Goal: Task Accomplishment & Management: Manage account settings

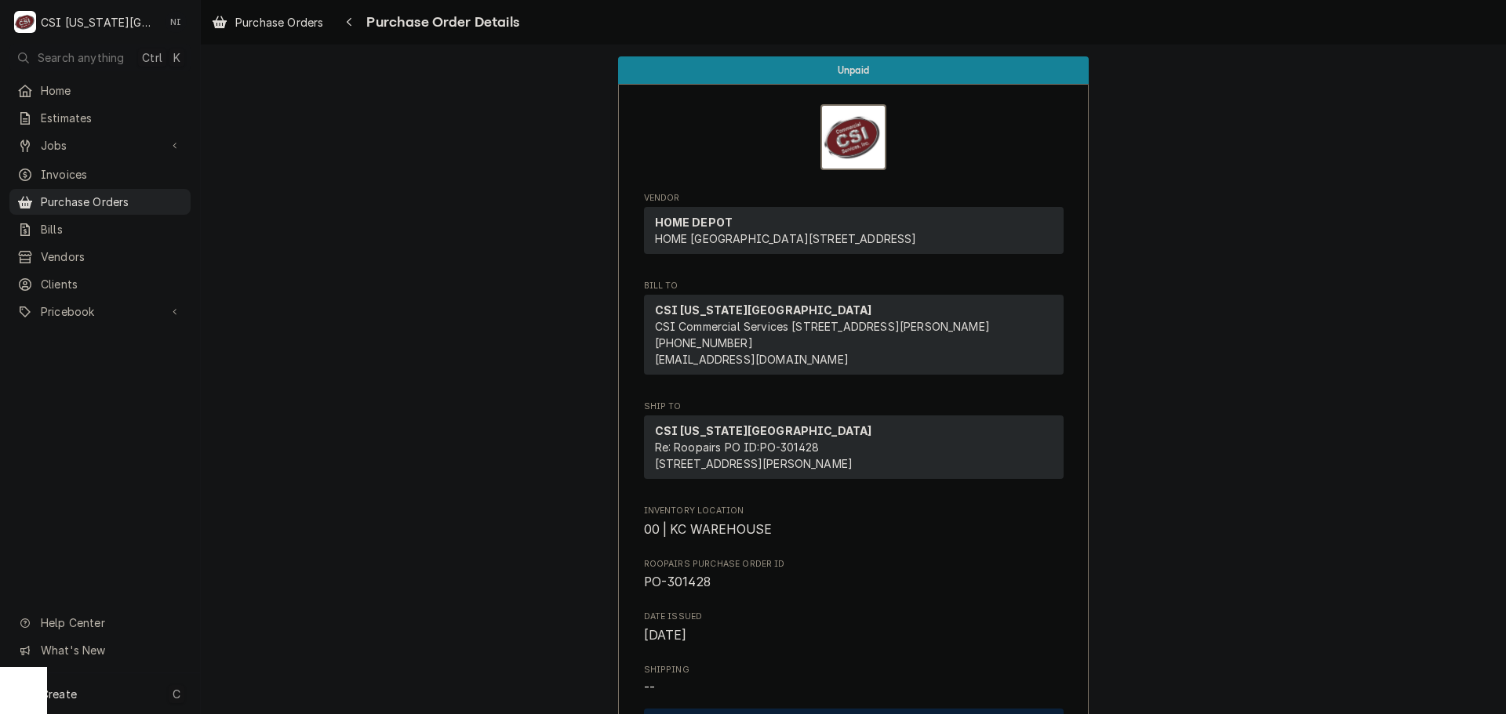
drag, startPoint x: 140, startPoint y: 695, endPoint x: 169, endPoint y: 685, distance: 30.8
click at [141, 694] on div "Create C" at bounding box center [100, 694] width 200 height 41
click at [297, 588] on div "Purchase Order" at bounding box center [293, 586] width 105 height 16
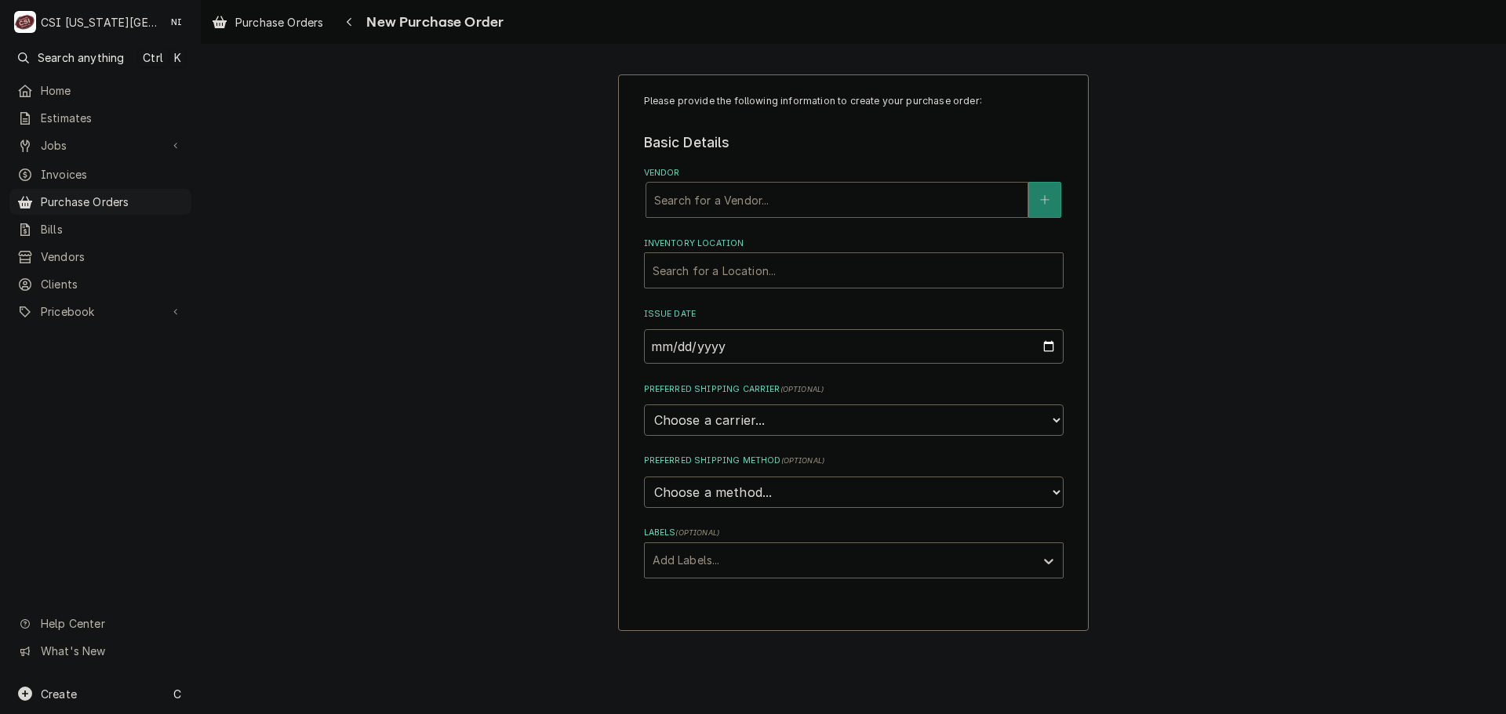
click at [781, 199] on div "Vendor" at bounding box center [836, 200] width 365 height 28
type input "kason"
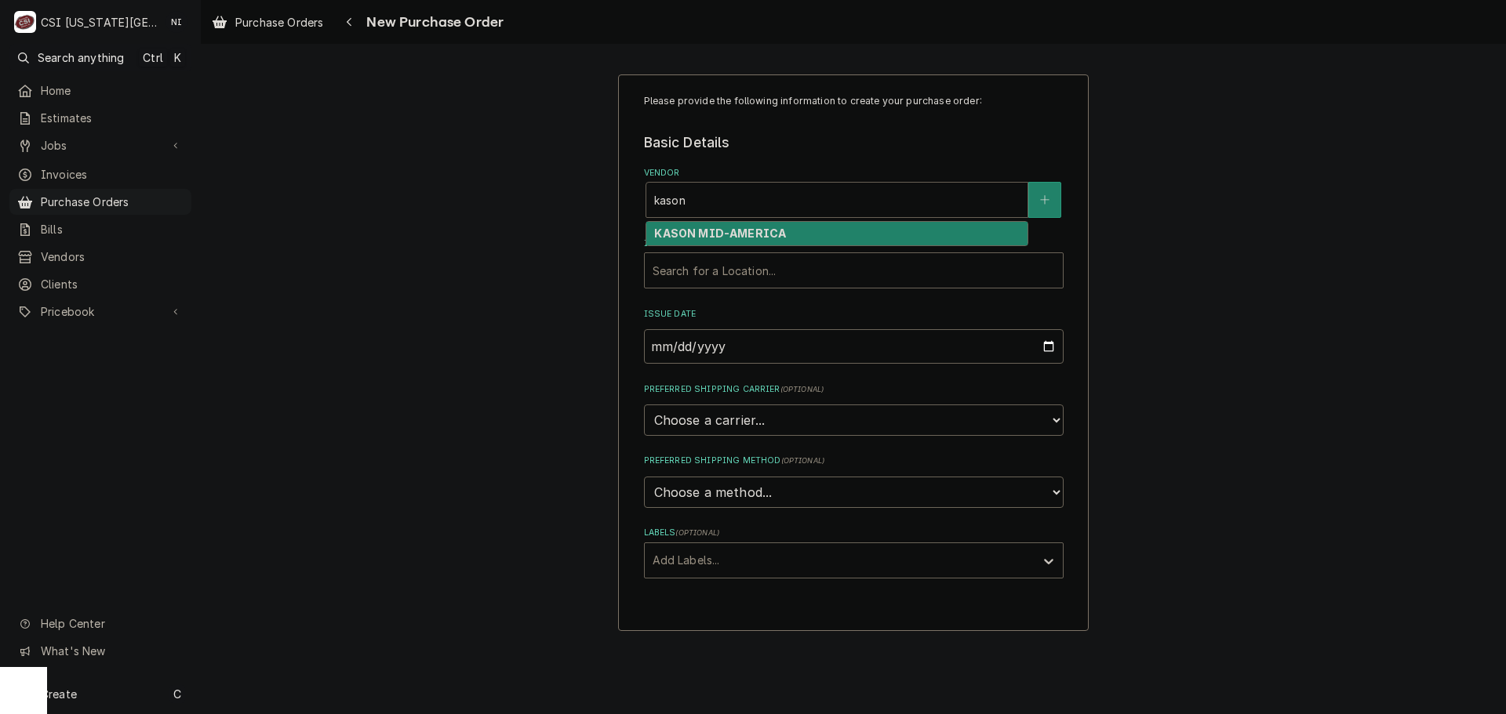
click at [770, 232] on strong "KASON MID-AMERICA" at bounding box center [720, 233] width 132 height 13
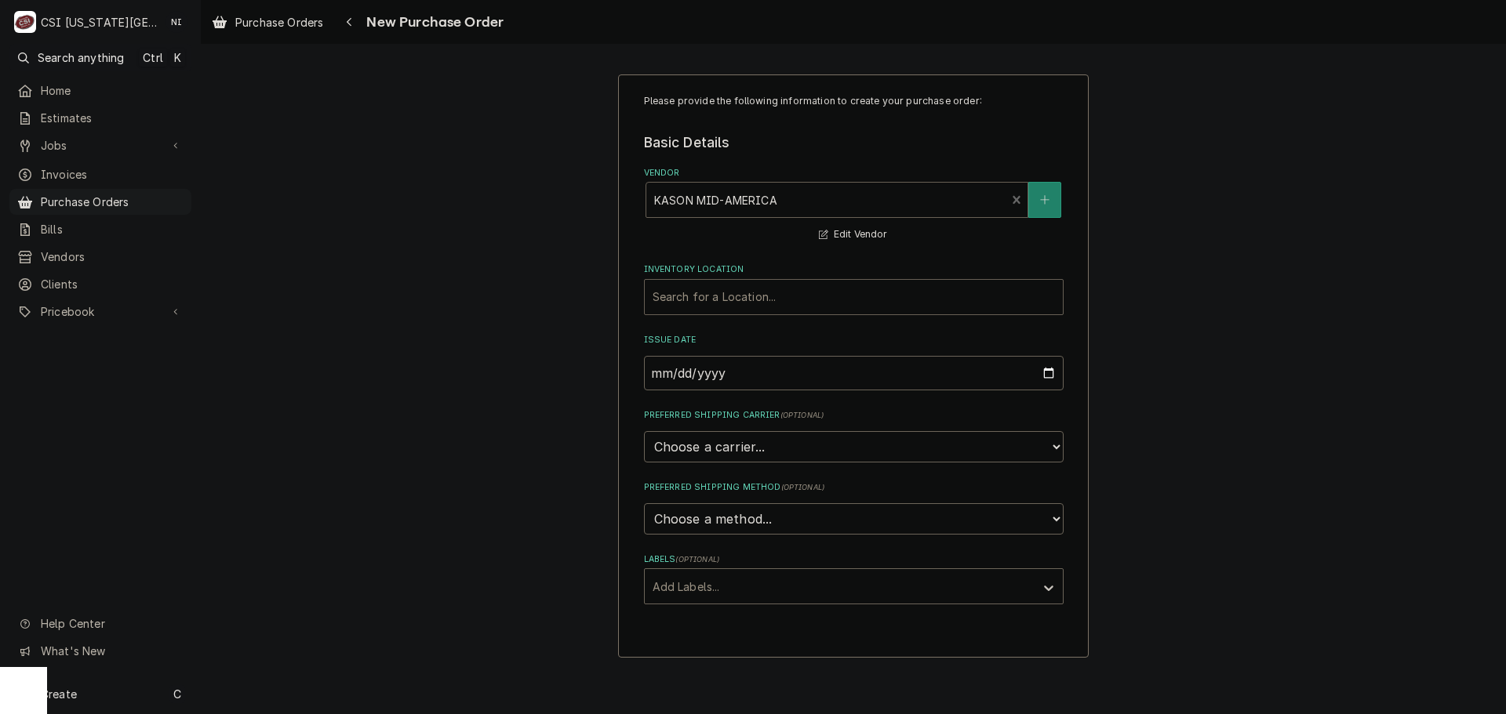
click at [739, 307] on div "Inventory Location" at bounding box center [854, 297] width 402 height 28
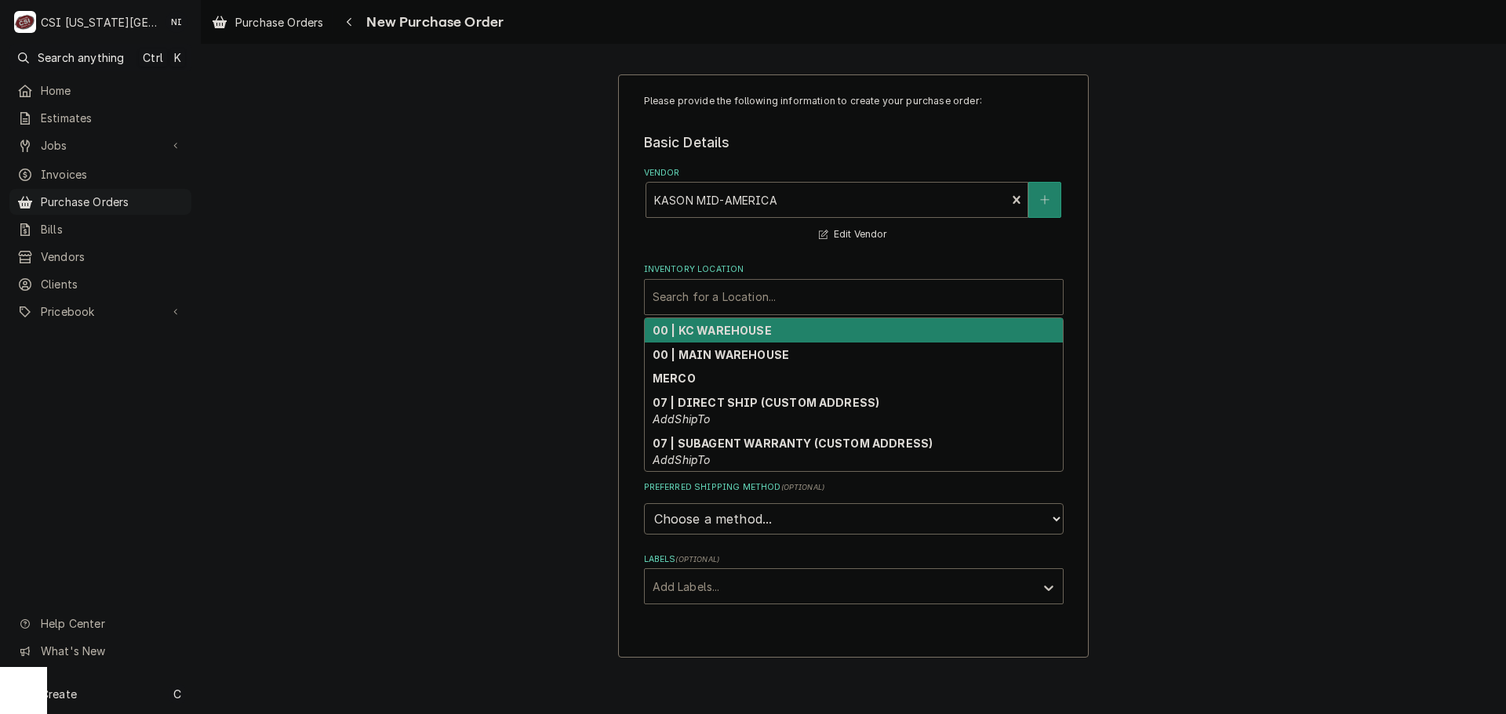
click at [720, 328] on strong "00 | KC WAREHOUSE" at bounding box center [712, 330] width 119 height 13
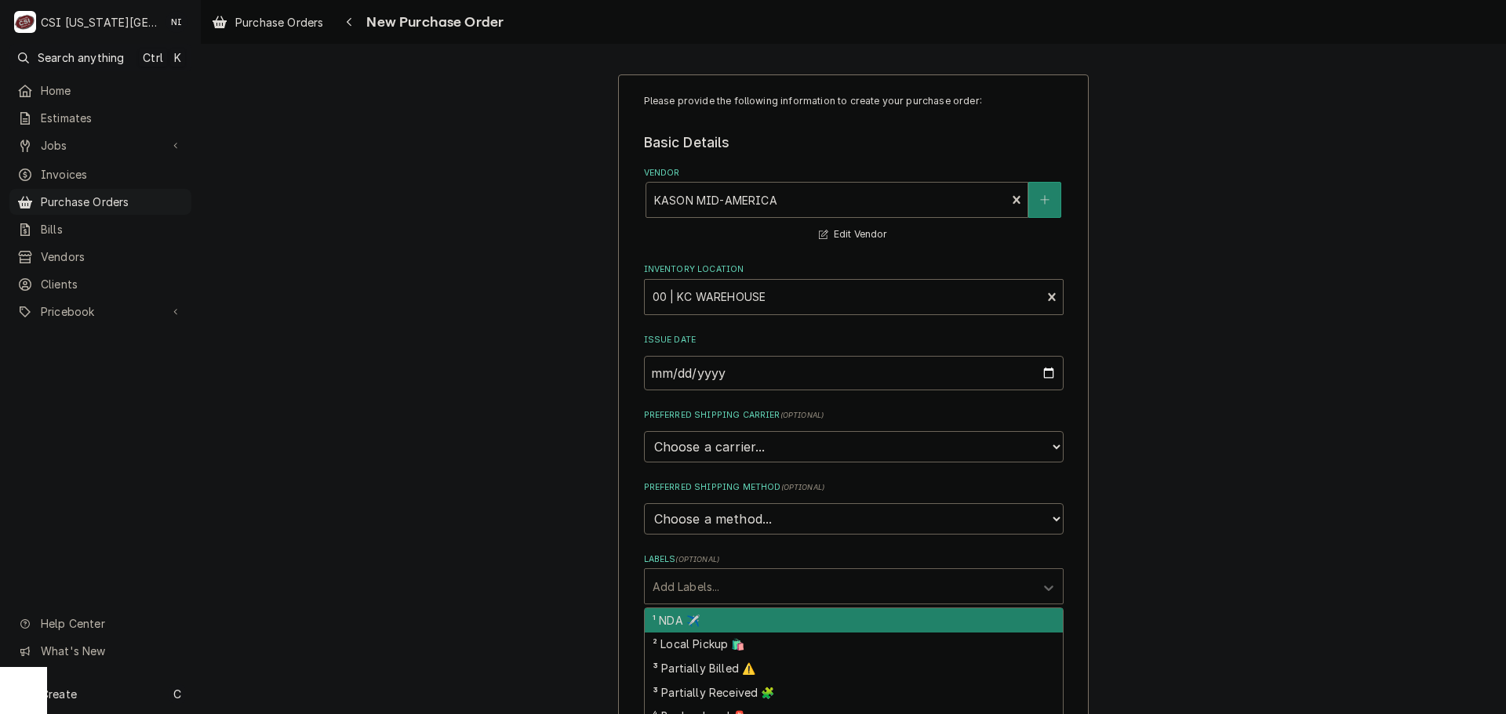
click at [728, 594] on div "Labels" at bounding box center [840, 587] width 374 height 28
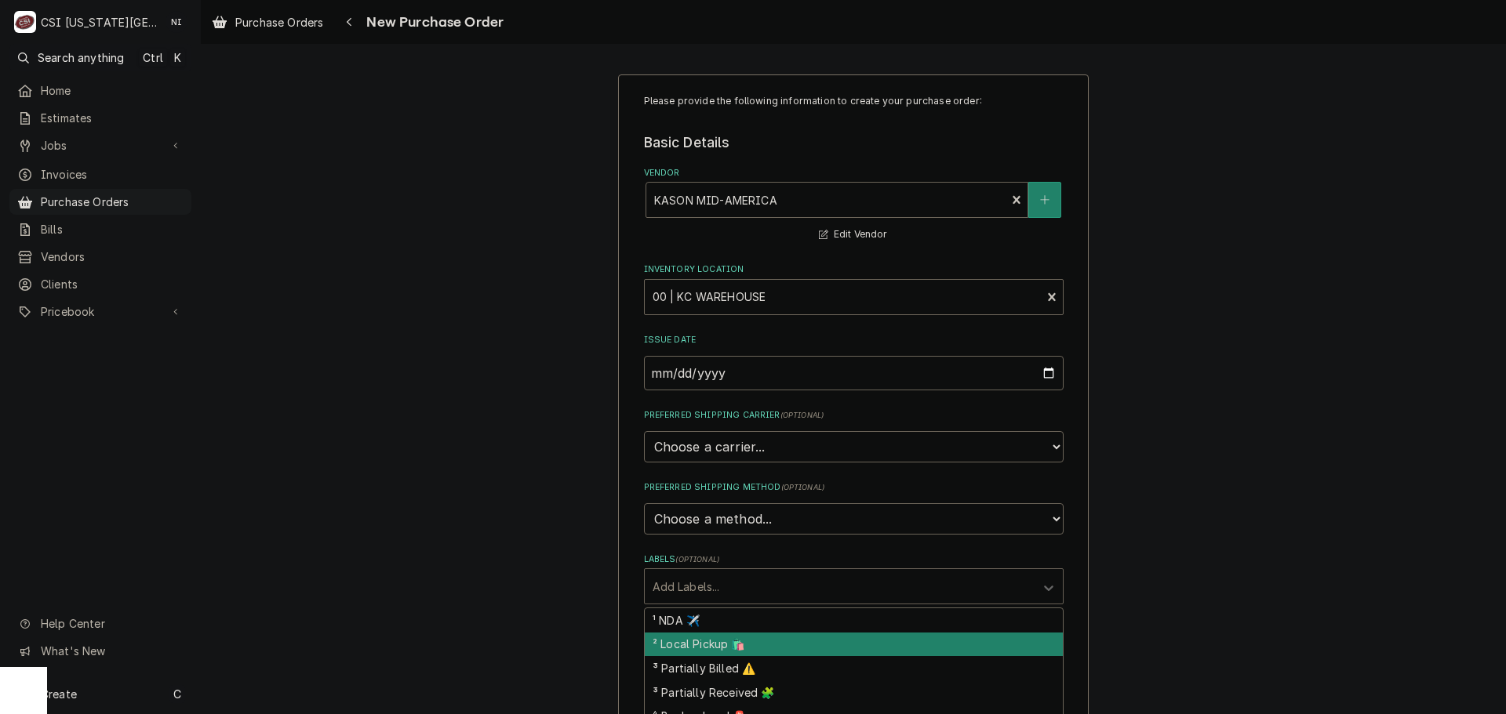
click at [714, 647] on div "² Local Pickup 🛍️" at bounding box center [854, 645] width 418 height 24
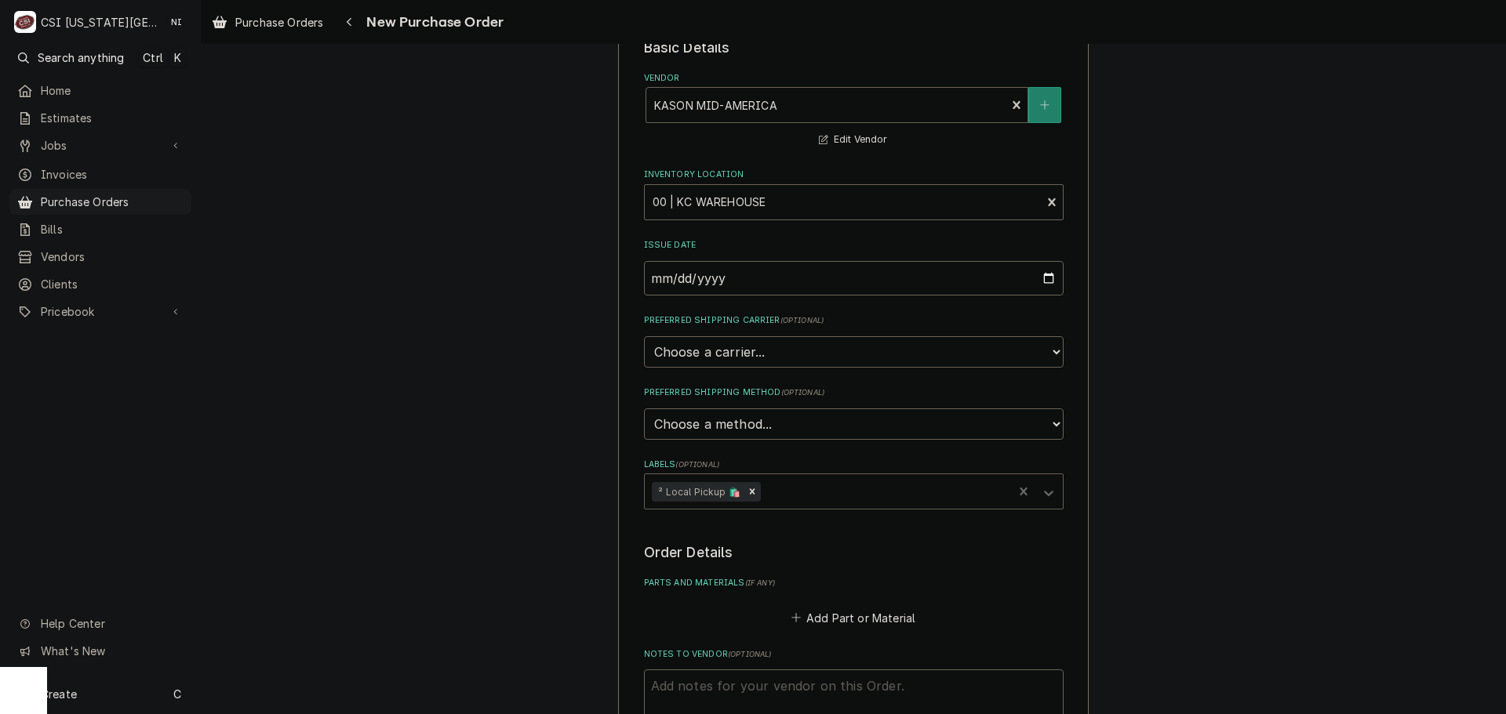
scroll to position [235, 0]
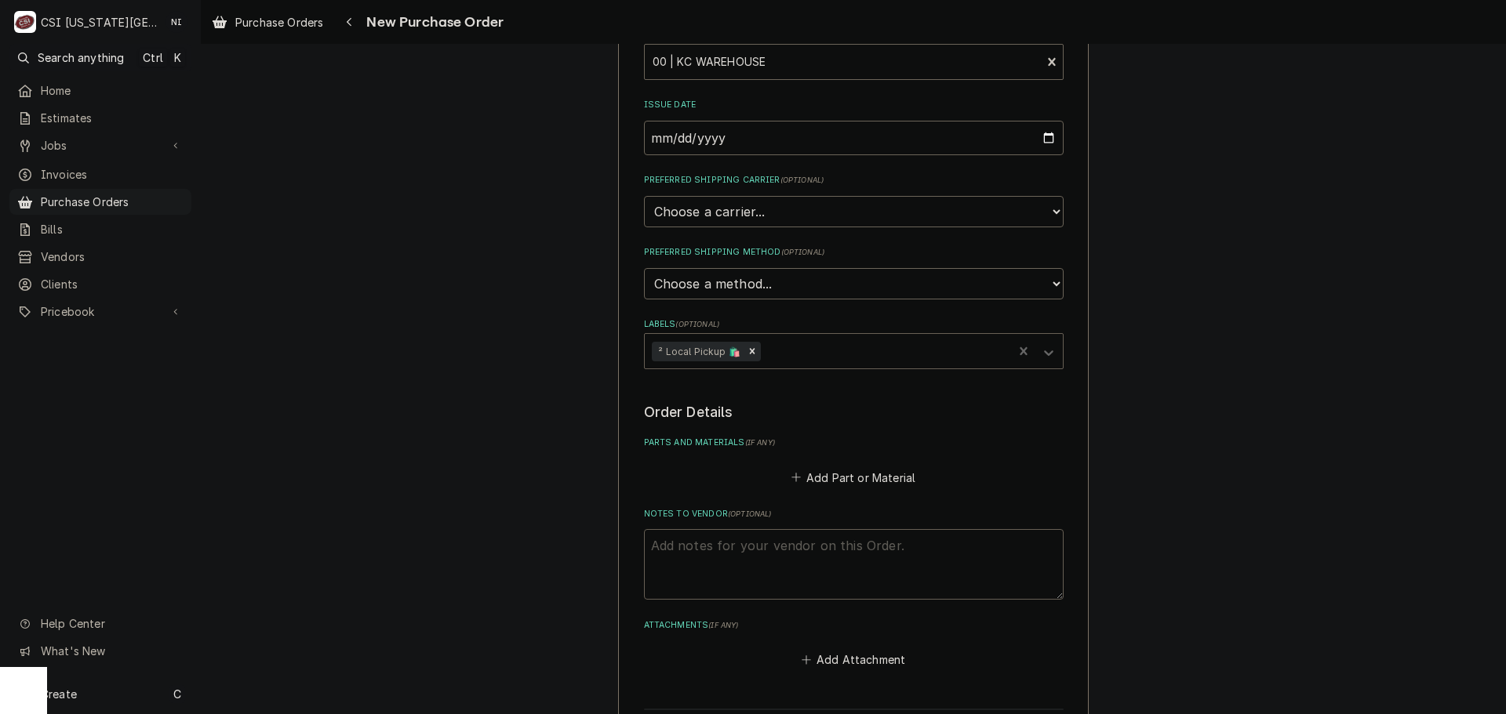
drag, startPoint x: 718, startPoint y: 547, endPoint x: 729, endPoint y: 546, distance: 11.1
click at [720, 547] on textarea "Notes to Vendor ( optional )" at bounding box center [854, 564] width 420 height 71
type textarea "x"
type textarea "g"
type textarea "x"
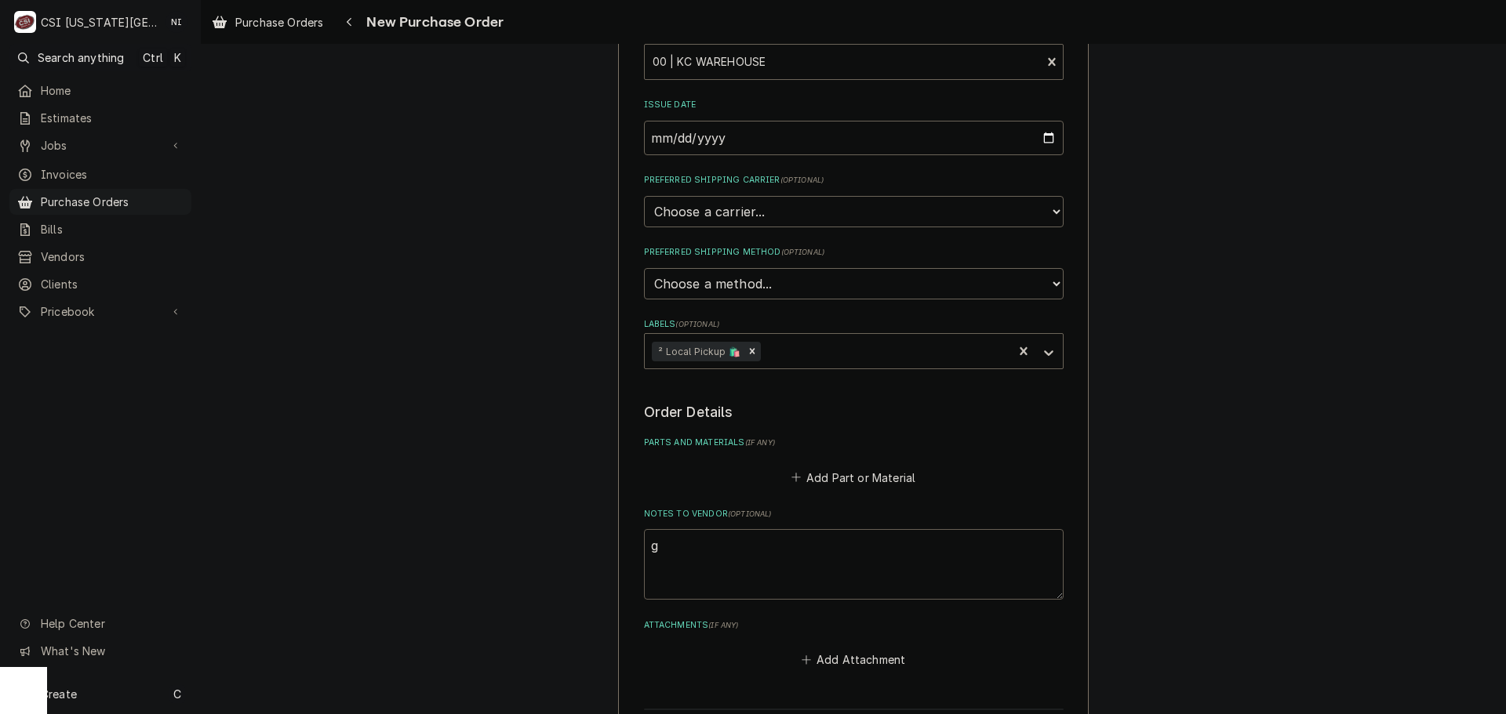
type textarea "go"
type textarea "x"
type textarea "goo"
type textarea "x"
type textarea "good"
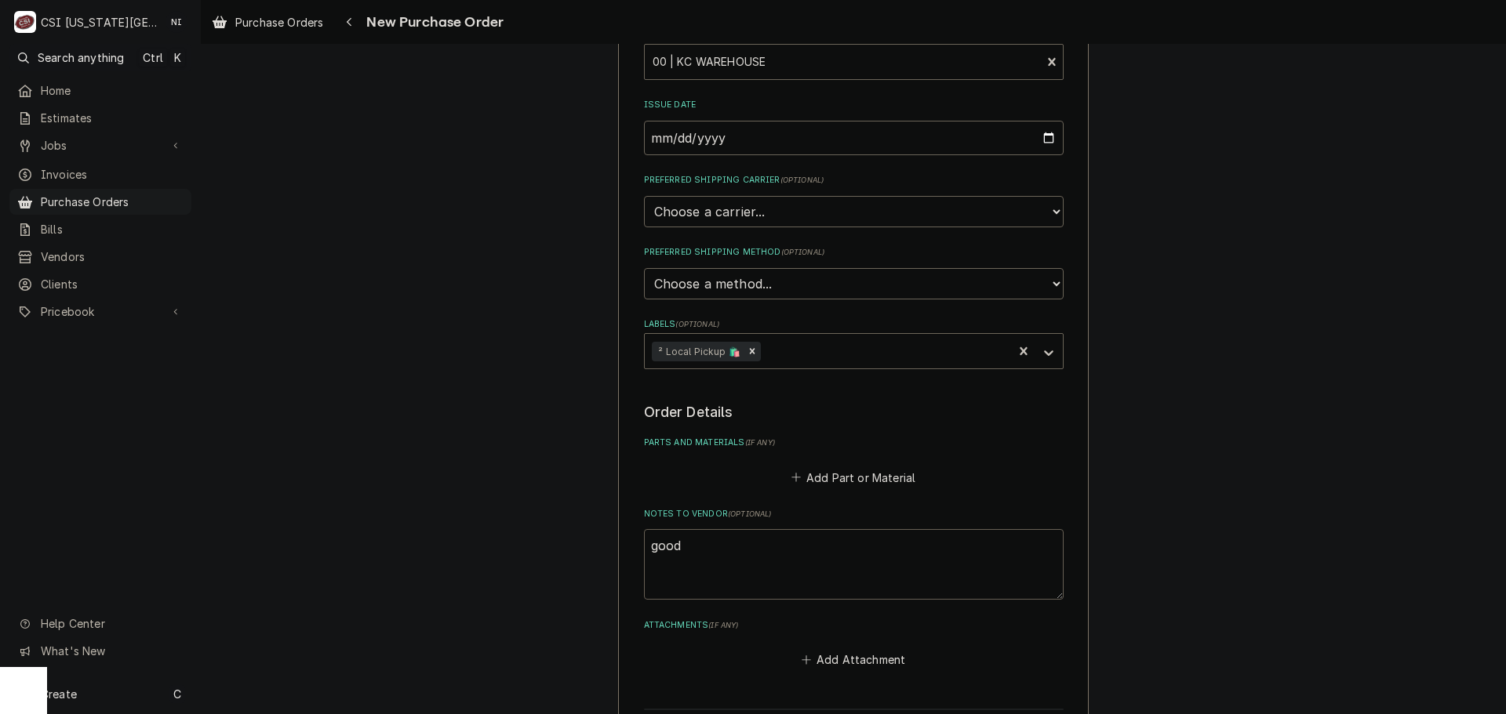
type textarea "x"
type textarea "goodr"
type textarea "x"
type textarea "goodri"
type textarea "x"
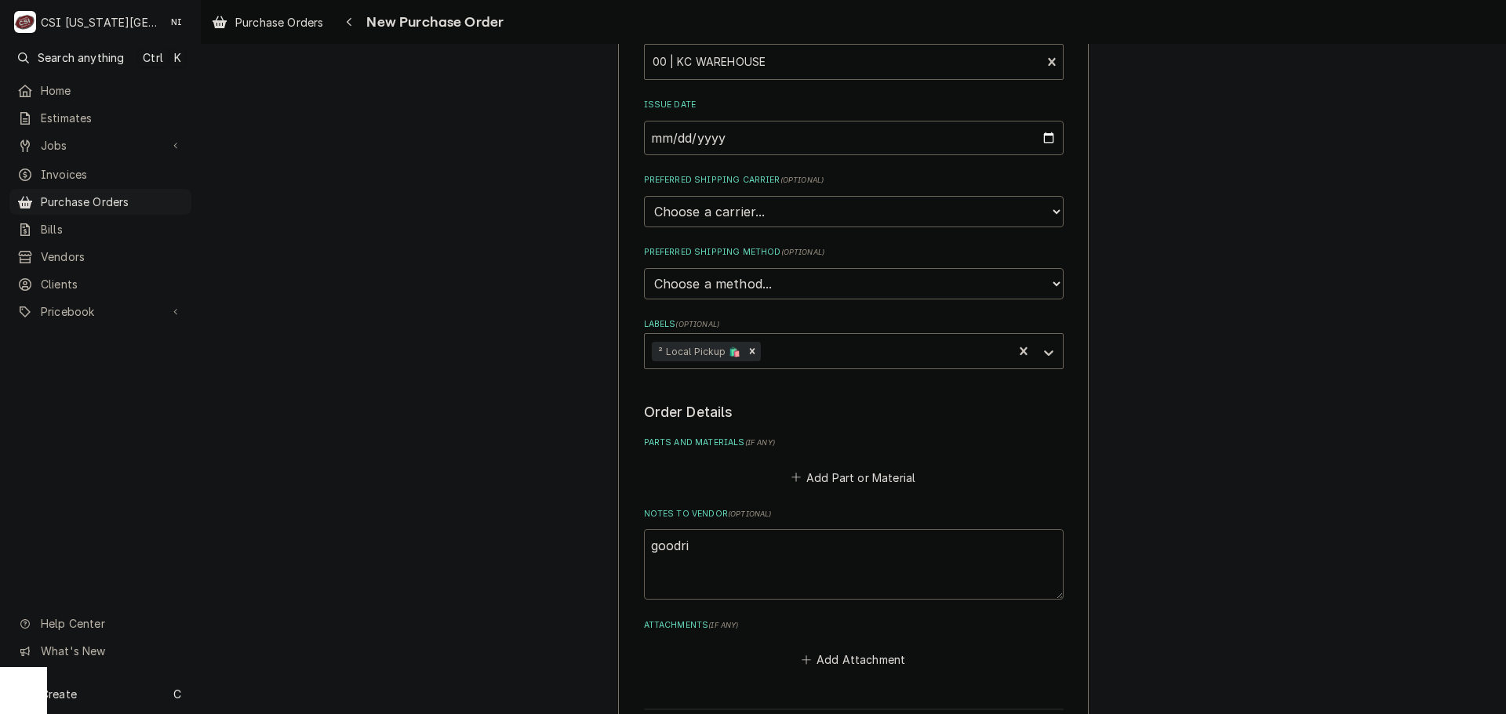
type textarea "goodric"
type textarea "x"
type textarea "goodrich"
type textarea "x"
type textarea "goodrich"
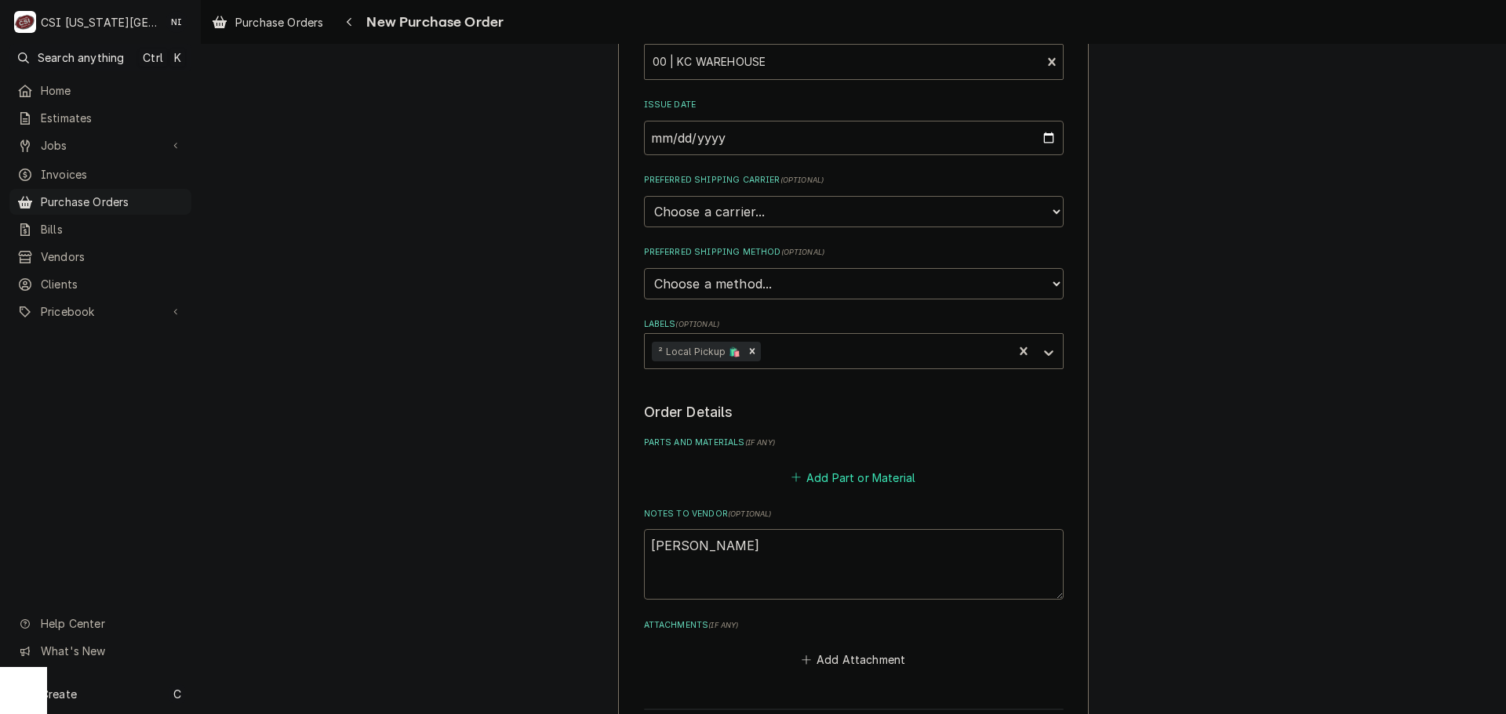
click at [832, 484] on button "Add Part or Material" at bounding box center [852, 478] width 129 height 22
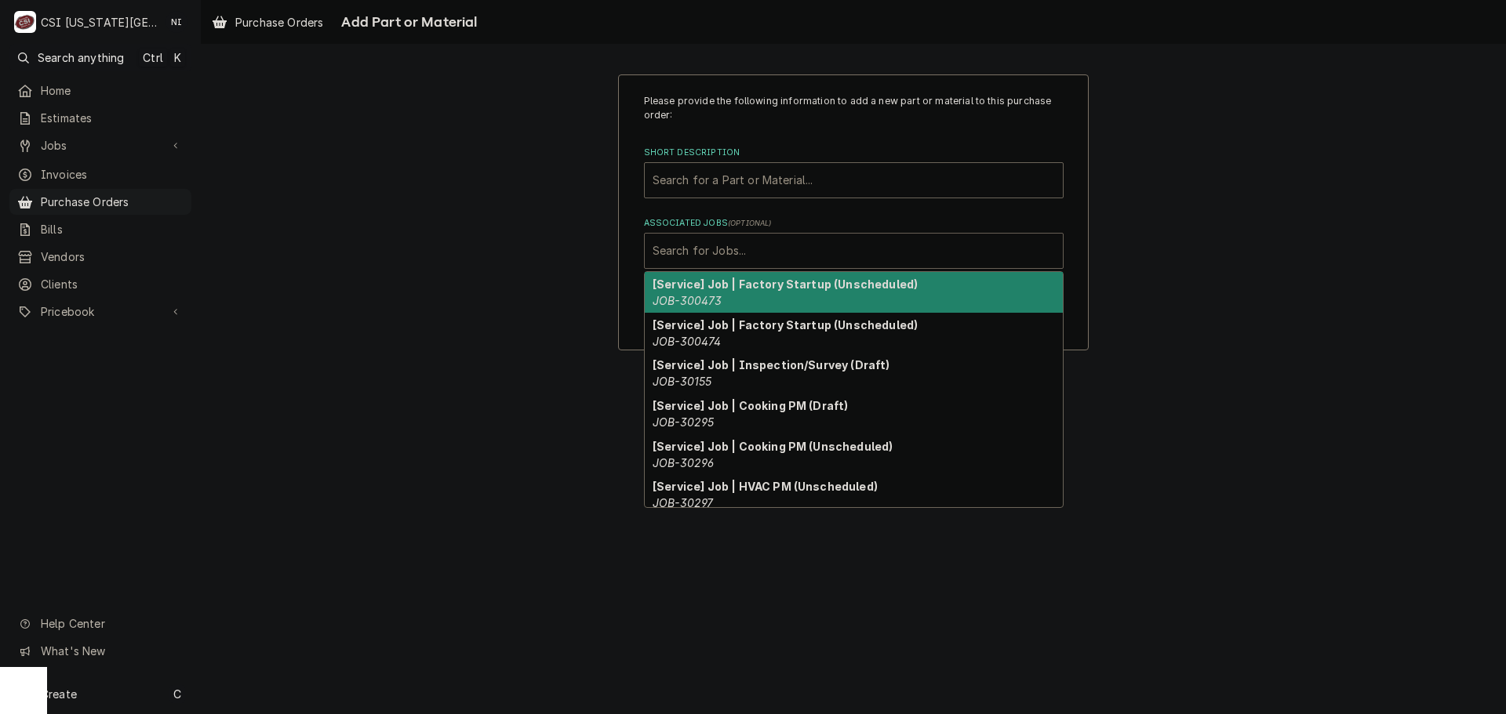
click at [755, 247] on div "Associated Jobs" at bounding box center [854, 251] width 402 height 28
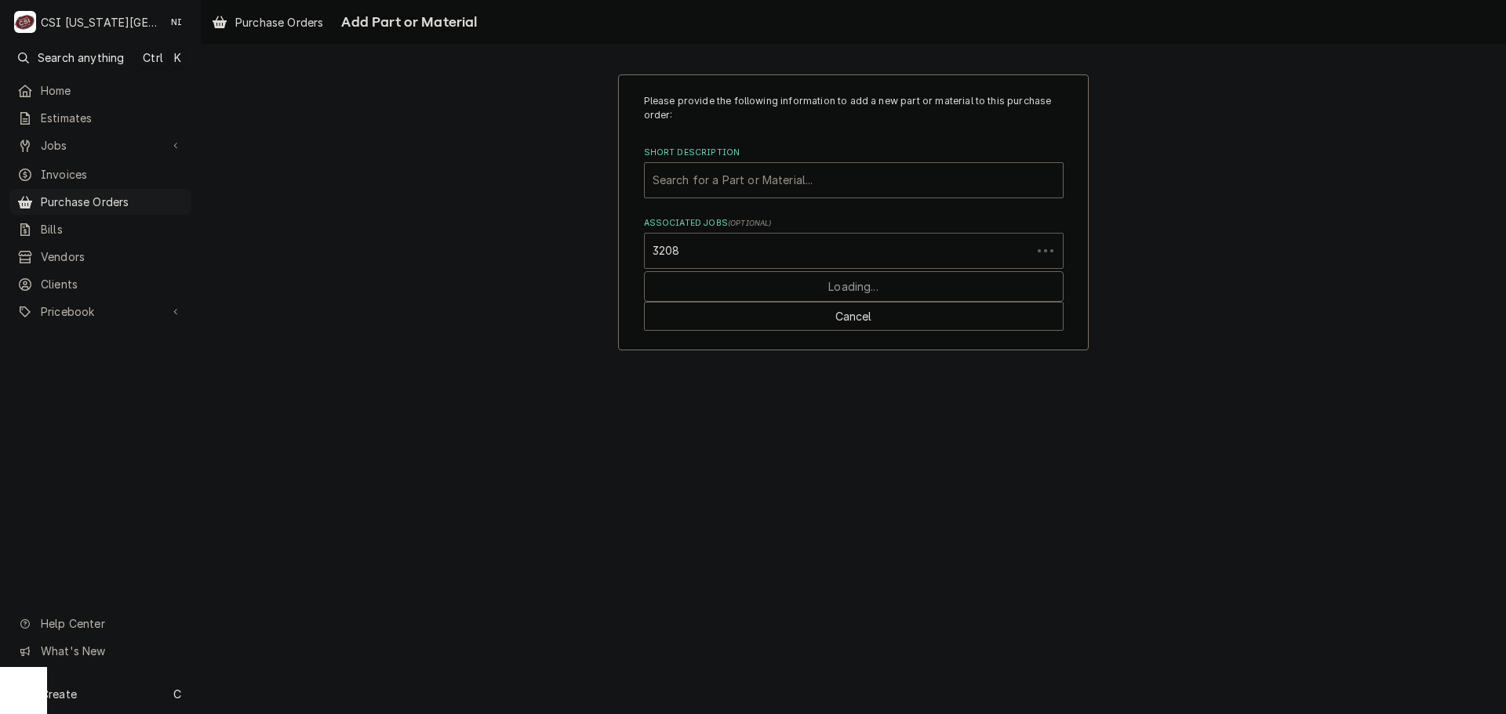
type input "32080"
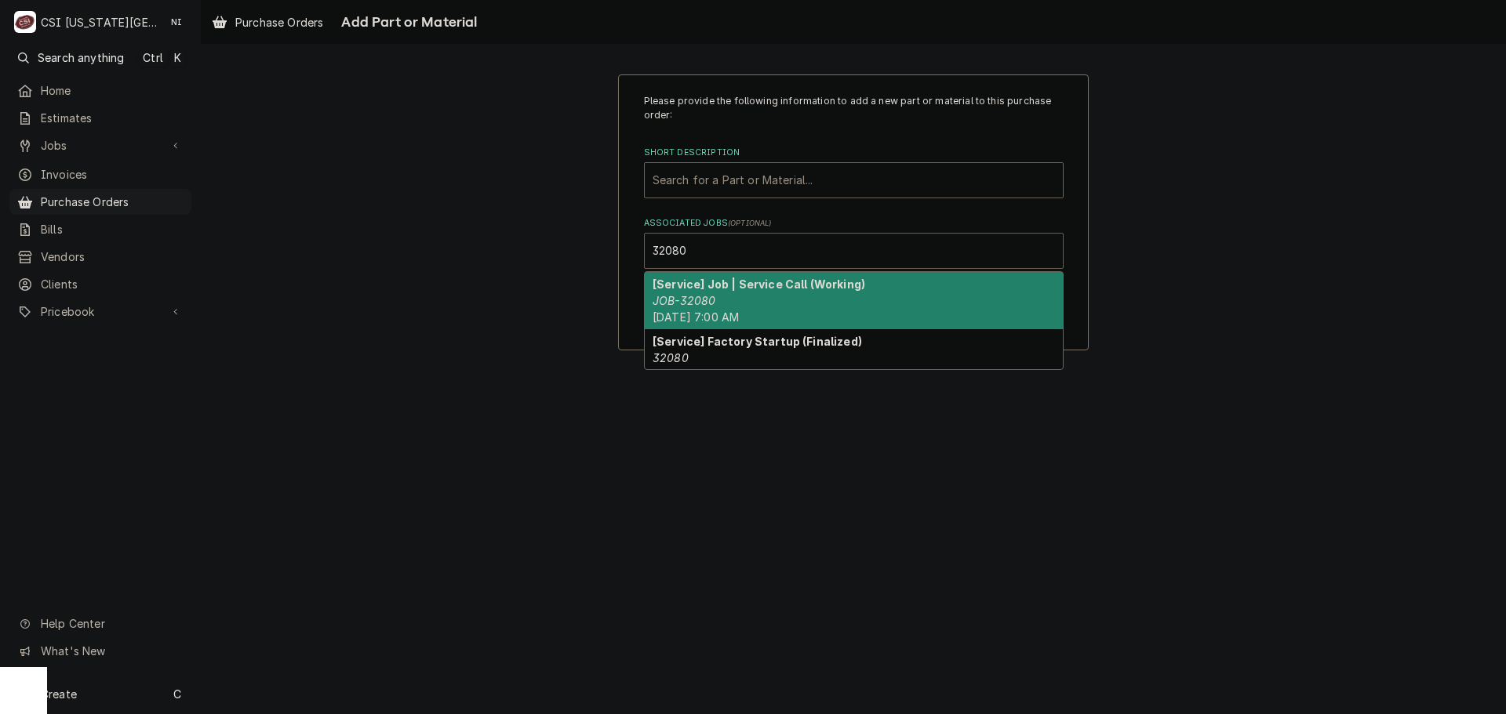
click at [722, 298] on div "[Service] Job | Service Call (Working) JOB-32080 Thu, Sep 4th, 2025 - 7:00 AM" at bounding box center [854, 300] width 418 height 57
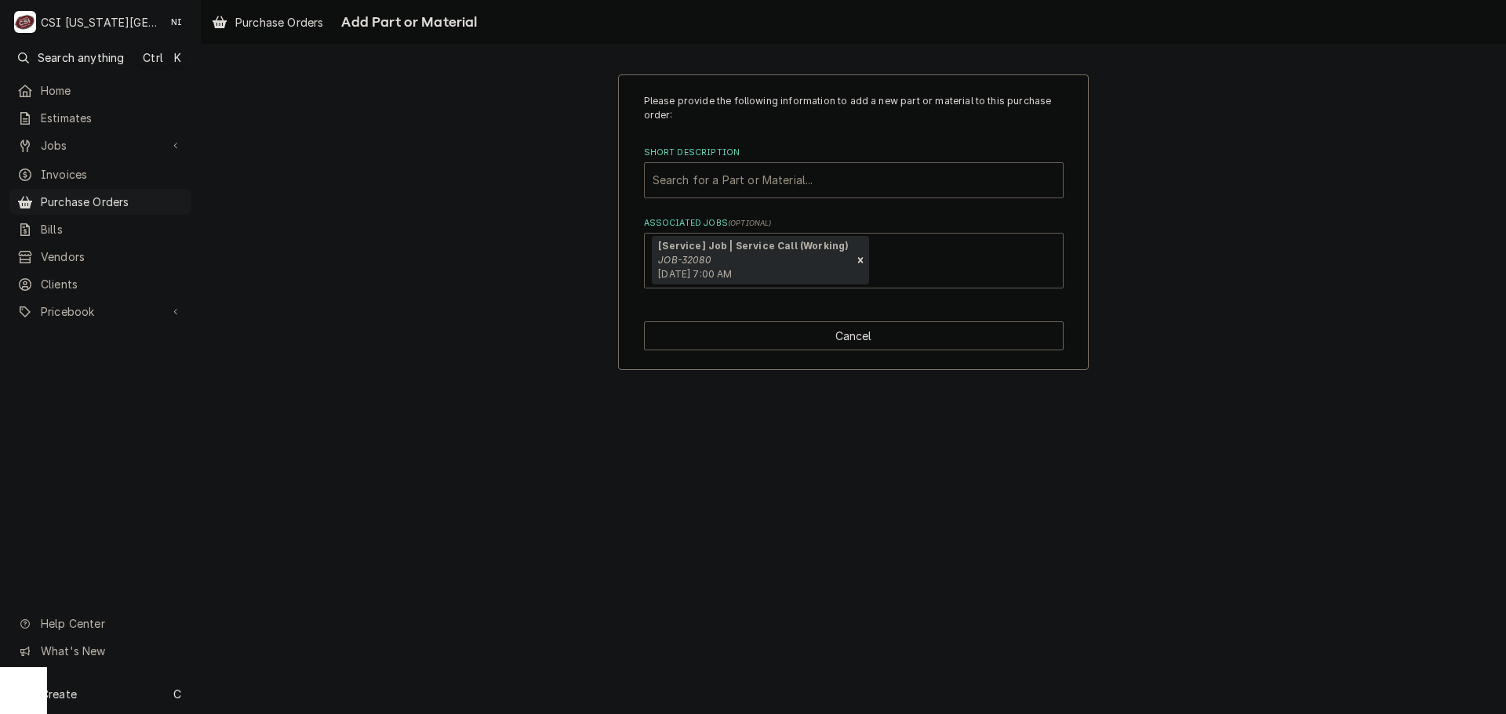
click at [713, 187] on div "Short Description" at bounding box center [854, 180] width 402 height 28
type input "misc pro"
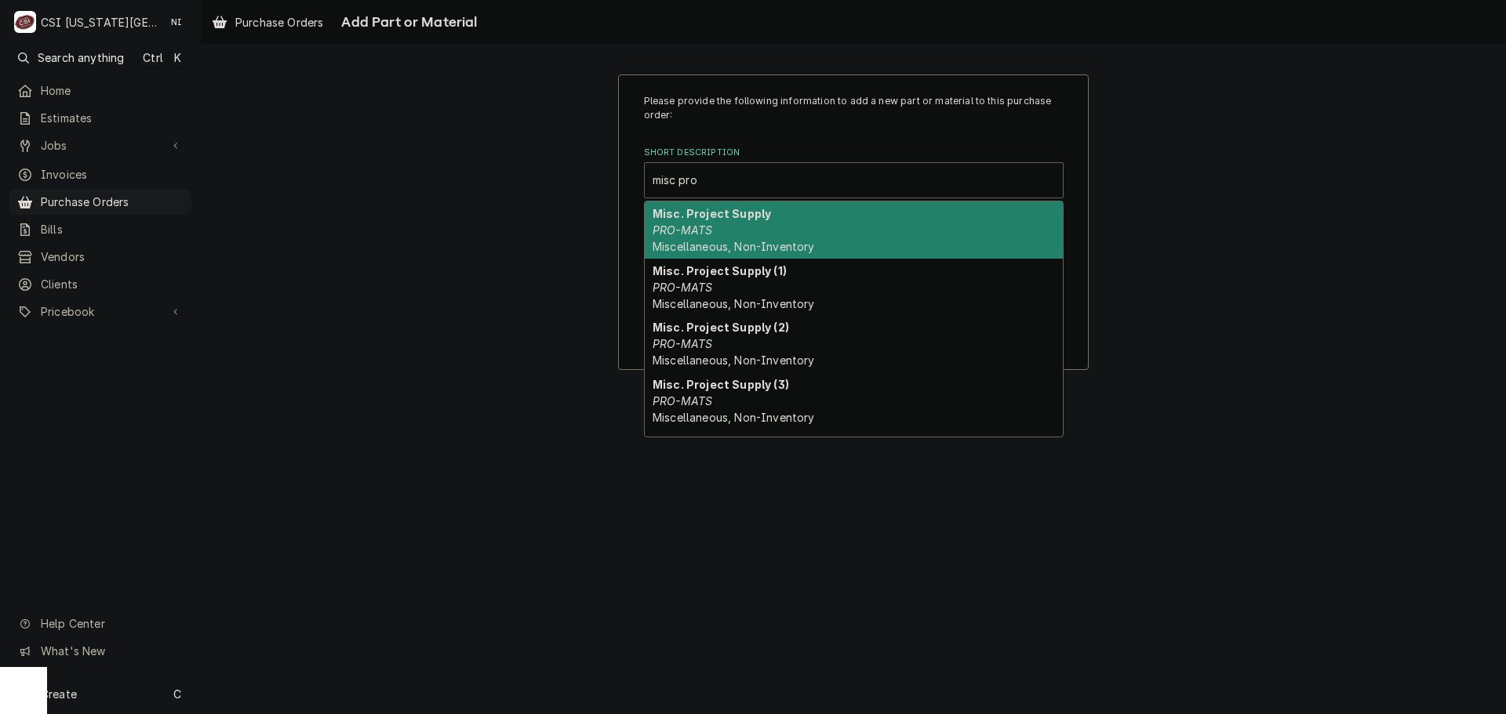
click at [730, 239] on div "Misc. Project Supply PRO-MATS Miscellaneous, Non-Inventory" at bounding box center [854, 230] width 418 height 57
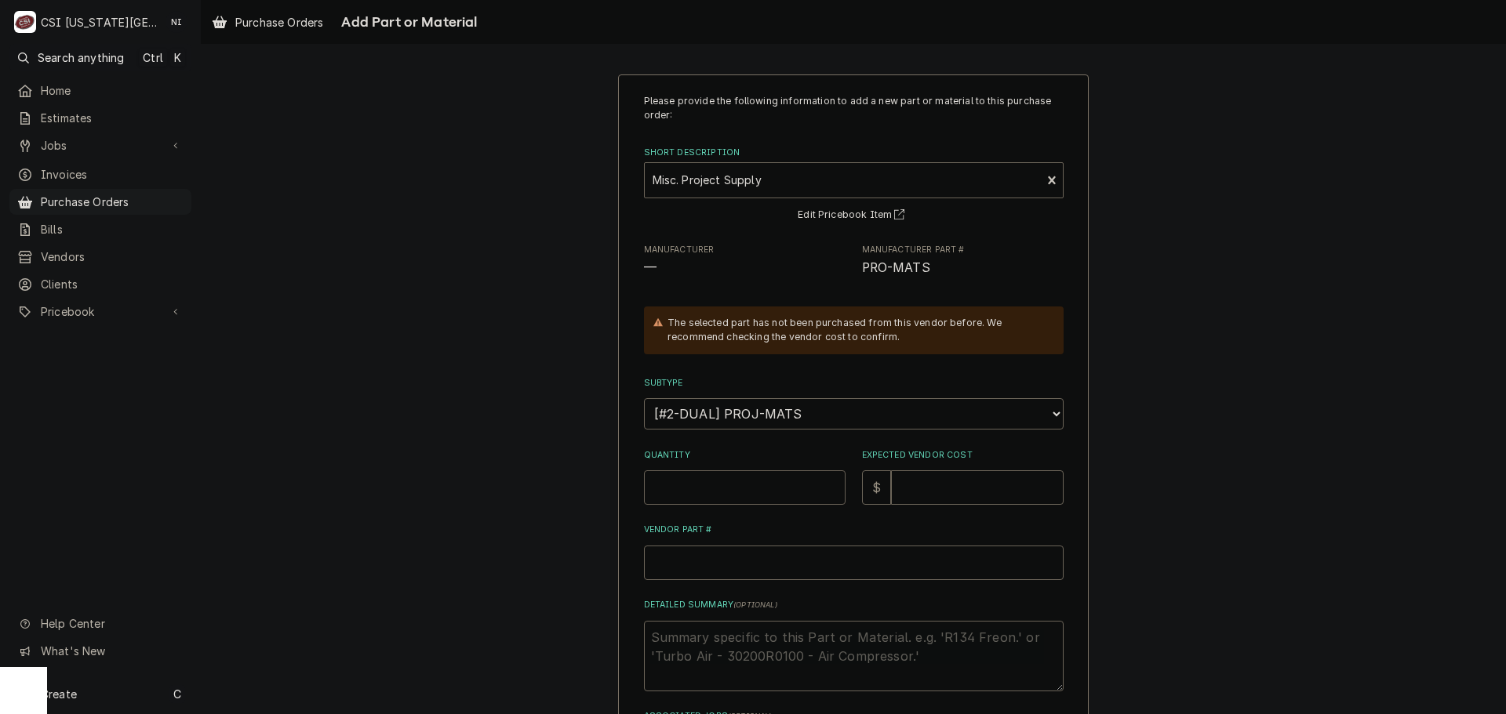
click at [716, 485] on input "Quantity" at bounding box center [745, 488] width 202 height 35
type textarea "x"
type input "1"
click at [770, 562] on input "Vendor Part #" at bounding box center [854, 563] width 420 height 35
type textarea "x"
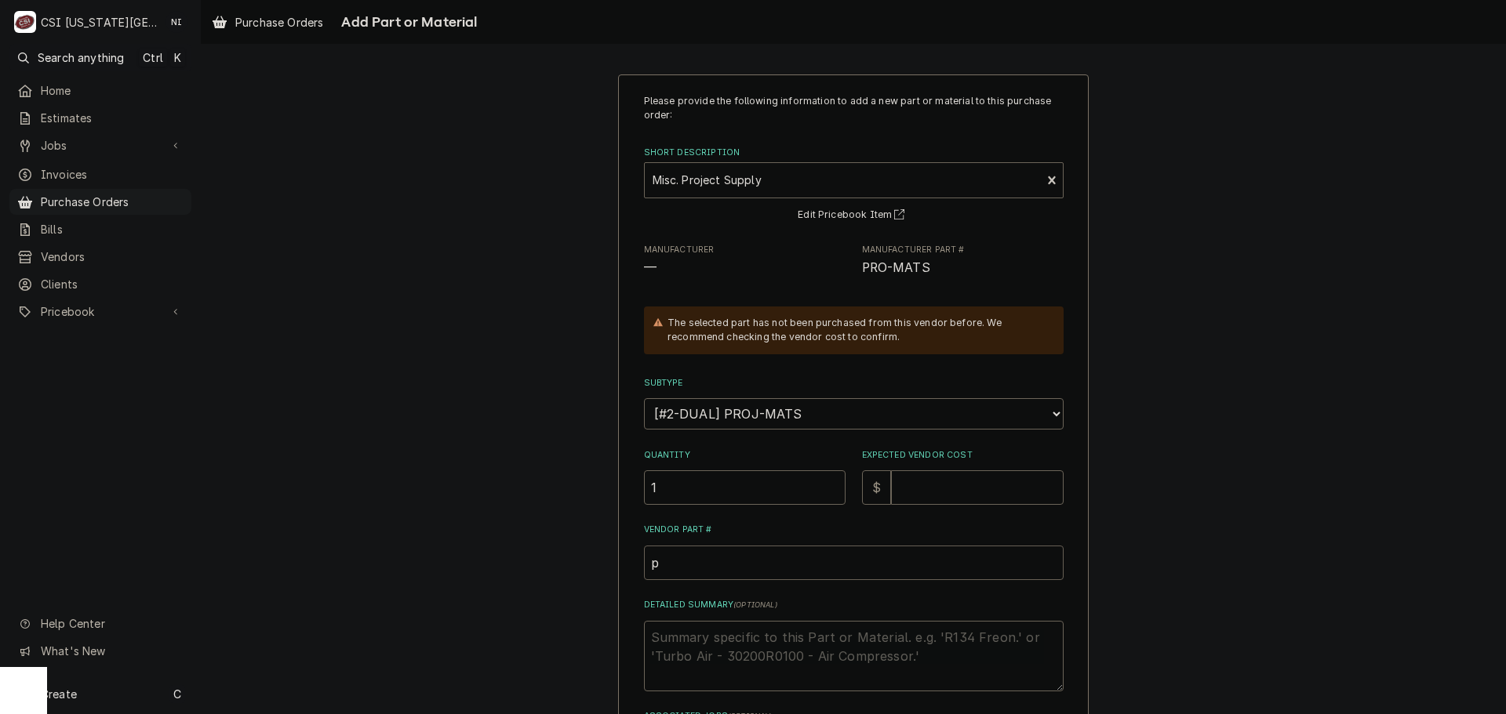
type input "pr"
type textarea "x"
type input "pro"
type textarea "x"
type input "pro"
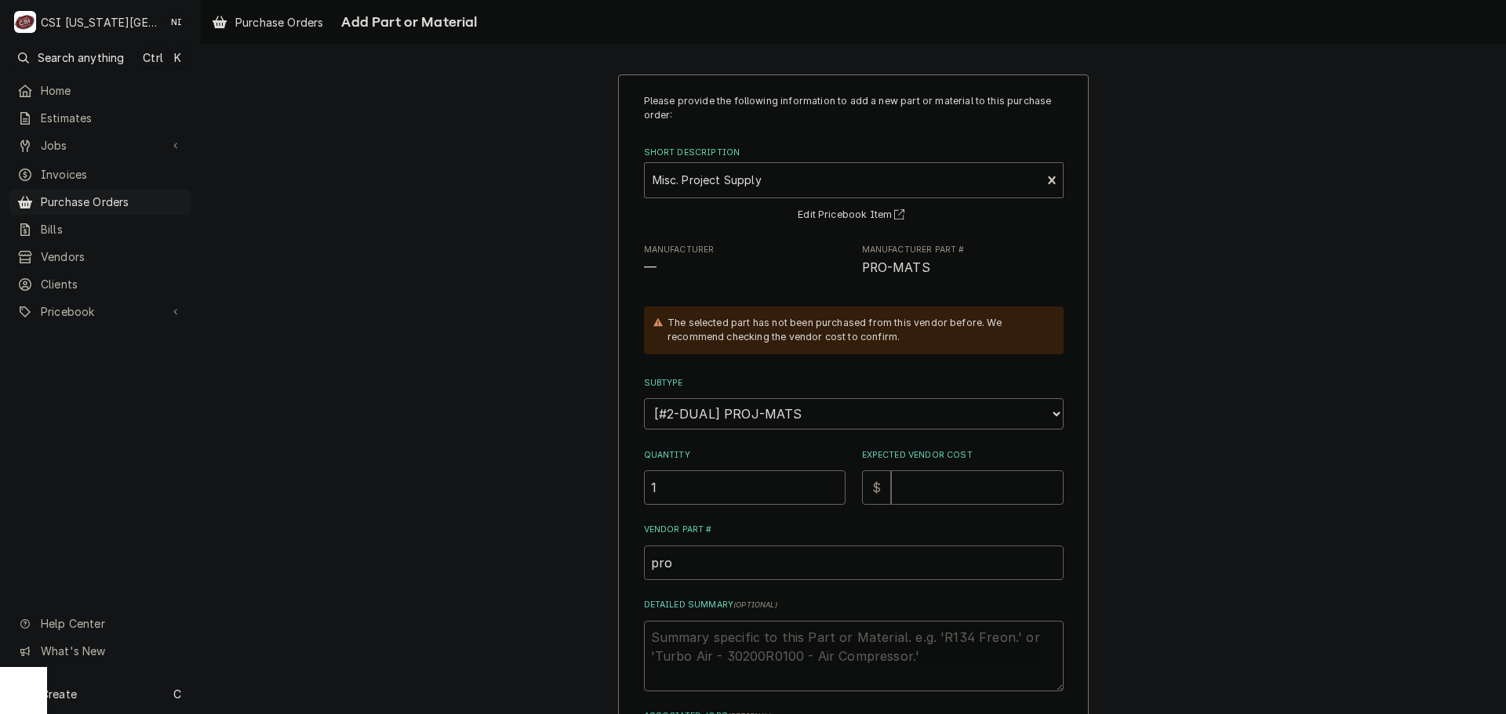
type textarea "x"
type input "pro"
type textarea "x"
type input "pro"
type textarea "x"
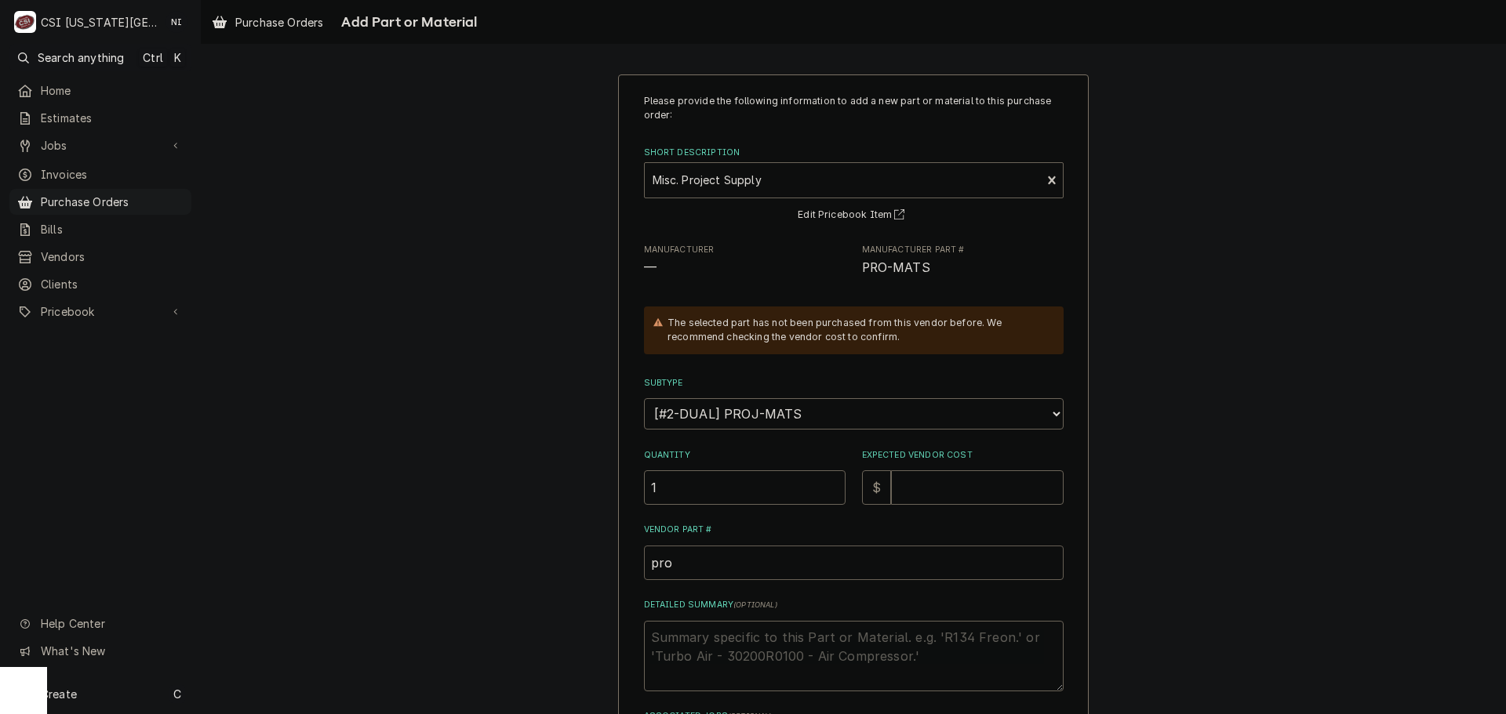
type input "pro m"
type textarea "x"
type input "pro ma"
type textarea "x"
type input "pro mat"
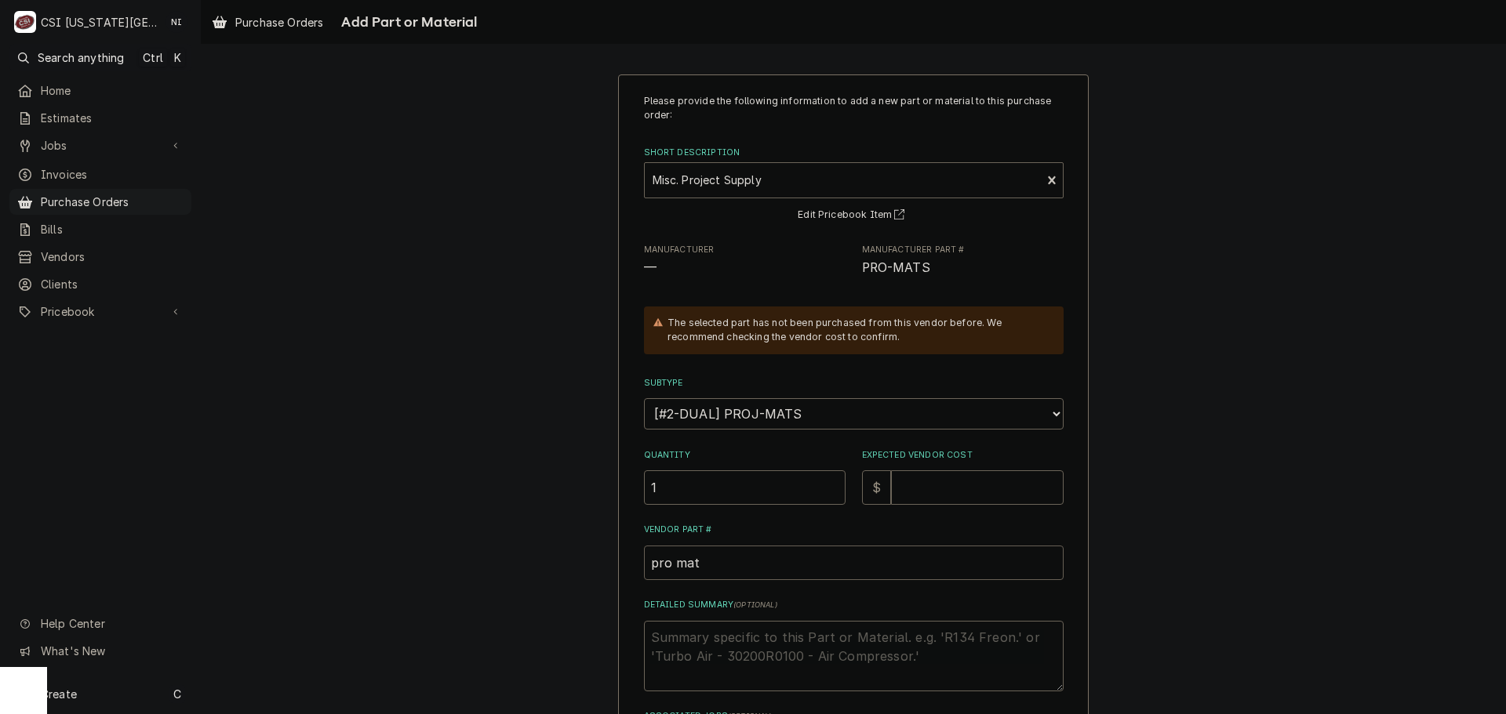
type textarea "x"
type input "pro mats"
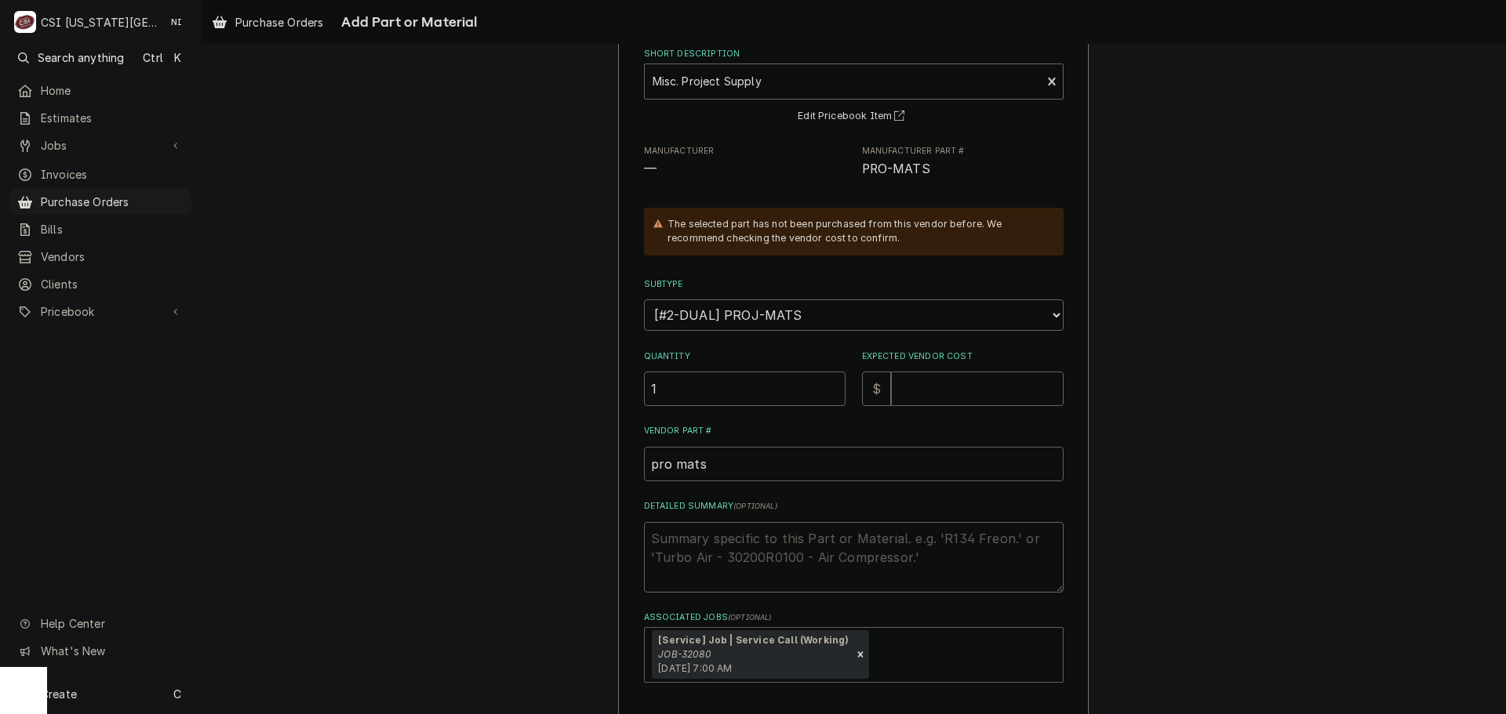
scroll to position [164, 0]
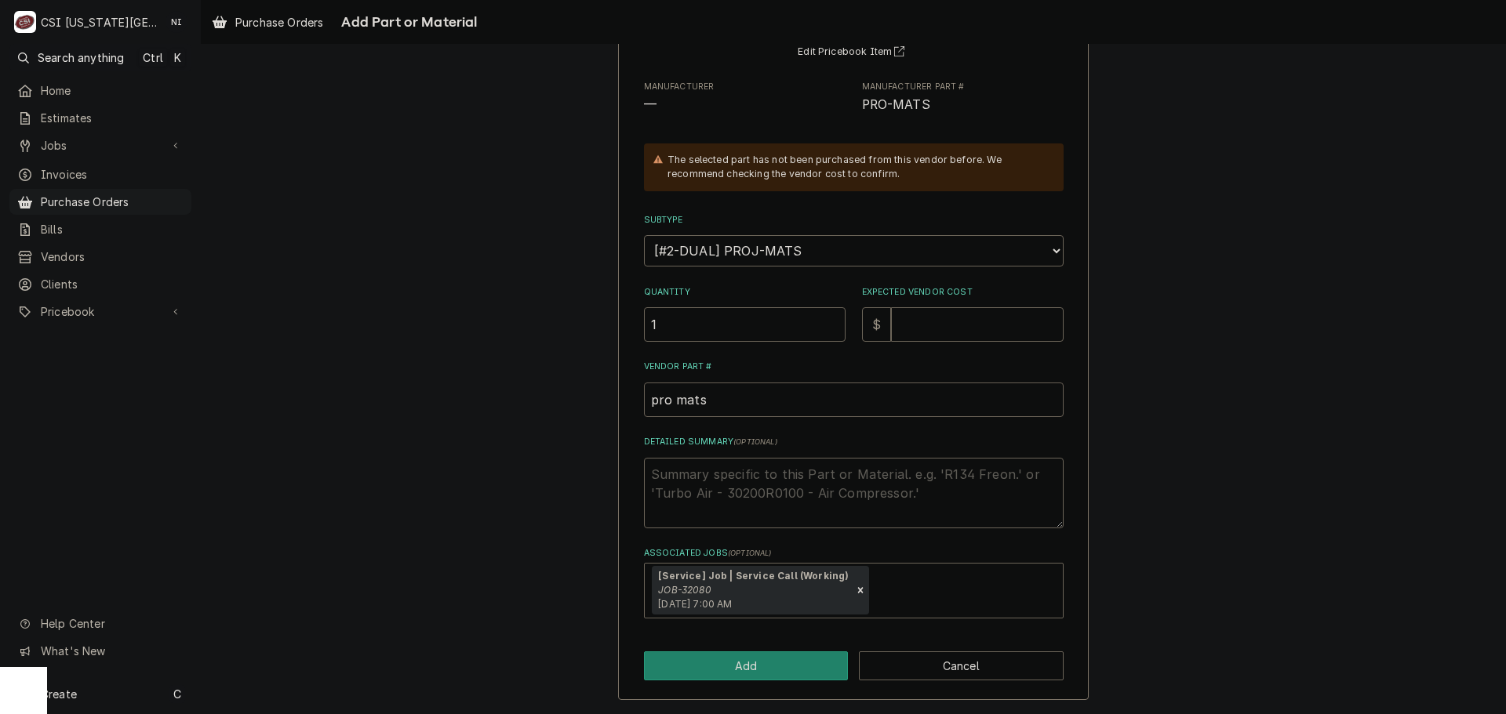
type textarea "x"
type input "pro mat"
click at [780, 673] on button "Add" at bounding box center [746, 666] width 205 height 29
type textarea "x"
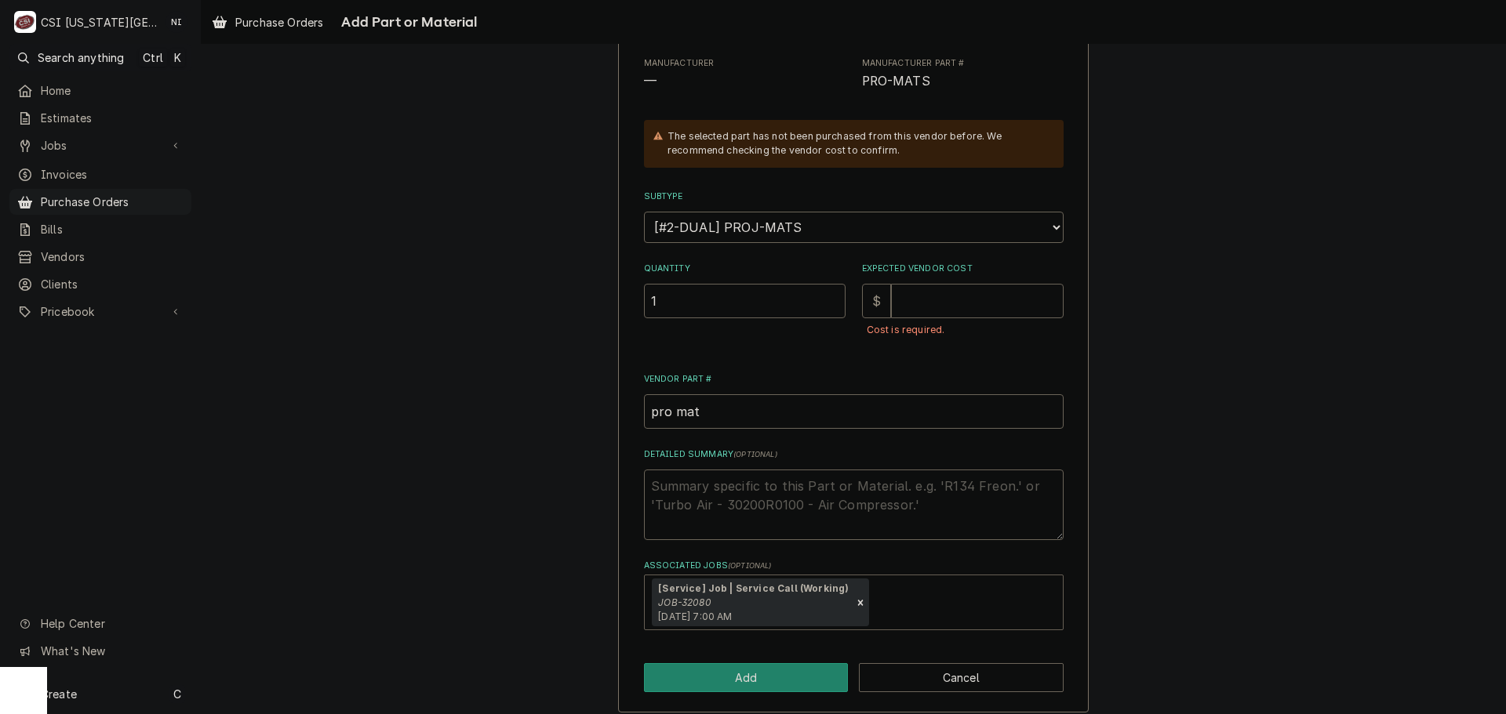
scroll to position [199, 0]
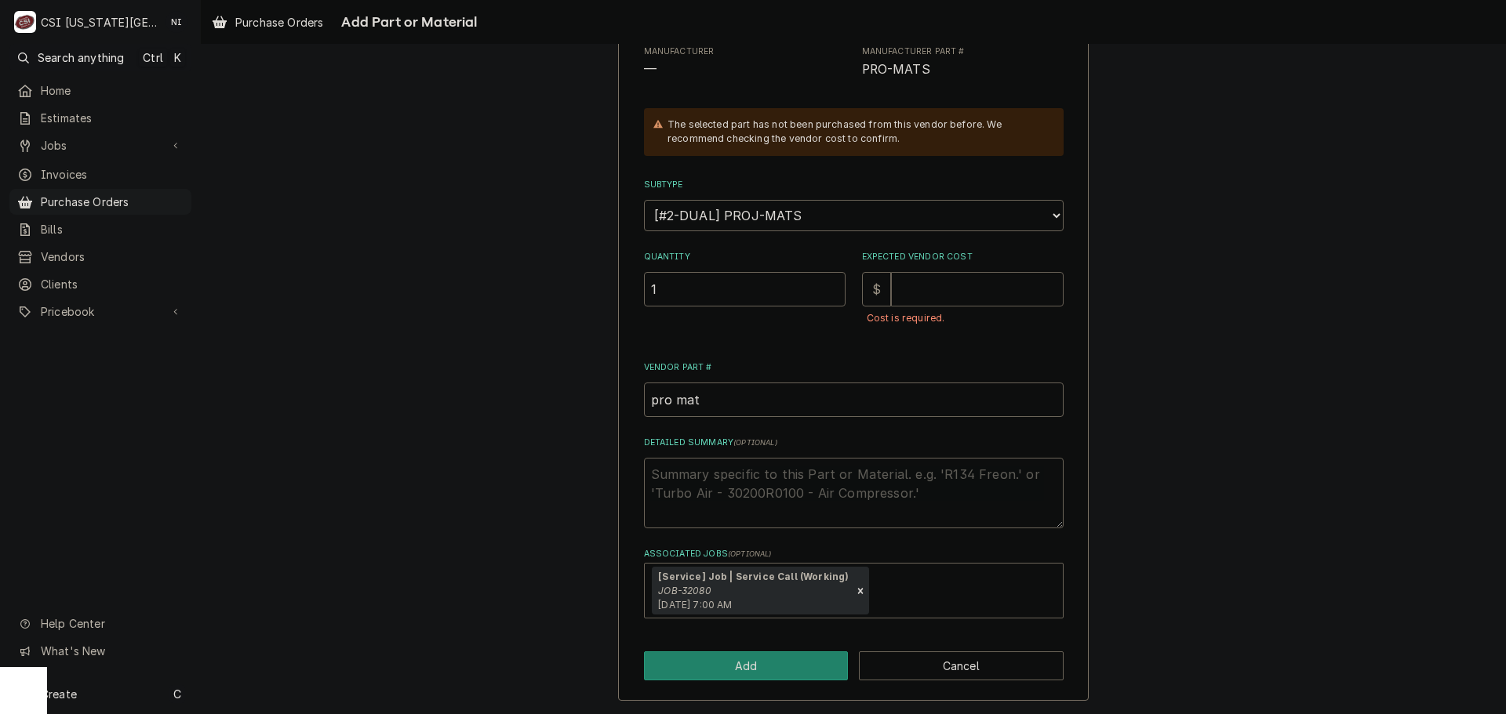
click at [928, 296] on input "Expected Vendor Cost" at bounding box center [977, 289] width 173 height 35
type input "0"
type textarea "x"
type input "0"
click at [774, 668] on button "Add" at bounding box center [746, 666] width 205 height 29
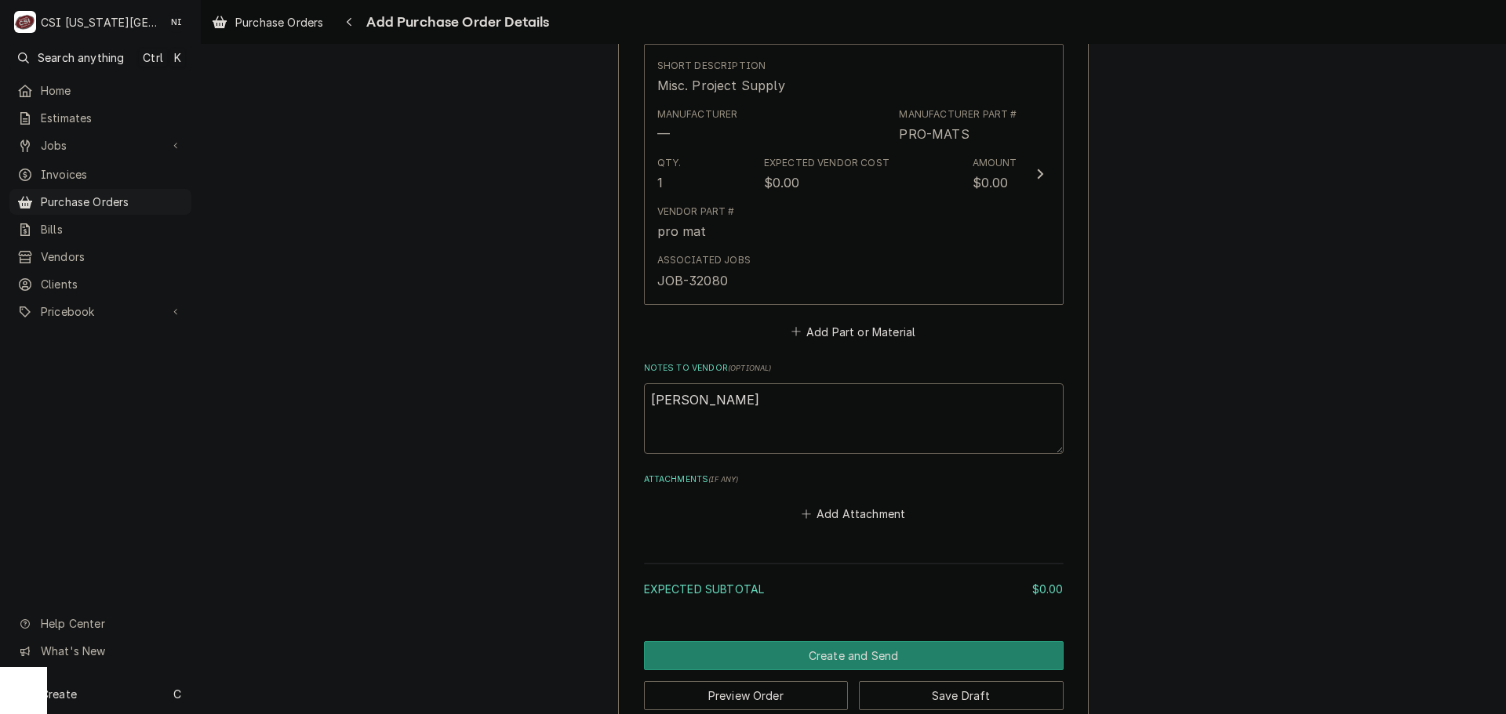
scroll to position [681, 0]
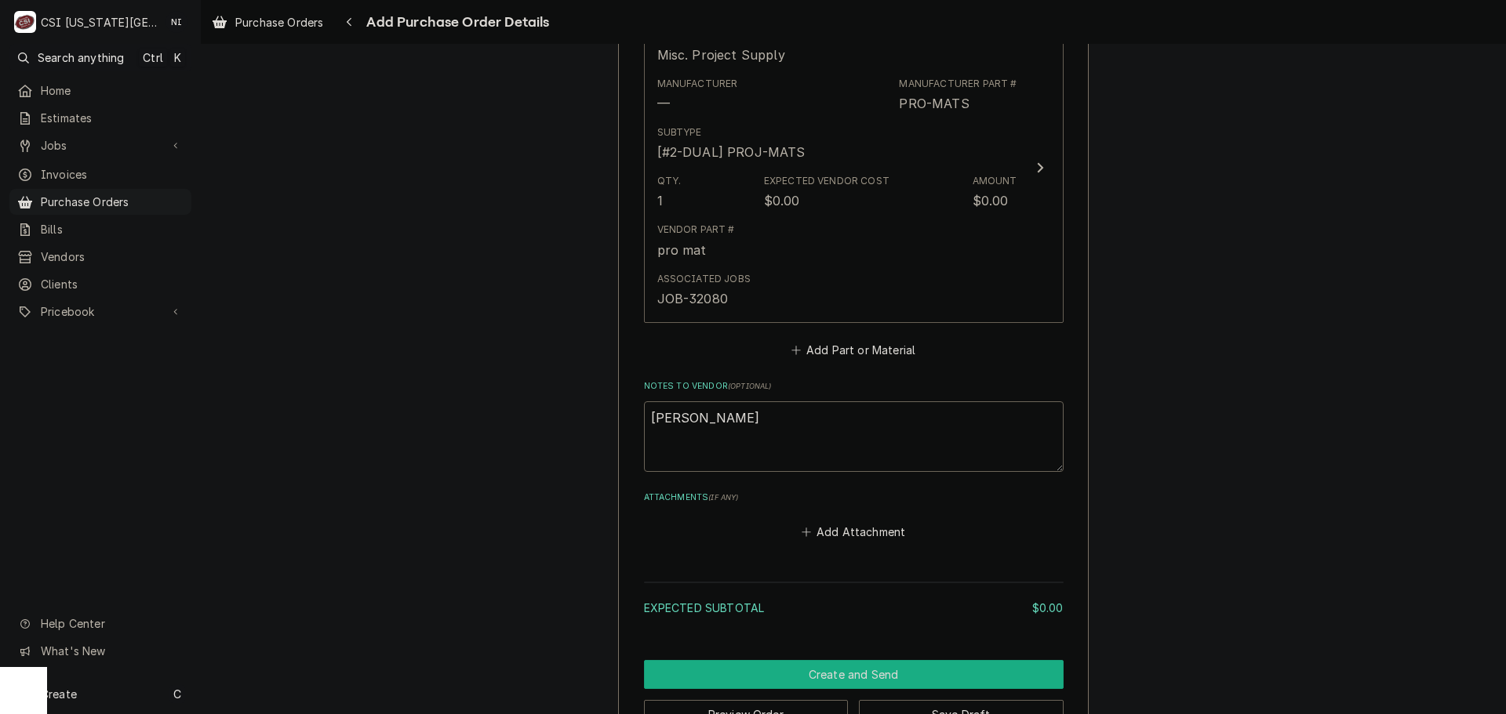
click at [838, 673] on button "Create and Send" at bounding box center [854, 674] width 420 height 29
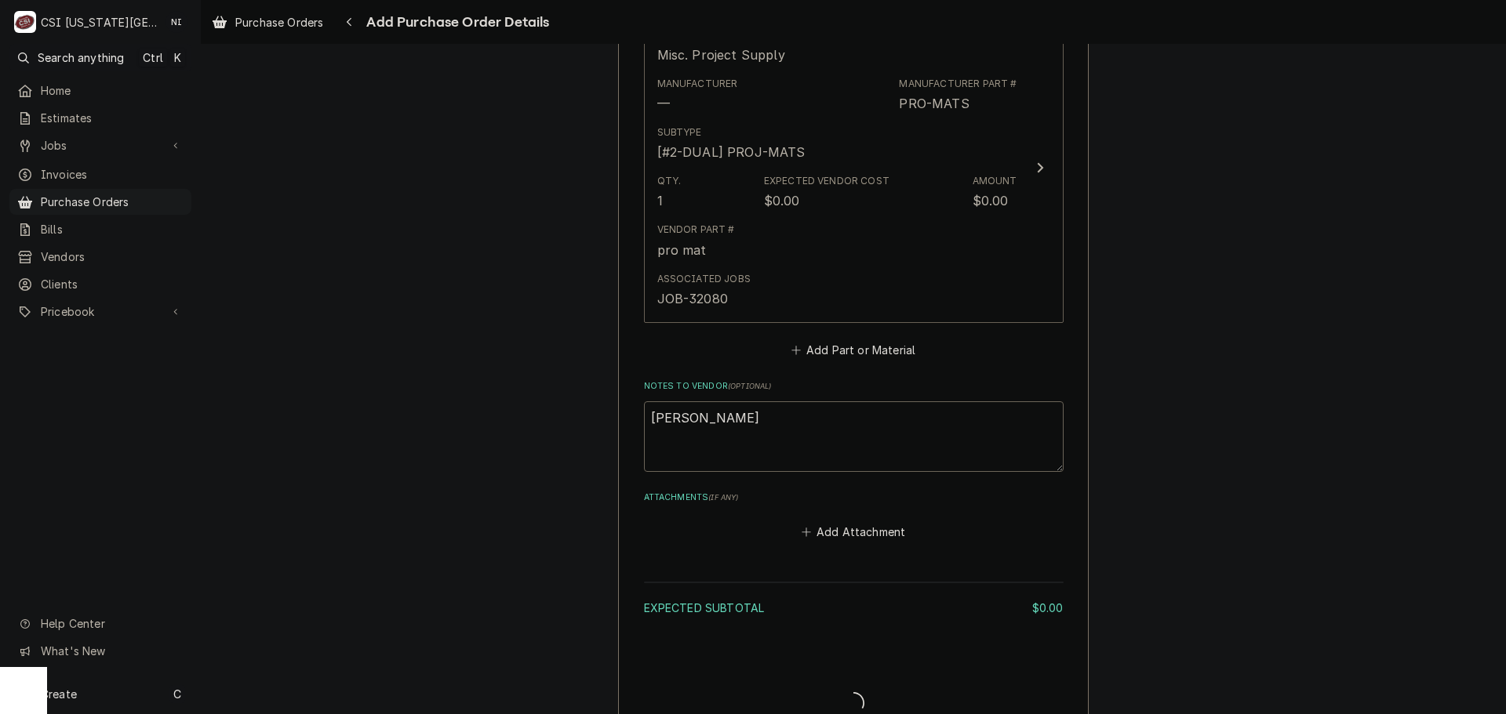
type textarea "x"
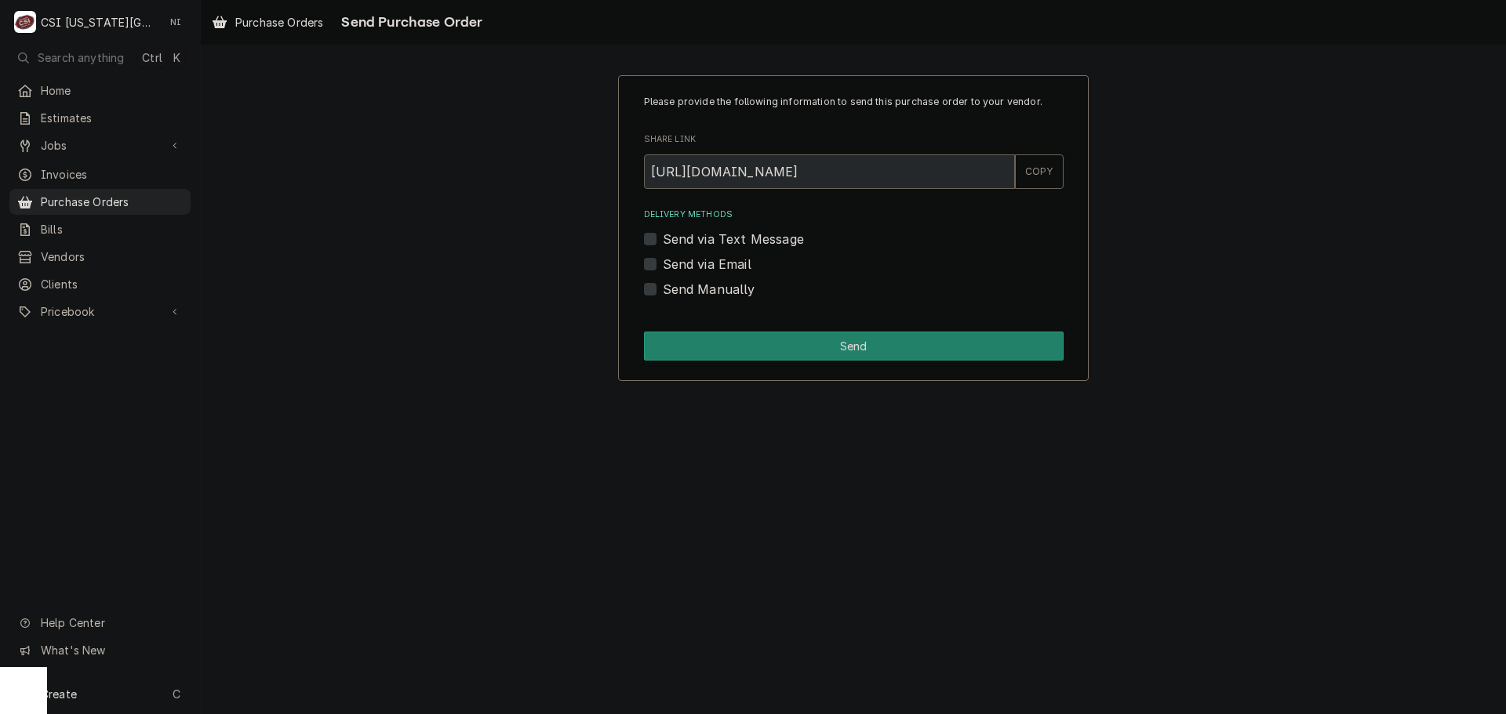
drag, startPoint x: 651, startPoint y: 285, endPoint x: 659, endPoint y: 291, distance: 10.0
click at [663, 285] on label "Send Manually" at bounding box center [709, 289] width 93 height 19
click at [663, 285] on input "Send Manually" at bounding box center [873, 297] width 420 height 35
checkbox input "true"
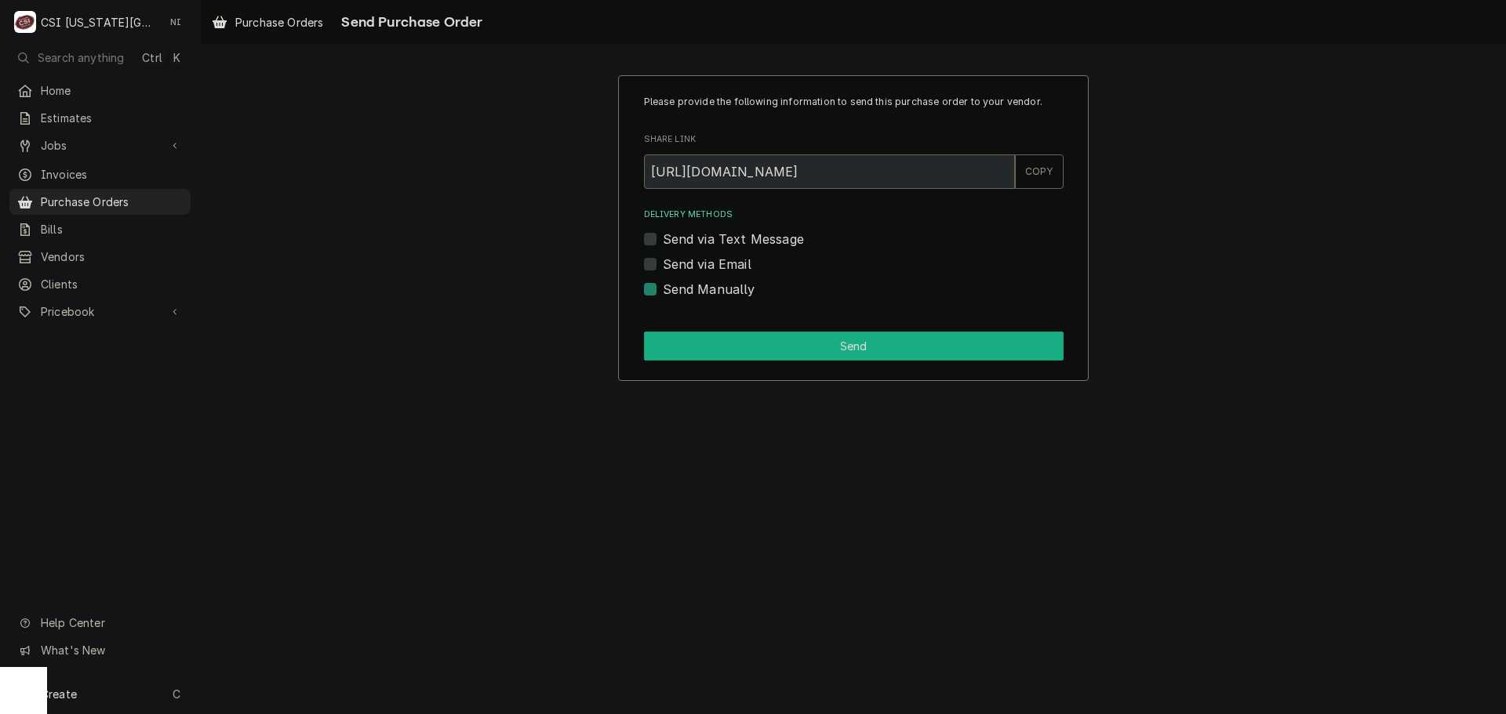
click at [760, 351] on button "Send" at bounding box center [854, 346] width 420 height 29
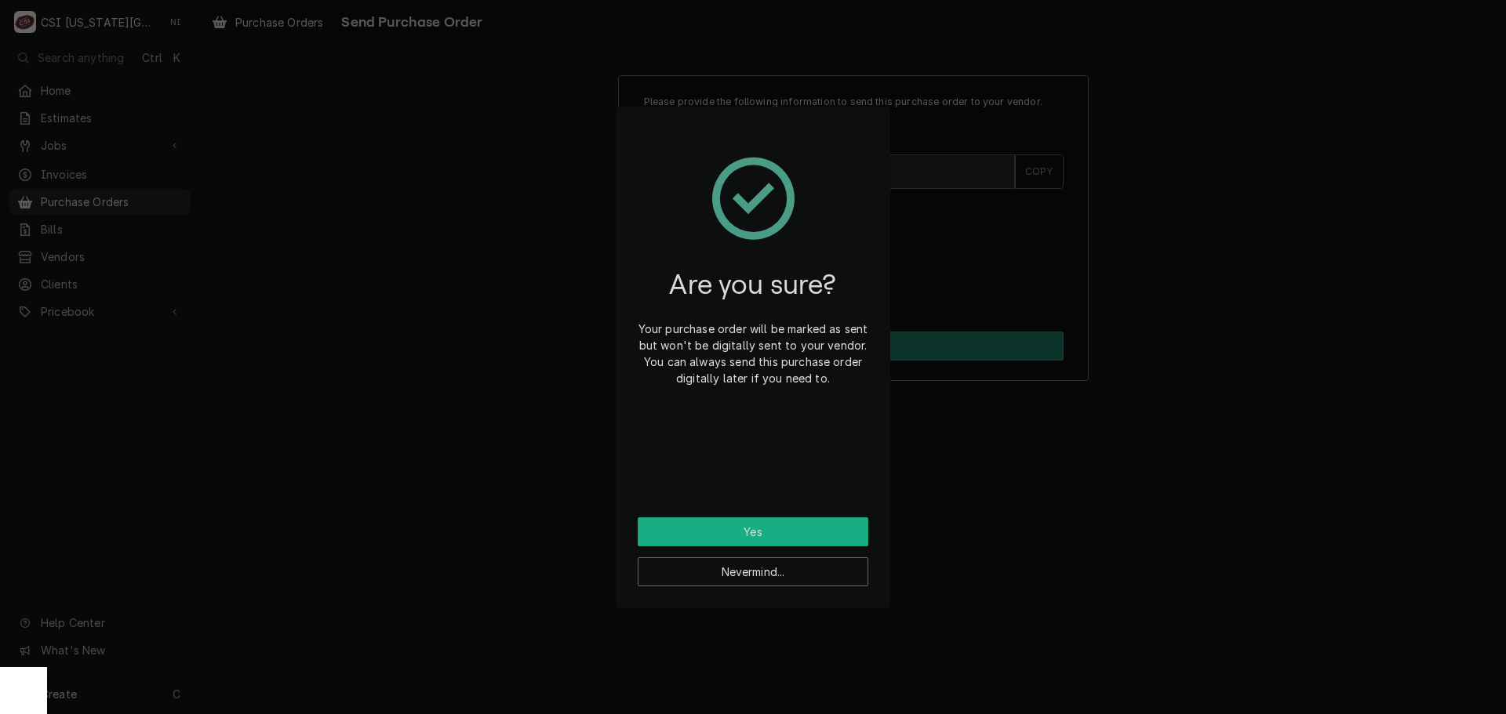
click at [780, 518] on button "Yes" at bounding box center [753, 532] width 231 height 29
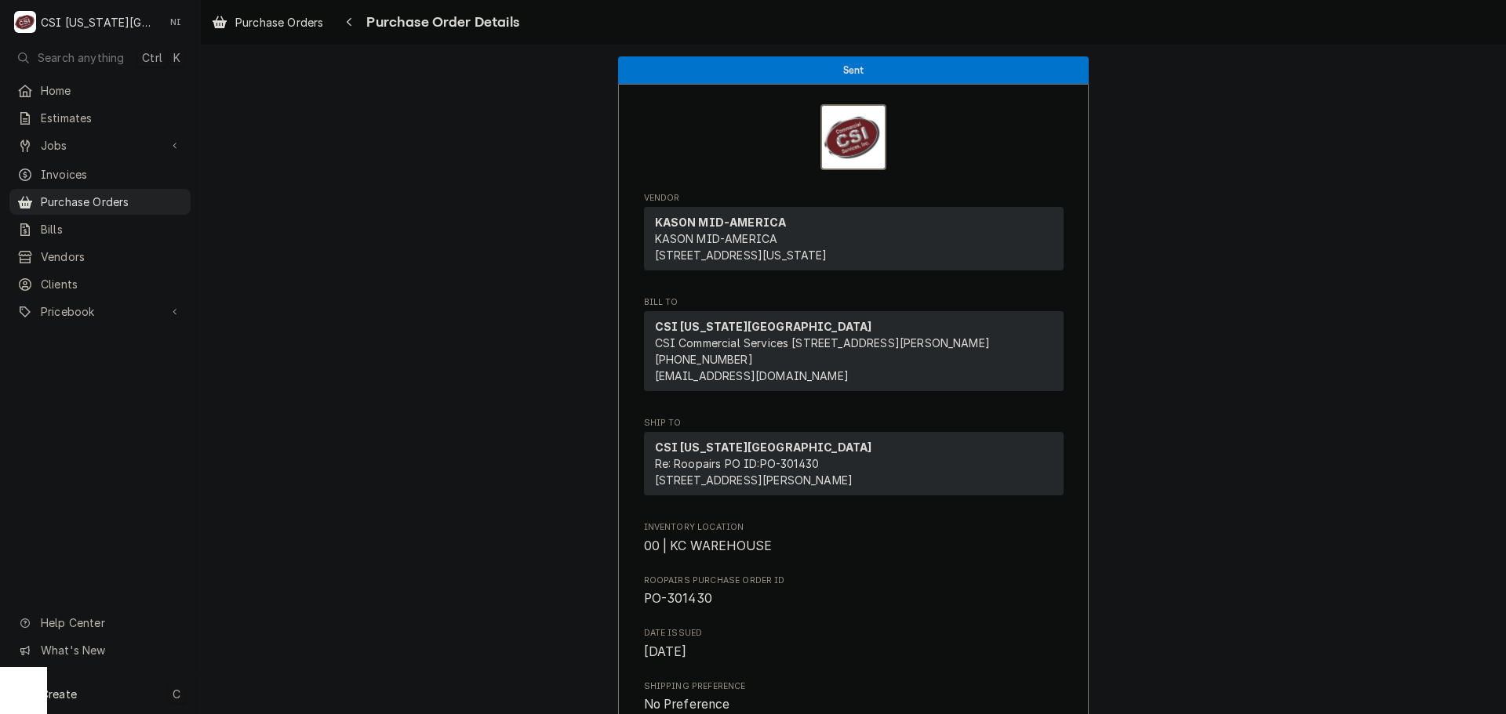
drag, startPoint x: 145, startPoint y: 692, endPoint x: 163, endPoint y: 686, distance: 18.9
click at [145, 692] on div "Create C" at bounding box center [100, 694] width 200 height 41
click at [322, 586] on div "Purchase Order" at bounding box center [293, 586] width 105 height 16
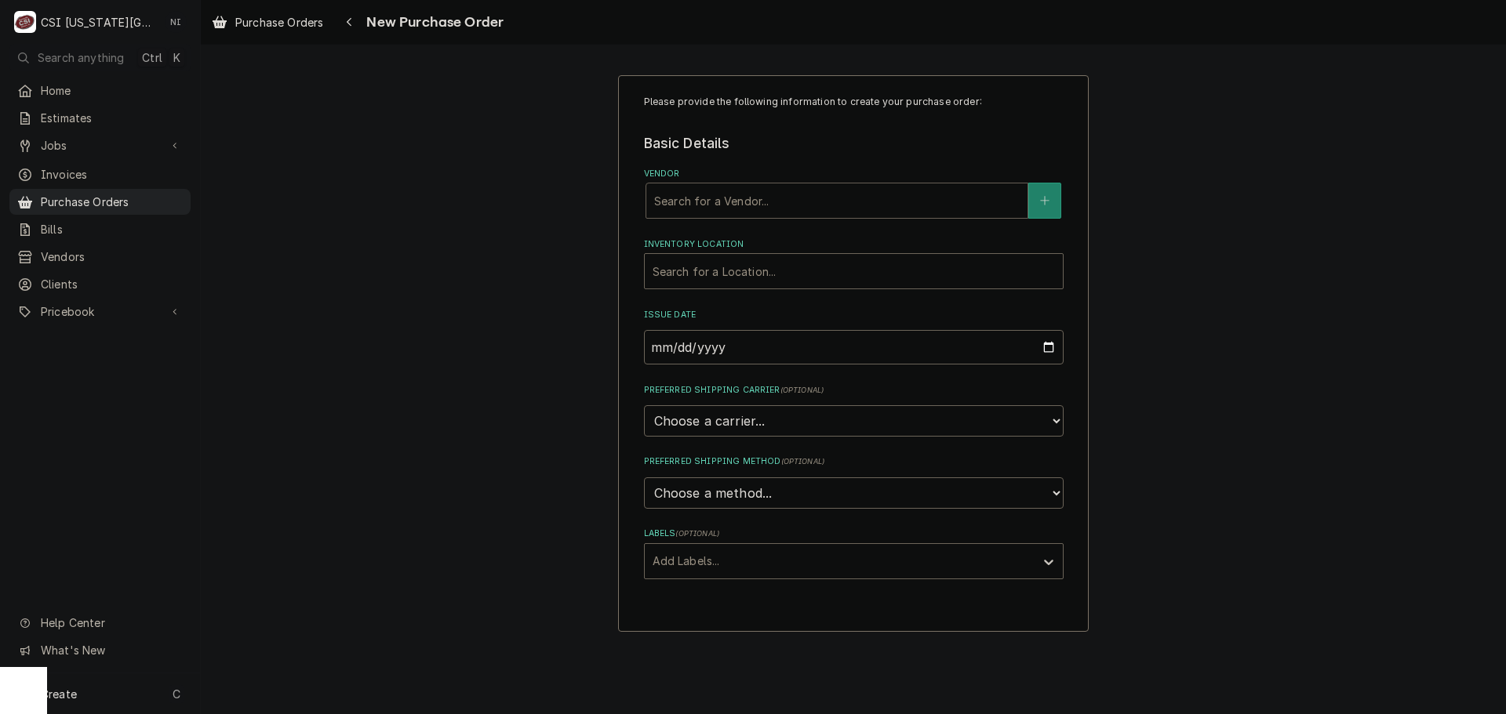
click at [887, 210] on div "Vendor" at bounding box center [836, 201] width 365 height 28
type input "[PERSON_NAME]"
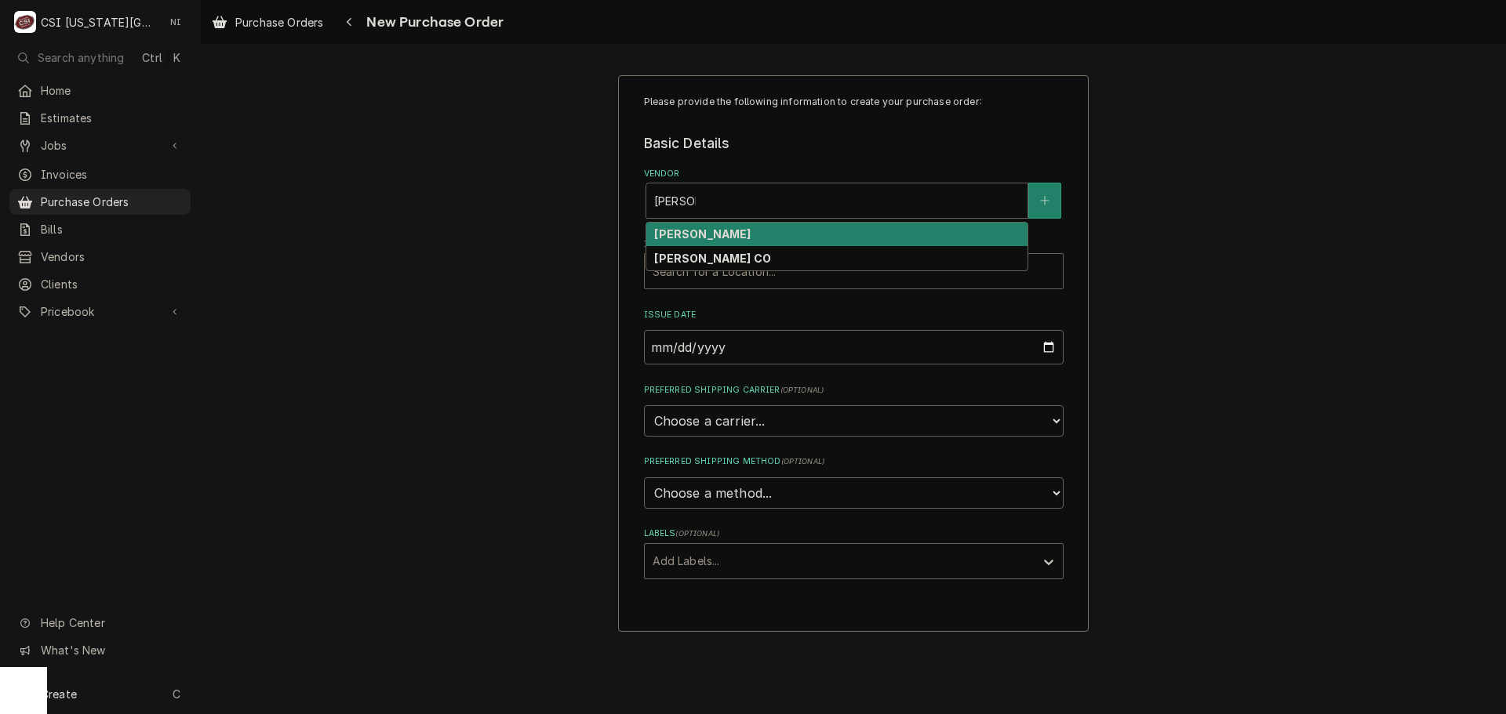
click at [732, 234] on strong "[PERSON_NAME]" at bounding box center [702, 233] width 96 height 13
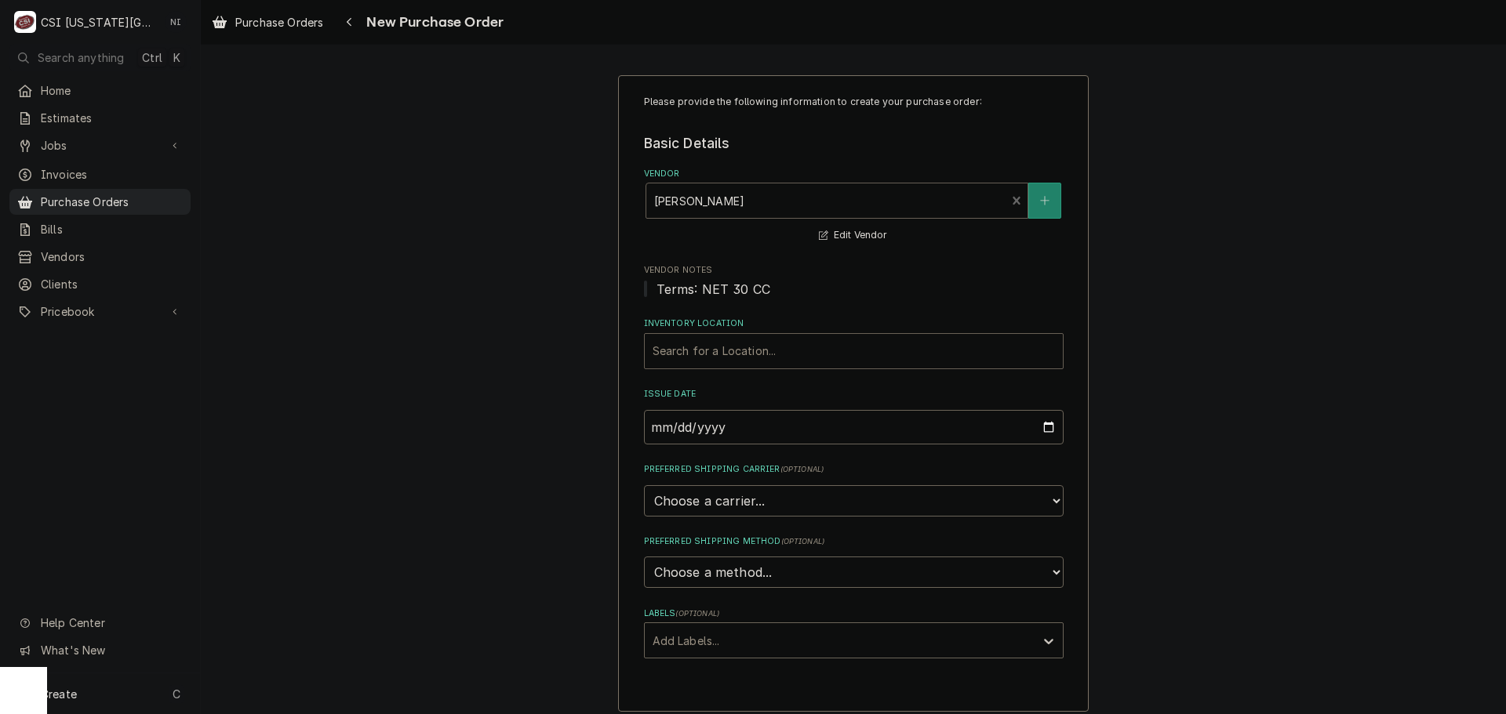
click at [746, 358] on div "Inventory Location" at bounding box center [854, 351] width 402 height 28
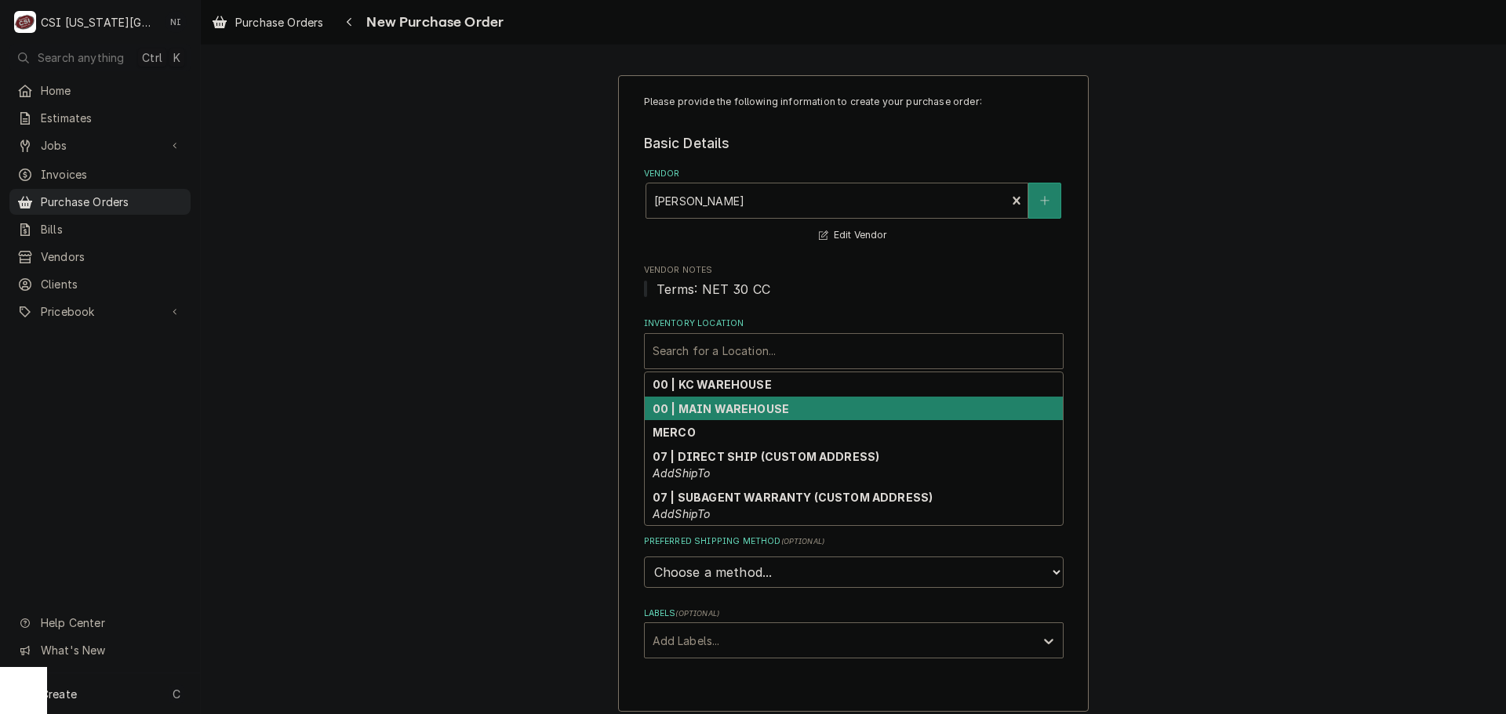
click at [732, 387] on strong "00 | KC WAREHOUSE" at bounding box center [712, 384] width 119 height 13
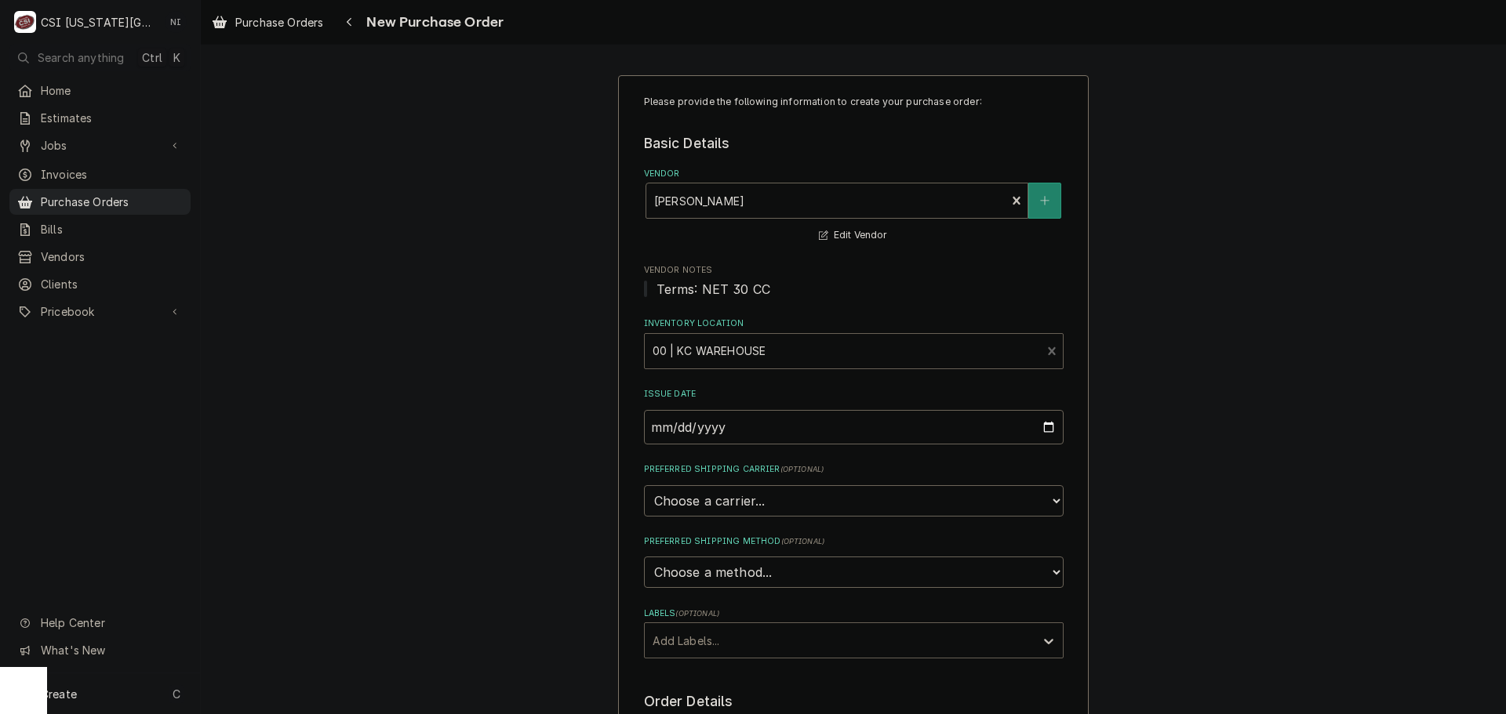
click at [734, 642] on div "Labels" at bounding box center [840, 641] width 374 height 28
click at [718, 692] on div "² Local Pickup 🛍️" at bounding box center [854, 699] width 418 height 24
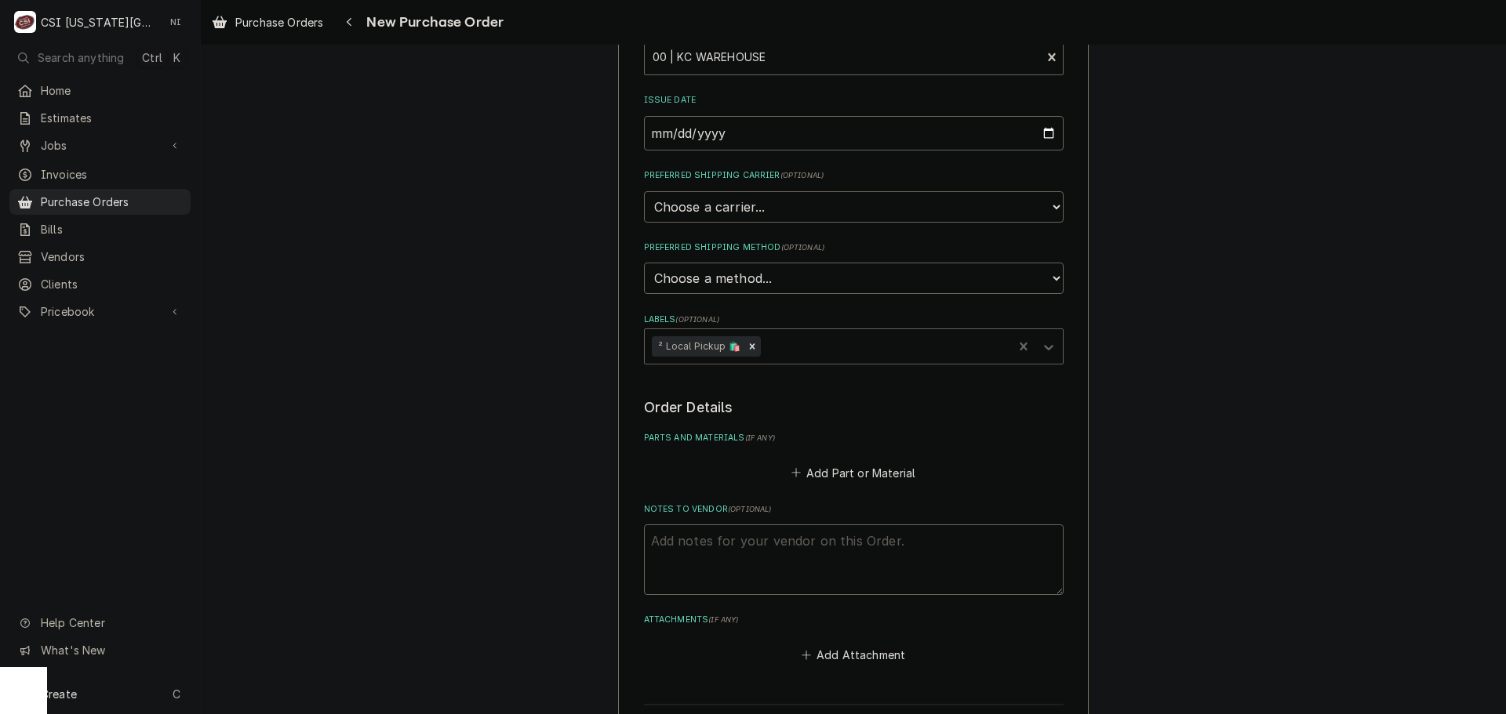
scroll to position [465, 0]
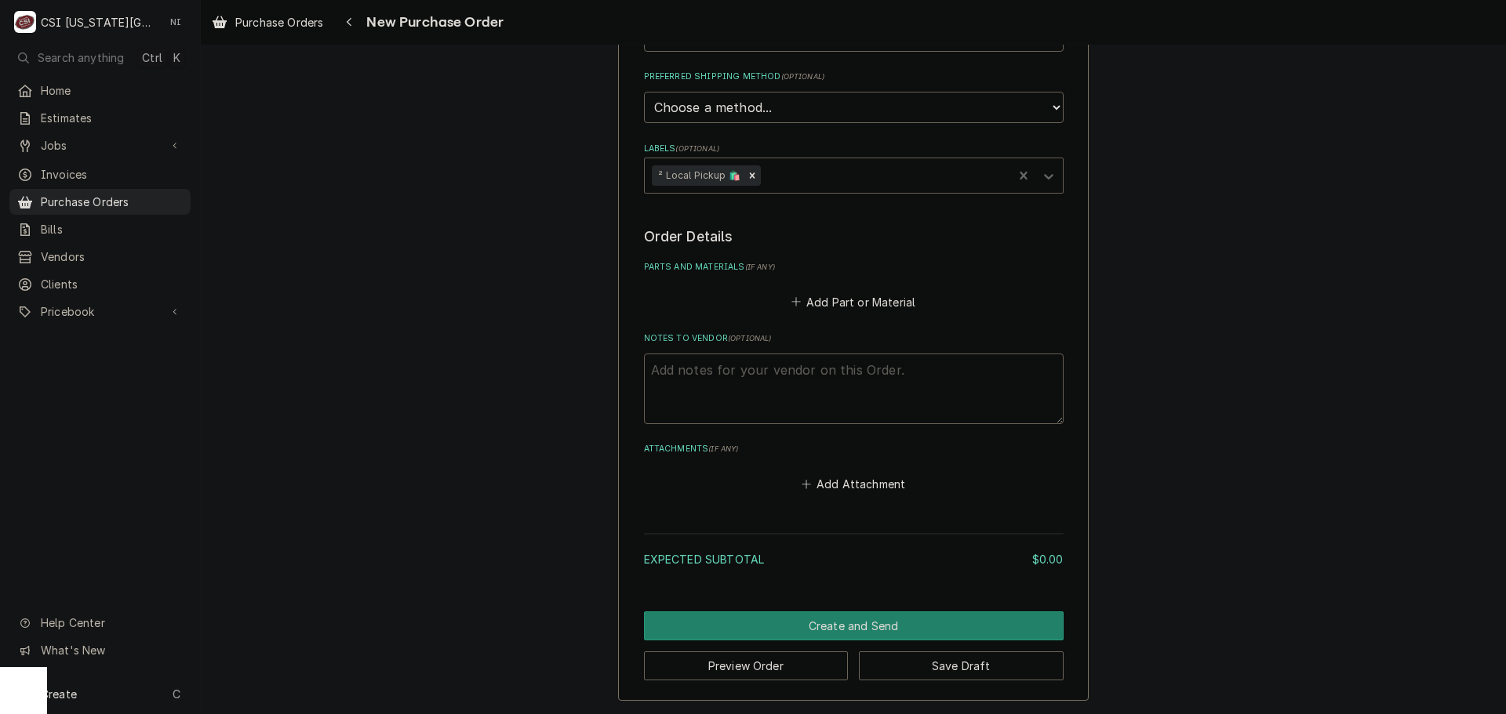
click at [710, 383] on textarea "Notes to Vendor ( optional )" at bounding box center [854, 389] width 420 height 71
type textarea "x"
type textarea "ch"
type textarea "x"
type textarea "cha"
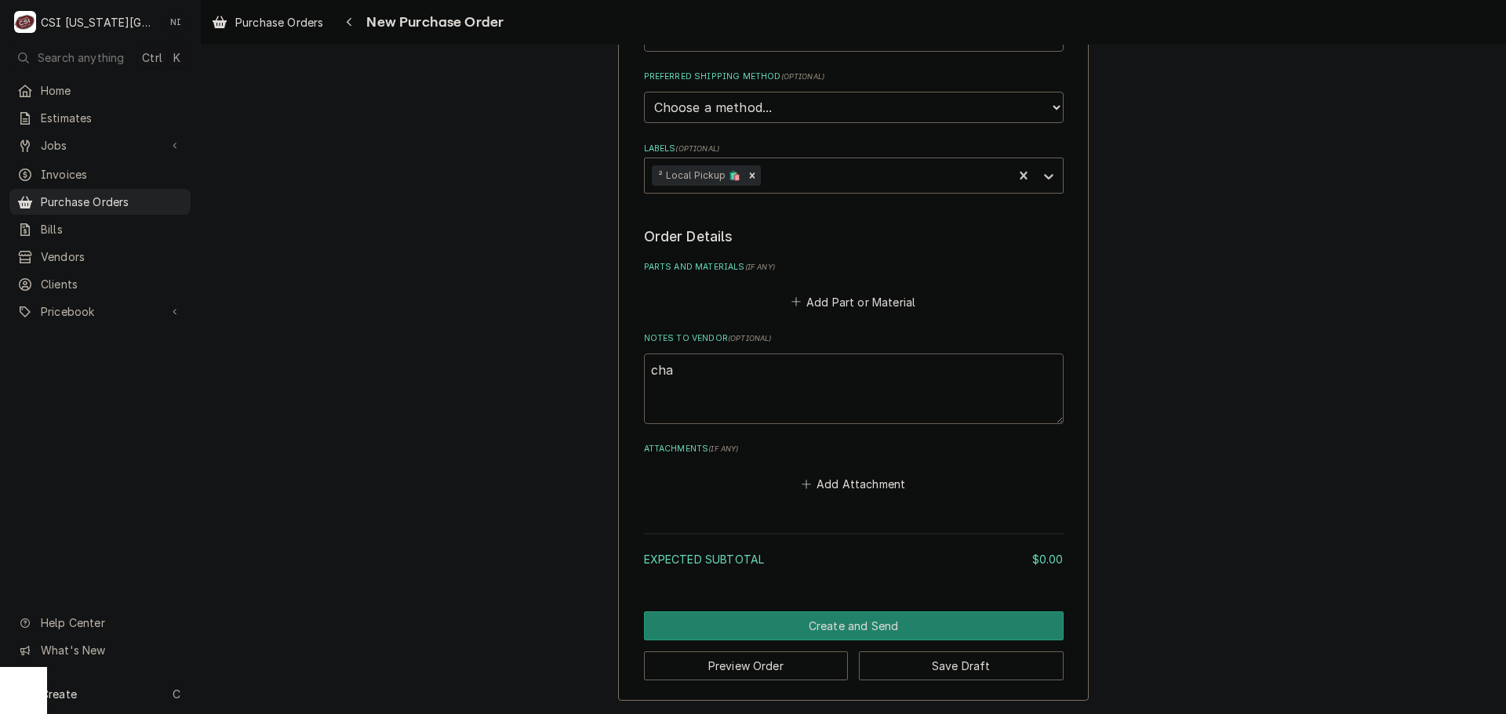
type textarea "x"
type textarea "char"
type textarea "x"
type textarea "charle"
type textarea "x"
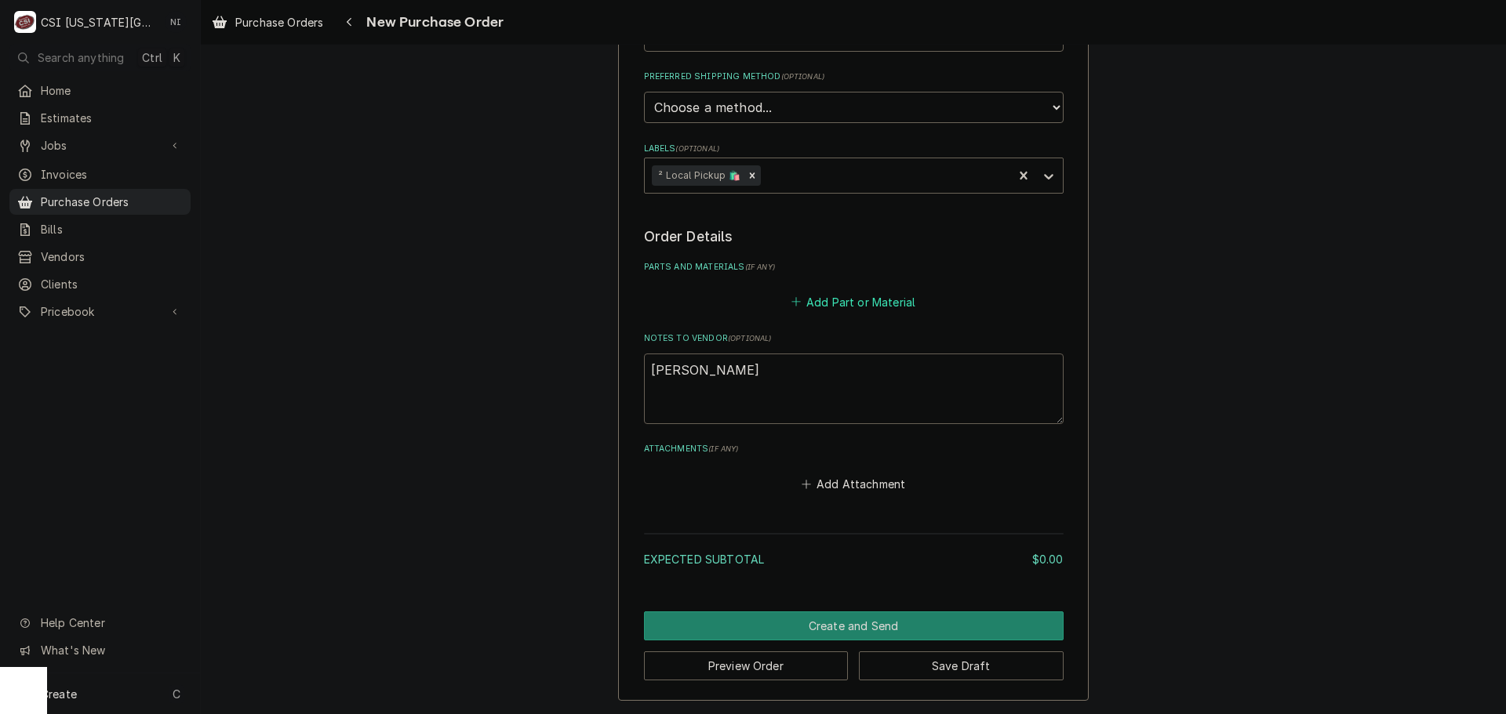
type textarea "[PERSON_NAME]"
click at [820, 305] on button "Add Part or Material" at bounding box center [852, 302] width 129 height 22
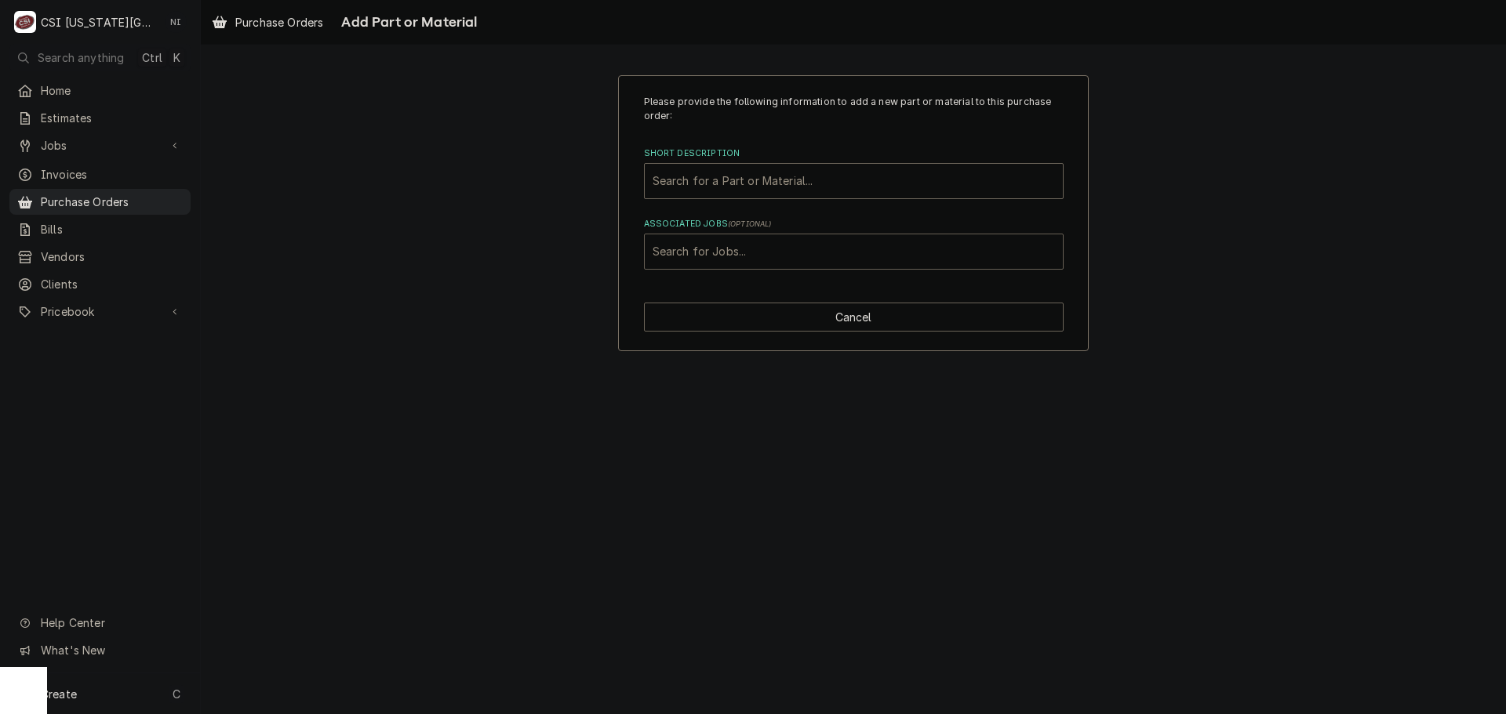
click at [790, 251] on div "Associated Jobs" at bounding box center [854, 252] width 402 height 28
type input "6"
type input "32444"
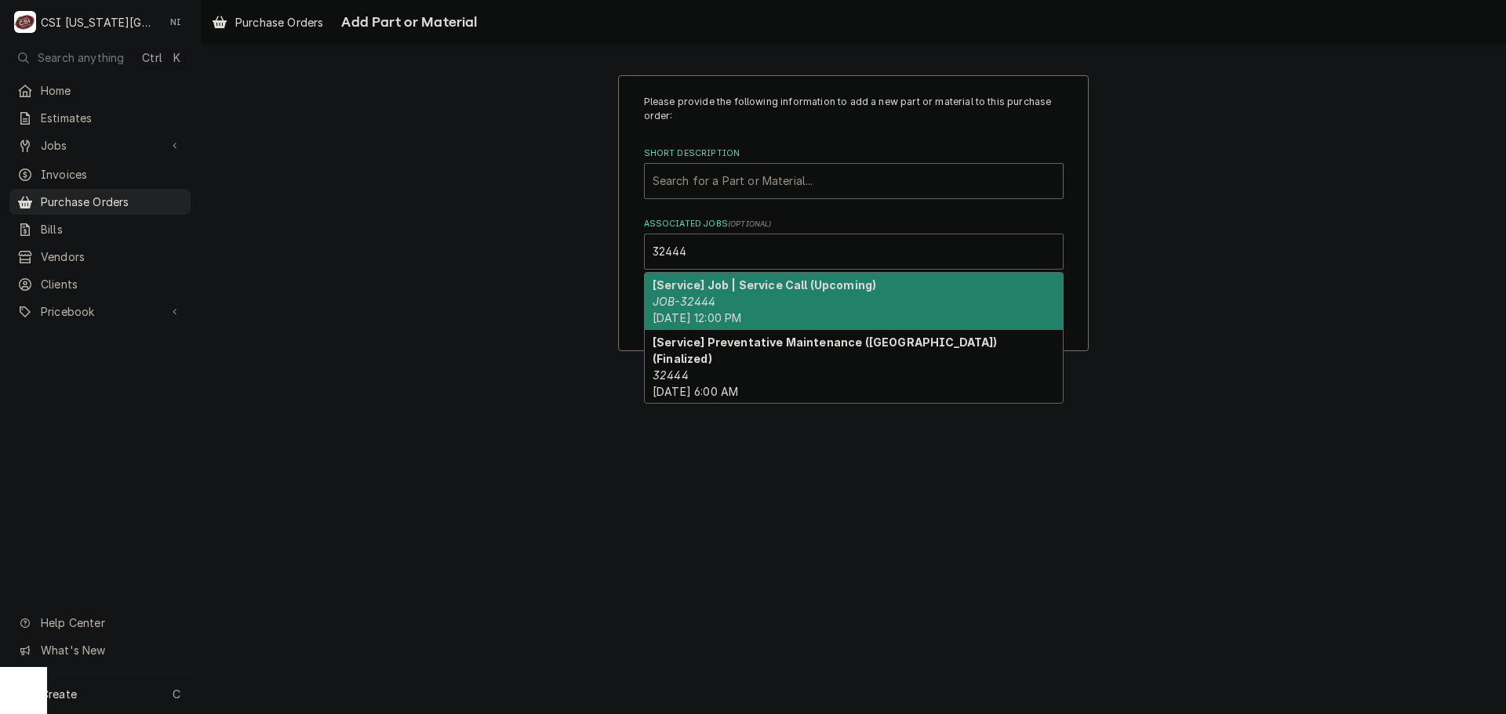
click at [721, 291] on strong "[Service] Job | Service Call (Upcoming)" at bounding box center [765, 284] width 224 height 13
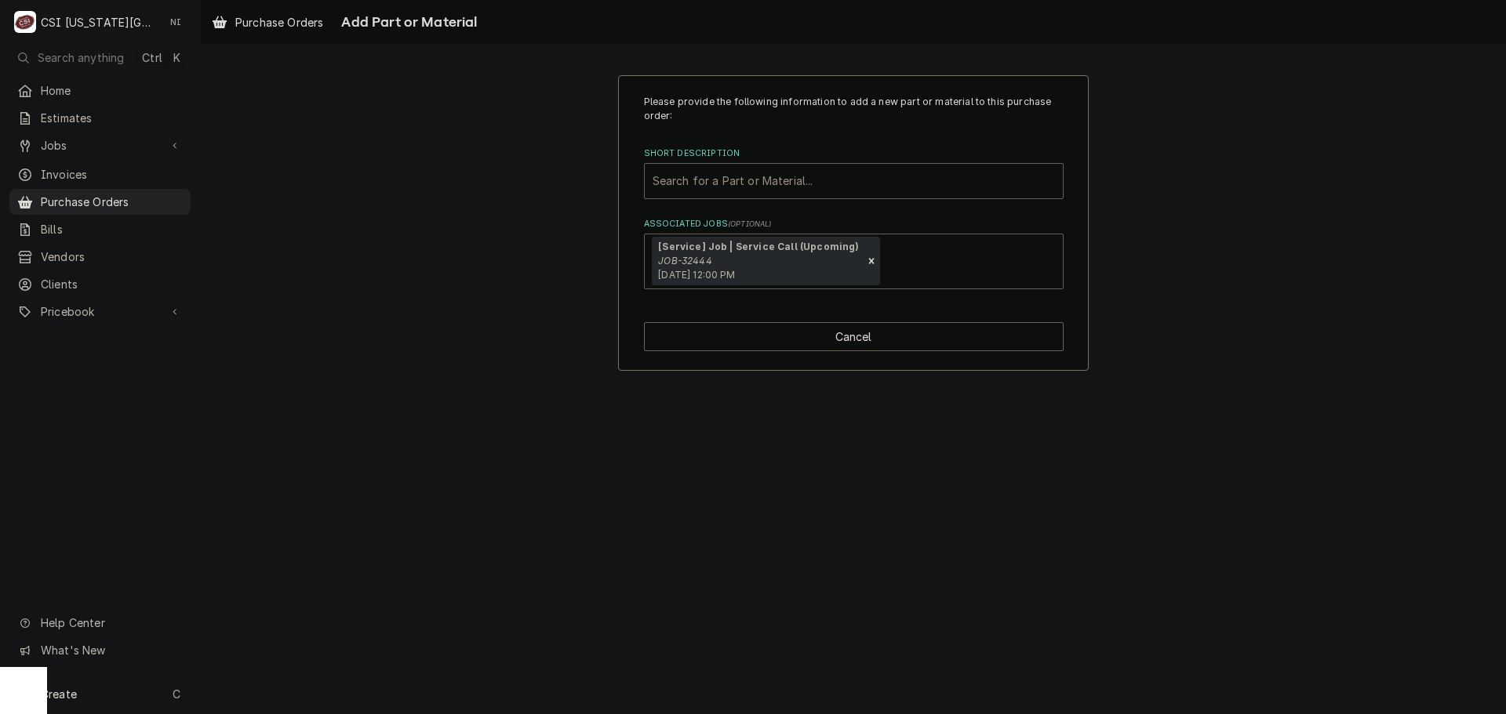
click at [698, 183] on div "Short Description" at bounding box center [854, 181] width 402 height 28
type input "misc serv"
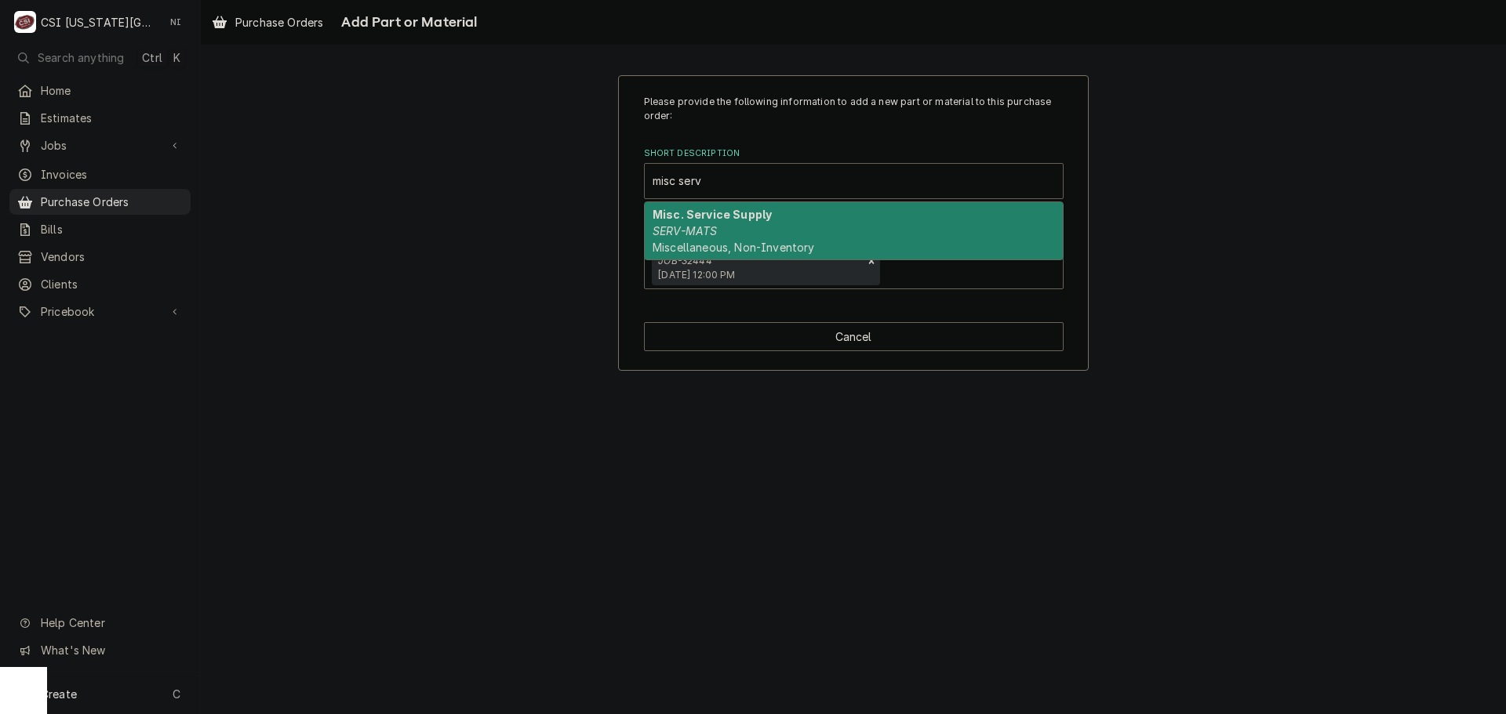
click at [757, 227] on div "Misc. Service Supply SERV-MATS Miscellaneous, Non-Inventory" at bounding box center [854, 230] width 418 height 57
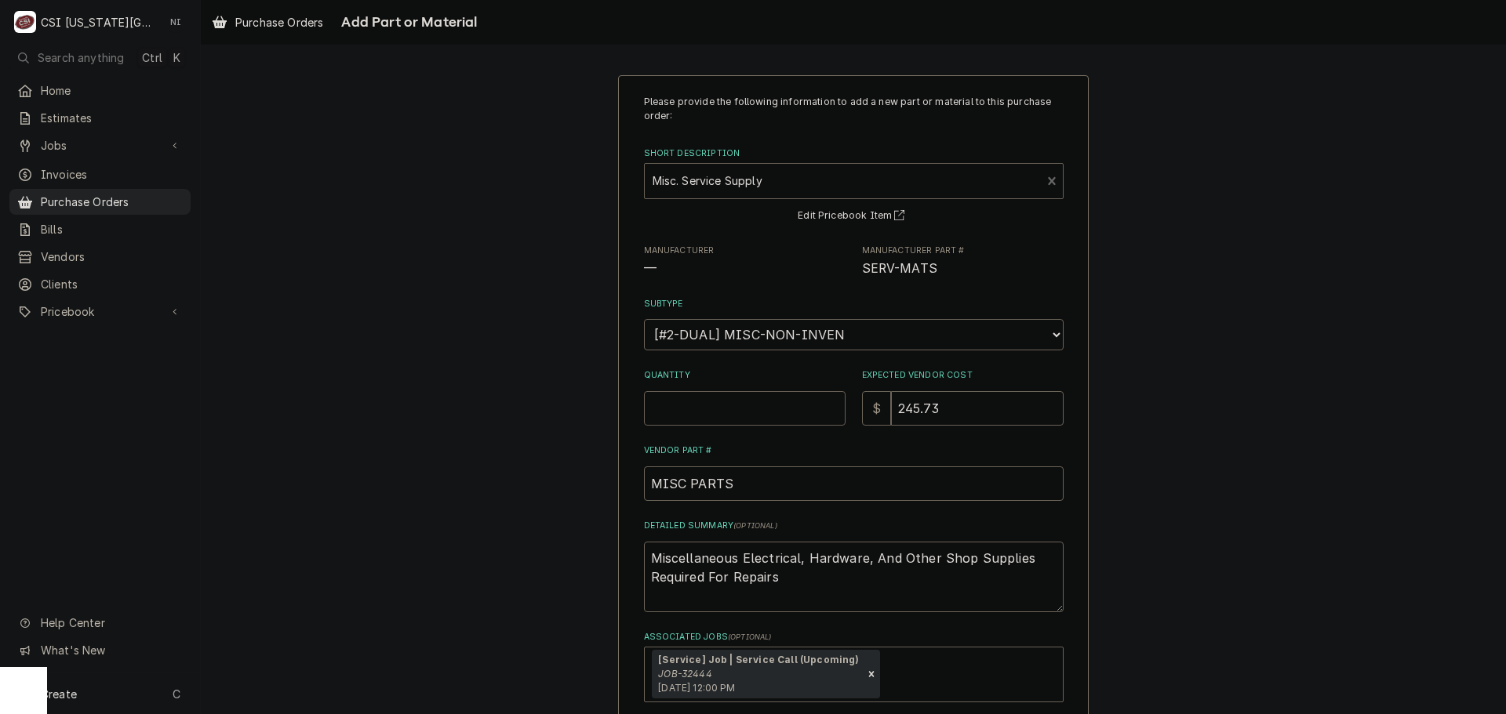
click at [727, 424] on input "Quantity" at bounding box center [745, 408] width 202 height 35
type textarea "x"
type input "1"
type textarea "x"
type input "0"
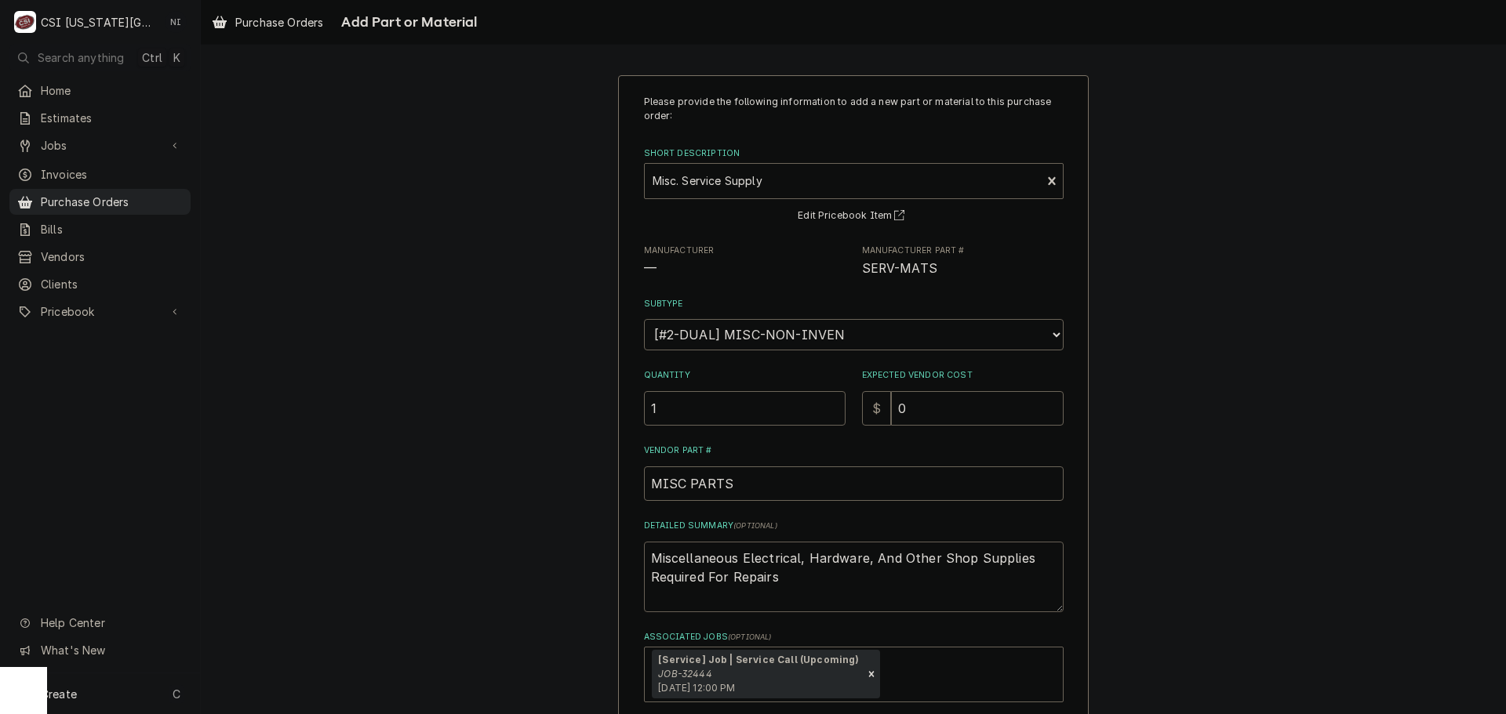
drag, startPoint x: 707, startPoint y: 569, endPoint x: 456, endPoint y: 481, distance: 266.2
click at [460, 486] on div "Please provide the following information to add a new part or material to this …" at bounding box center [853, 429] width 1305 height 737
type textarea "x"
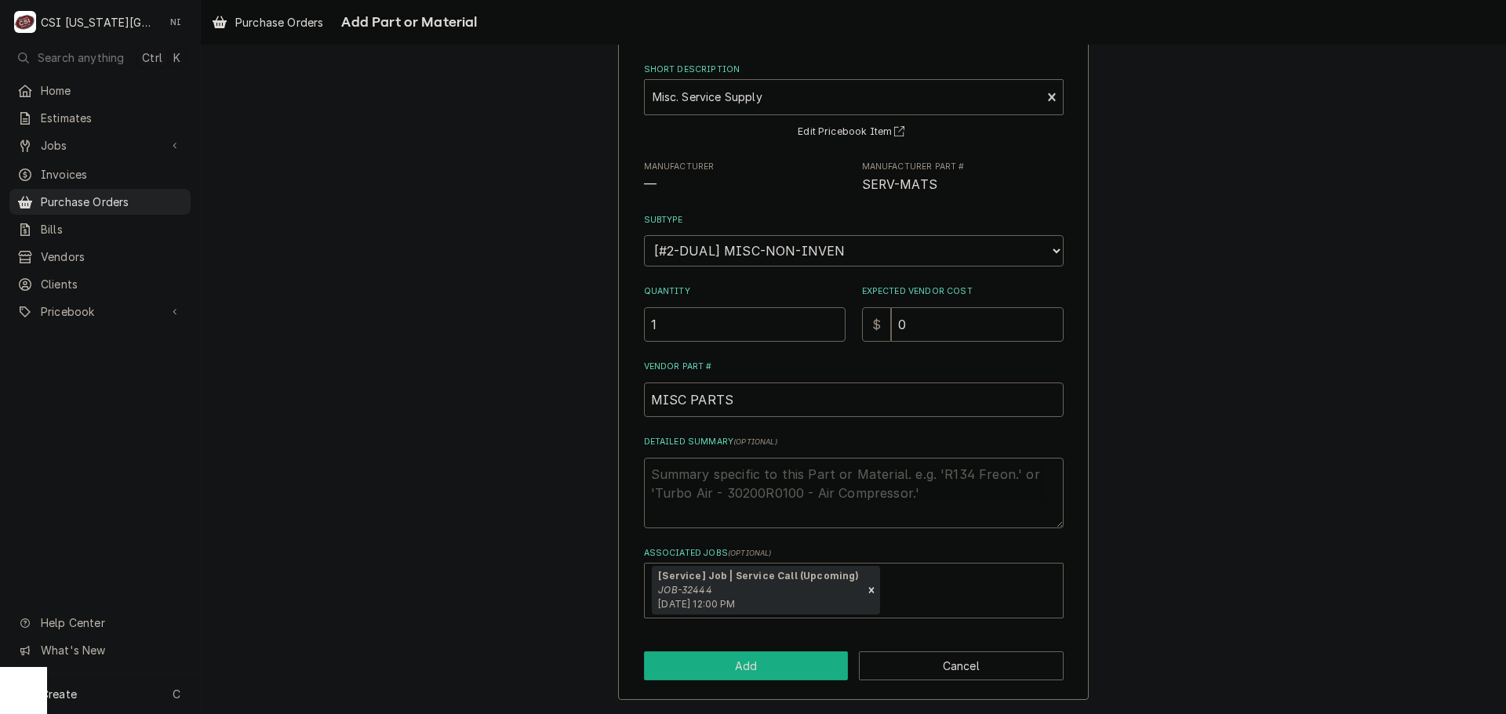
click at [797, 667] on button "Add" at bounding box center [746, 666] width 205 height 29
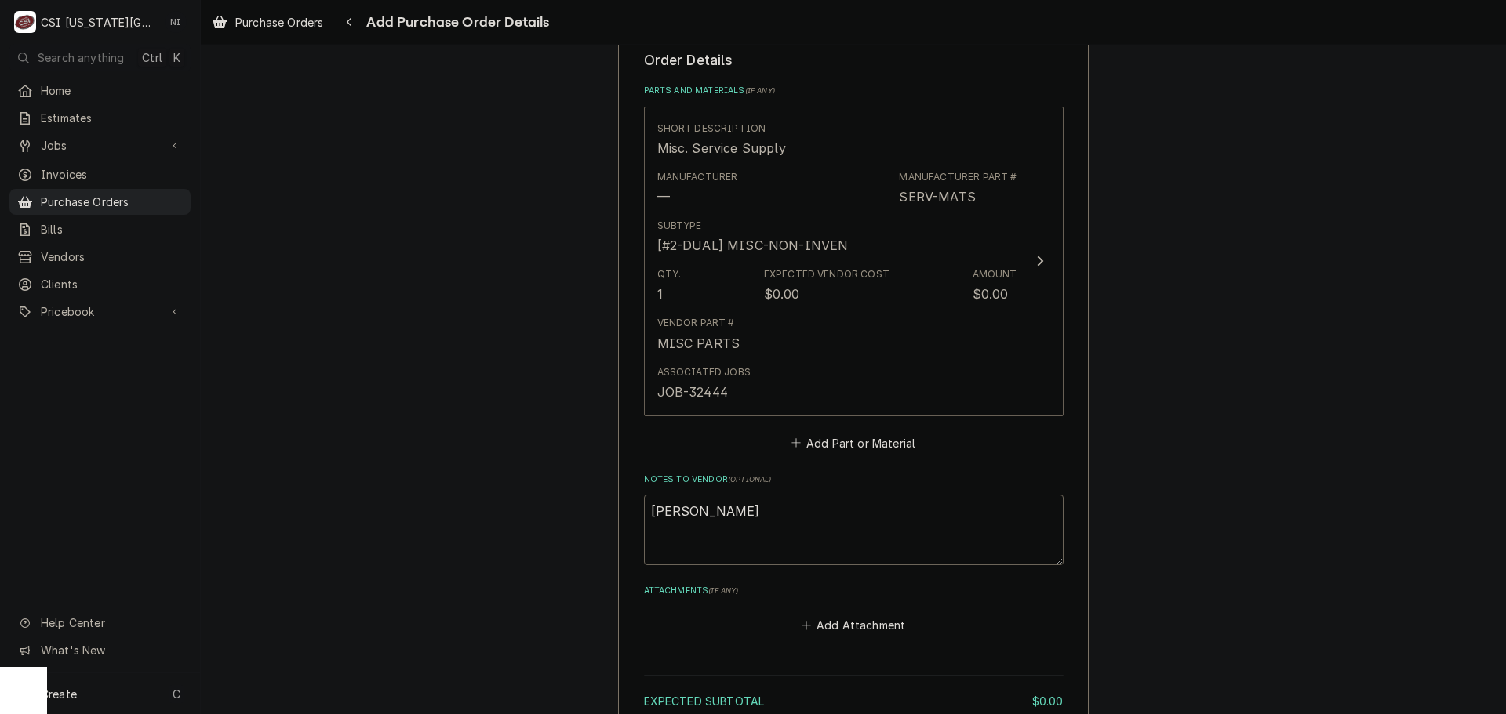
scroll to position [784, 0]
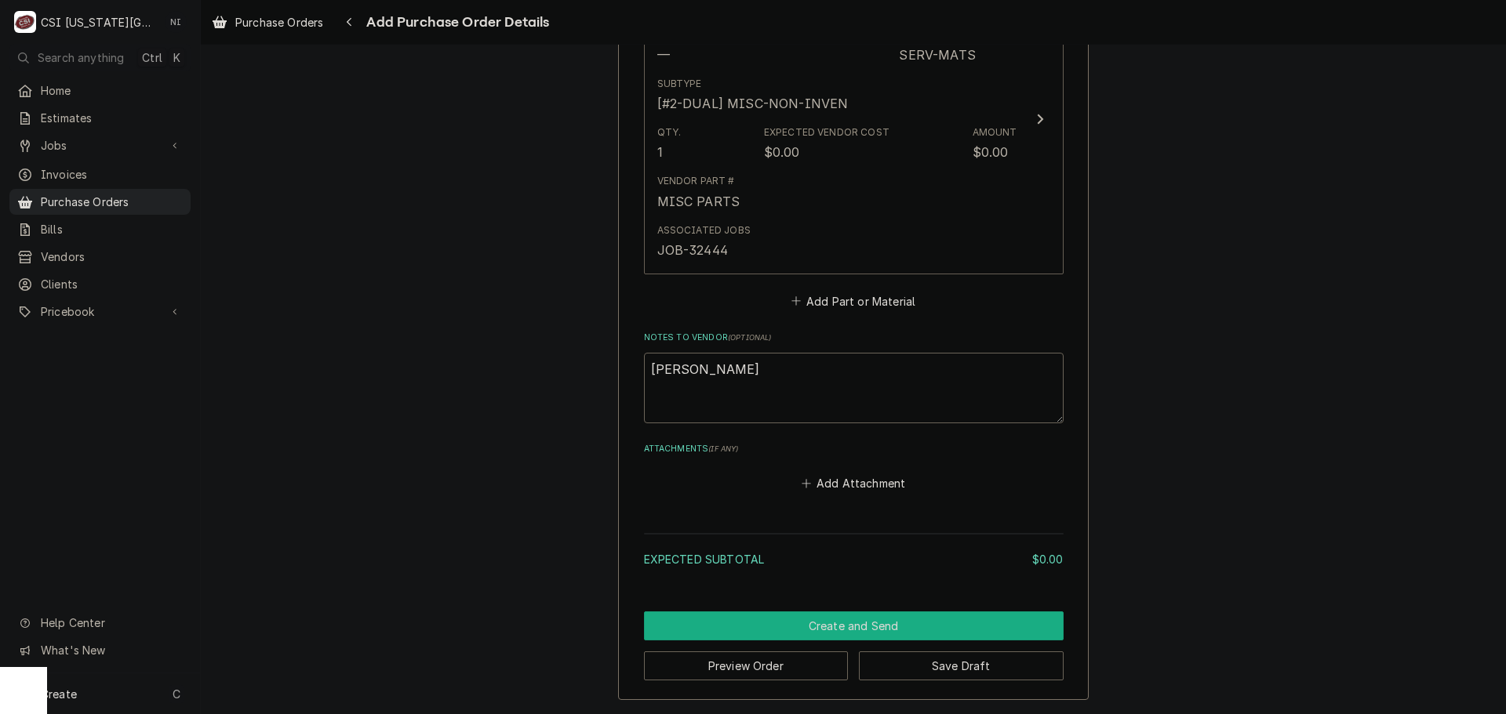
click at [848, 628] on button "Create and Send" at bounding box center [854, 626] width 420 height 29
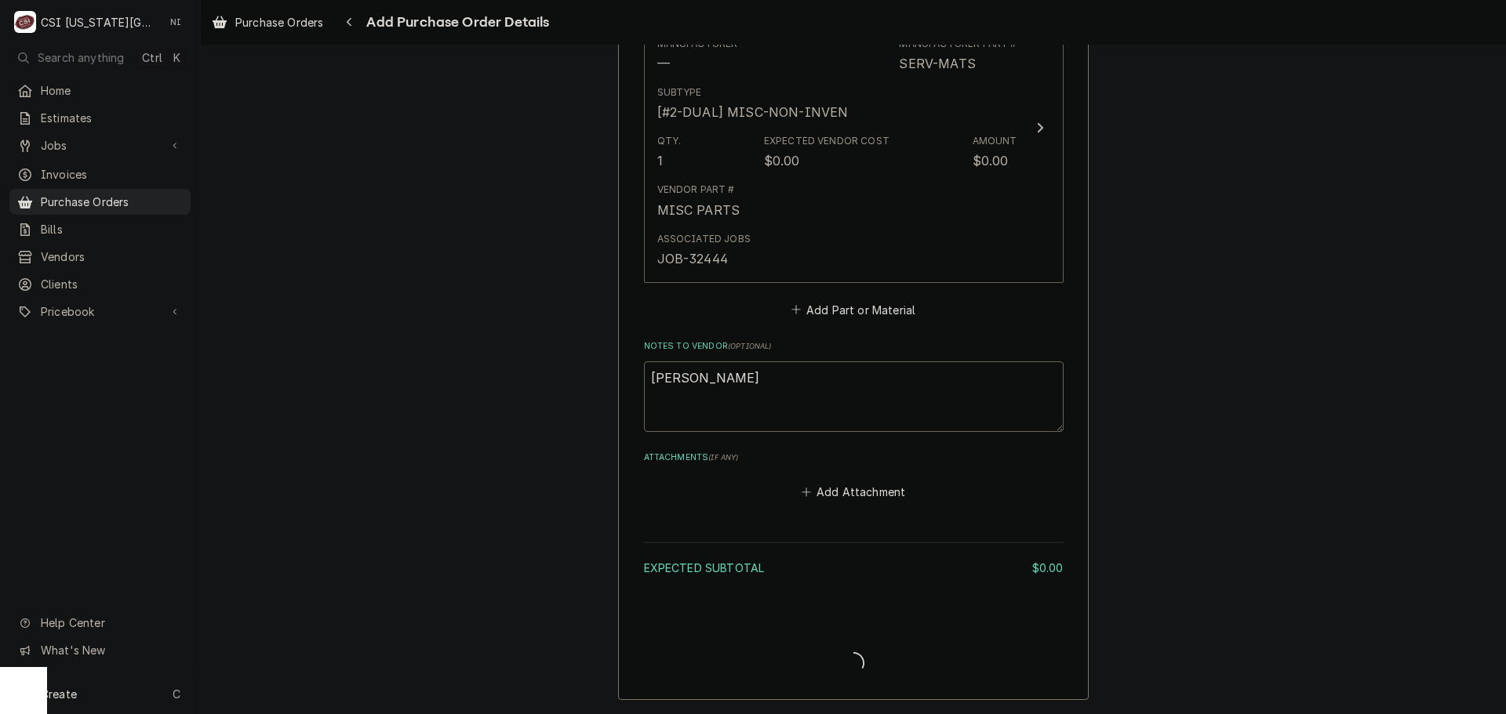
scroll to position [775, 0]
type textarea "x"
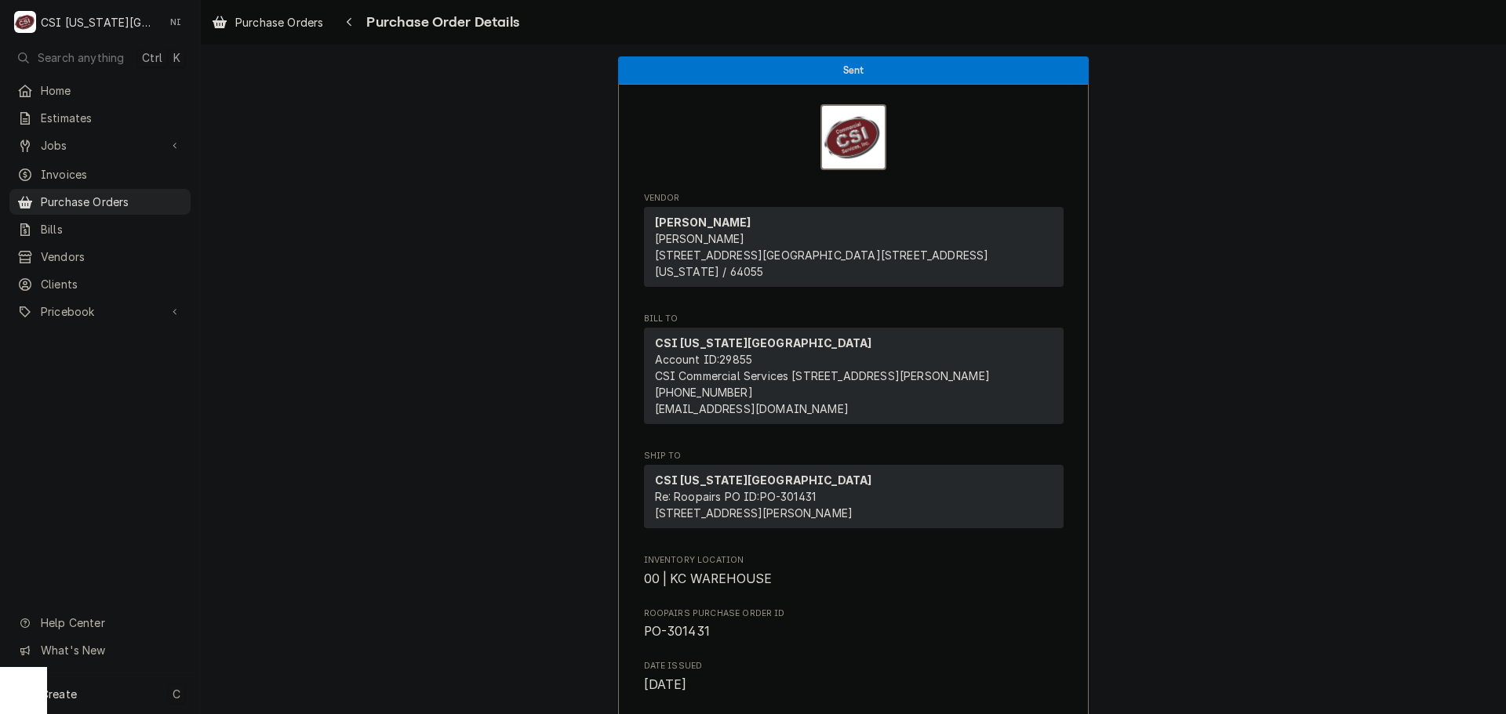
drag, startPoint x: 149, startPoint y: 711, endPoint x: 150, endPoint y: 694, distance: 16.5
click at [149, 708] on div "Create C" at bounding box center [100, 694] width 200 height 41
click at [289, 591] on div "Purchase Order" at bounding box center [293, 586] width 105 height 16
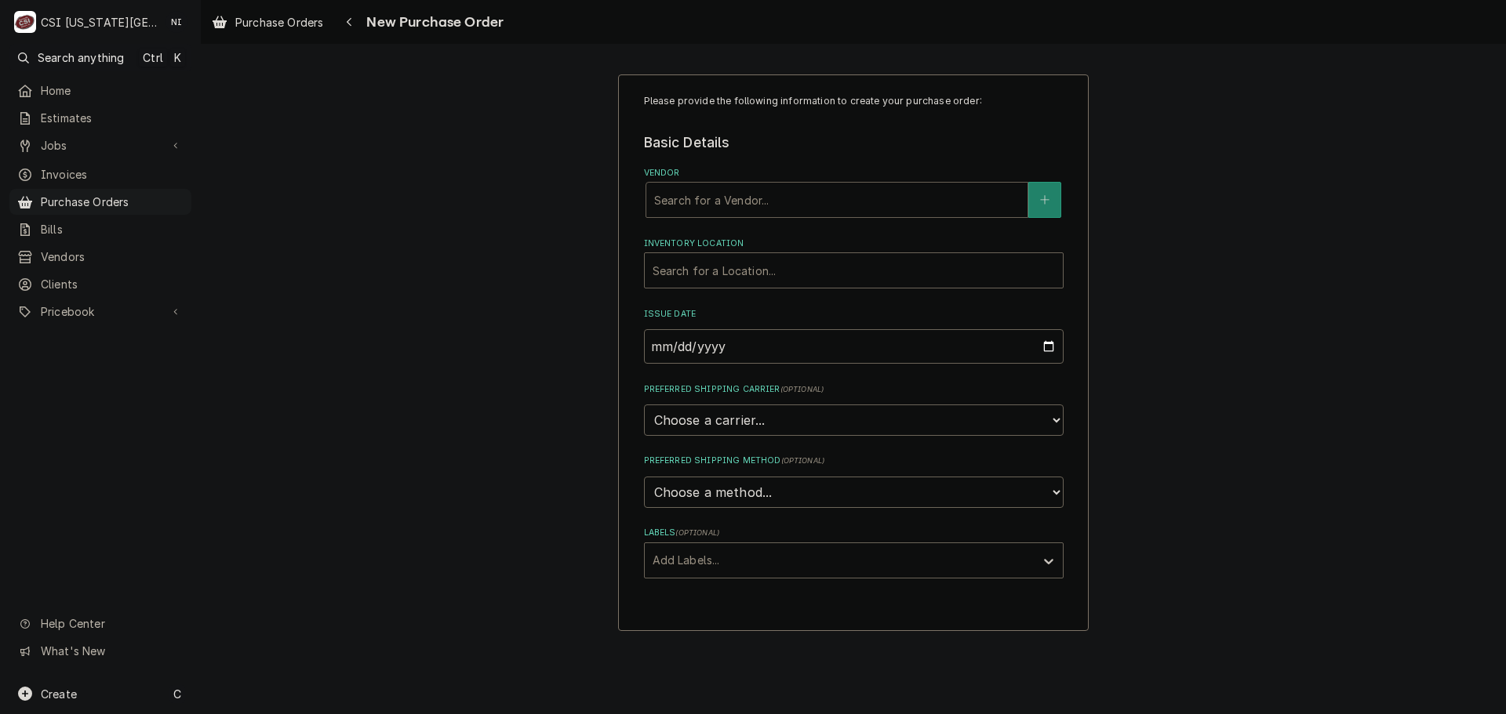
click at [744, 195] on div "Vendor" at bounding box center [836, 200] width 365 height 28
type input "home"
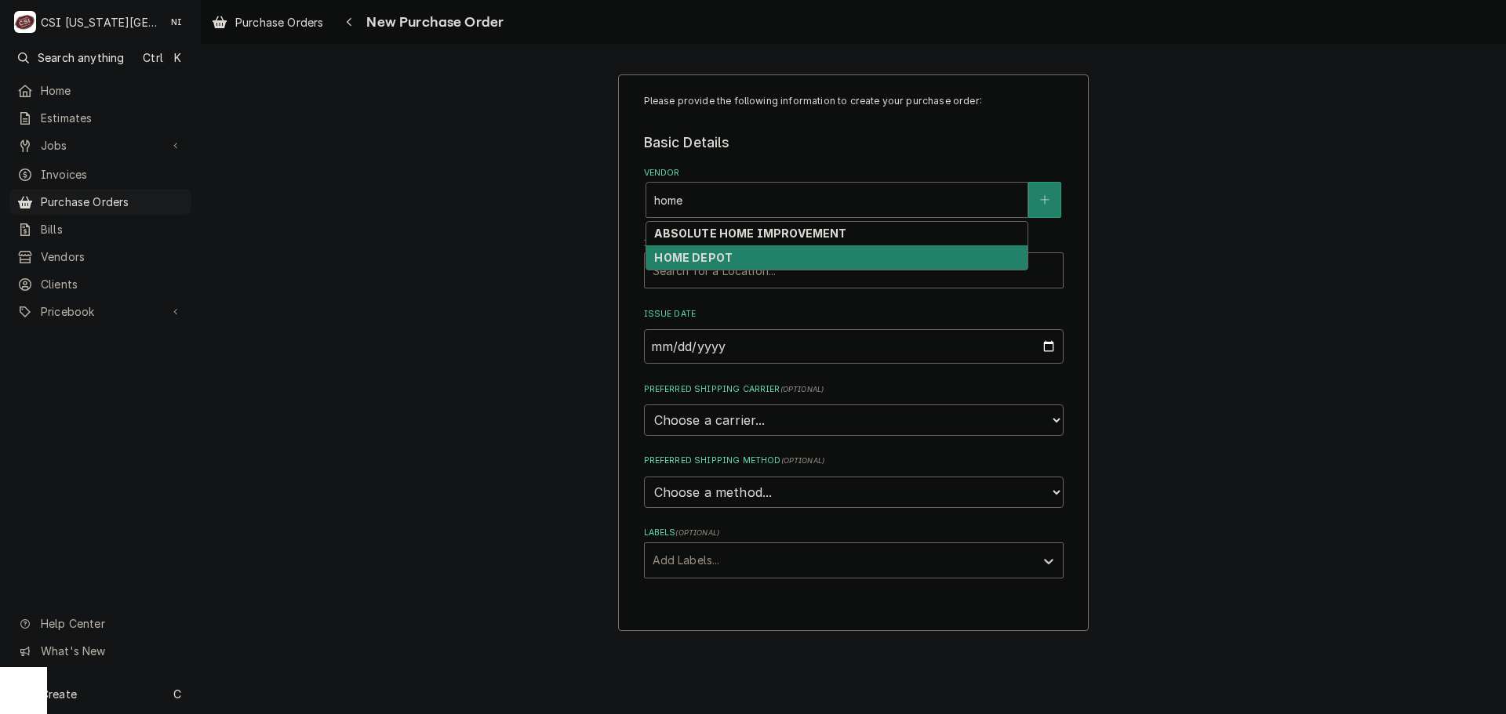
click at [719, 255] on strong "HOME DEPOT" at bounding box center [693, 257] width 78 height 13
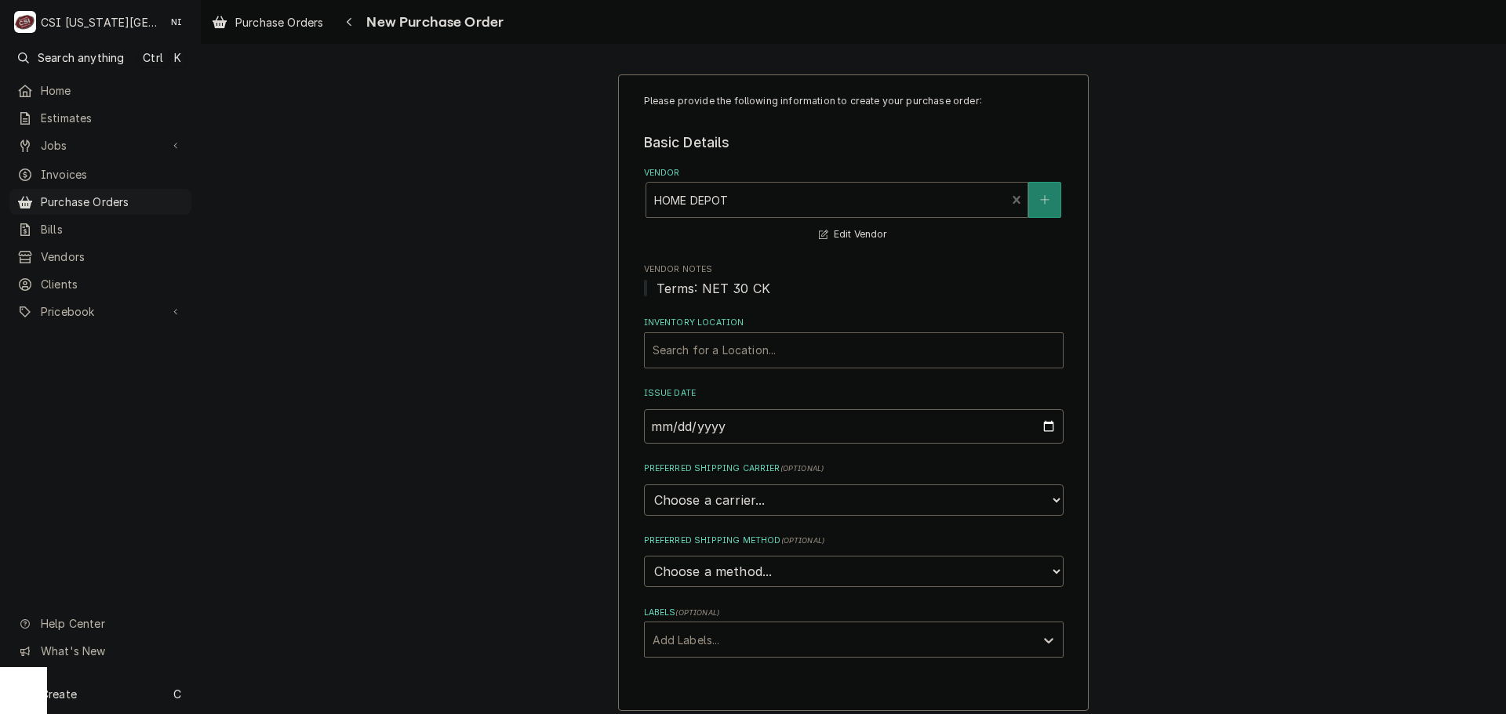
click at [721, 340] on div "Inventory Location" at bounding box center [854, 350] width 402 height 28
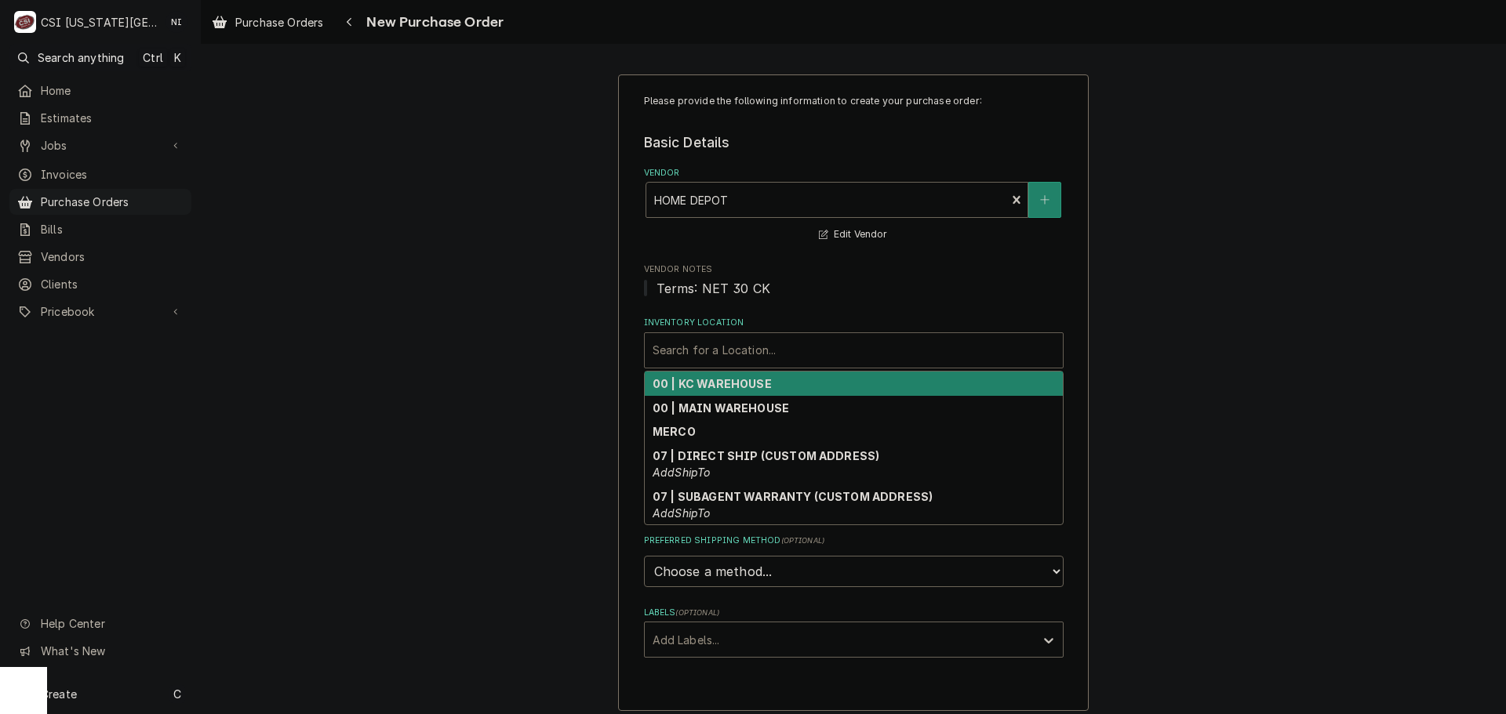
click at [722, 383] on strong "00 | KC WAREHOUSE" at bounding box center [712, 383] width 119 height 13
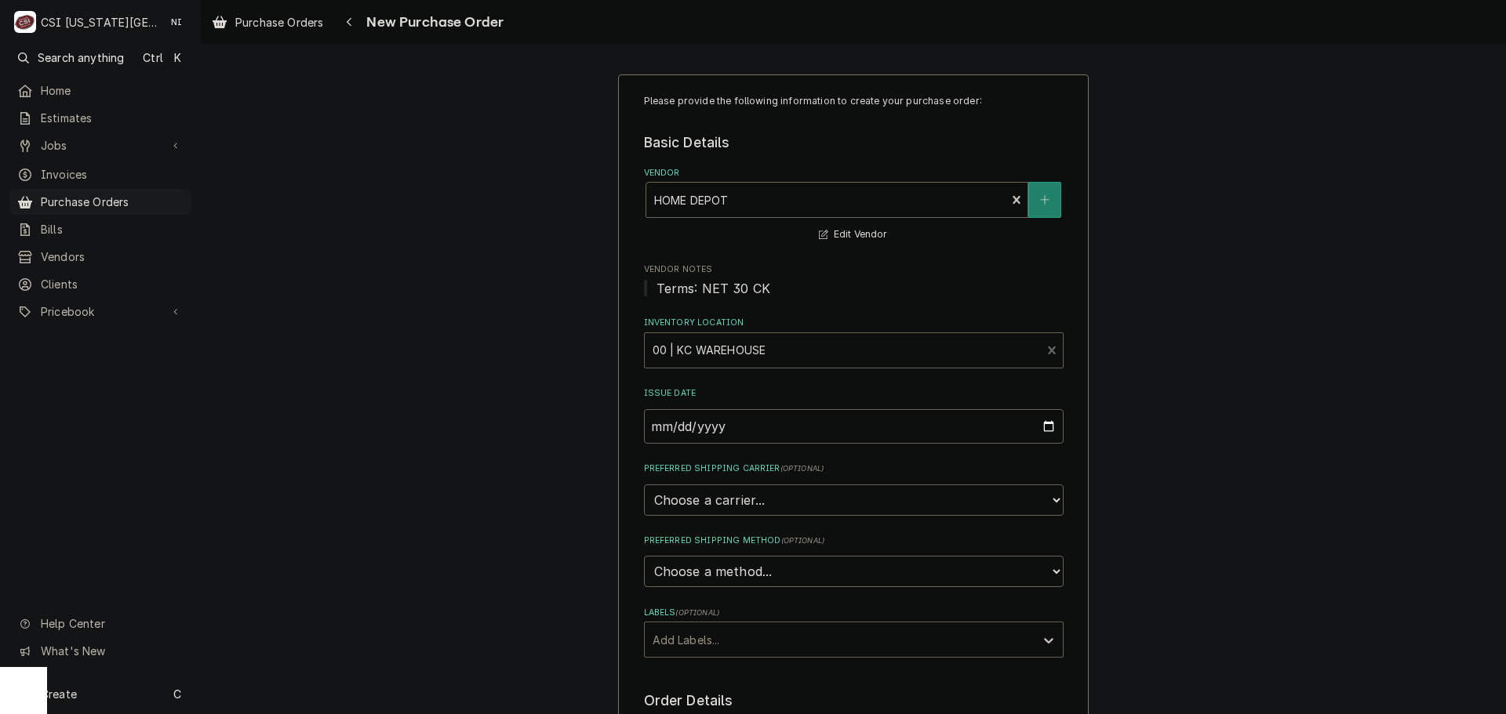
click at [722, 638] on div "Labels" at bounding box center [840, 640] width 374 height 28
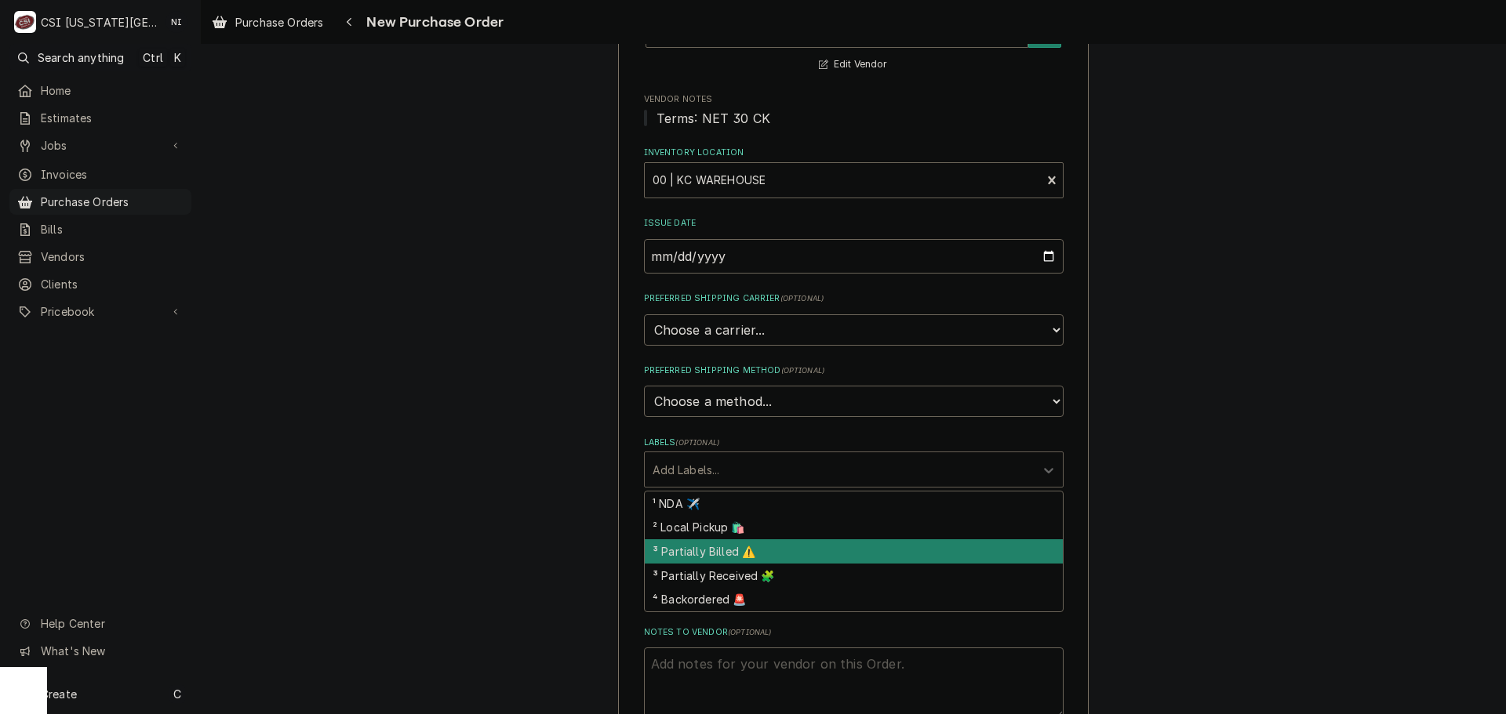
scroll to position [392, 0]
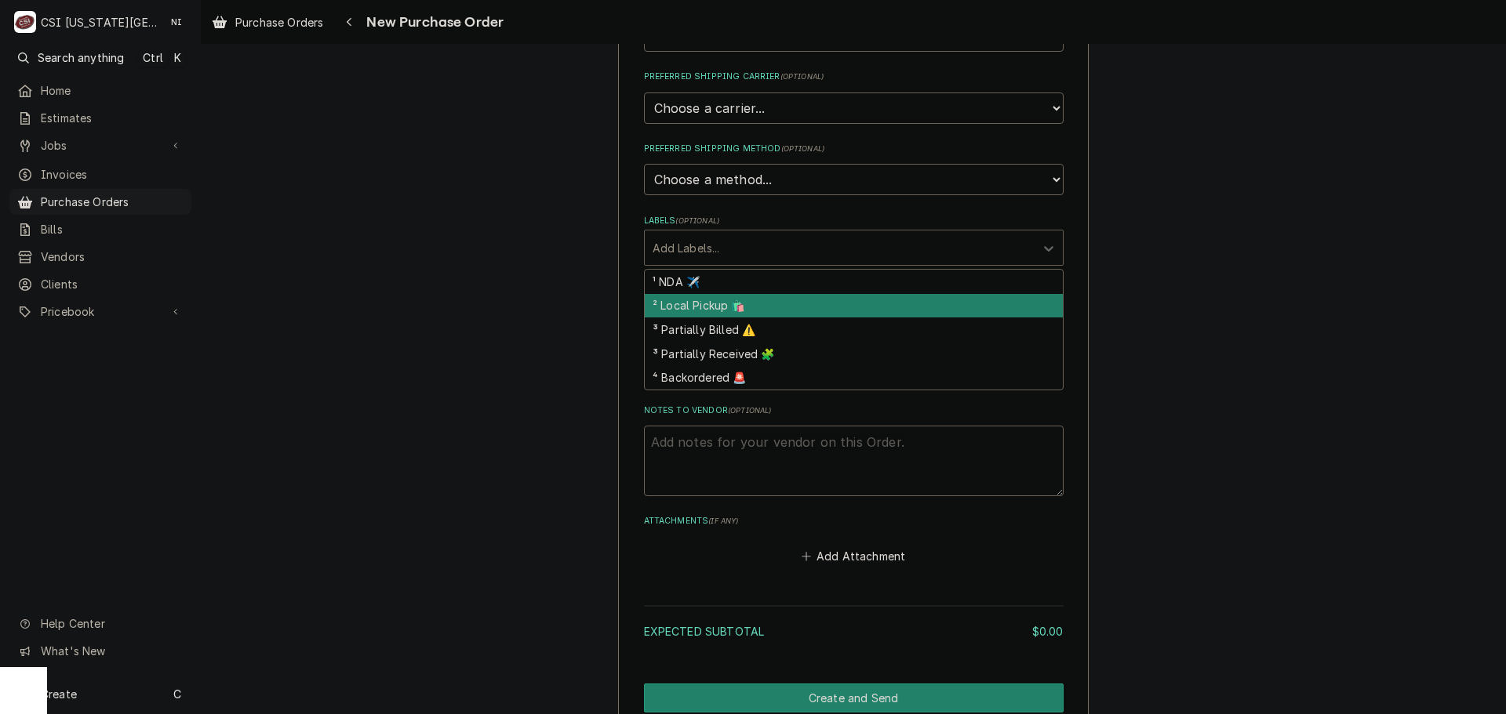
click at [721, 302] on div "² Local Pickup 🛍️" at bounding box center [854, 306] width 418 height 24
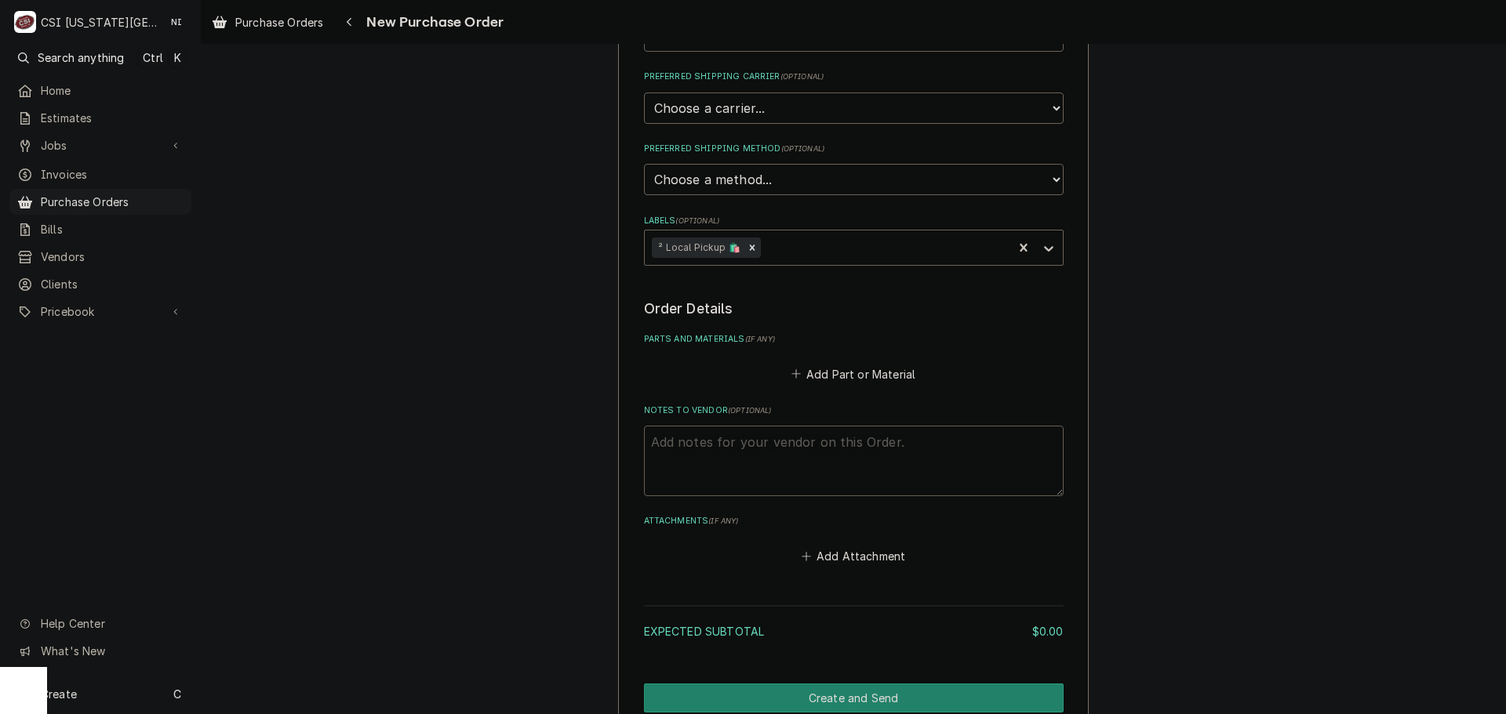
click at [709, 438] on textarea "Notes to Vendor ( optional )" at bounding box center [854, 461] width 420 height 71
type textarea "x"
type textarea "g"
type textarea "x"
type textarea "go"
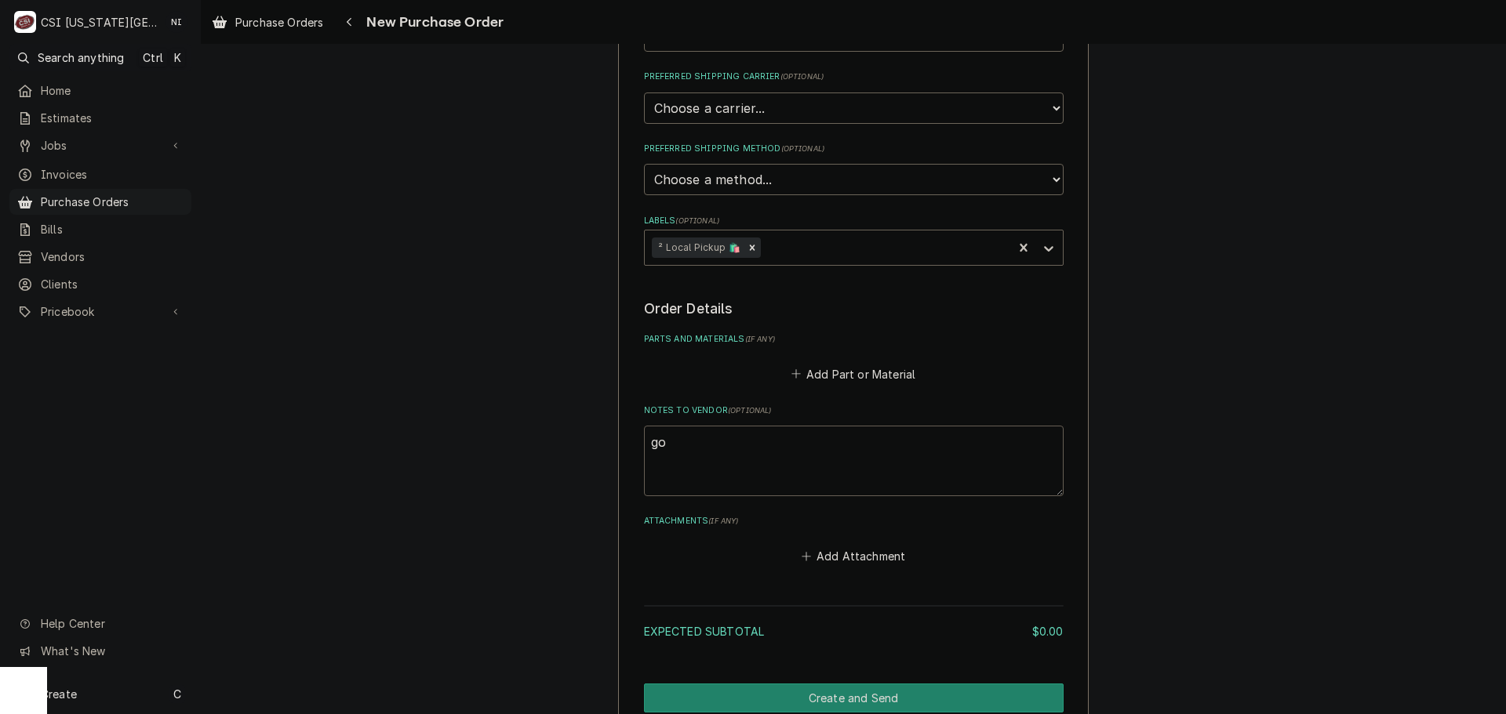
type textarea "x"
type textarea "goo"
type textarea "x"
type textarea "good"
type textarea "x"
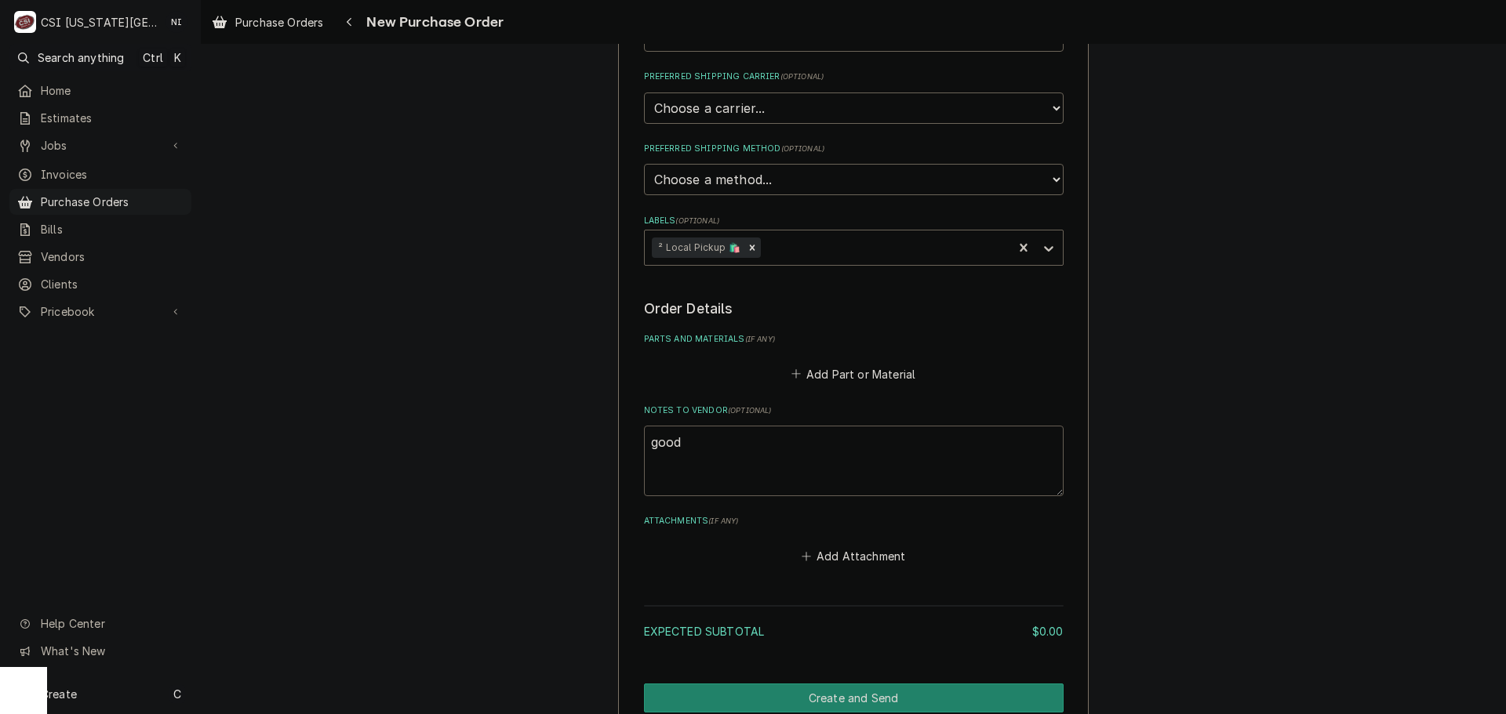
type textarea "goodr"
type textarea "x"
type textarea "goodri"
type textarea "x"
type textarea "goodric"
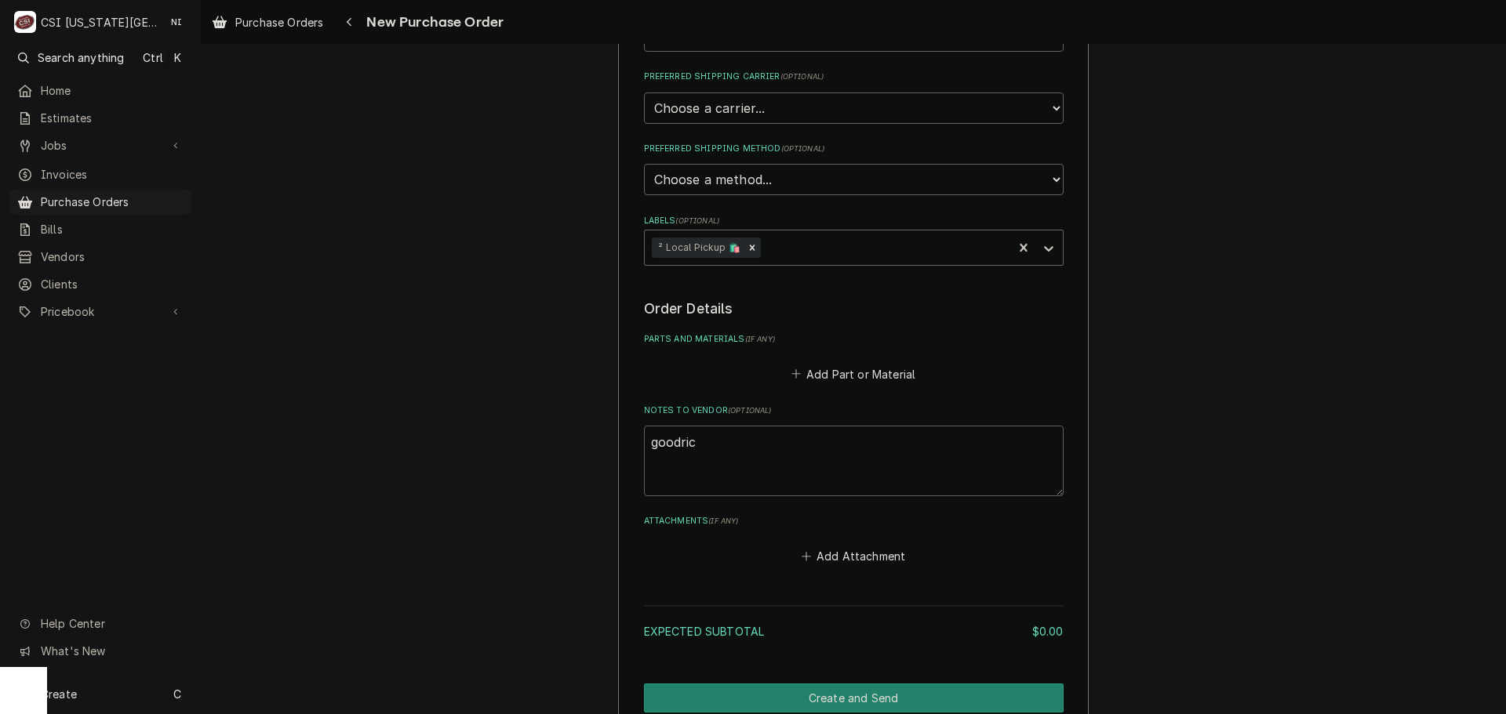
type textarea "x"
type textarea "goodrich"
click at [842, 369] on button "Add Part or Material" at bounding box center [852, 374] width 129 height 22
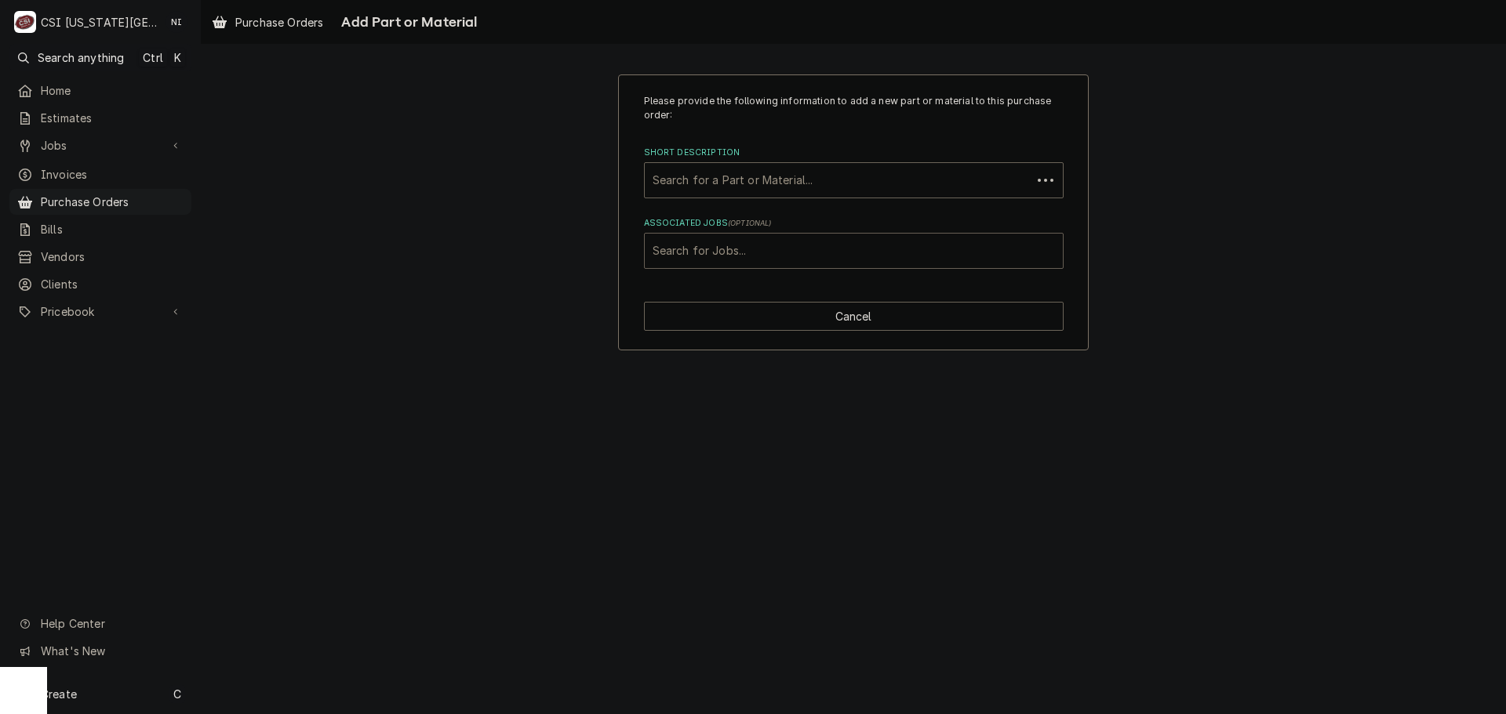
click at [773, 251] on div "Associated Jobs" at bounding box center [854, 251] width 402 height 28
type input "32080"
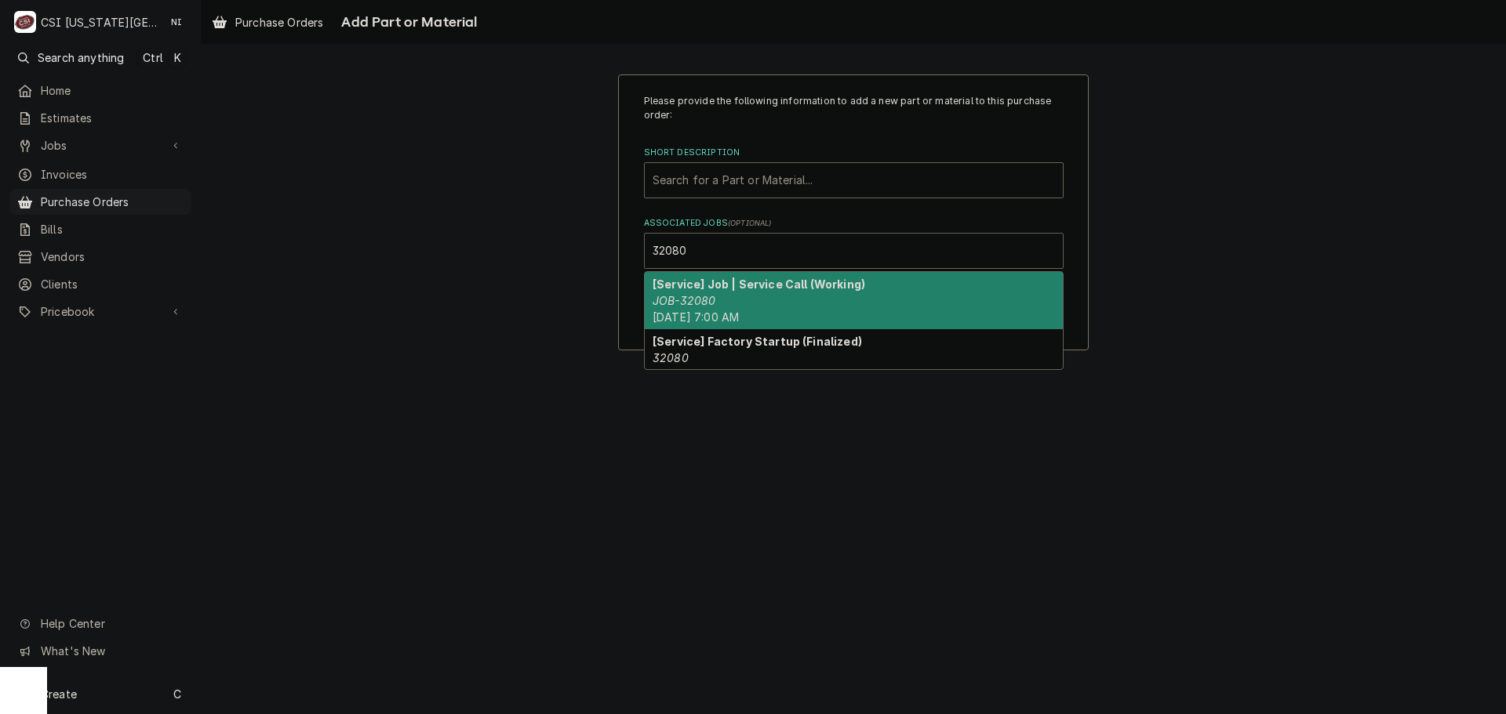
click at [745, 288] on strong "[Service] Job | Service Call (Working)" at bounding box center [759, 284] width 213 height 13
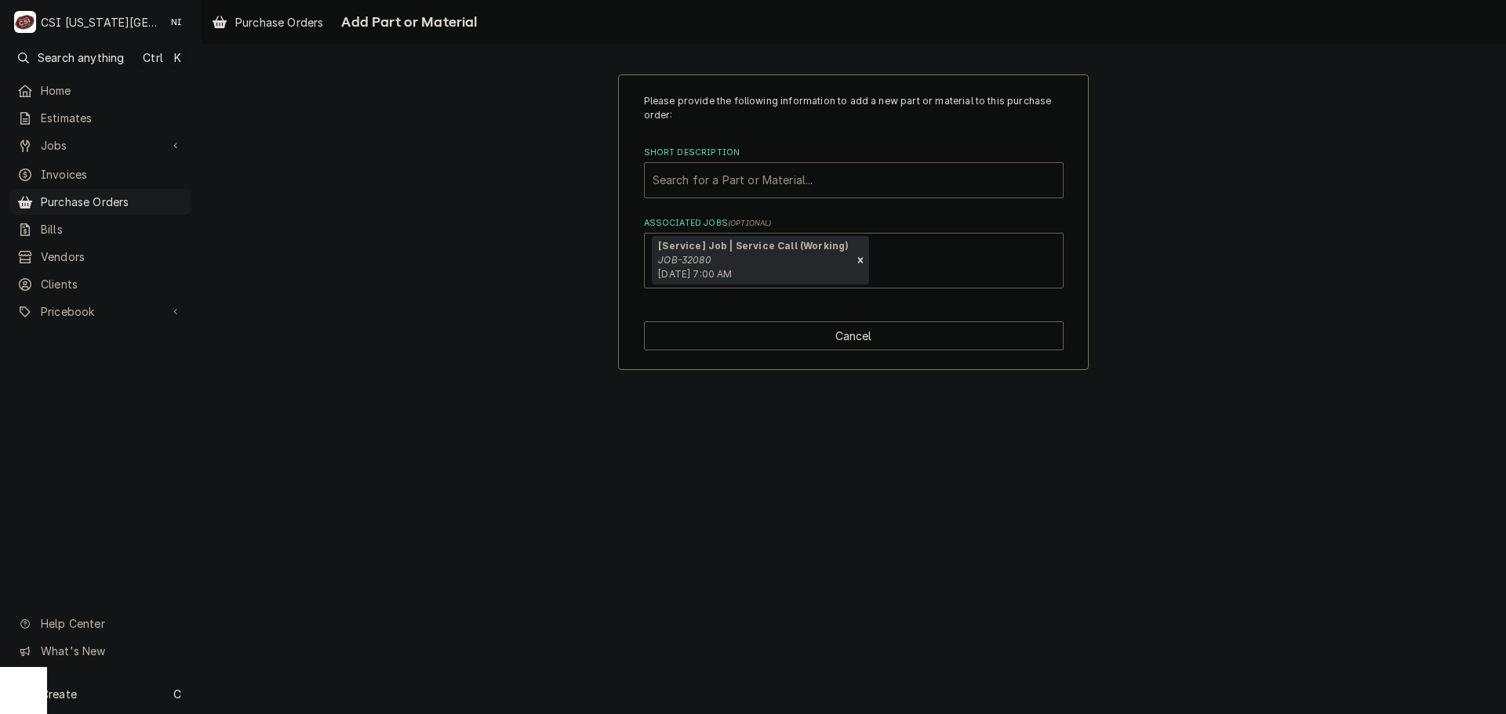
click at [735, 176] on div "Short Description" at bounding box center [854, 180] width 402 height 28
type input "misc pro"
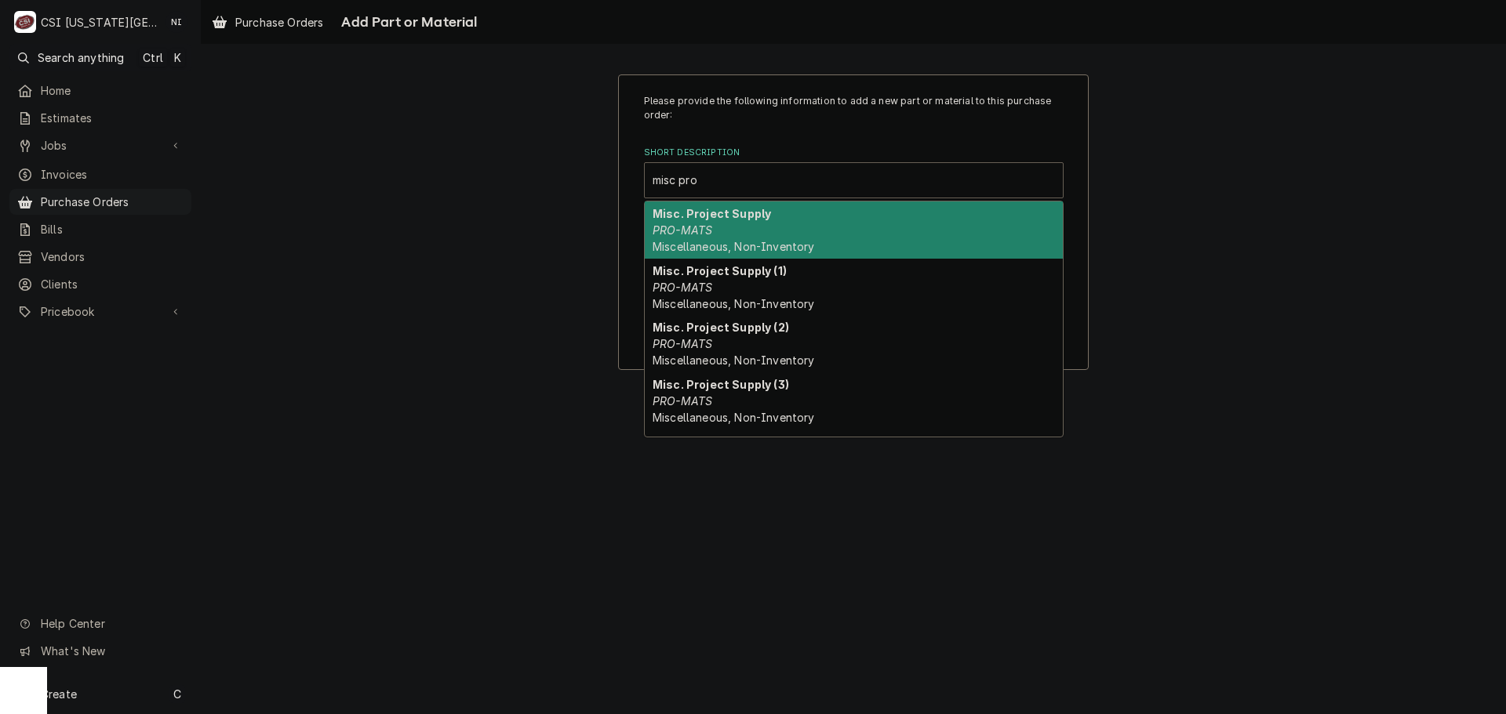
click at [736, 224] on div "Misc. Project Supply PRO-MATS Miscellaneous, Non-Inventory" at bounding box center [854, 230] width 418 height 57
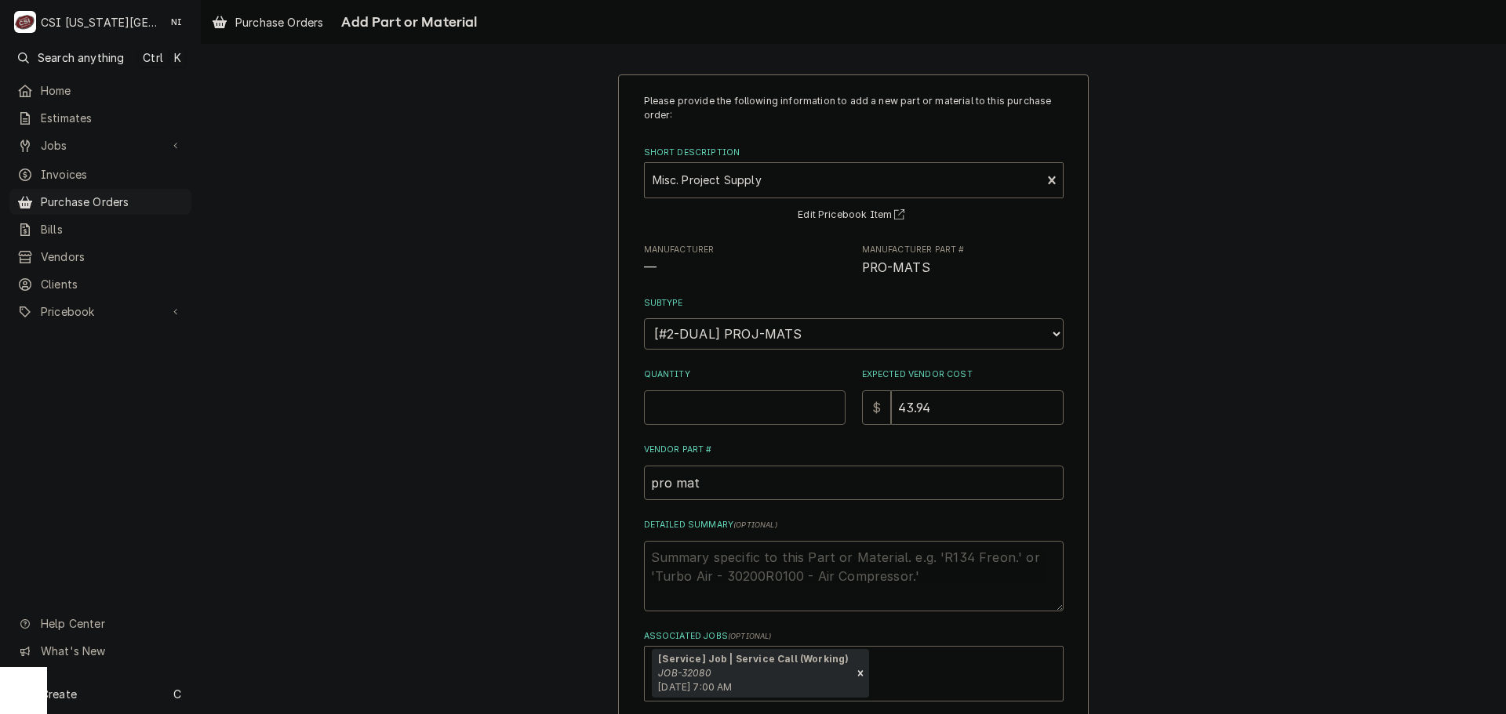
click at [733, 412] on input "Quantity" at bounding box center [745, 408] width 202 height 35
type textarea "x"
type input "1"
type textarea "x"
type input "0"
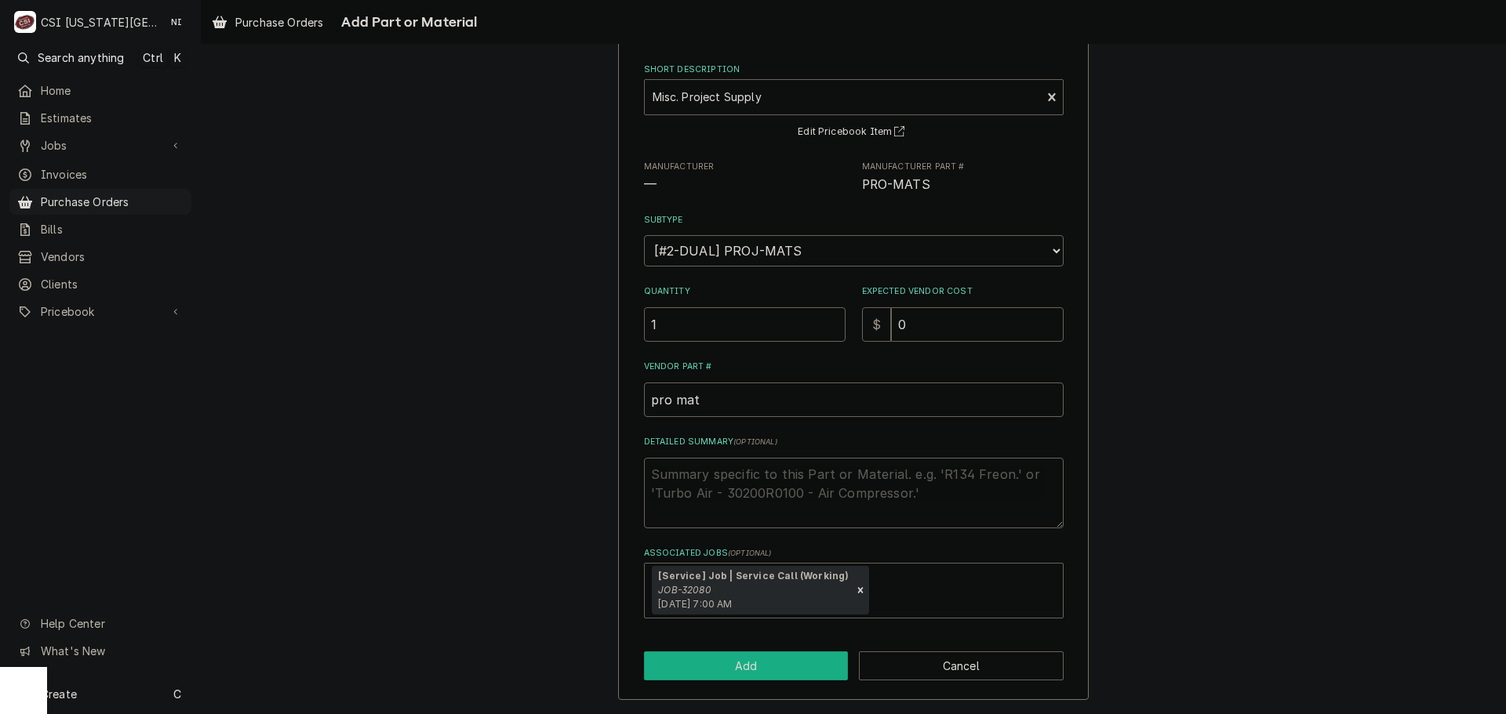
click at [737, 674] on button "Add" at bounding box center [746, 666] width 205 height 29
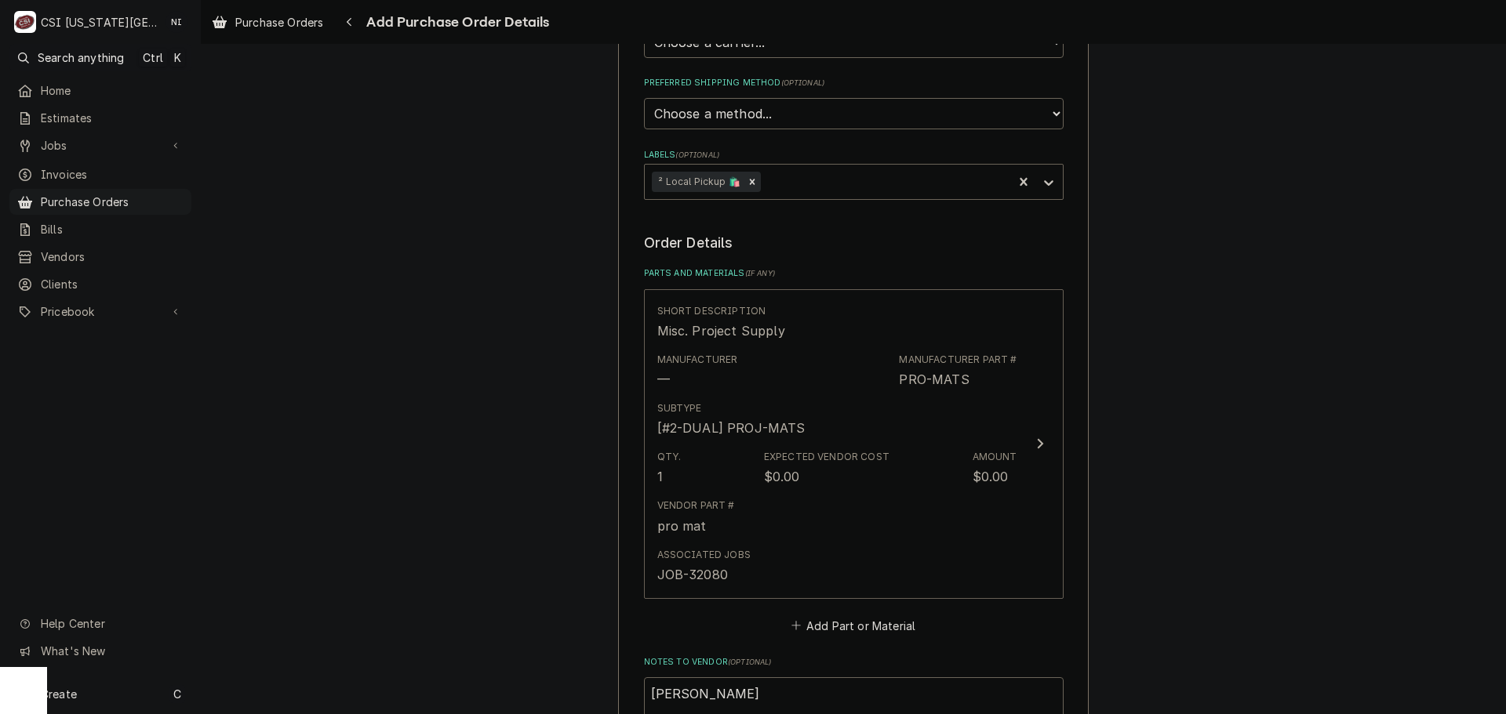
scroll to position [784, 0]
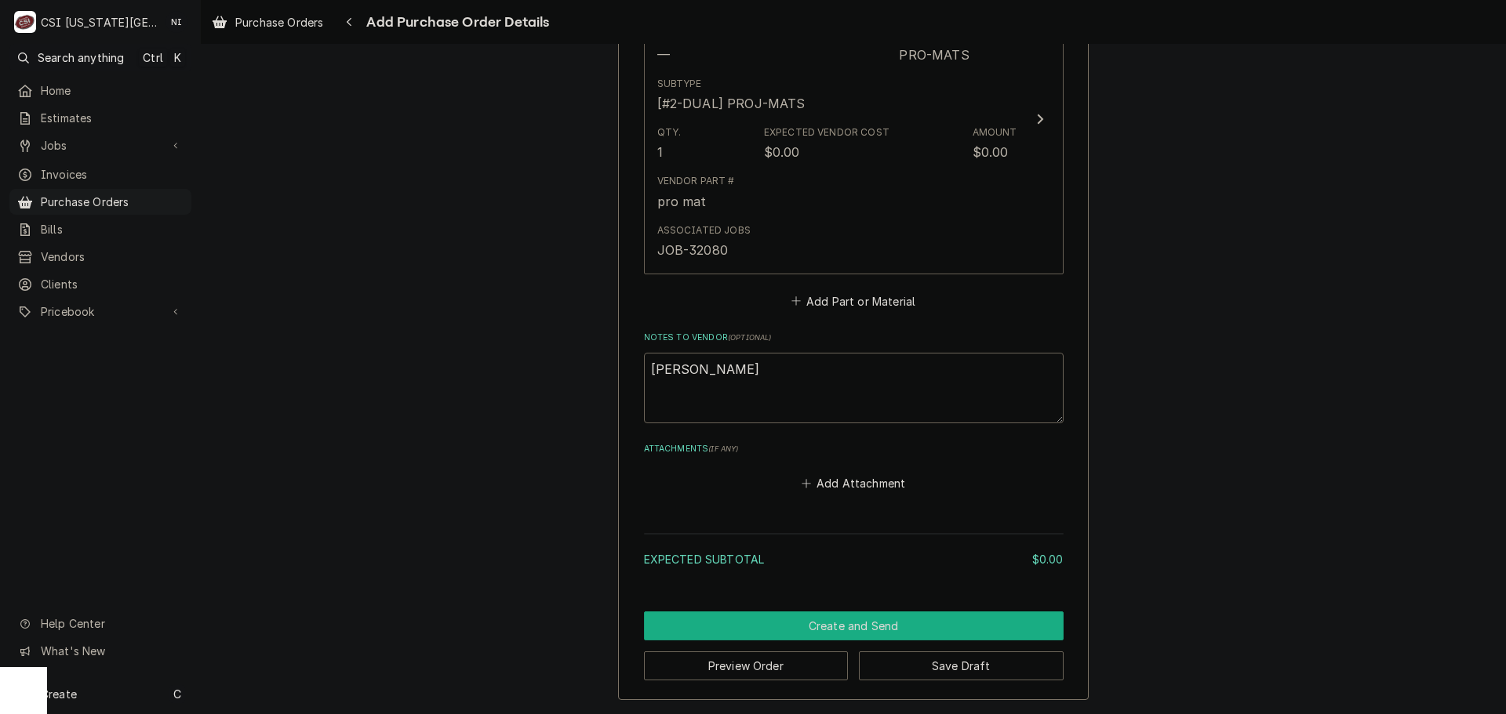
click at [896, 627] on button "Create and Send" at bounding box center [854, 626] width 420 height 29
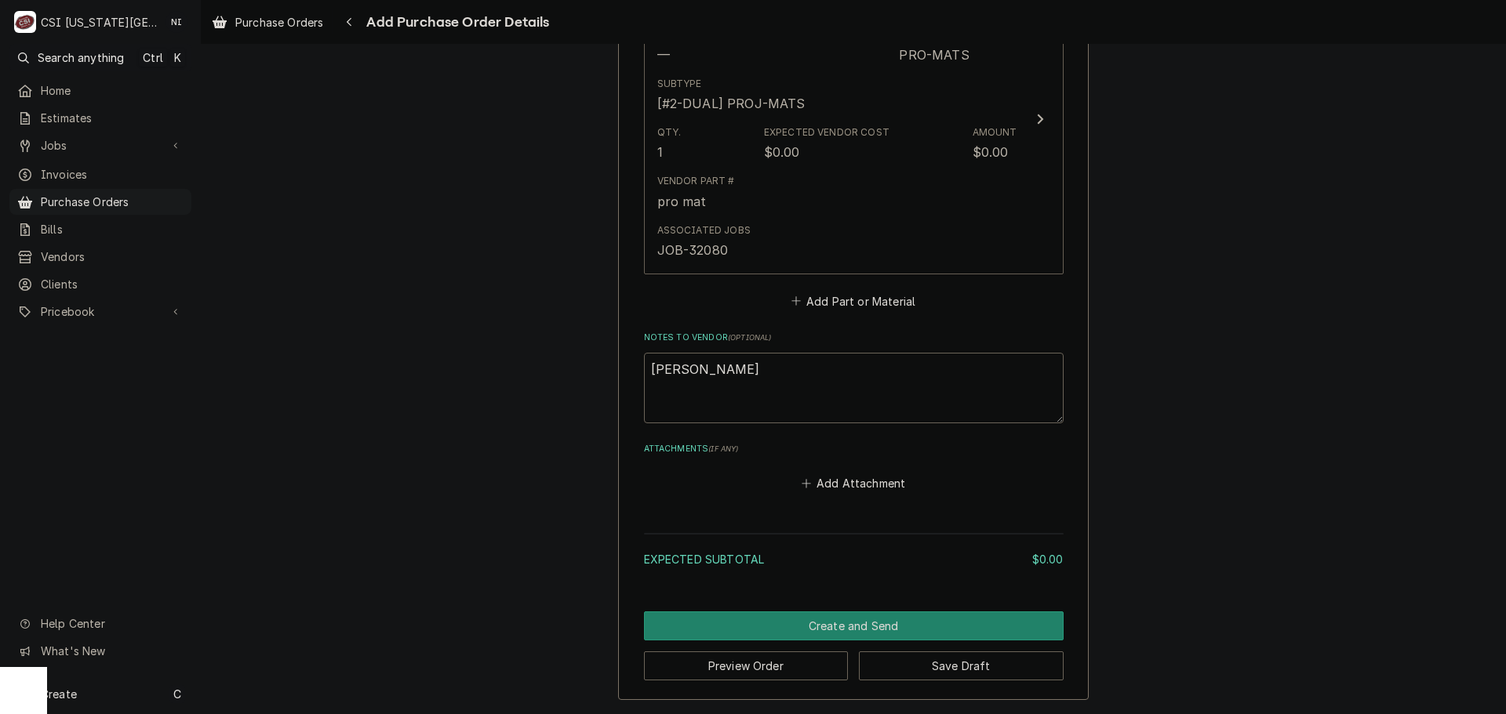
scroll to position [775, 0]
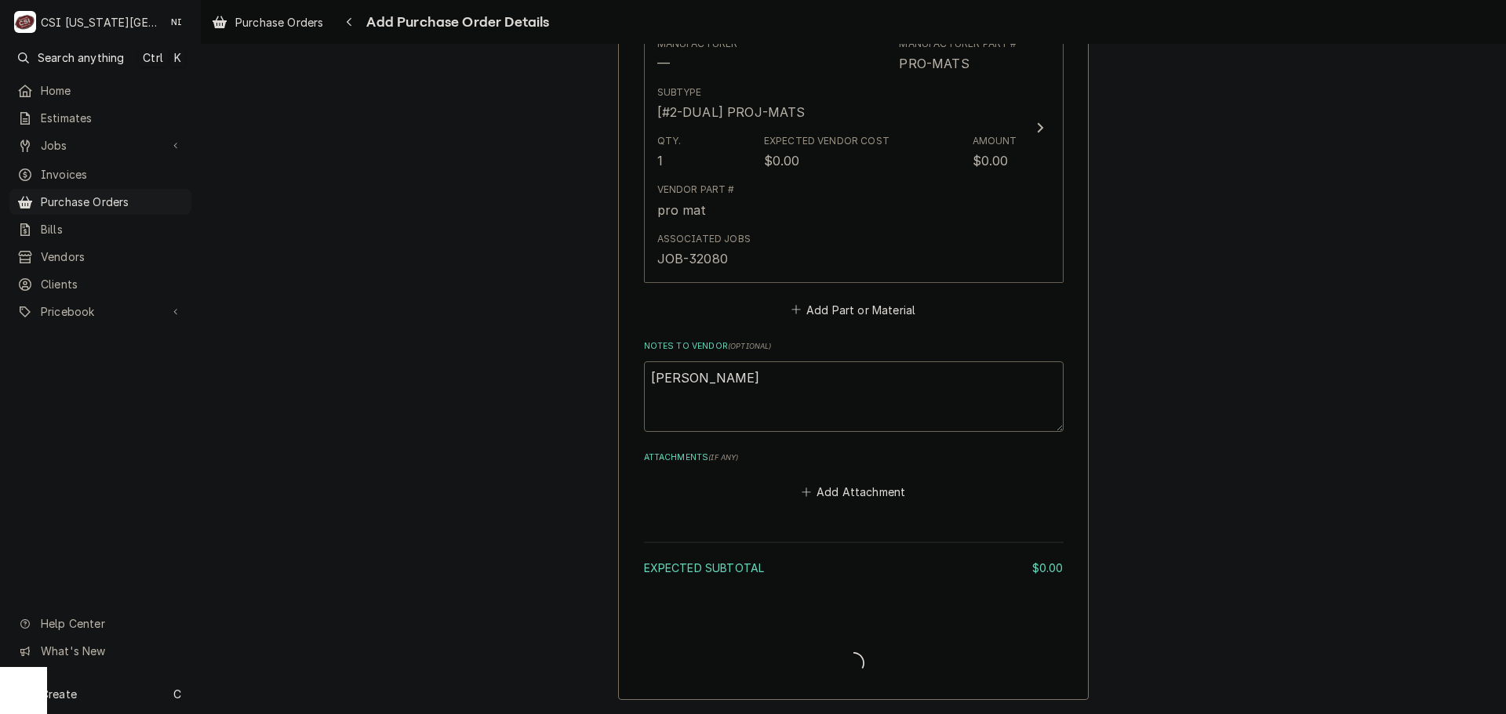
type textarea "x"
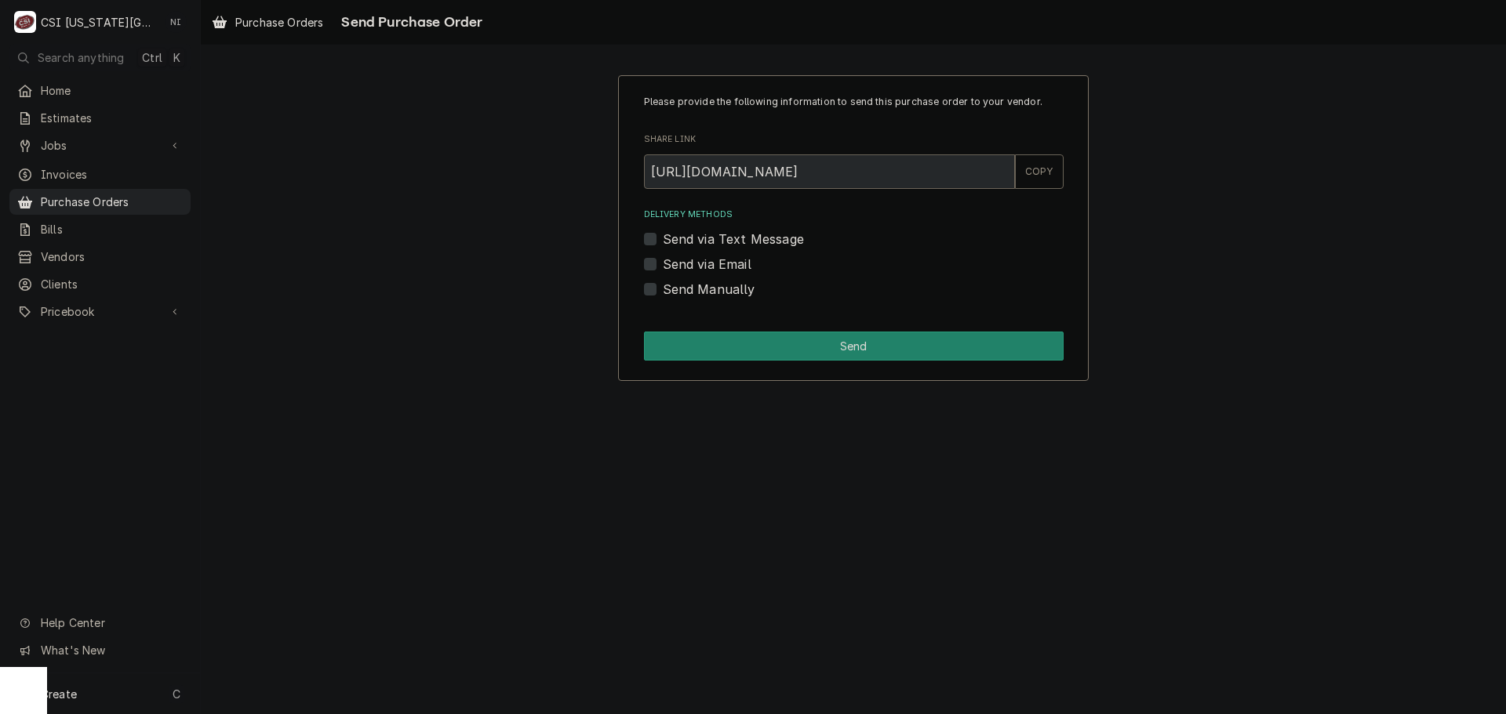
click at [663, 288] on label "Send Manually" at bounding box center [709, 289] width 93 height 19
click at [663, 288] on input "Send Manually" at bounding box center [873, 297] width 420 height 35
checkbox input "true"
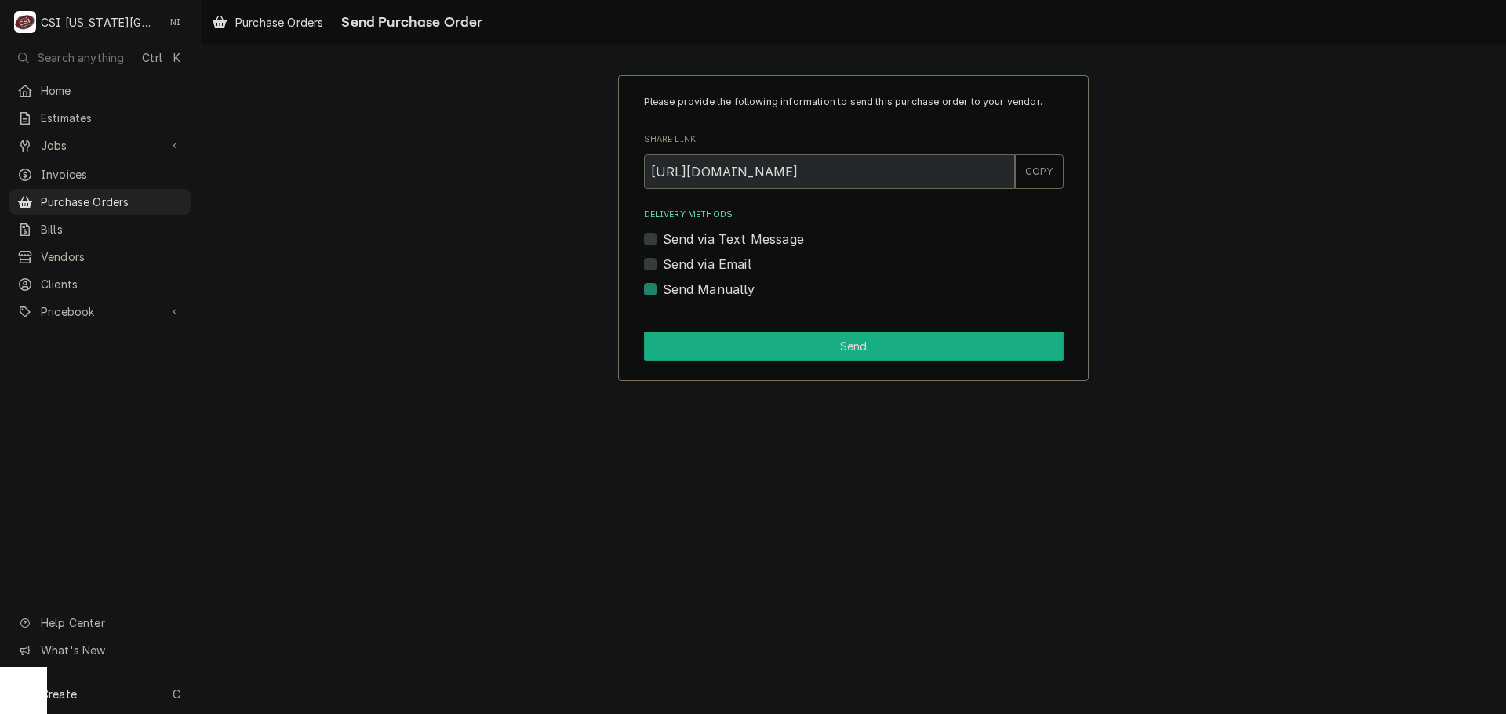
click at [696, 354] on button "Send" at bounding box center [854, 346] width 420 height 29
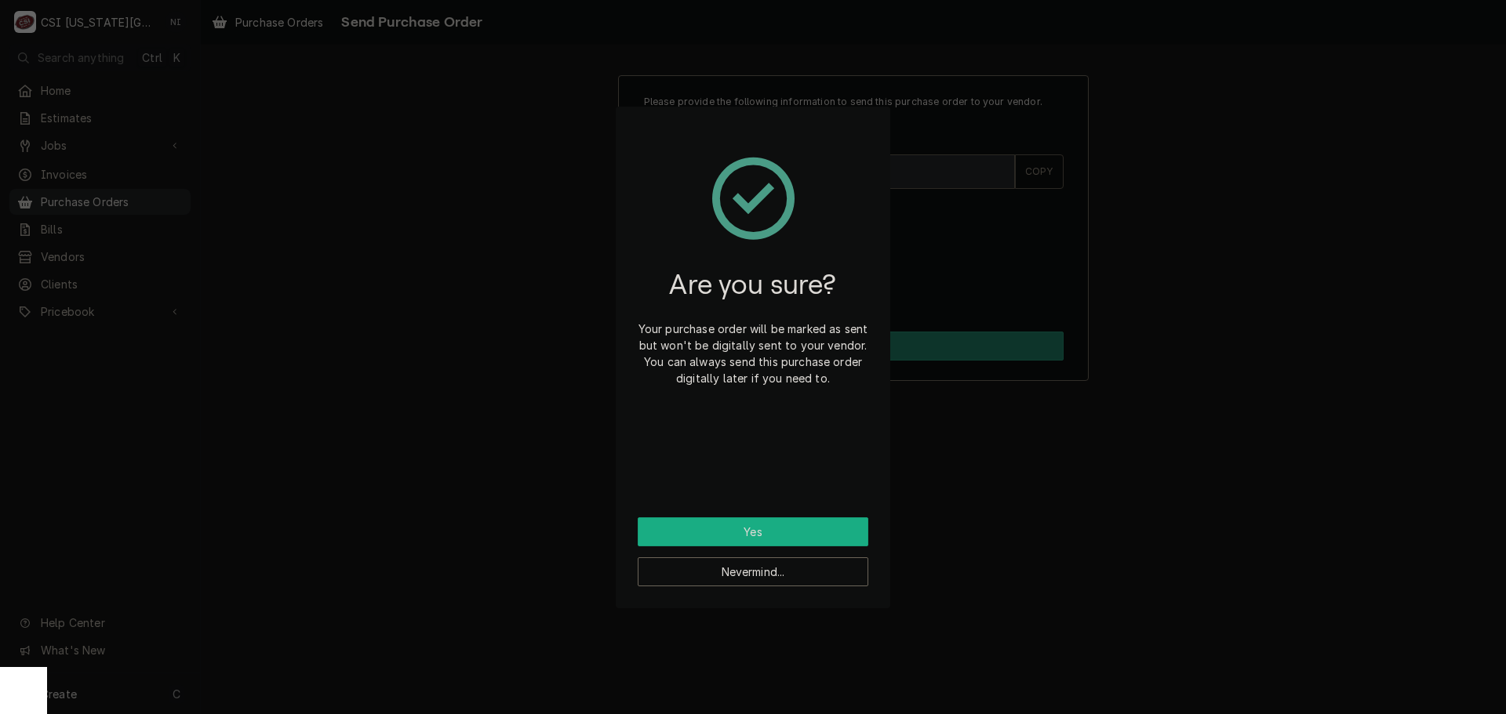
drag, startPoint x: 744, startPoint y: 519, endPoint x: 745, endPoint y: 529, distance: 9.4
click at [744, 519] on button "Yes" at bounding box center [753, 532] width 231 height 29
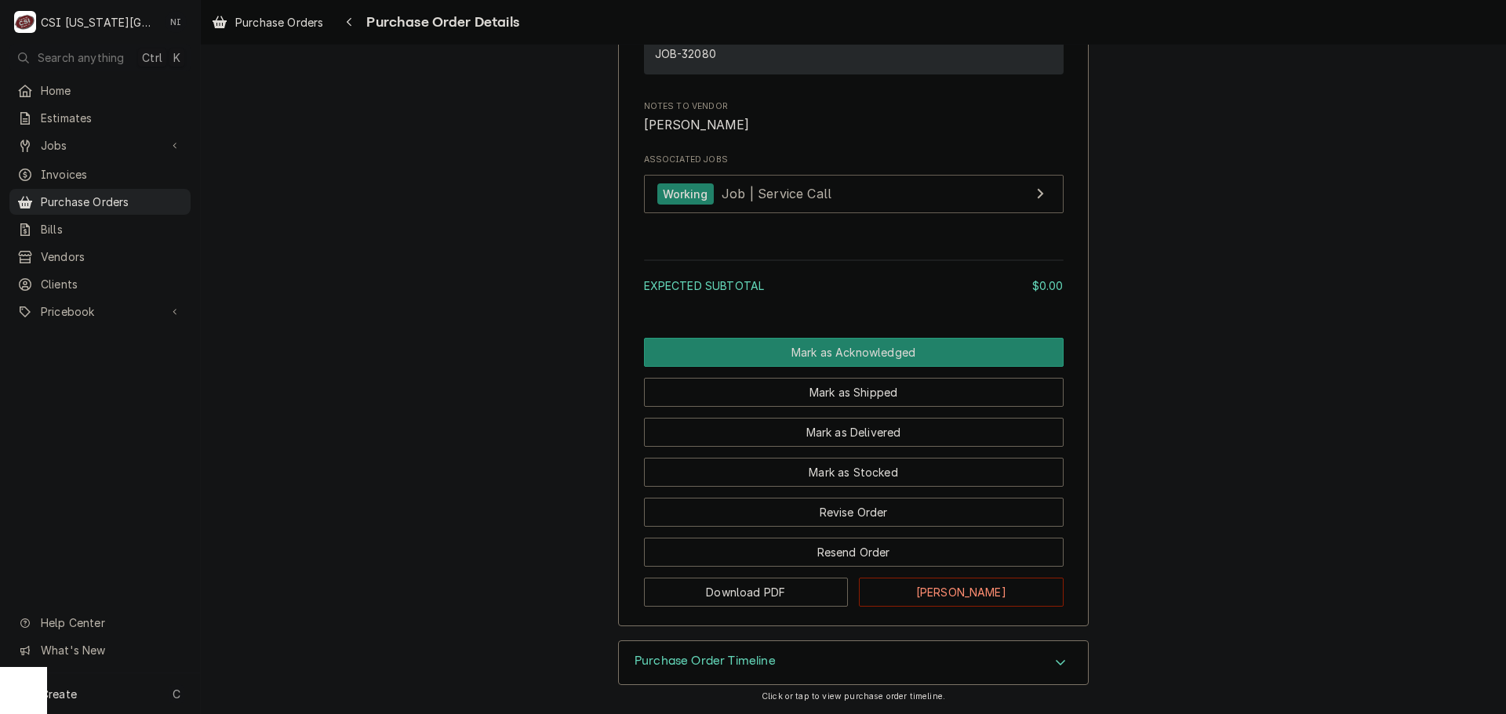
scroll to position [1210, 0]
click at [96, 197] on span "Purchase Orders" at bounding box center [112, 202] width 142 height 16
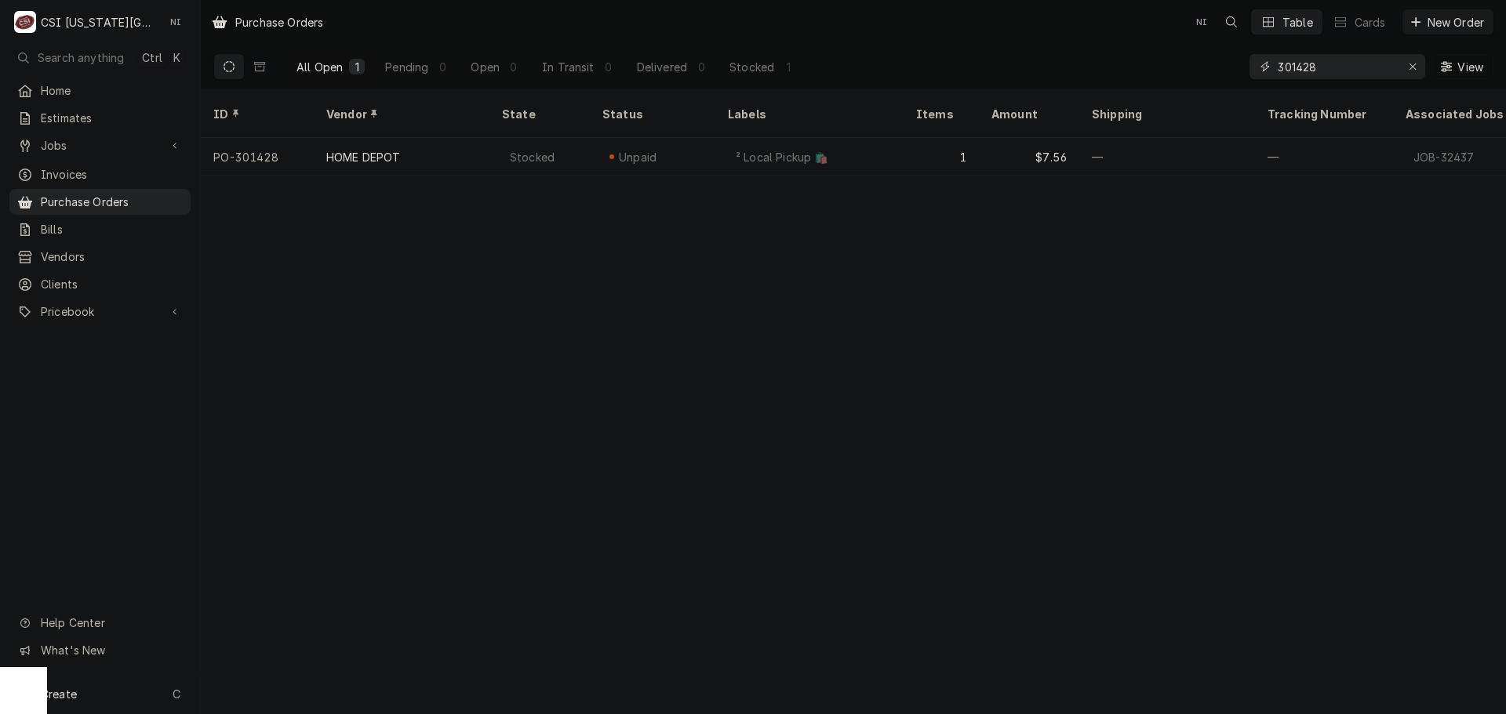
drag, startPoint x: 1245, startPoint y: 67, endPoint x: 925, endPoint y: 60, distance: 319.3
click at [958, 63] on div "All Open 1 Pending 0 Open 0 In Transit 0 Delivered 0 Stocked 1 301428 View" at bounding box center [853, 67] width 1280 height 44
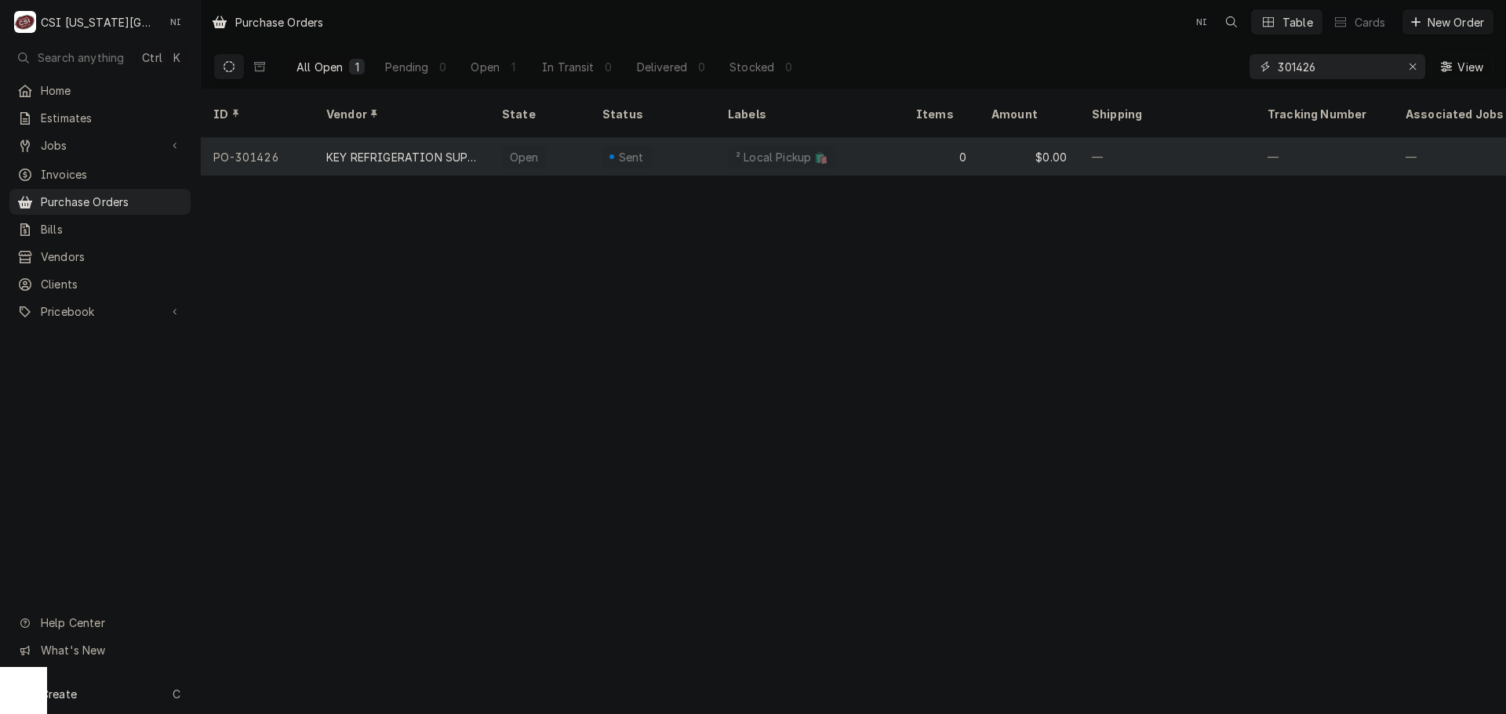
type input "301426"
click at [698, 138] on div "Sent" at bounding box center [652, 157] width 125 height 38
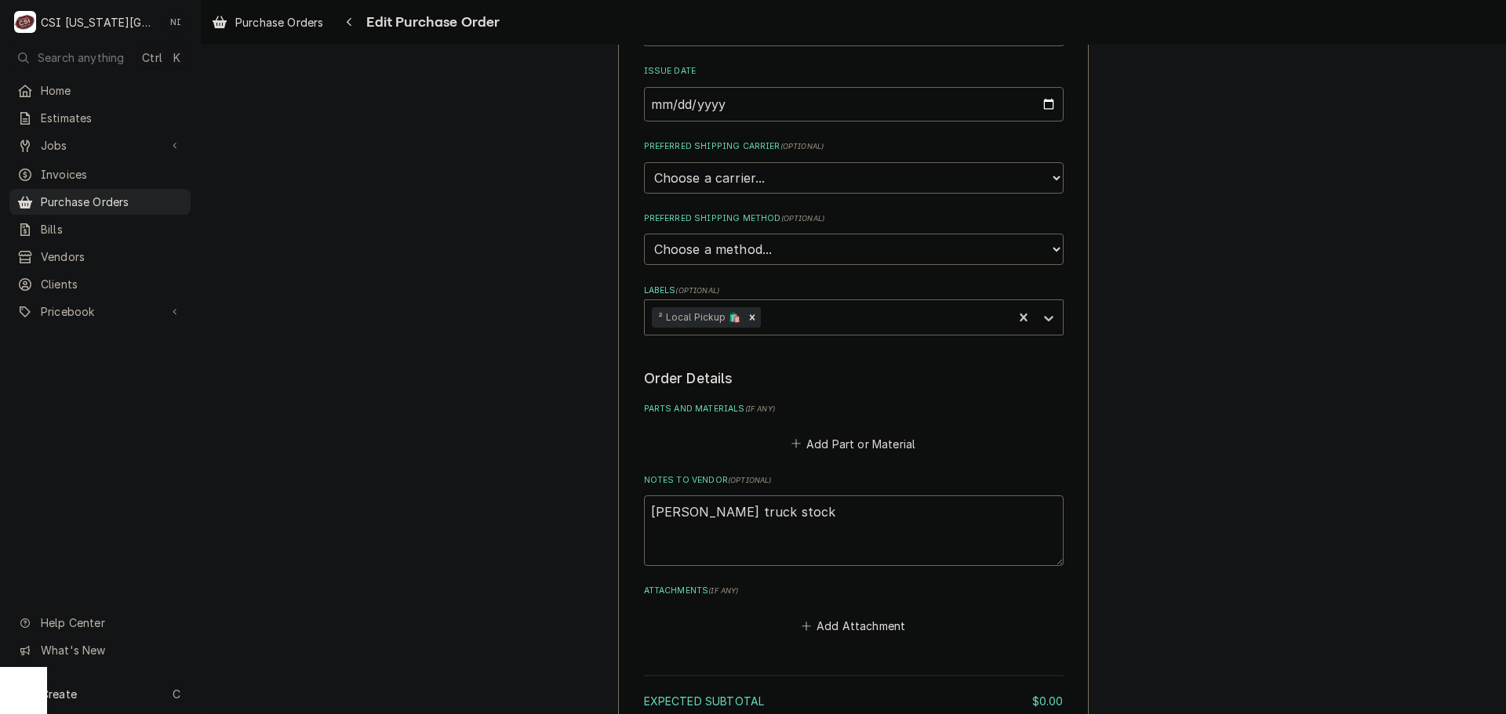
scroll to position [392, 0]
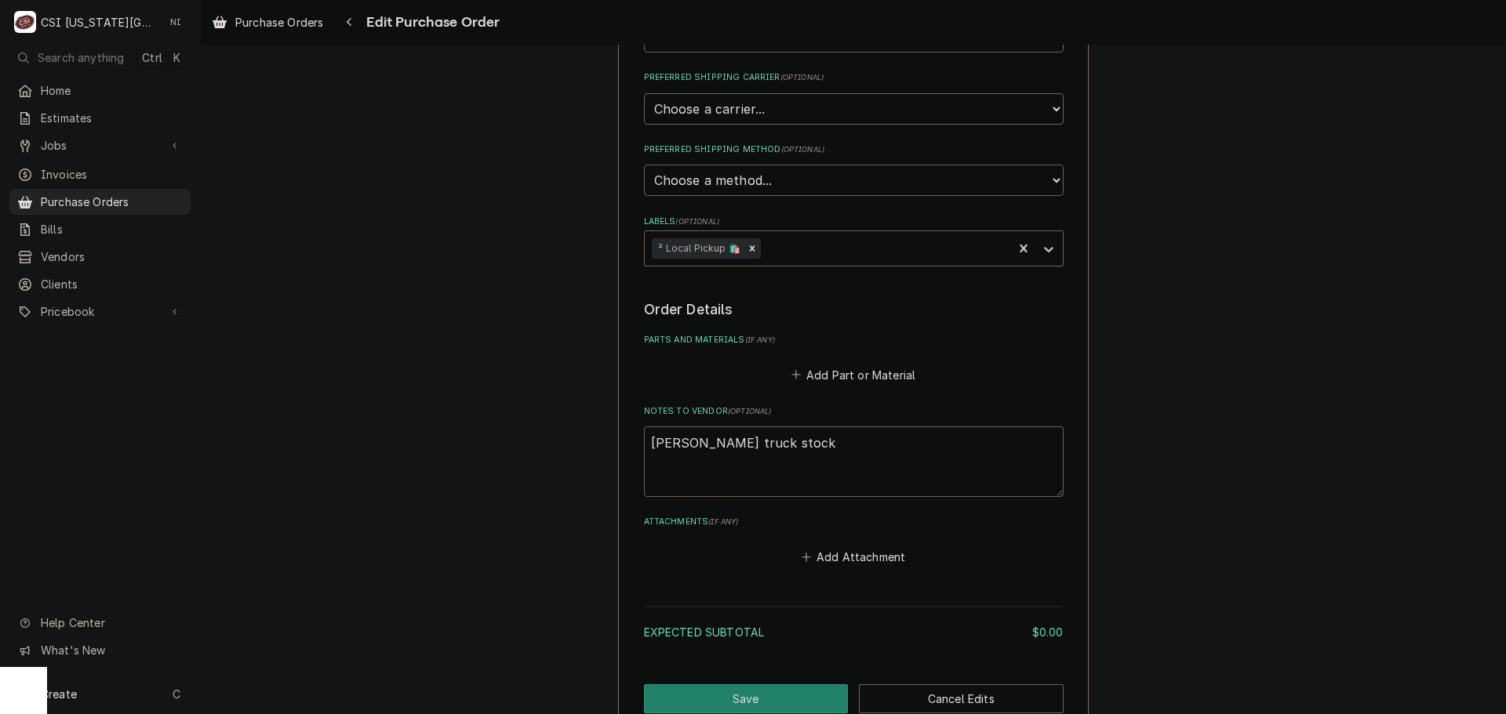
click at [870, 391] on fieldset "Order Details Parts and Materials ( if any ) Add Part or Material Notes to Vend…" at bounding box center [854, 434] width 420 height 268
drag, startPoint x: 758, startPoint y: 451, endPoint x: 544, endPoint y: 440, distance: 214.4
click at [545, 442] on div "Please provide the following information to create your purchase order: Basic D…" at bounding box center [853, 208] width 1305 height 1078
type textarea "x"
type textarea "g"
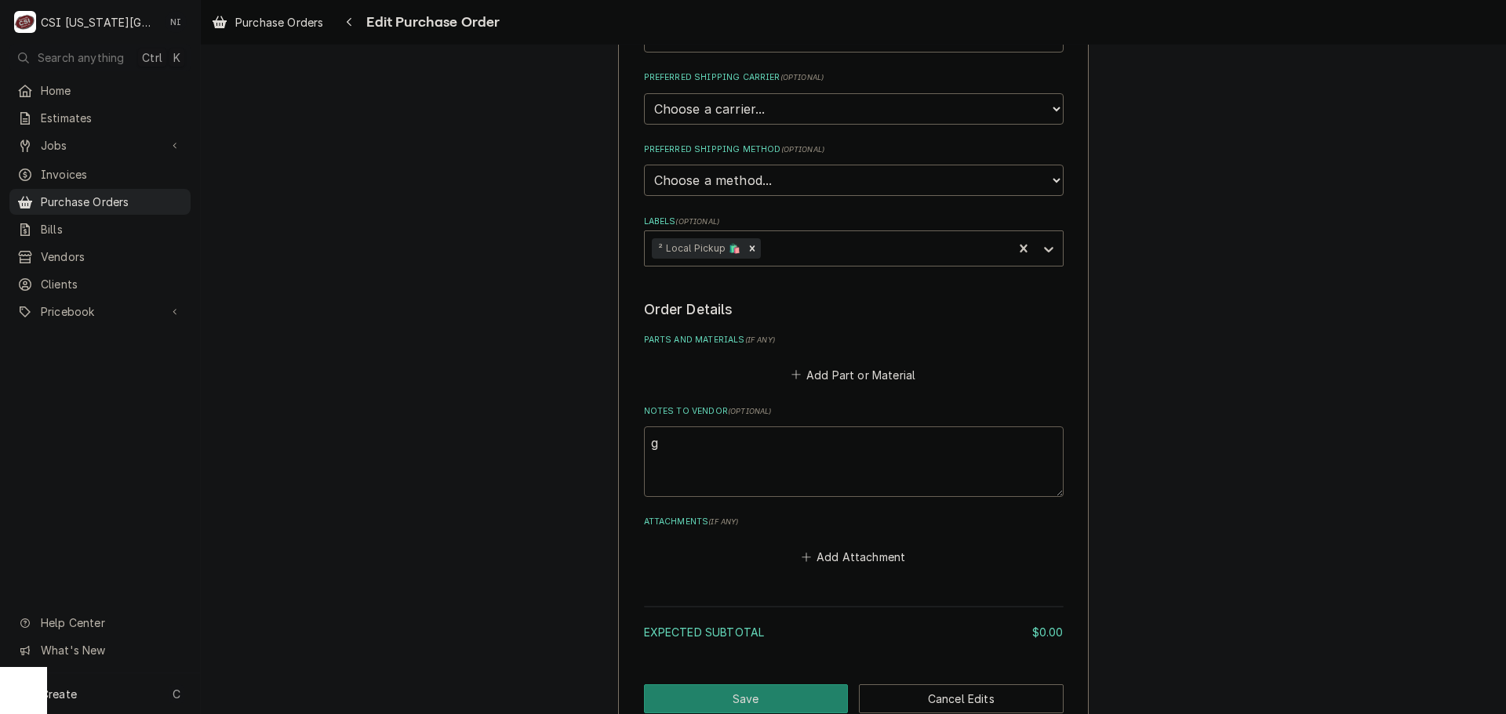
type textarea "x"
type textarea "go"
type textarea "x"
type textarea "gon"
type textarea "x"
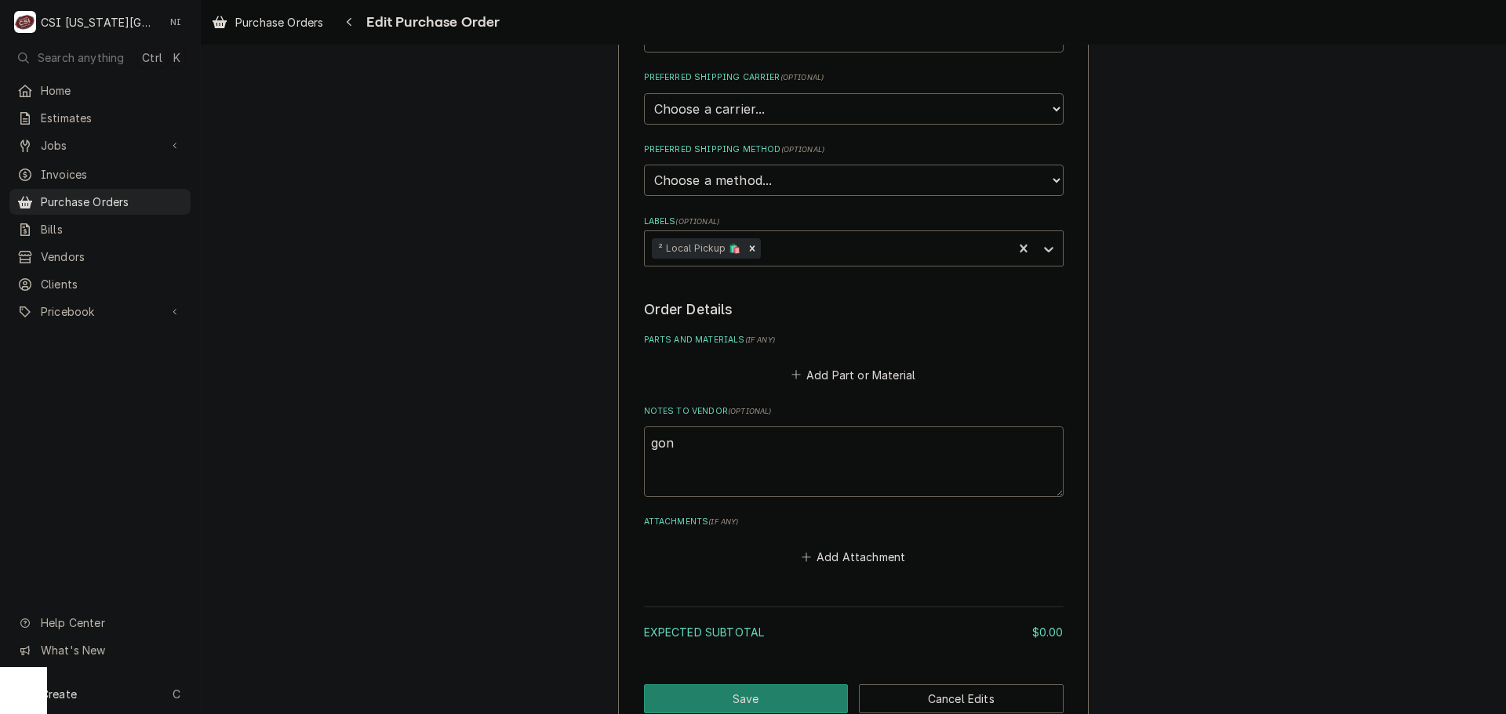
type textarea "gonz"
type textarea "x"
type textarea "gonzal"
type textarea "x"
type textarea "gonzale"
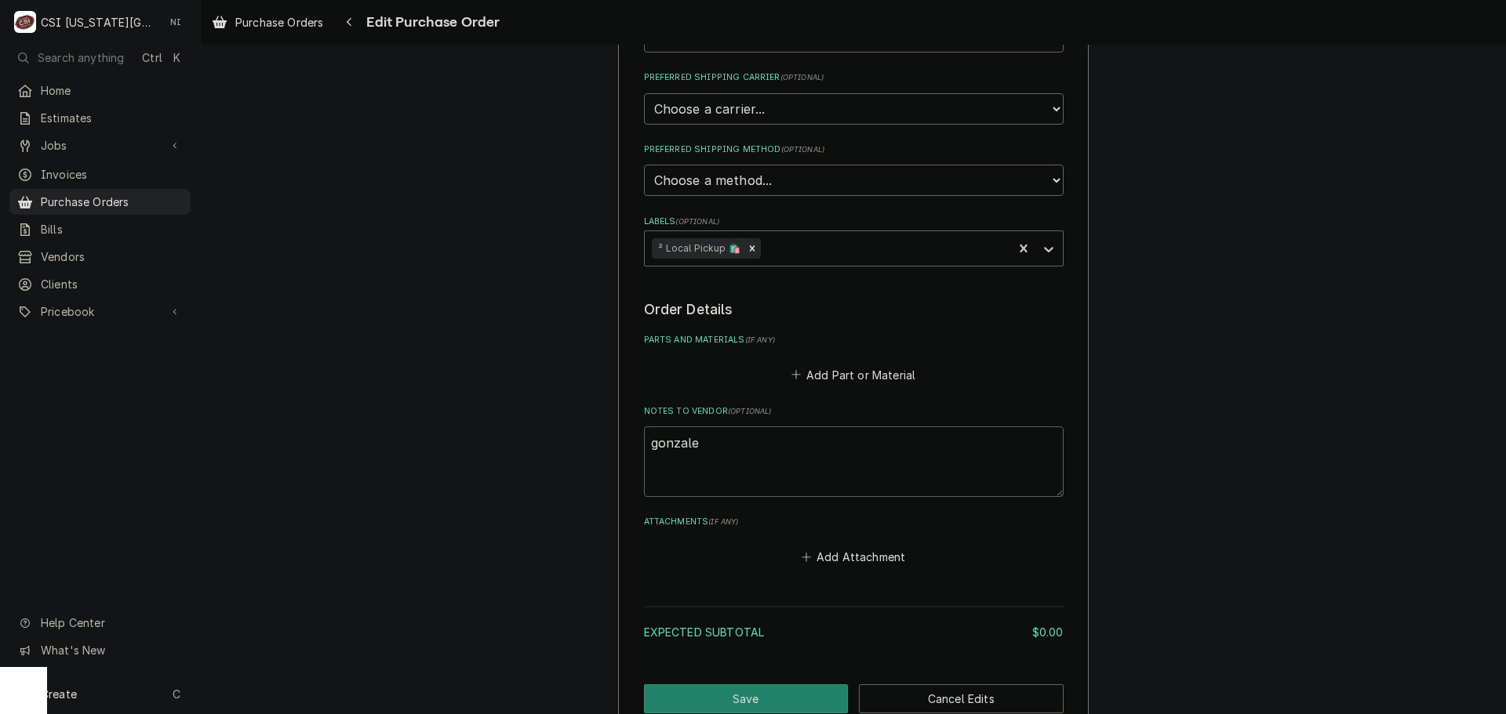
type textarea "x"
type textarea "[PERSON_NAME]"
click at [838, 367] on button "Add Part or Material" at bounding box center [852, 375] width 129 height 22
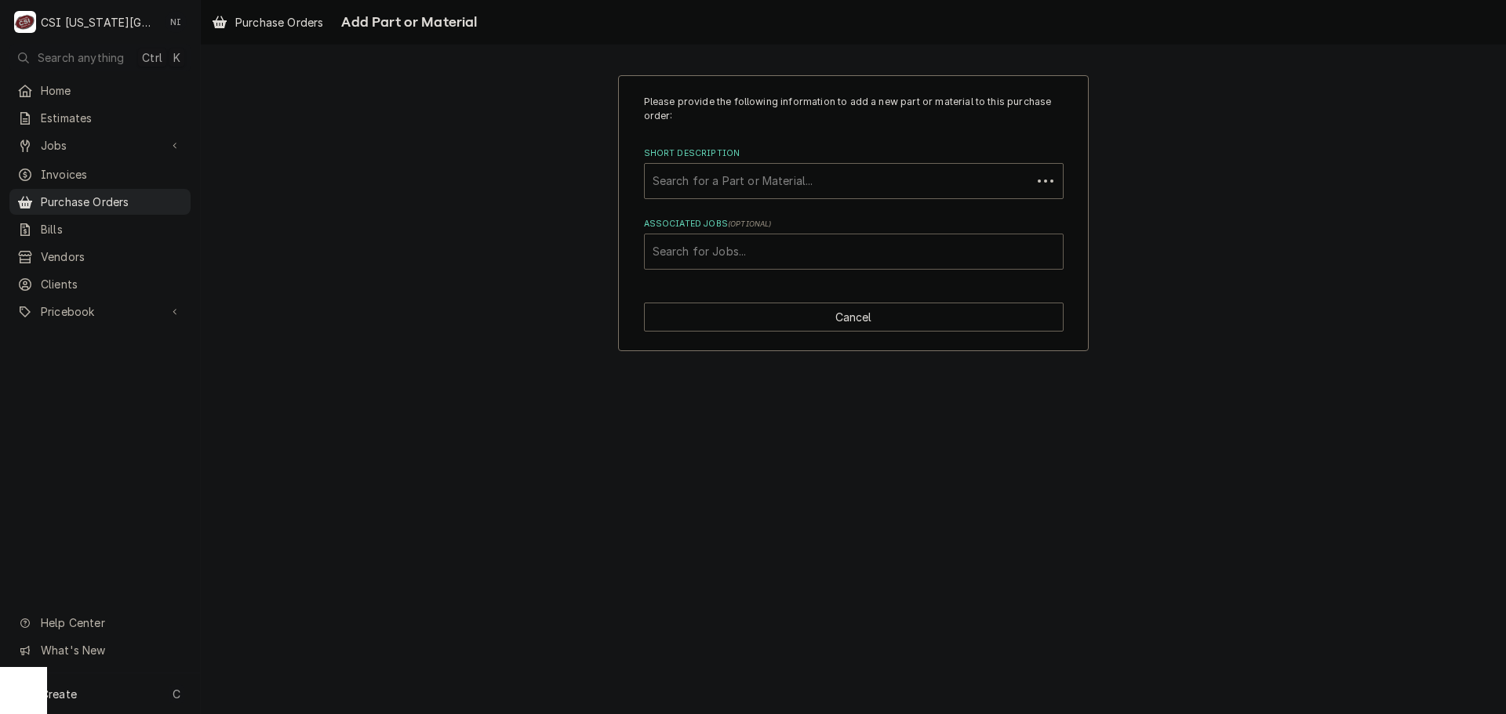
click at [767, 250] on div "Associated Jobs" at bounding box center [854, 252] width 402 height 28
type input "32318"
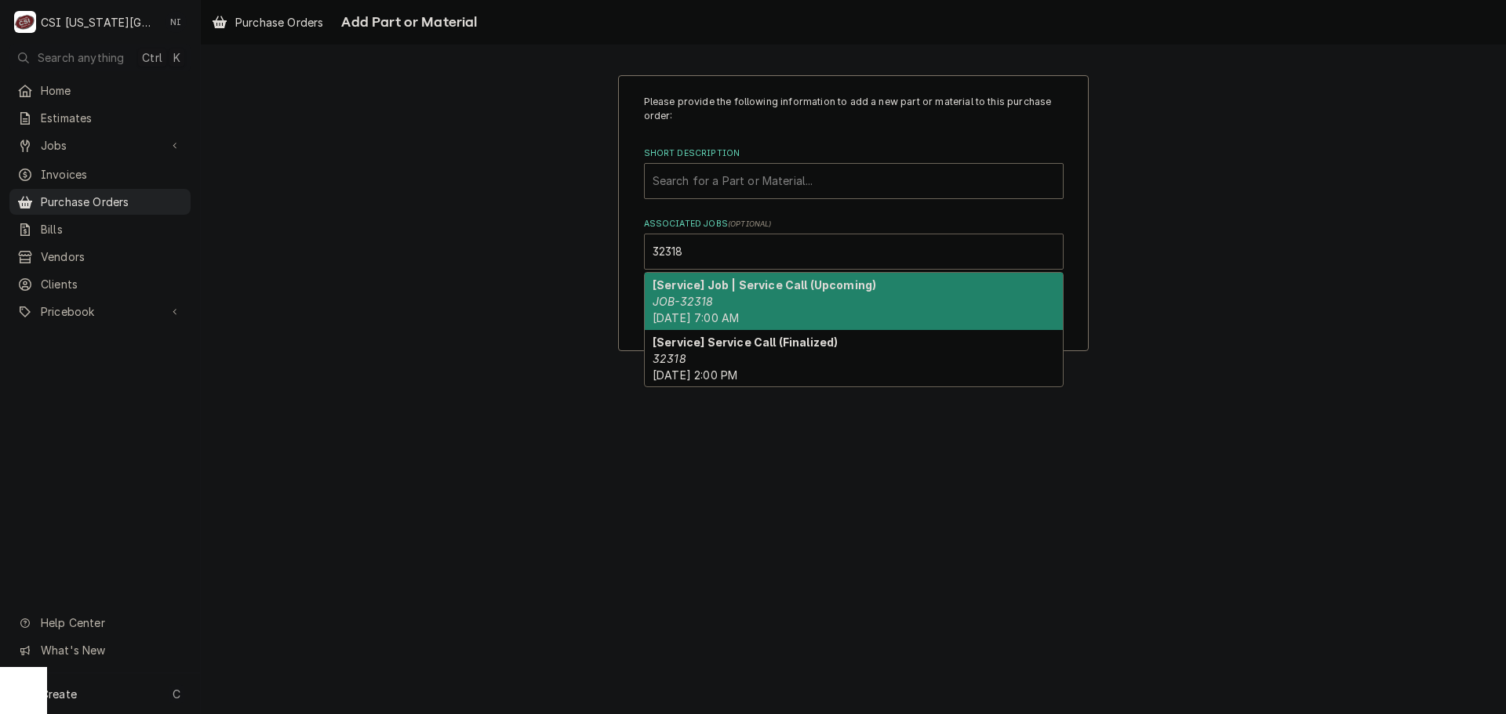
click at [714, 296] on div "[Service] Job | Service Call (Upcoming) JOB-32318 Fri, Sep 5th, 2025 - 7:00 AM" at bounding box center [854, 301] width 418 height 57
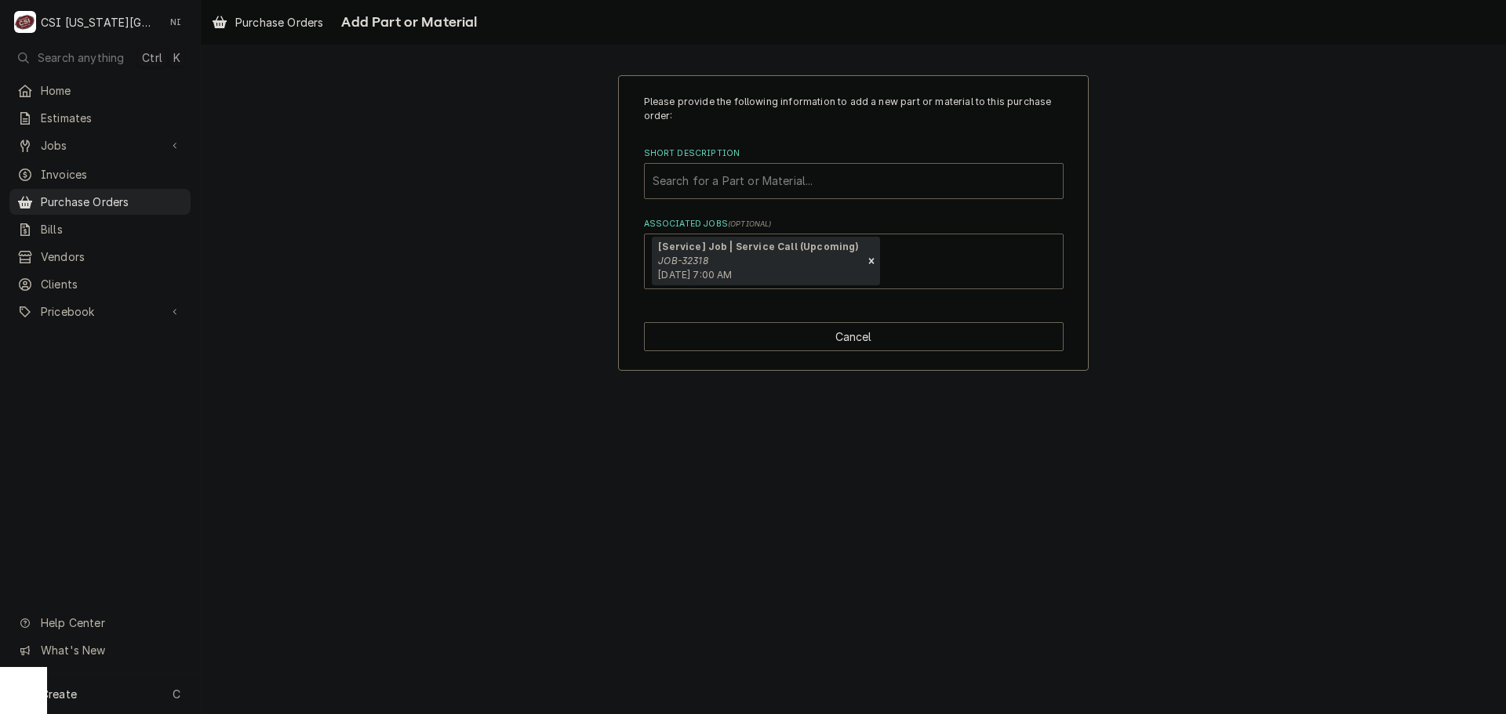
click at [736, 168] on div "Short Description" at bounding box center [854, 181] width 402 height 28
click at [809, 180] on div "Short Description" at bounding box center [854, 181] width 402 height 28
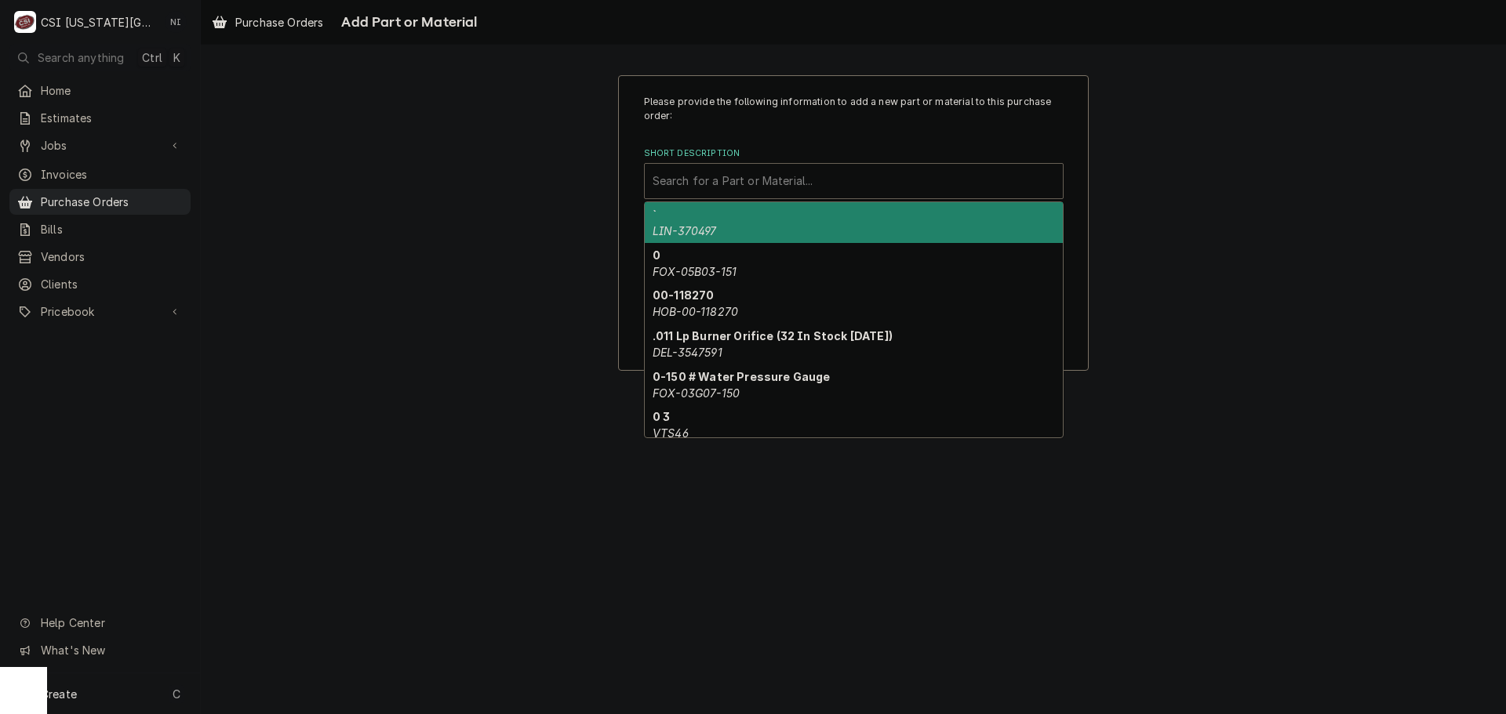
click at [810, 181] on div "Short Description" at bounding box center [854, 181] width 402 height 28
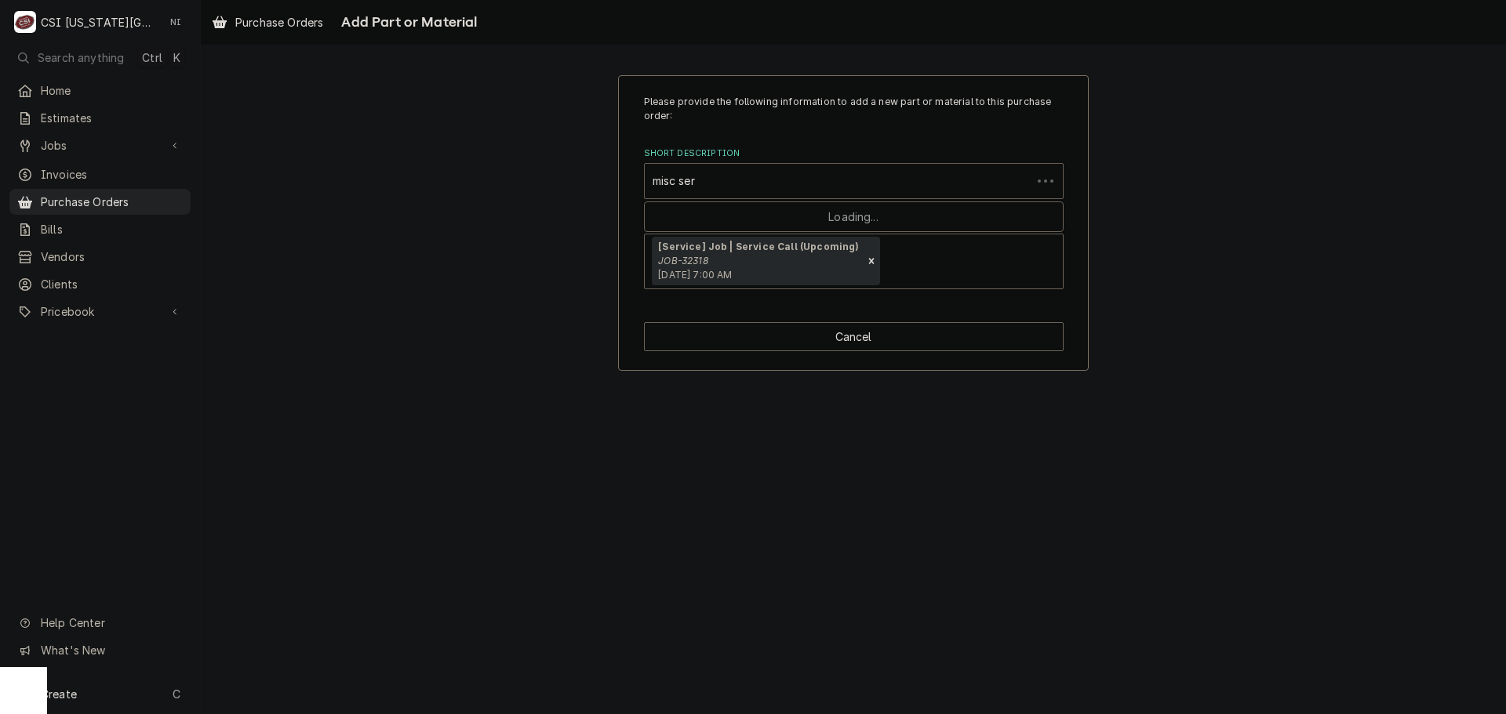
type input "misc serv"
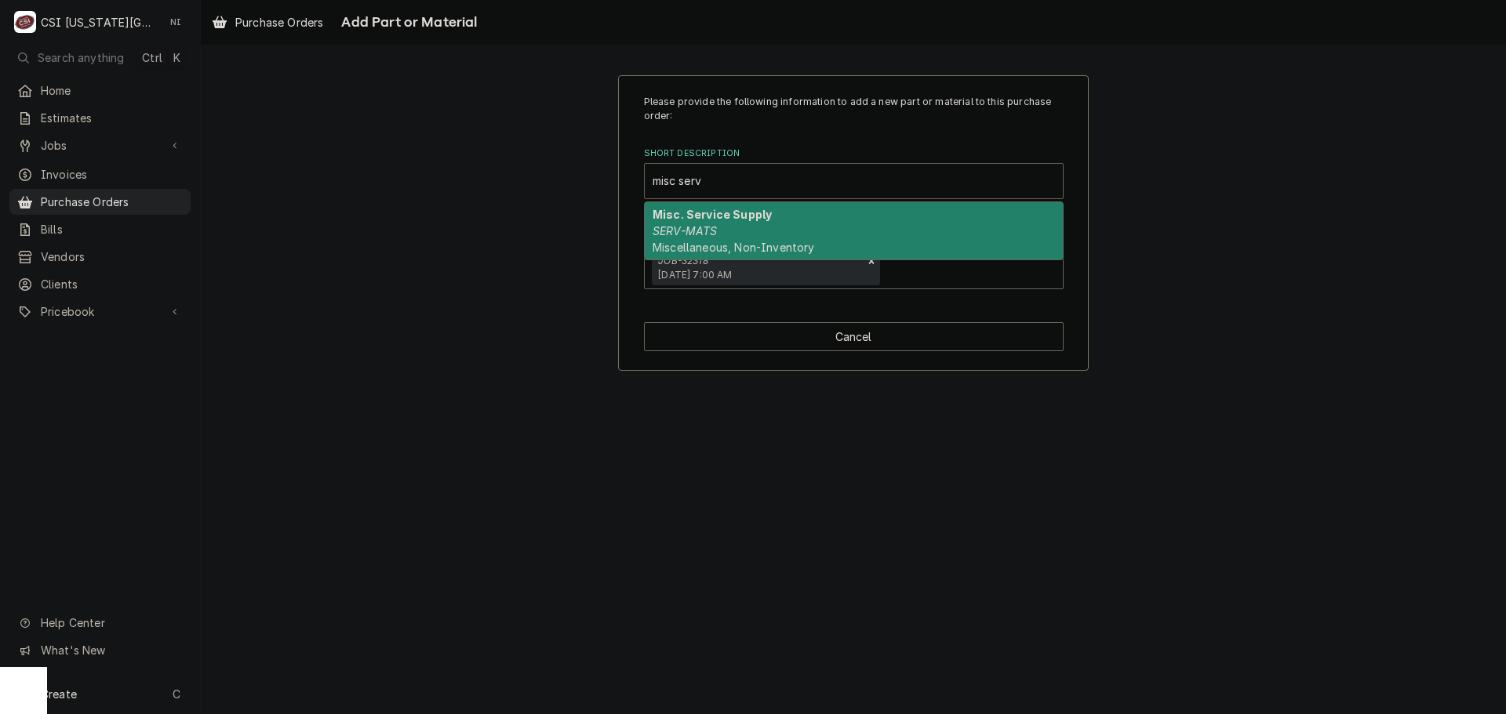
click at [798, 217] on div "Misc. Service Supply SERV-MATS Miscellaneous, Non-Inventory" at bounding box center [854, 230] width 418 height 57
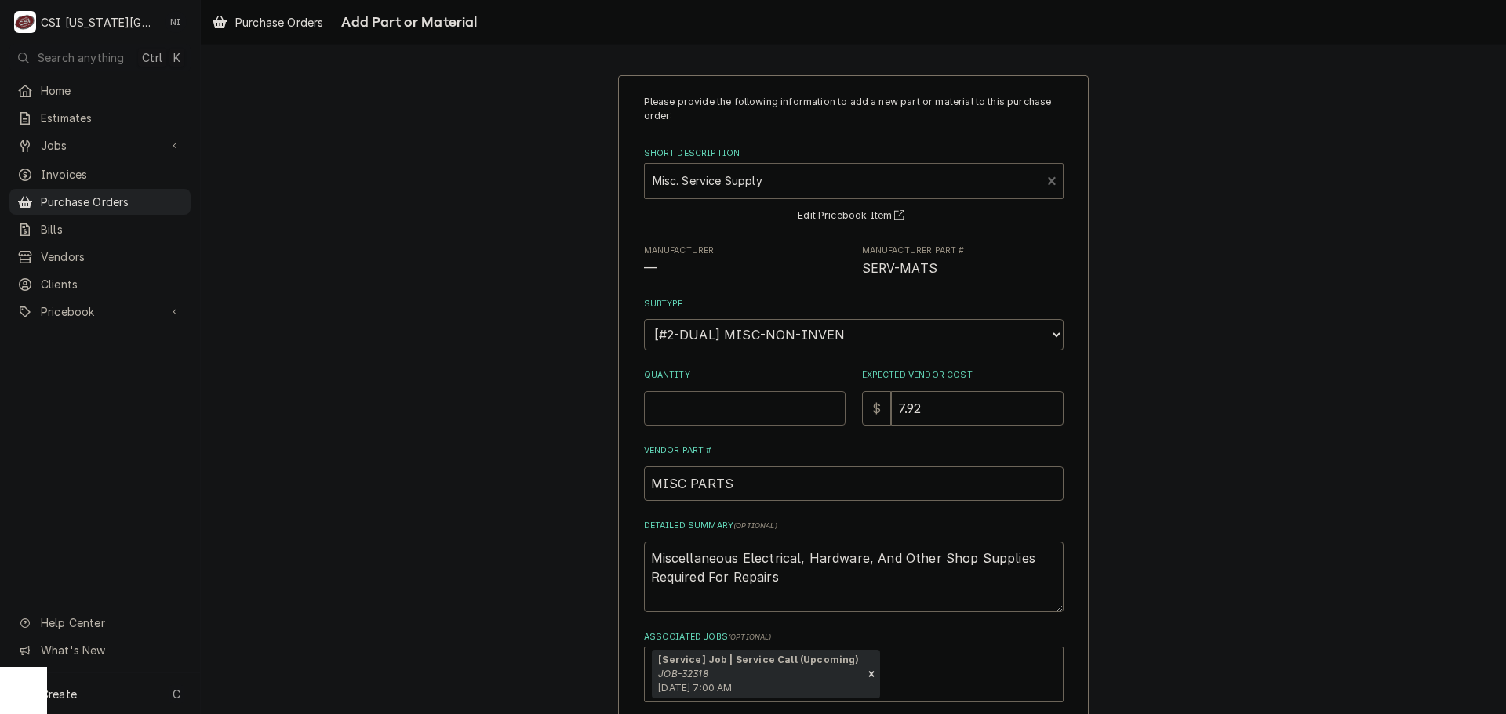
click at [744, 411] on input "Quantity" at bounding box center [745, 408] width 202 height 35
type textarea "x"
type input "1"
type textarea "x"
type input "0"
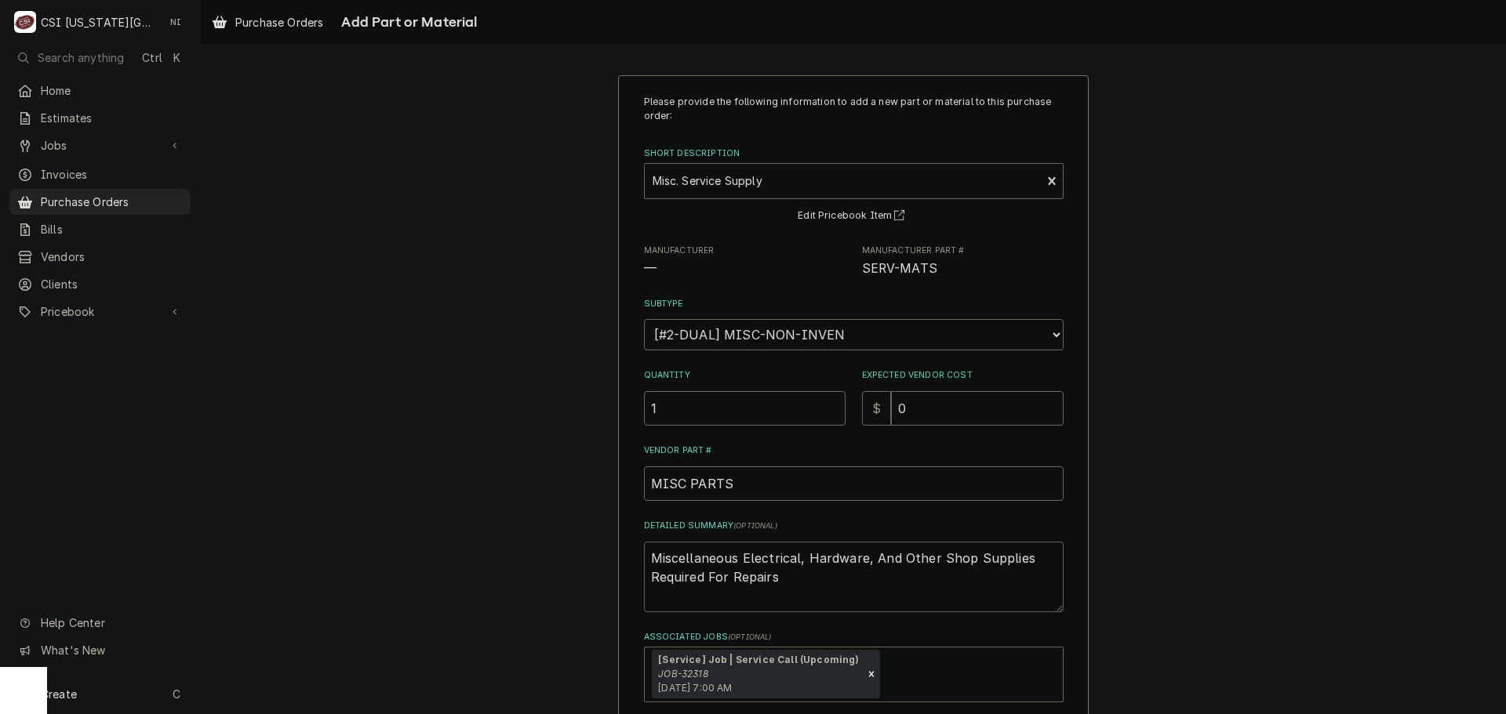
drag, startPoint x: 782, startPoint y: 577, endPoint x: 385, endPoint y: 547, distance: 398.0
click at [385, 548] on div "Please provide the following information to add a new part or material to this …" at bounding box center [853, 429] width 1305 height 737
type textarea "x"
type textarea "d"
type textarea "x"
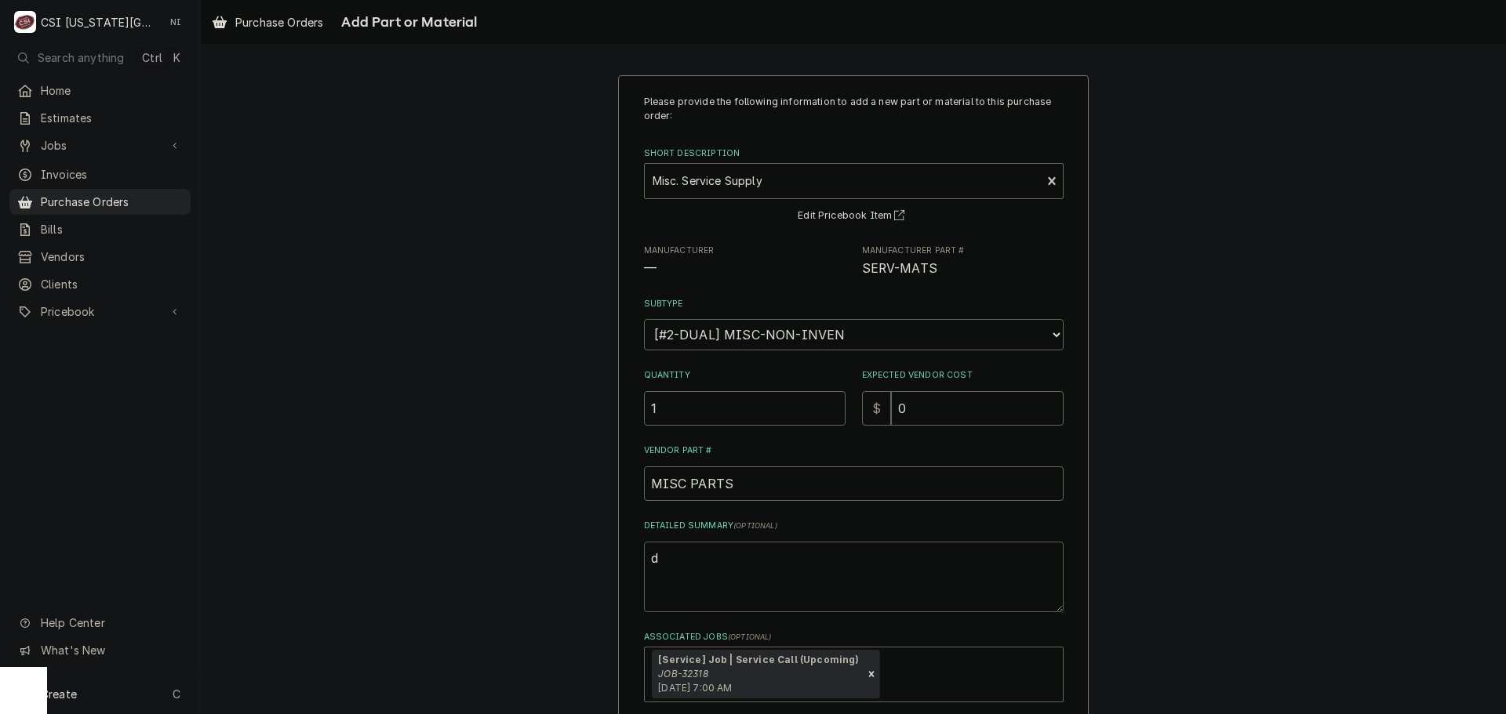
type textarea "do"
type textarea "x"
type textarea "don"
type textarea "x"
type textarea "do"
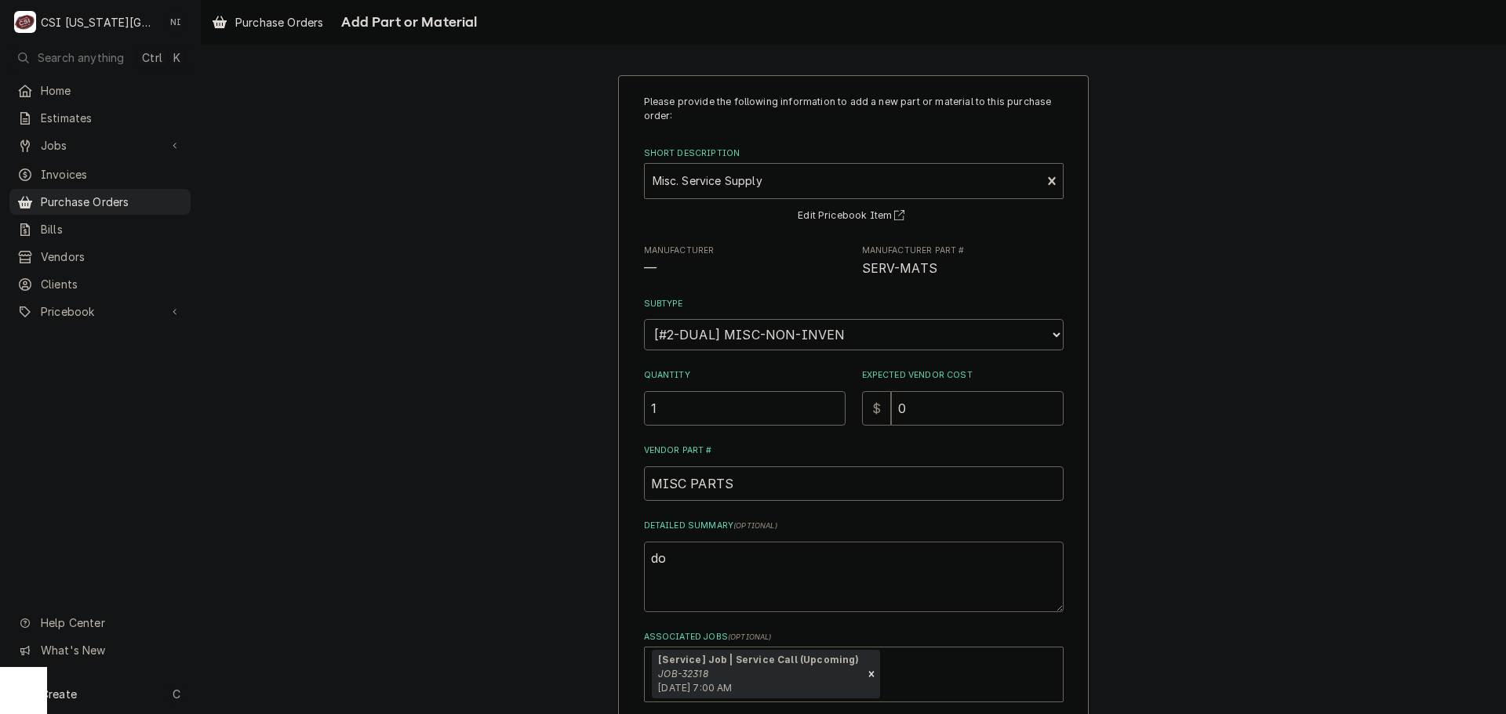
type textarea "x"
type textarea "d"
type textarea "x"
type textarea "d"
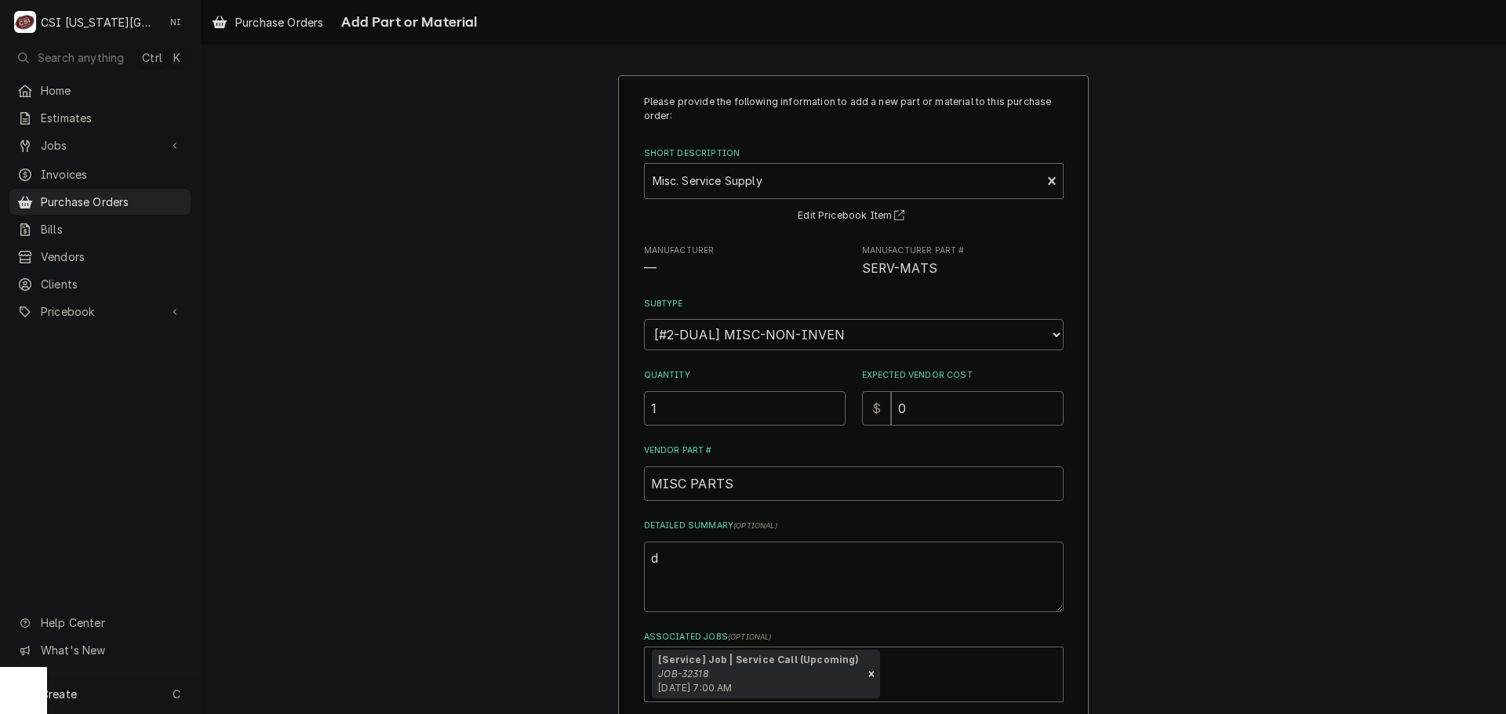
type textarea "x"
type textarea "di"
type textarea "x"
type textarea "dis"
type textarea "x"
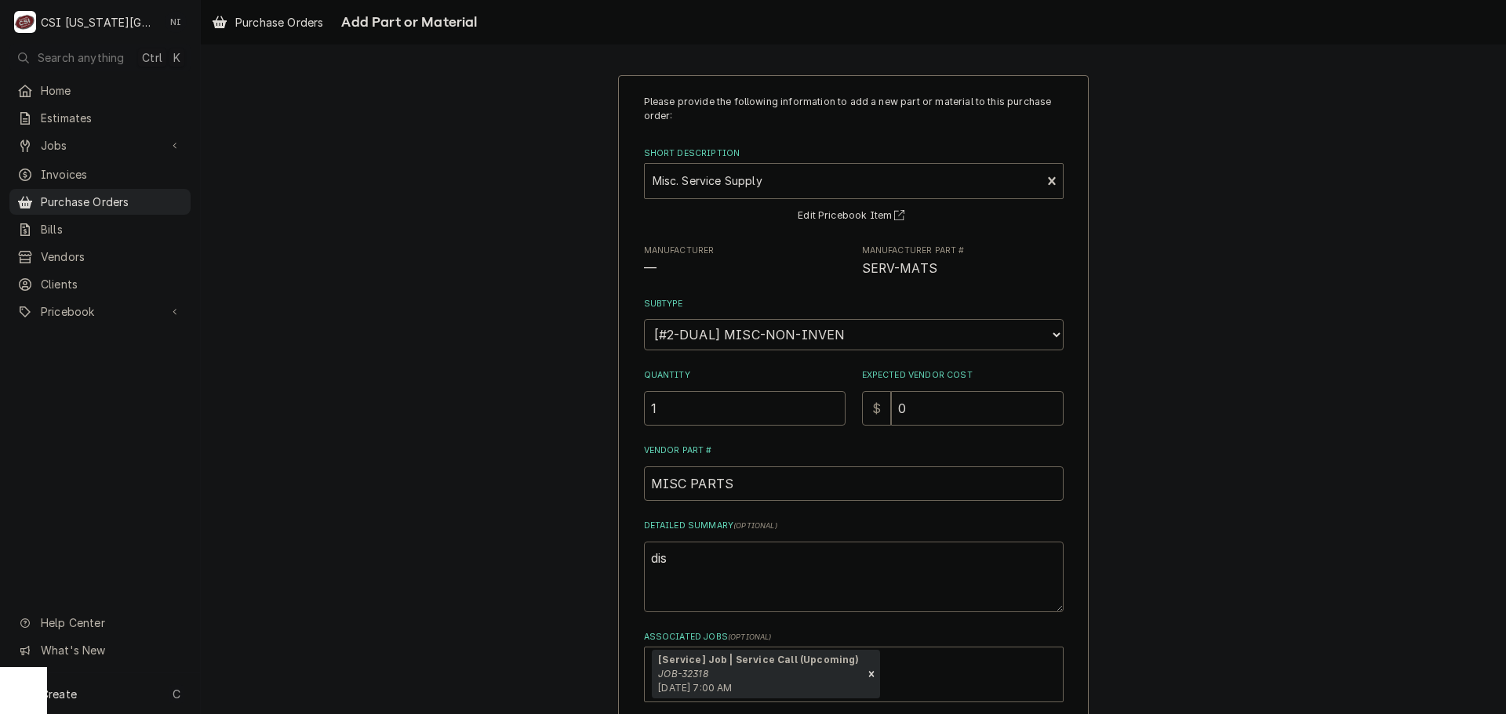
type textarea "diso"
type textarea "x"
type textarea "disoc"
type textarea "x"
type textarea "disocn"
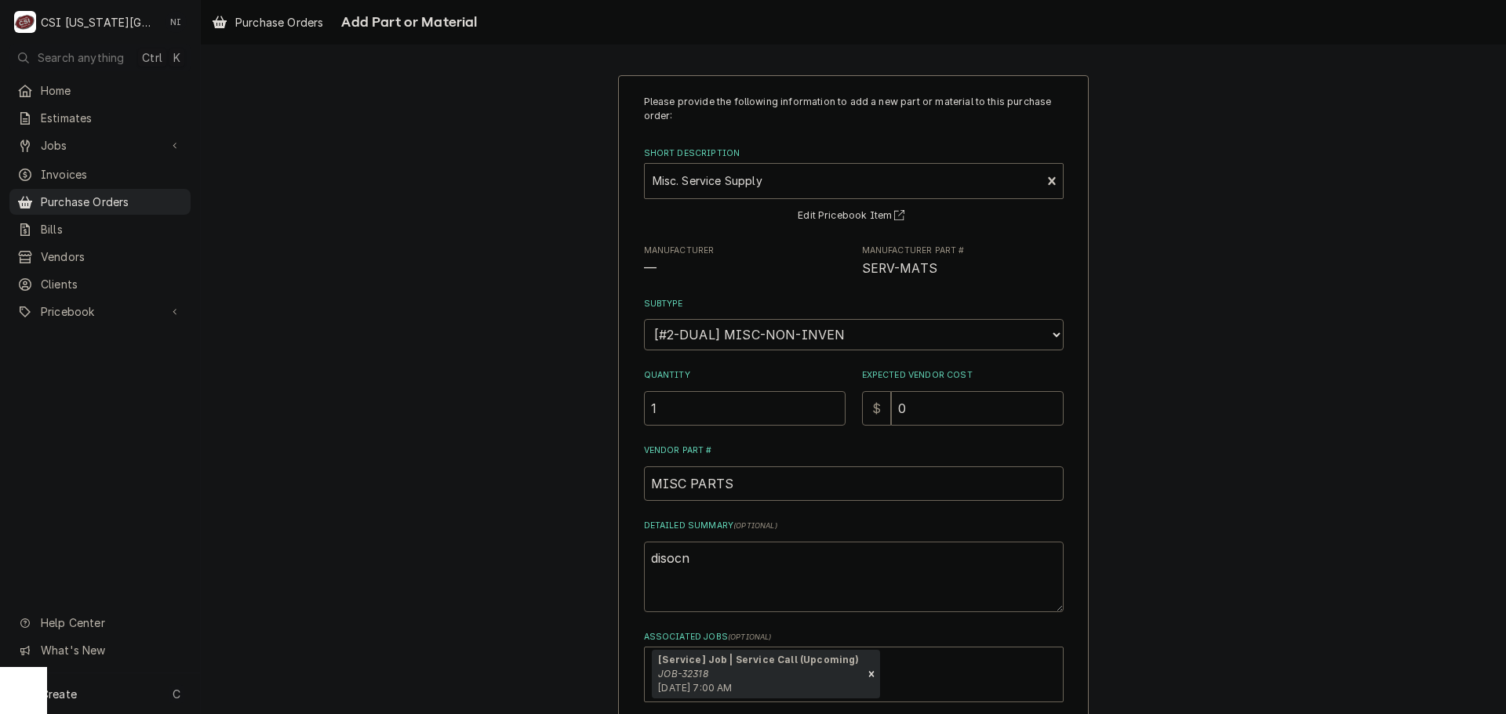
type textarea "x"
type textarea "disoc"
type textarea "x"
type textarea "diso"
type textarea "x"
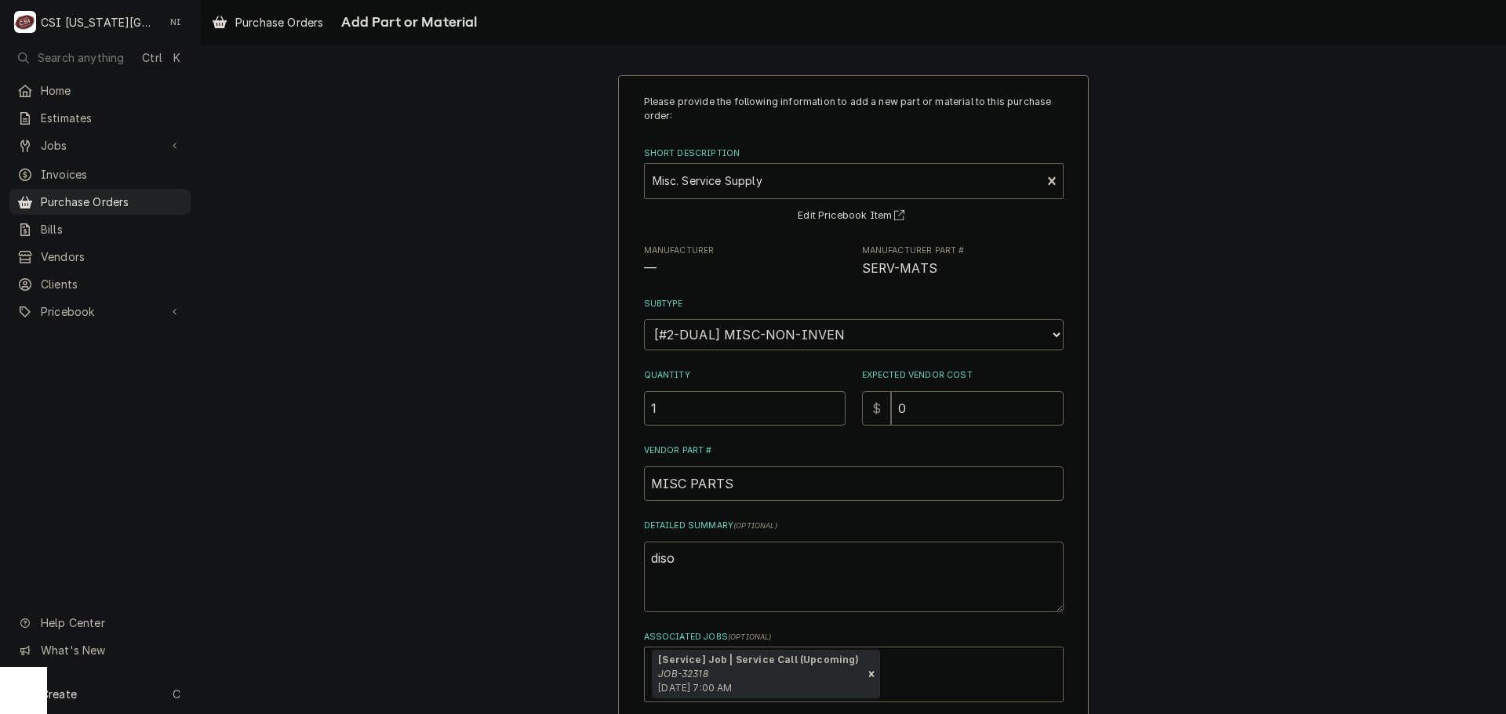
type textarea "dis"
type textarea "x"
type textarea "disj"
type textarea "x"
type textarea "disjs"
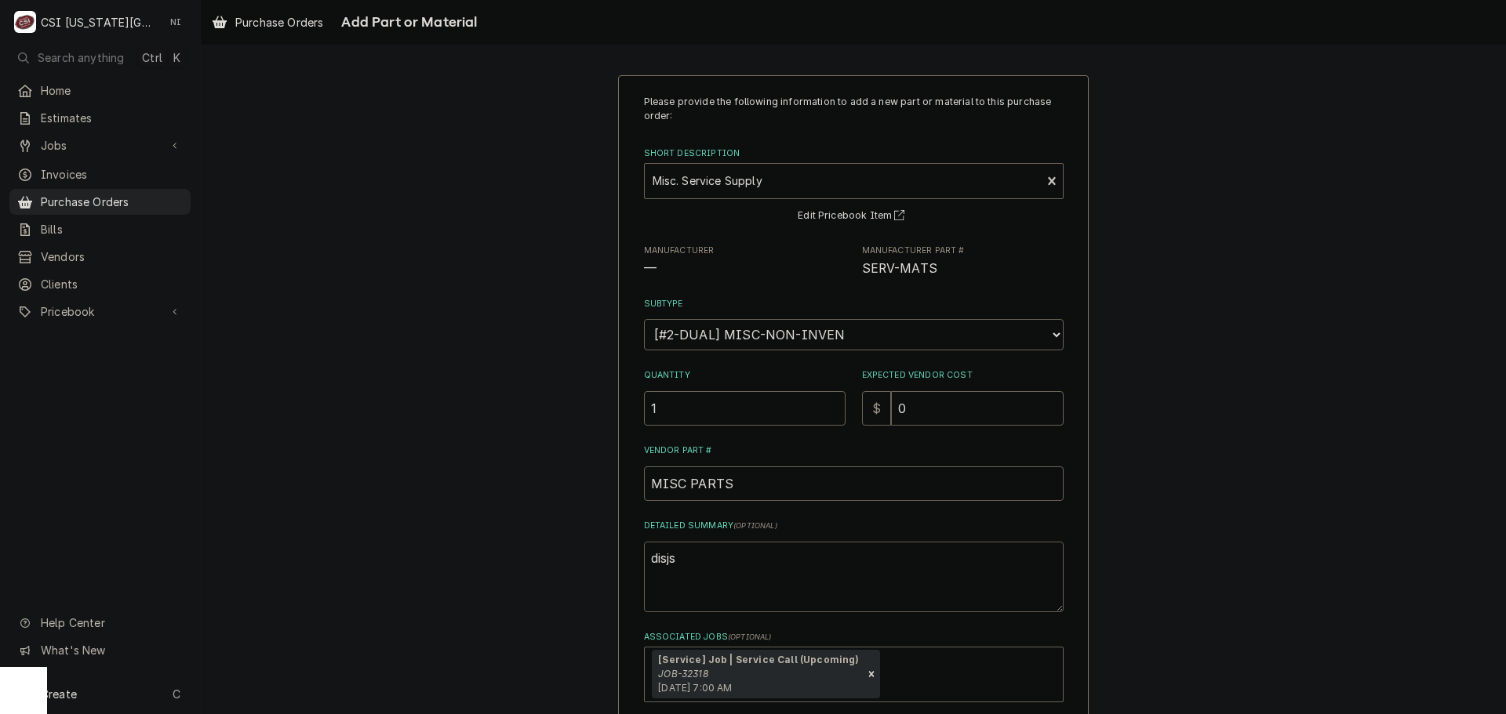
type textarea "x"
type textarea "disjsc"
type textarea "x"
type textarea "disjsco"
type textarea "x"
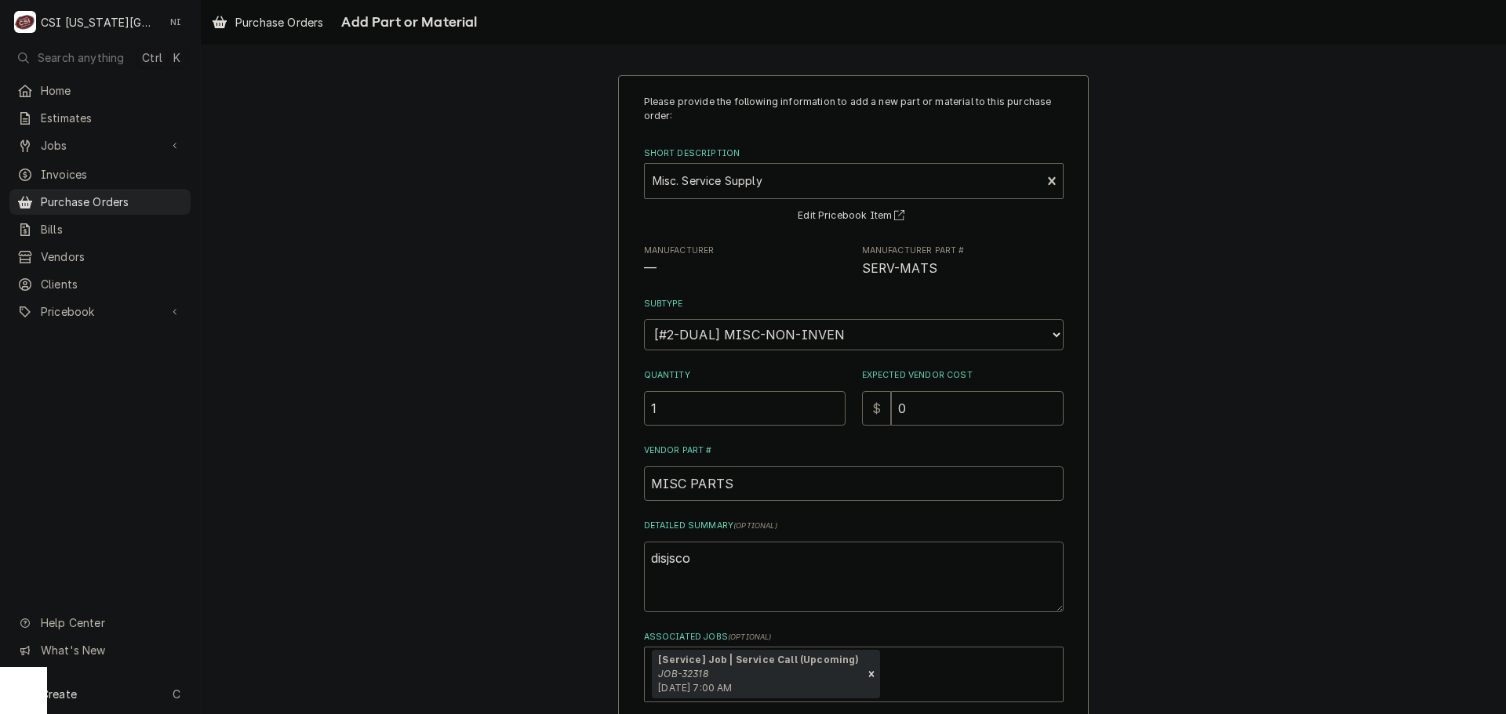
type textarea "disjscon"
type textarea "x"
type textarea "disjsco"
type textarea "x"
type textarea "disjsc"
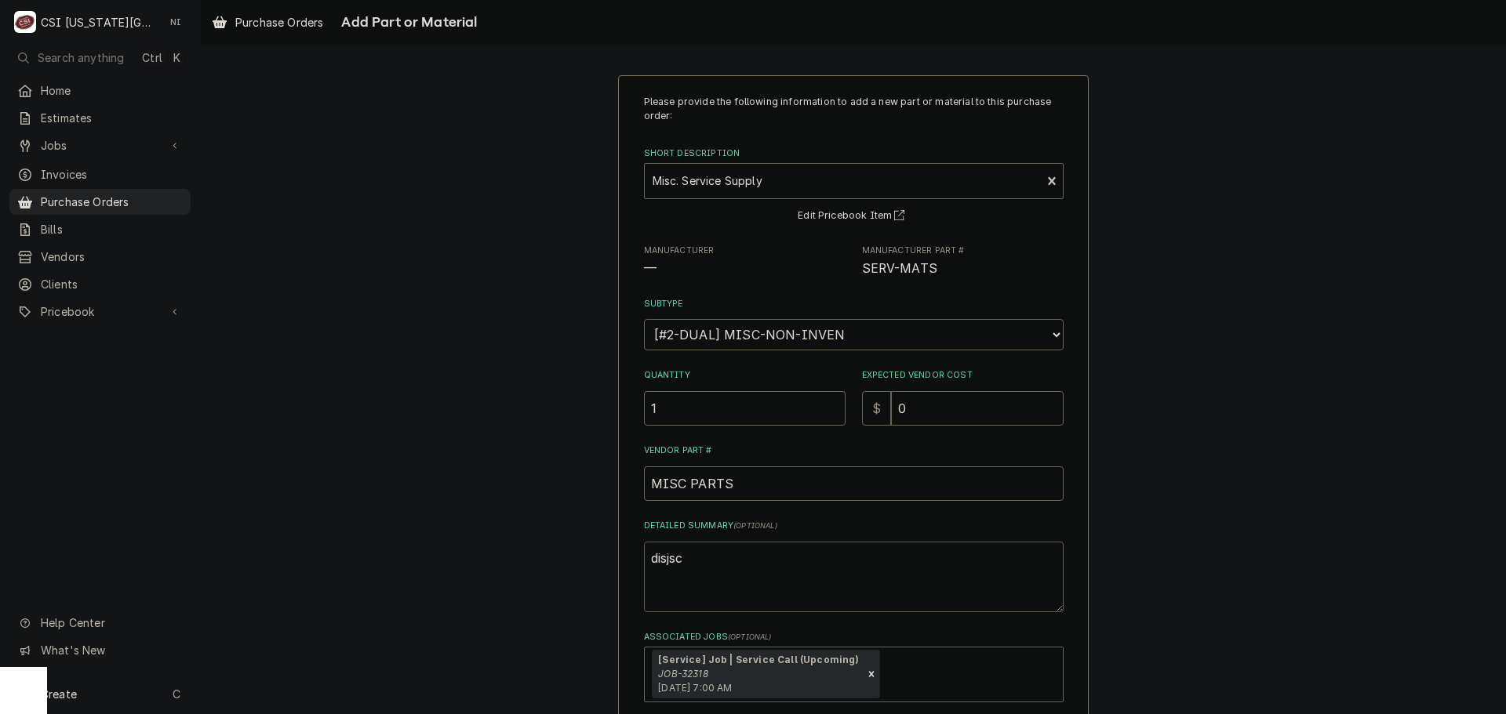
type textarea "x"
type textarea "disjs"
type textarea "x"
type textarea "disj"
type textarea "x"
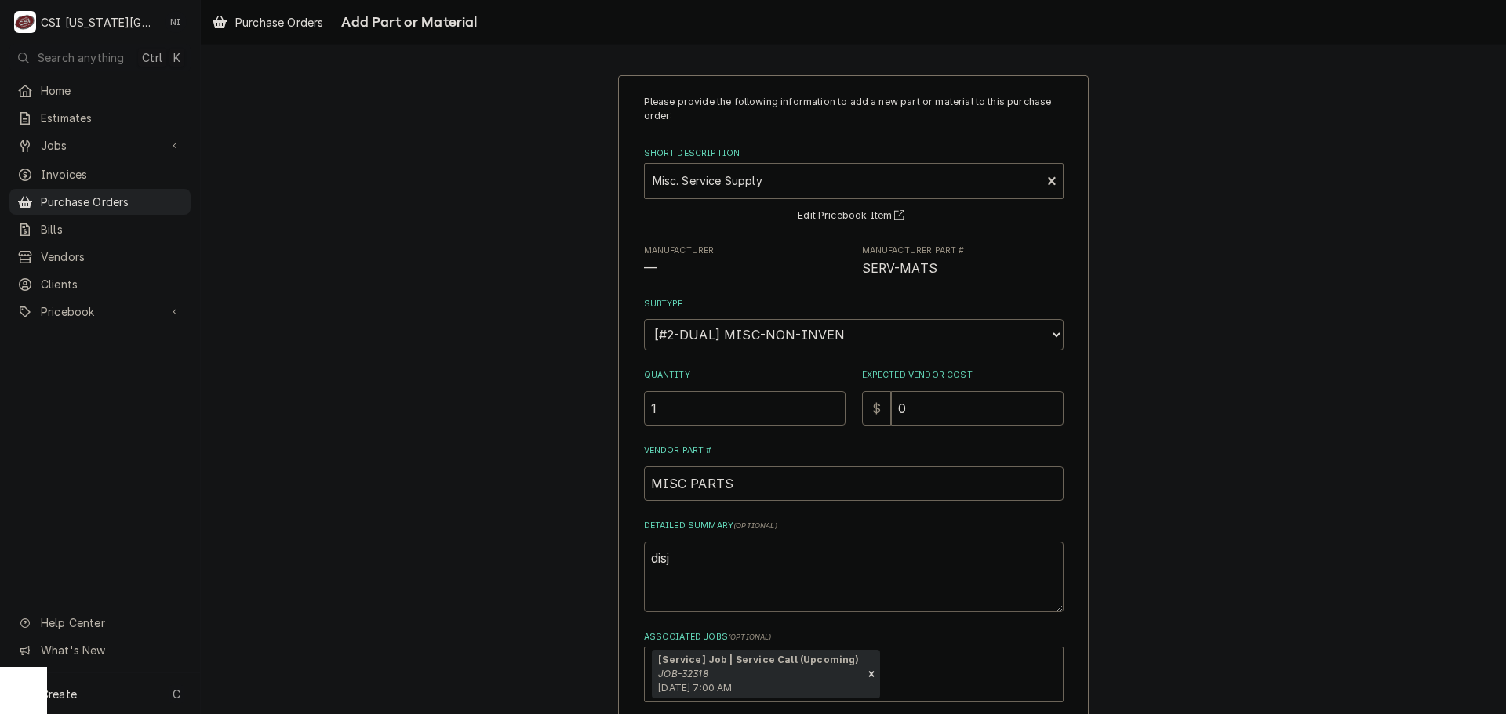
type textarea "dis"
type textarea "x"
type textarea "di"
type textarea "x"
type textarea "dis"
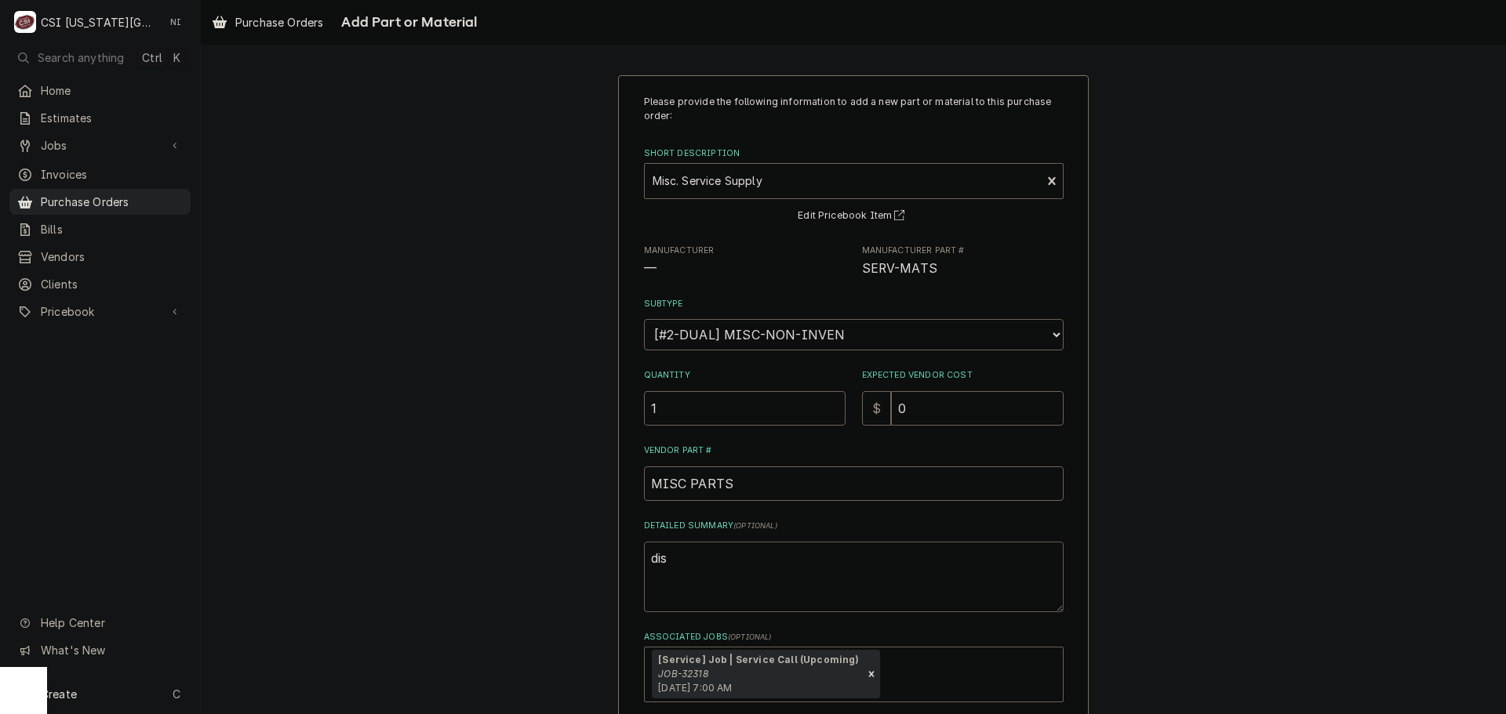
type textarea "x"
type textarea "disc"
type textarea "x"
type textarea "disco"
type textarea "x"
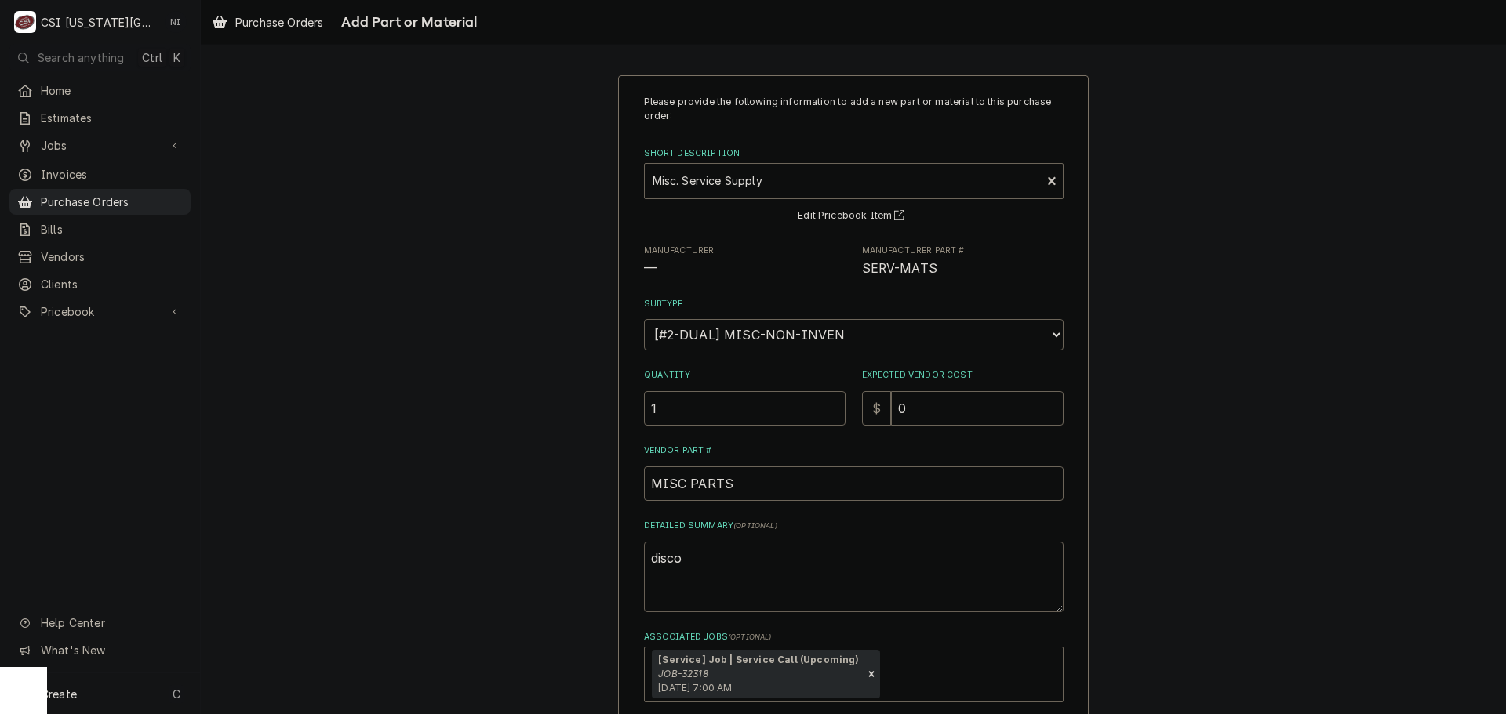
type textarea "discon"
type textarea "x"
type textarea "disconn"
type textarea "x"
type textarea "disconne"
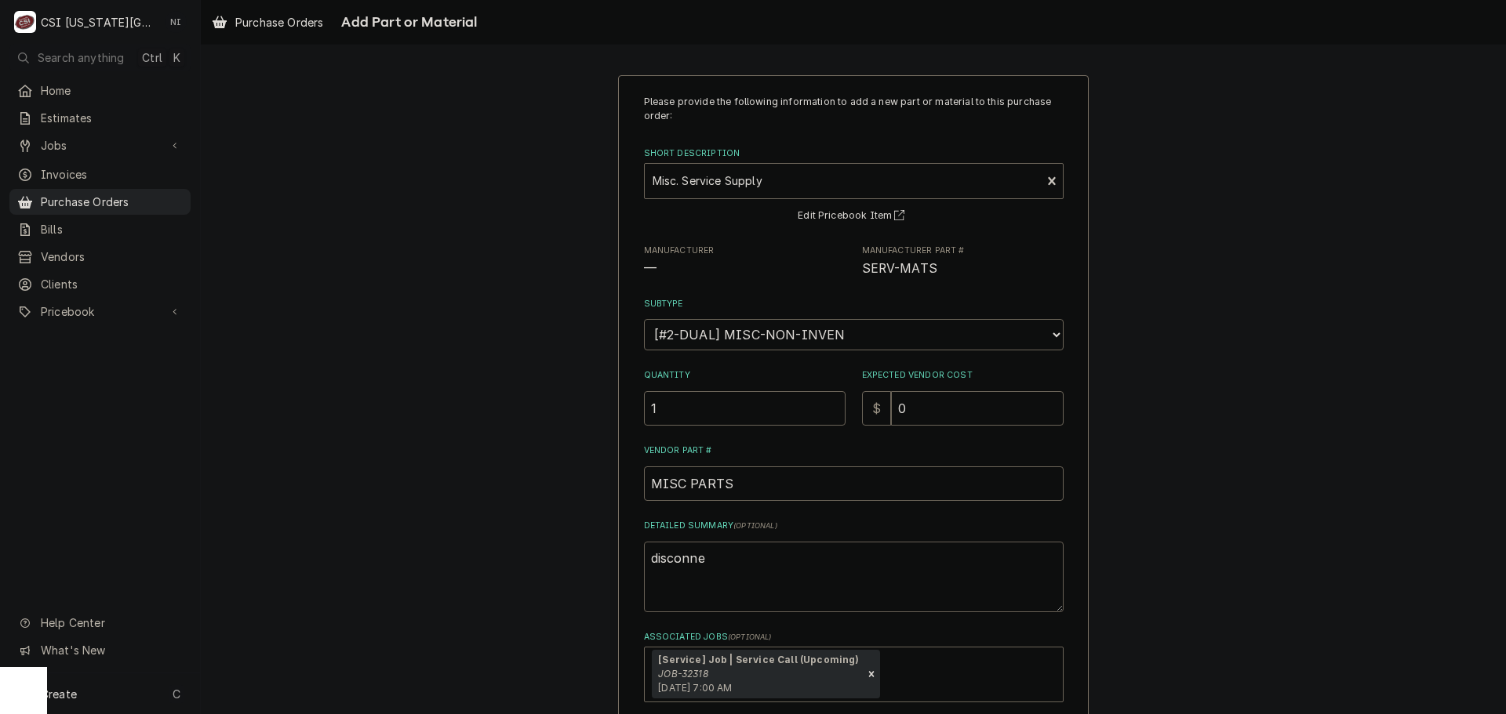
type textarea "x"
type textarea "disconnec"
type textarea "x"
type textarea "disconnect"
type textarea "x"
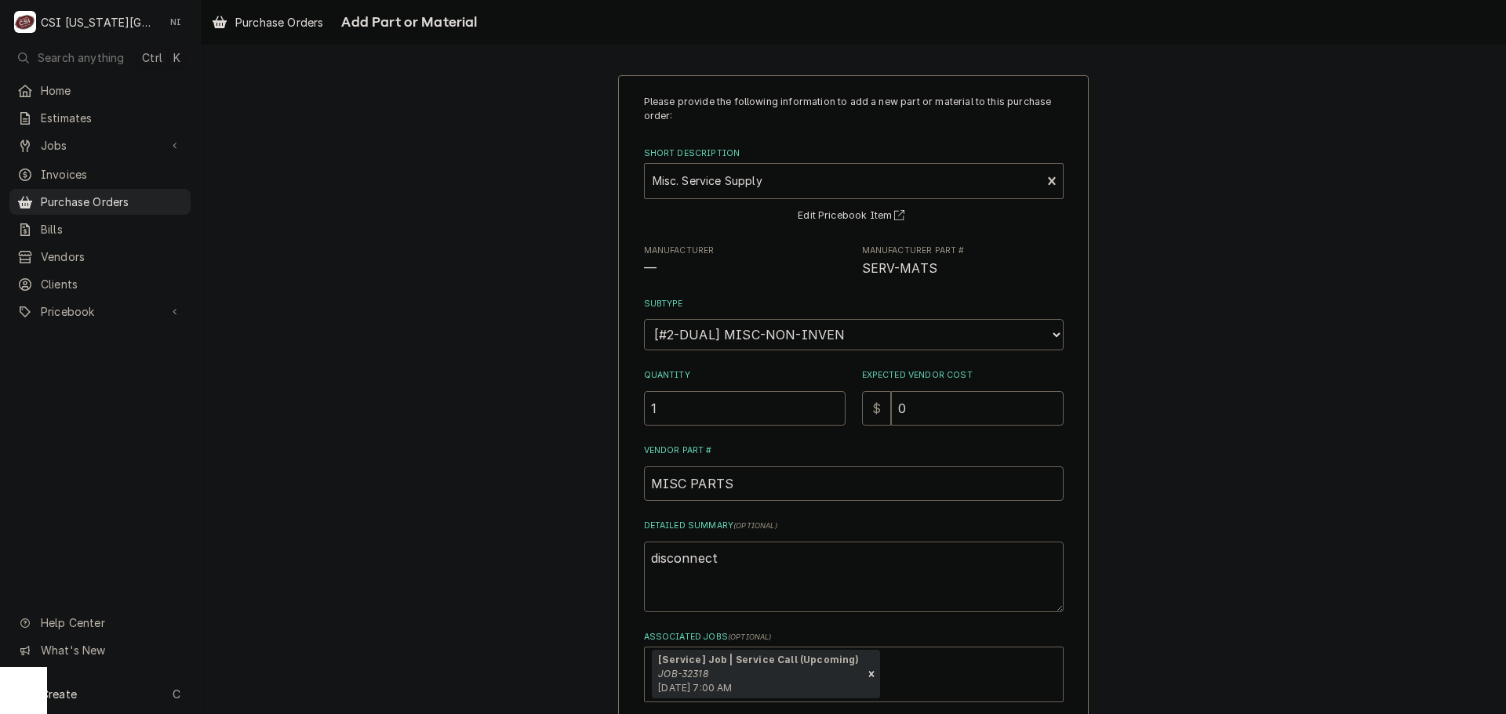
type textarea "disconnect,"
type textarea "x"
type textarea "disconnect,"
type textarea "x"
type textarea "disconnect, l"
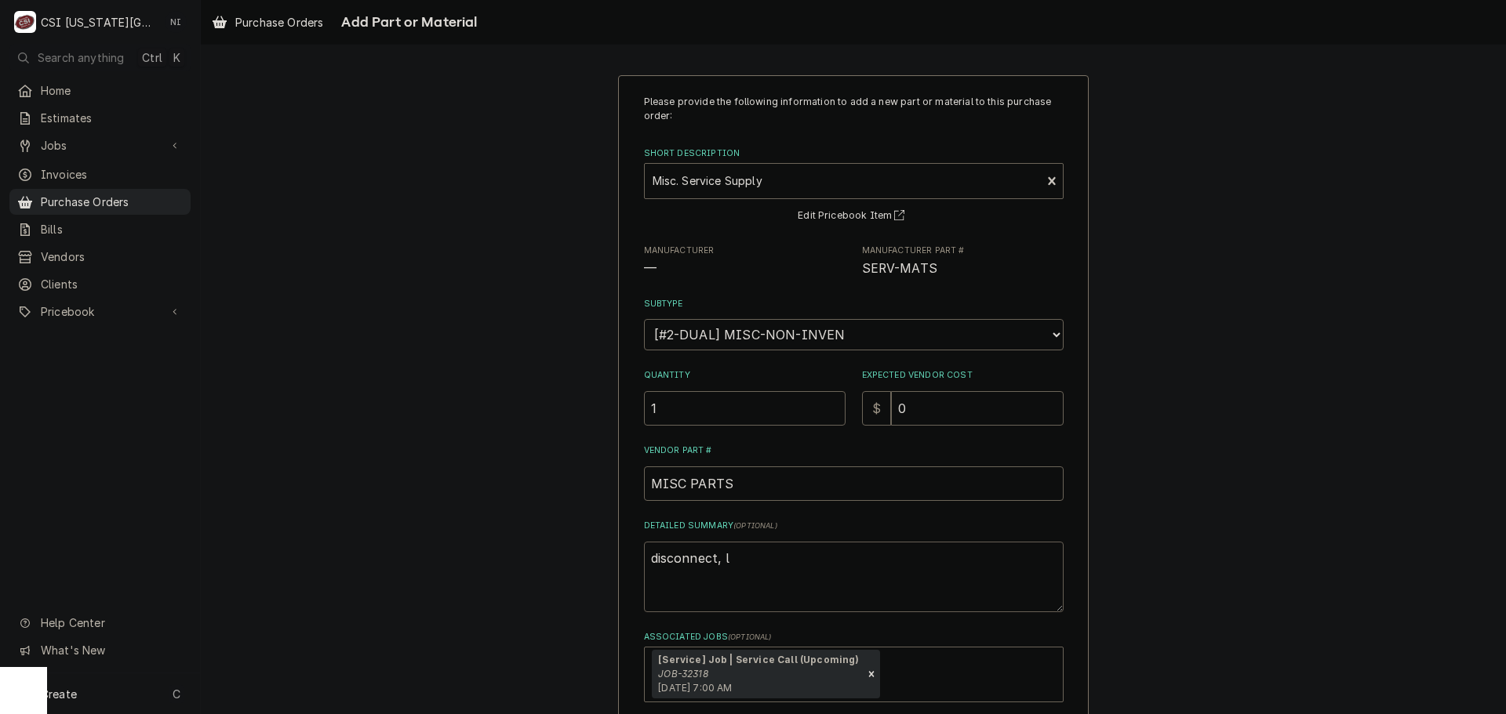
type textarea "x"
type textarea "disconnect, le"
type textarea "x"
type textarea "disconnect, lea"
type textarea "x"
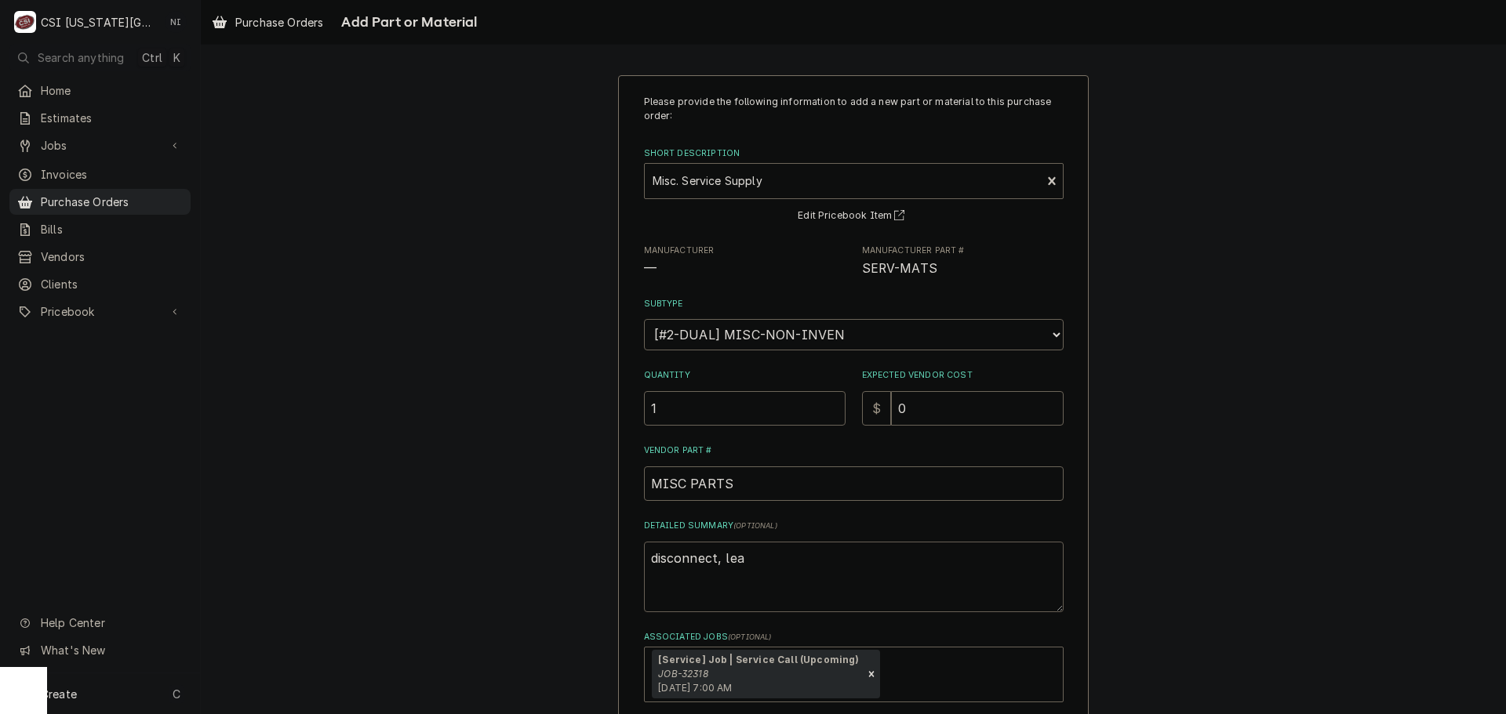
type textarea "disconnect, leak"
type textarea "x"
type textarea "disconnect, leak"
type textarea "x"
type textarea "disconnect, leak d"
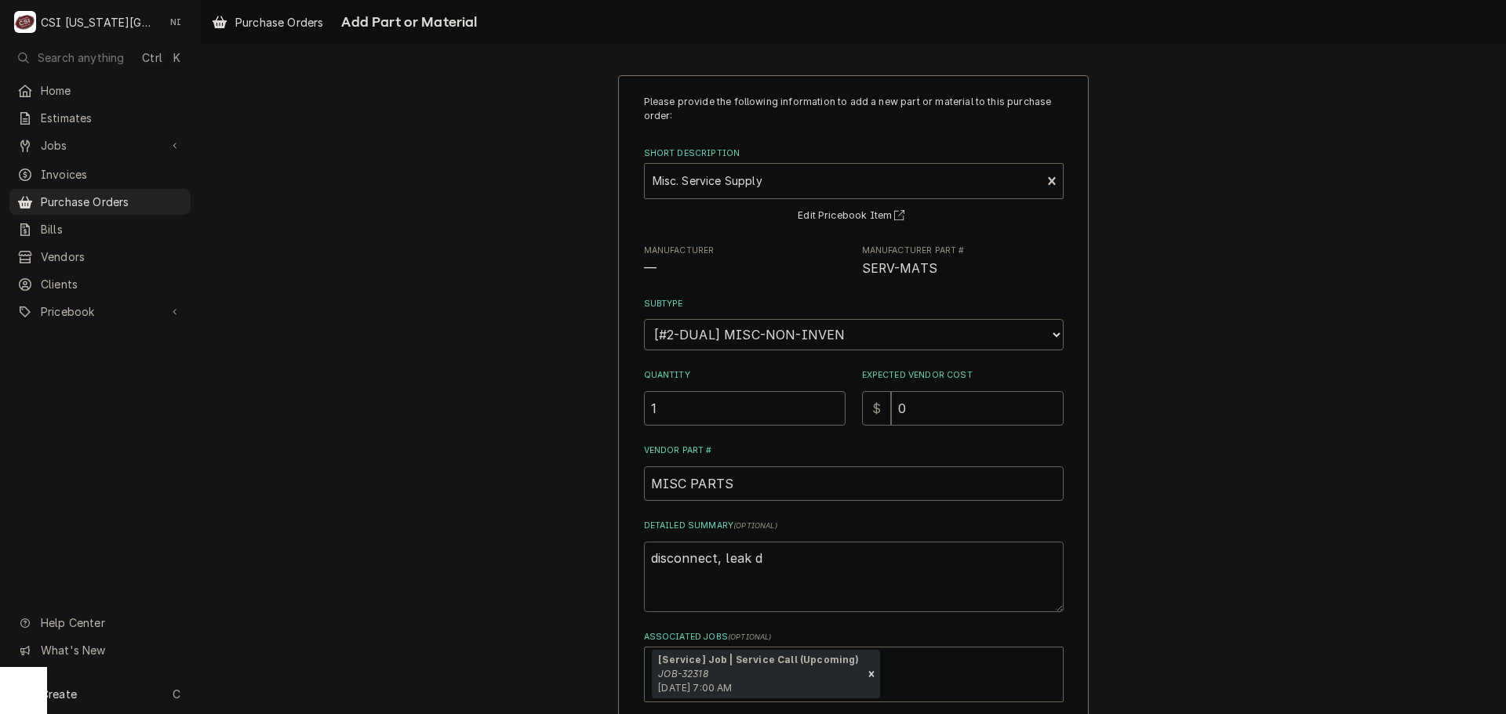
type textarea "x"
type textarea "disconnect, leak de"
type textarea "x"
type textarea "disconnect, leak det"
type textarea "x"
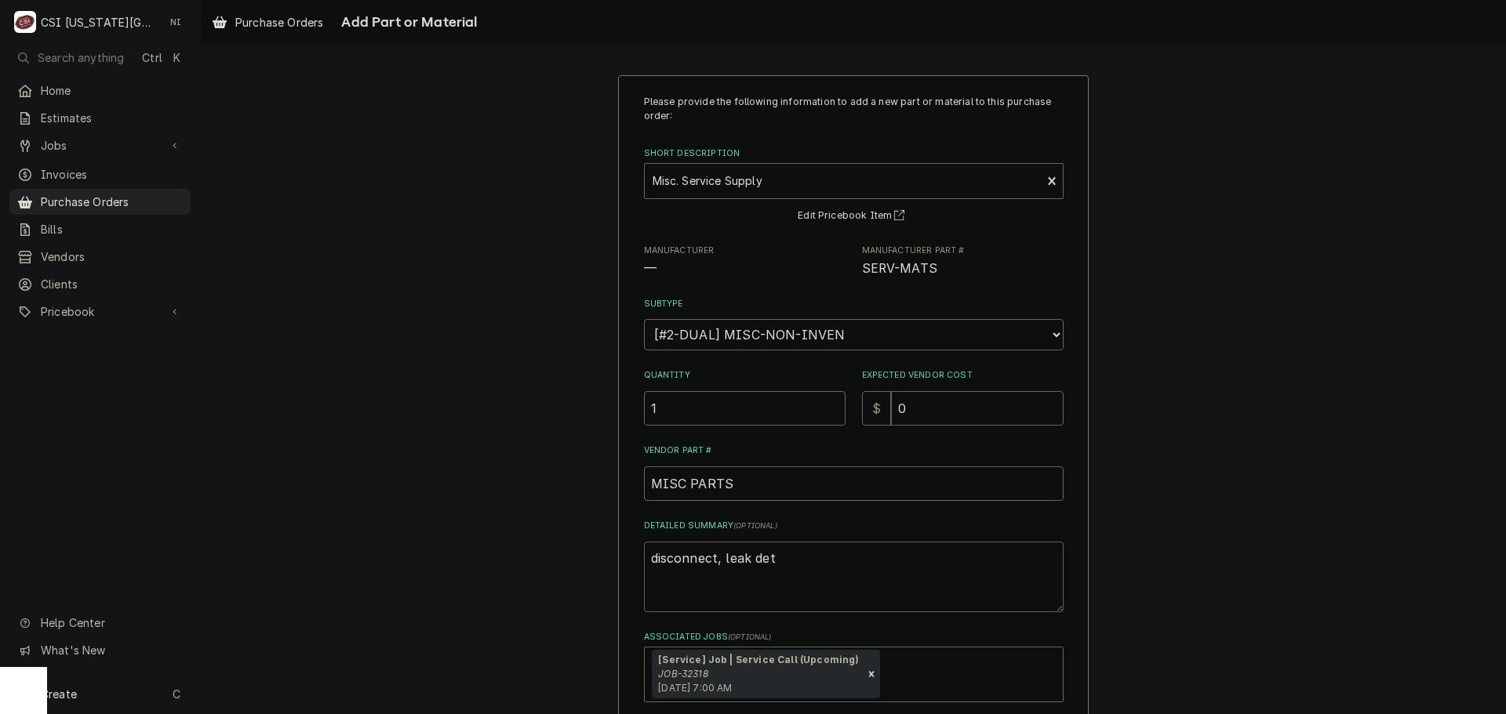
type textarea "disconnect, leak dete"
type textarea "x"
type textarea "disconnect, leak detec"
type textarea "x"
type textarea "disconnect, leak detect"
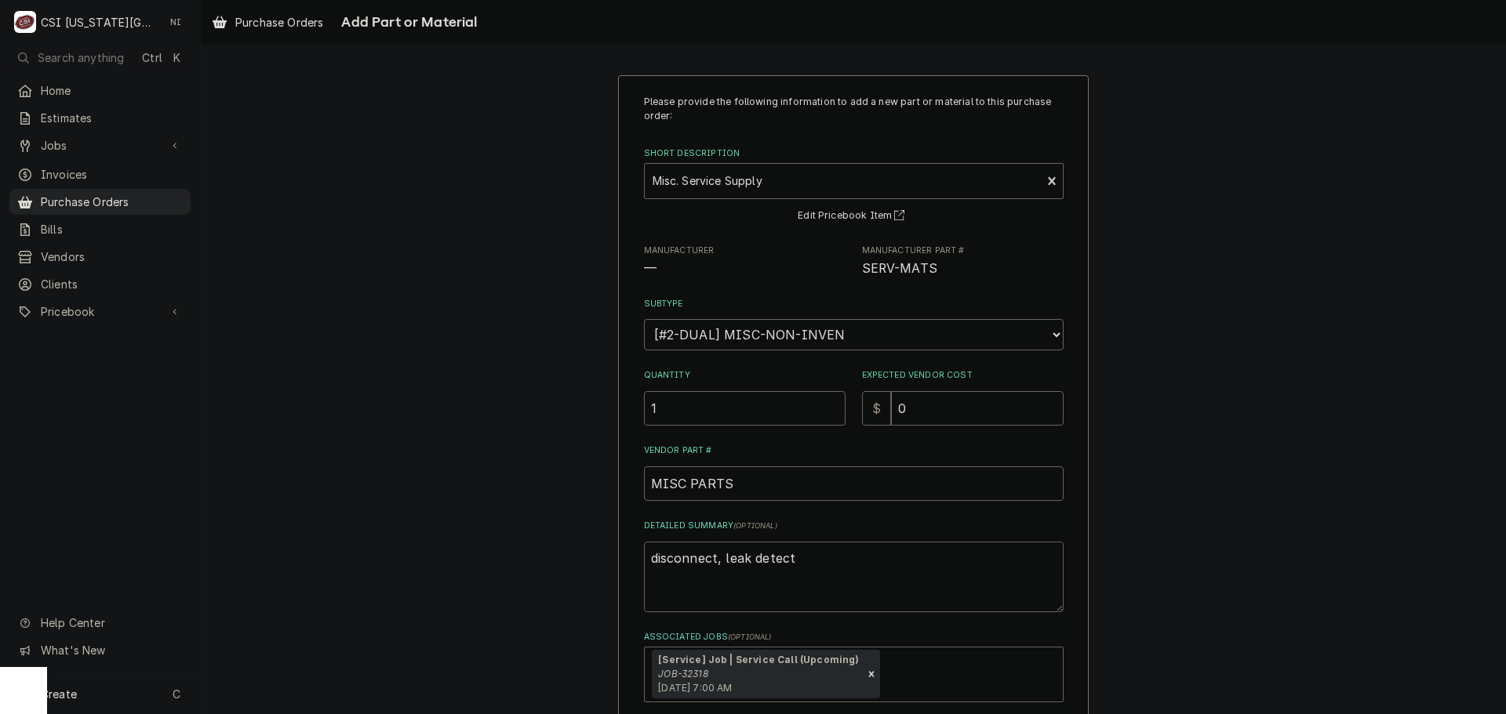
type textarea "x"
type textarea "disconnect, leak detecto"
type textarea "x"
type textarea "disconnect, leak detector"
type textarea "x"
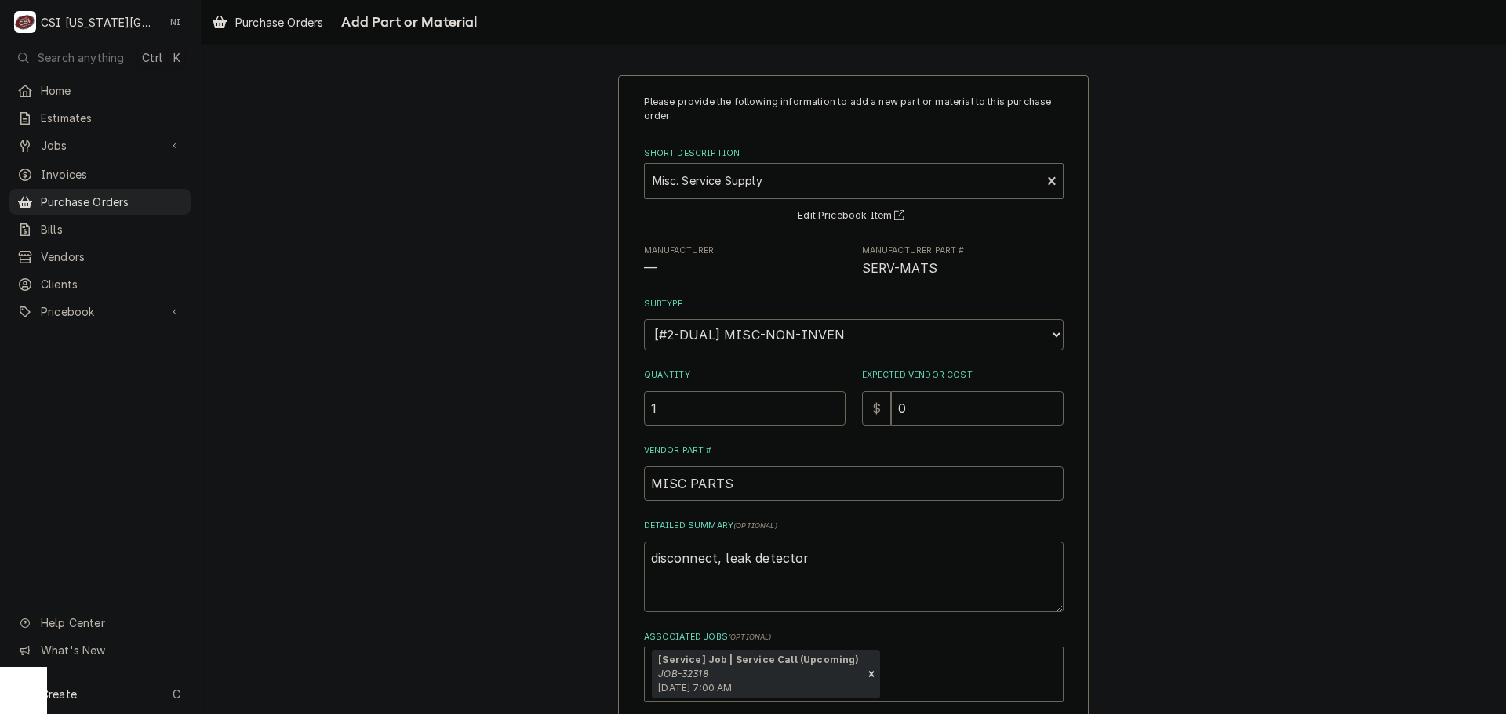
type textarea "disconnect, leak detectork"
type textarea "x"
type textarea "disconnect, leak detectork"
type textarea "x"
type textarea "disconnect, leak detectork"
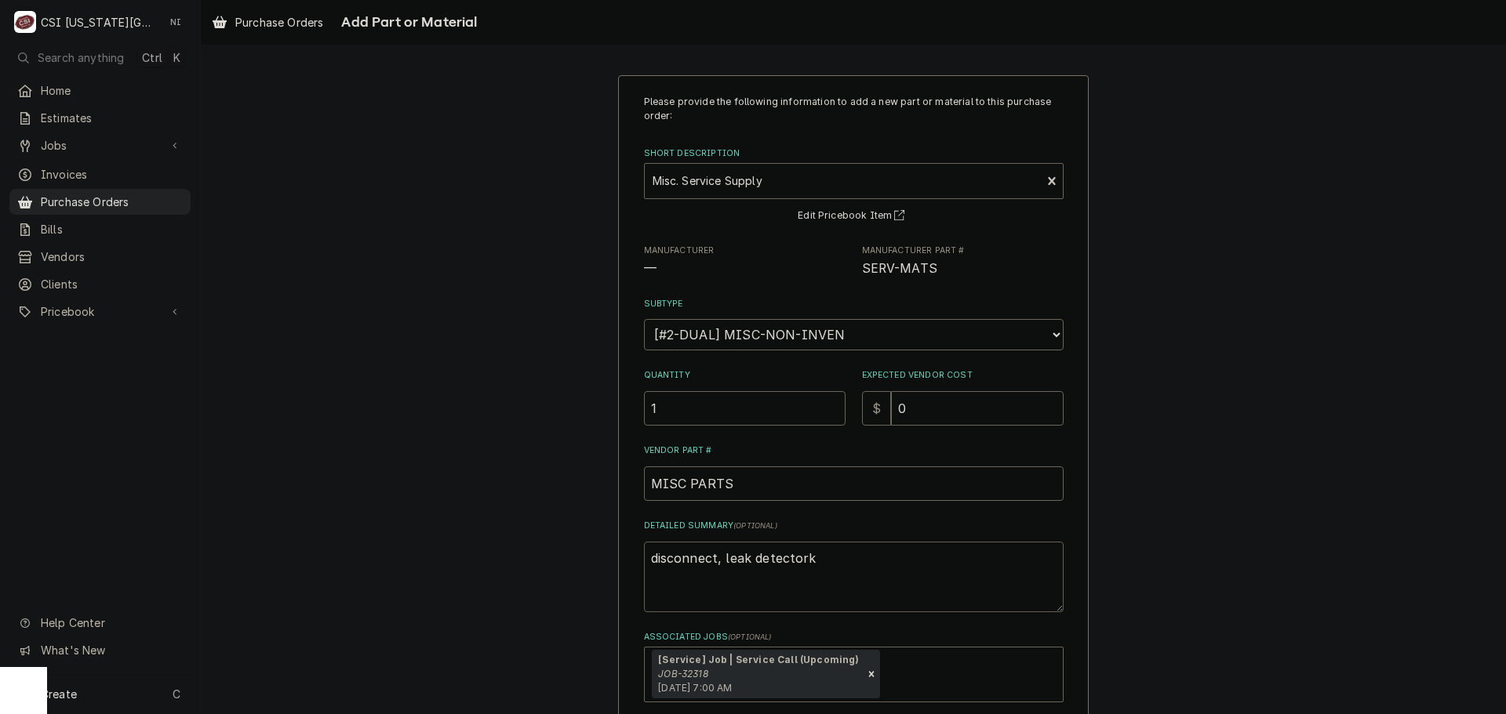
type textarea "x"
type textarea "disconnect, leak detector"
type textarea "x"
type textarea "disconnect, leak detector,"
type textarea "x"
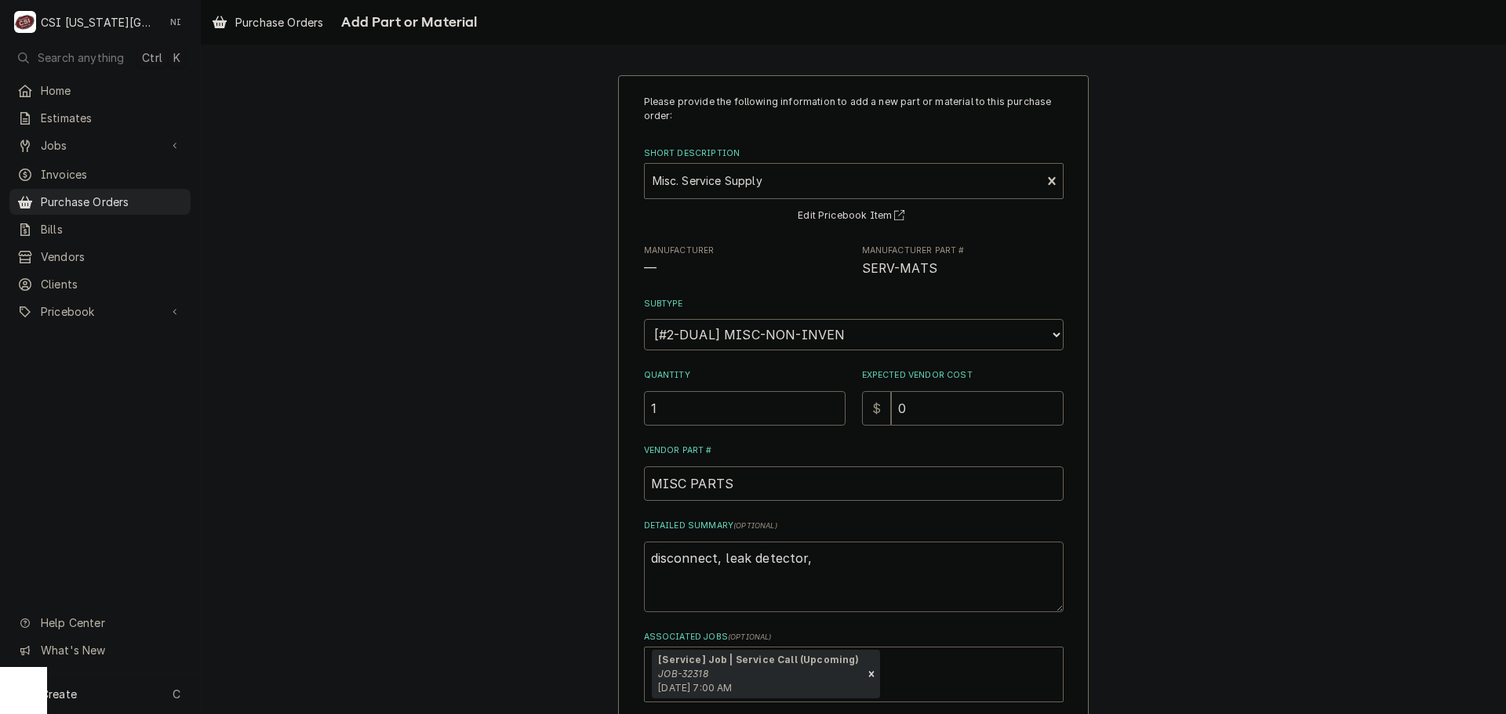
type textarea "disconnect, leak detector,"
type textarea "x"
type textarea "disconnect, leak detector, i"
type textarea "x"
type textarea "disconnect, leak detector, in"
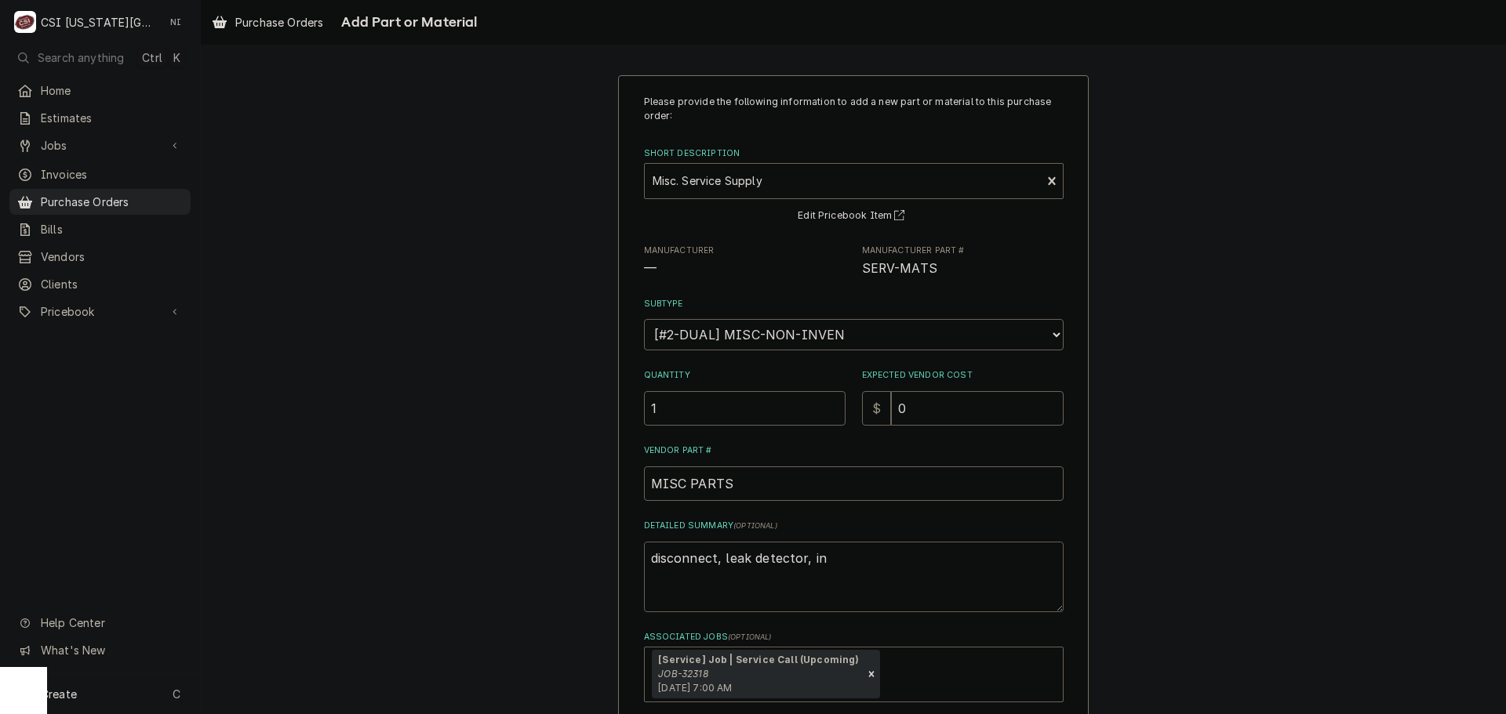
type textarea "x"
type textarea "disconnect, leak detector, ins"
type textarea "x"
type textarea "disconnect, leak detector, insu"
type textarea "x"
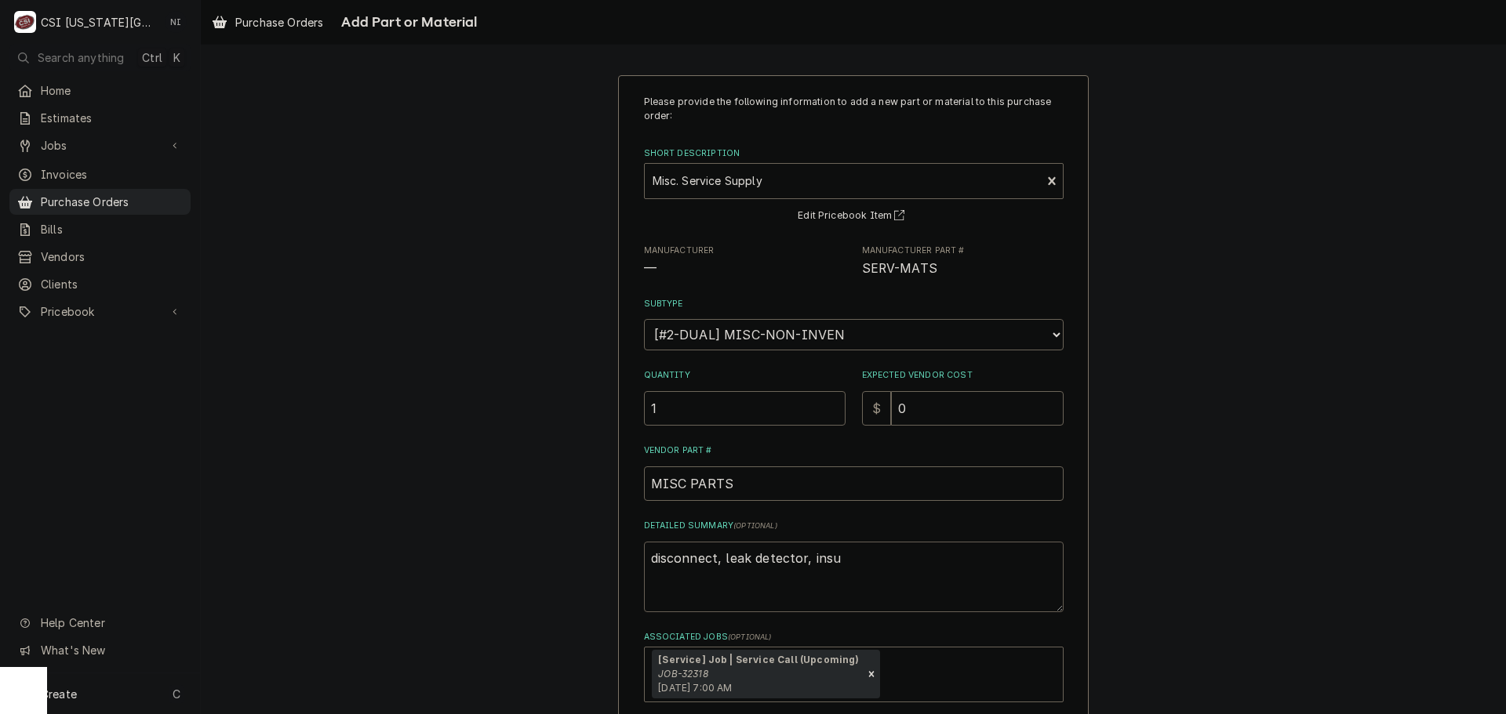
type textarea "disconnect, leak detector, insul"
type textarea "x"
type textarea "disconnect, leak detector, insul"
type textarea "x"
type textarea "disconnect, leak detector, insul d"
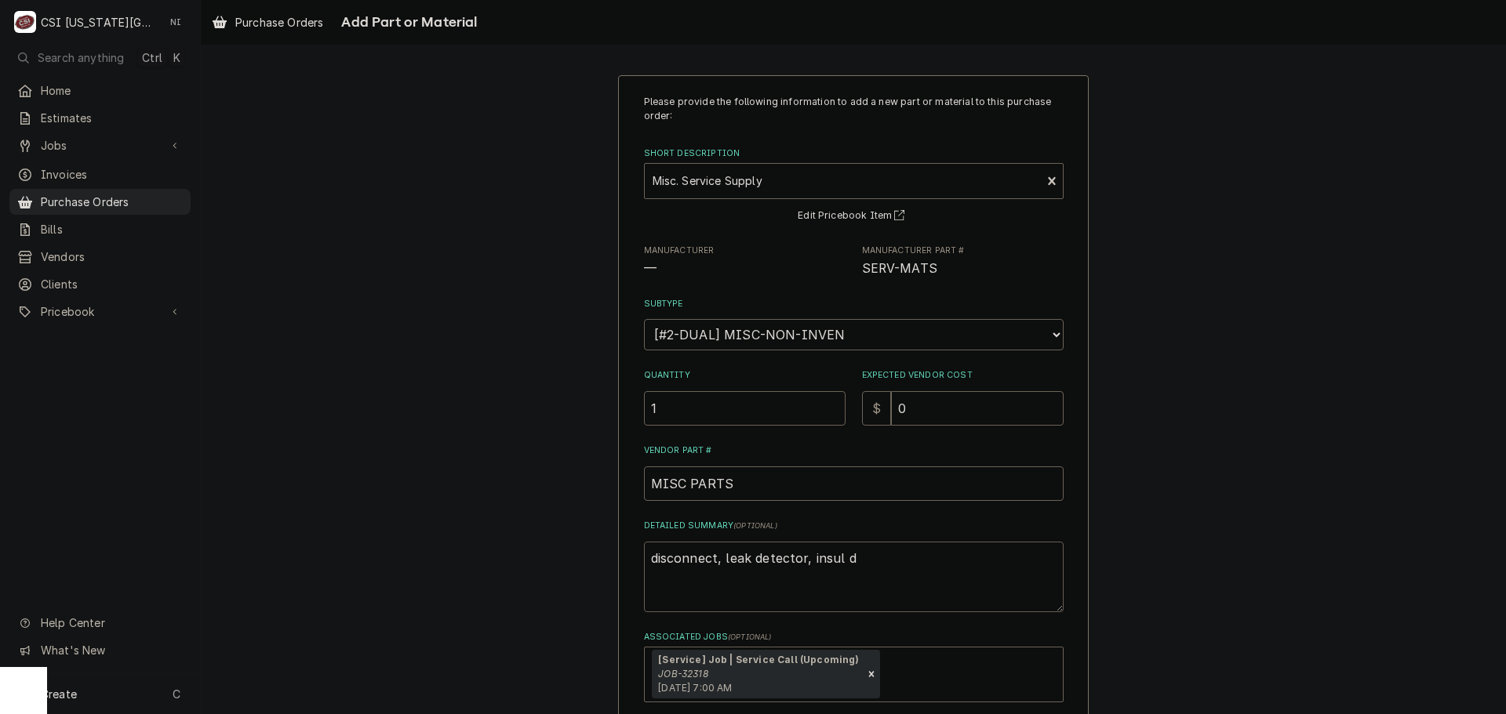
type textarea "x"
type textarea "disconnect, leak detector, insul di"
type textarea "x"
type textarea "disconnect, leak detector, insul dis"
type textarea "x"
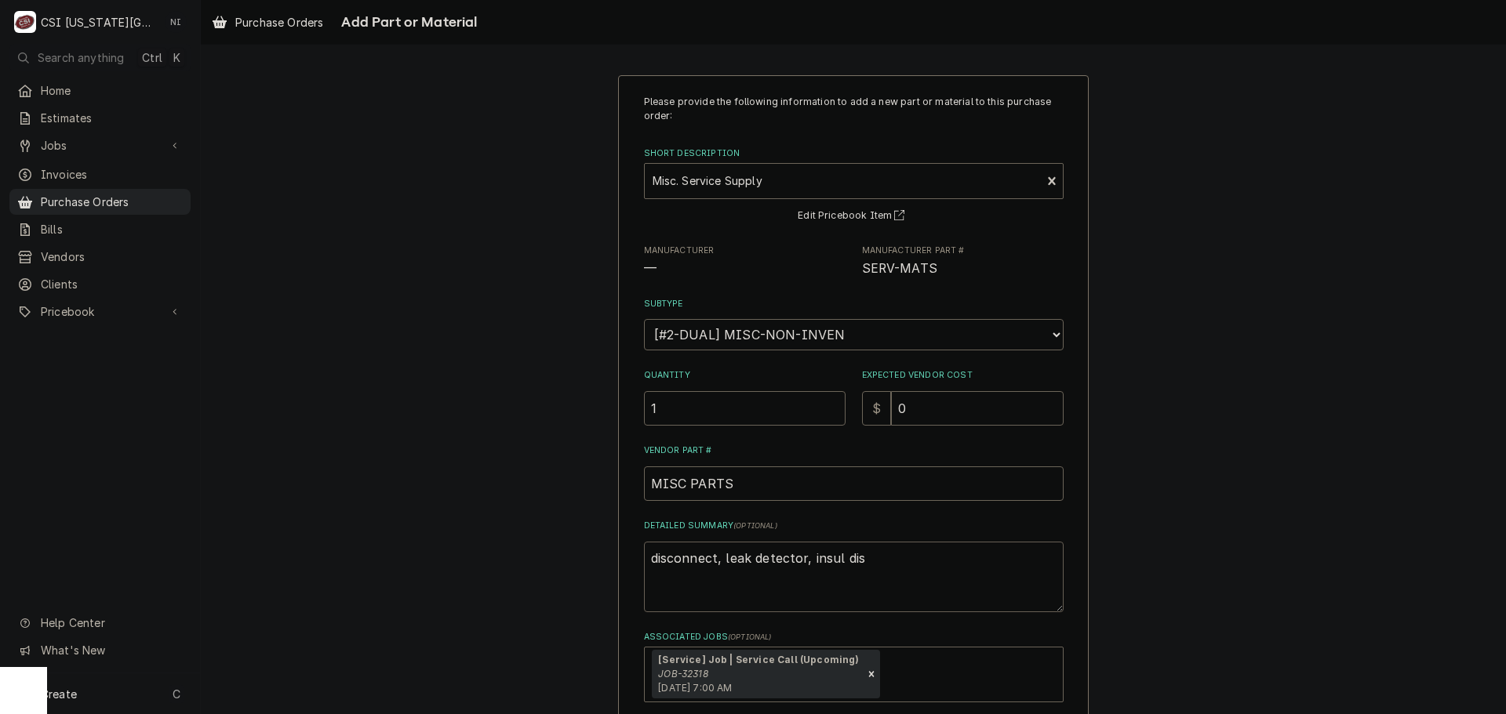
type textarea "disconnect, leak detector, insul disc"
type textarea "x"
type textarea "disconnect, leak detector, insul disc,"
type textarea "x"
type textarea "disconnect, leak detector, insul disc,"
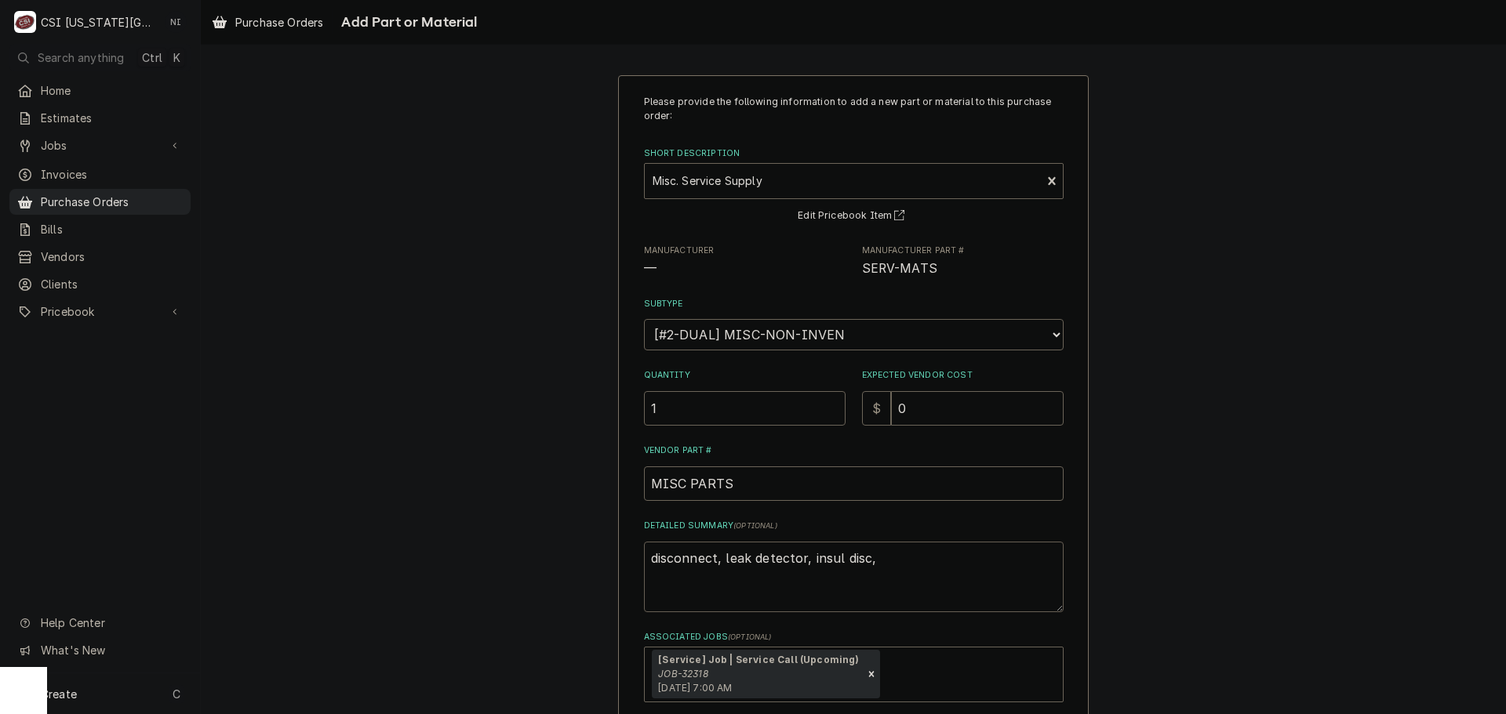
type textarea "x"
type textarea "disconnect, leak detector, insul disc, c"
type textarea "x"
type textarea "disconnect, leak detector, insul disc, coop"
type textarea "x"
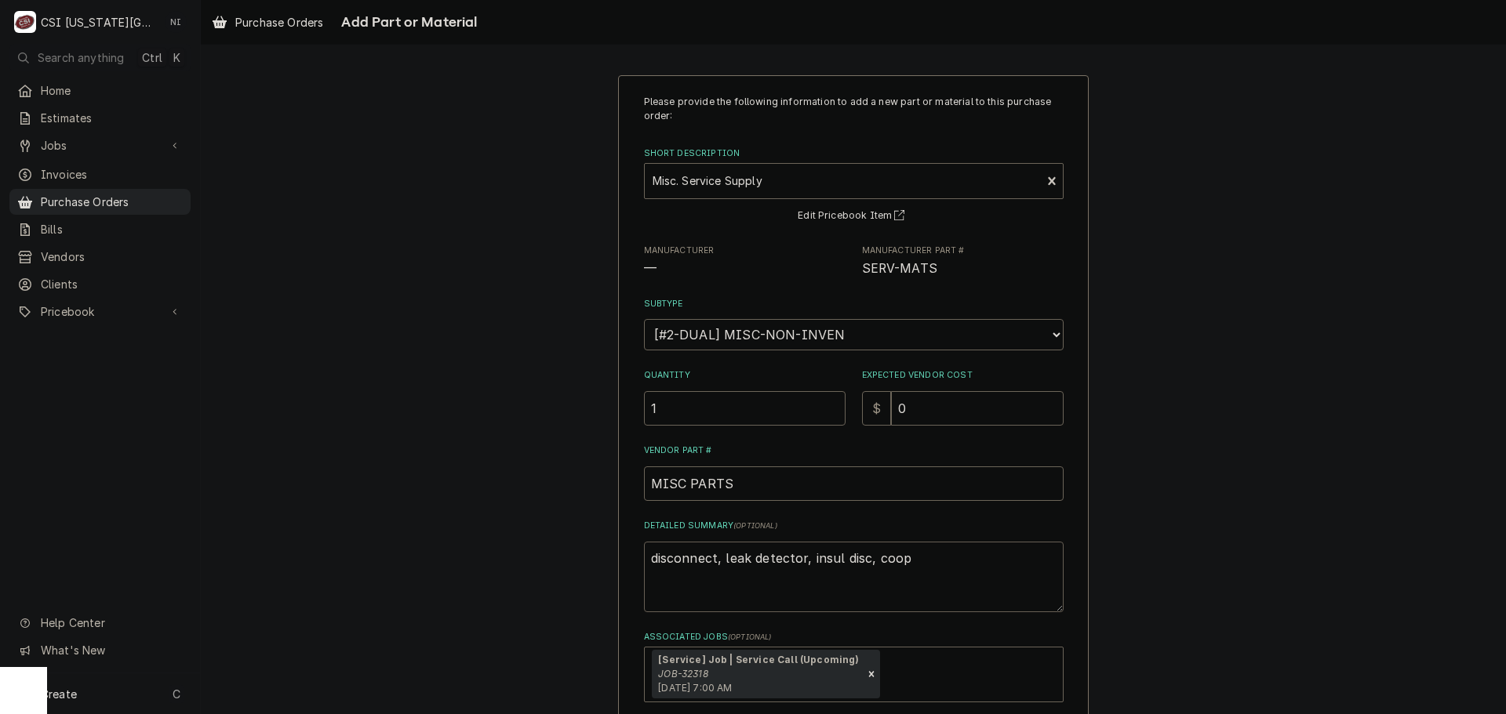
type textarea "disconnect, leak detector, insul disc, coopp"
type textarea "x"
type textarea "disconnect, leak detector, insul disc, cooppp"
type textarea "x"
type textarea "disconnect, leak detector, insul disc, coopppe"
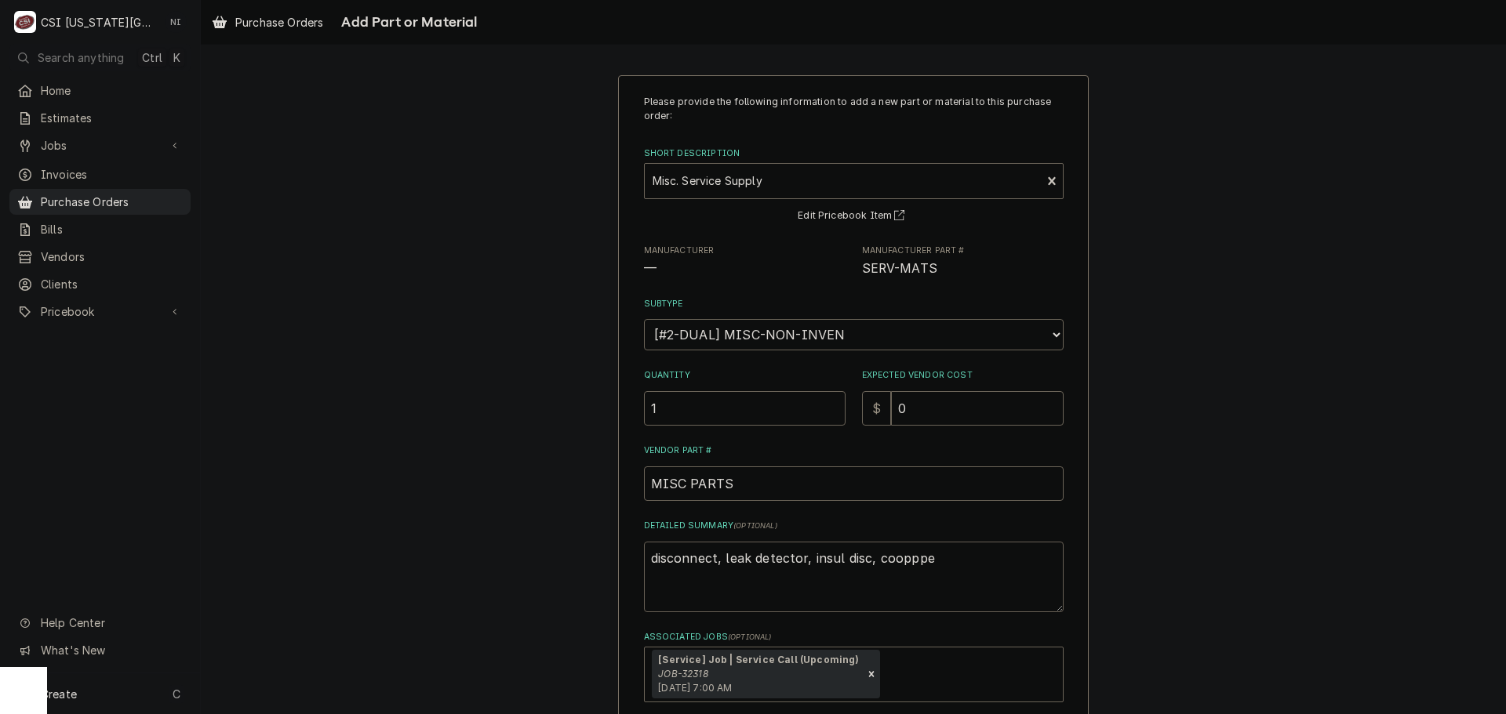
type textarea "x"
type textarea "disconnect, leak detector, insul disc, cooppper"
type textarea "x"
type textarea "disconnect, leak detector, insul disc, cooppper"
type textarea "x"
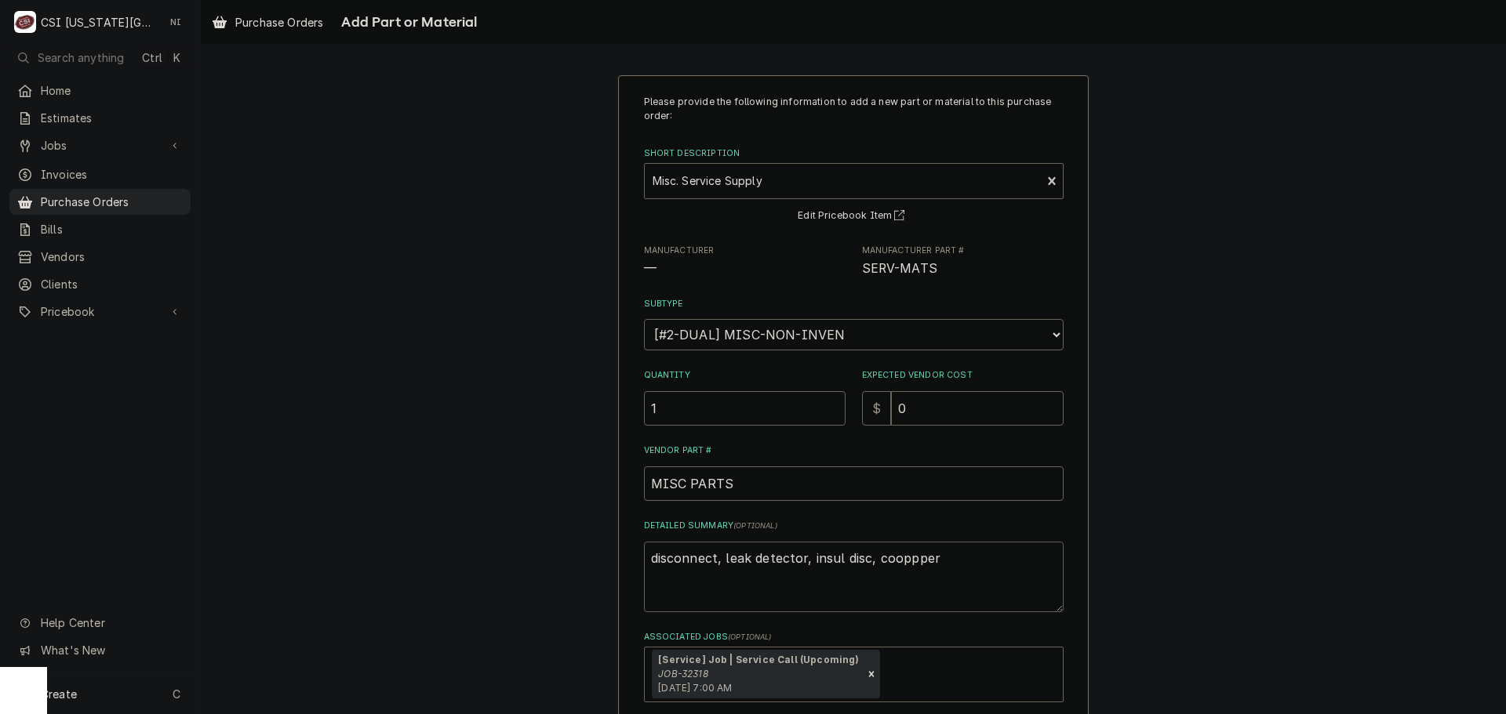
type textarea "disconnect, leak detector, insul disc, cooppper"
type textarea "x"
type textarea "disconnect, leak detector, insul disc, coopppe"
type textarea "x"
type textarea "disconnect, leak detector, insul disc, cooppp"
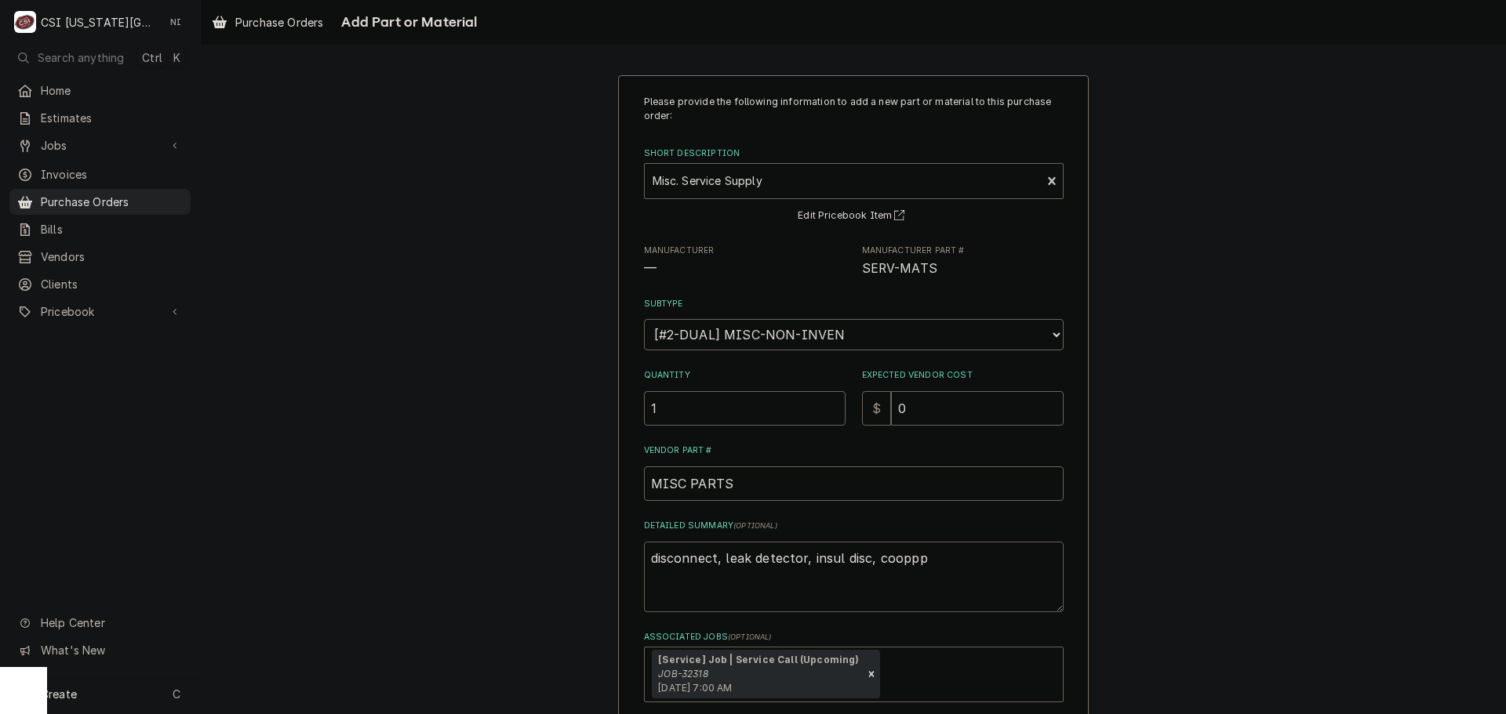
type textarea "x"
type textarea "disconnect, leak detector, insul disc, coopp"
type textarea "x"
type textarea "disconnect, leak detector, insul disc, coop"
type textarea "x"
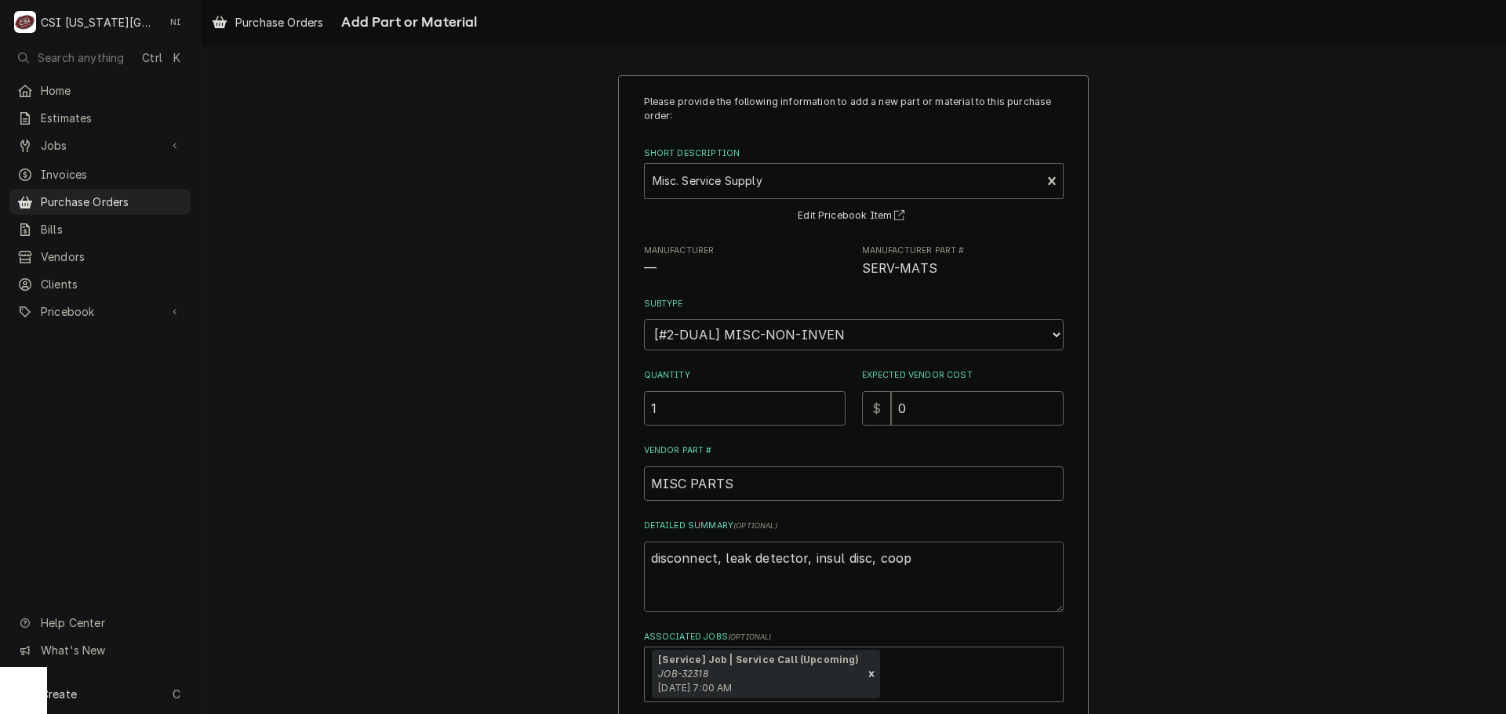
type textarea "disconnect, leak detector, insul disc, coo"
type textarea "x"
type textarea "disconnect, leak detector, insul disc, co"
type textarea "x"
type textarea "disconnect, leak detector, insul disc, cop"
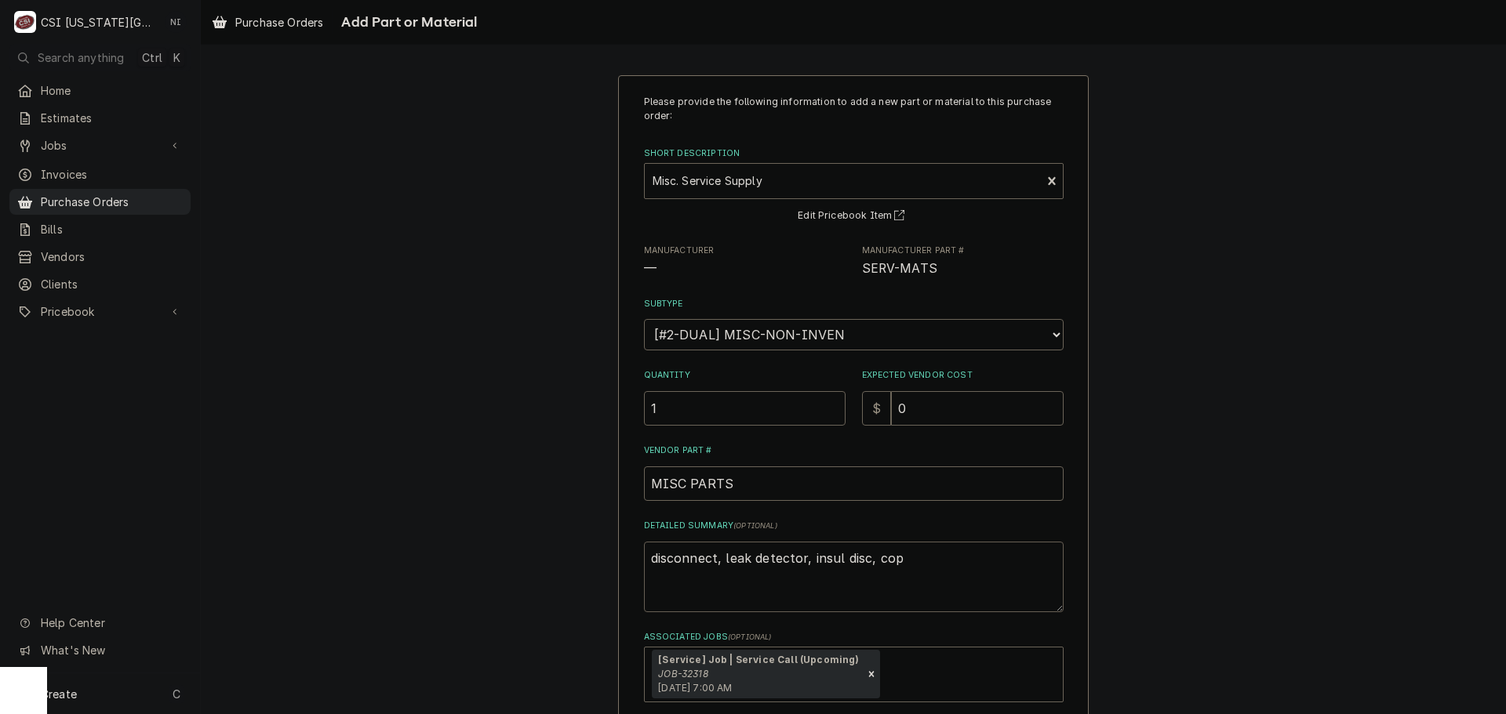
type textarea "x"
type textarea "disconnect, leak detector, insul disc, copp"
type textarea "x"
type textarea "disconnect, leak detector, insul disc, coppe"
type textarea "x"
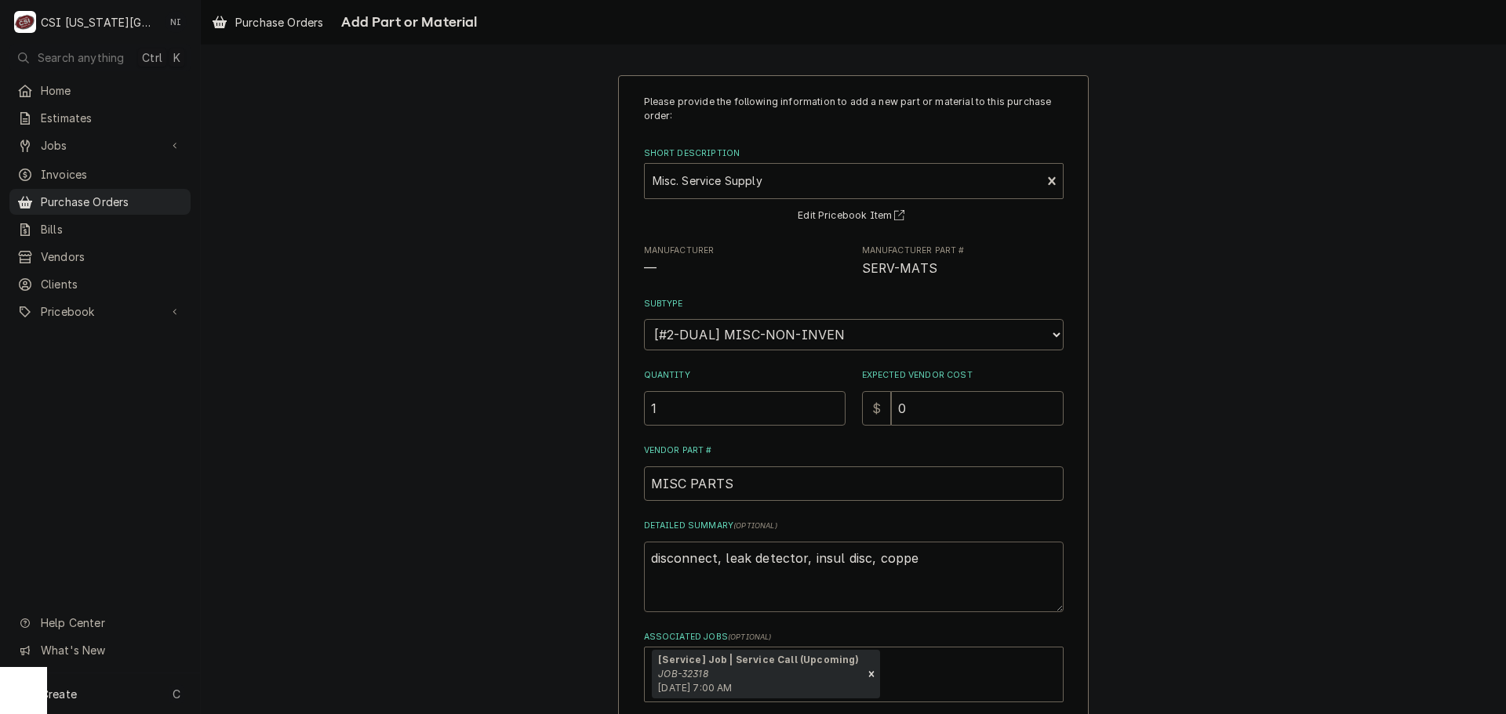
type textarea "disconnect, leak detector, insul disc, copper"
type textarea "x"
type textarea "disconnect, leak detector, insul disc, copper"
type textarea "x"
type textarea "disconnect, leak detector, insul disc, copper f"
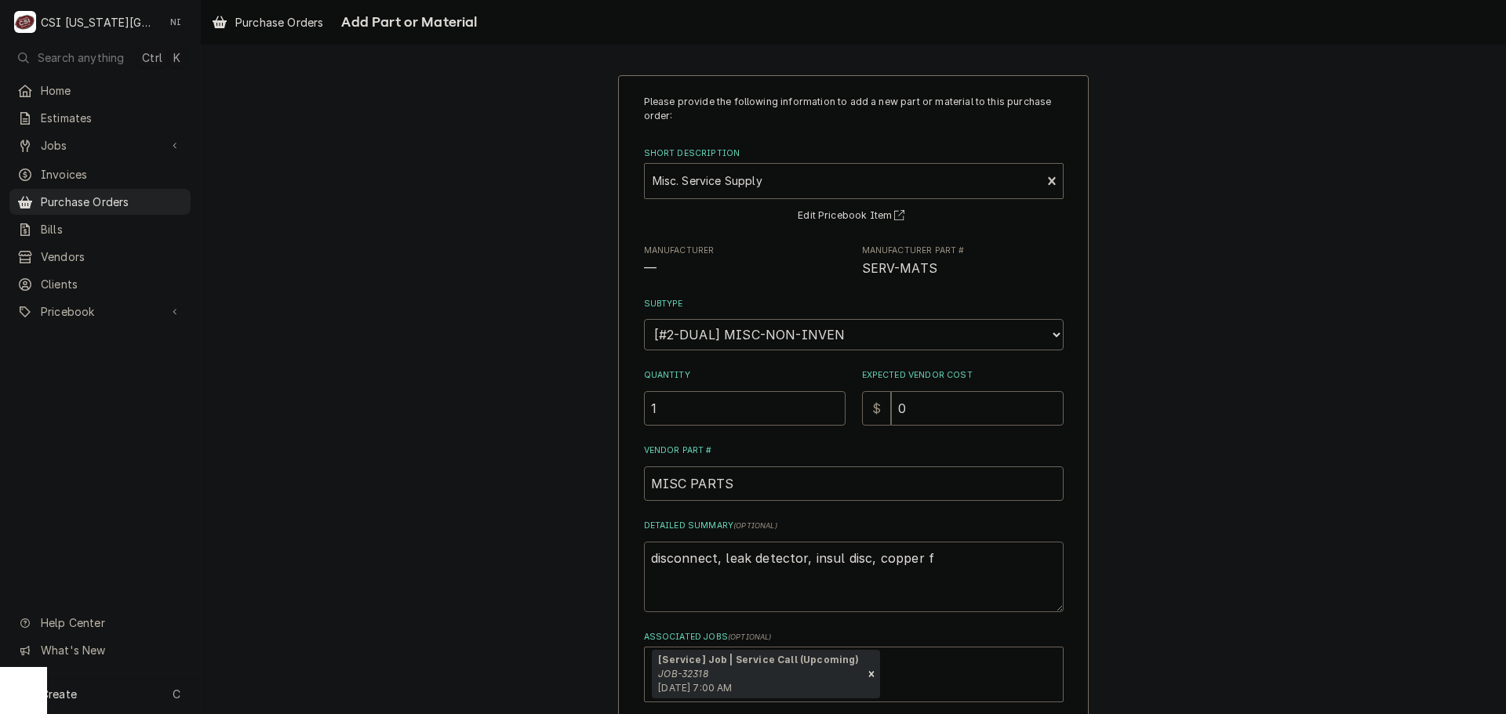
type textarea "x"
type textarea "disconnect, leak detector, insul disc, copper fi"
type textarea "x"
type textarea "disconnect, leak detector, insul disc, copper fit"
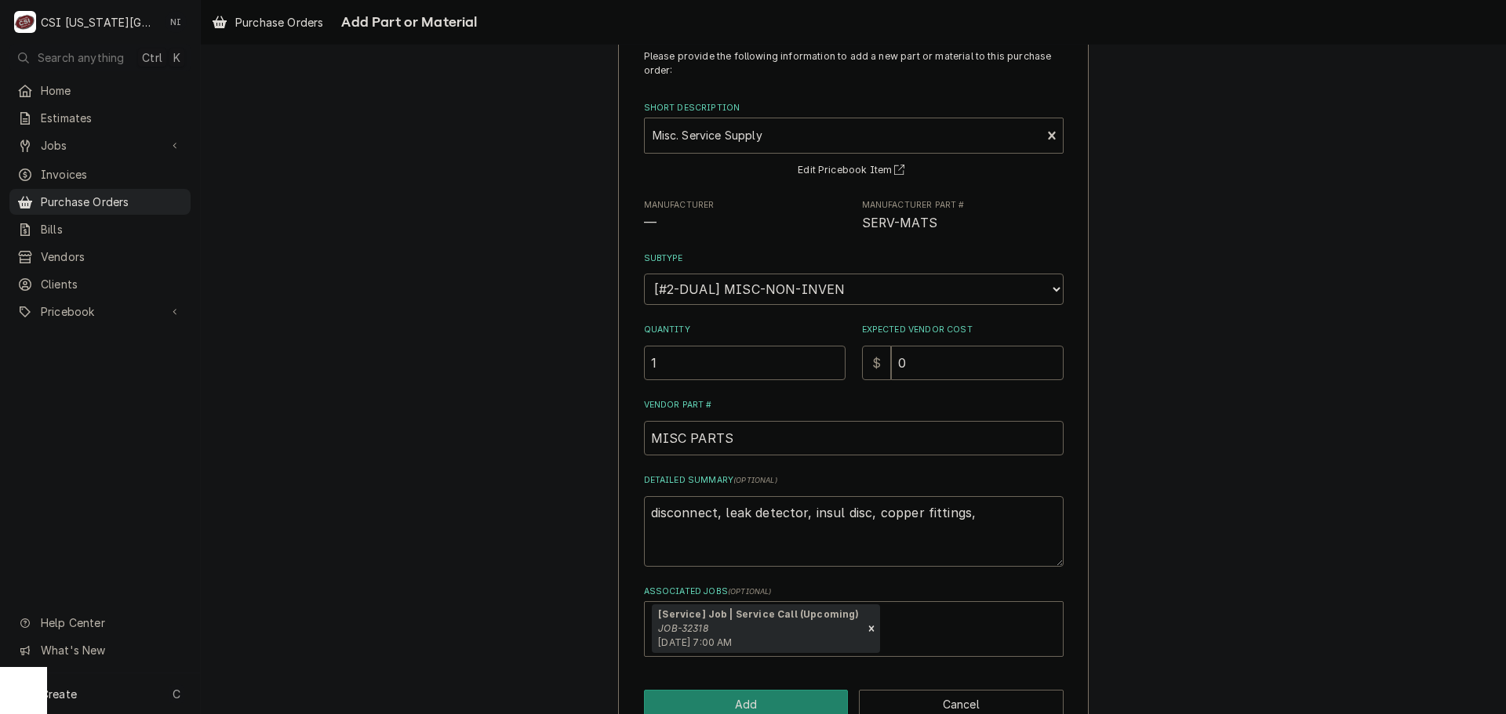
scroll to position [84, 0]
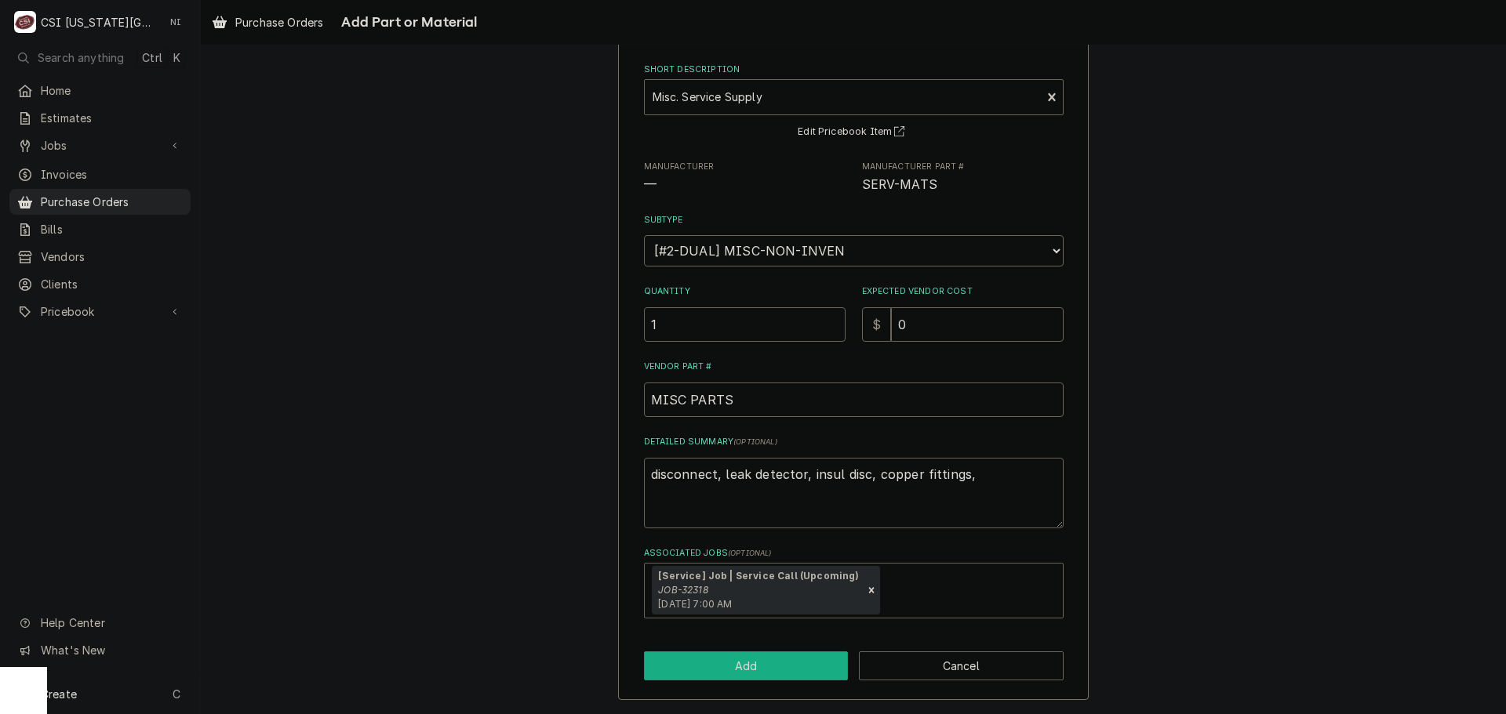
click at [740, 672] on button "Add" at bounding box center [746, 666] width 205 height 29
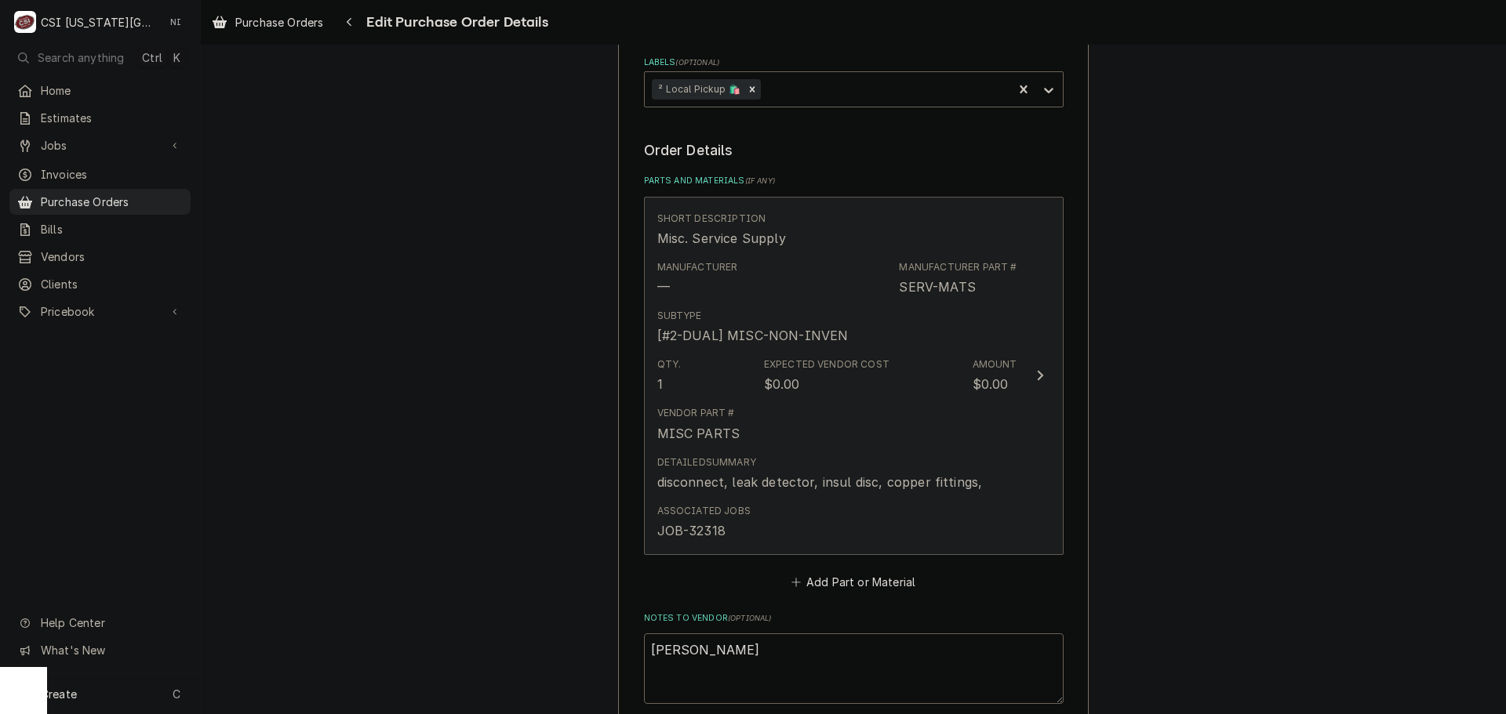
scroll to position [784, 0]
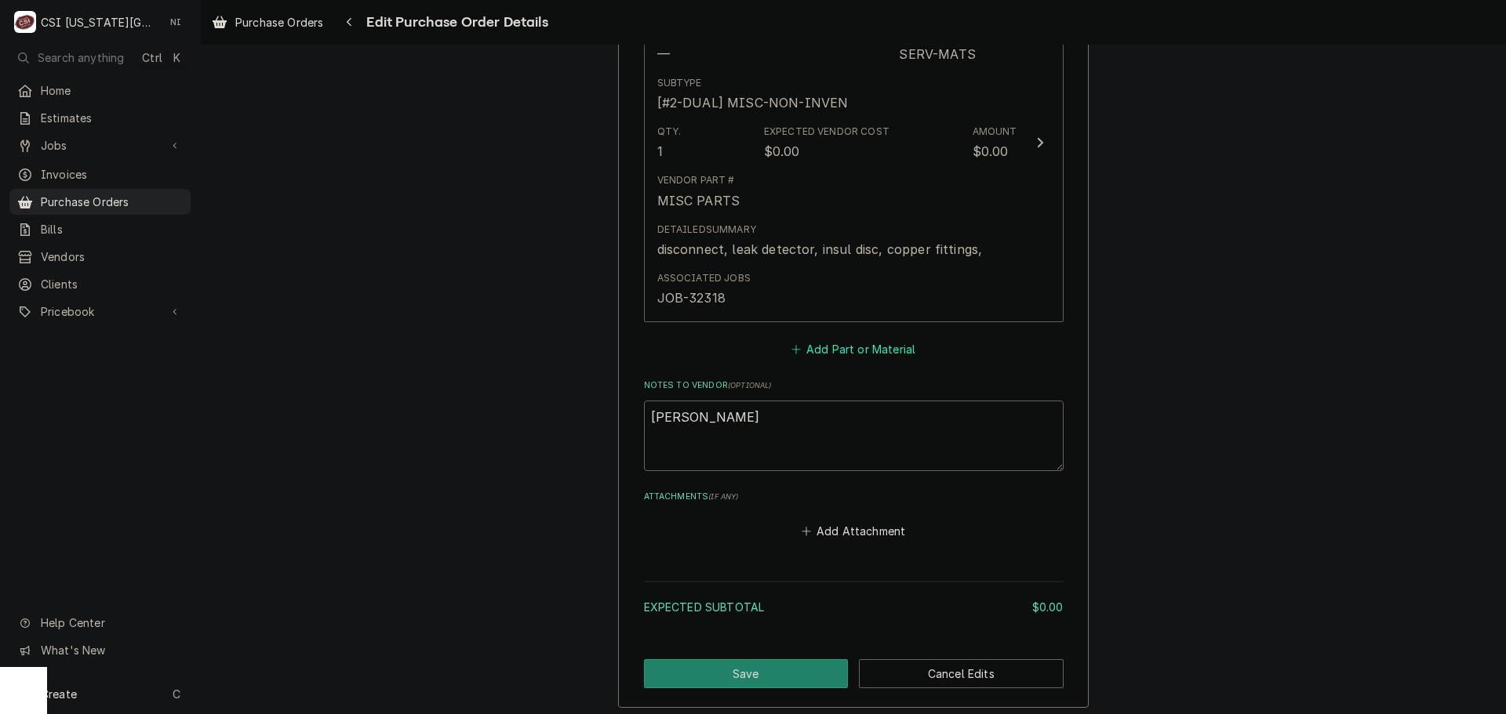
click at [845, 347] on button "Add Part or Material" at bounding box center [852, 349] width 129 height 22
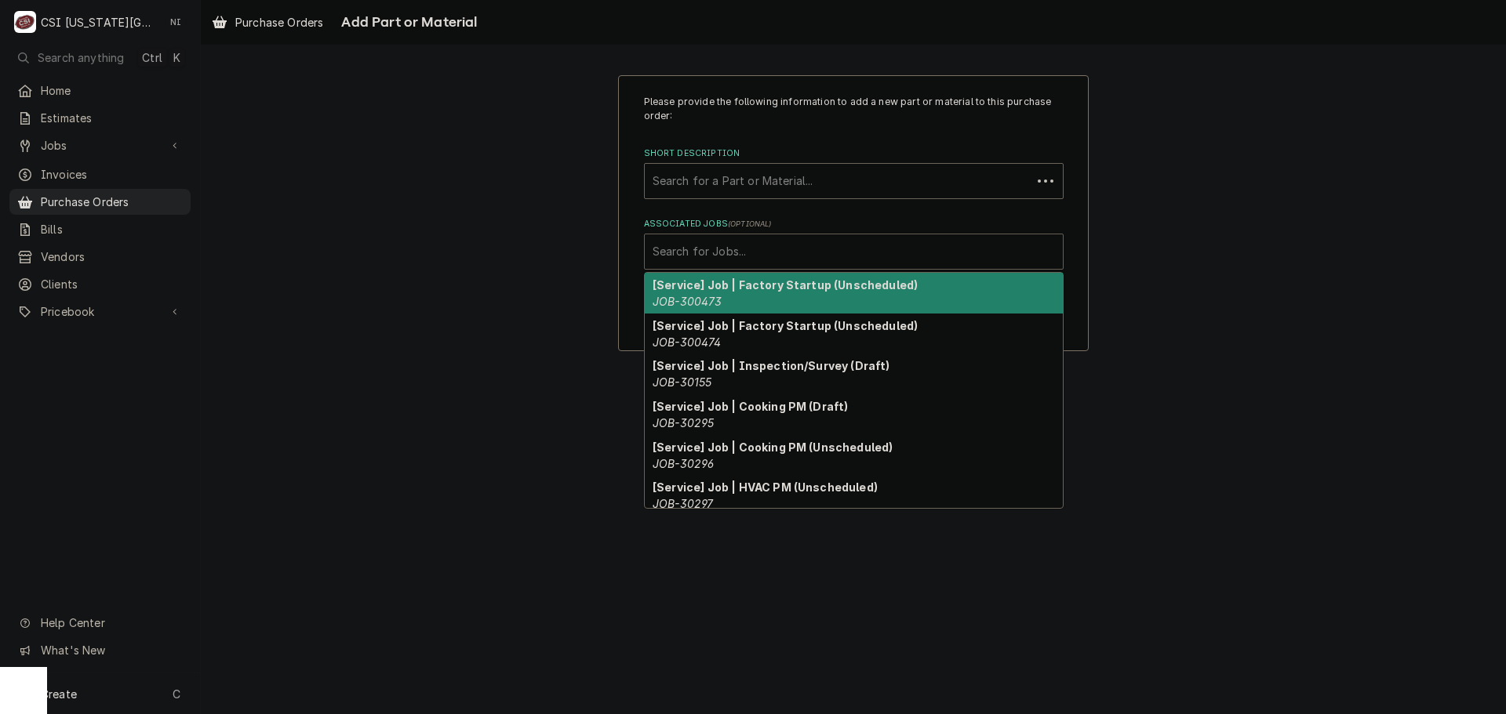
click at [803, 252] on div "Associated Jobs" at bounding box center [854, 252] width 402 height 28
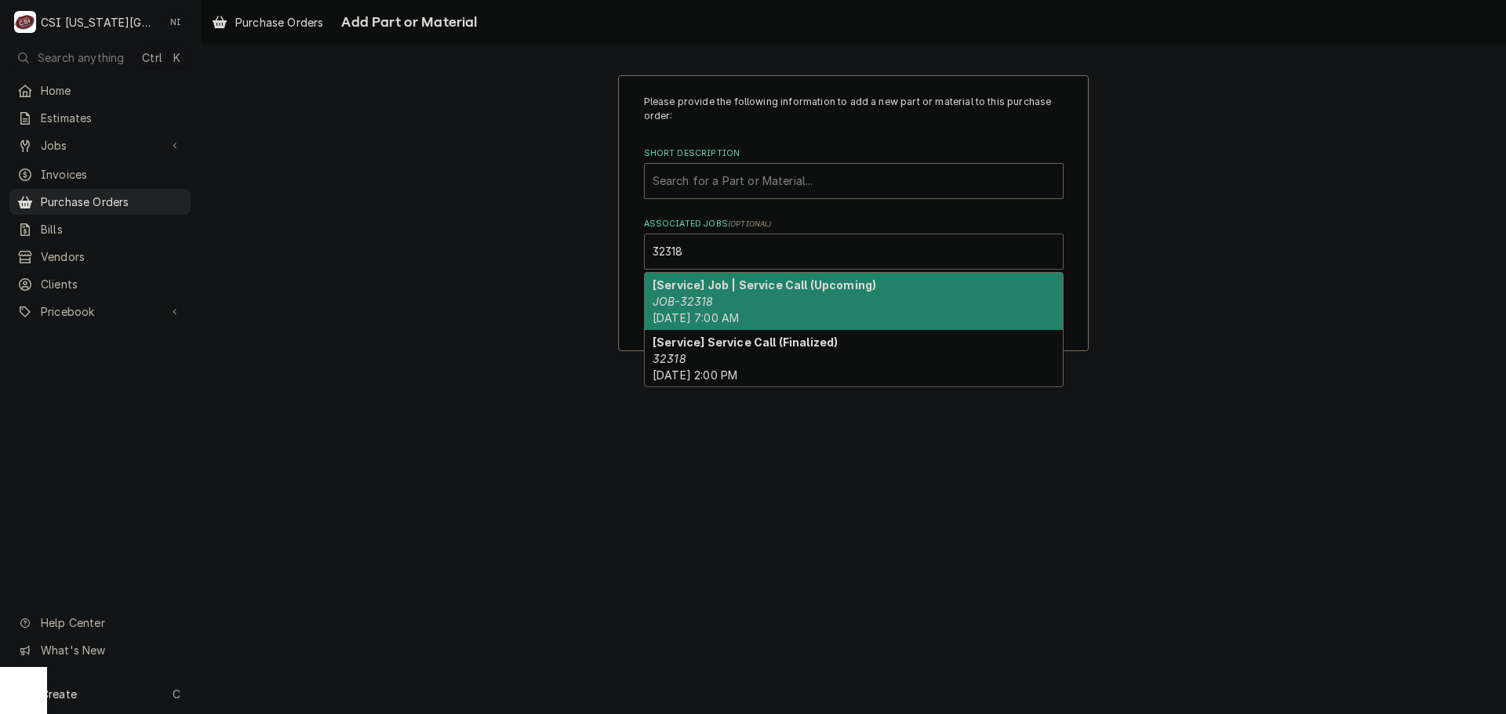
click at [775, 303] on div "[Service] Job | Service Call (Upcoming) JOB-32318 Fri, Sep 5th, 2025 - 7:00 AM" at bounding box center [854, 301] width 418 height 57
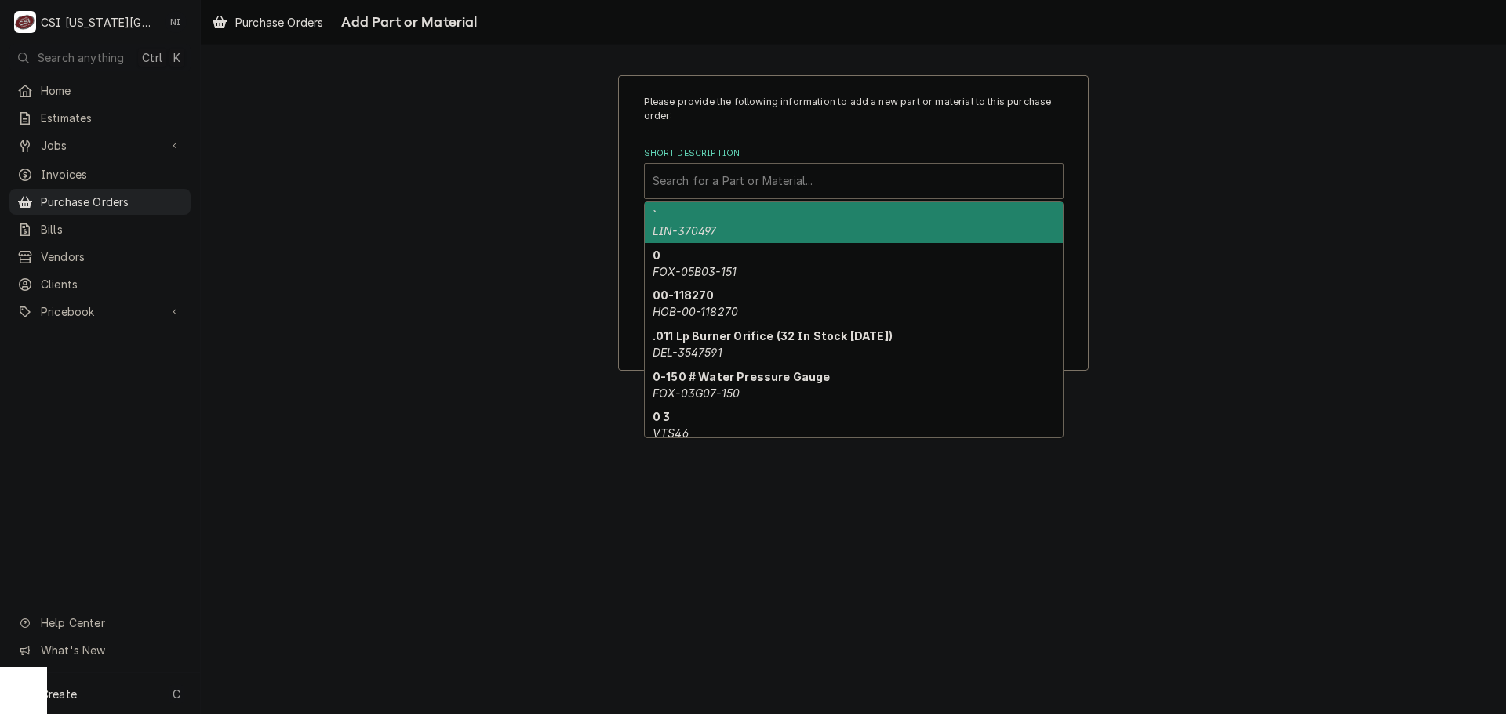
click at [757, 176] on div "Short Description" at bounding box center [854, 181] width 402 height 28
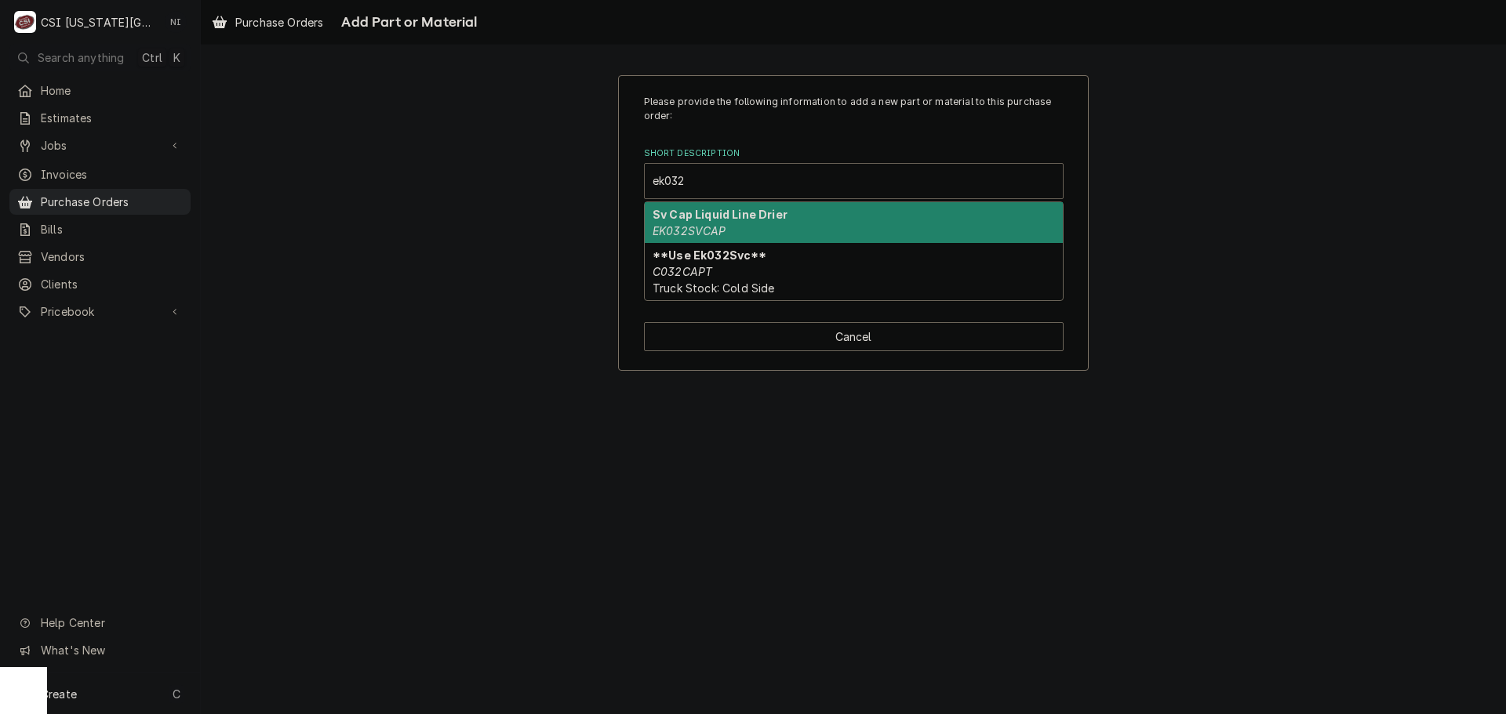
click at [741, 224] on div "Sv Cap Liquid Line Drier EK032SVCAP" at bounding box center [854, 222] width 418 height 41
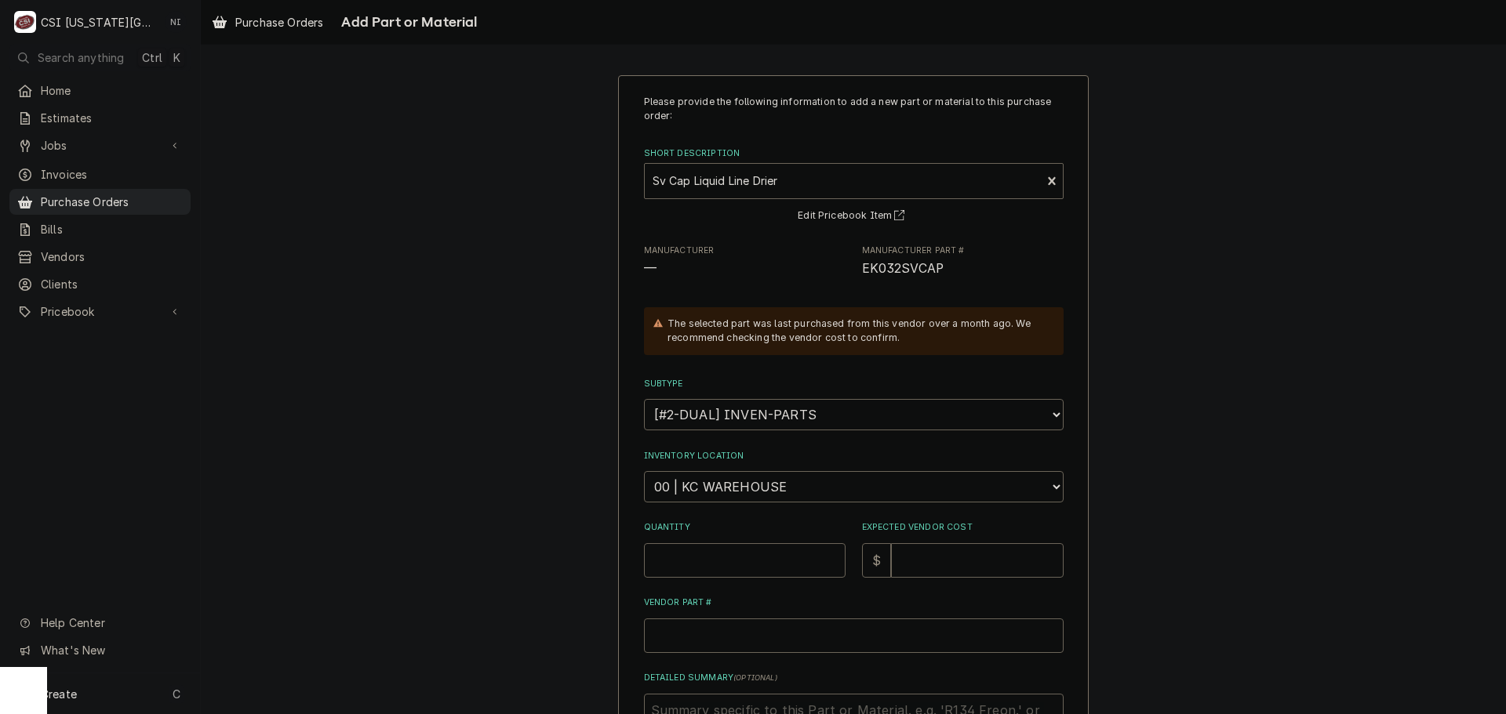
click at [756, 503] on div "Please provide the following information to add a new part or material to this …" at bounding box center [854, 475] width 420 height 760
click at [753, 493] on select "Choose a location... 00 | KC WAREHOUSE 00 | MAIN WAREHOUSE 01 | BRIAN BREAZIER …" at bounding box center [854, 486] width 420 height 31
click at [644, 471] on select "Choose a location... 00 | KC WAREHOUSE 00 | MAIN WAREHOUSE 01 | BRIAN BREAZIER …" at bounding box center [854, 486] width 420 height 31
click at [715, 566] on input "Quantity" at bounding box center [745, 561] width 202 height 35
click at [888, 266] on span "EK032SVCAP" at bounding box center [903, 268] width 82 height 15
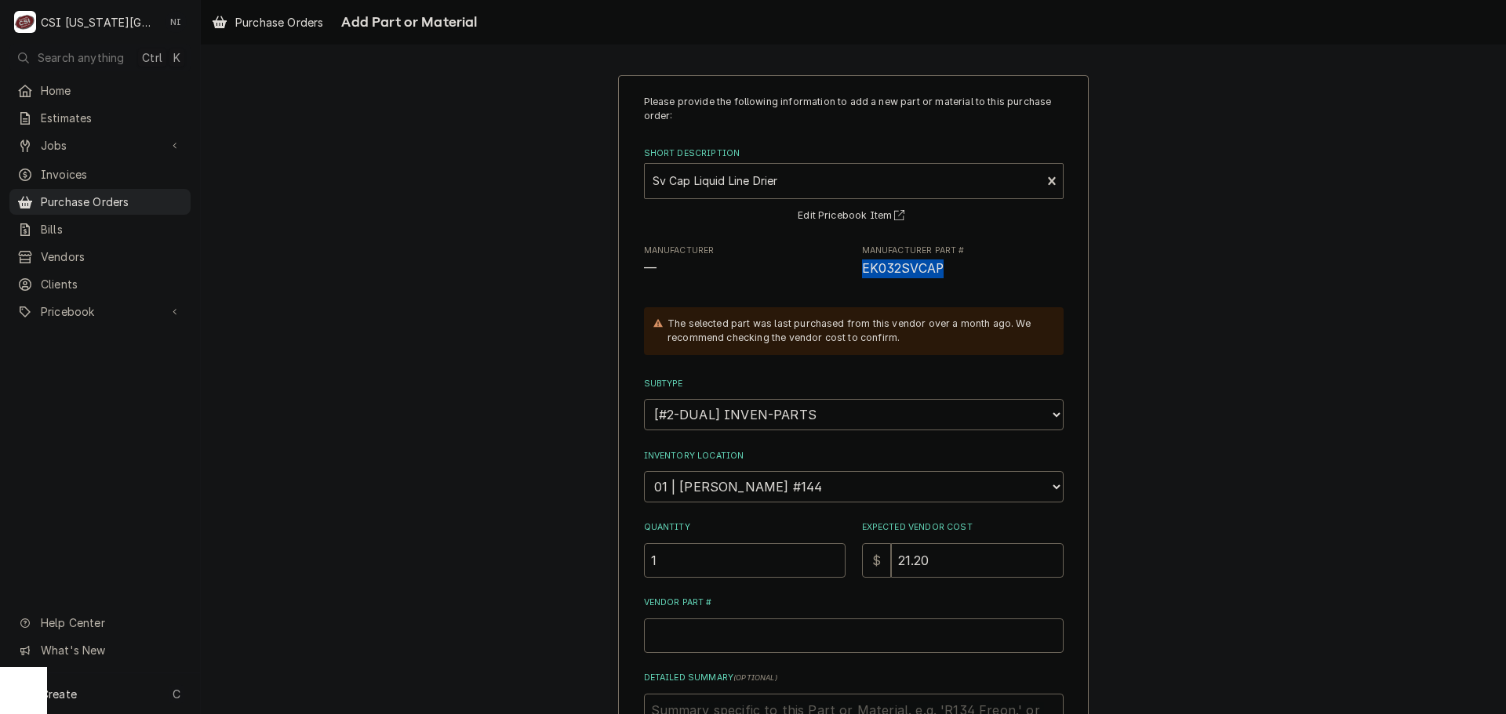
click at [888, 266] on span "EK032SVCAP" at bounding box center [903, 268] width 82 height 15
copy span "EK032SVCAP"
click at [801, 645] on input "Vendor Part #" at bounding box center [854, 636] width 420 height 35
paste input "EK032SVCAP"
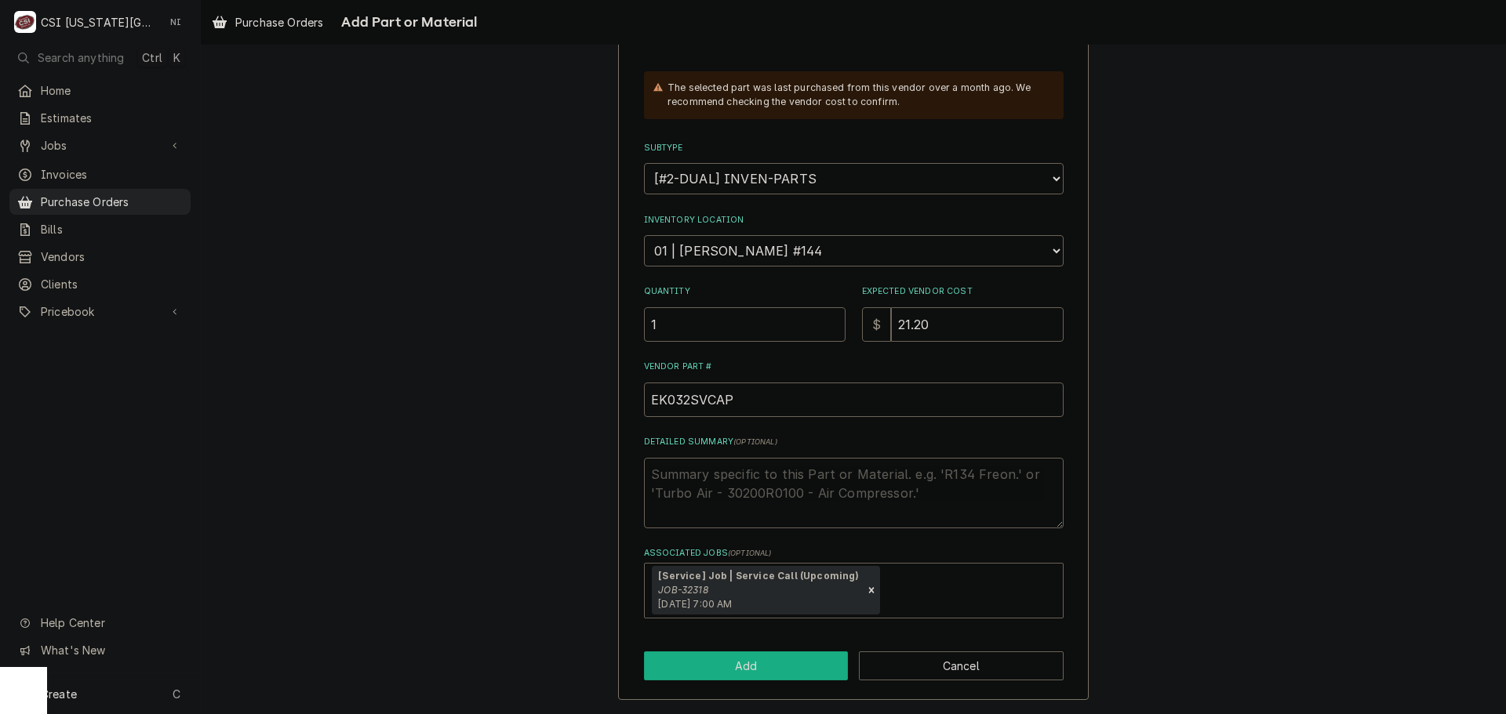
click at [760, 655] on button "Add" at bounding box center [746, 666] width 205 height 29
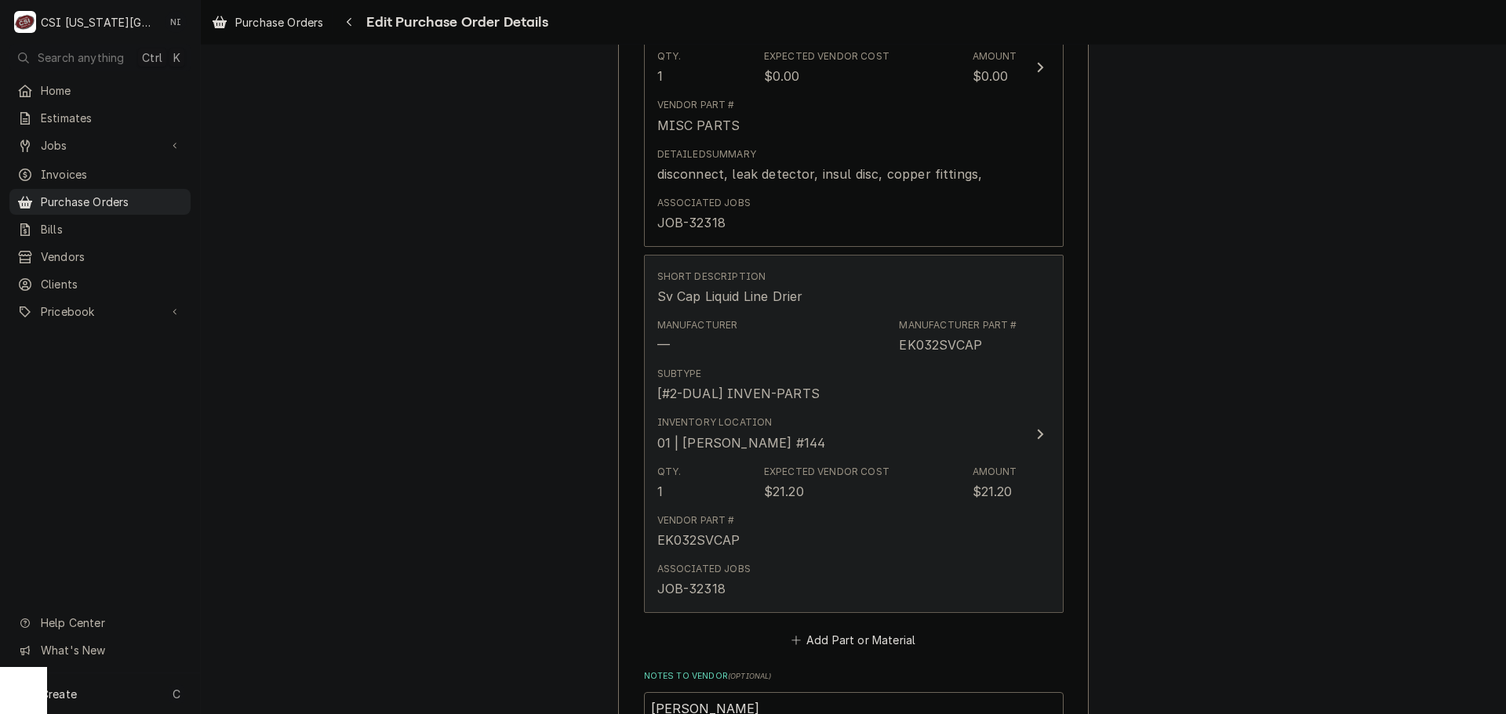
scroll to position [1001, 0]
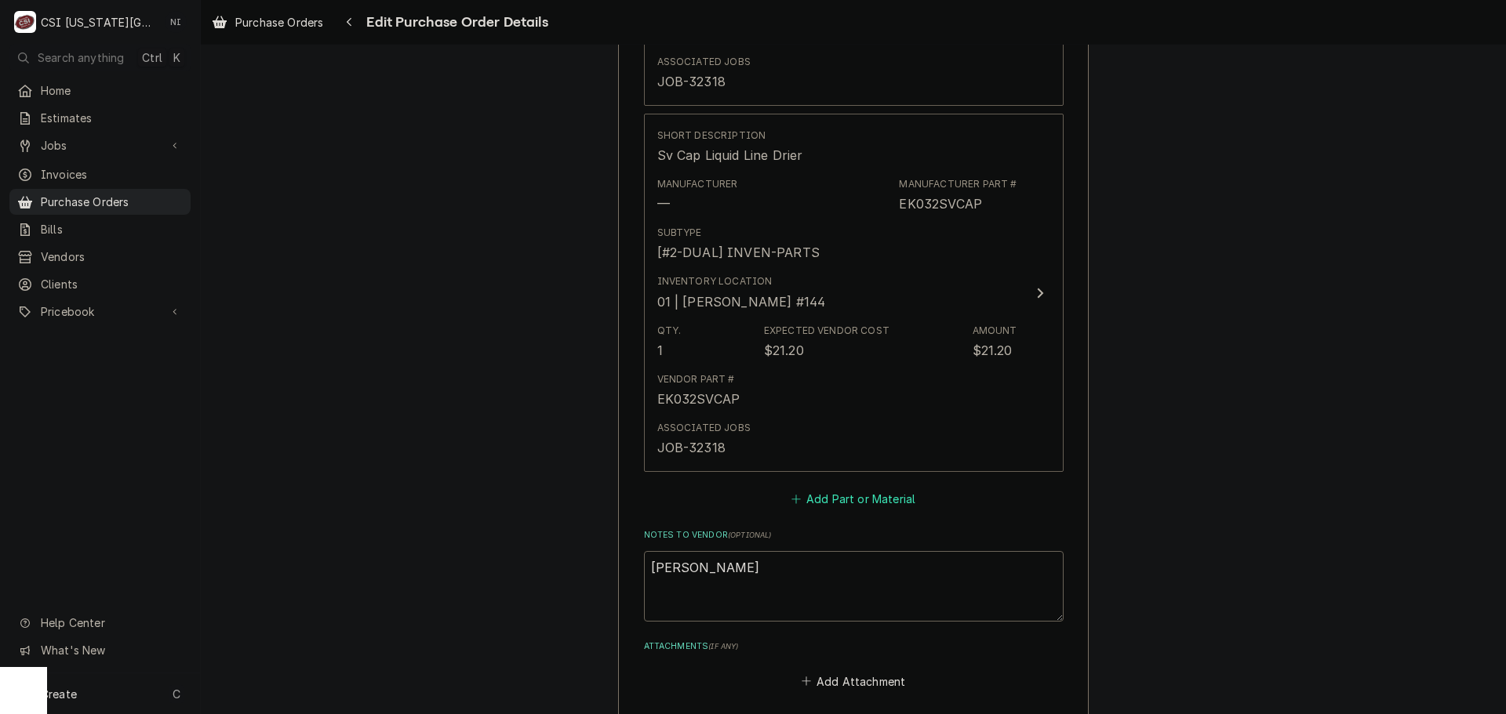
click at [860, 495] on button "Add Part or Material" at bounding box center [852, 500] width 129 height 22
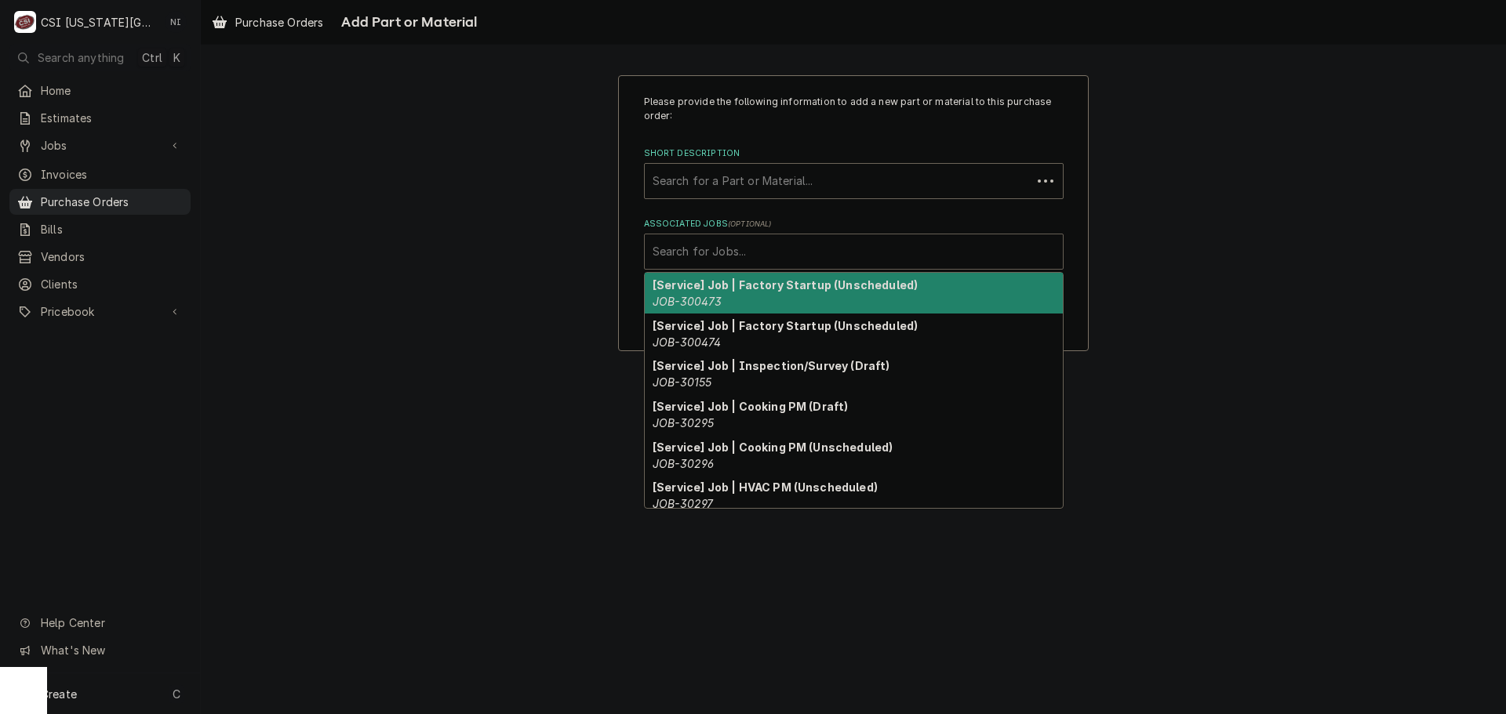
click at [831, 251] on div "Associated Jobs" at bounding box center [854, 252] width 402 height 28
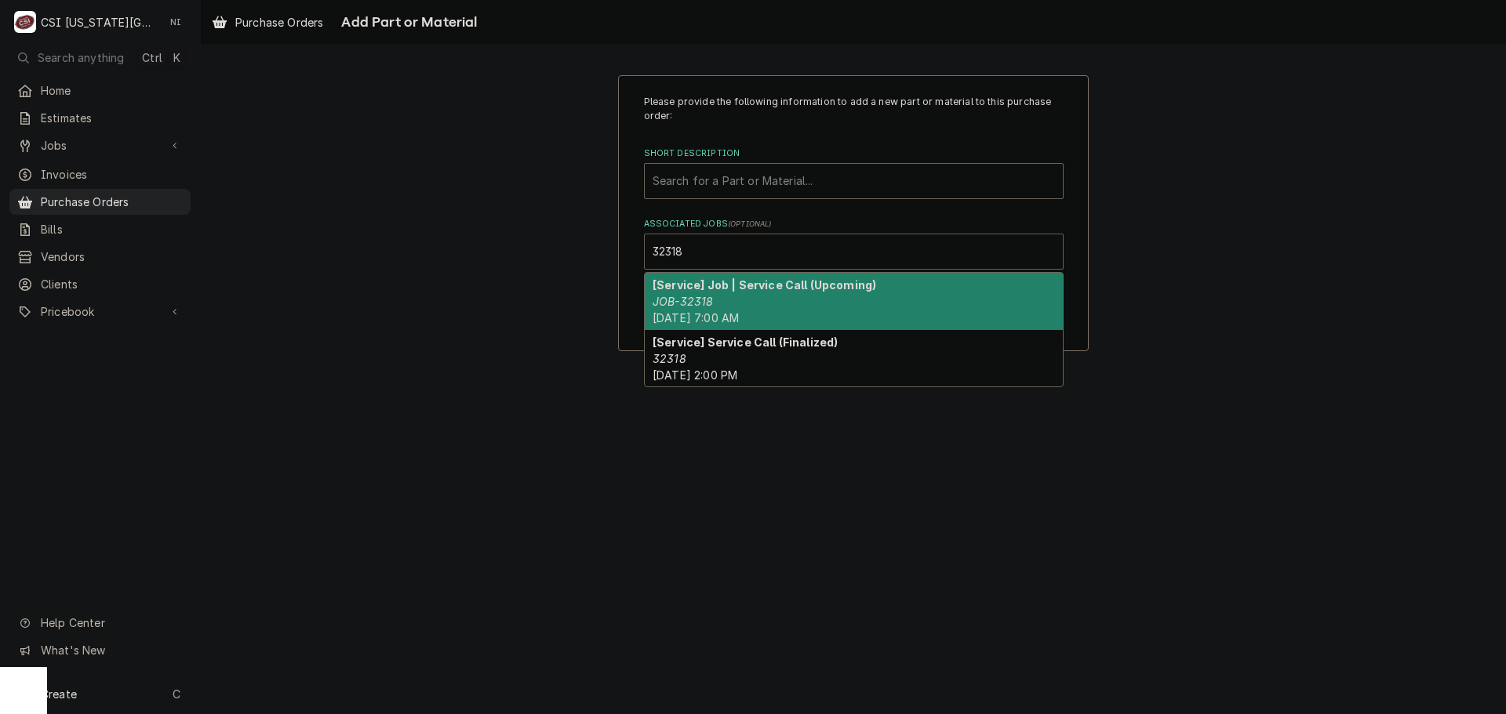
click at [736, 304] on div "[Service] Job | Service Call (Upcoming) JOB-32318 Fri, Sep 5th, 2025 - 7:00 AM" at bounding box center [854, 301] width 418 height 57
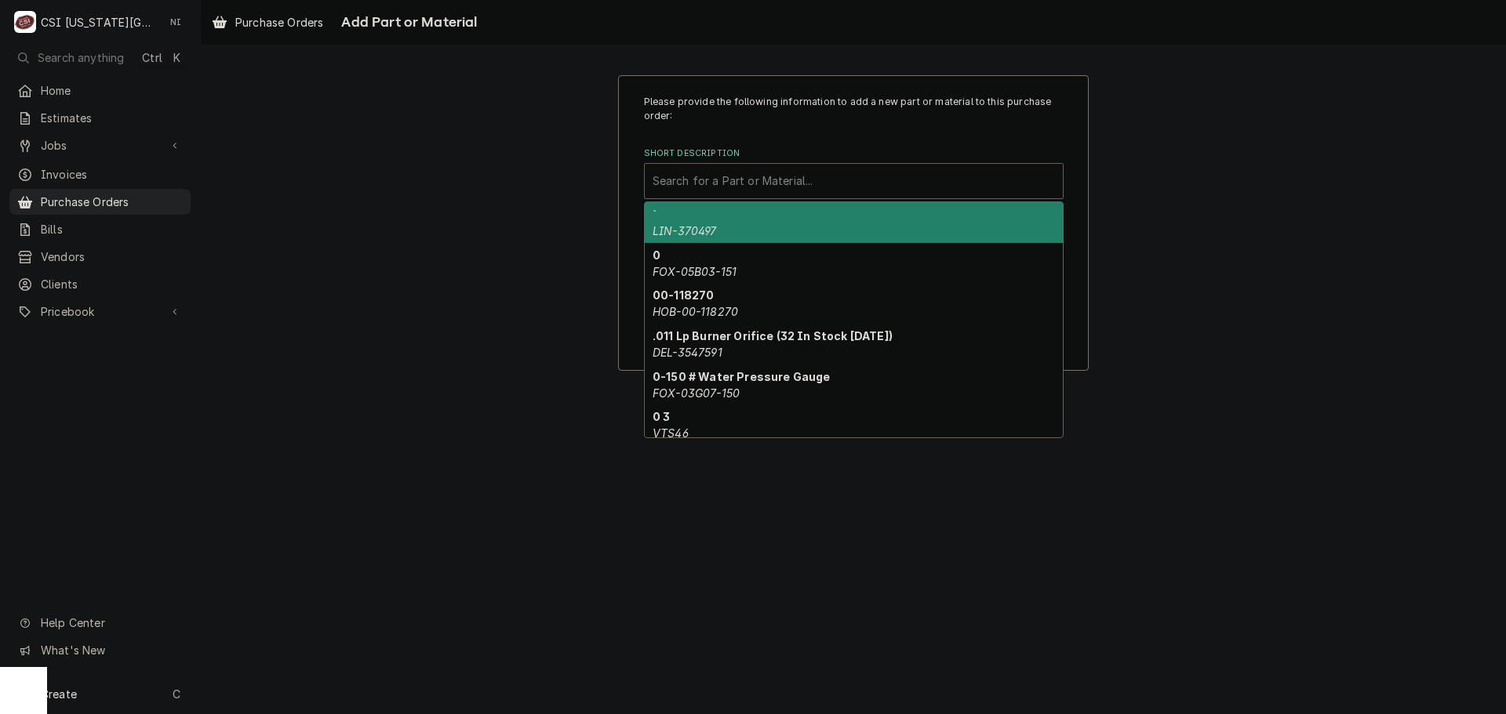
click at [749, 181] on div "Short Description" at bounding box center [854, 181] width 402 height 28
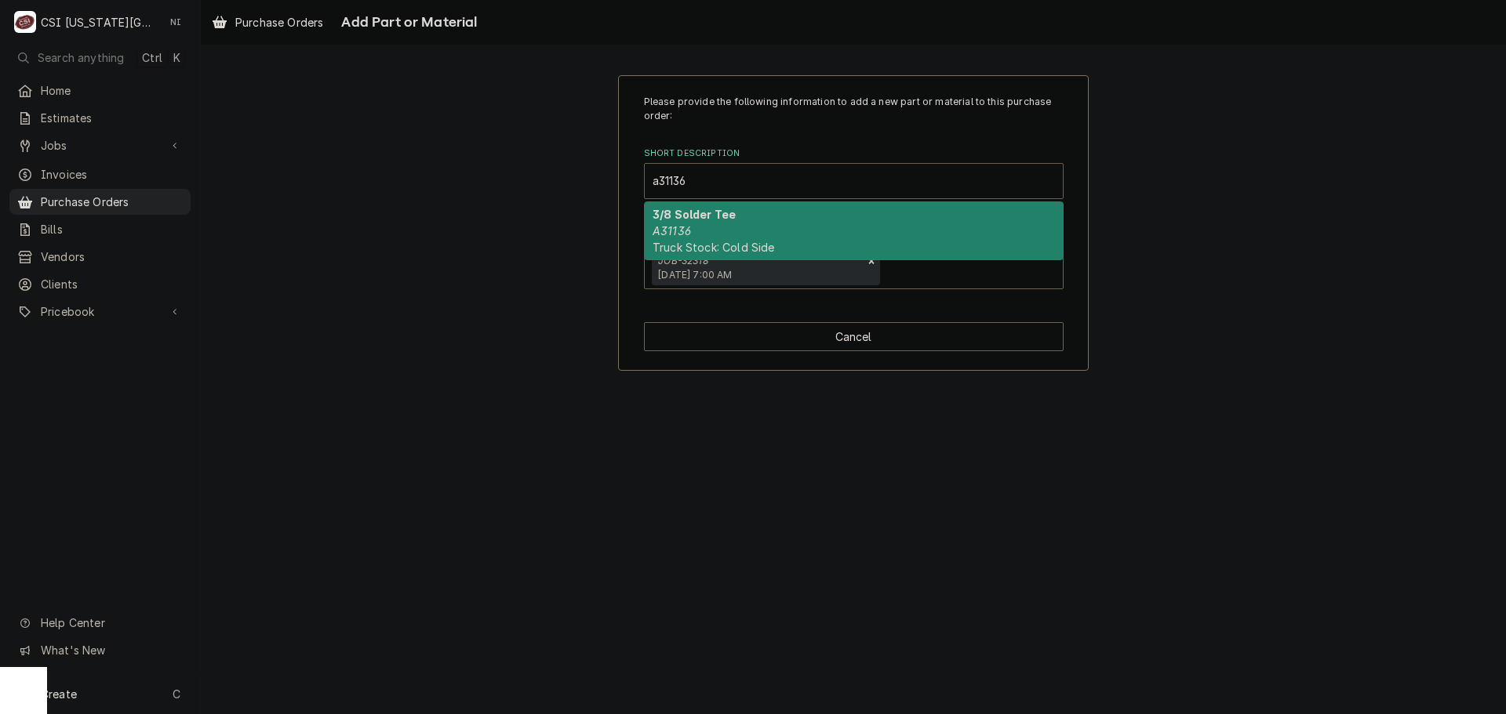
click at [728, 235] on div "3/8 Solder Tee A31136 Truck Stock: Cold Side" at bounding box center [854, 230] width 418 height 57
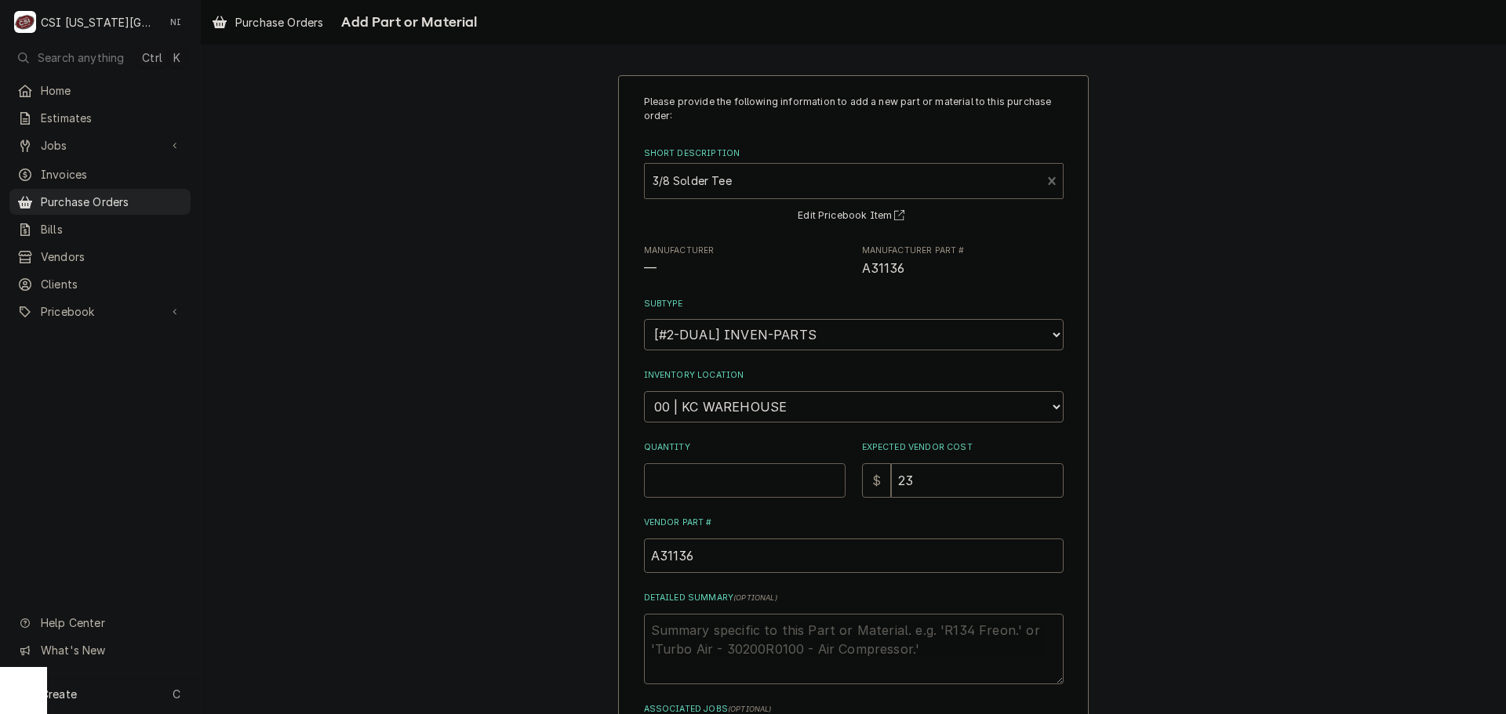
click at [733, 480] on input "Quantity" at bounding box center [745, 481] width 202 height 35
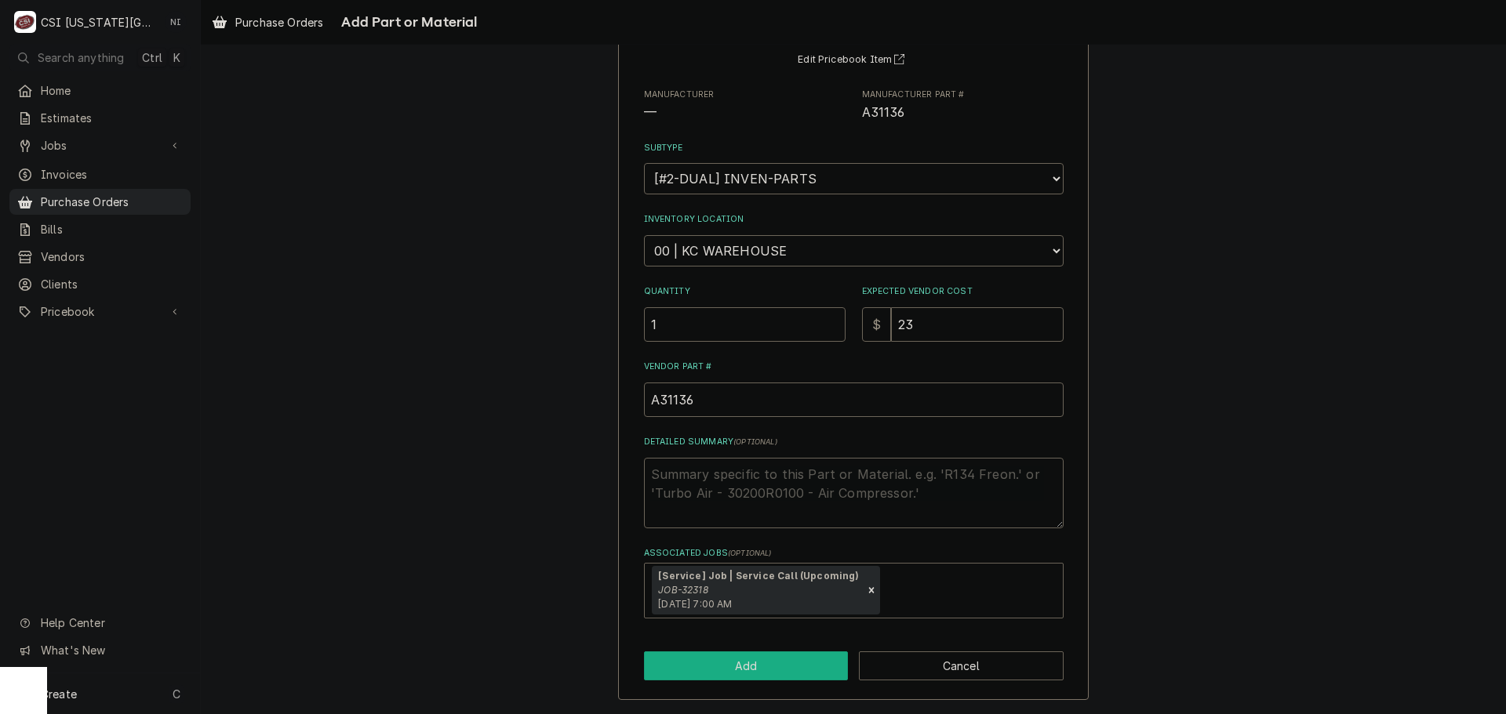
click at [789, 666] on button "Add" at bounding box center [746, 666] width 205 height 29
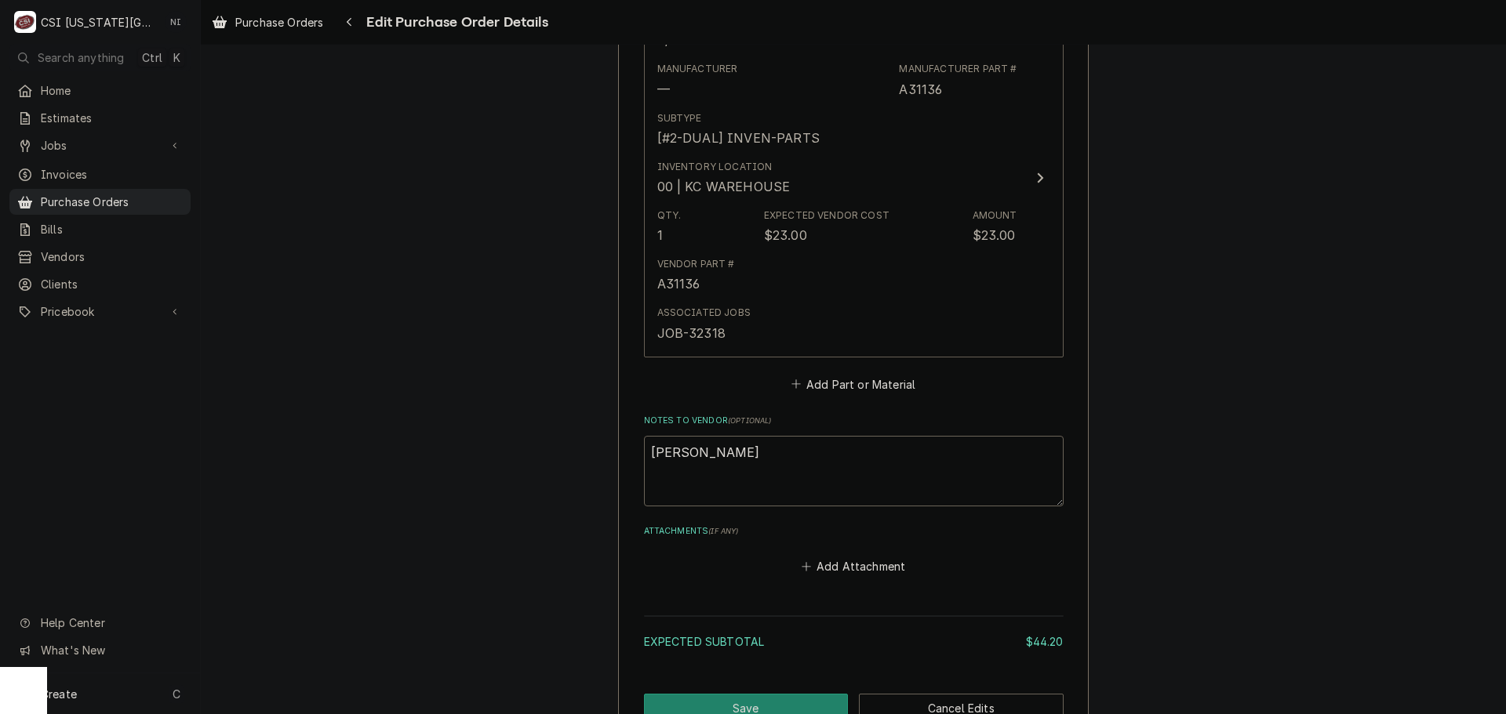
scroll to position [1501, 0]
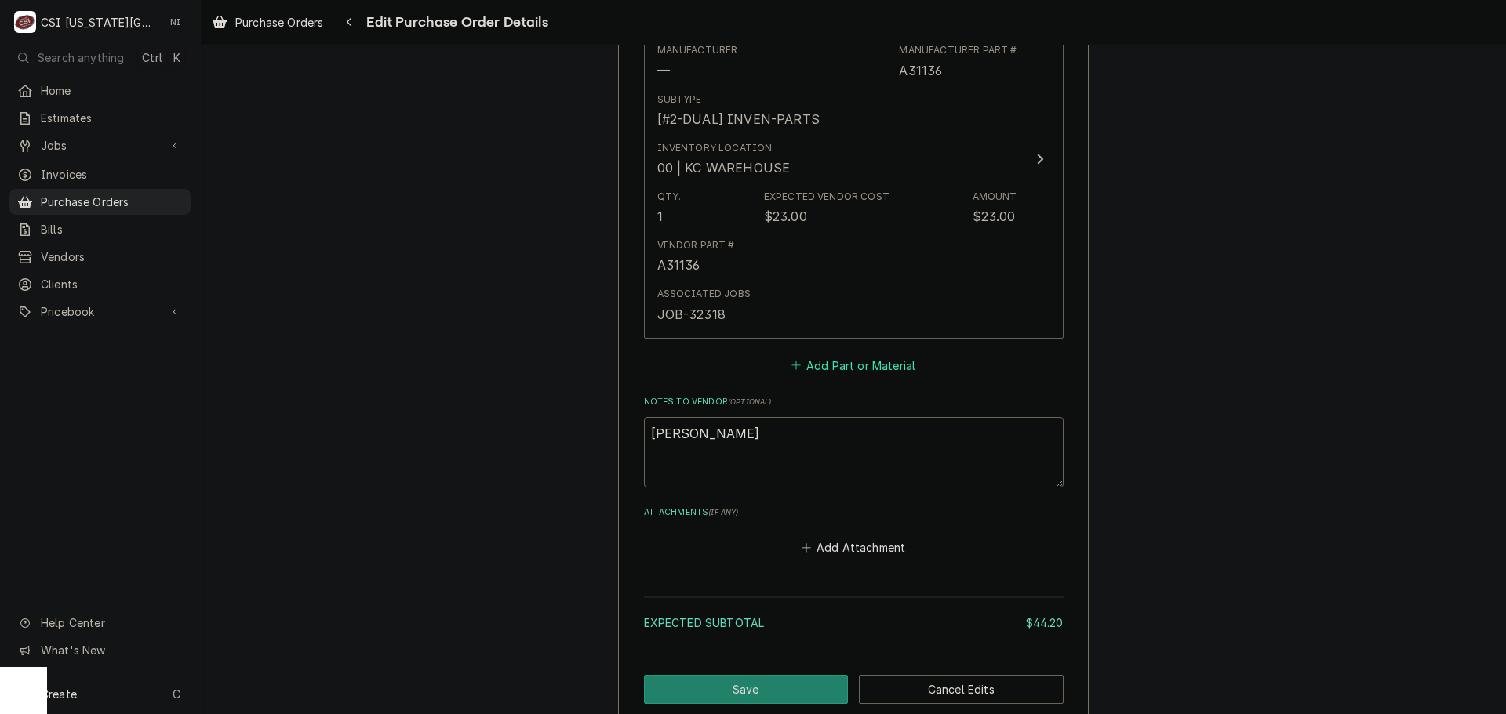
drag, startPoint x: 871, startPoint y: 363, endPoint x: 863, endPoint y: 361, distance: 8.9
click at [871, 363] on button "Add Part or Material" at bounding box center [852, 365] width 129 height 22
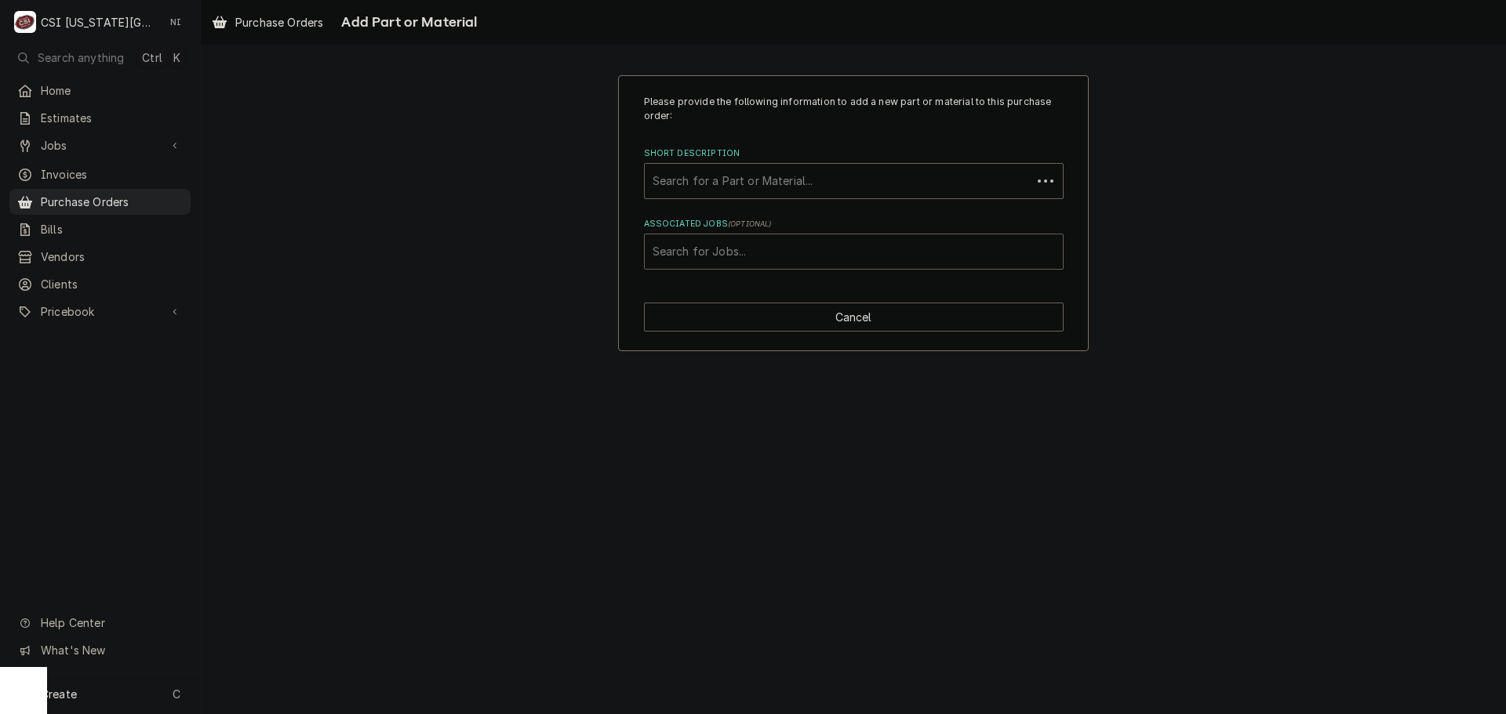
click at [837, 258] on div "Associated Jobs" at bounding box center [854, 252] width 402 height 28
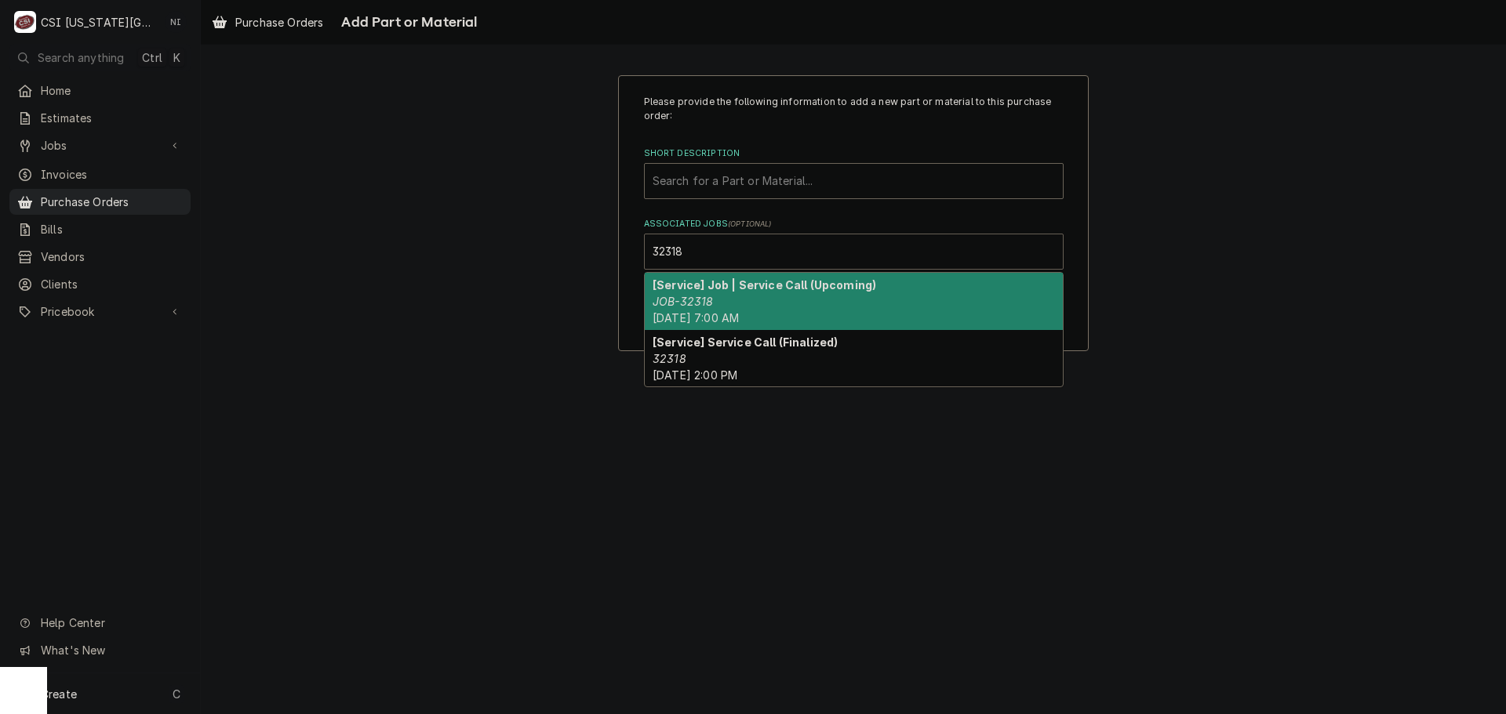
click at [725, 310] on div "[Service] Job | Service Call (Upcoming) JOB-32318 Fri, Sep 5th, 2025 - 7:00 AM" at bounding box center [854, 301] width 418 height 57
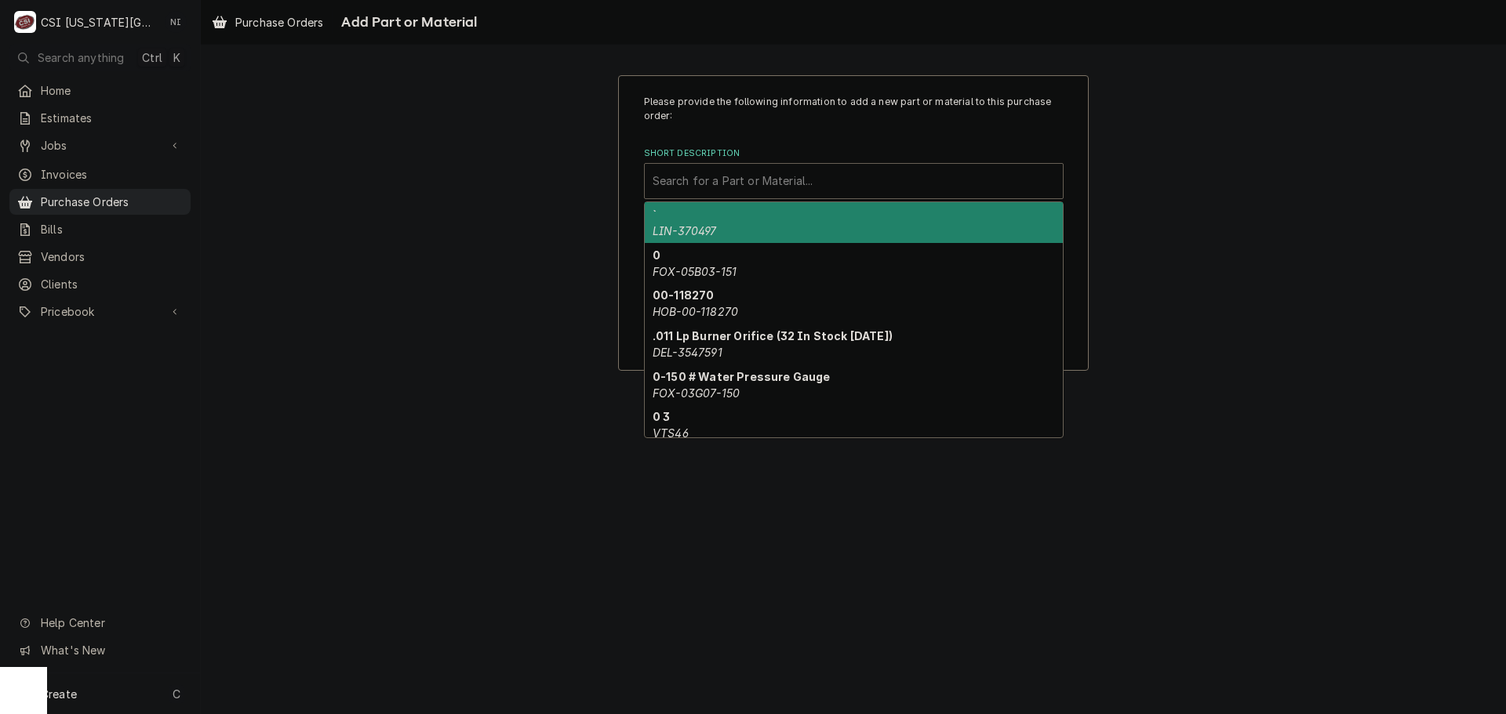
click at [723, 177] on div "Short Description" at bounding box center [854, 181] width 402 height 28
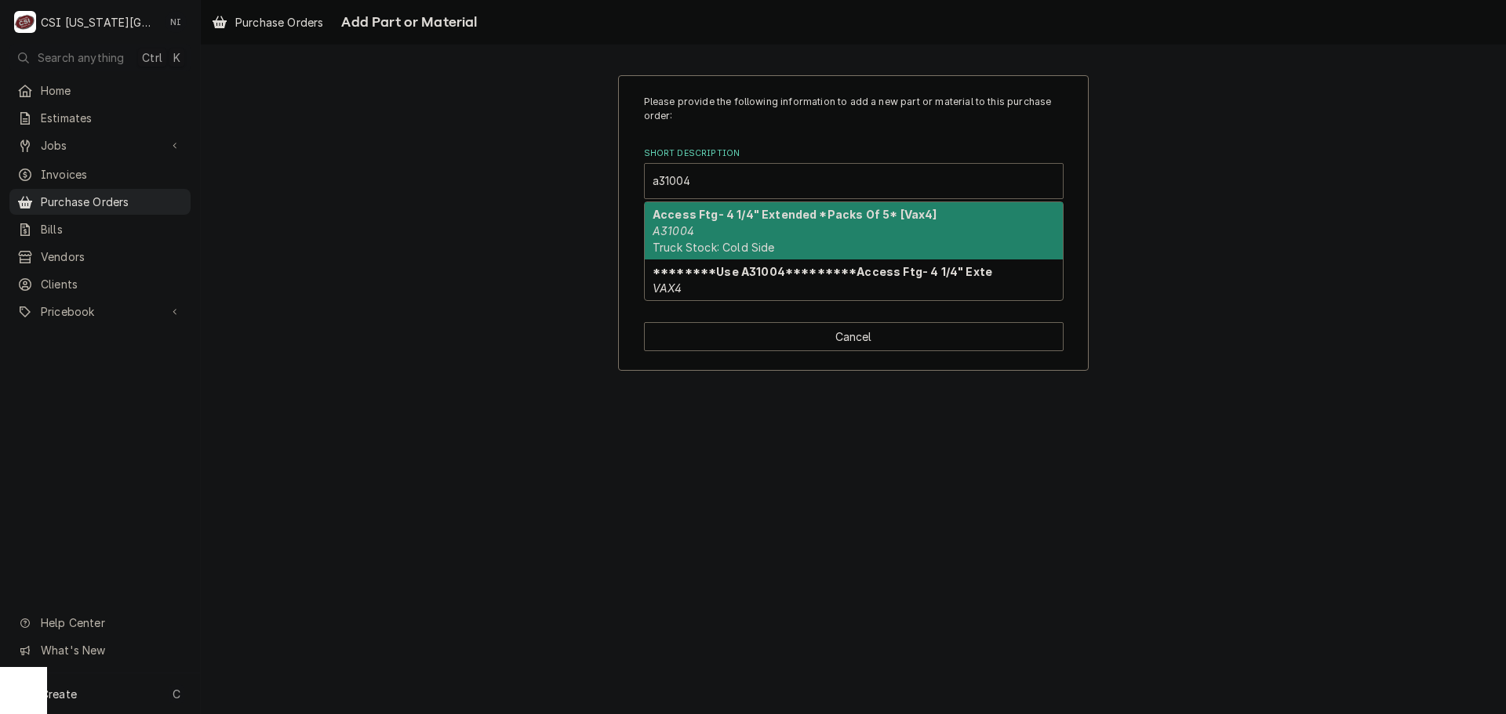
click at [709, 209] on strong "Access Ftg- 4 1/4" Extended *Packs Of 5* [Vax4]" at bounding box center [795, 214] width 285 height 13
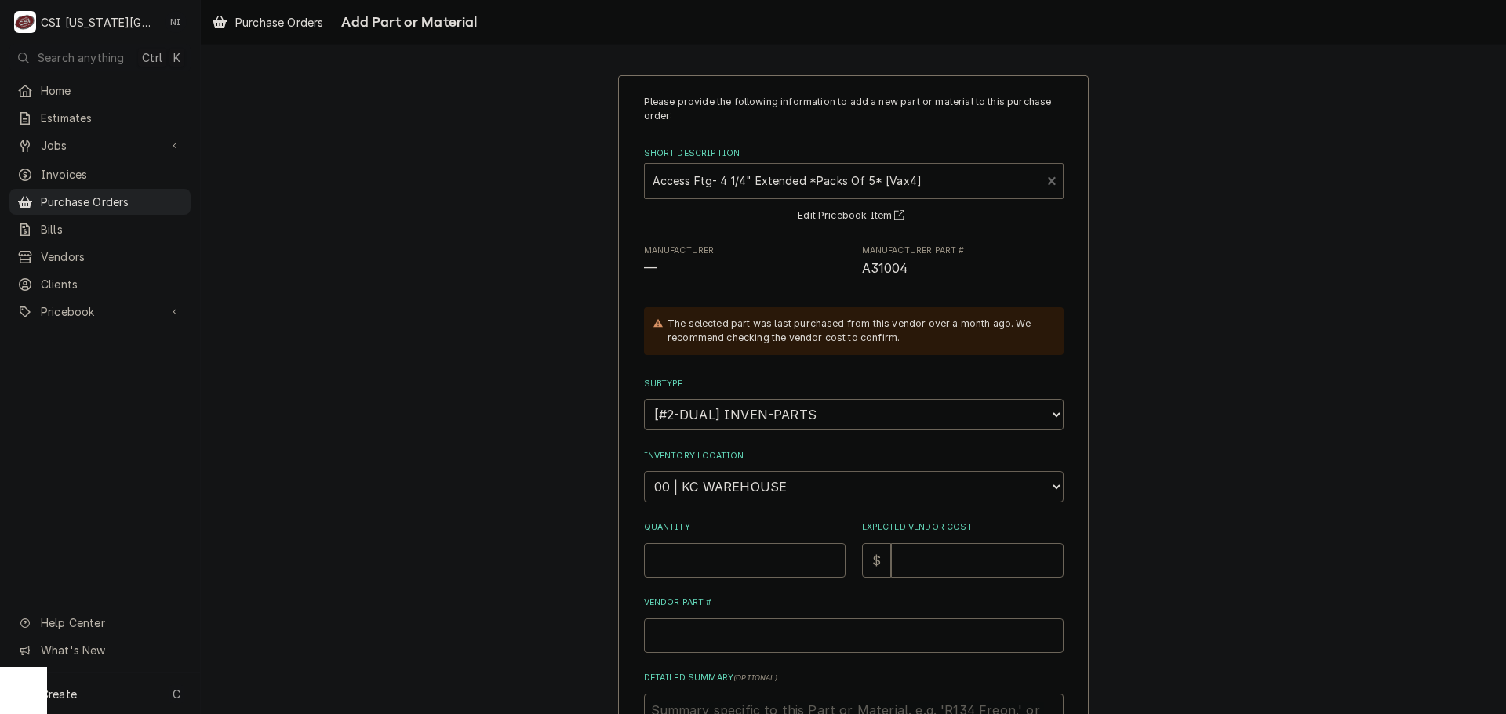
drag, startPoint x: 749, startPoint y: 499, endPoint x: 751, endPoint y: 471, distance: 27.5
click at [749, 498] on select "Choose a location... 00 | KC WAREHOUSE 00 | MAIN WAREHOUSE 01 | BRIAN BREAZIER …" at bounding box center [854, 486] width 420 height 31
click at [644, 471] on select "Choose a location... 00 | KC WAREHOUSE 00 | MAIN WAREHOUSE 01 | BRIAN BREAZIER …" at bounding box center [854, 486] width 420 height 31
click at [790, 552] on input "Quantity" at bounding box center [745, 561] width 202 height 35
click at [892, 271] on span "A31004" at bounding box center [885, 268] width 46 height 15
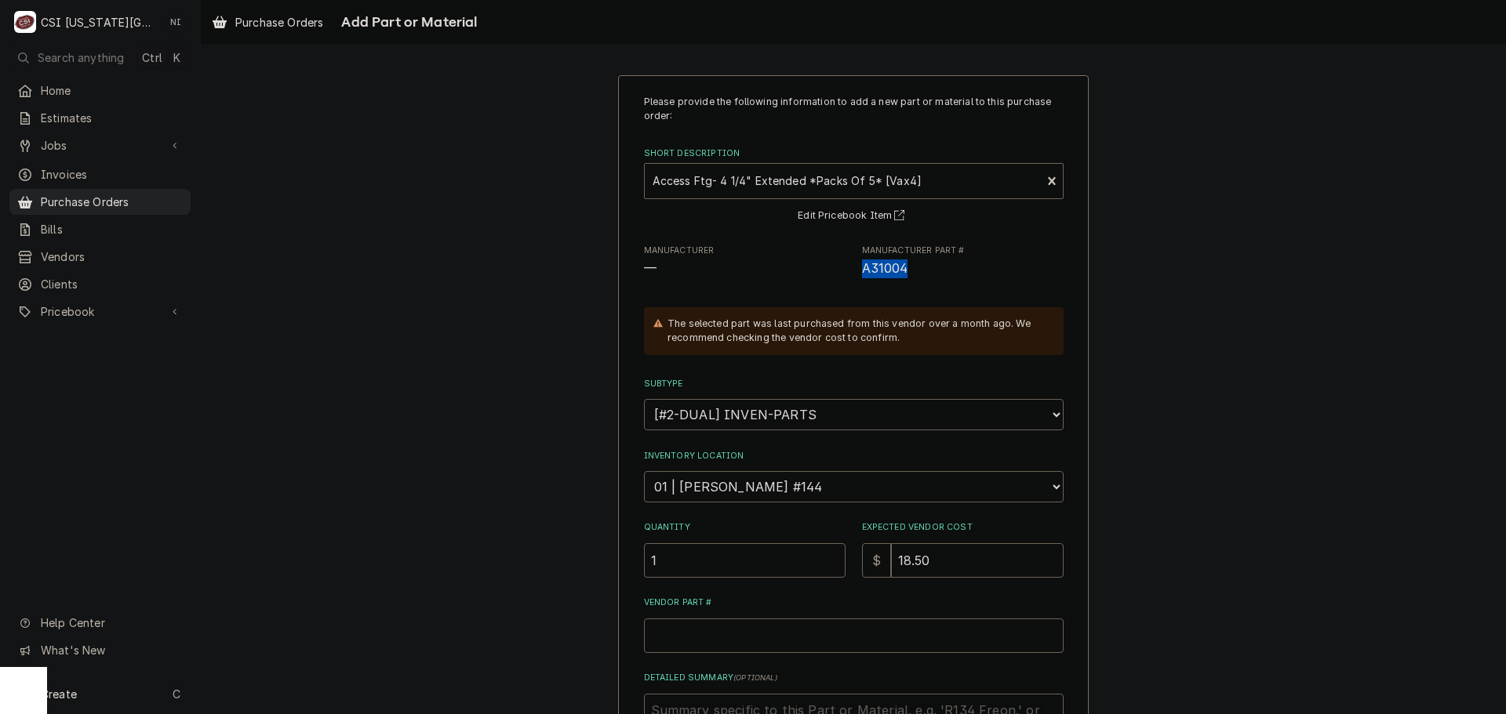
click at [892, 271] on span "A31004" at bounding box center [885, 268] width 46 height 15
copy span "A31004"
click at [815, 628] on input "Vendor Part #" at bounding box center [854, 636] width 420 height 35
paste input "A31004"
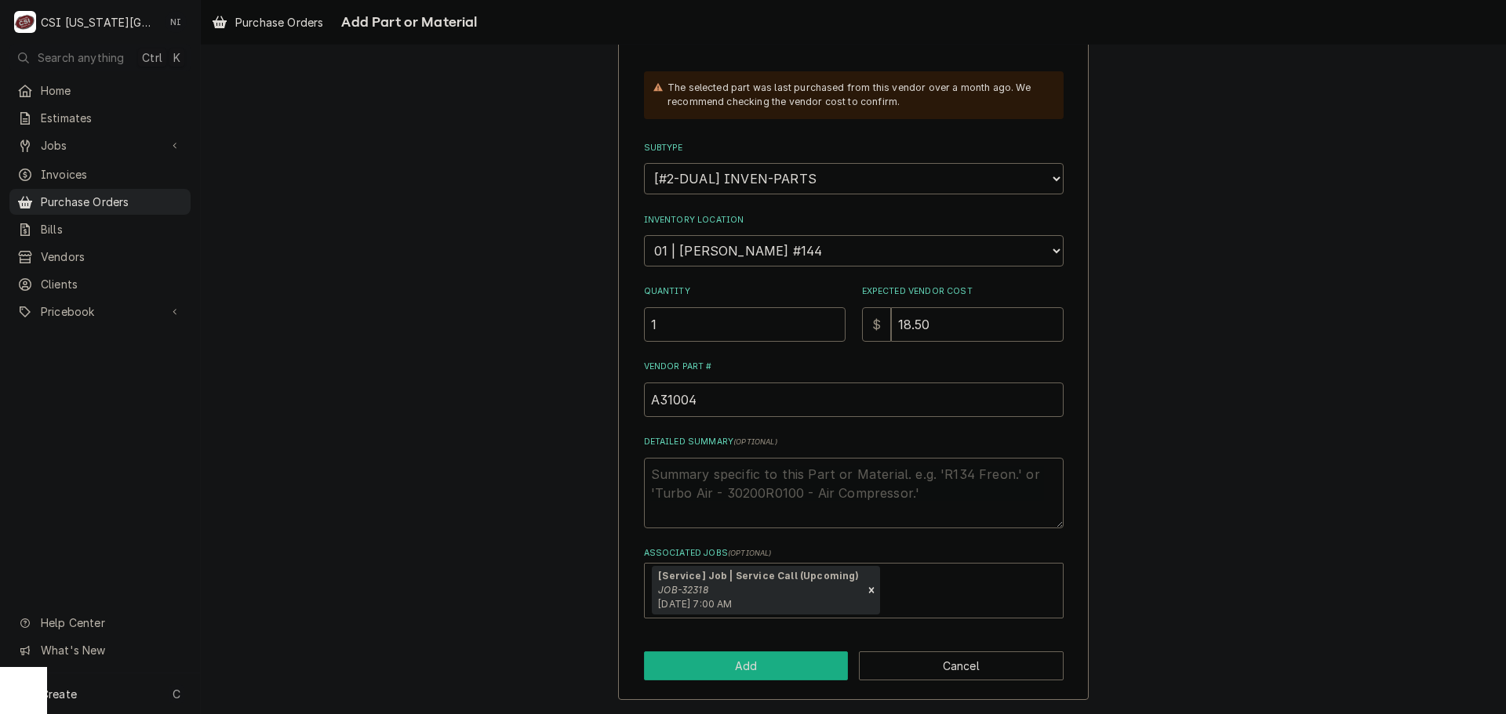
click at [765, 661] on button "Add" at bounding box center [746, 666] width 205 height 29
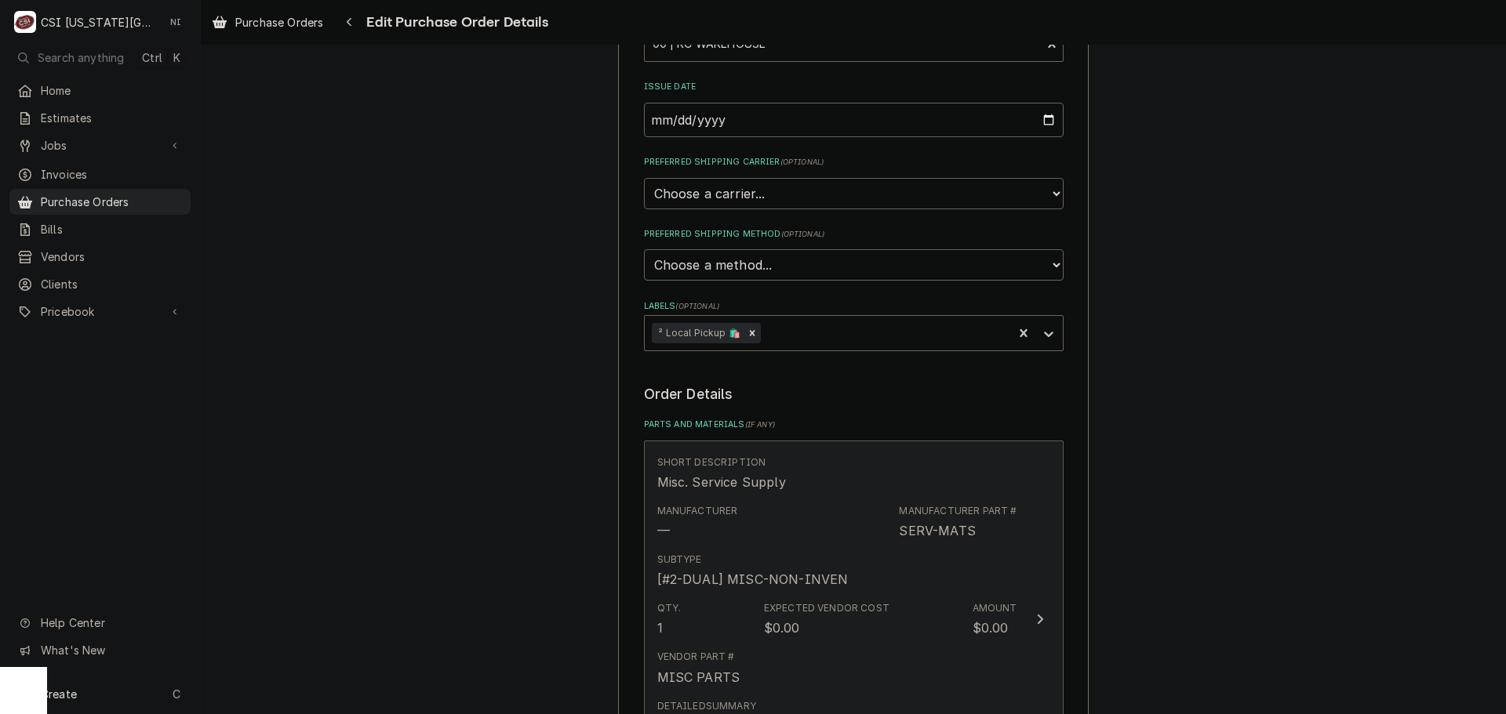
scroll to position [554, 0]
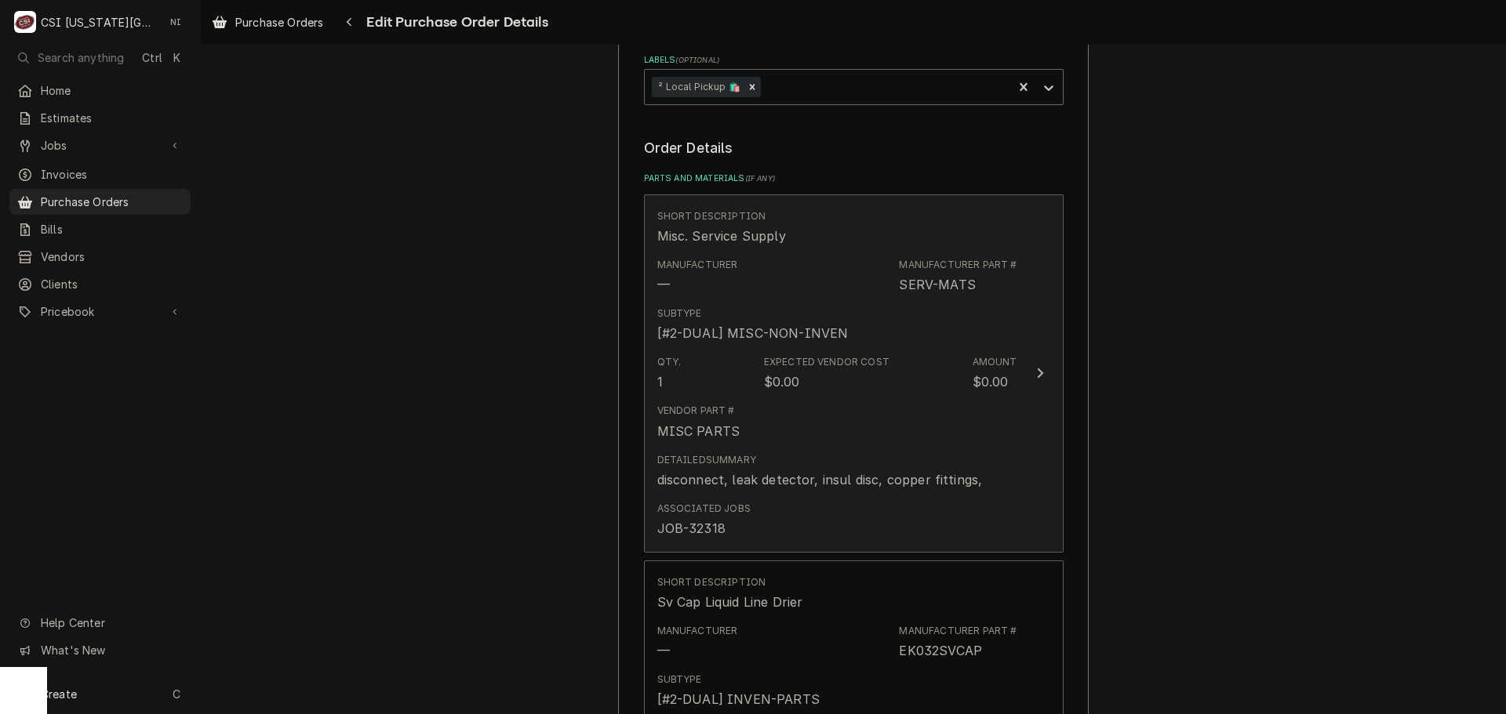
click at [926, 447] on div "Detailed Summary disconnect, leak detector, insul disc, copper fittings," at bounding box center [837, 471] width 360 height 49
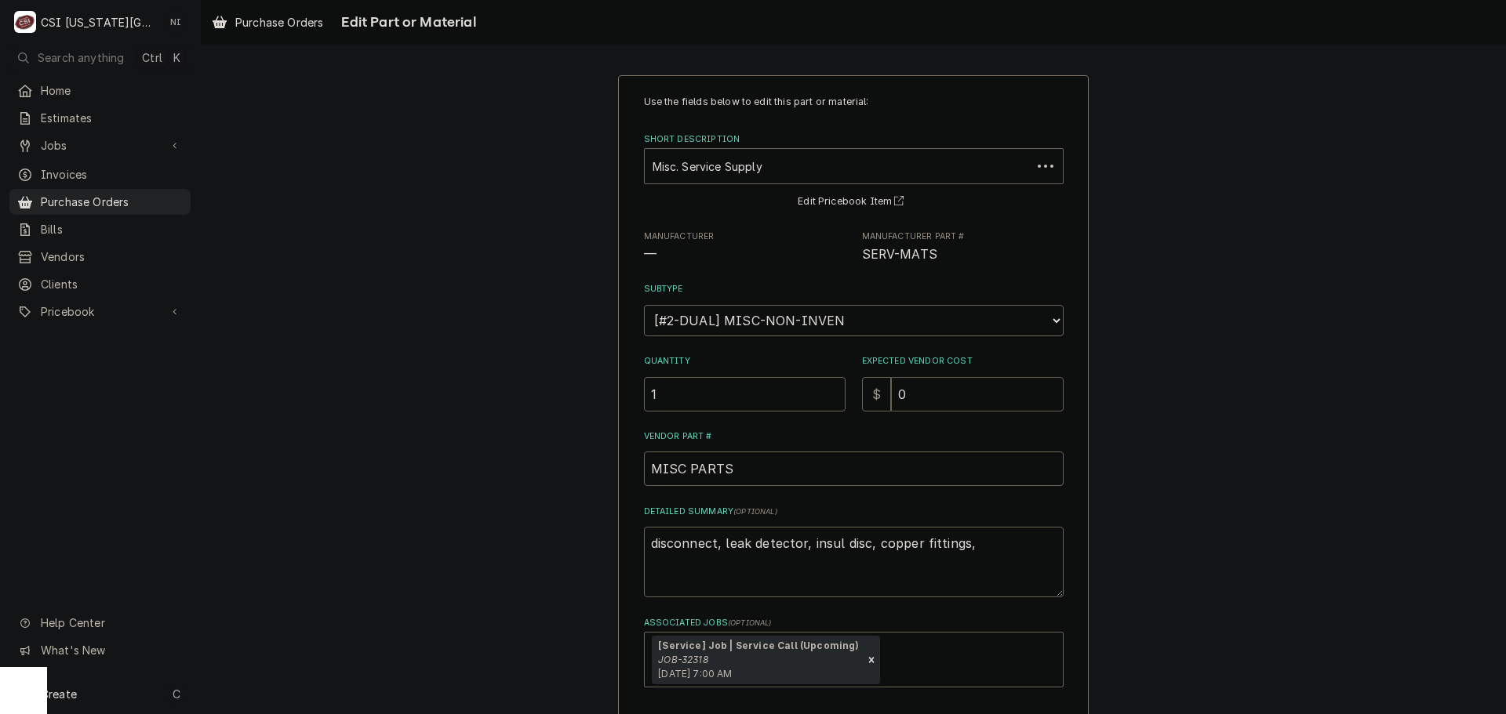
drag, startPoint x: 863, startPoint y: 396, endPoint x: 818, endPoint y: 389, distance: 45.3
click at [822, 390] on div "Quantity 1 Expected Vendor Cost $ 0" at bounding box center [854, 383] width 420 height 56
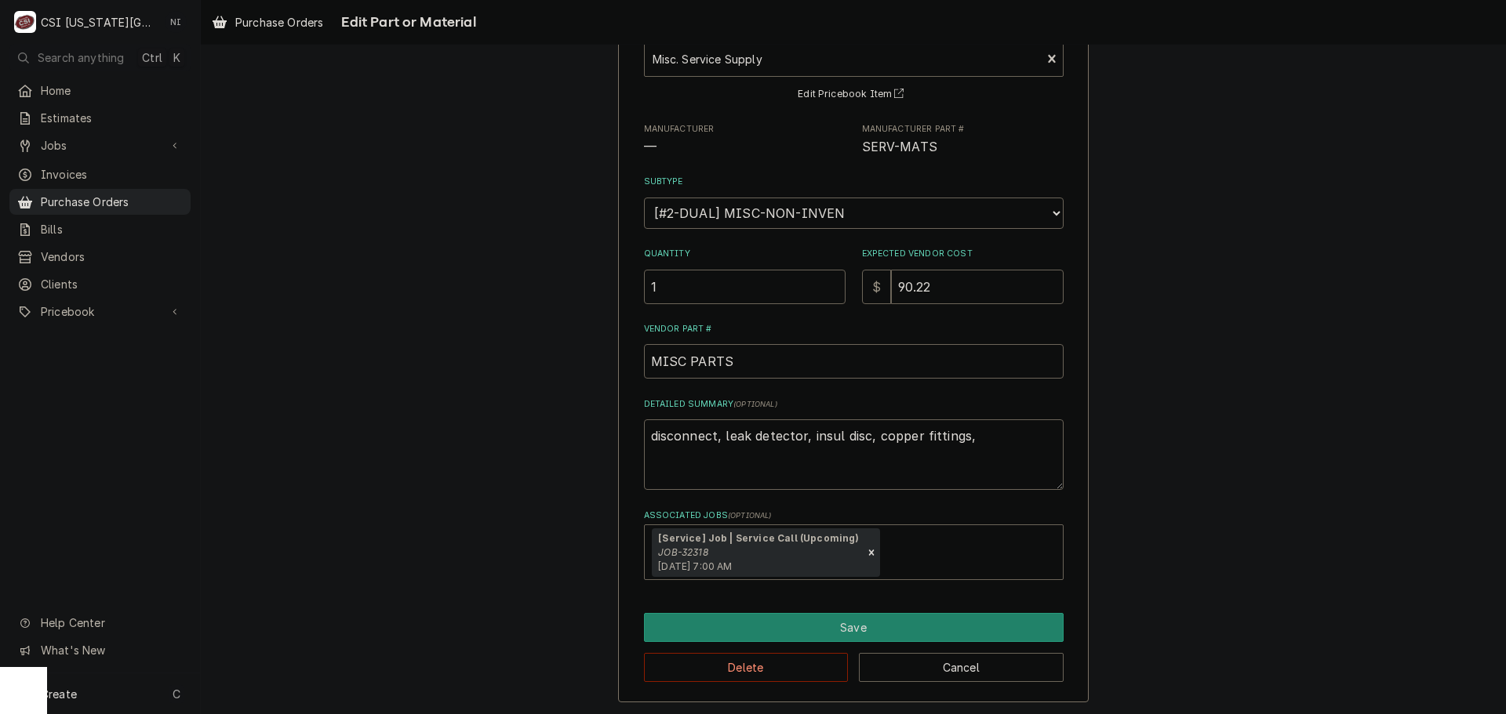
scroll to position [109, 0]
click at [840, 616] on button "Save" at bounding box center [854, 626] width 420 height 29
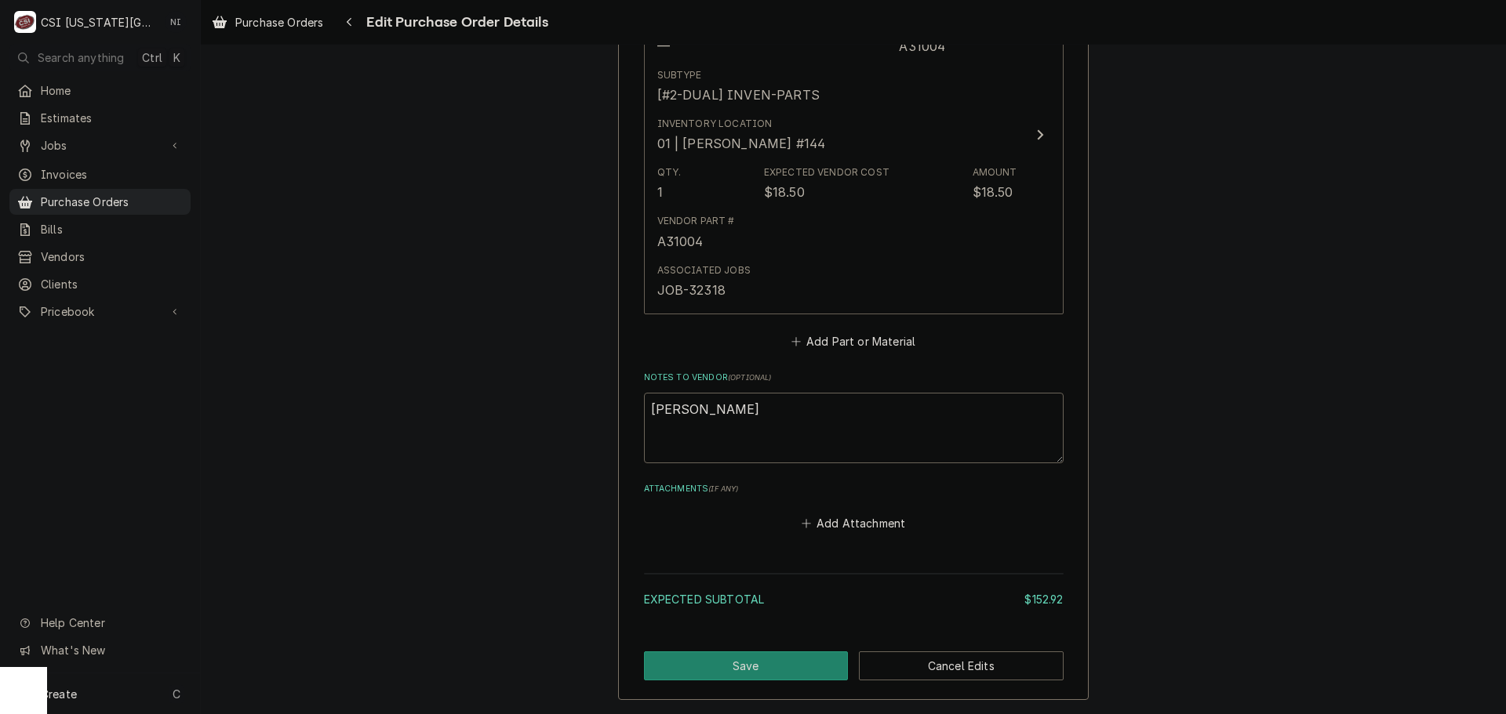
scroll to position [1965, 0]
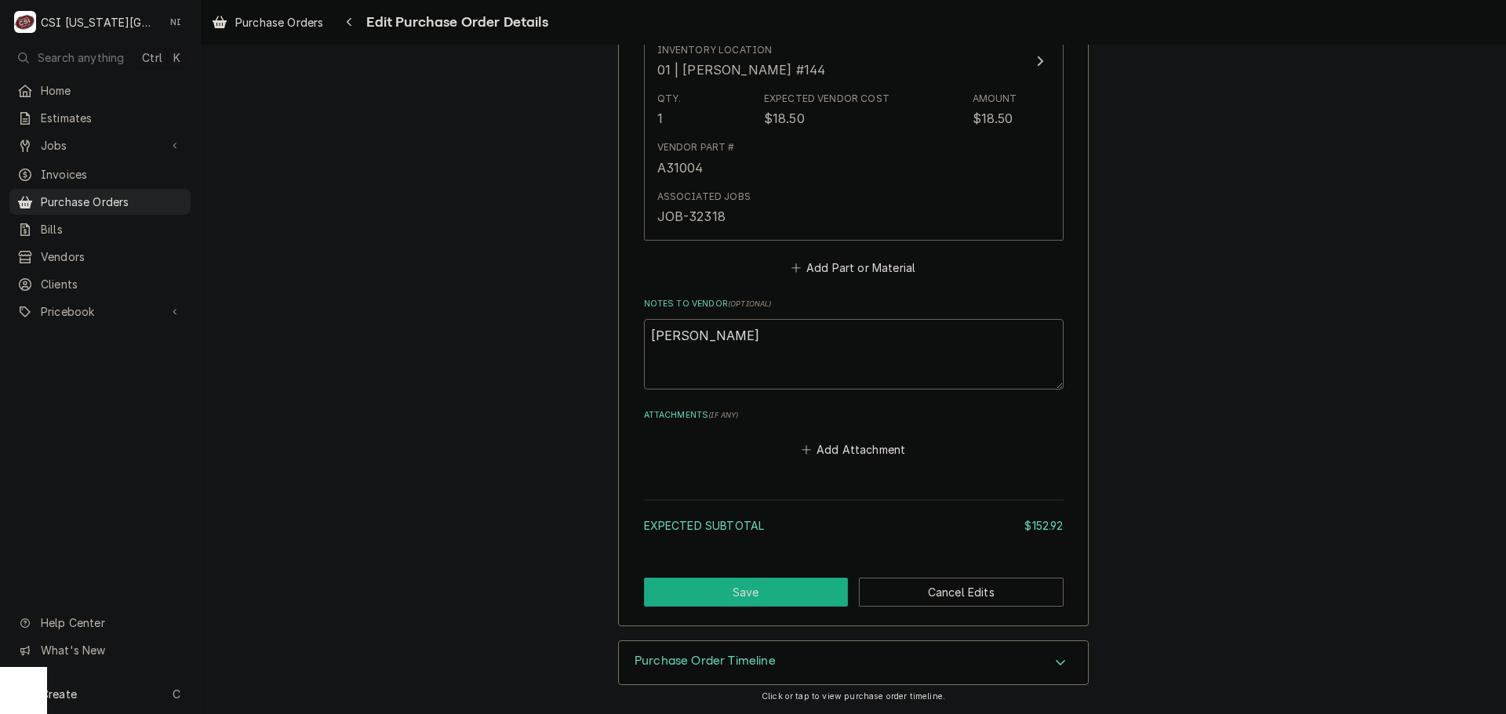
click at [745, 598] on button "Save" at bounding box center [746, 592] width 205 height 29
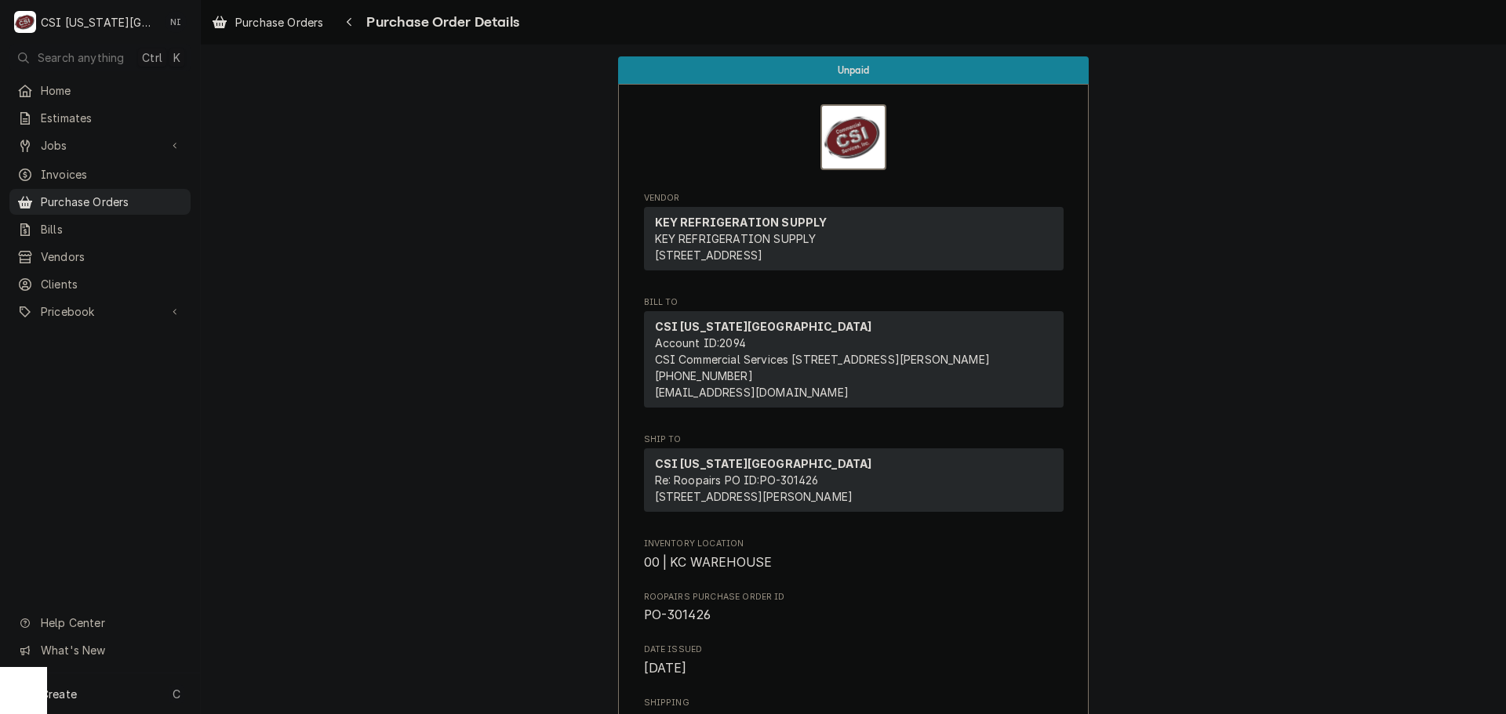
click at [155, 209] on div "Home Estimates Jobs Jobs Job Series Invoices Purchase Orders Bills Vendors Clie…" at bounding box center [100, 202] width 200 height 249
click at [145, 195] on span "Purchase Orders" at bounding box center [112, 202] width 142 height 16
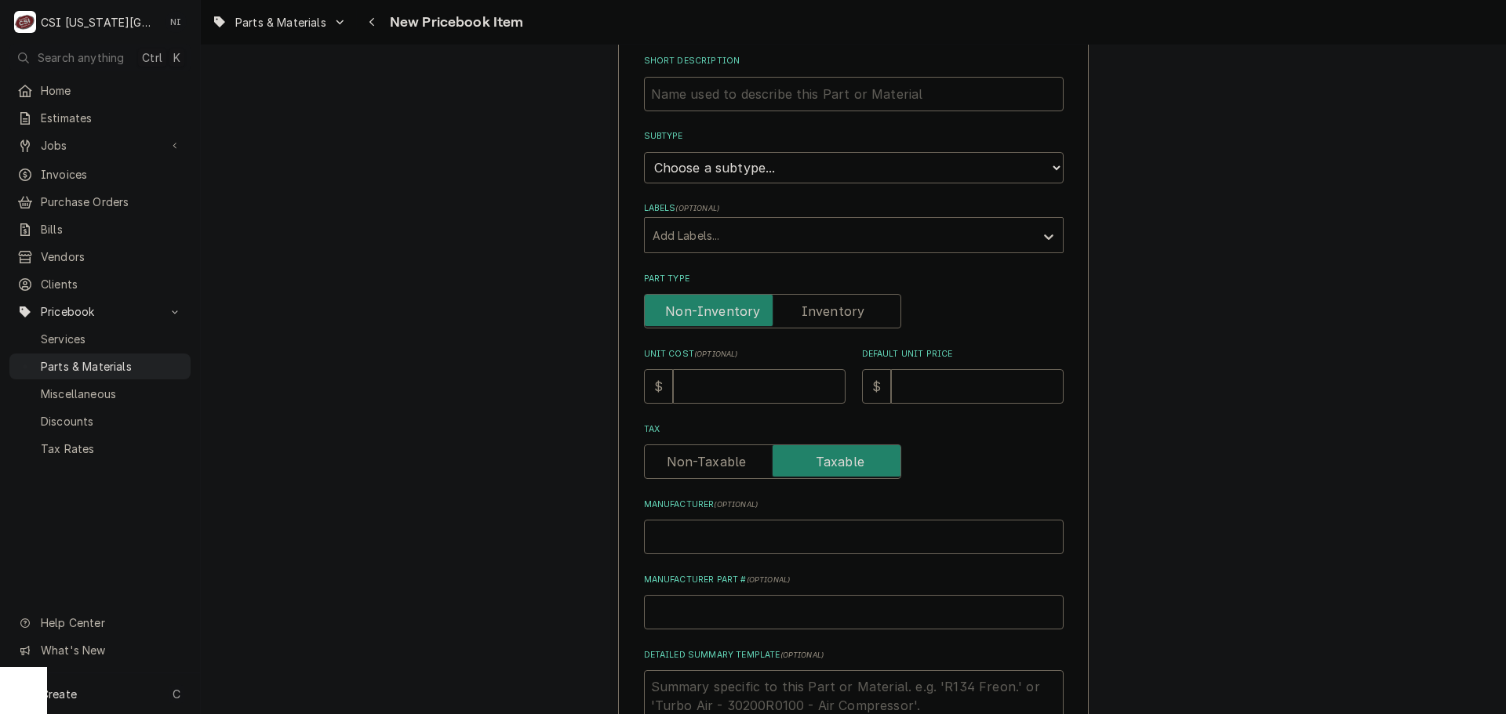
scroll to position [471, 0]
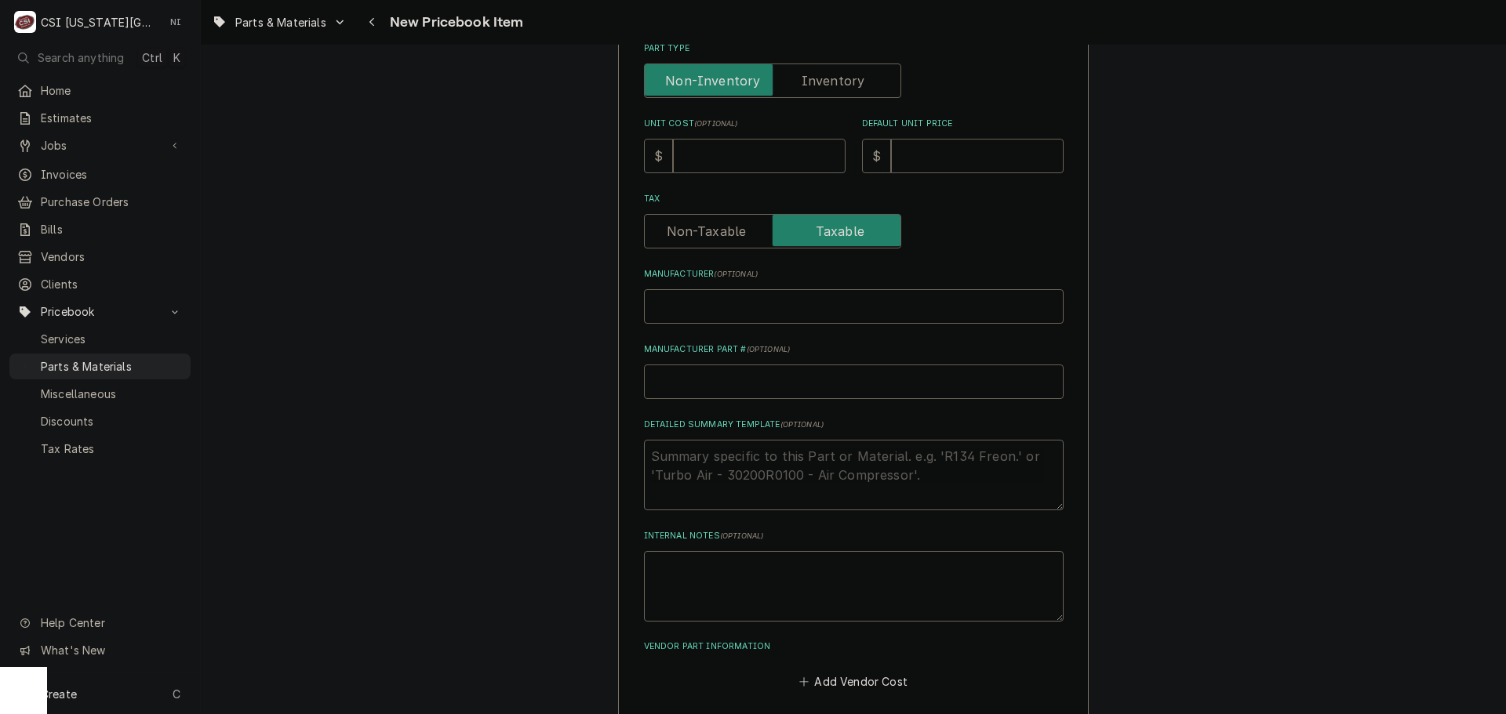
click at [759, 385] on input "Manufacturer Part # ( optional )" at bounding box center [854, 382] width 420 height 35
type textarea "x"
type input "J"
type textarea "x"
type input "JA"
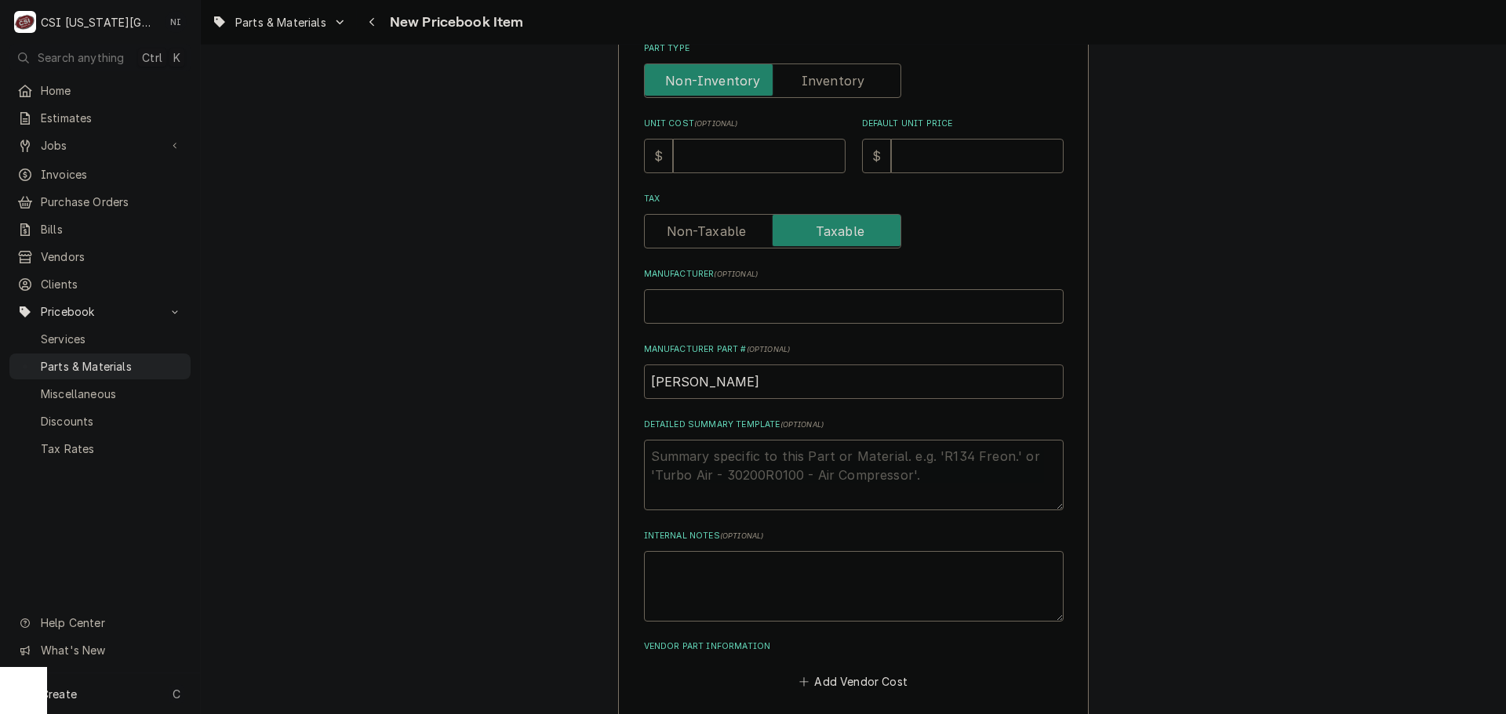
type textarea "x"
type input "JAC"
type textarea "x"
type input "JA"
paste input "[PHONE_NUMBER]"
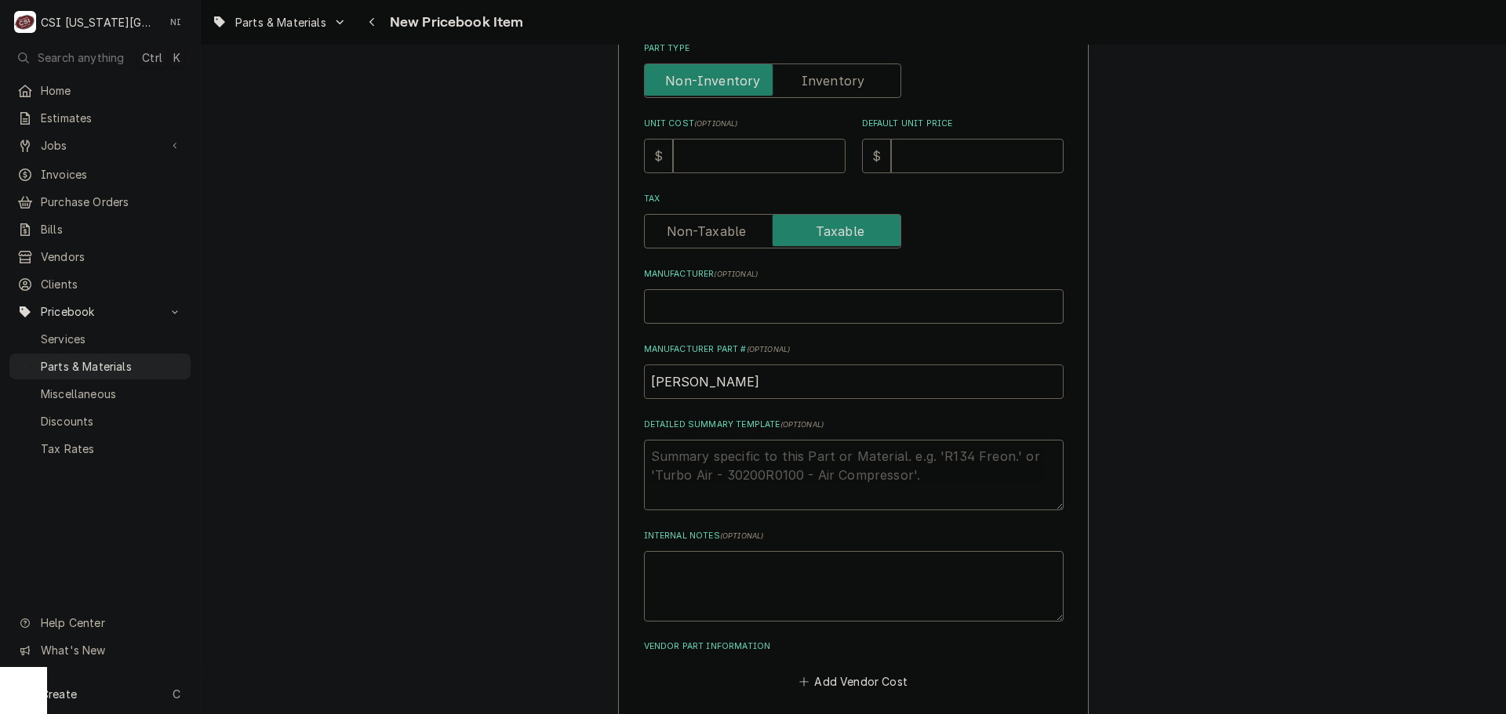
type textarea "x"
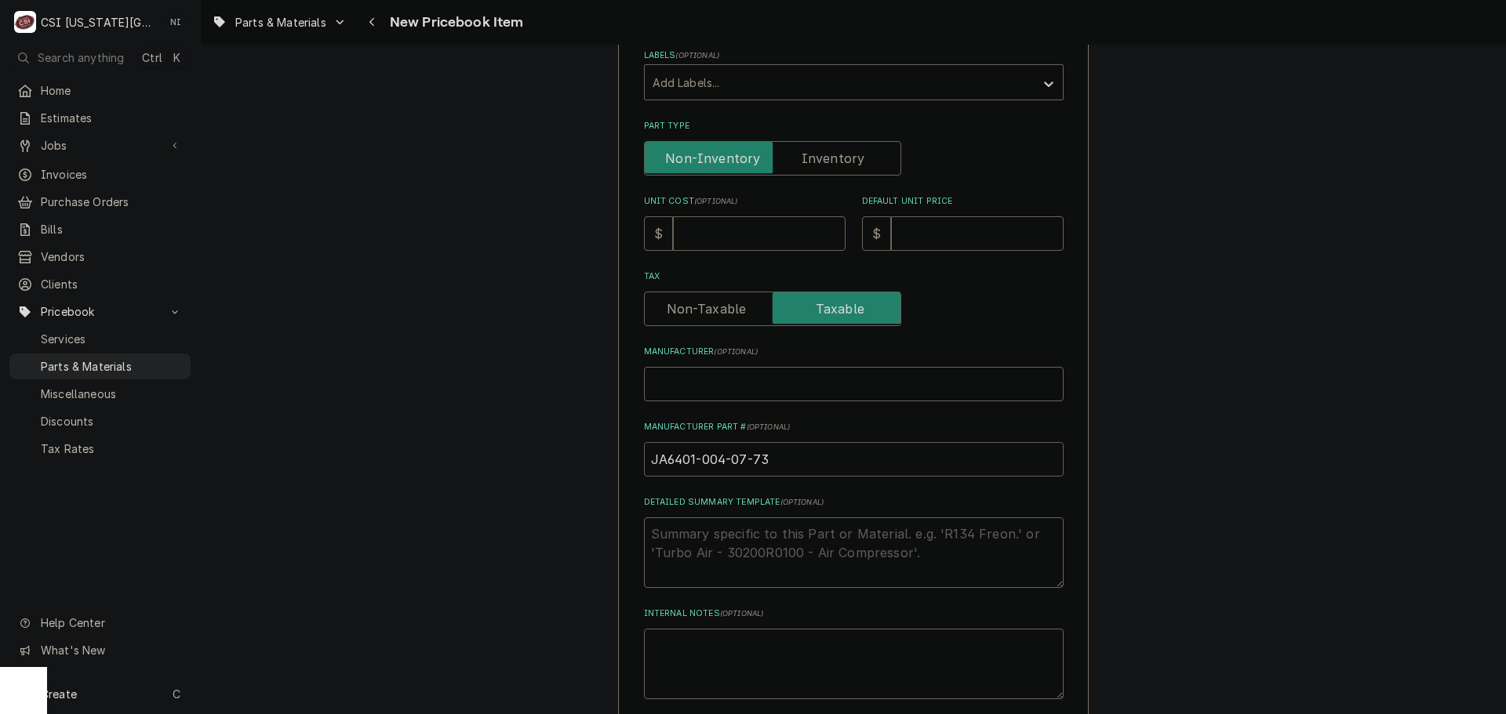
scroll to position [235, 0]
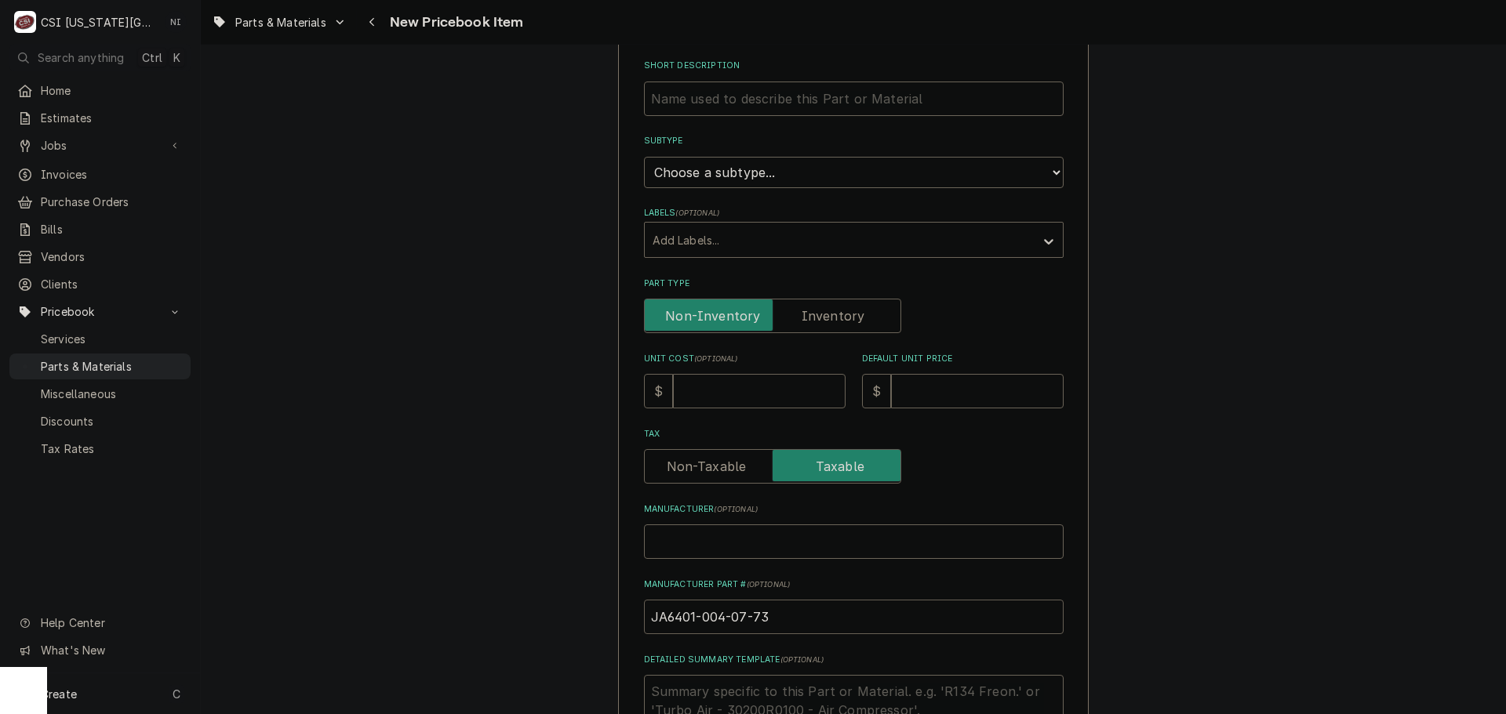
type input "JA6401-004-07-73"
click at [736, 404] on input "Unit Cost ( optional )" at bounding box center [759, 391] width 173 height 35
type textarea "x"
type input "3"
type textarea "x"
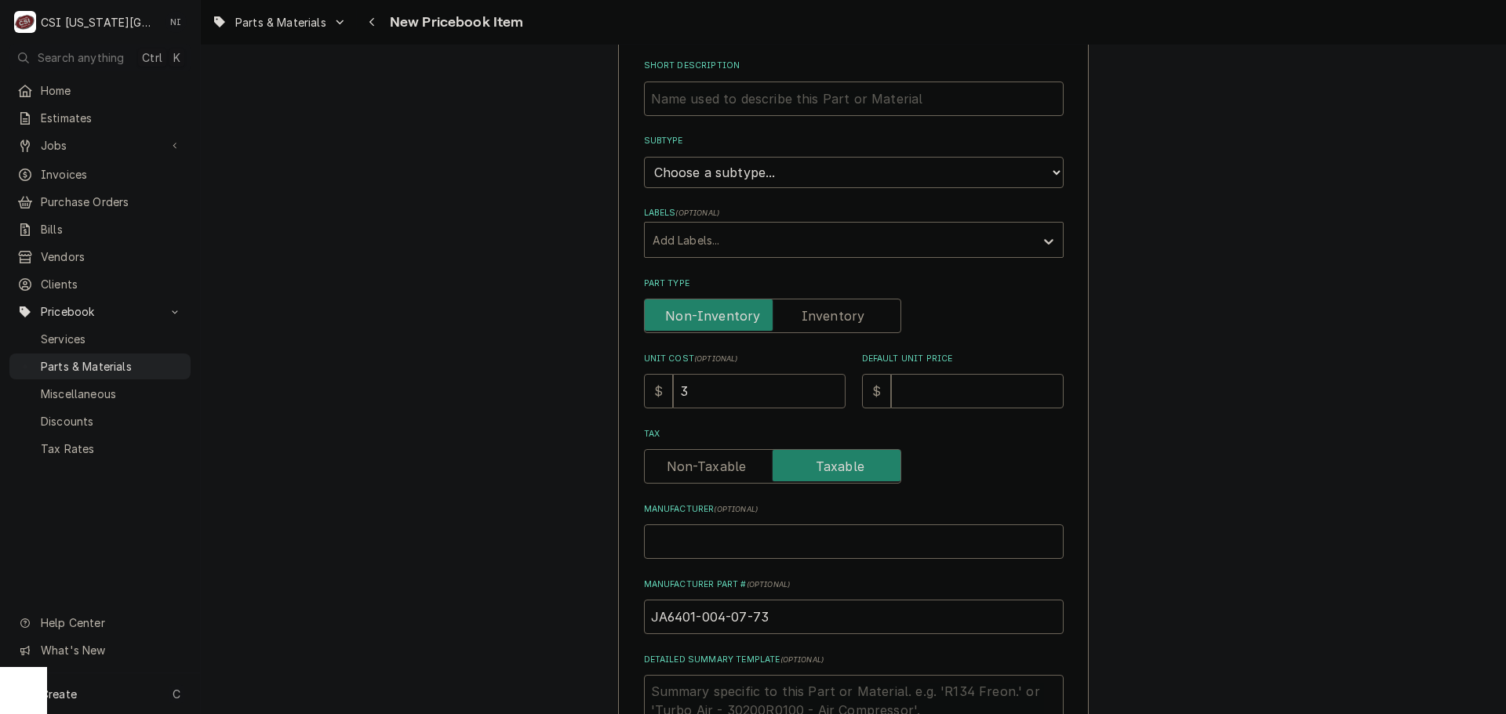
type input "36"
type textarea "x"
type input "36.7"
type textarea "x"
type input "36.72"
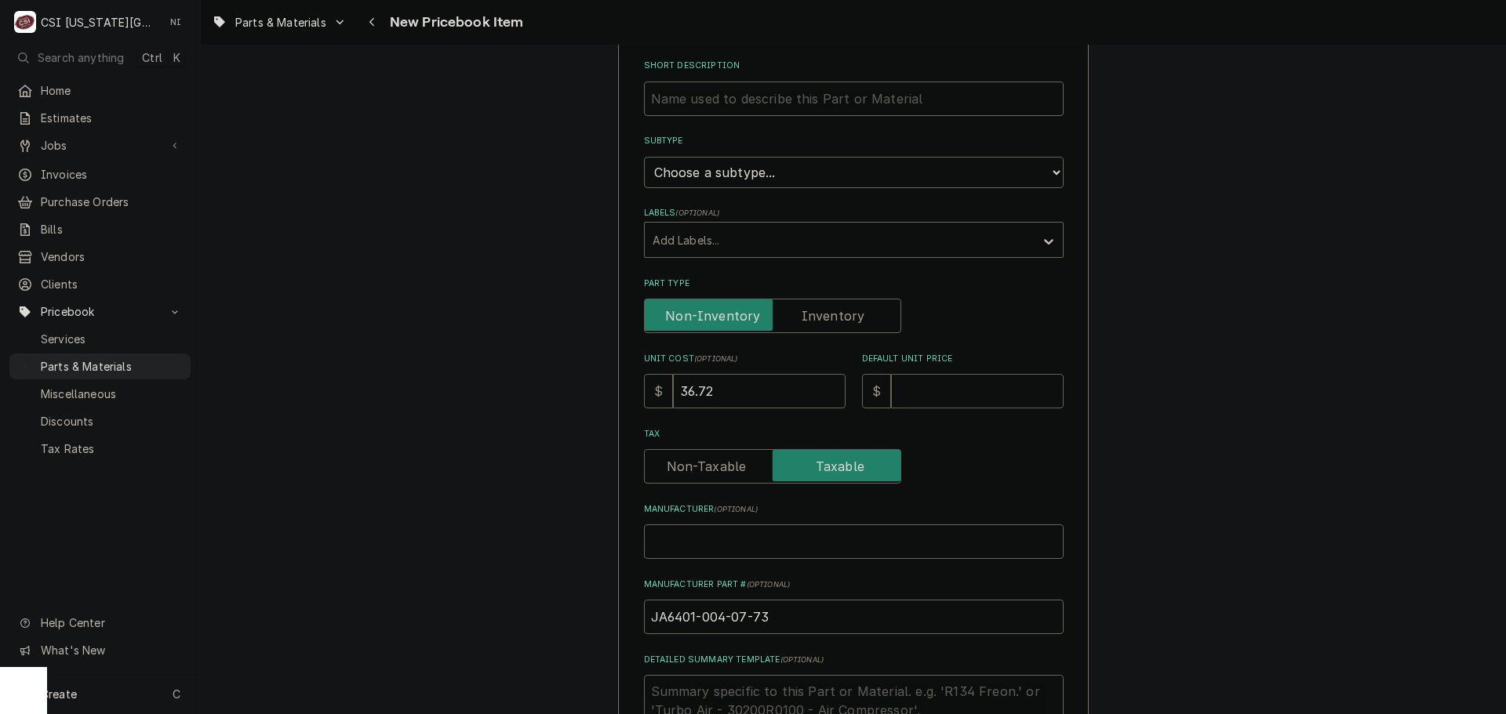
click at [964, 398] on input "Default Unit Price" at bounding box center [977, 391] width 173 height 35
type textarea "x"
type input "6"
type textarea "x"
type input "69"
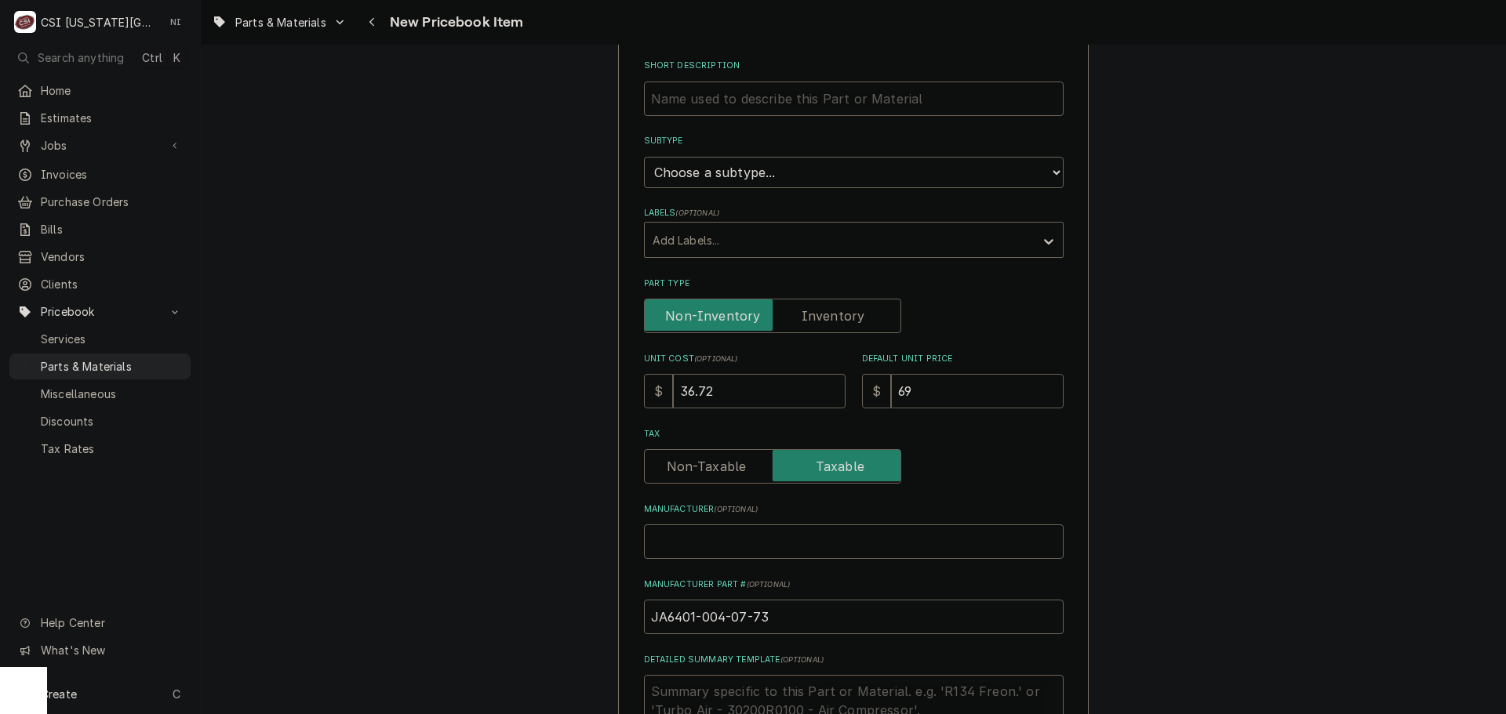
type textarea "x"
type input "69.9"
type textarea "x"
type input "69.93"
click at [841, 310] on label "Part Type" at bounding box center [772, 316] width 257 height 35
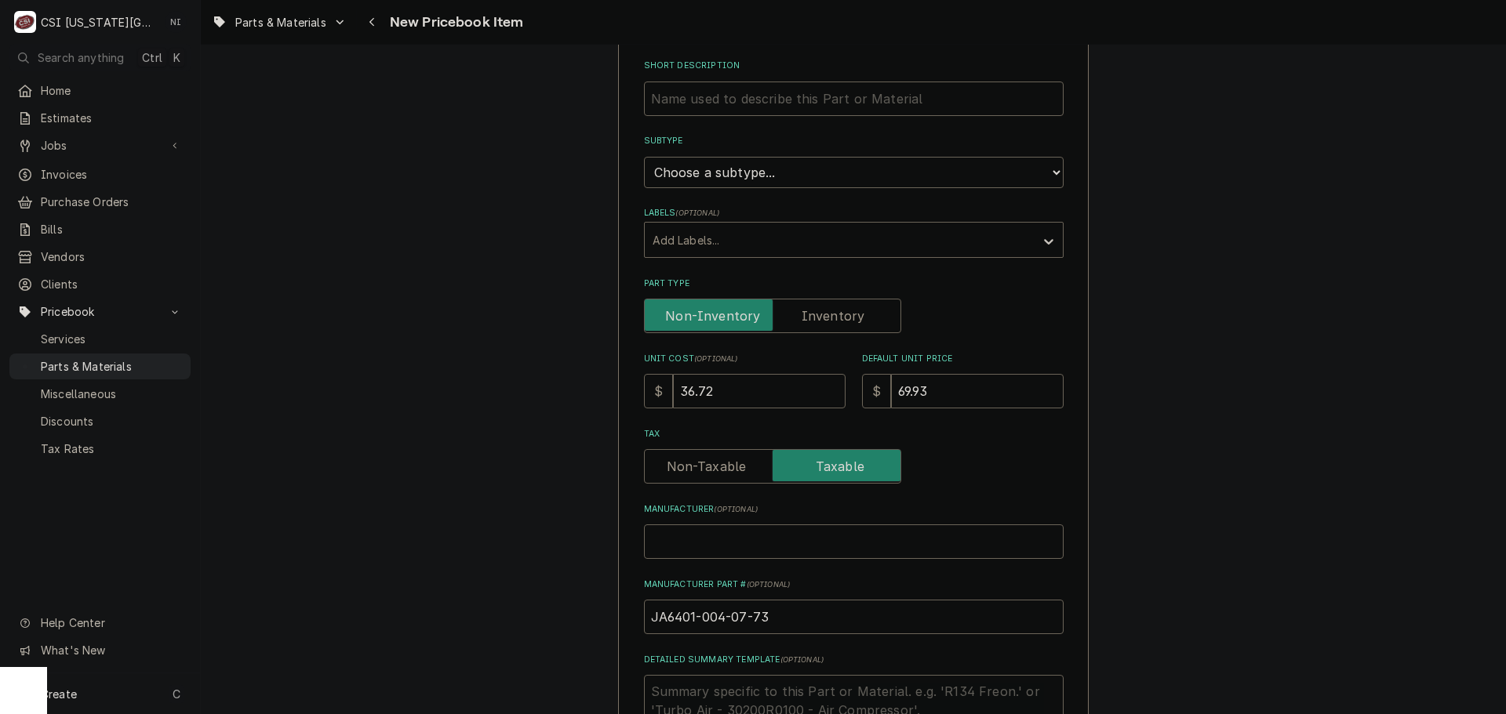
click at [841, 310] on input "Part Type" at bounding box center [772, 316] width 243 height 35
checkbox input "true"
type textarea "x"
click at [789, 170] on select "Choose a subtype... [#2-DUAL] AFTERHRS-WH-CHG-2 [#2-DUAL] BEV-EQUIP [#2-DUAL] B…" at bounding box center [854, 172] width 420 height 31
select select "45"
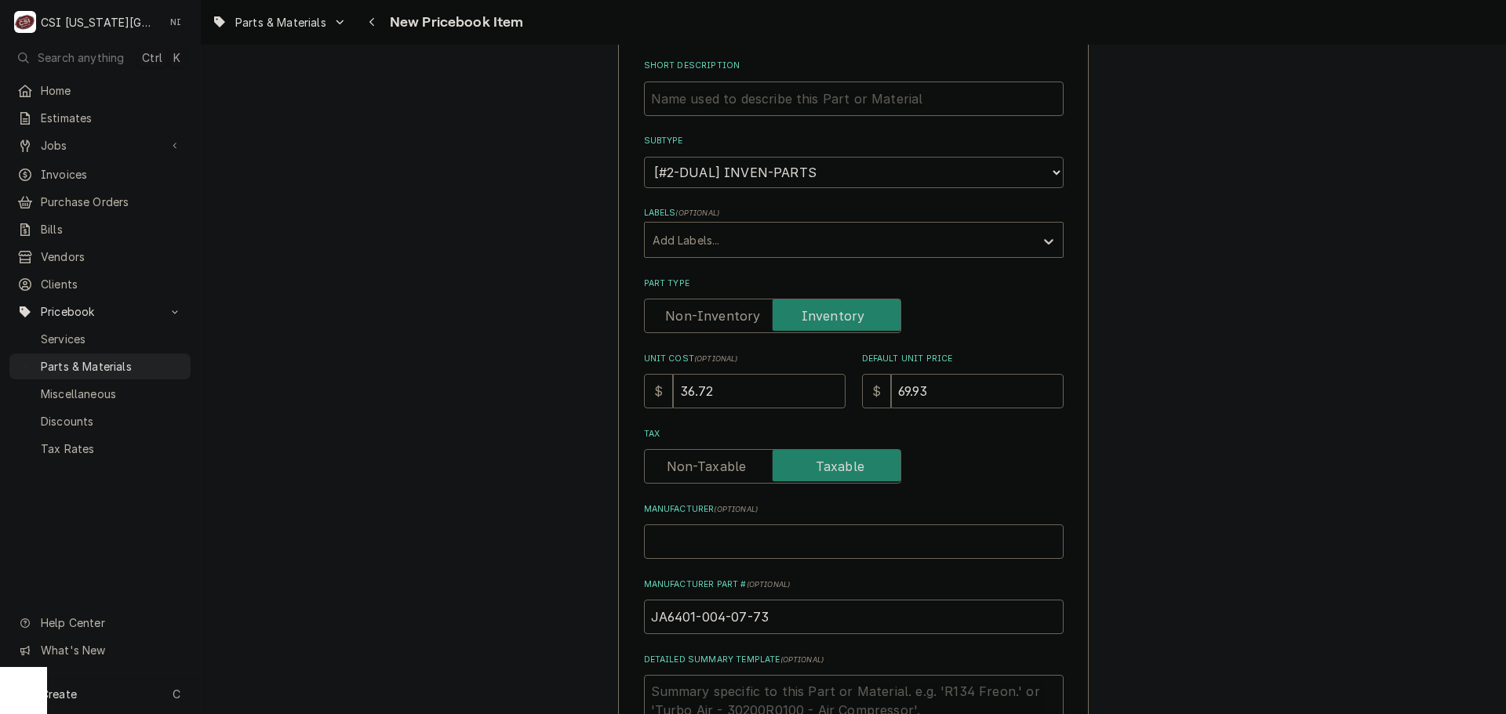
click at [644, 157] on select "Choose a subtype... [#2-DUAL] AFTERHRS-WH-CHG-2 [#2-DUAL] BEV-EQUIP [#2-DUAL] B…" at bounding box center [854, 172] width 420 height 31
click at [784, 105] on input "Short Description" at bounding box center [854, 99] width 420 height 35
click at [807, 110] on input "Short Description" at bounding box center [854, 99] width 420 height 35
paste input "Door Magnet with Cover"
type textarea "x"
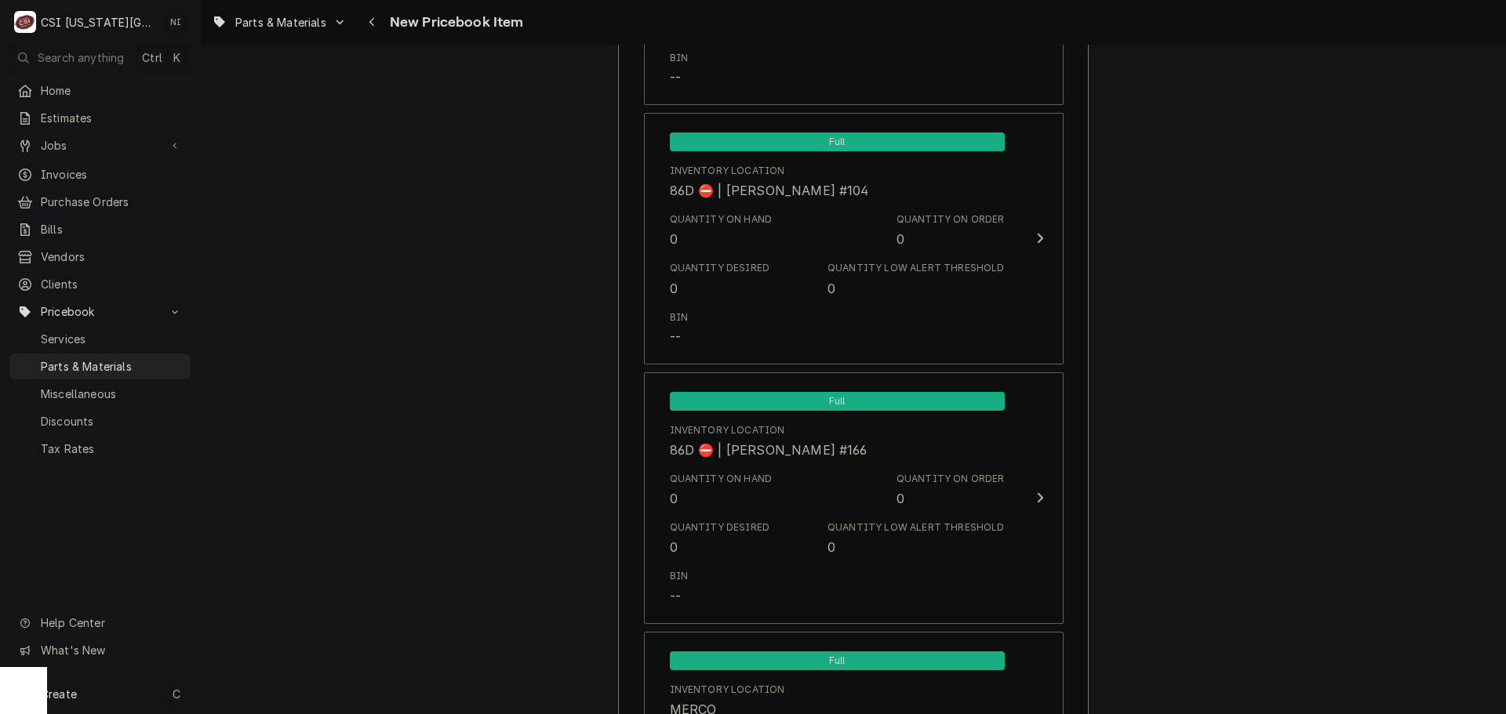
scroll to position [15112, 0]
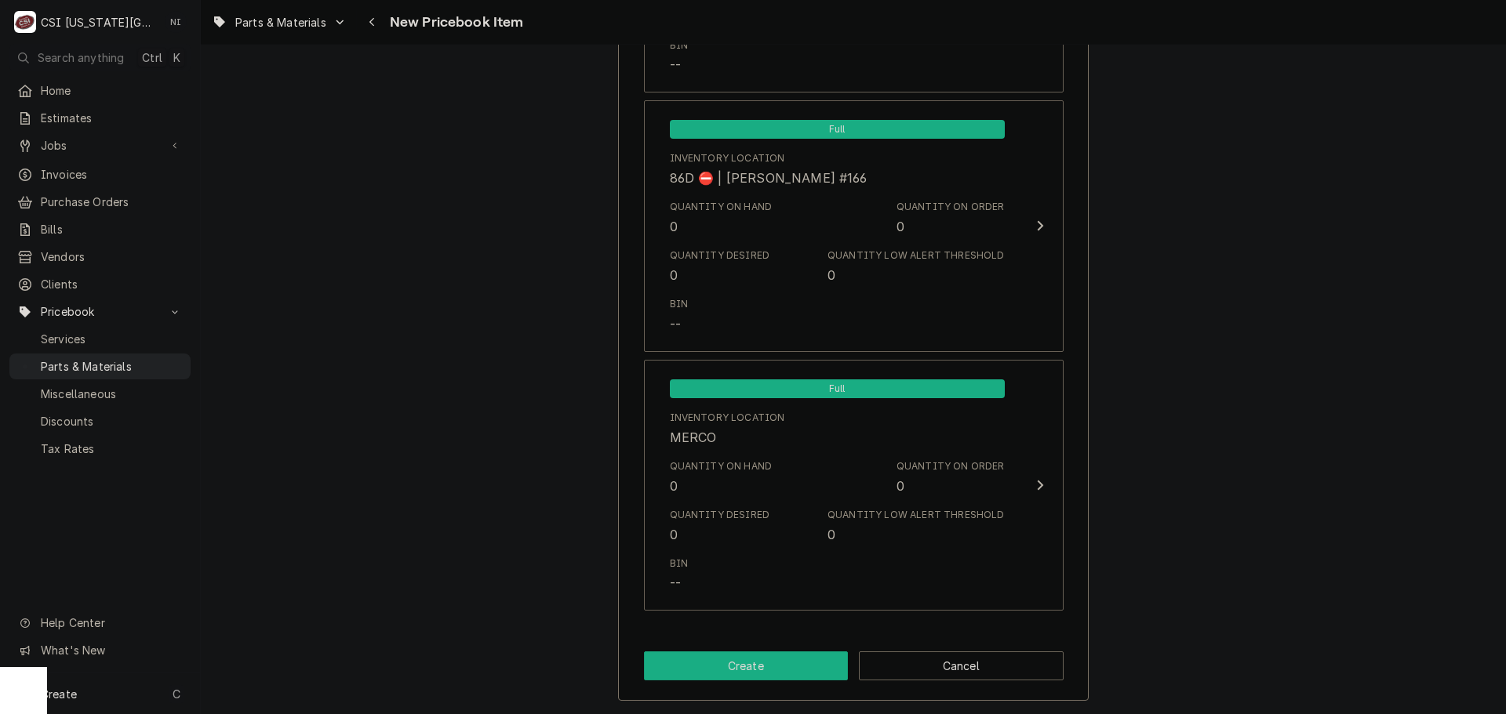
type input "Door Magnet with Cover"
click at [794, 680] on button "Create" at bounding box center [746, 666] width 205 height 29
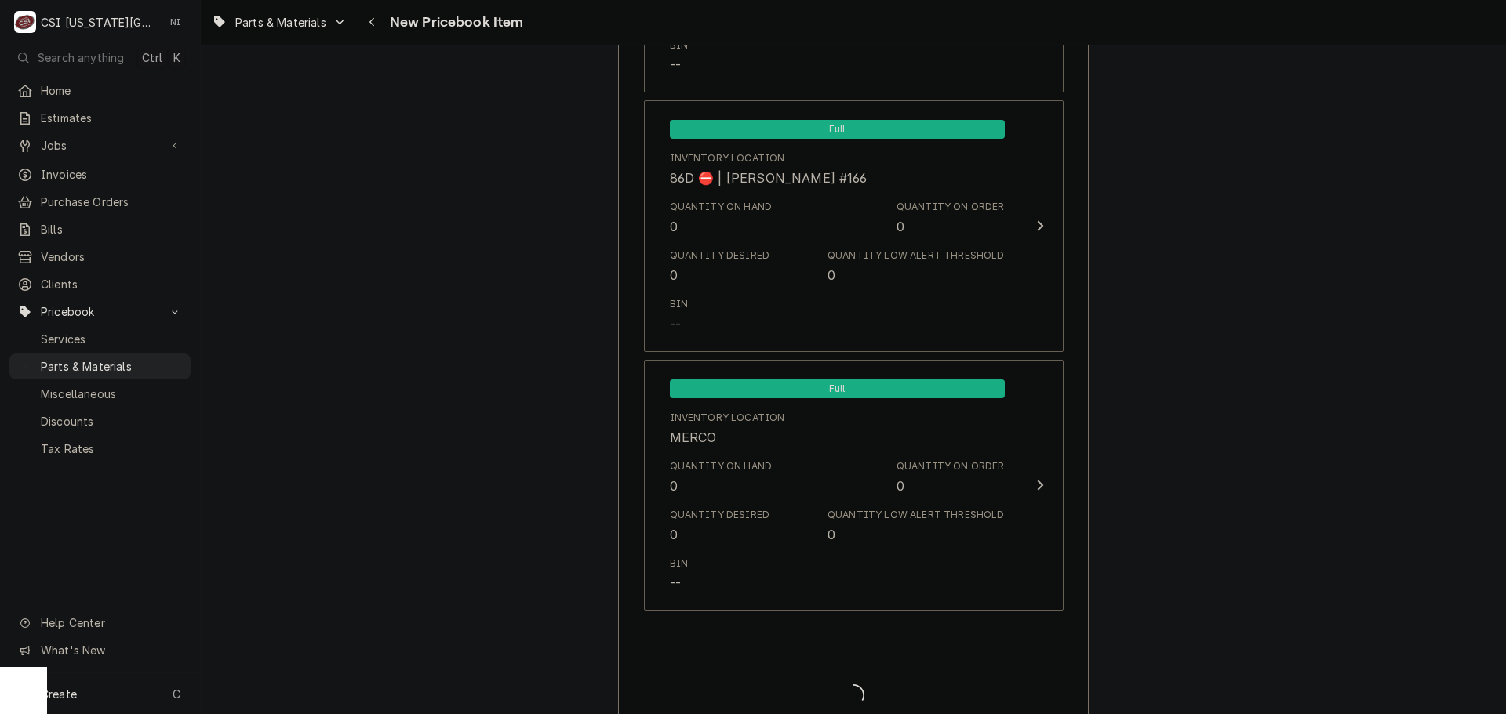
type textarea "x"
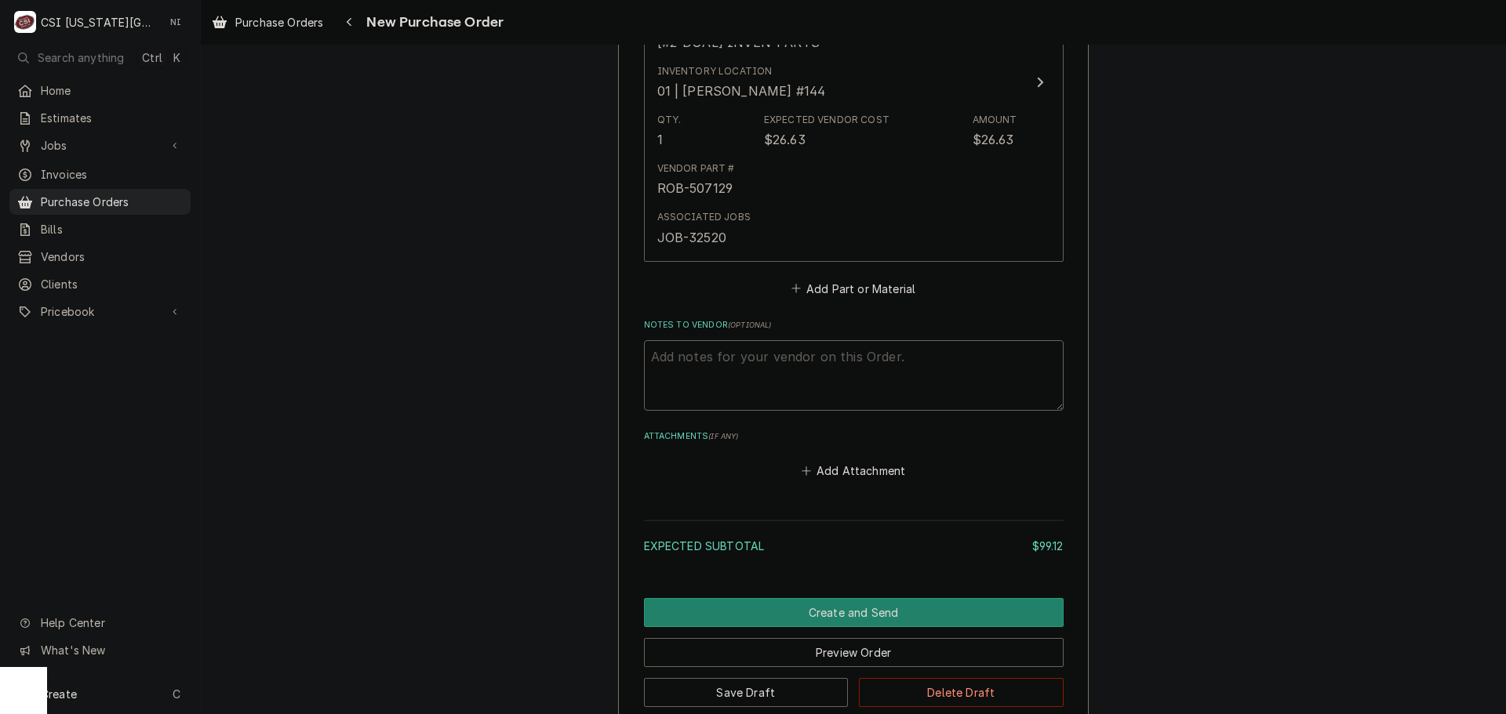
scroll to position [1569, 0]
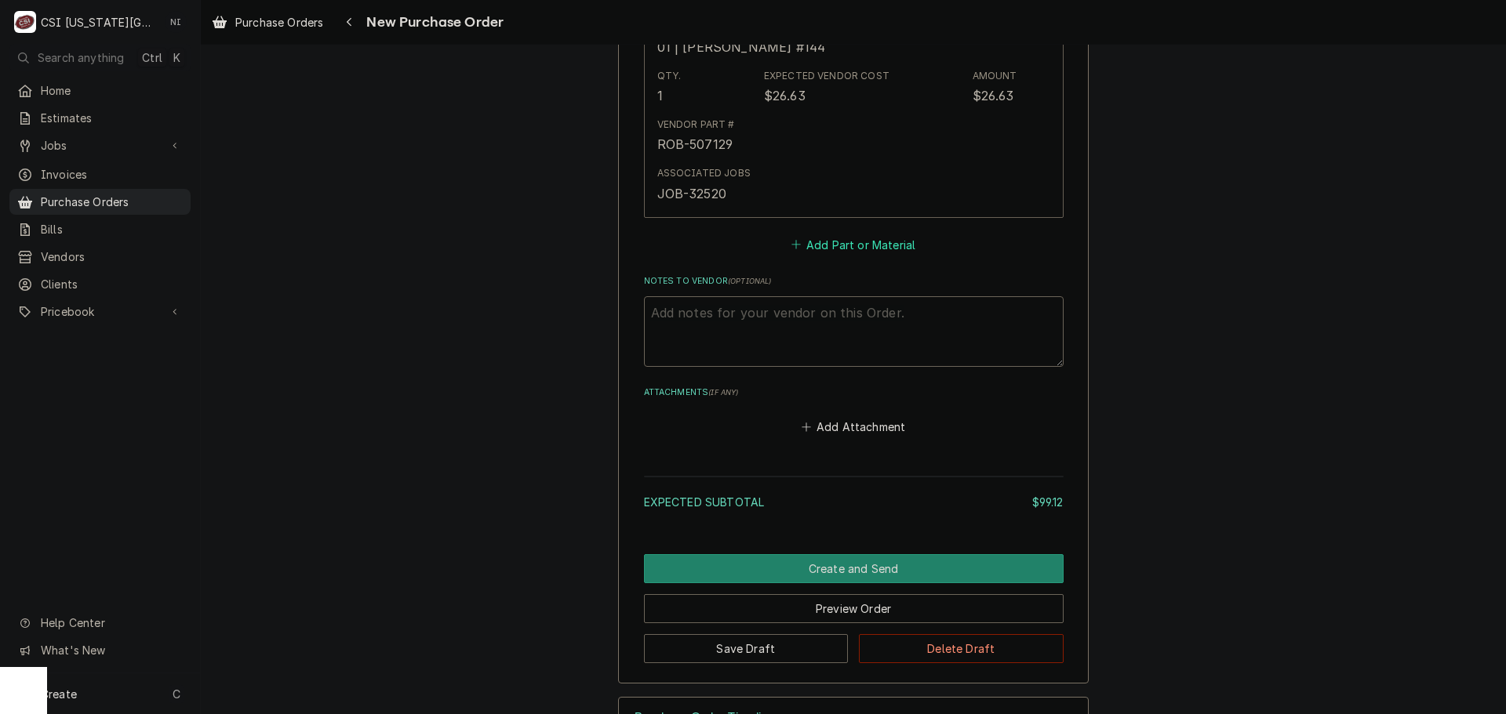
click at [869, 250] on button "Add Part or Material" at bounding box center [852, 245] width 129 height 22
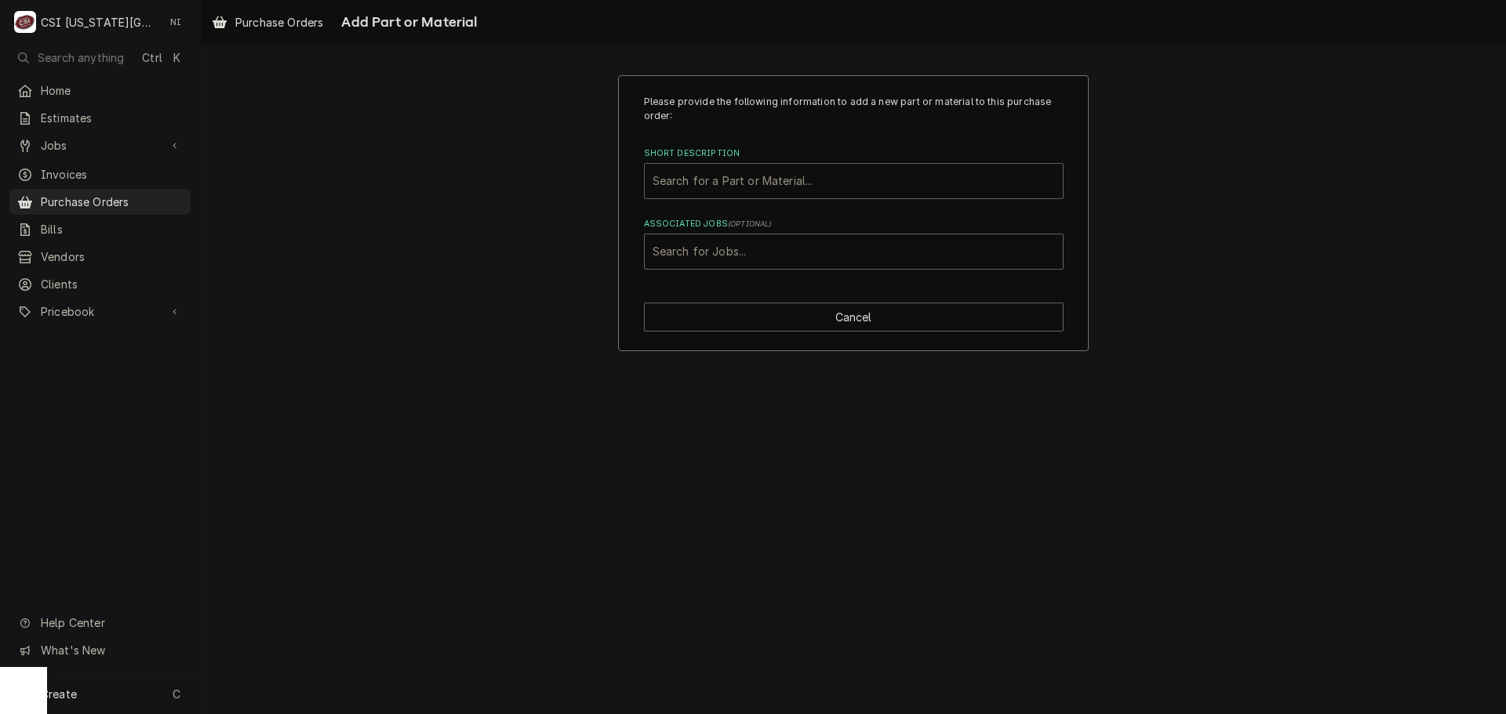
click at [801, 187] on div "Short Description" at bounding box center [854, 181] width 402 height 28
paste input "Door Magnet with Cover"
type input "Door Magnet with Cover"
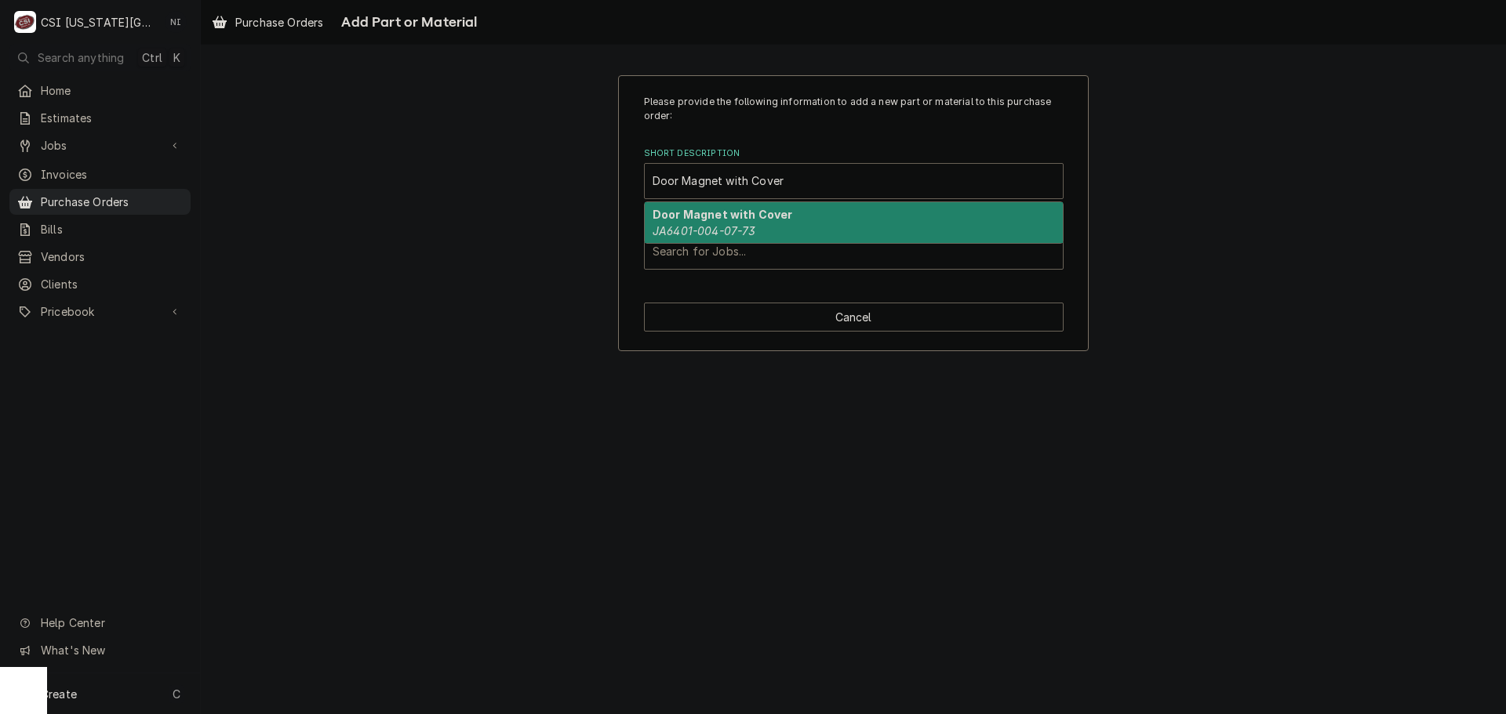
click at [771, 228] on div "Door Magnet with Cover JA6401-004-07-73" at bounding box center [854, 222] width 418 height 41
type input "V"
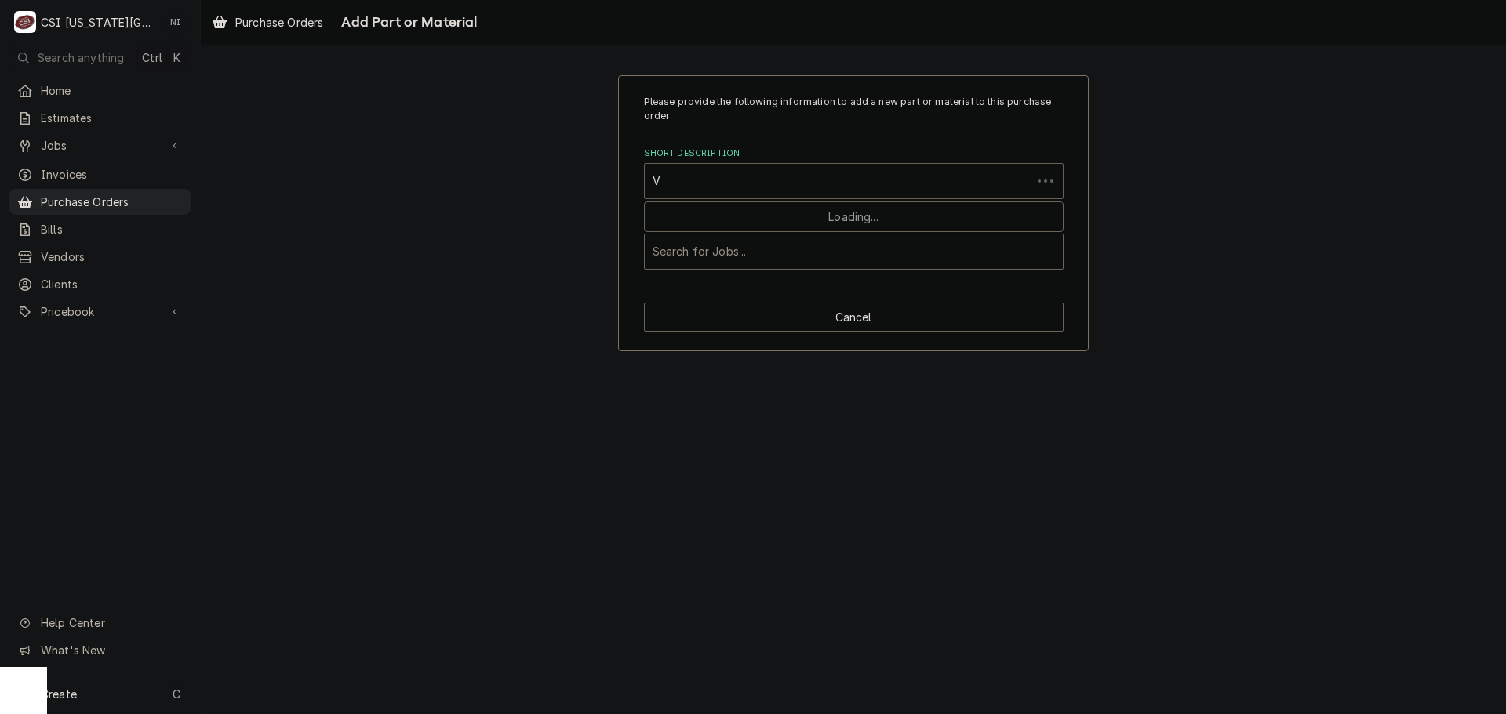
type textarea "x"
click at [727, 186] on div "Short Description" at bounding box center [838, 181] width 371 height 28
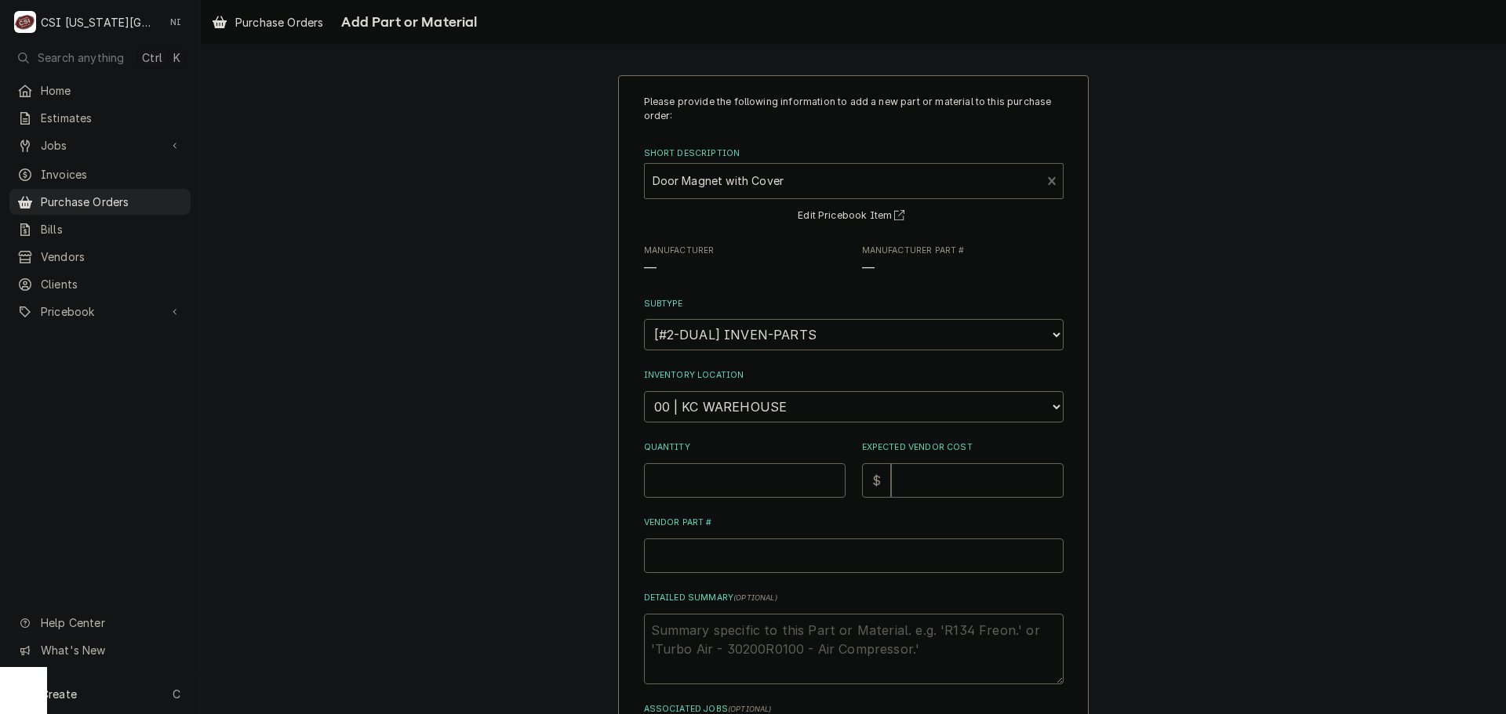
type textarea "x"
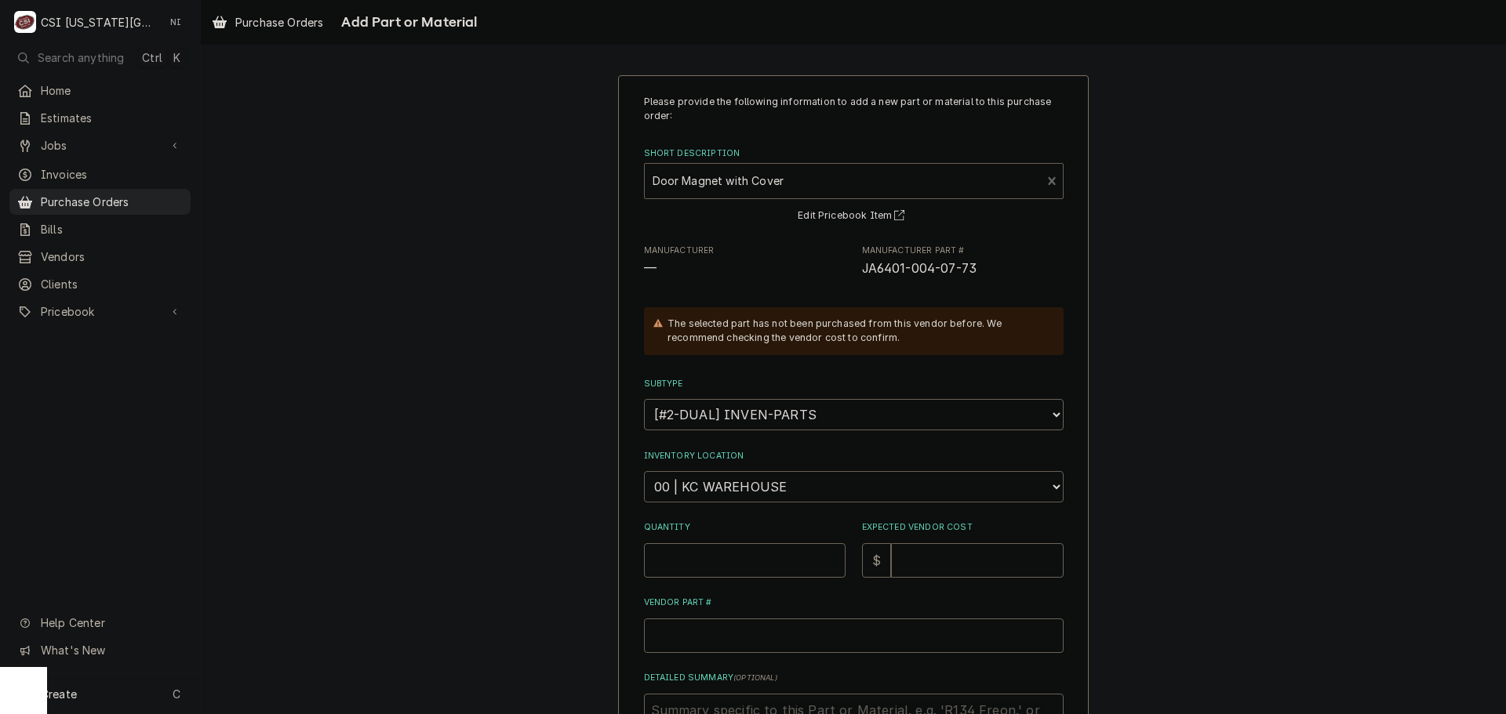
click at [782, 486] on select "Choose a location... 00 | KC WAREHOUSE 00 | MAIN WAREHOUSE 01 | [PERSON_NAME] #…" at bounding box center [854, 486] width 420 height 31
select select "2760"
click at [644, 471] on select "Choose a location... 00 | KC WAREHOUSE 00 | MAIN WAREHOUSE 01 | [PERSON_NAME] #…" at bounding box center [854, 486] width 420 height 31
click at [743, 562] on input "Quantity" at bounding box center [745, 561] width 202 height 35
type textarea "x"
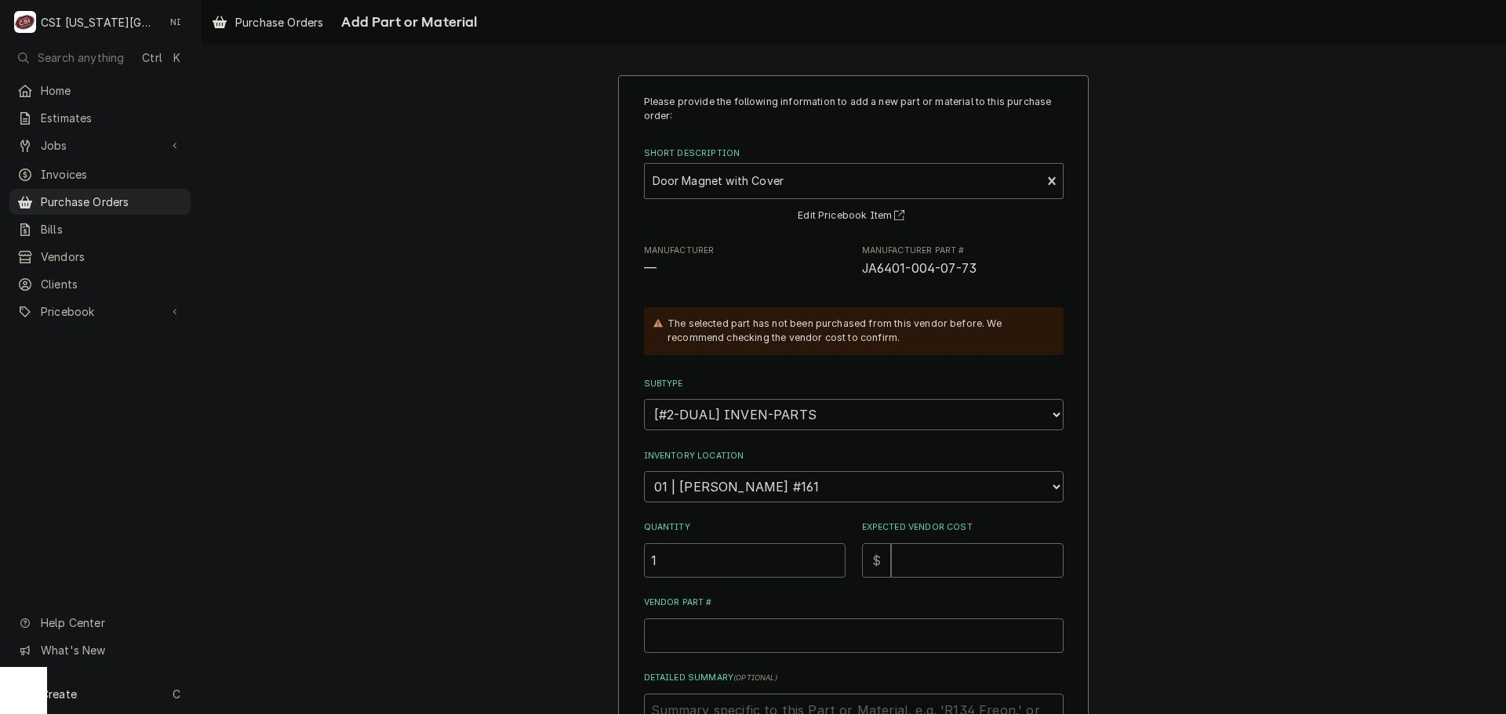
type input "1"
type textarea "x"
type input "3"
type textarea "x"
type input "36"
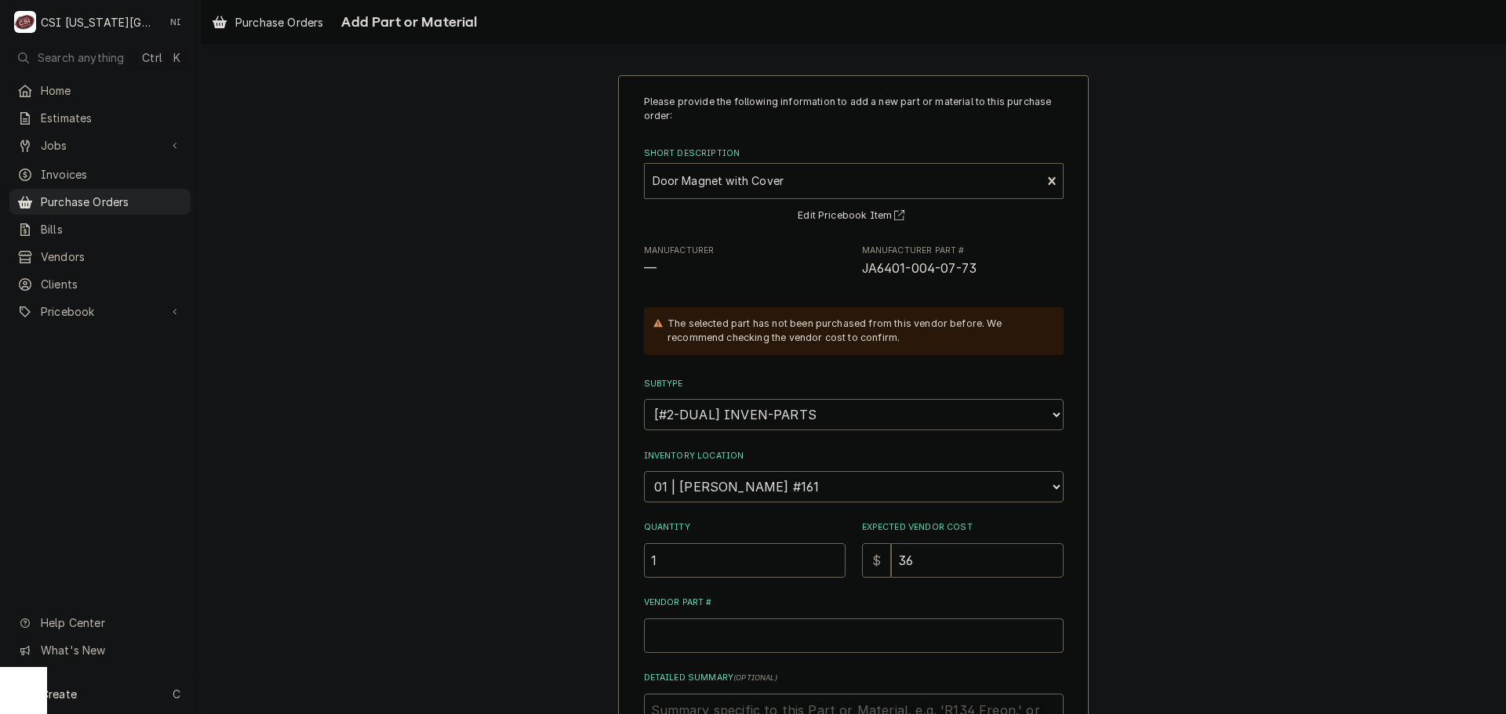
type textarea "x"
type input "36.7"
type textarea "x"
type input "36.72"
drag, startPoint x: 968, startPoint y: 265, endPoint x: 856, endPoint y: 271, distance: 111.5
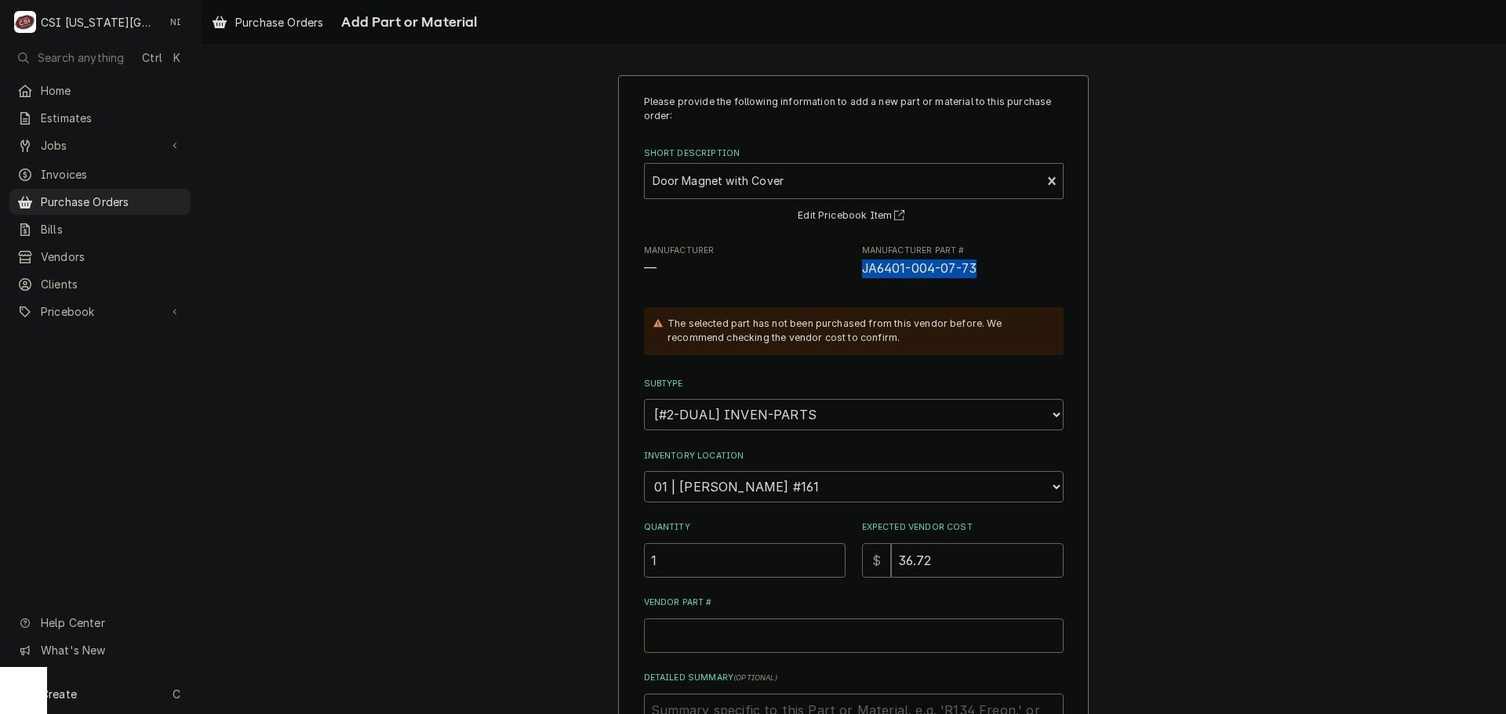
click at [862, 271] on span "JA6401-004-07-73" at bounding box center [919, 268] width 115 height 15
click at [1204, 197] on div "Please provide the following information to add a new part or material to this …" at bounding box center [853, 496] width 1305 height 870
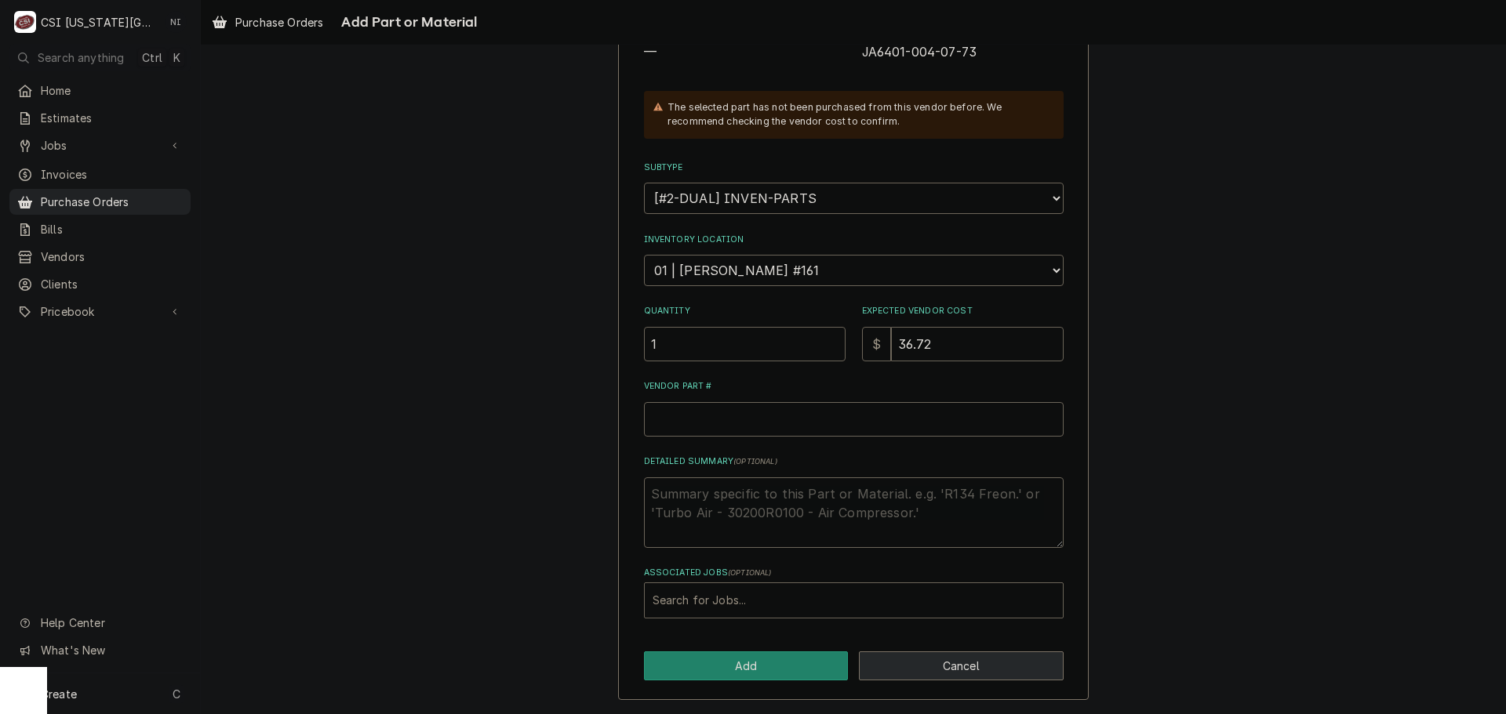
click at [935, 656] on button "Cancel" at bounding box center [961, 666] width 205 height 29
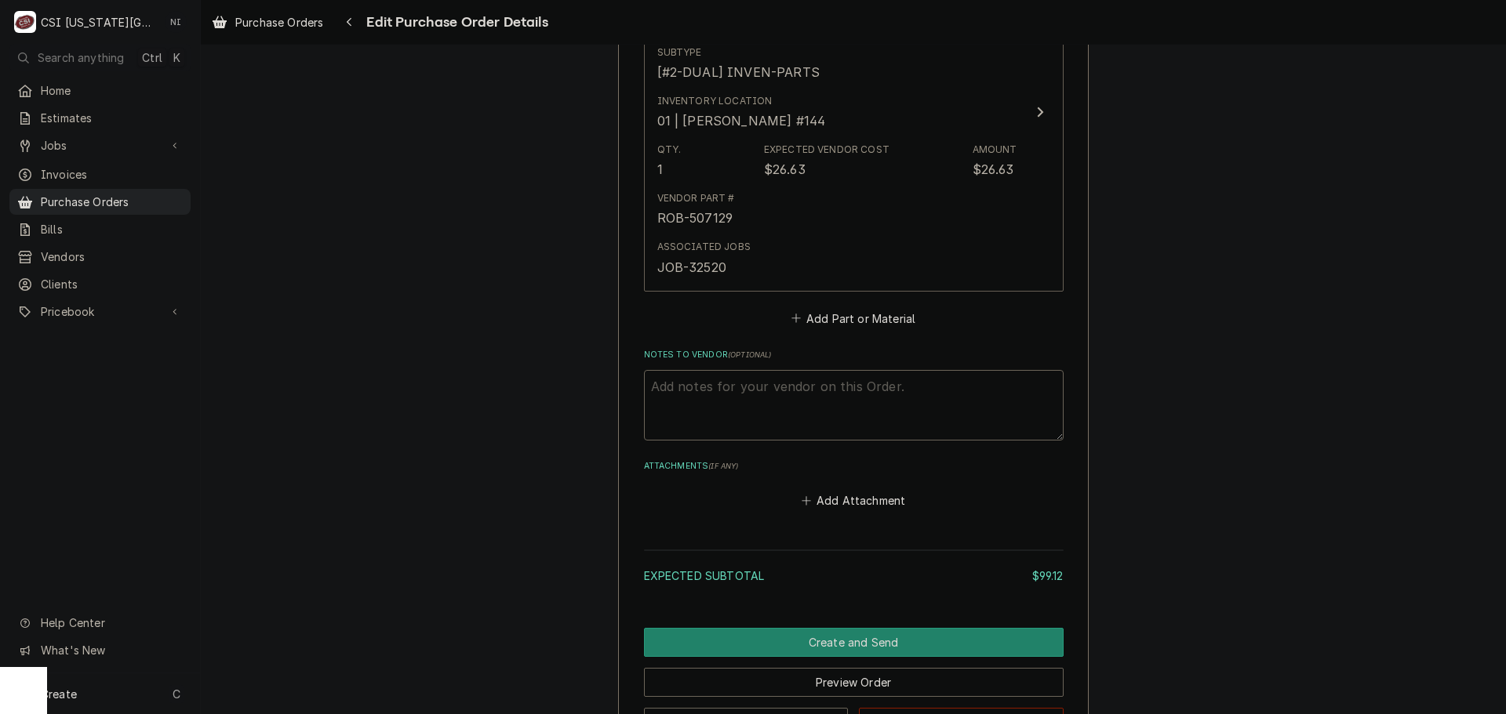
scroll to position [1622, 0]
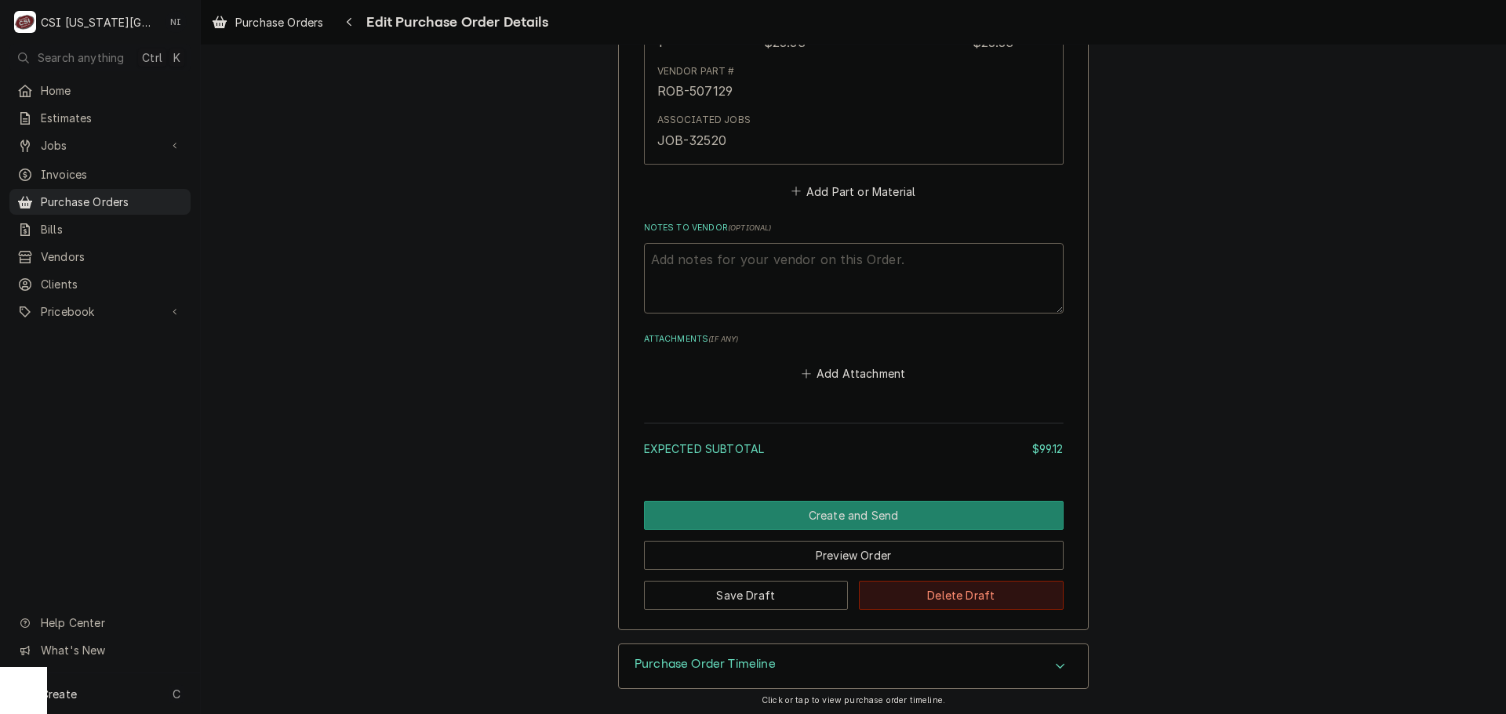
click at [942, 606] on button "Delete Draft" at bounding box center [961, 595] width 205 height 29
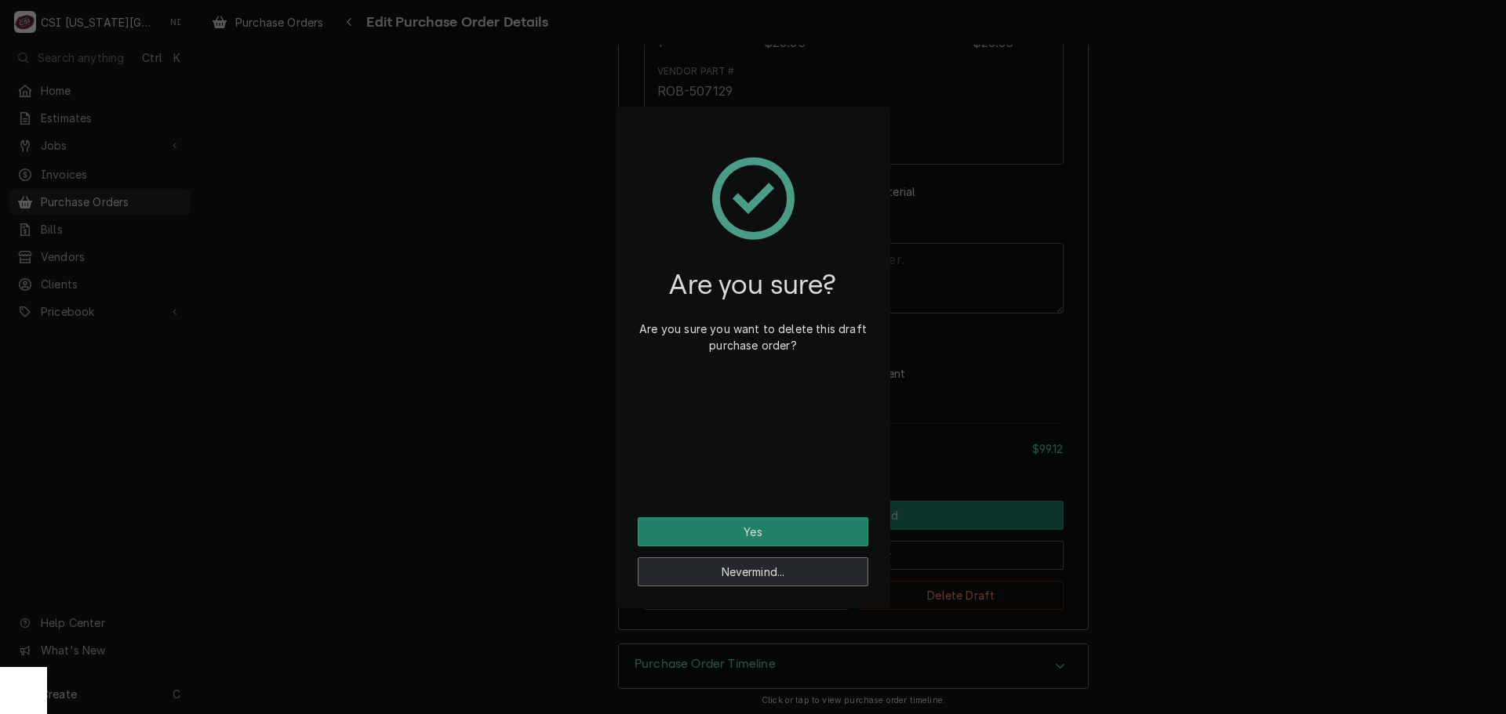
click at [776, 572] on button "Nevermind..." at bounding box center [753, 572] width 231 height 29
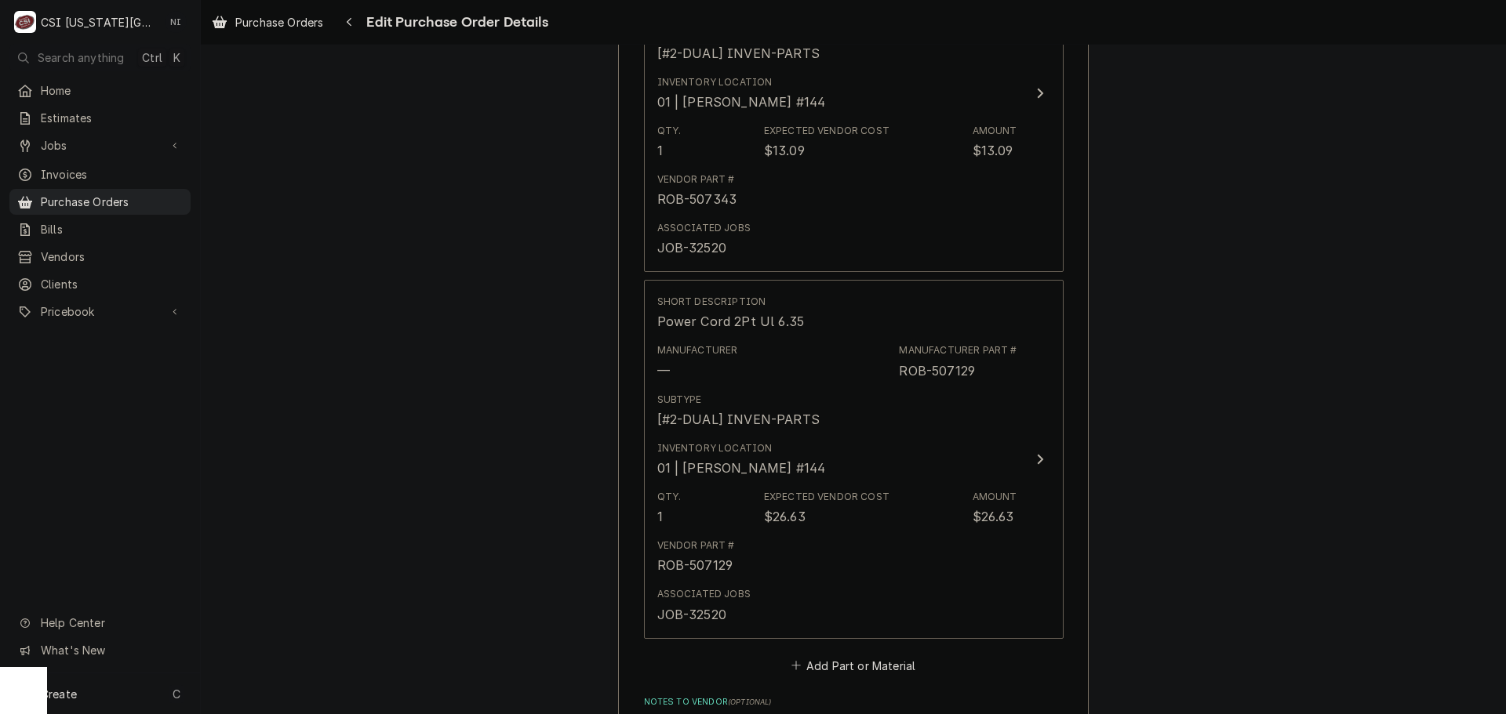
scroll to position [1073, 0]
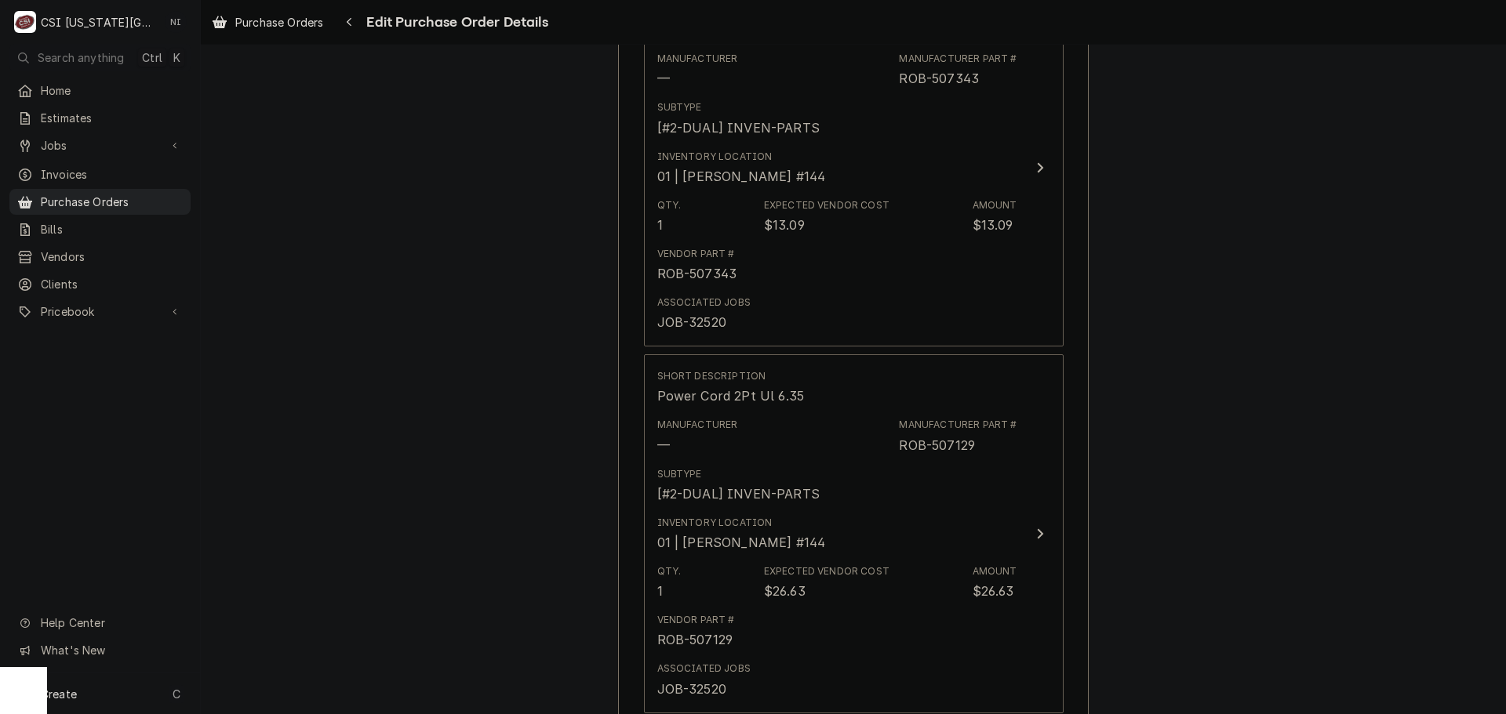
type textarea "x"
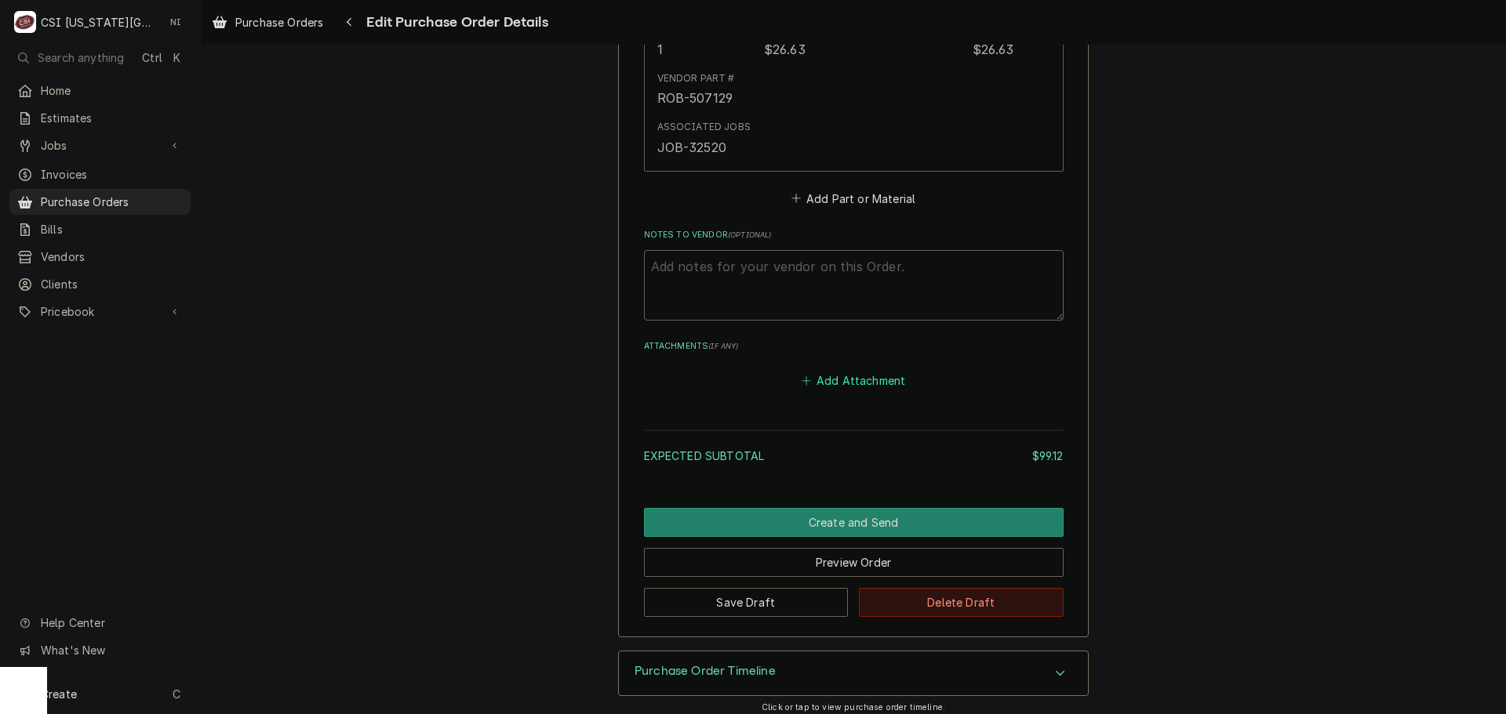
scroll to position [1626, 0]
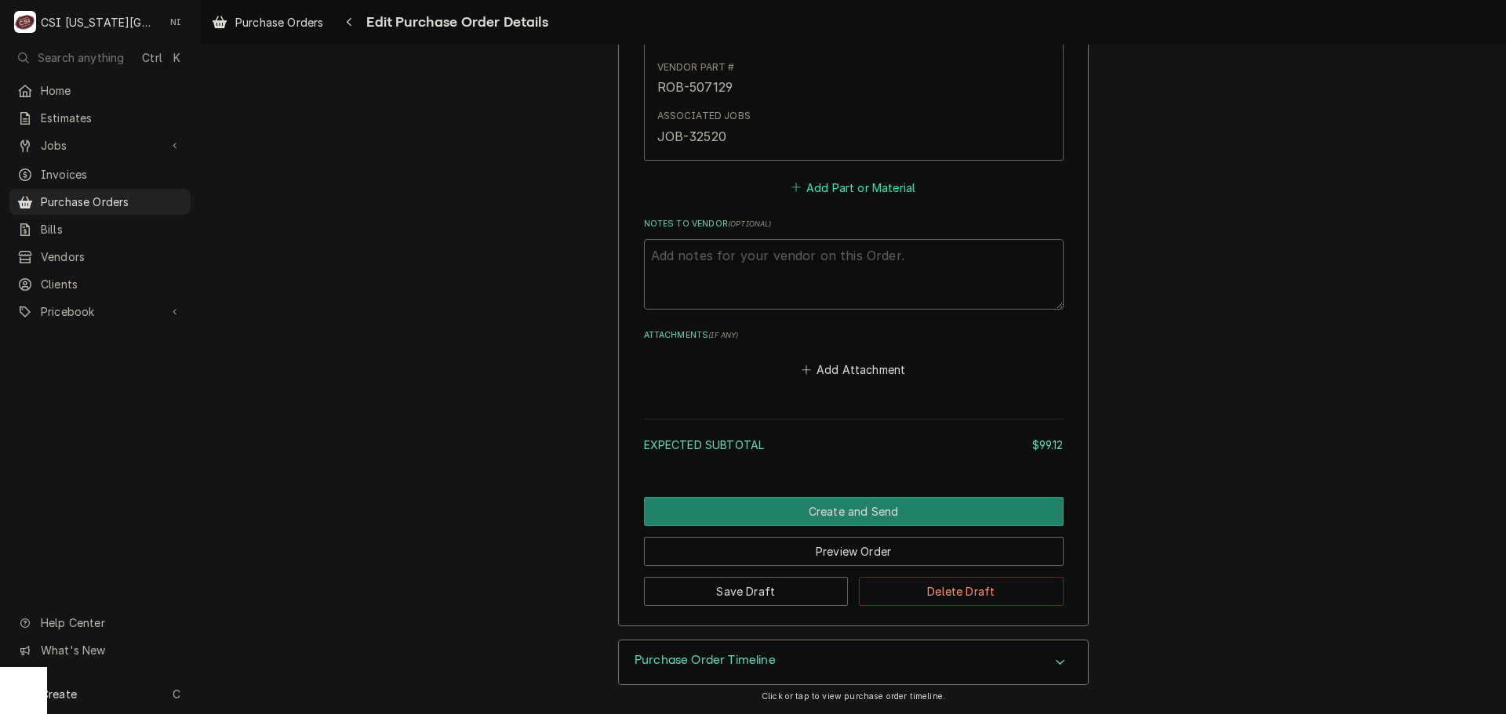
click at [827, 178] on button "Add Part or Material" at bounding box center [852, 187] width 129 height 22
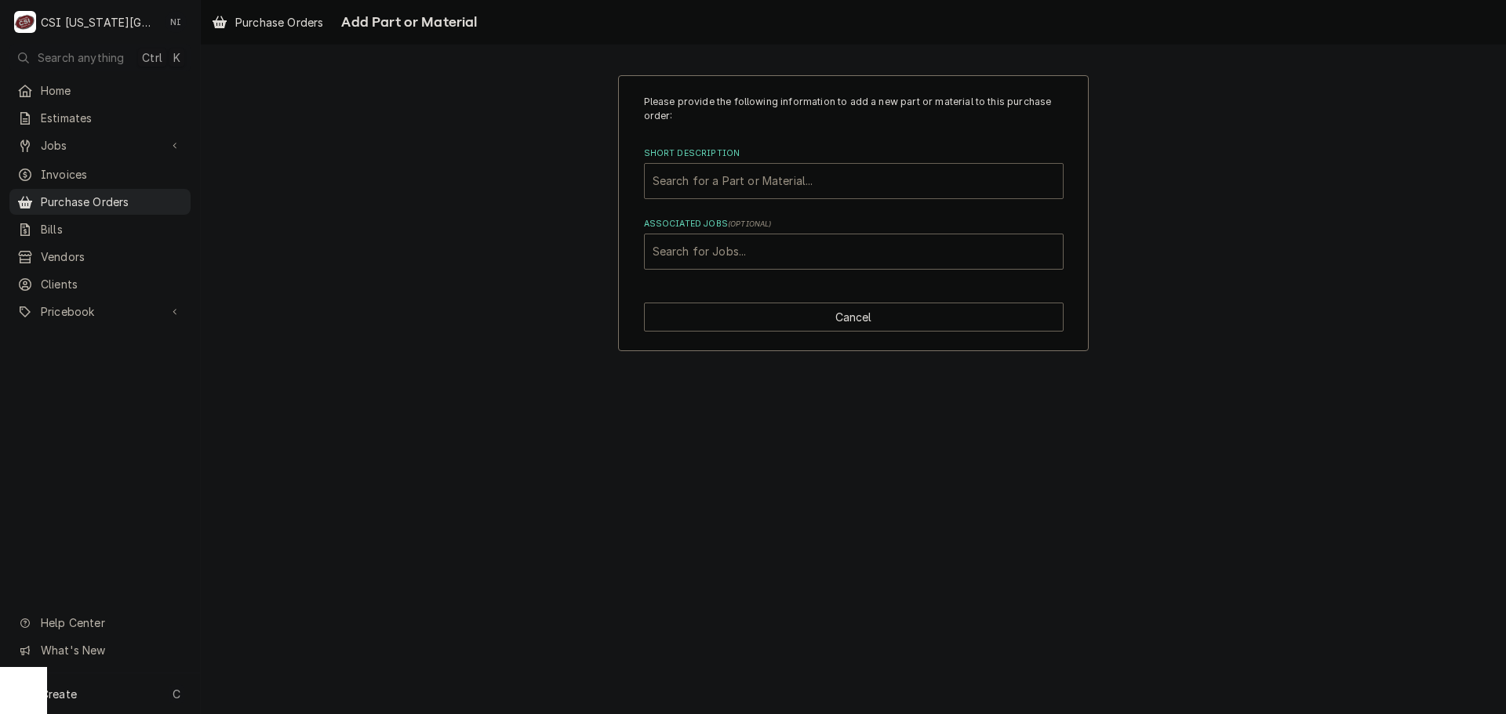
click at [730, 186] on div "Short Description" at bounding box center [854, 181] width 402 height 28
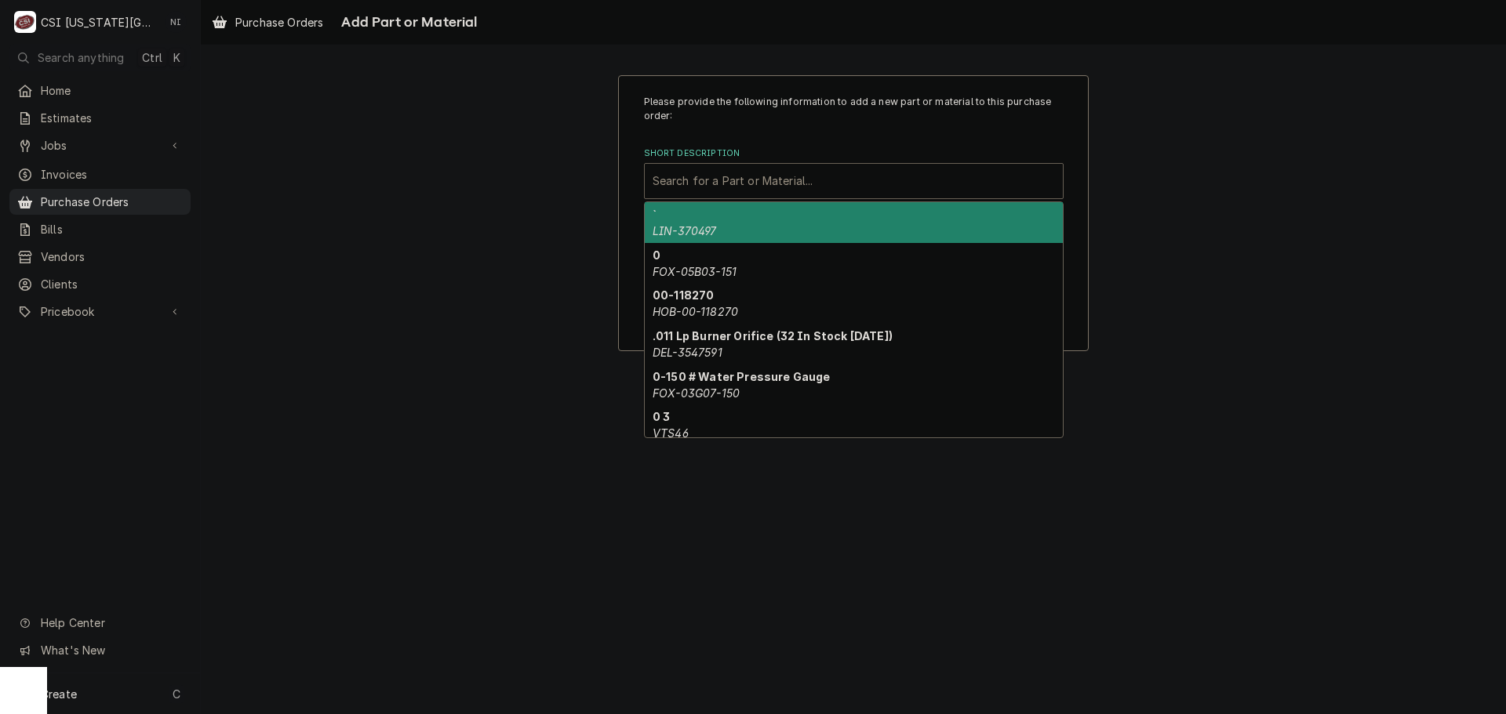
paste input "Door Magnet with Cover"
type input "Door Magnet with Cover"
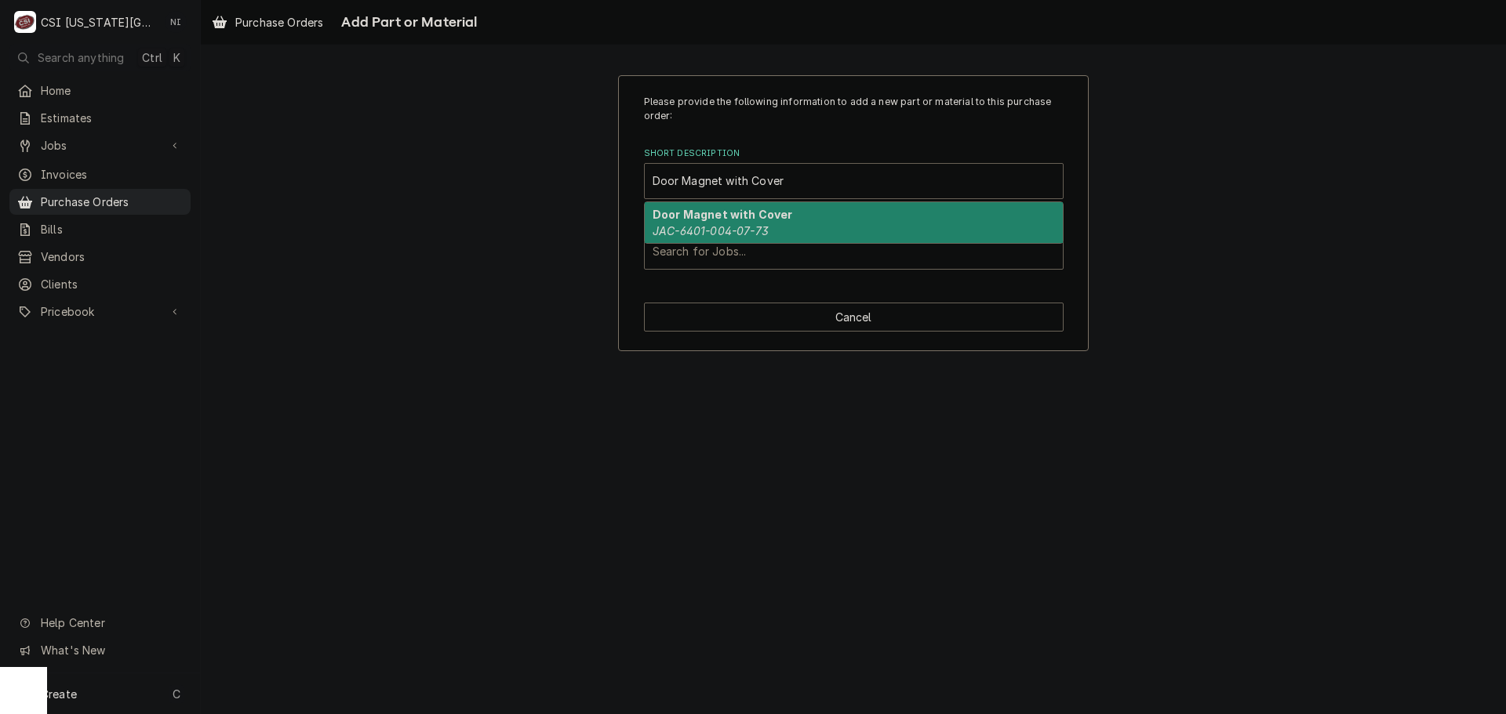
click at [739, 220] on strong "Door Magnet with Cover" at bounding box center [723, 214] width 140 height 13
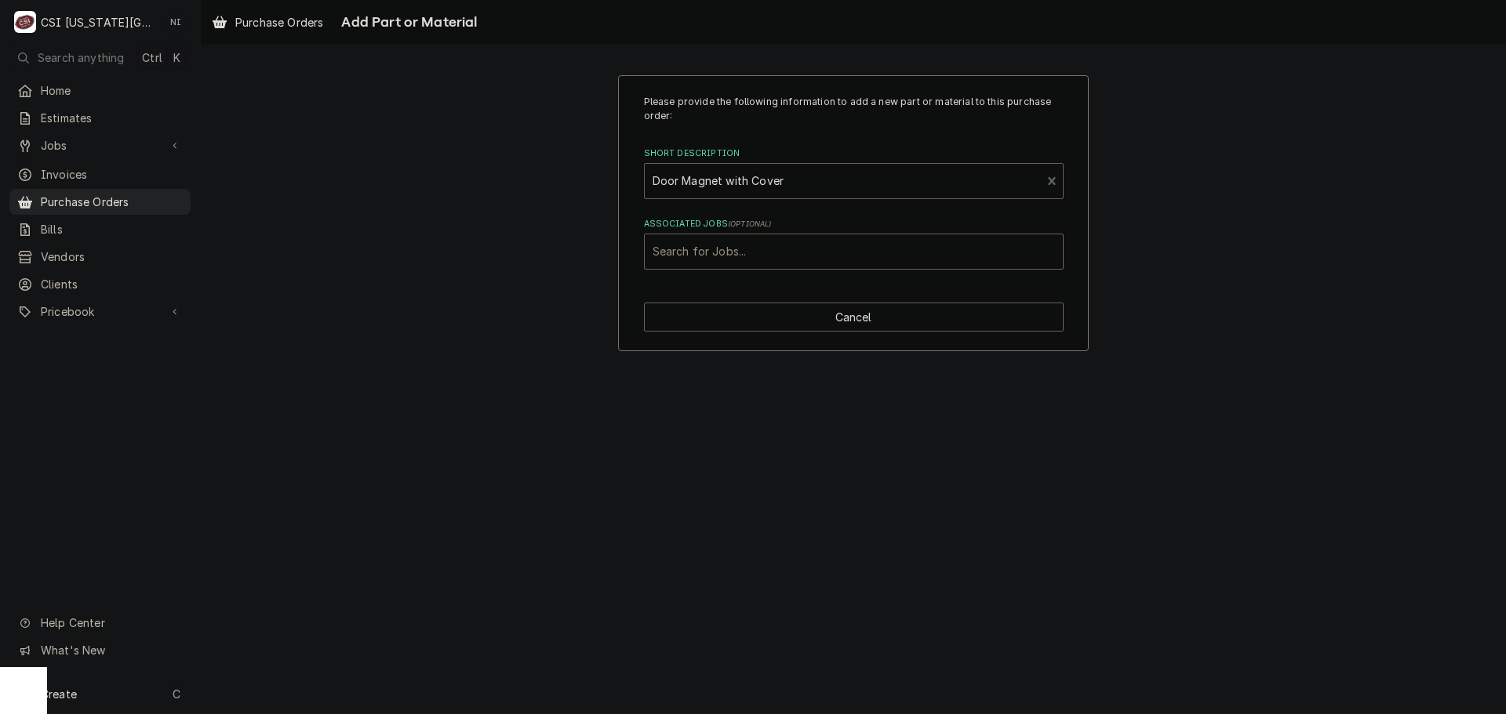
type textarea "x"
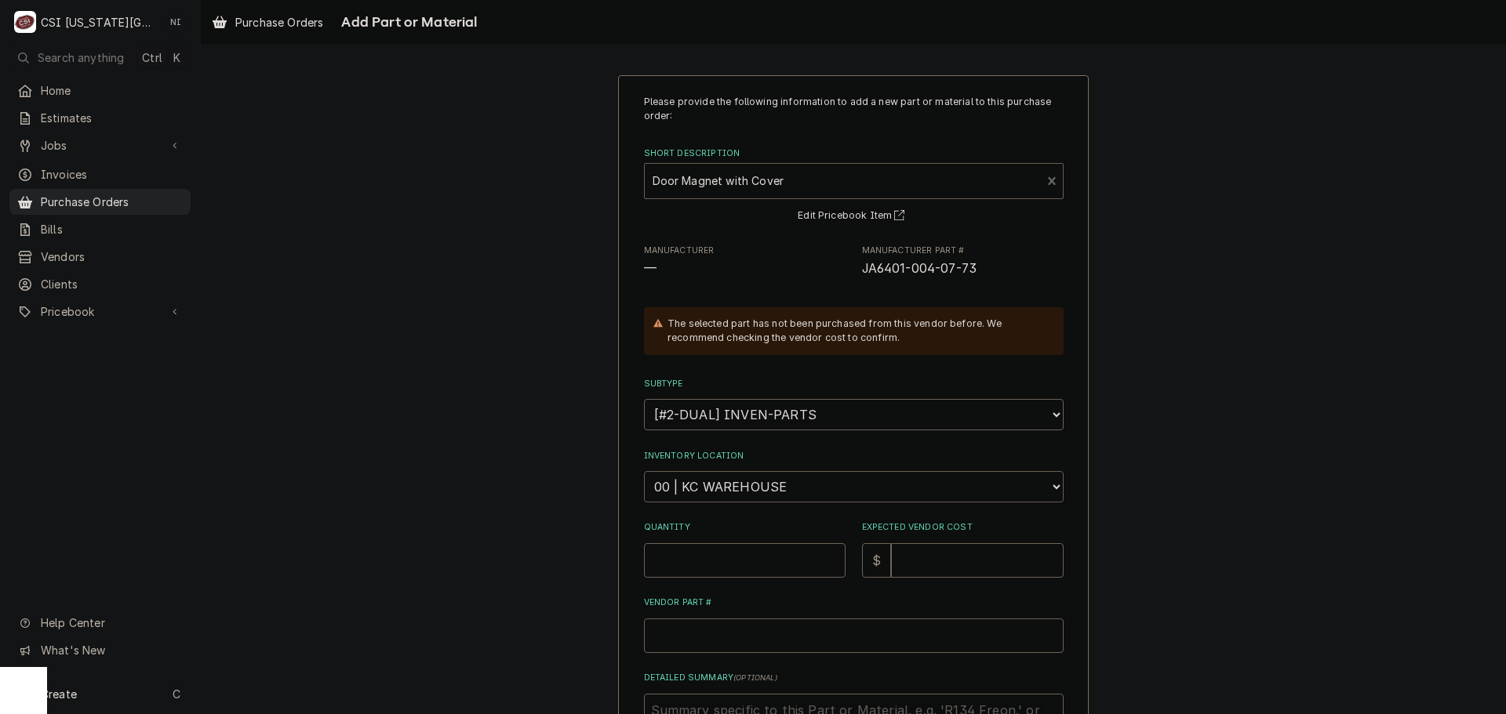
click at [736, 491] on select "Choose a location... 00 | KC WAREHOUSE 00 | MAIN WAREHOUSE 01 | BRIAN BREAZIER …" at bounding box center [854, 486] width 420 height 31
select select "2760"
click at [644, 471] on select "Choose a location... 00 | KC WAREHOUSE 00 | MAIN WAREHOUSE 01 | BRIAN BREAZIER …" at bounding box center [854, 486] width 420 height 31
click at [729, 549] on input "Quantity" at bounding box center [745, 561] width 202 height 35
type textarea "x"
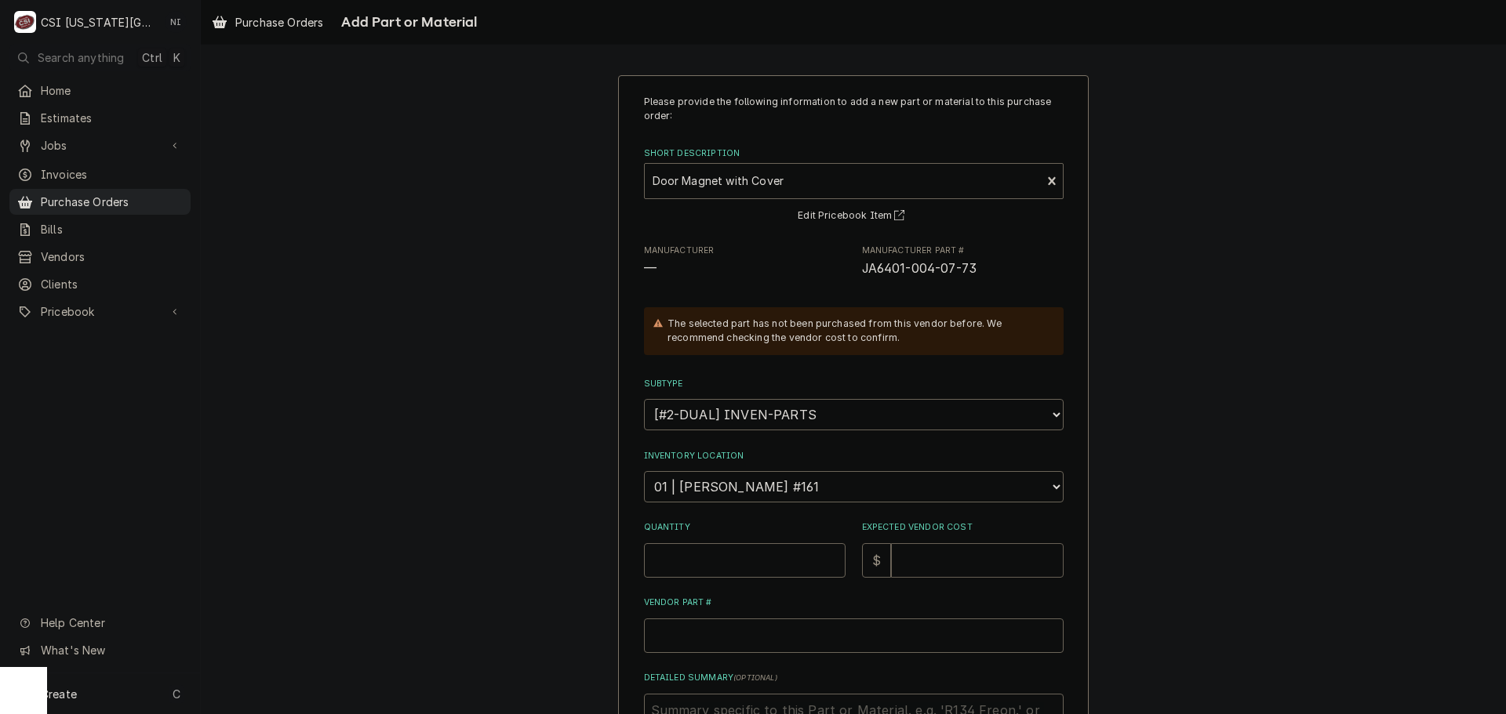
type input "1"
type textarea "x"
click at [729, 549] on input "Quantity" at bounding box center [745, 561] width 202 height 35
type textarea "x"
type input "1"
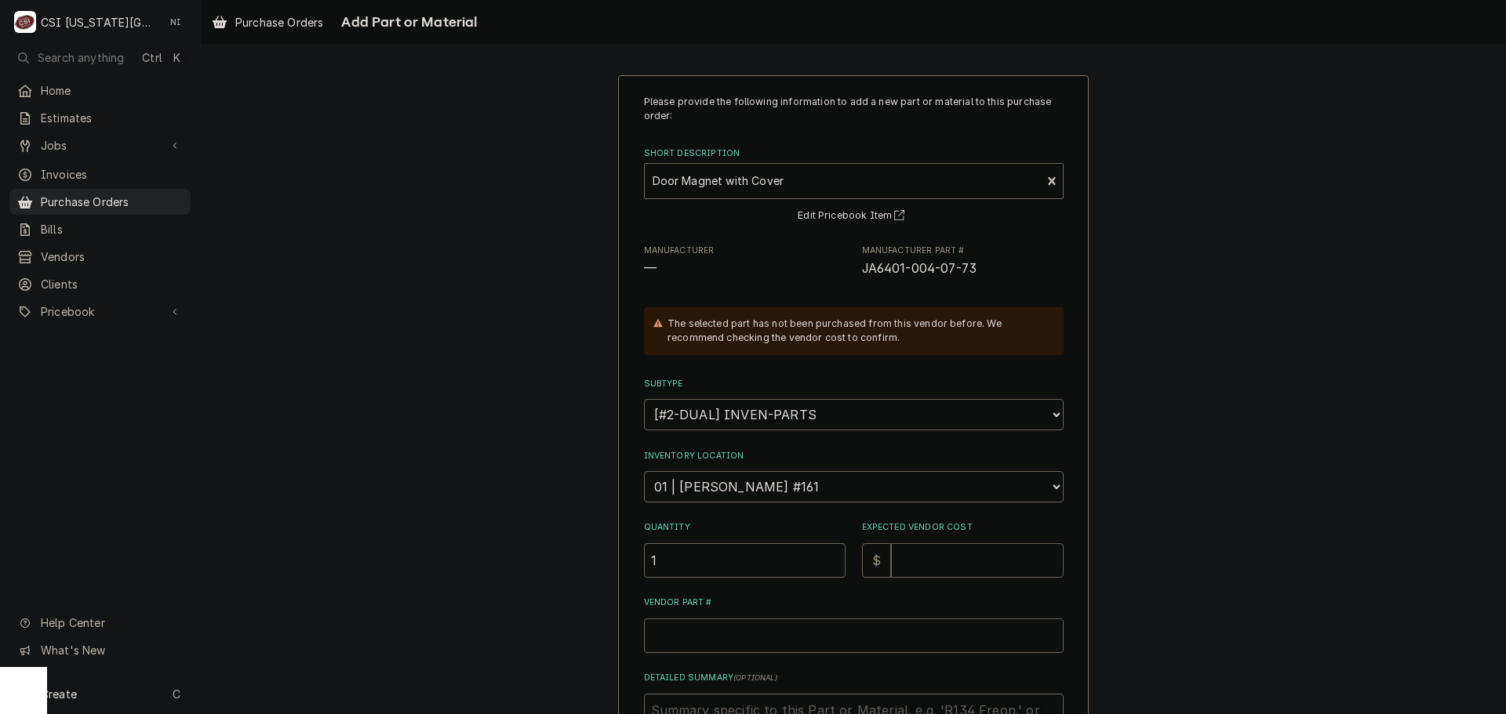
type textarea "x"
type input "3"
type textarea "x"
type input "36"
type textarea "x"
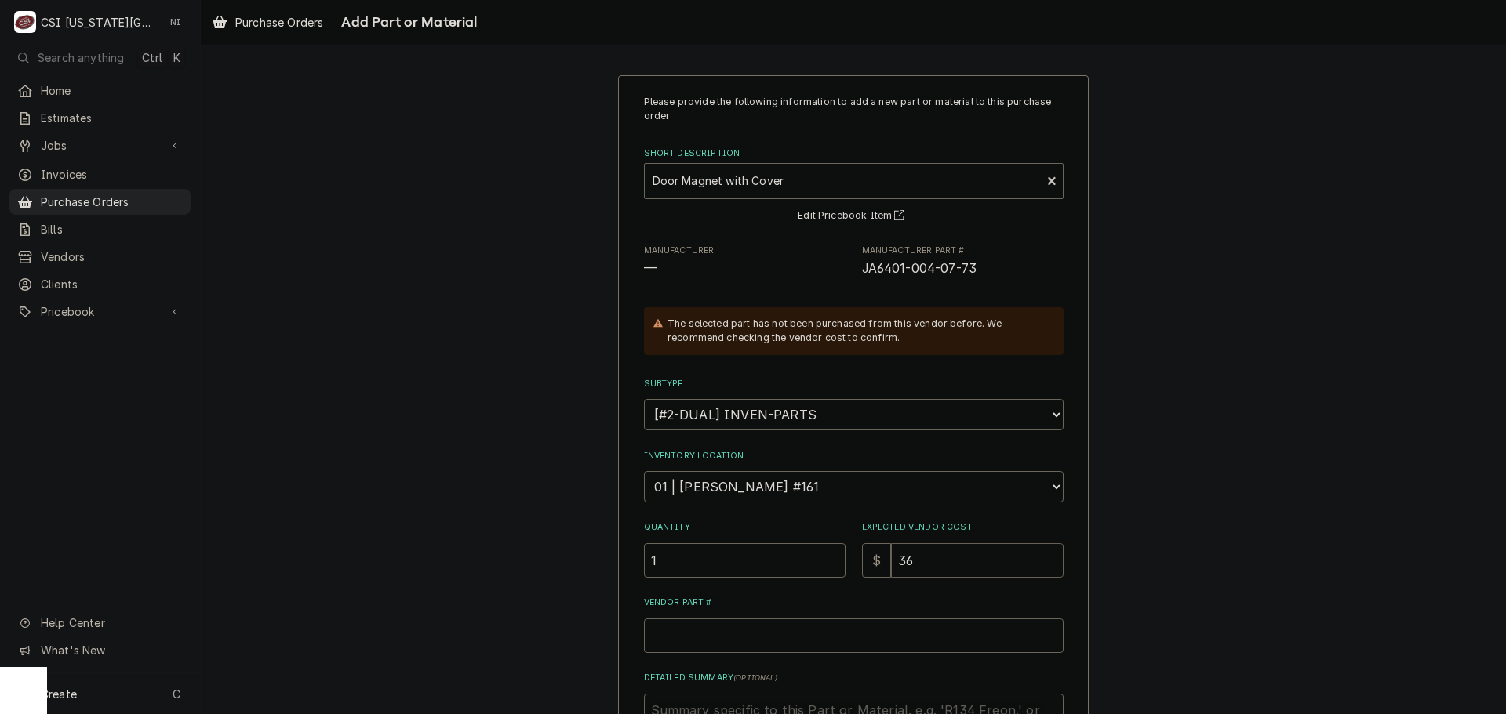
type input "36.7"
type textarea "x"
type input "36.72"
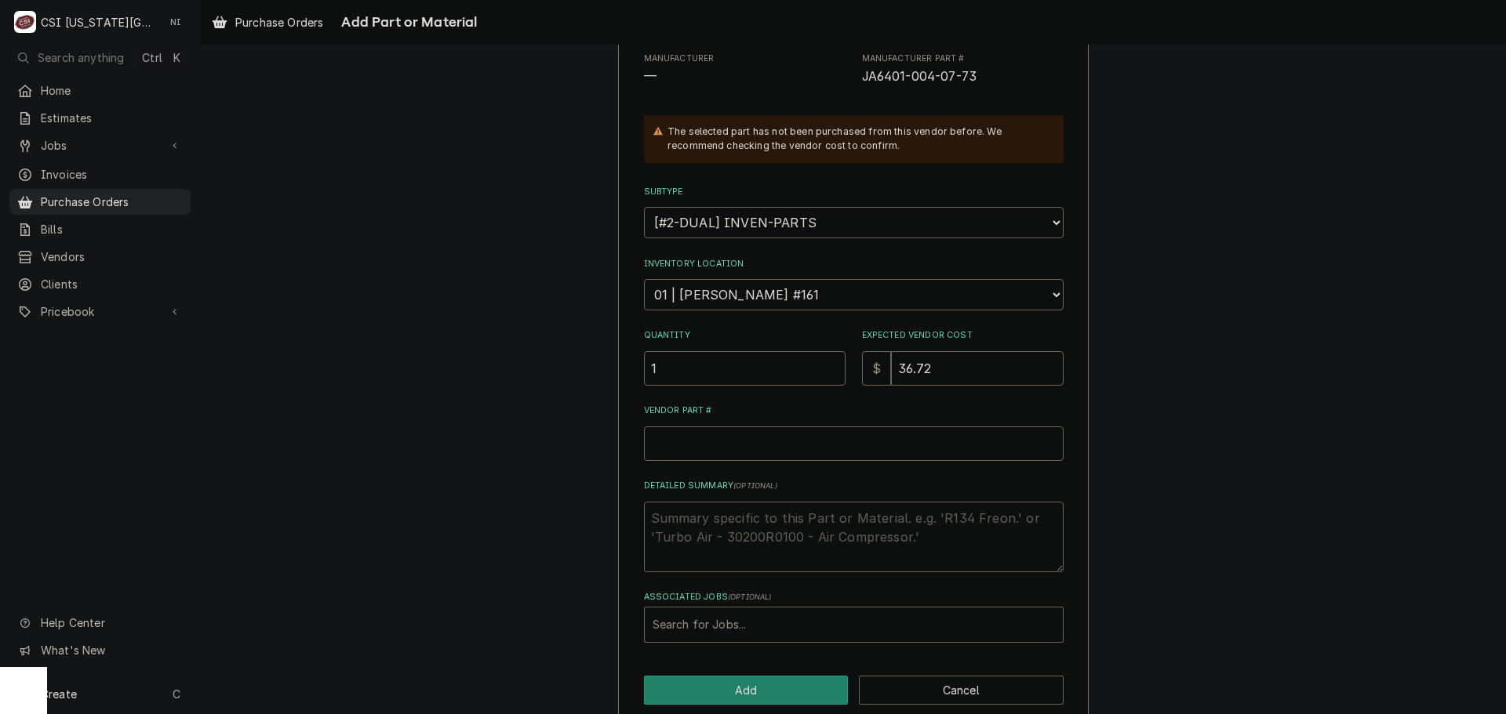
scroll to position [216, 0]
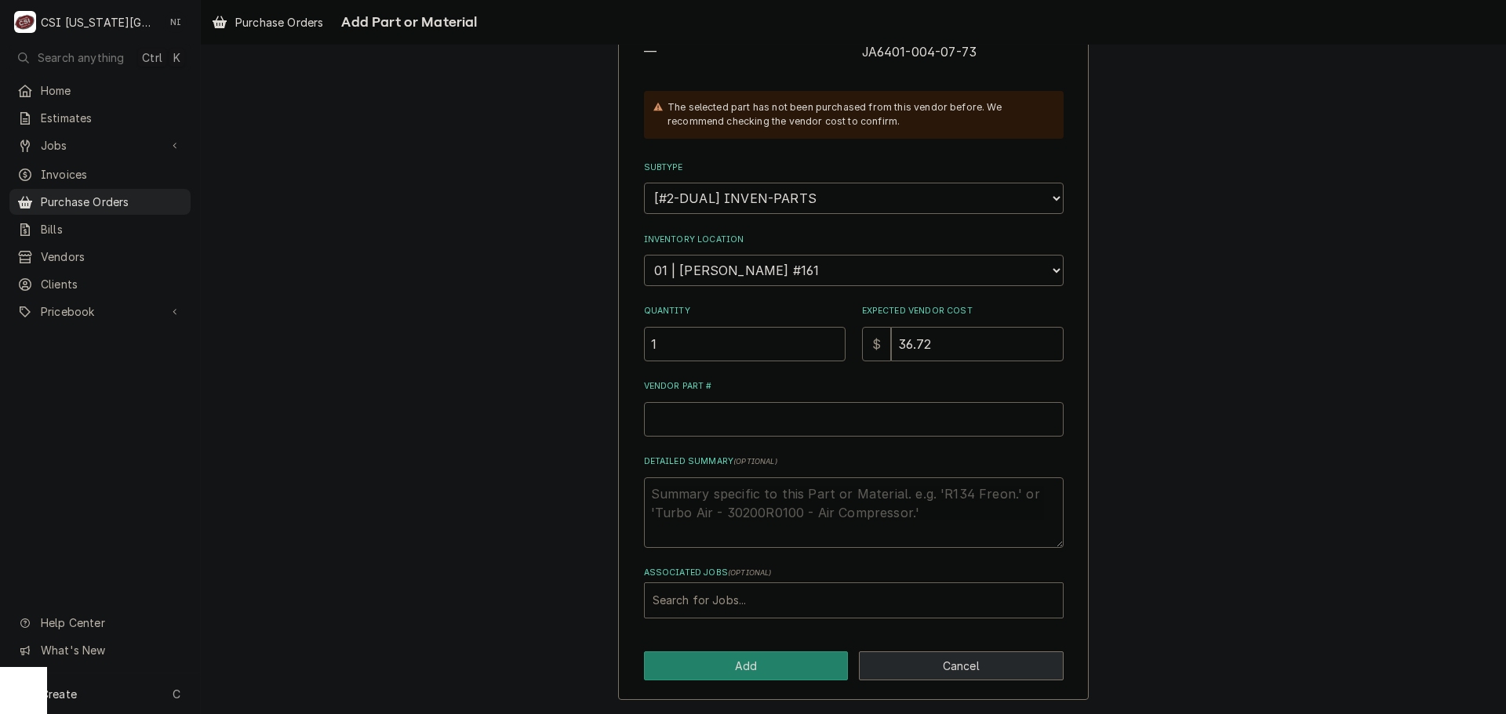
click at [939, 657] on button "Cancel" at bounding box center [961, 666] width 205 height 29
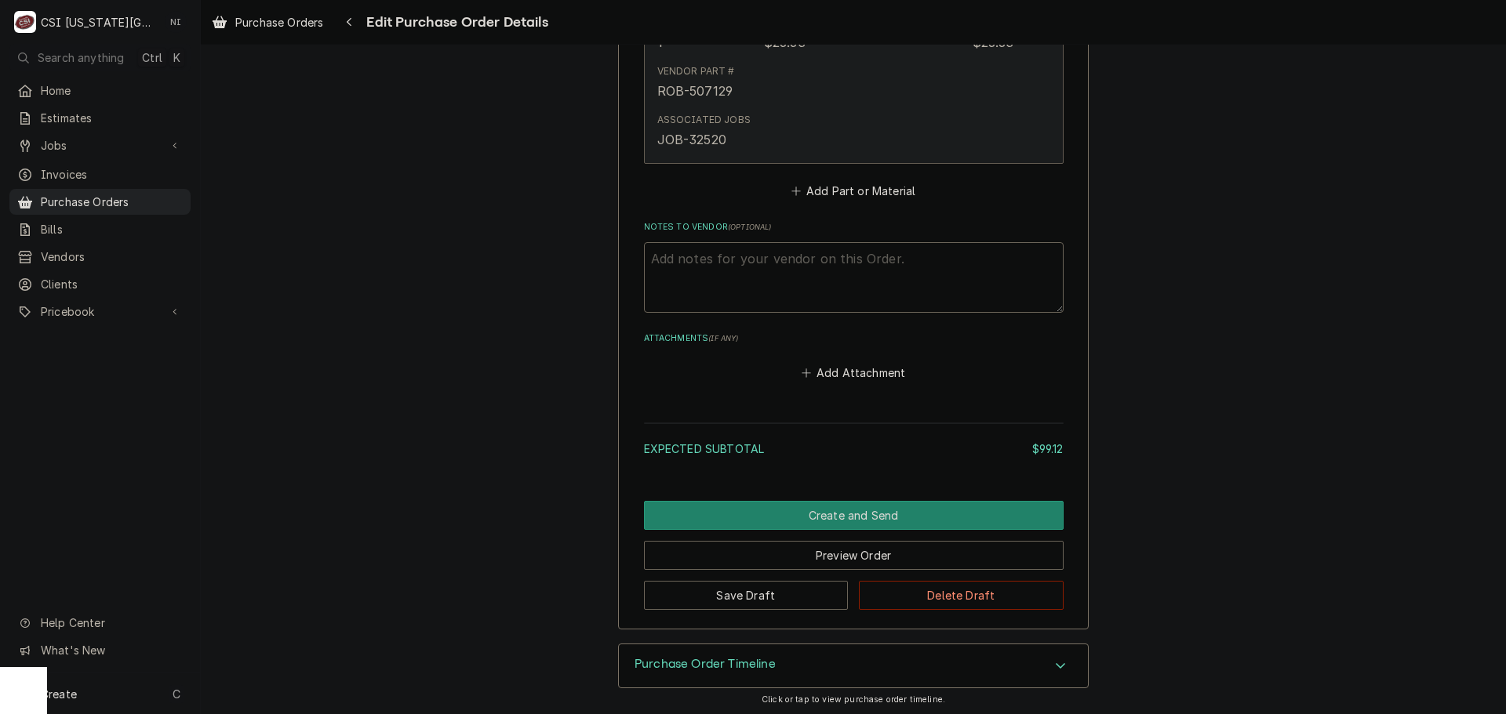
scroll to position [1622, 0]
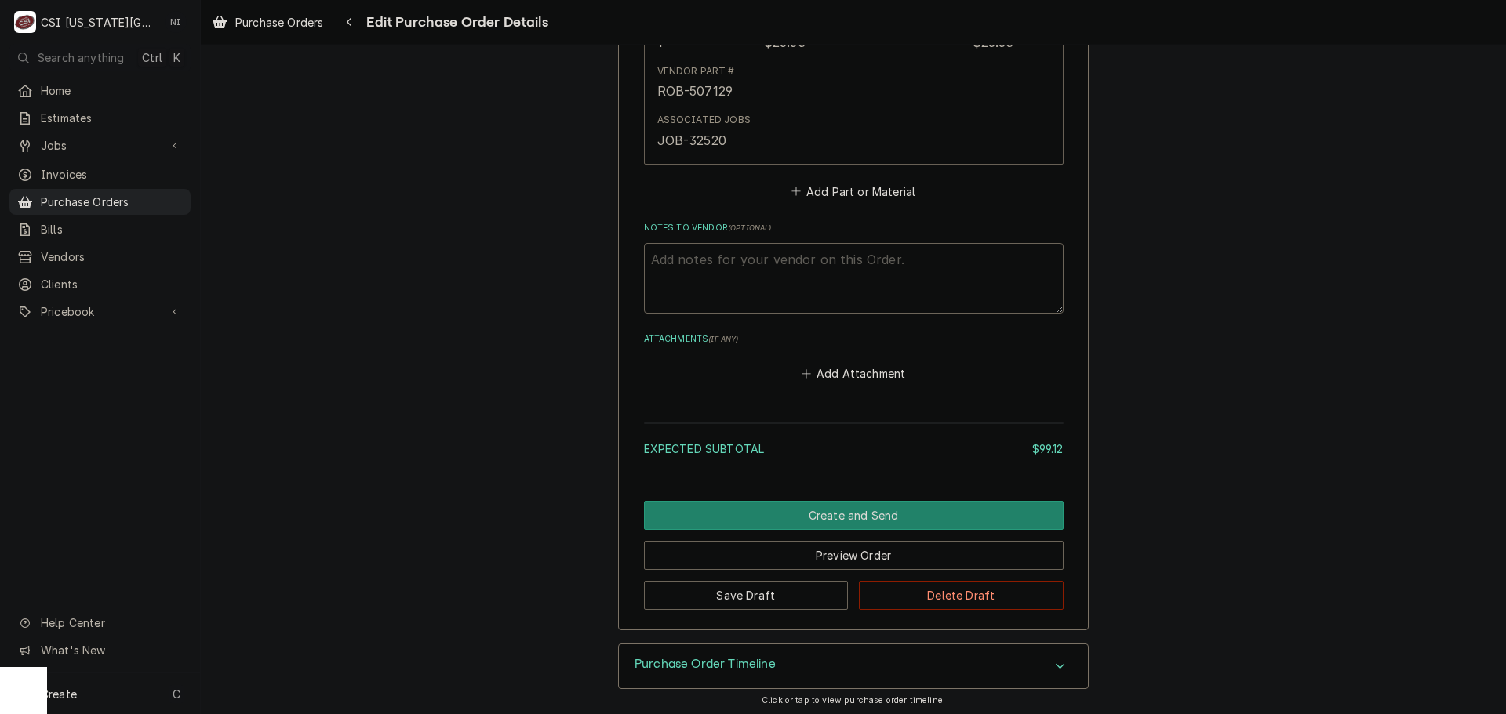
type textarea "x"
click at [853, 189] on button "Add Part or Material" at bounding box center [852, 191] width 129 height 22
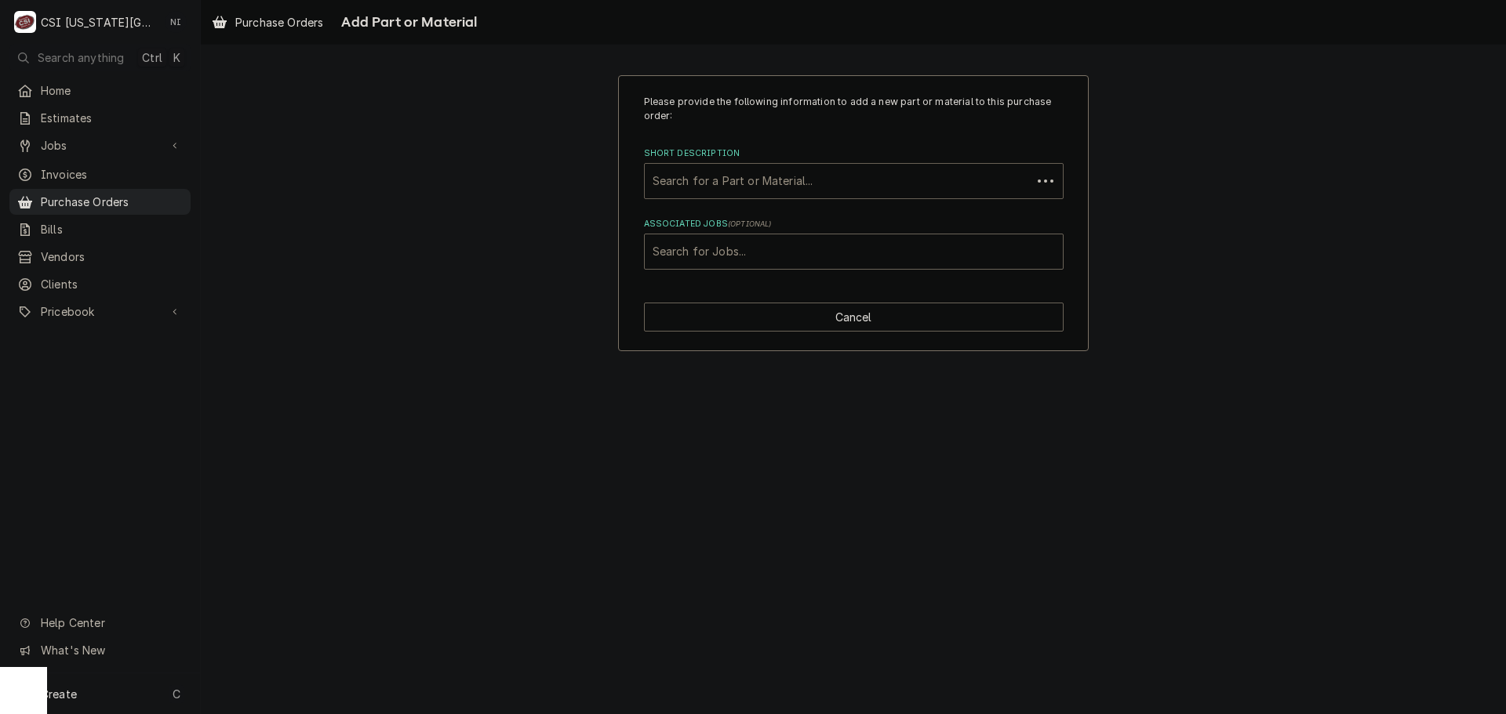
click at [810, 187] on div "Short Description" at bounding box center [838, 181] width 371 height 28
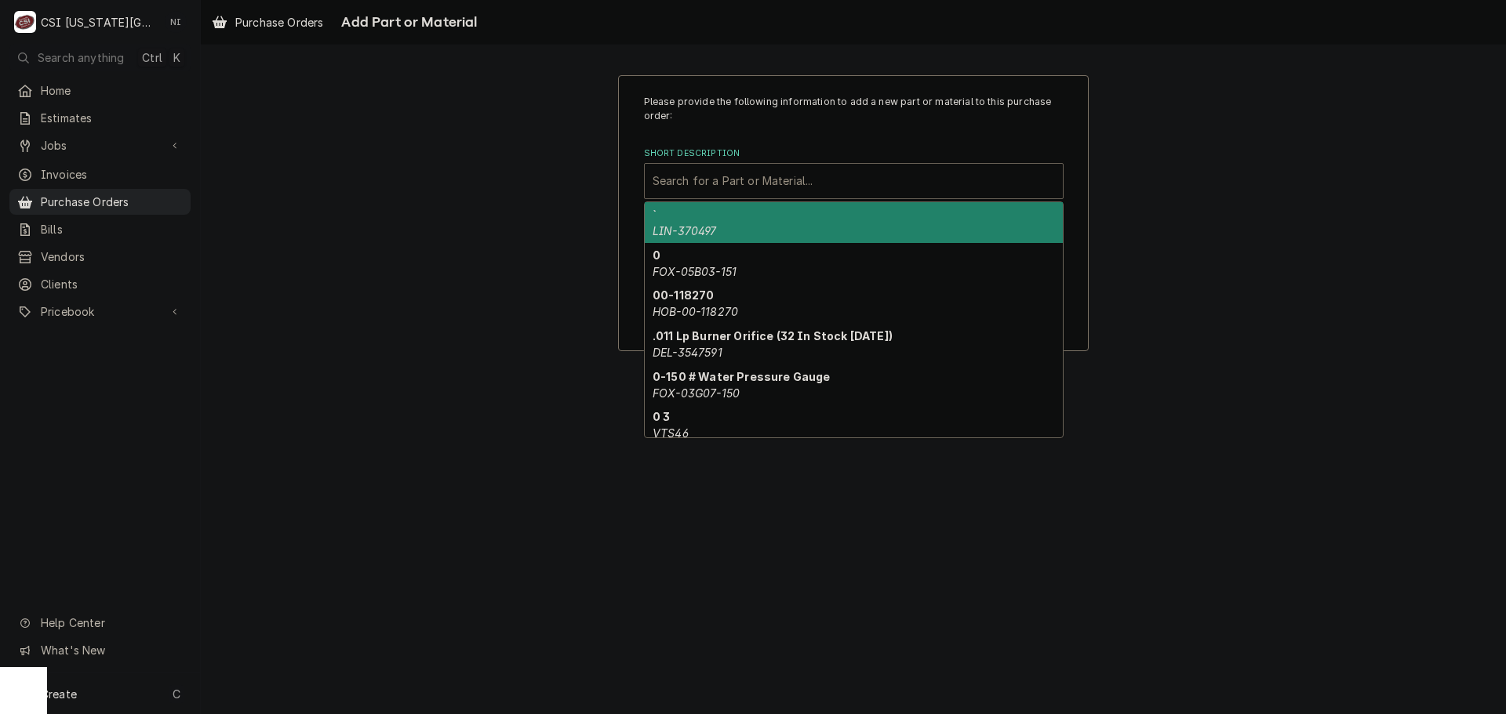
paste input "6401-004-07-73"
type input "6401-004-07-73"
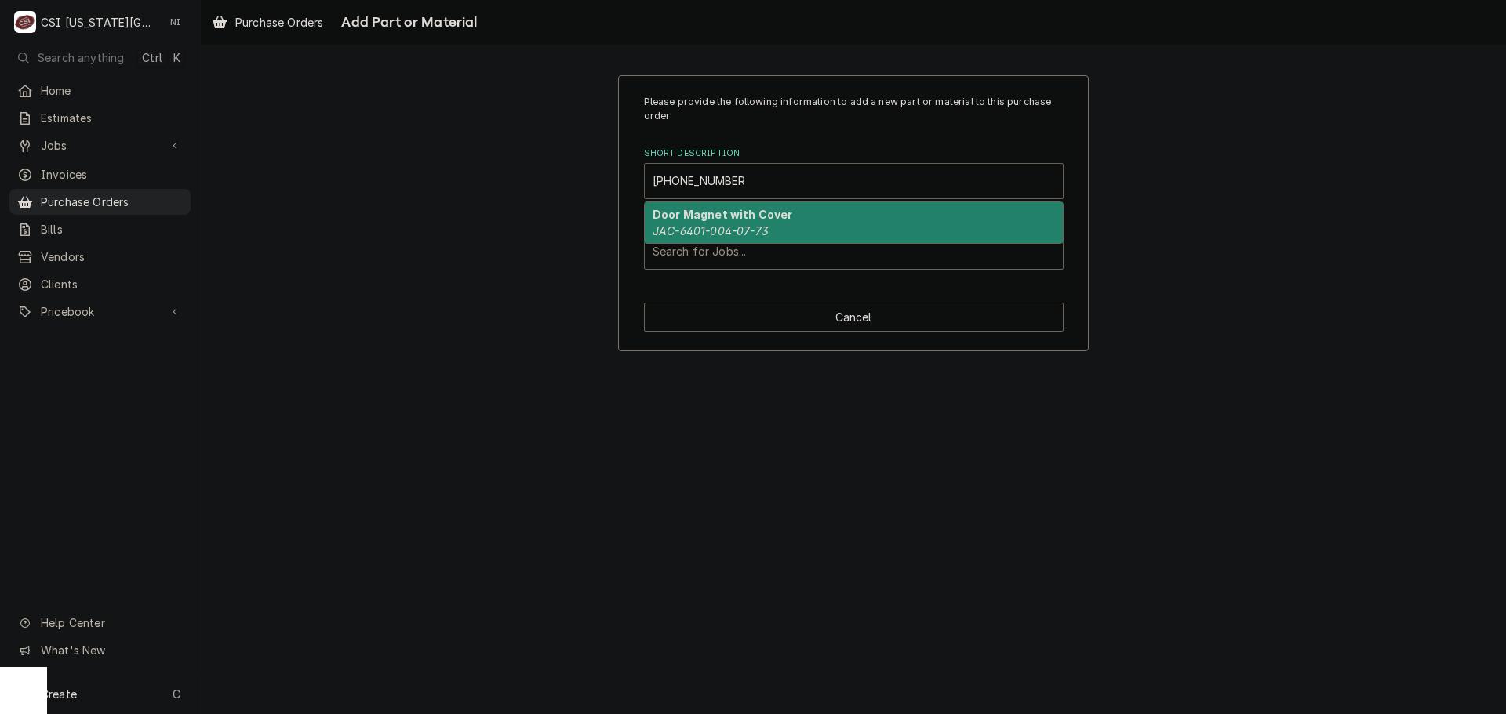
click at [754, 215] on strong "Door Magnet with Cover" at bounding box center [723, 214] width 140 height 13
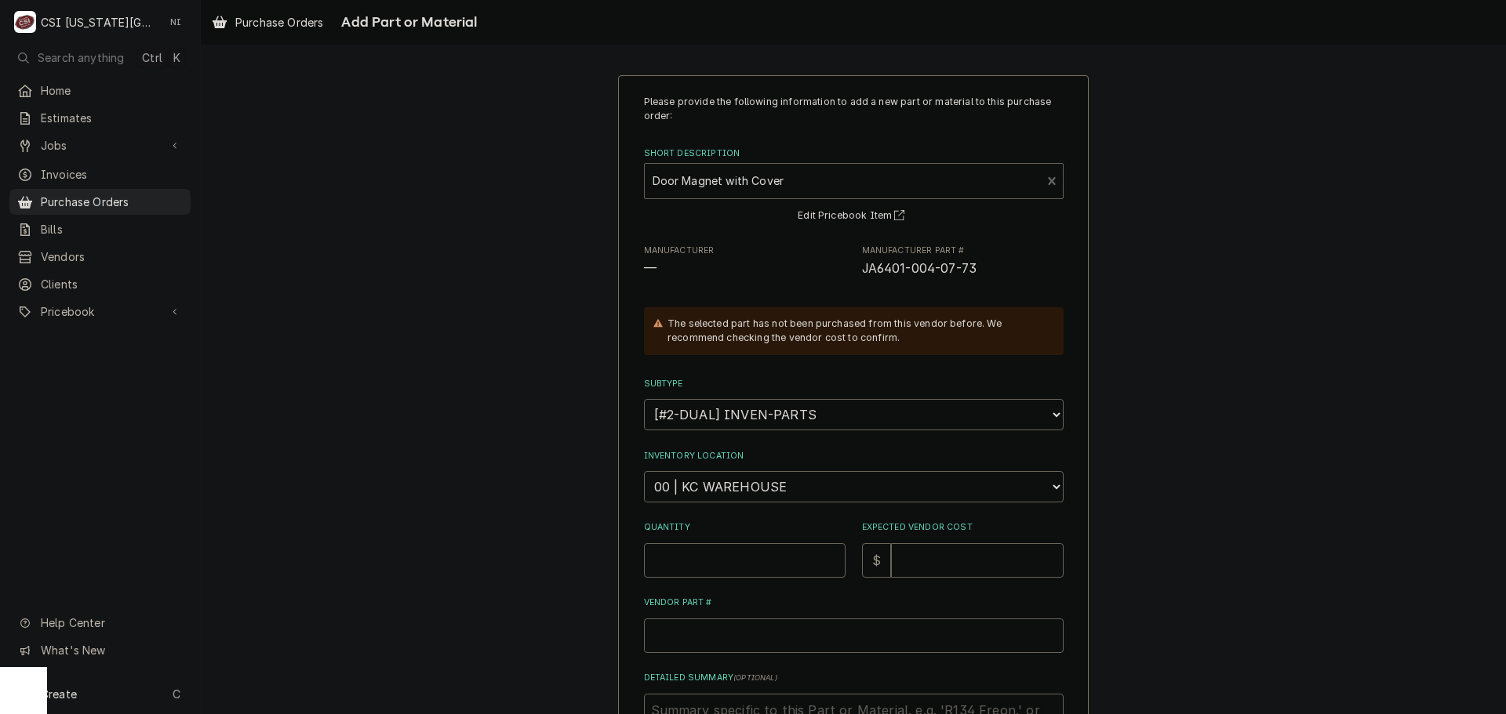
type textarea "x"
drag, startPoint x: 753, startPoint y: 489, endPoint x: 755, endPoint y: 479, distance: 10.5
click at [753, 489] on select "Choose a location... 00 | KC WAREHOUSE 00 | MAIN WAREHOUSE 01 | BRIAN BREAZIER …" at bounding box center [854, 486] width 420 height 31
select select "2760"
click at [644, 471] on select "Choose a location... 00 | KC WAREHOUSE 00 | MAIN WAREHOUSE 01 | BRIAN BREAZIER …" at bounding box center [854, 486] width 420 height 31
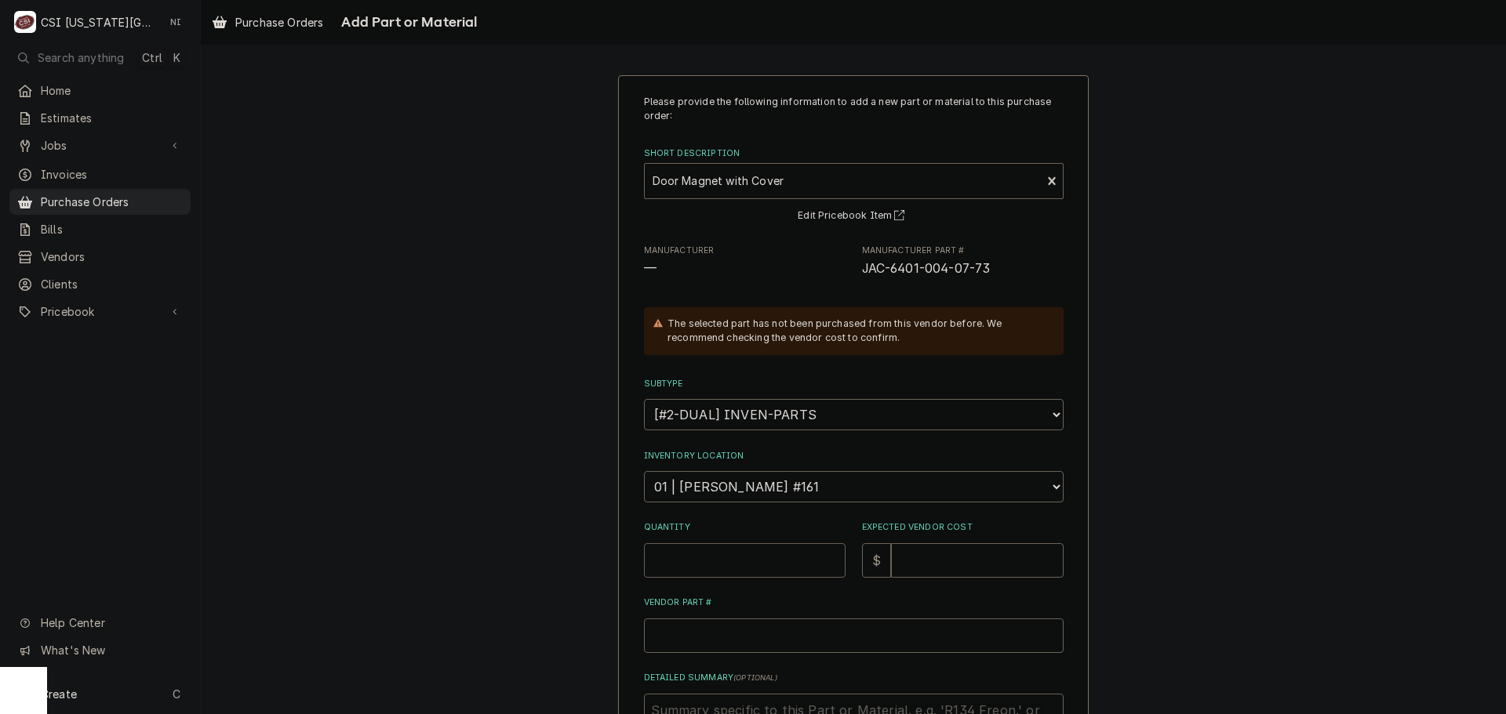
click at [755, 558] on input "Quantity" at bounding box center [745, 561] width 202 height 35
type textarea "x"
type input "1"
type textarea "x"
type input "3"
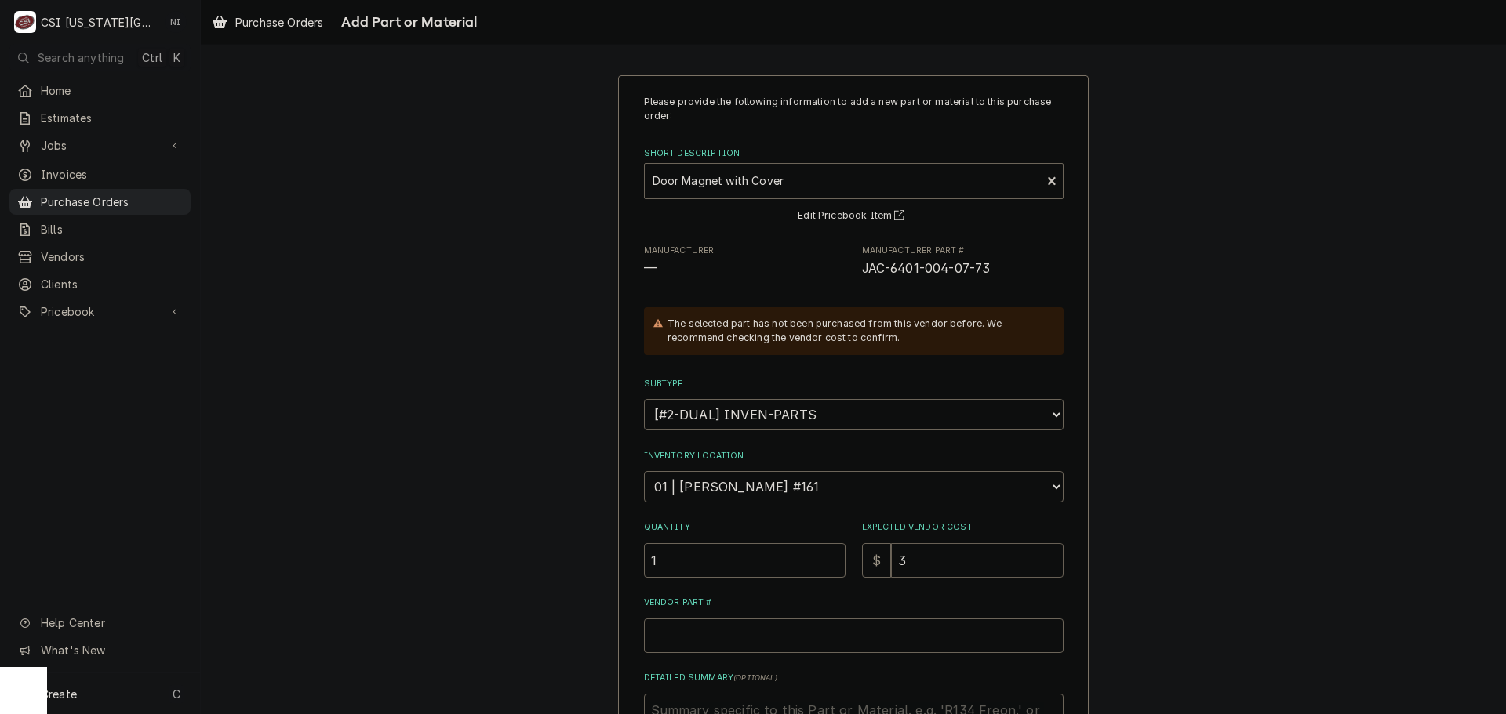
type textarea "x"
type input "36"
type textarea "x"
type input "36.2"
type textarea "x"
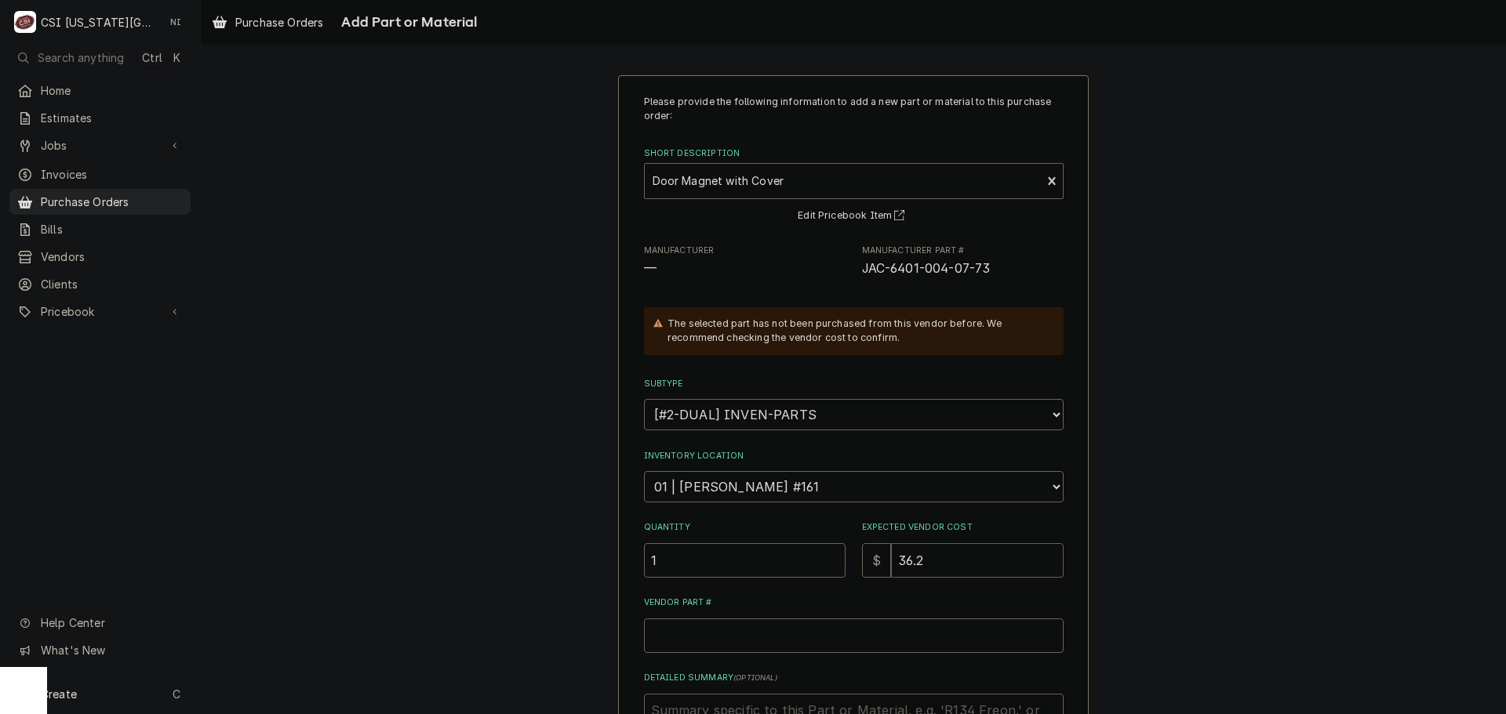
type input "36"
type textarea "x"
type input "36.7"
type textarea "x"
type input "36.72"
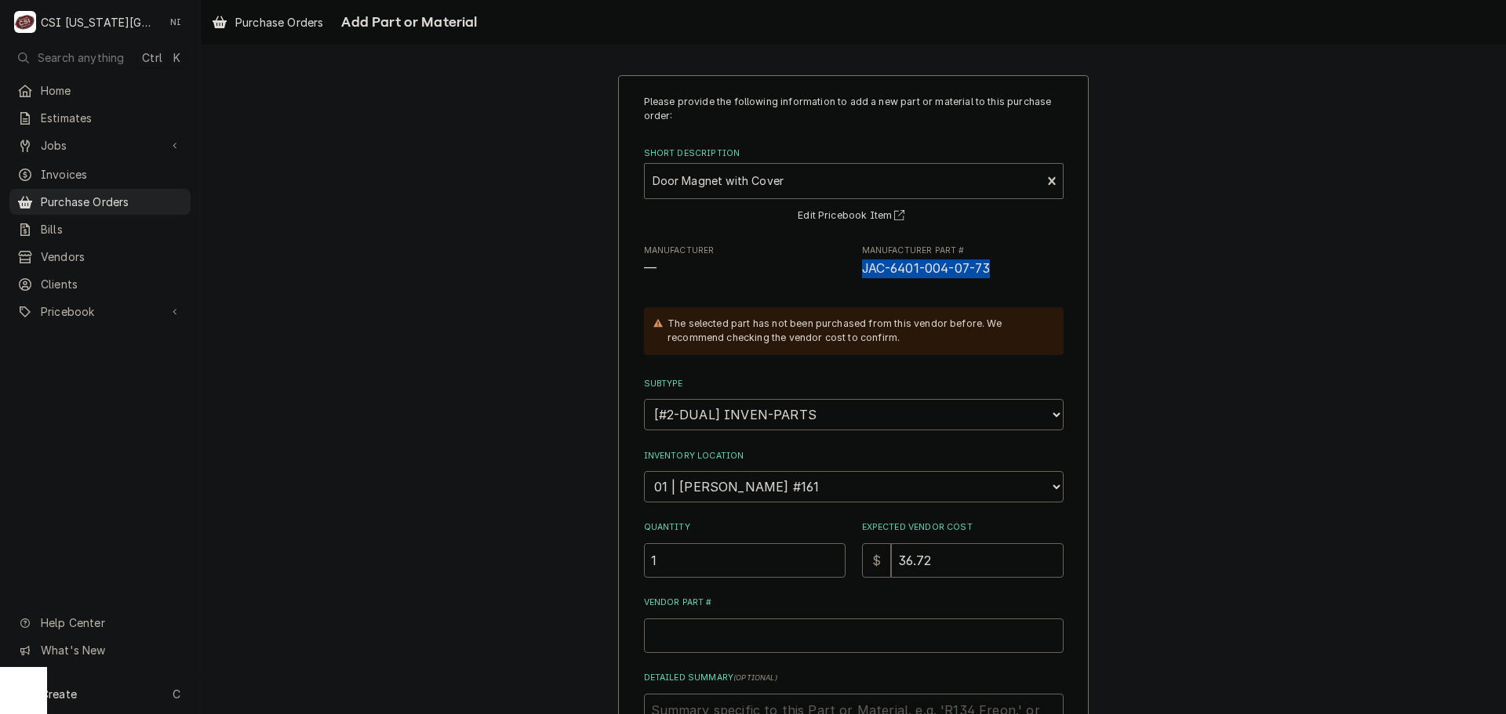
drag, startPoint x: 989, startPoint y: 267, endPoint x: 850, endPoint y: 275, distance: 139.0
click at [850, 275] on div "Manufacturer — Manufacturer Part # JAC-6401-004-07-73" at bounding box center [854, 262] width 420 height 34
copy span "JAC-6401-004-07-73"
click at [745, 631] on input "Vendor Part #" at bounding box center [854, 636] width 420 height 35
paste input "JAC-6401-004-07-73"
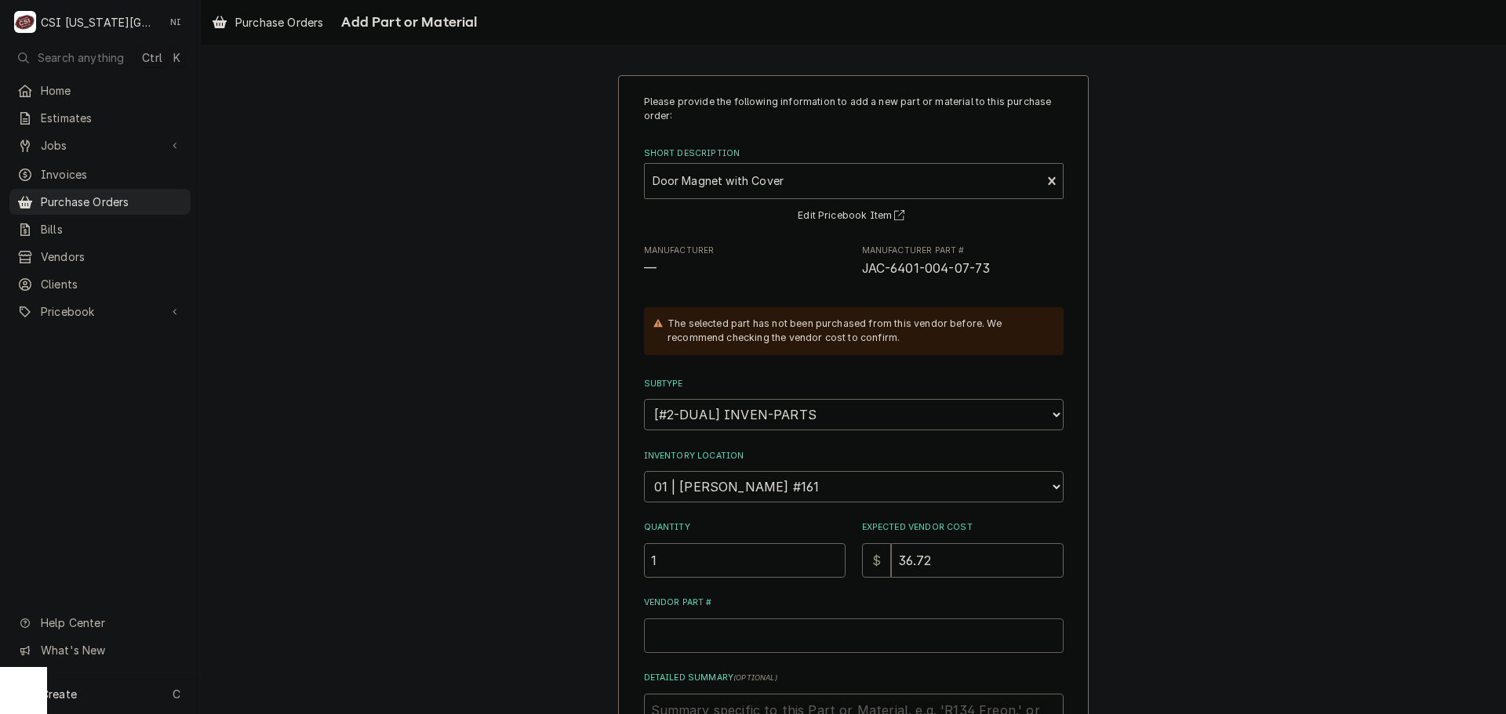
type textarea "x"
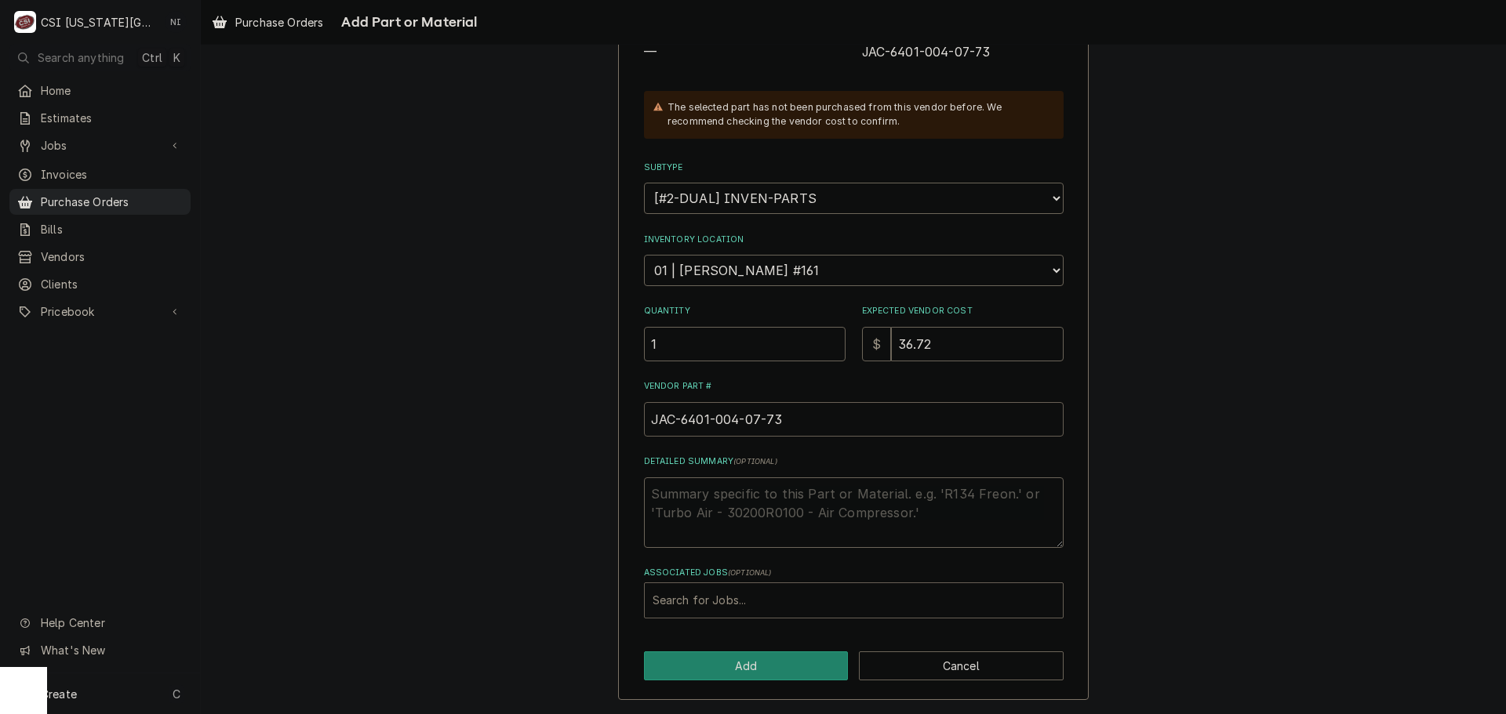
type input "JAC-6401-004-07-73"
click at [769, 598] on div "Associated Jobs" at bounding box center [854, 601] width 402 height 28
type input "32464"
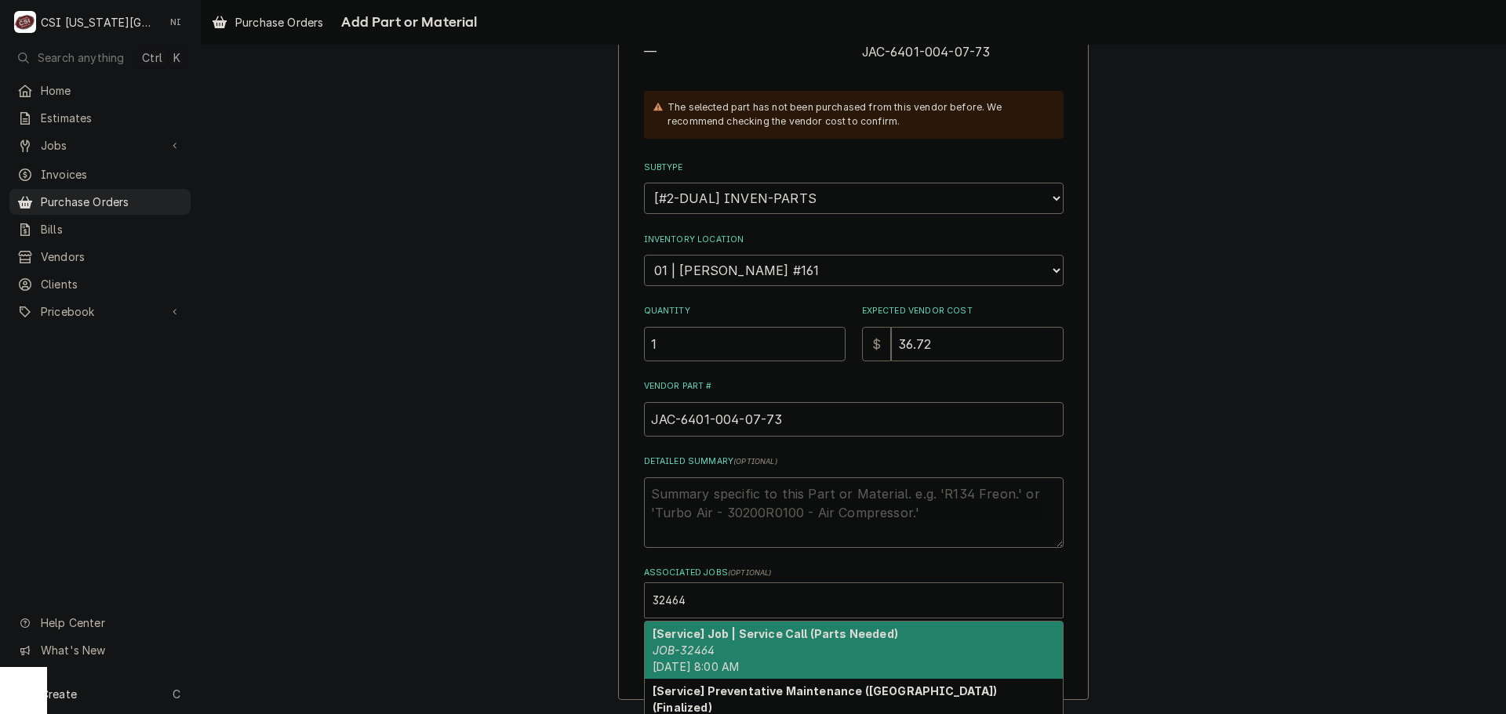
click at [728, 635] on strong "[Service] Job | Service Call (Parts Needed)" at bounding box center [775, 633] width 245 height 13
type textarea "x"
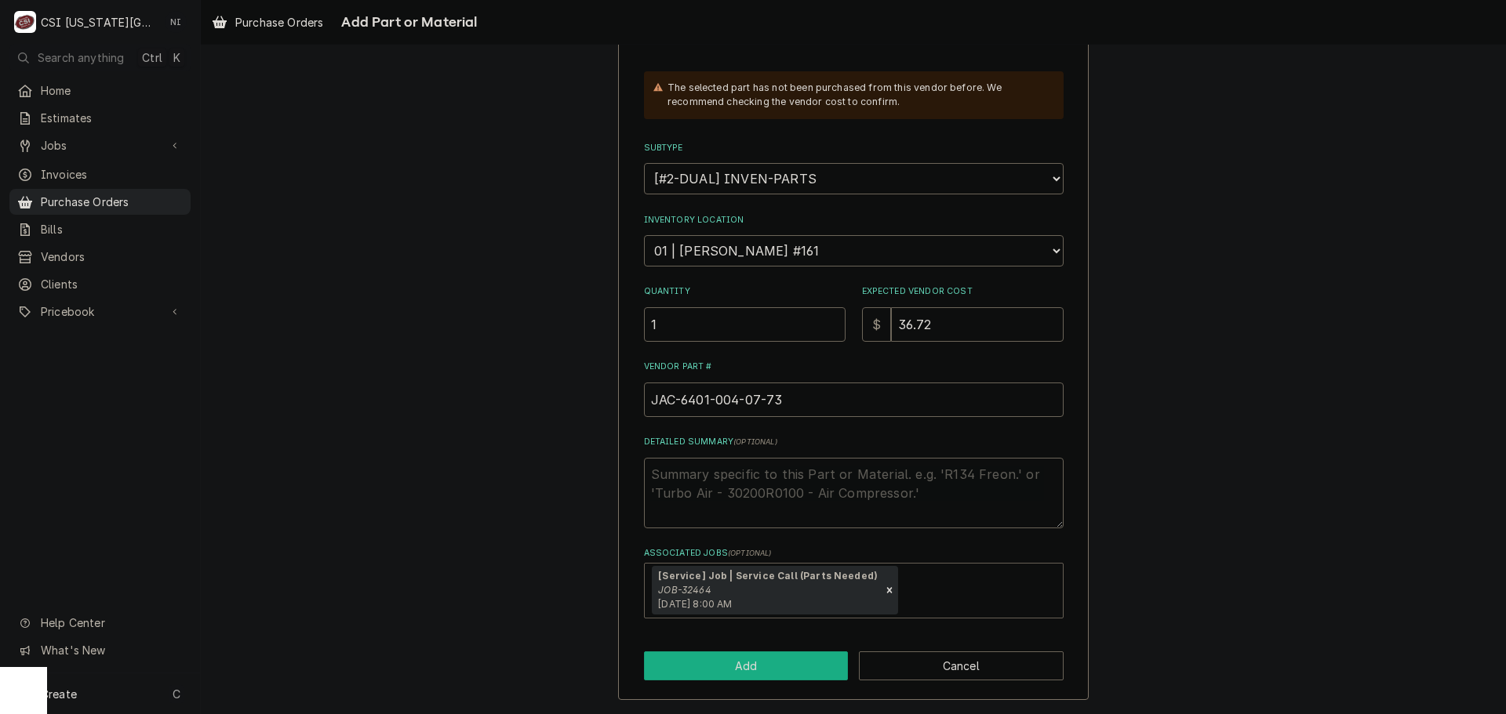
click at [770, 662] on button "Add" at bounding box center [746, 666] width 205 height 29
type textarea "x"
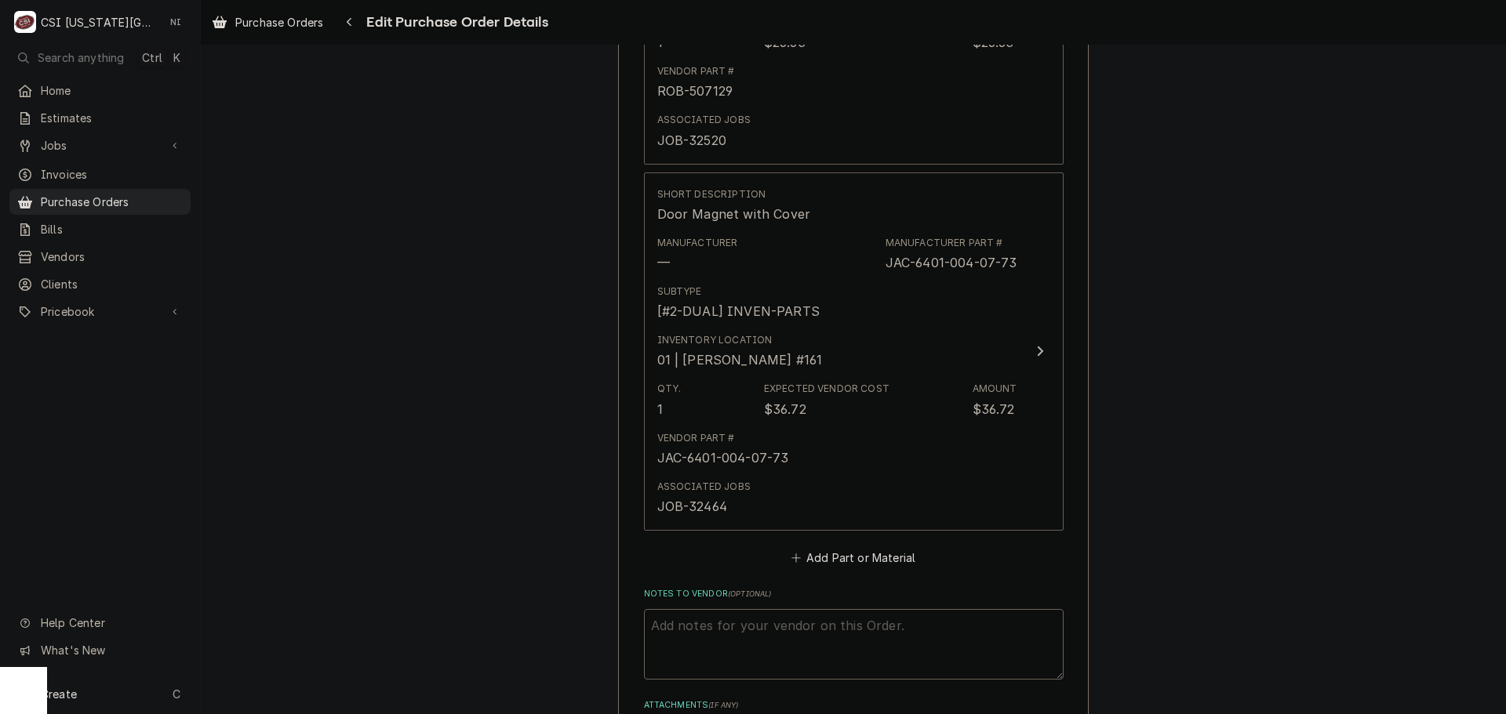
scroll to position [1750, 0]
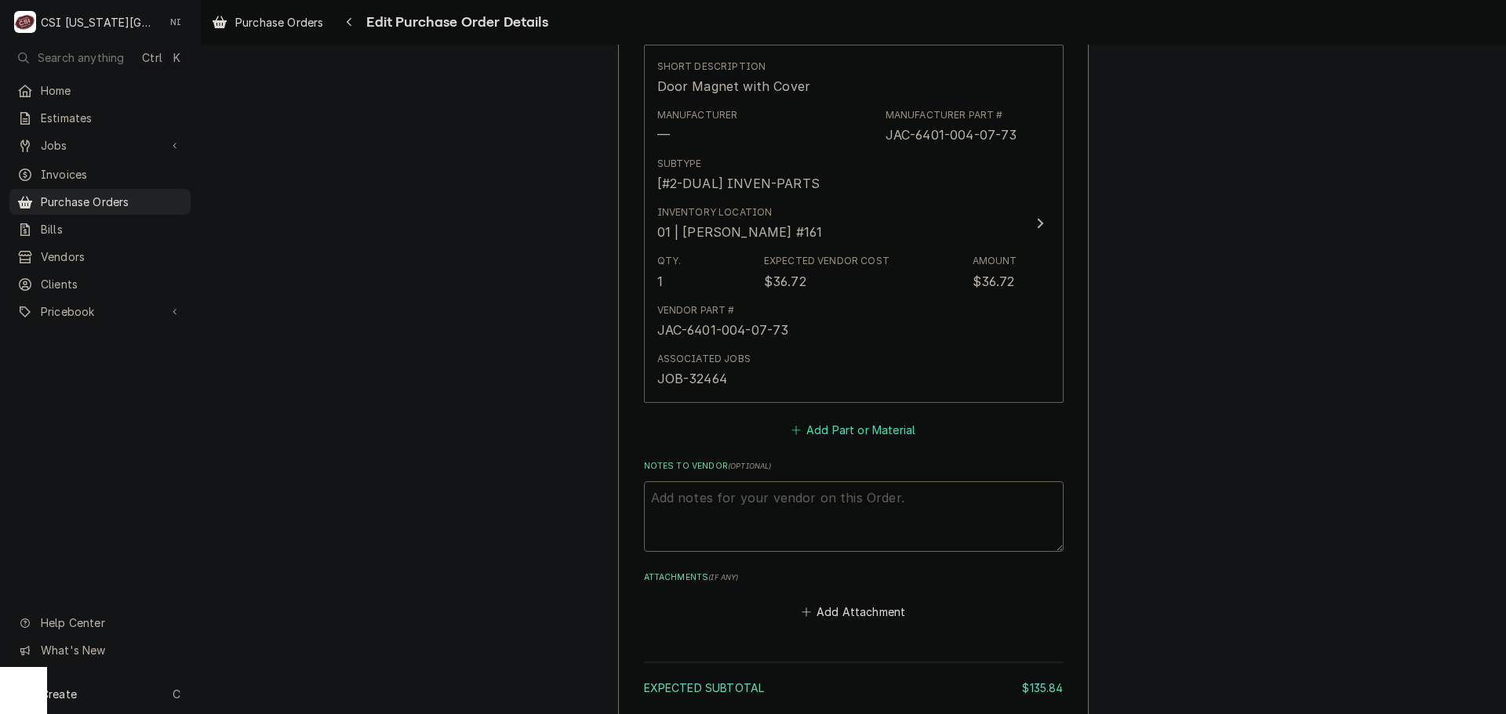
click at [814, 425] on button "Add Part or Material" at bounding box center [852, 430] width 129 height 22
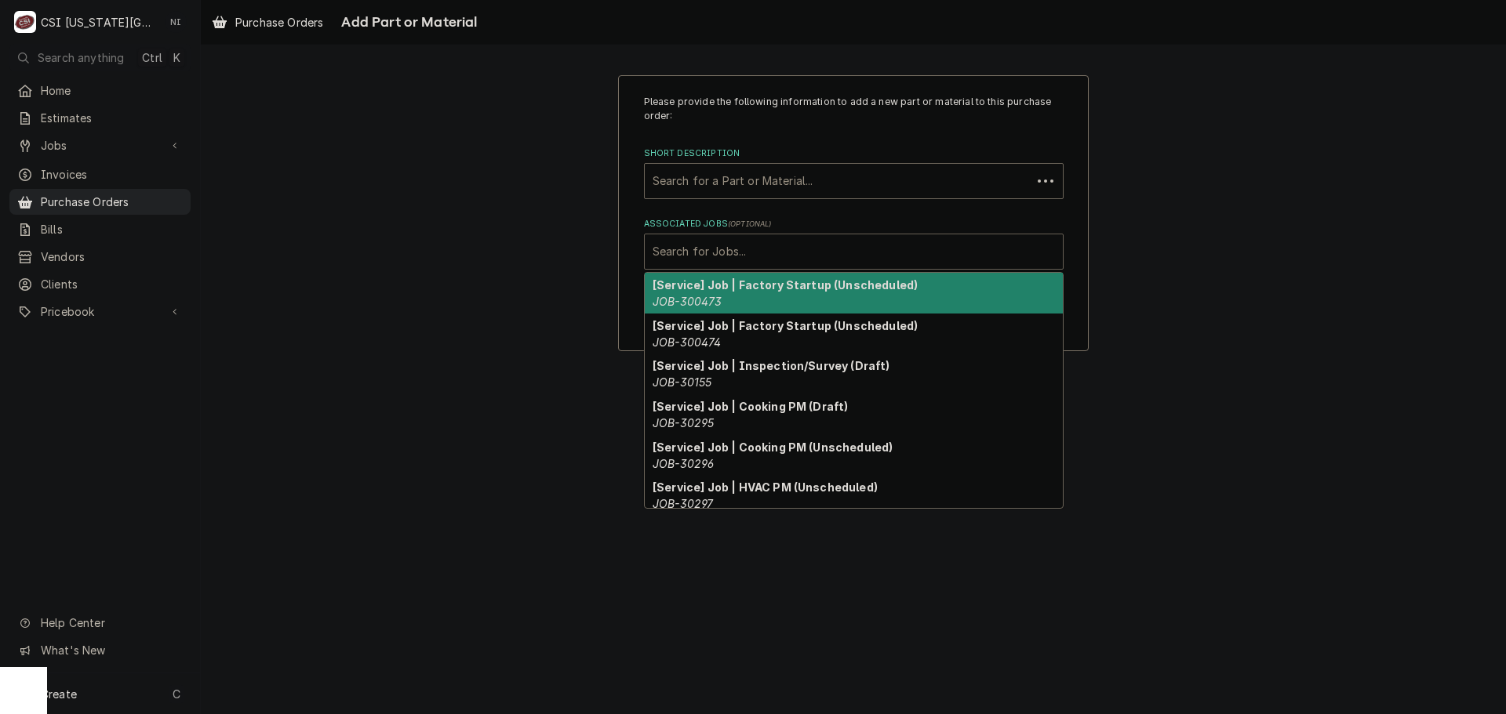
click at [785, 260] on div "Associated Jobs" at bounding box center [854, 252] width 402 height 28
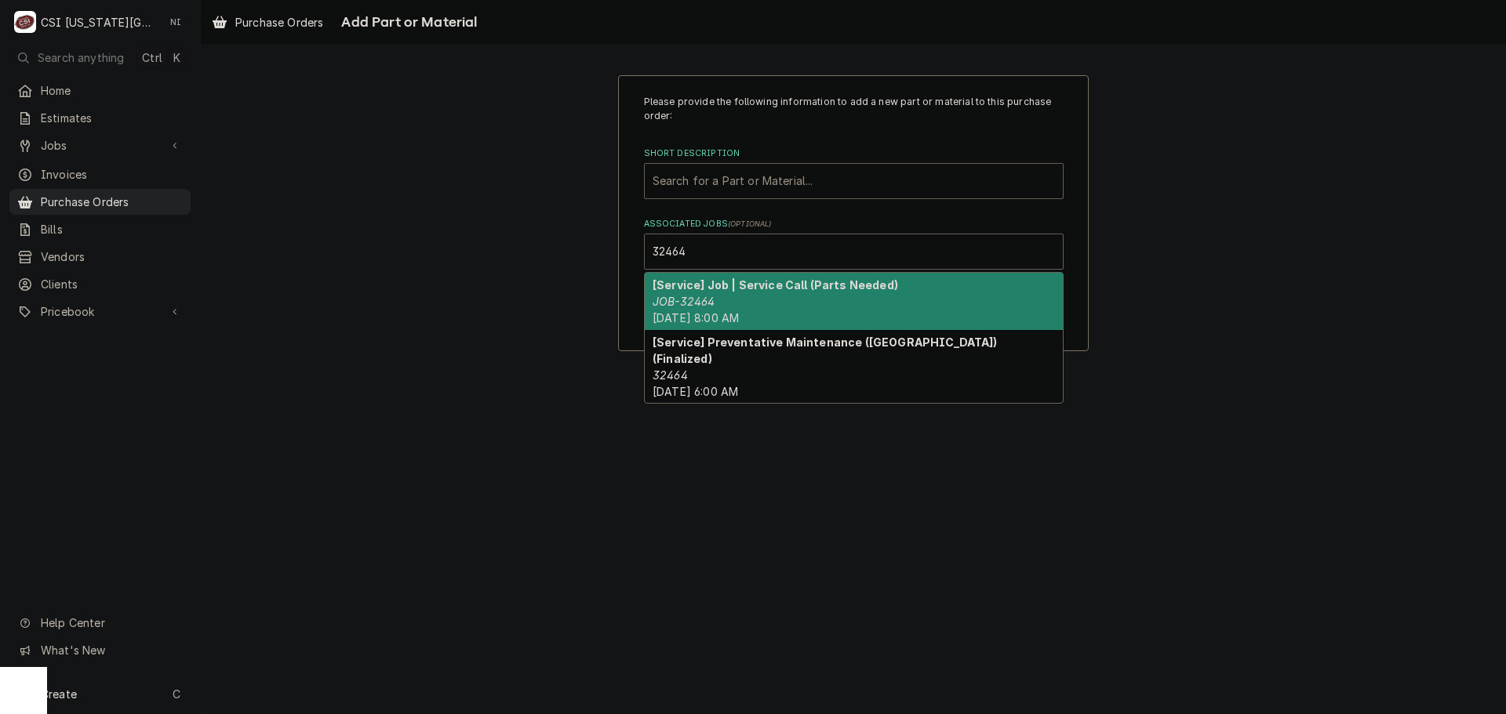
drag, startPoint x: 732, startPoint y: 287, endPoint x: 740, endPoint y: 195, distance: 92.2
click at [733, 272] on div "[Service] Job | Service Call (Parts Needed) JOB-32464 Thu, Sep 4th, 2025 - 8:00…" at bounding box center [854, 338] width 420 height 132
type input "32464"
click at [736, 170] on div "Short Description" at bounding box center [854, 181] width 402 height 28
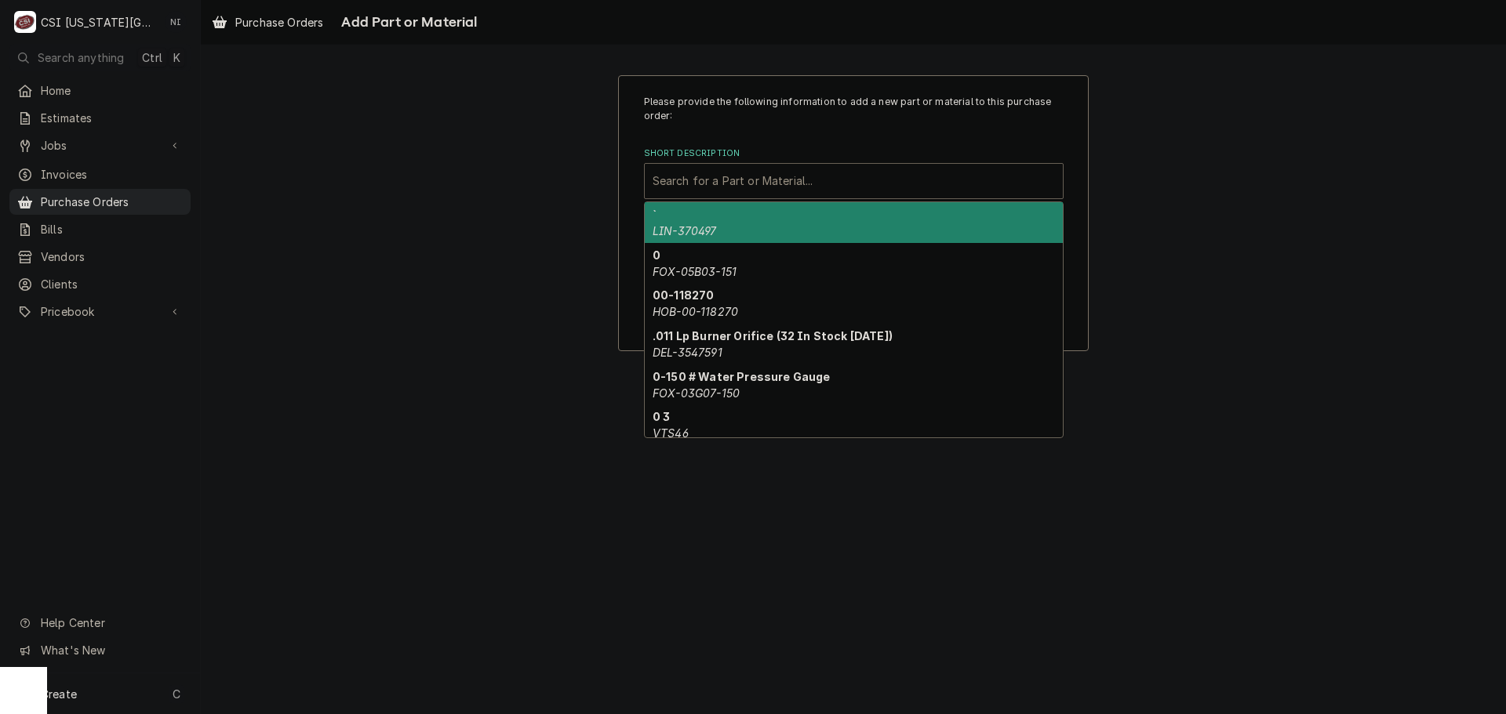
paste input "[PHONE_NUMBER]"
type input "[PHONE_NUMBER]"
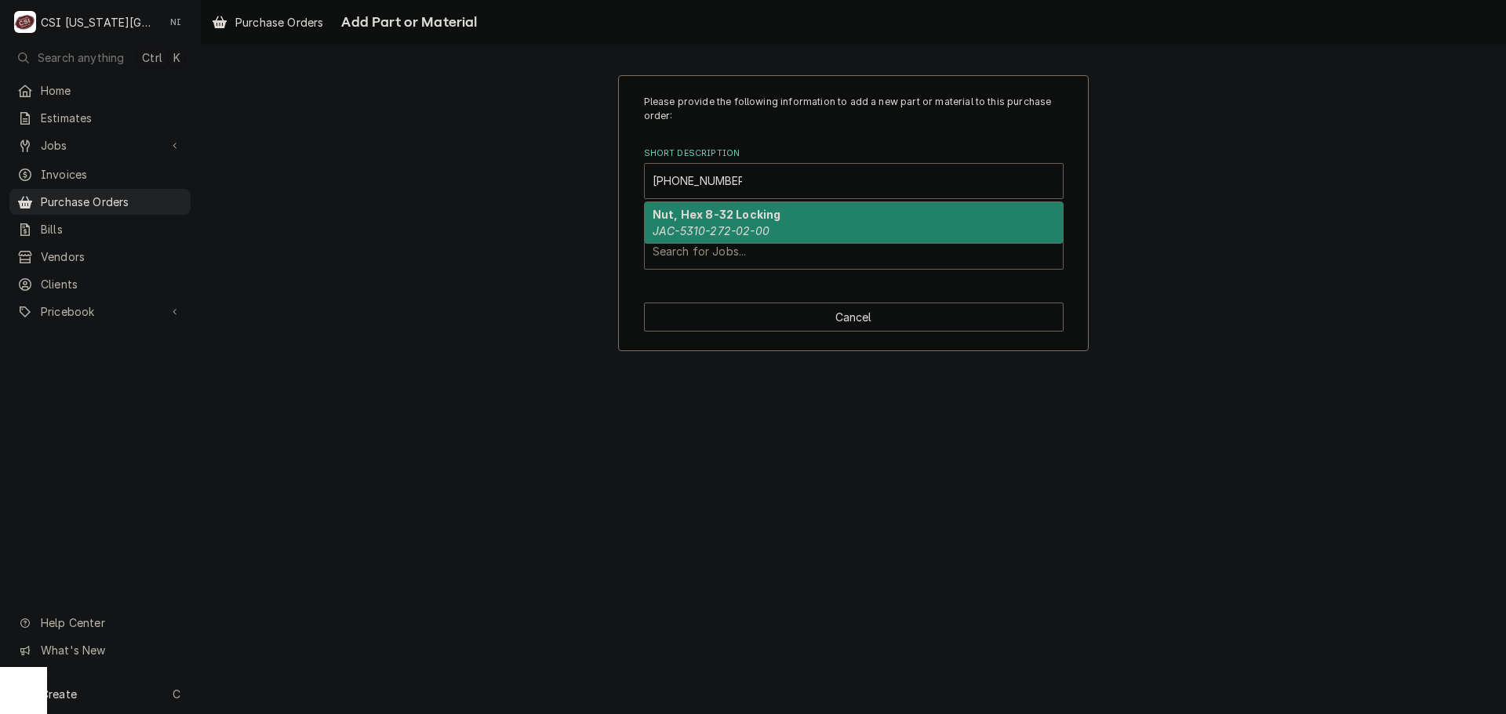
click at [744, 234] on em "JAC-5310-272-02-00" at bounding box center [711, 230] width 117 height 13
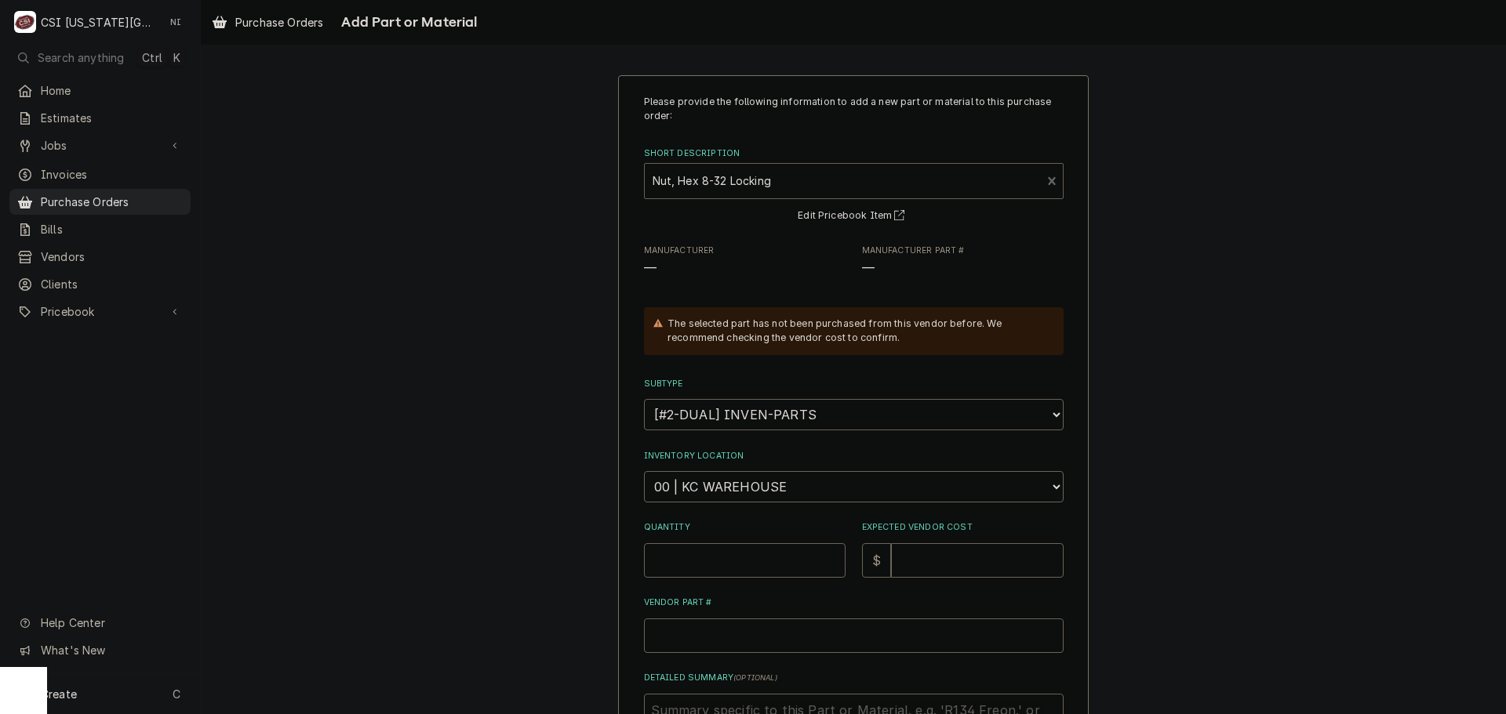
type textarea "x"
drag, startPoint x: 746, startPoint y: 499, endPoint x: 750, endPoint y: 475, distance: 23.9
click at [746, 499] on select "Choose a location... 00 | KC WAREHOUSE 00 | MAIN WAREHOUSE 01 | BRIAN BREAZIER …" at bounding box center [854, 486] width 420 height 31
select select "2760"
click at [644, 471] on select "Choose a location... 00 | KC WAREHOUSE 00 | MAIN WAREHOUSE 01 | BRIAN BREAZIER …" at bounding box center [854, 486] width 420 height 31
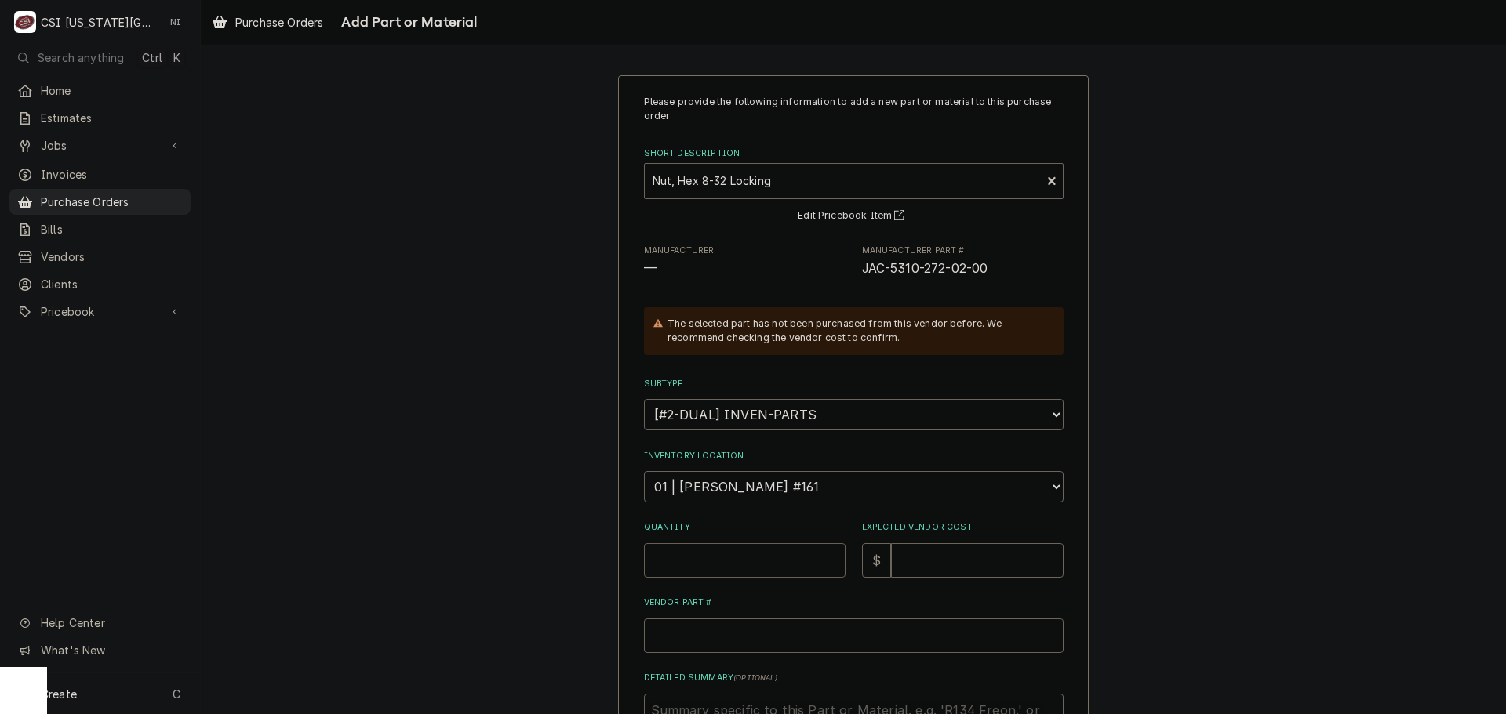
click at [716, 572] on input "Quantity" at bounding box center [745, 561] width 202 height 35
type textarea "x"
type input "1"
type textarea "x"
type input ".2"
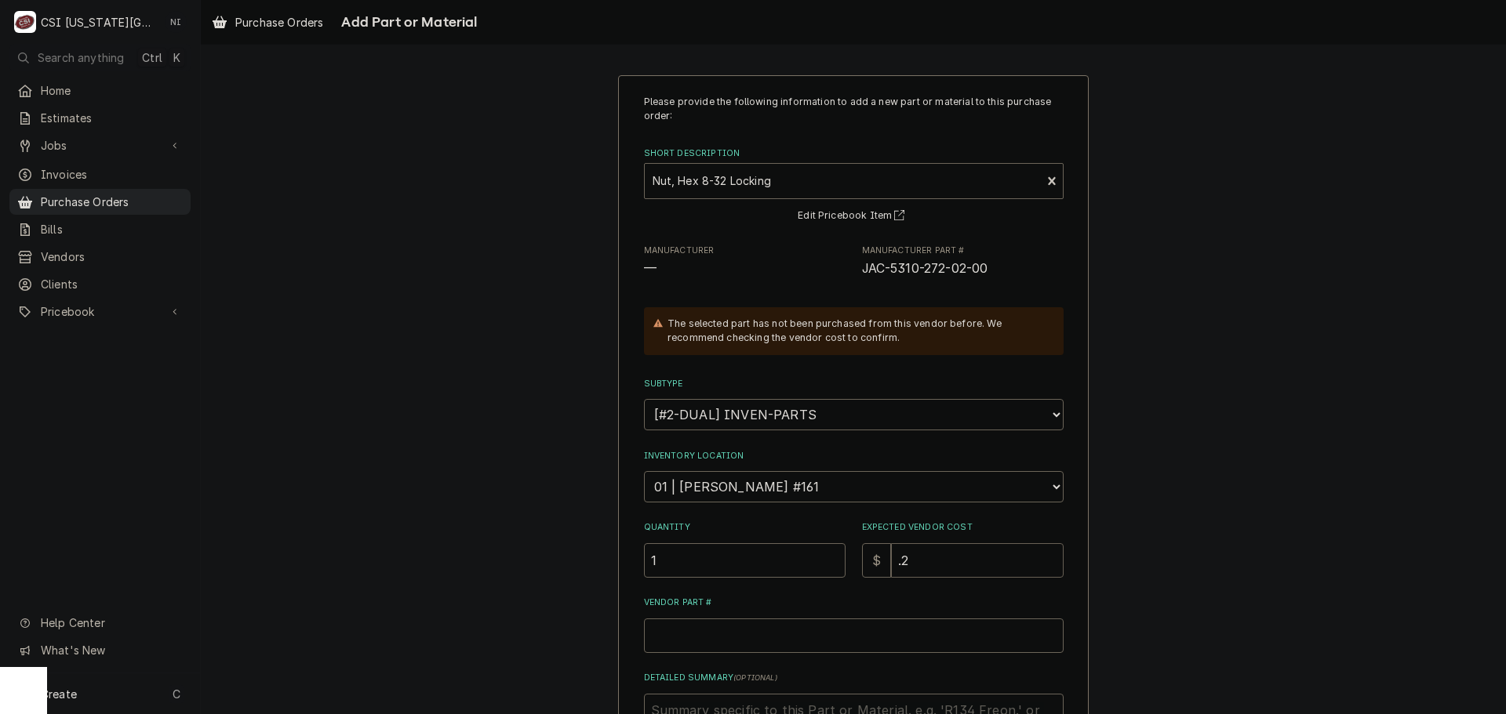
type textarea "x"
type input ".21"
click at [731, 635] on input "Vendor Part #" at bounding box center [854, 636] width 420 height 35
paste input "5310-272-02-00"
type textarea "x"
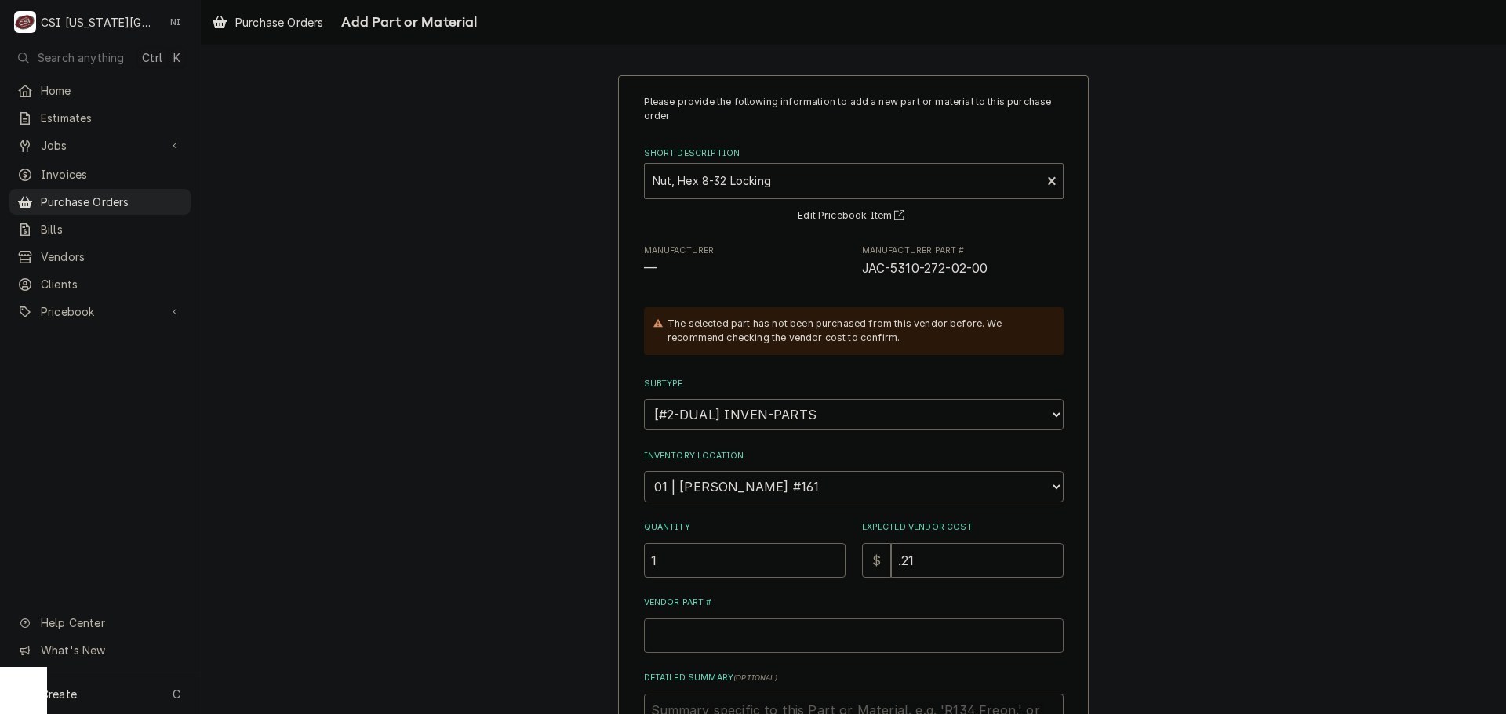
type input "5310-272-02-00"
click at [647, 636] on input "5310-272-02-00" at bounding box center [854, 636] width 420 height 35
type textarea "x"
type input "J5310-272-02-00"
type textarea "x"
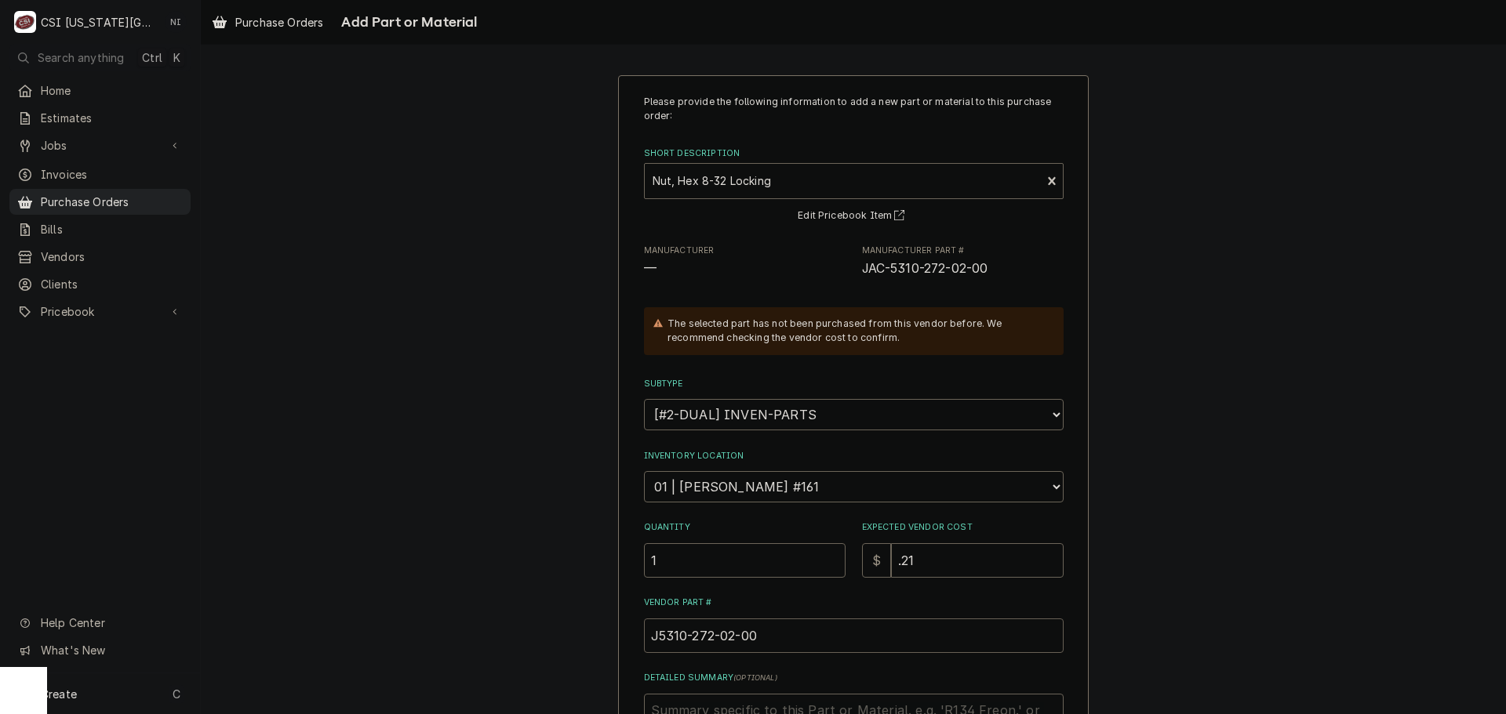
type input "JA5310-272-02-00"
type textarea "x"
type input "JAC5310-272-02-00"
type textarea "x"
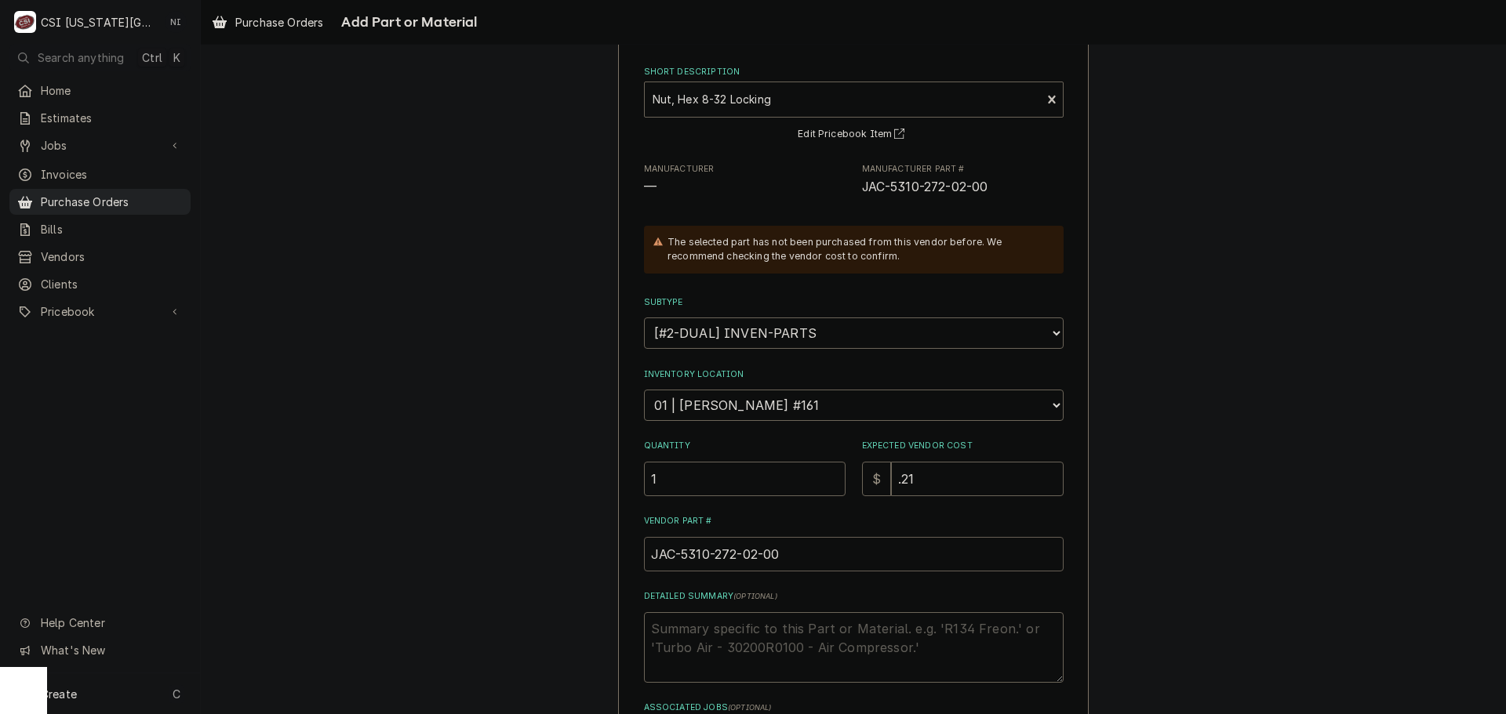
scroll to position [216, 0]
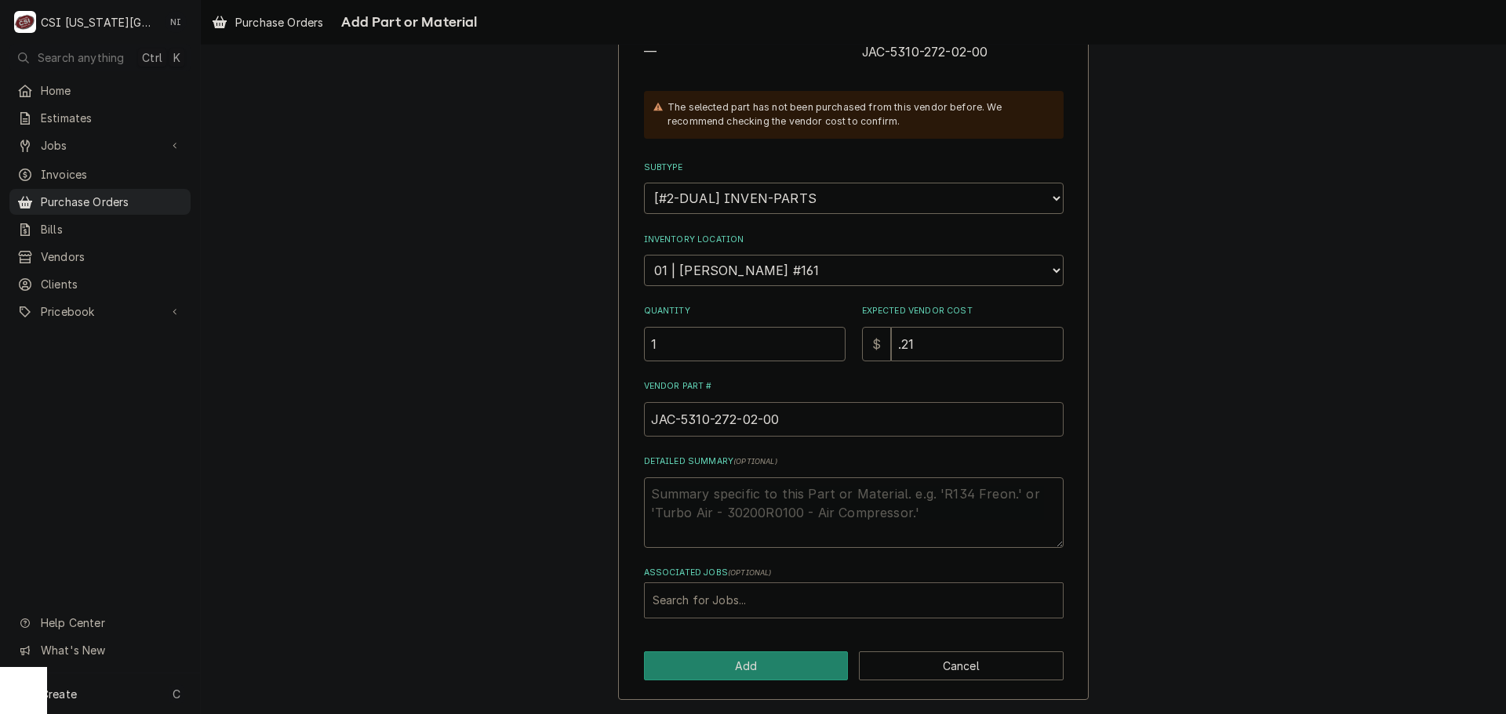
type input "JAC-5310-272-02-00"
click at [758, 609] on div "Associated Jobs" at bounding box center [854, 601] width 402 height 28
type input "32464"
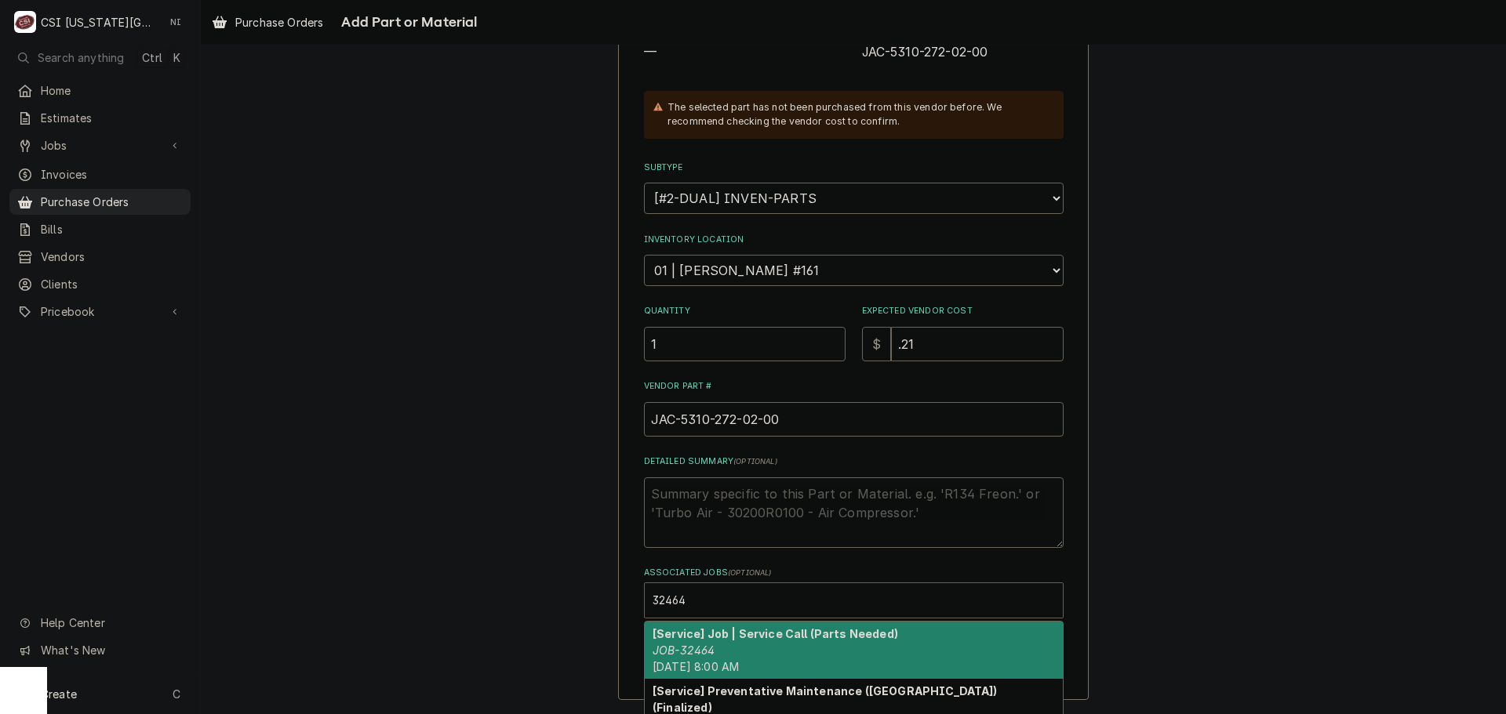
click at [755, 656] on div "[Service] Job | Service Call (Parts Needed) JOB-32464 Thu, Sep 4th, 2025 - 8:00…" at bounding box center [854, 650] width 418 height 57
type textarea "x"
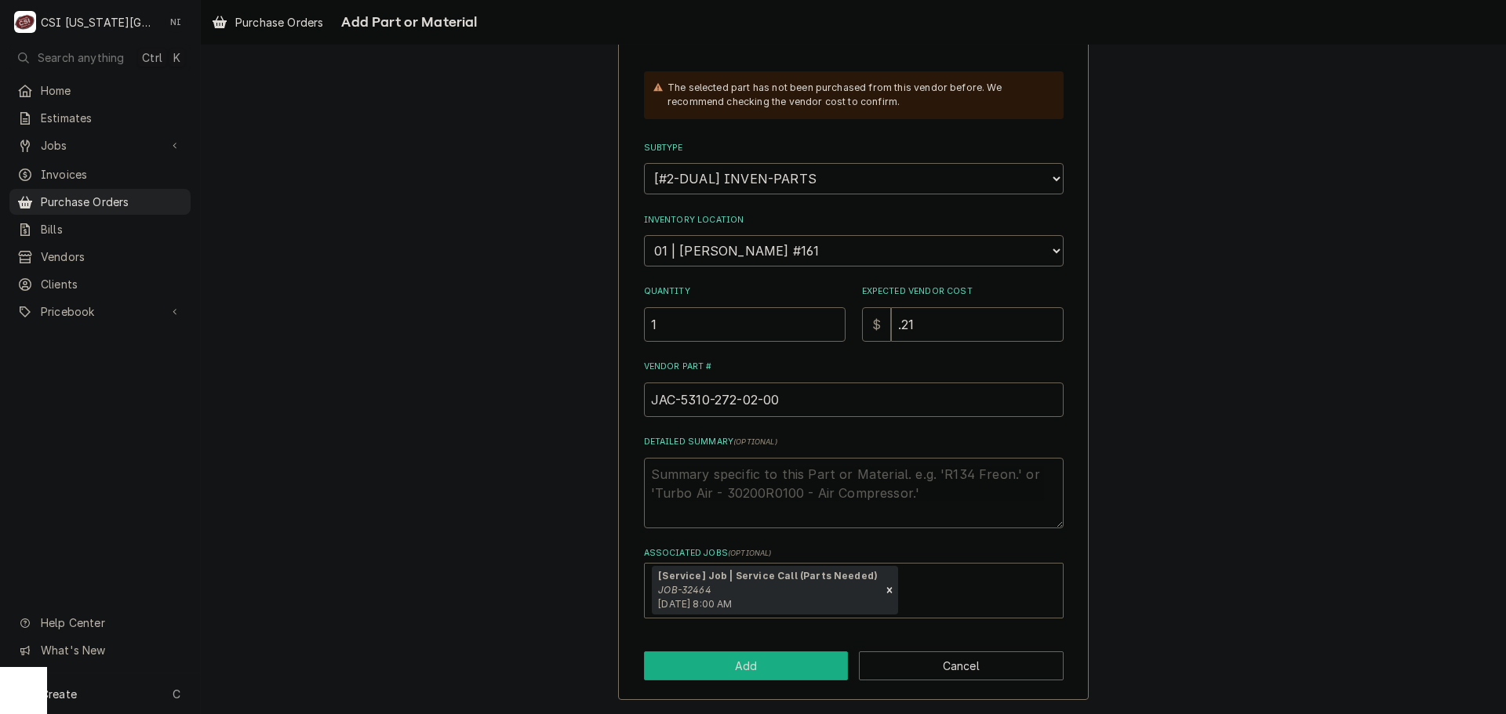
click at [736, 678] on button "Add" at bounding box center [746, 666] width 205 height 29
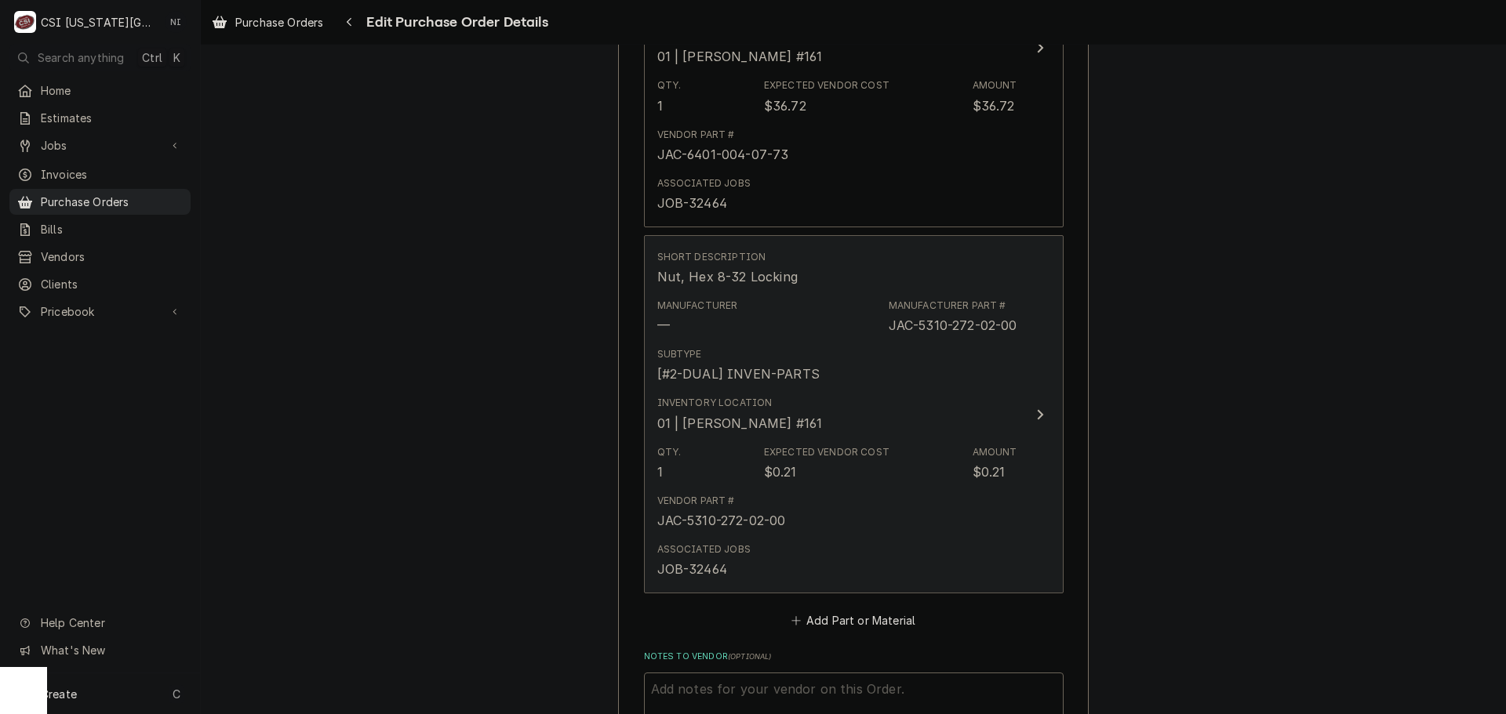
scroll to position [2358, 0]
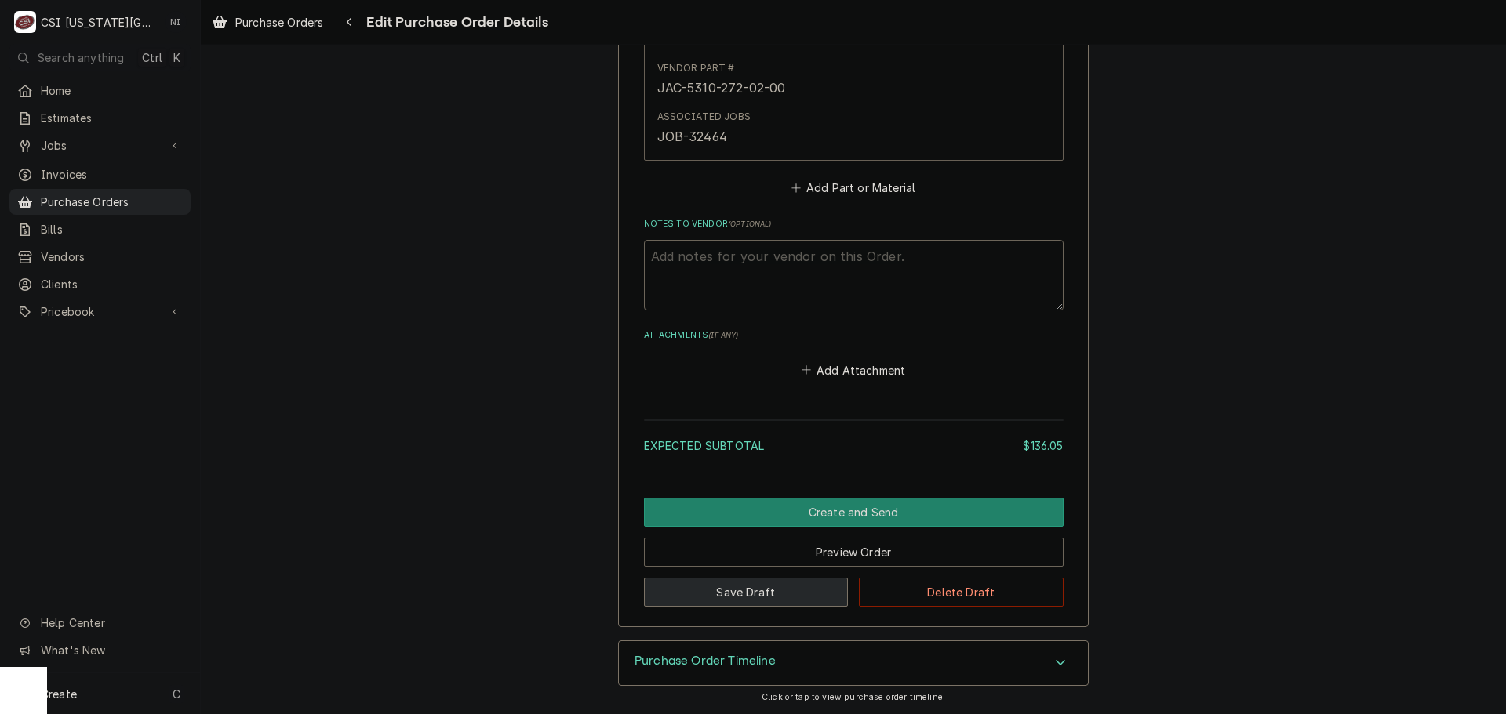
click at [787, 589] on button "Save Draft" at bounding box center [746, 592] width 205 height 29
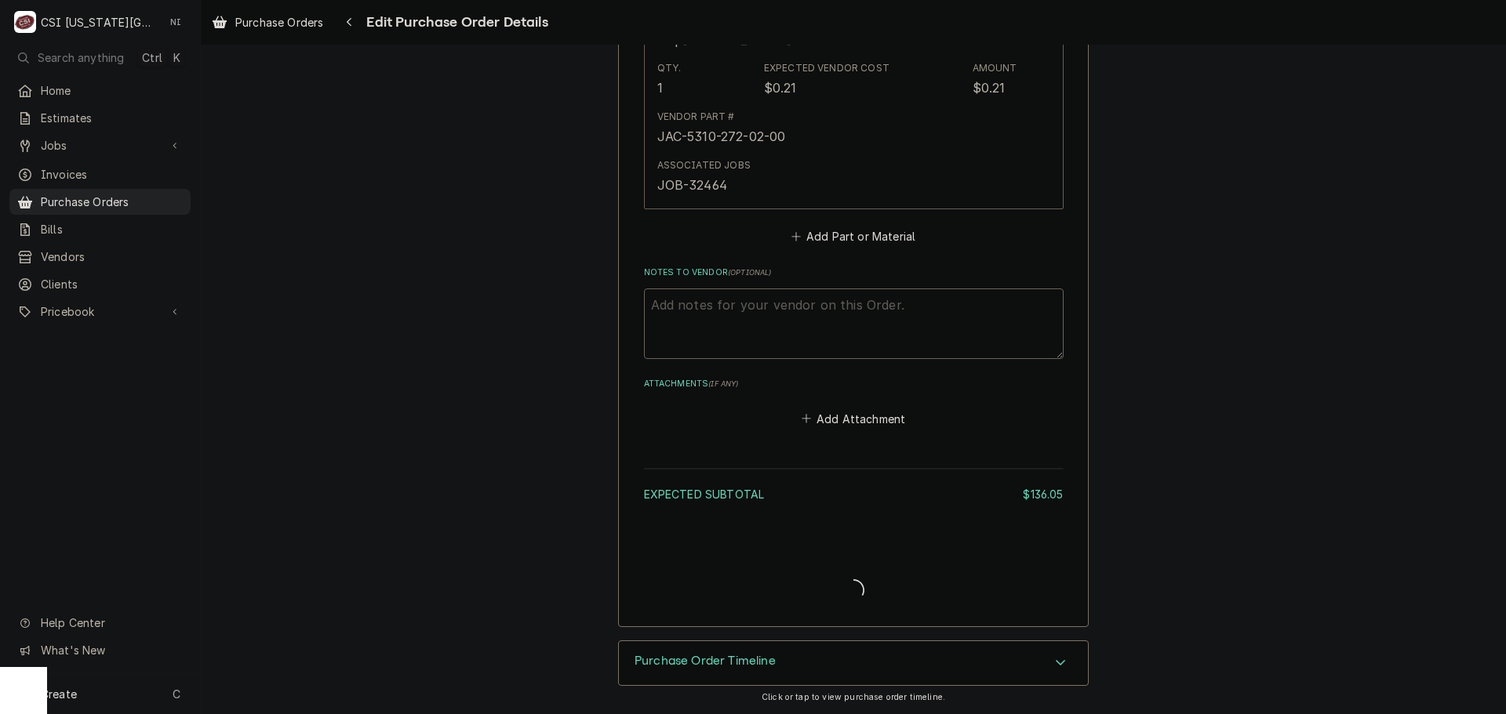
scroll to position [2310, 0]
type textarea "x"
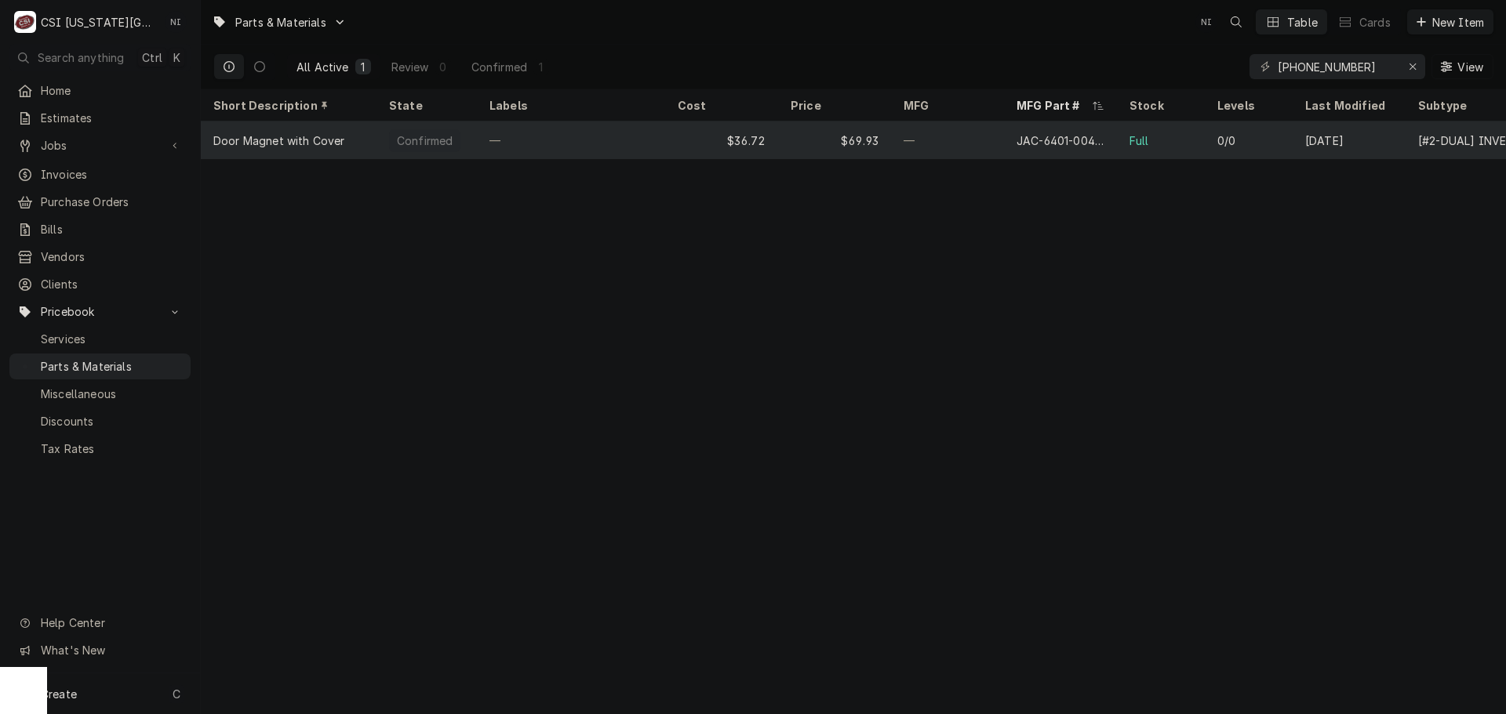
click at [930, 148] on div "—" at bounding box center [947, 141] width 113 height 38
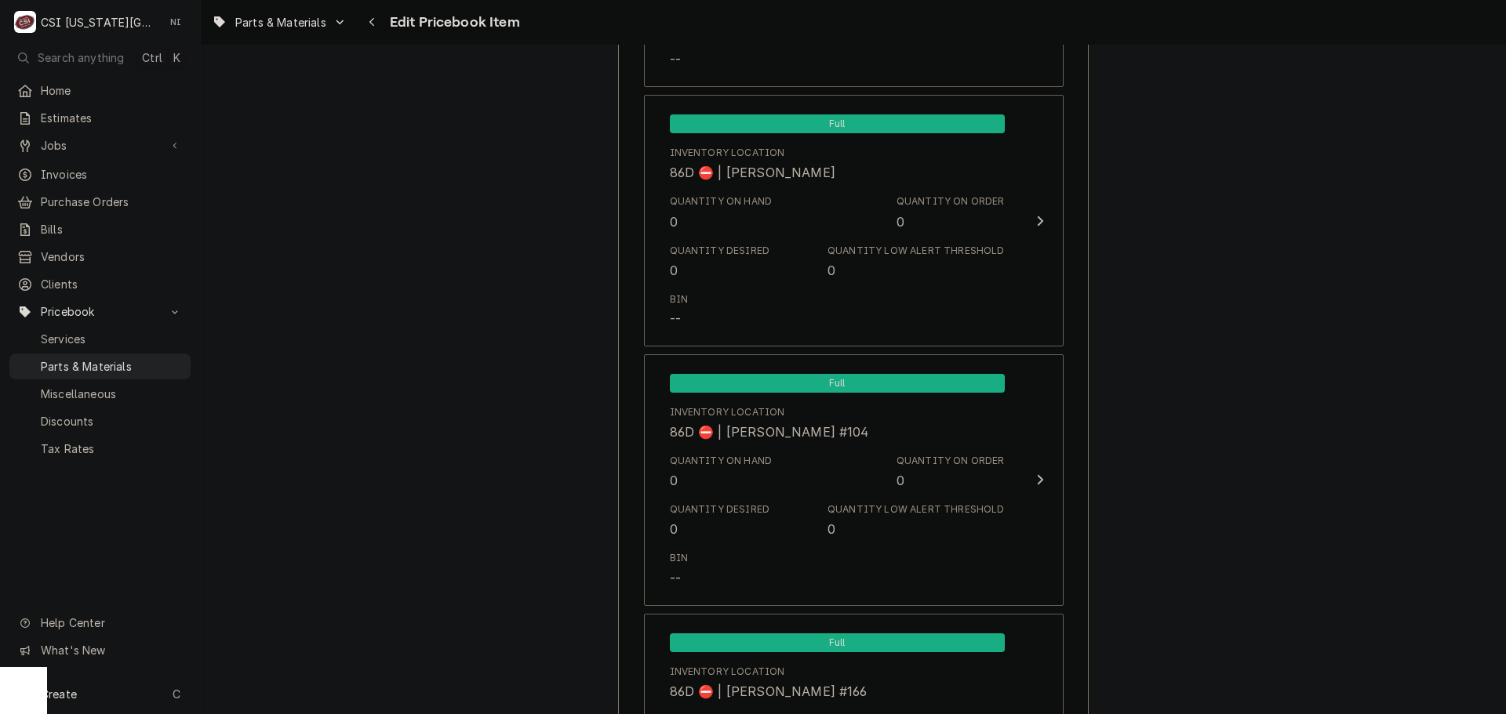
scroll to position [15461, 0]
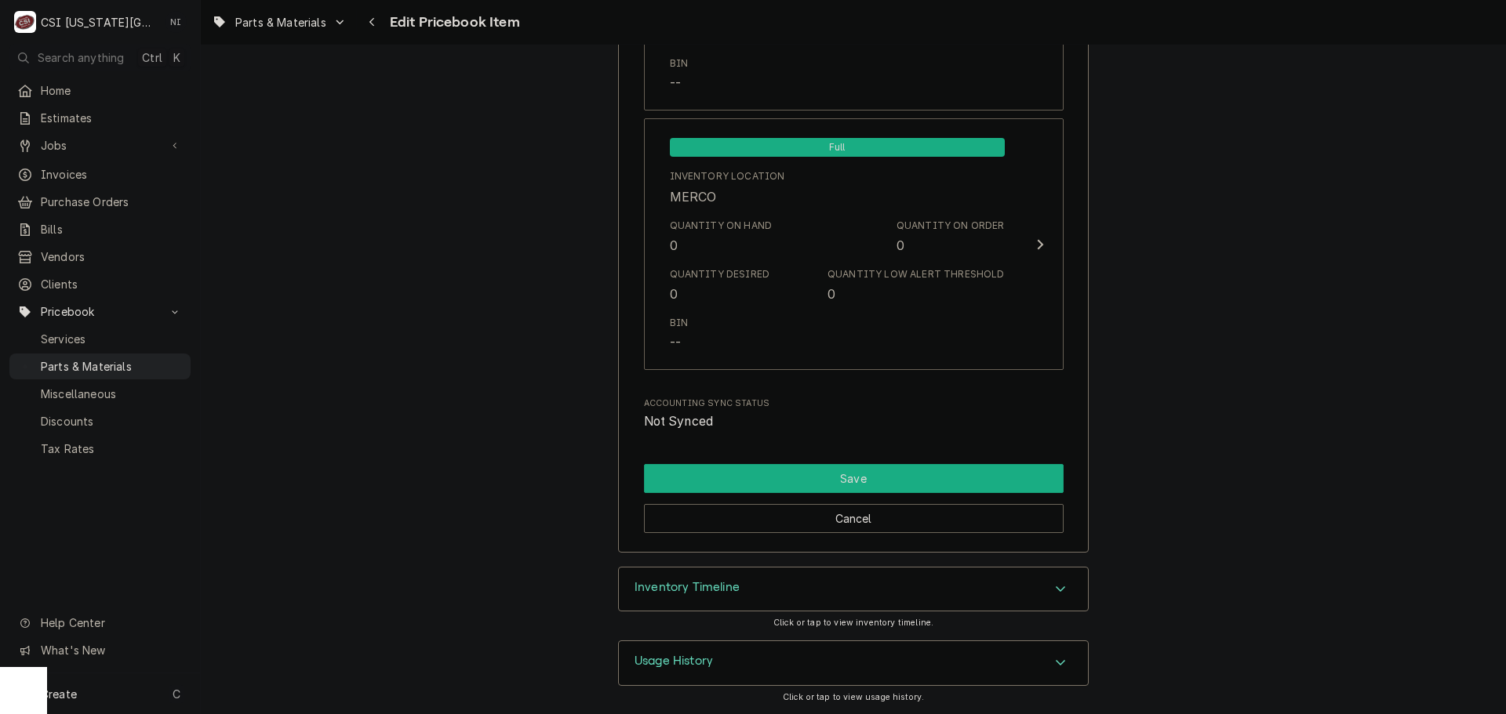
click at [858, 473] on button "Save" at bounding box center [854, 478] width 420 height 29
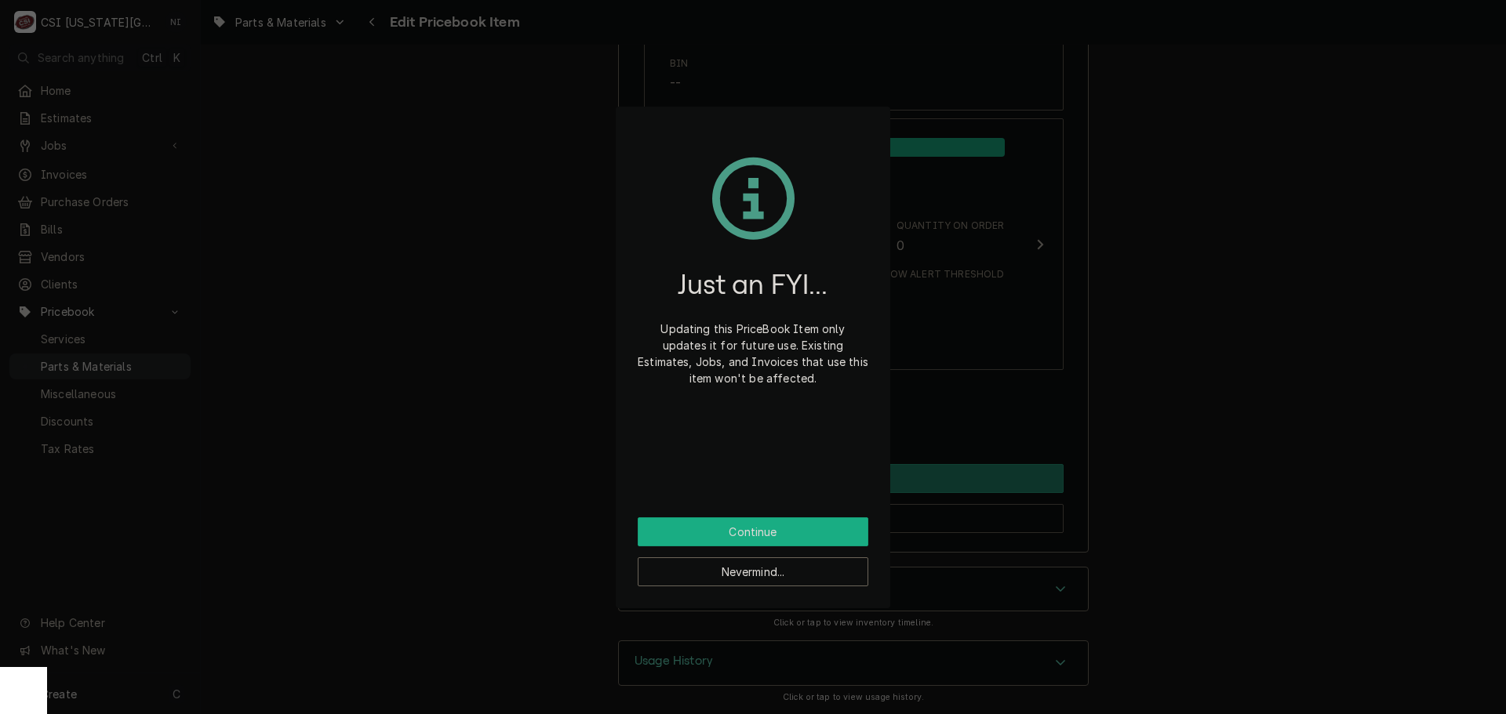
click at [773, 532] on button "Continue" at bounding box center [753, 532] width 231 height 29
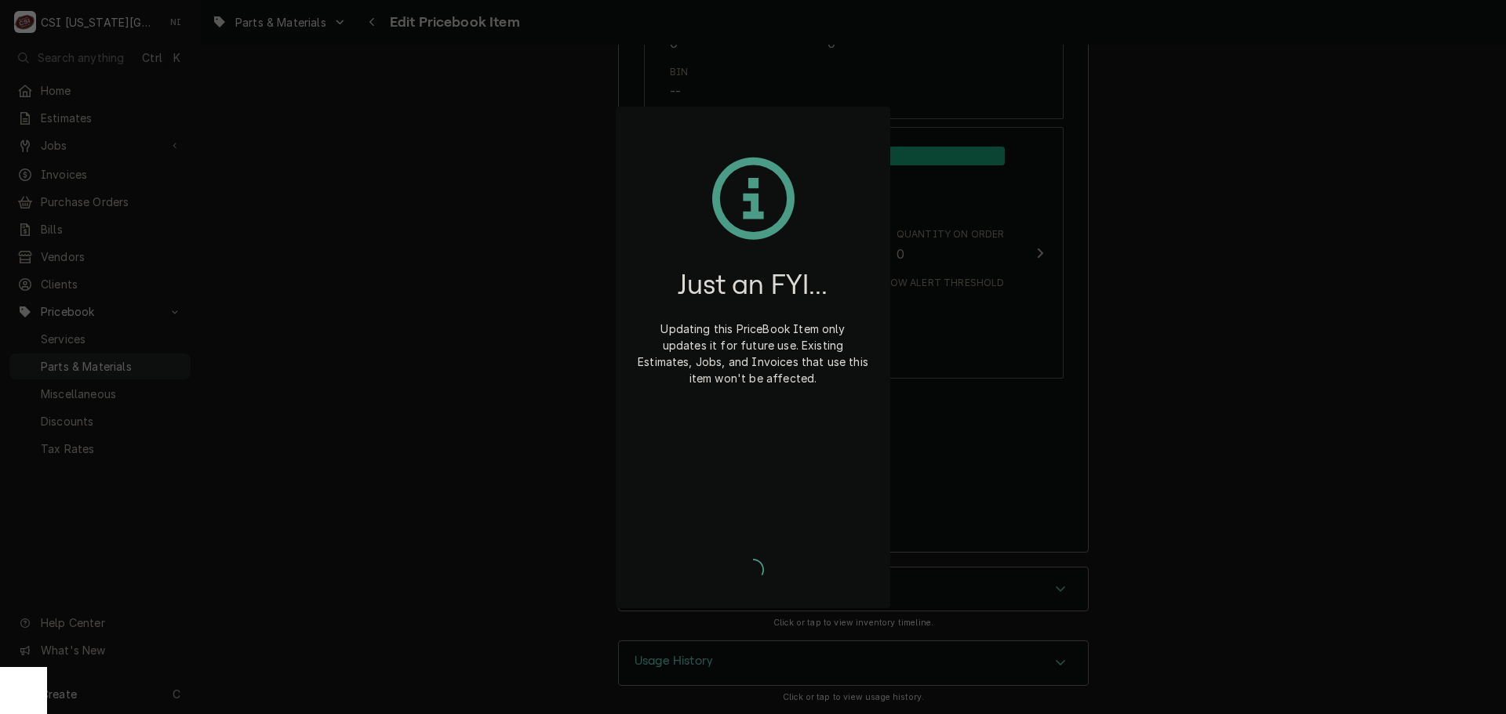
type textarea "x"
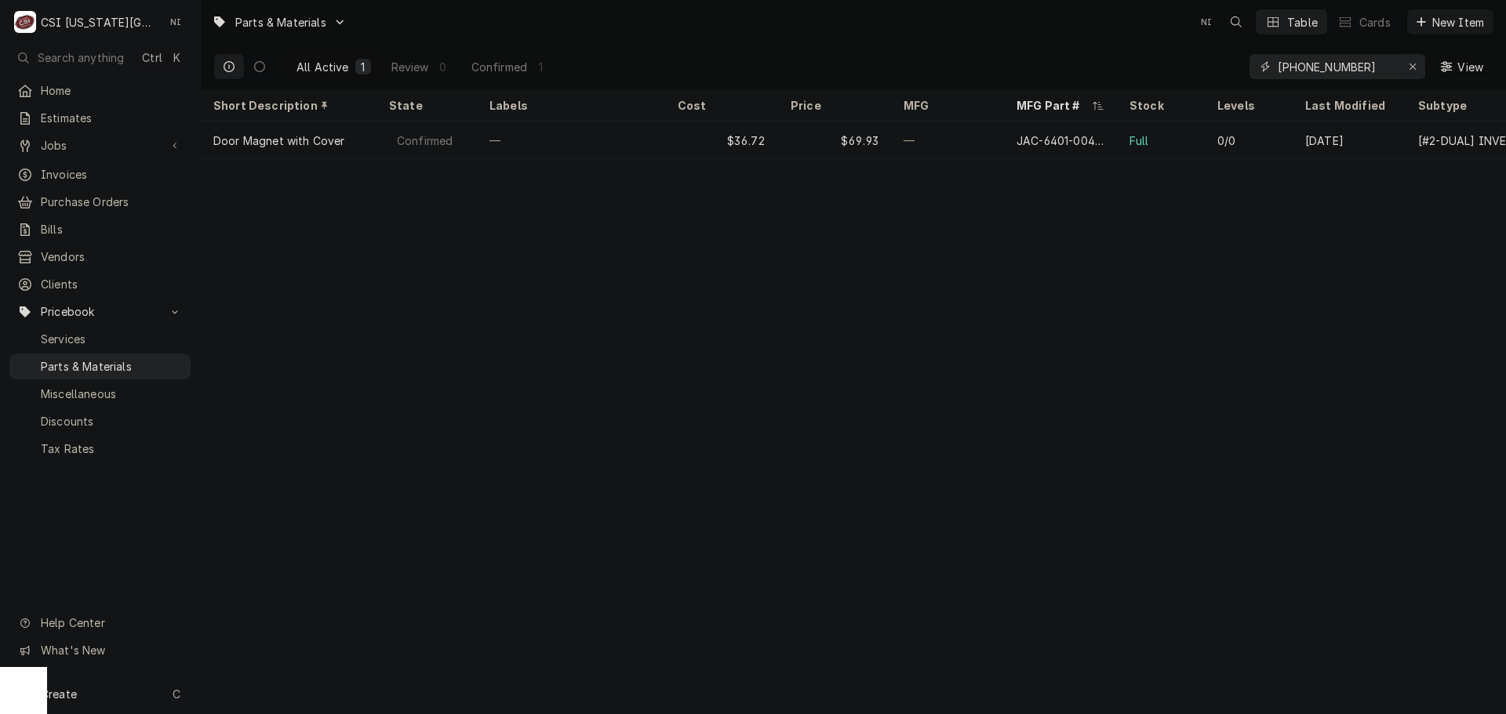
click at [1415, 64] on icon "Erase input" at bounding box center [1412, 67] width 6 height 6
paste input "[PHONE_NUMBER]"
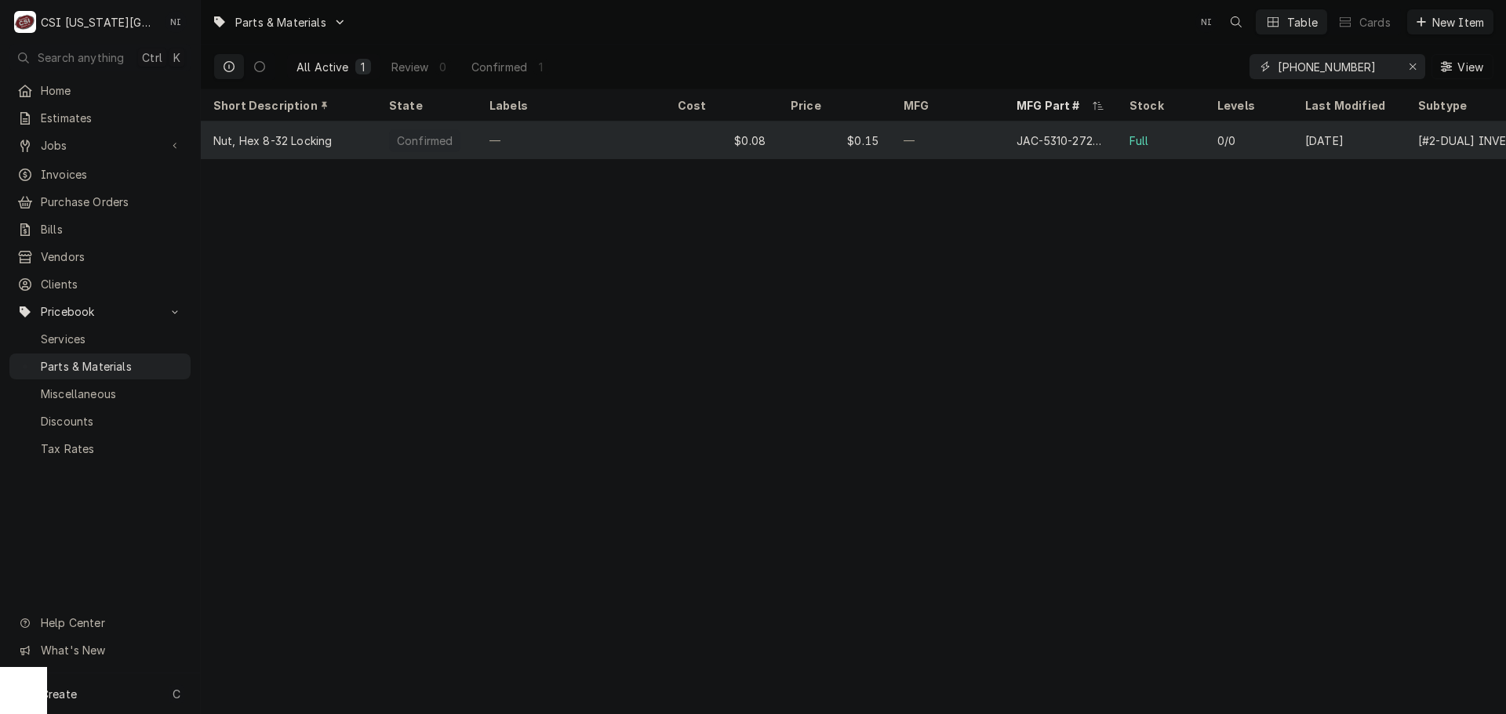
type input "[PHONE_NUMBER]"
click at [663, 138] on div "—" at bounding box center [571, 141] width 188 height 38
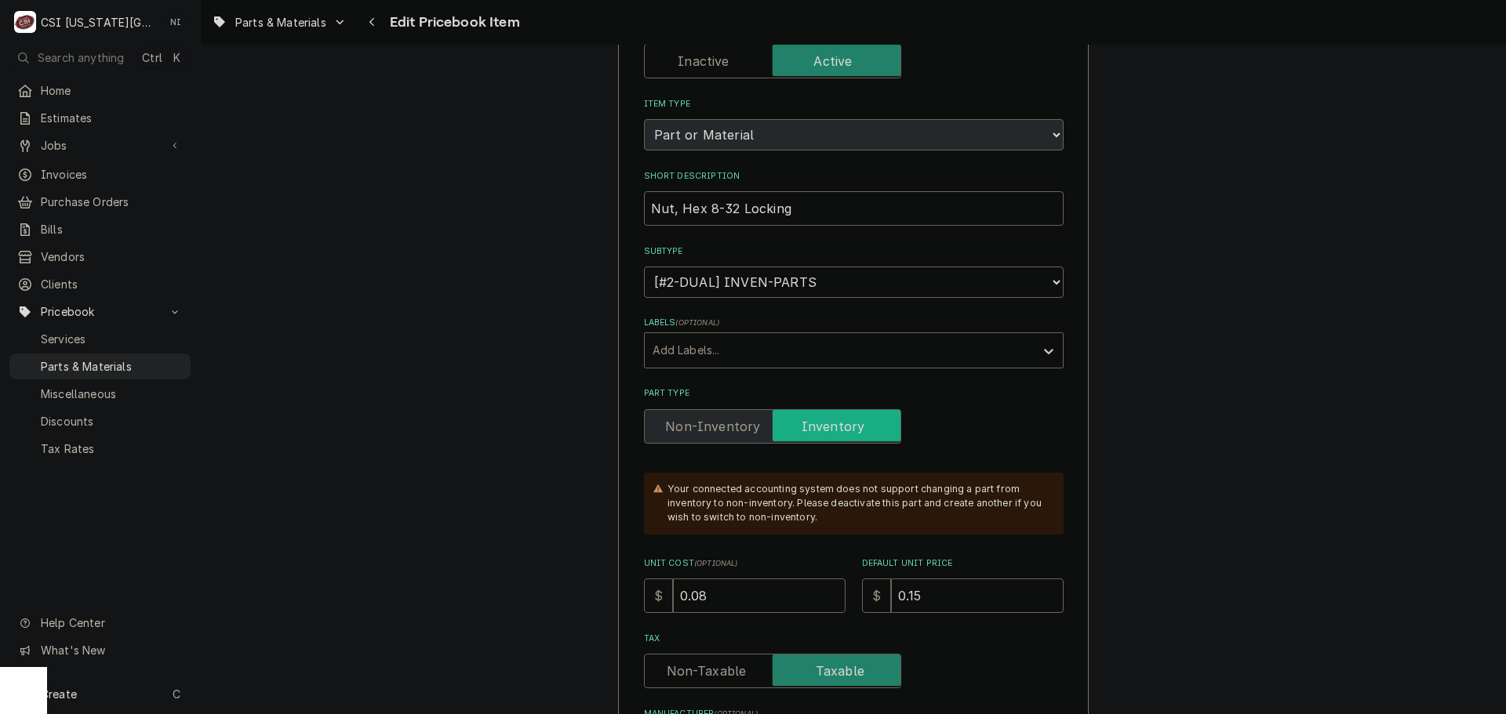
scroll to position [627, 0]
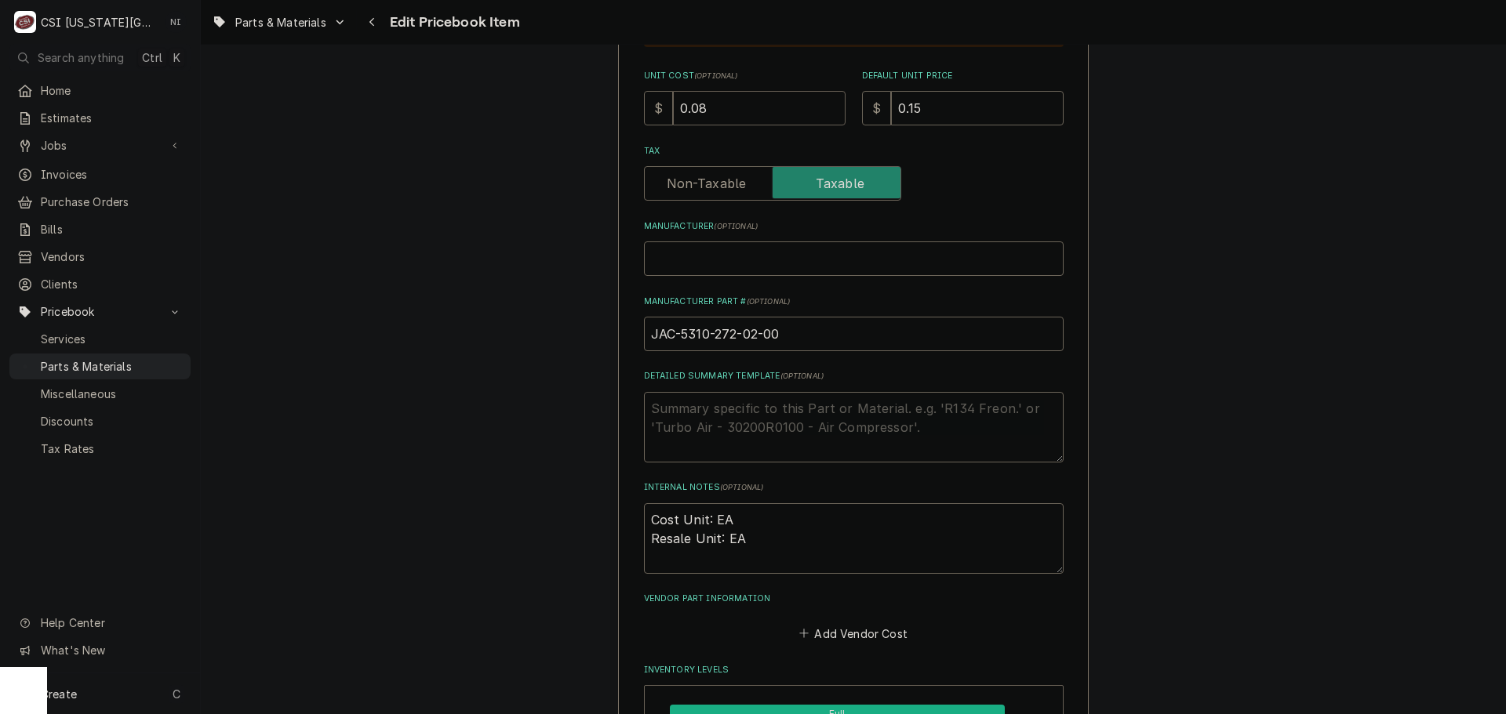
drag, startPoint x: 729, startPoint y: 99, endPoint x: 637, endPoint y: 113, distance: 92.8
click at [644, 114] on div "$ 0.08" at bounding box center [745, 108] width 202 height 35
type textarea "x"
type input ".2"
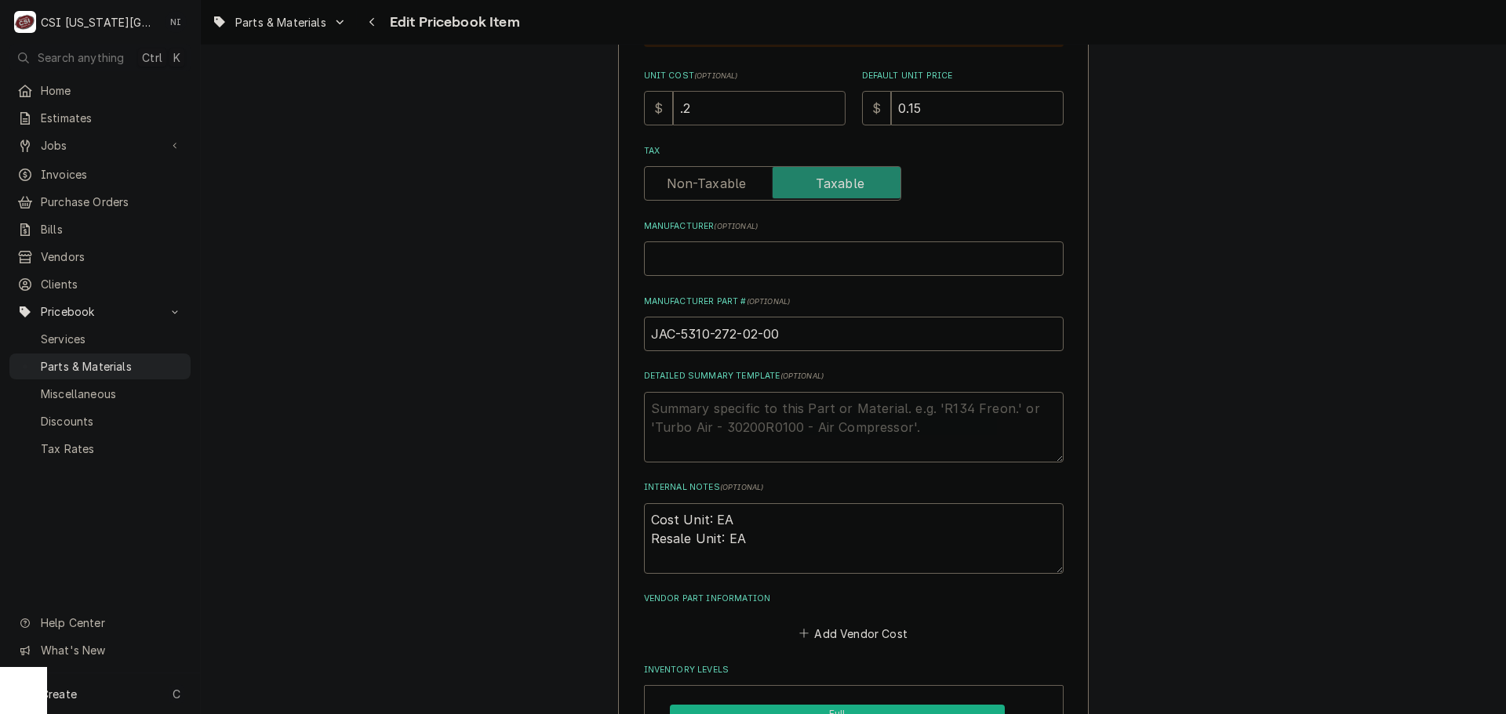
type textarea "x"
type input ".21"
type textarea "x"
type input ".3"
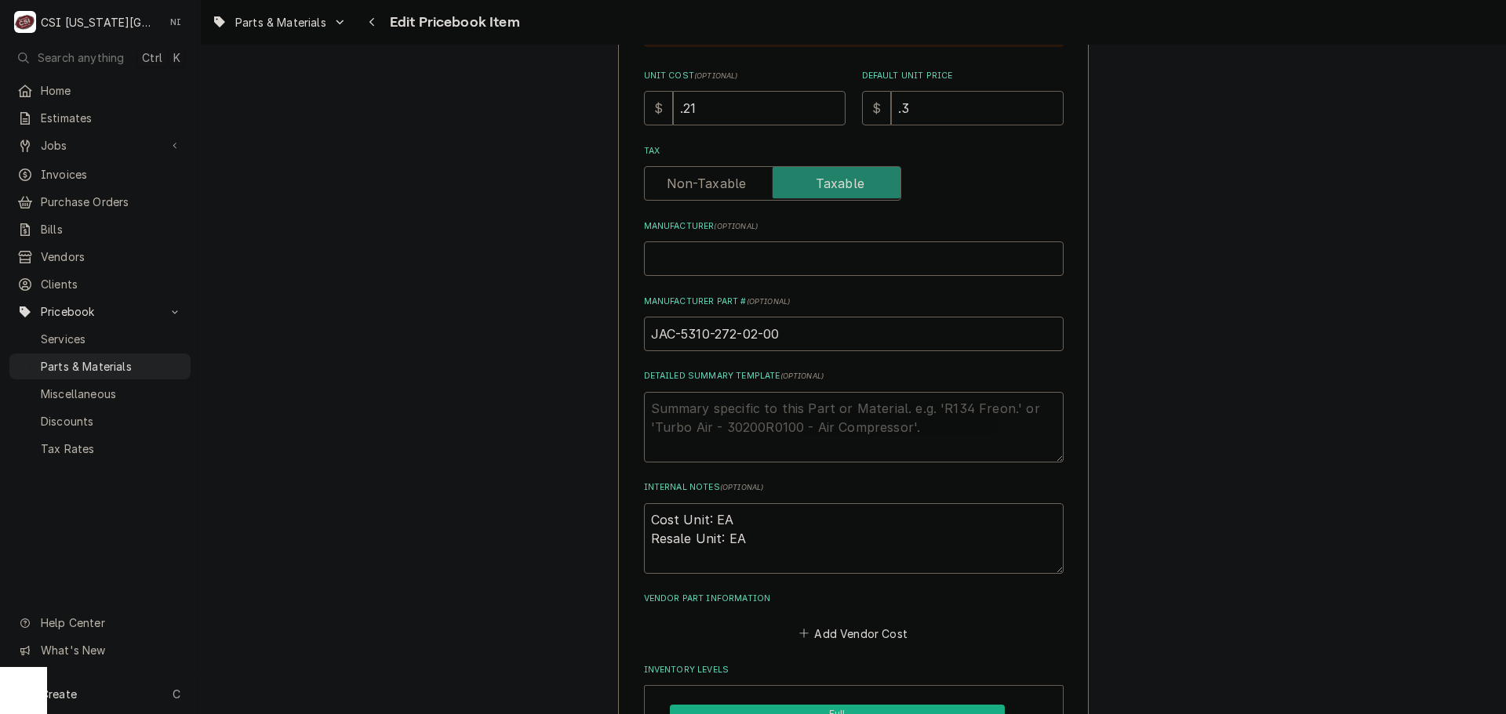
type textarea "x"
type input ".39"
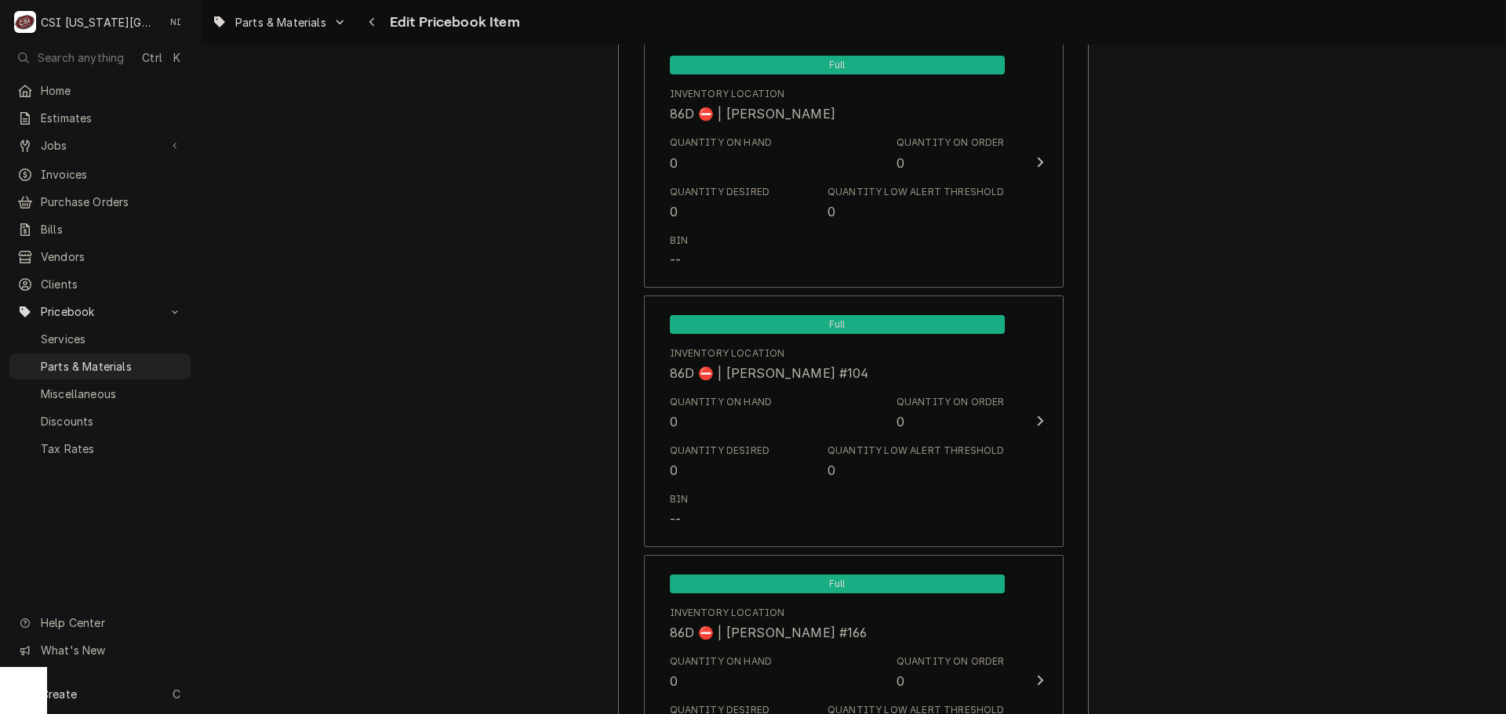
scroll to position [15461, 0]
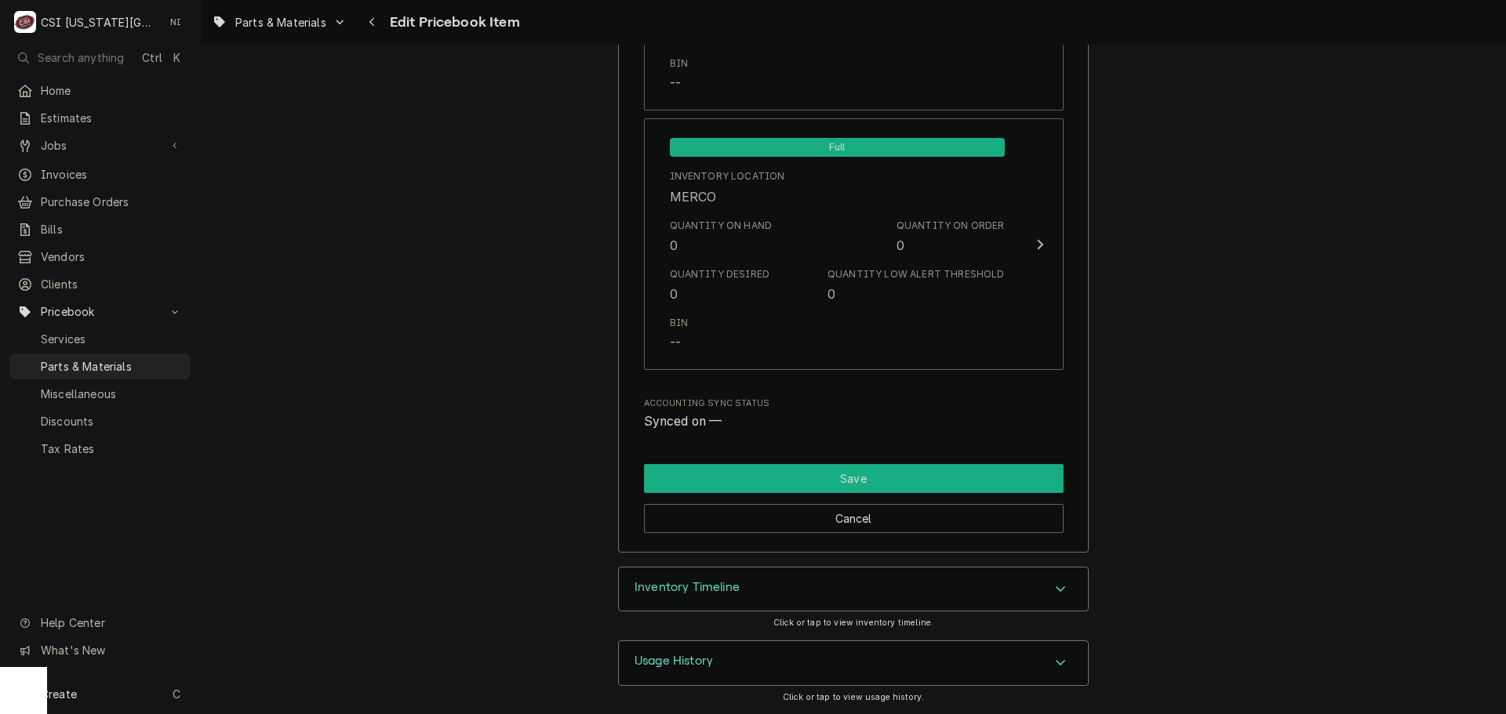
click at [908, 487] on button "Save" at bounding box center [854, 478] width 420 height 29
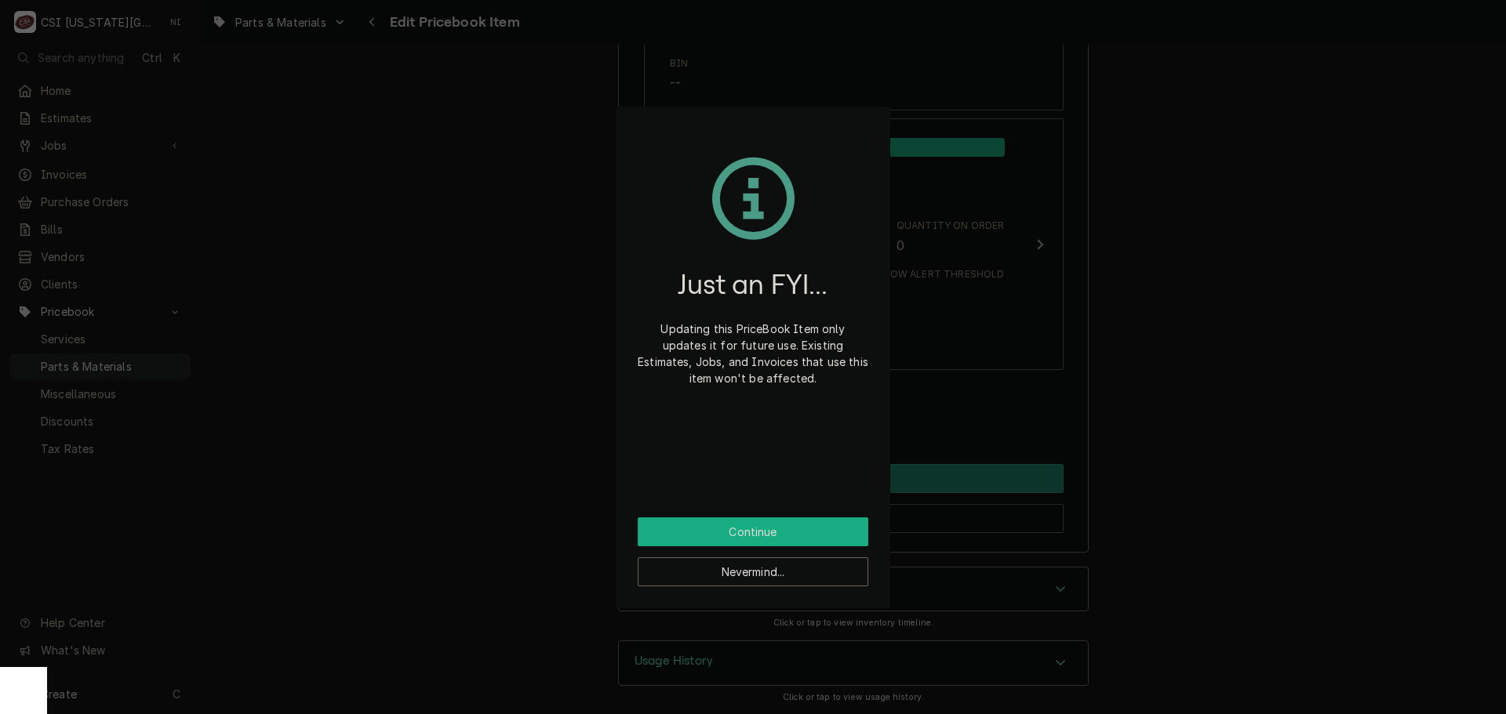
click at [807, 533] on button "Continue" at bounding box center [753, 532] width 231 height 29
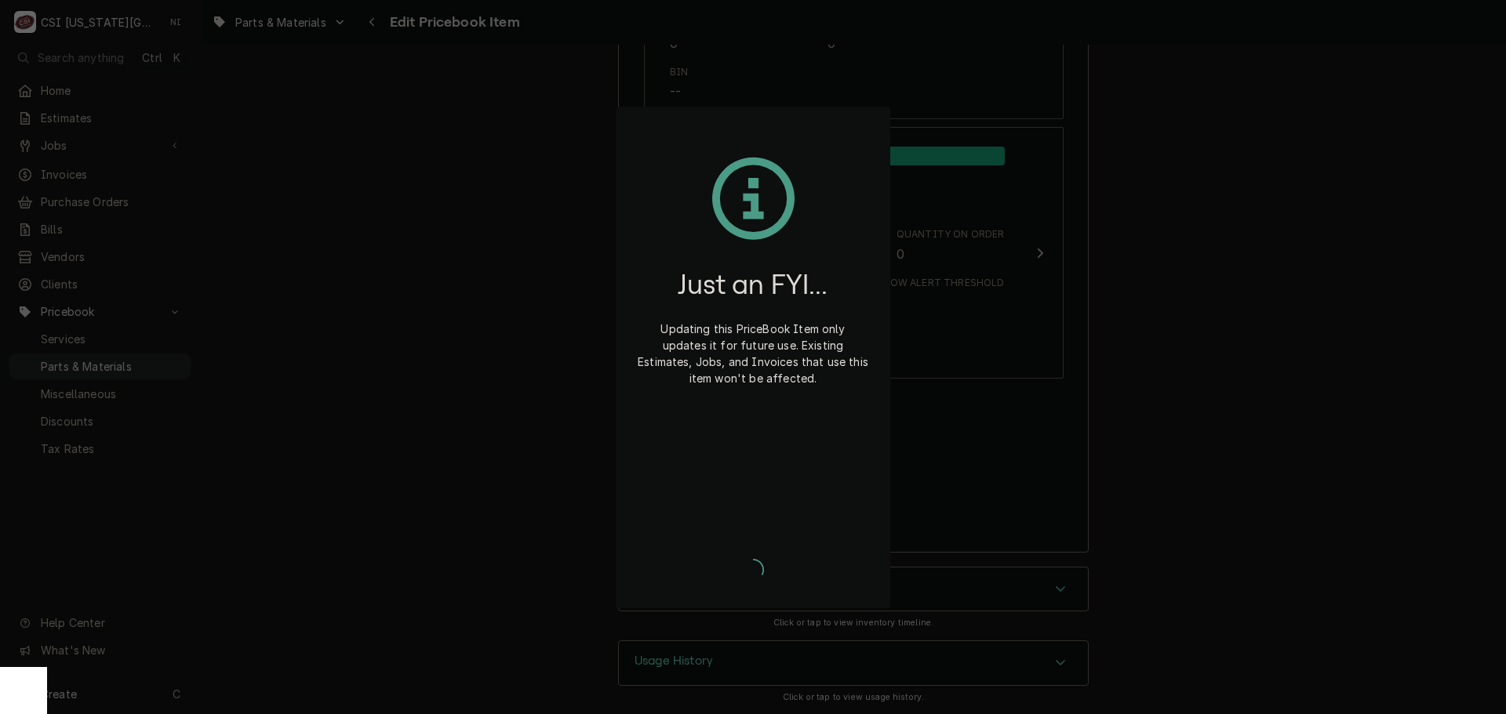
scroll to position [15453, 0]
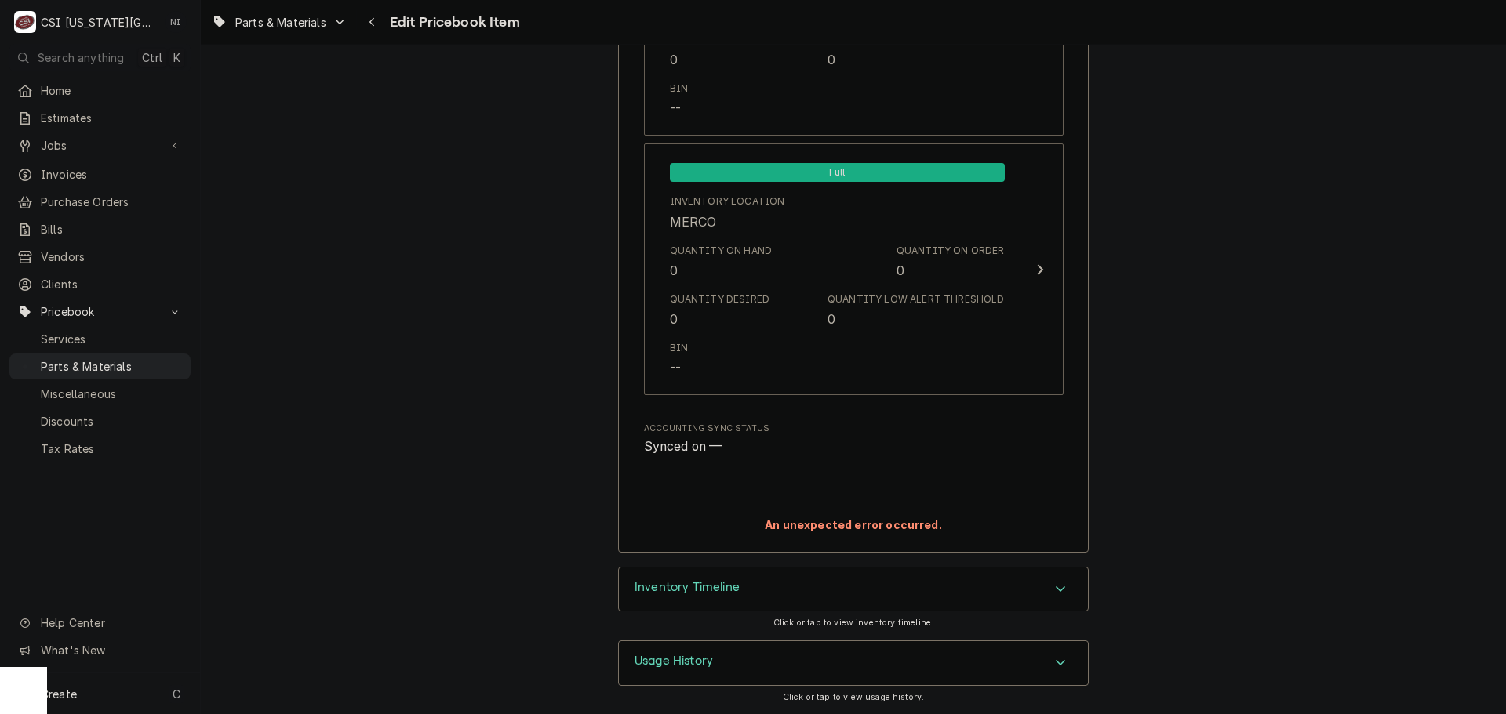
type textarea "x"
click at [115, 359] on span "Parts & Materials" at bounding box center [112, 366] width 142 height 16
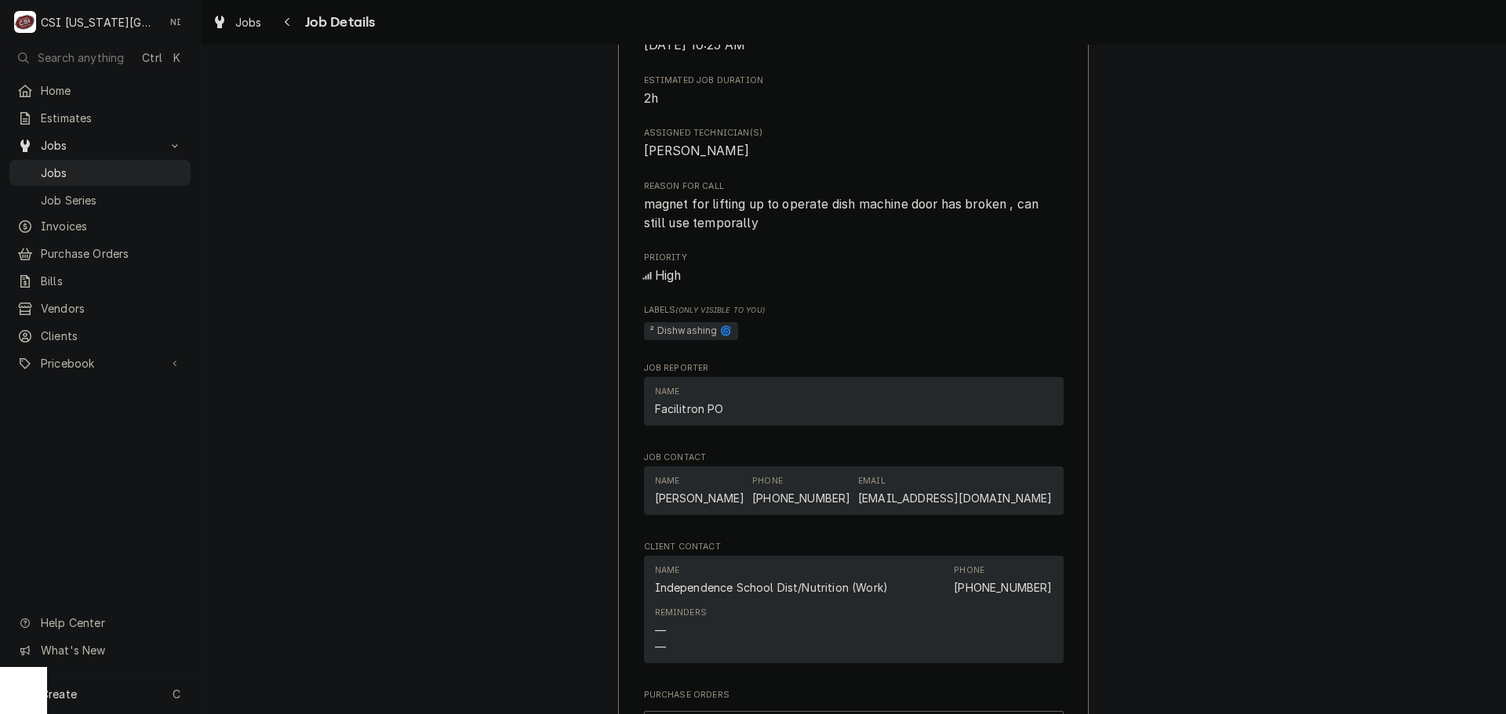
scroll to position [1961, 0]
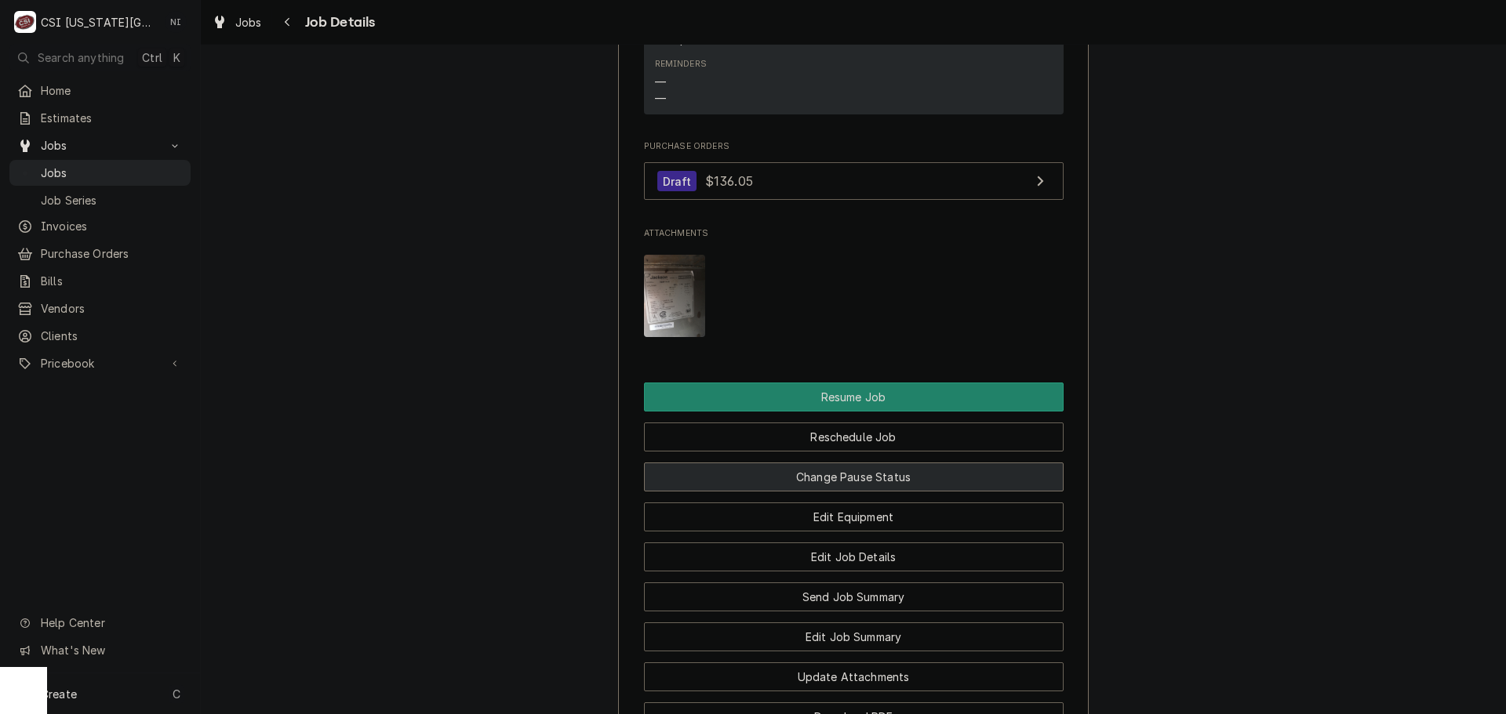
click at [860, 482] on button "Change Pause Status" at bounding box center [854, 477] width 420 height 29
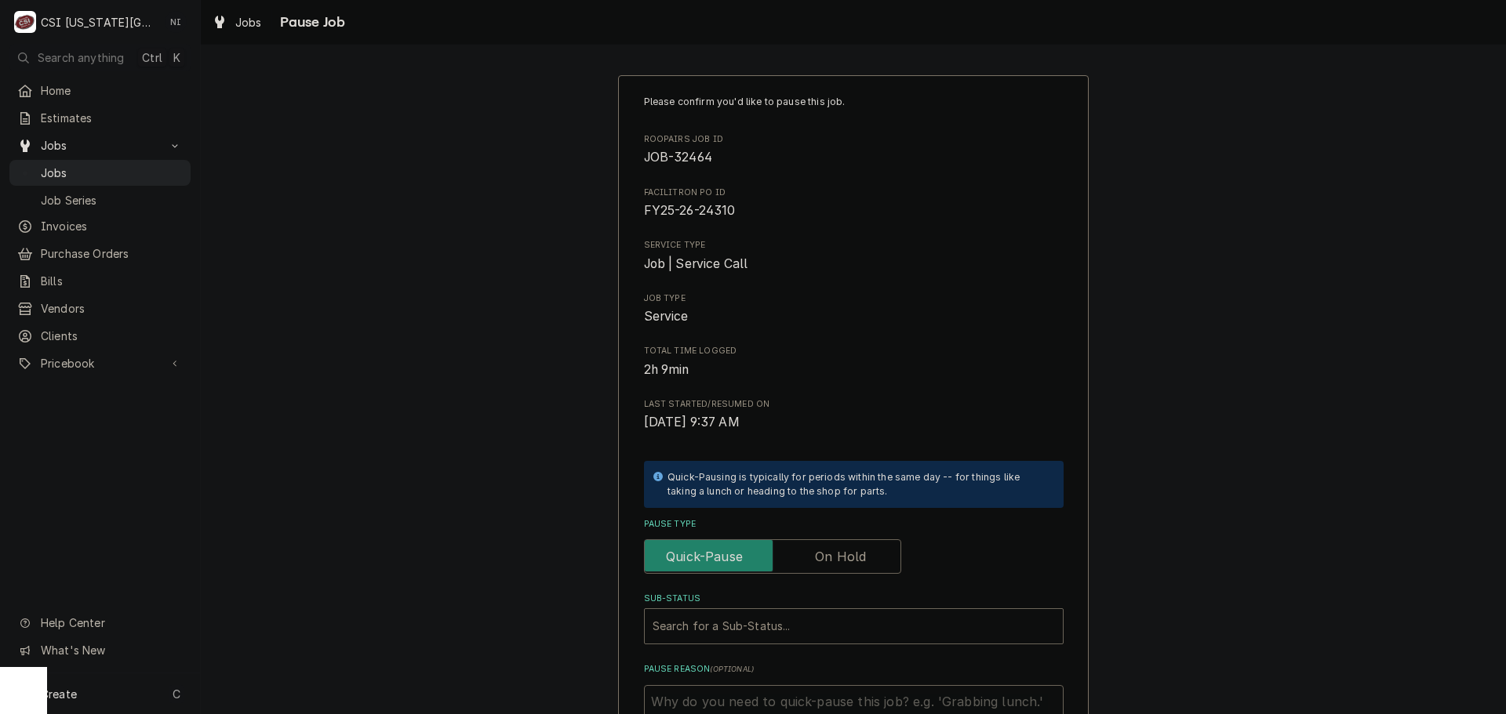
drag, startPoint x: 855, startPoint y: 550, endPoint x: 845, endPoint y: 600, distance: 51.1
click at [855, 551] on label "Pause Type" at bounding box center [772, 557] width 257 height 35
click at [855, 551] on input "Pause Type" at bounding box center [772, 557] width 243 height 35
checkbox input "true"
click at [844, 627] on div "Sub-Status" at bounding box center [854, 627] width 402 height 28
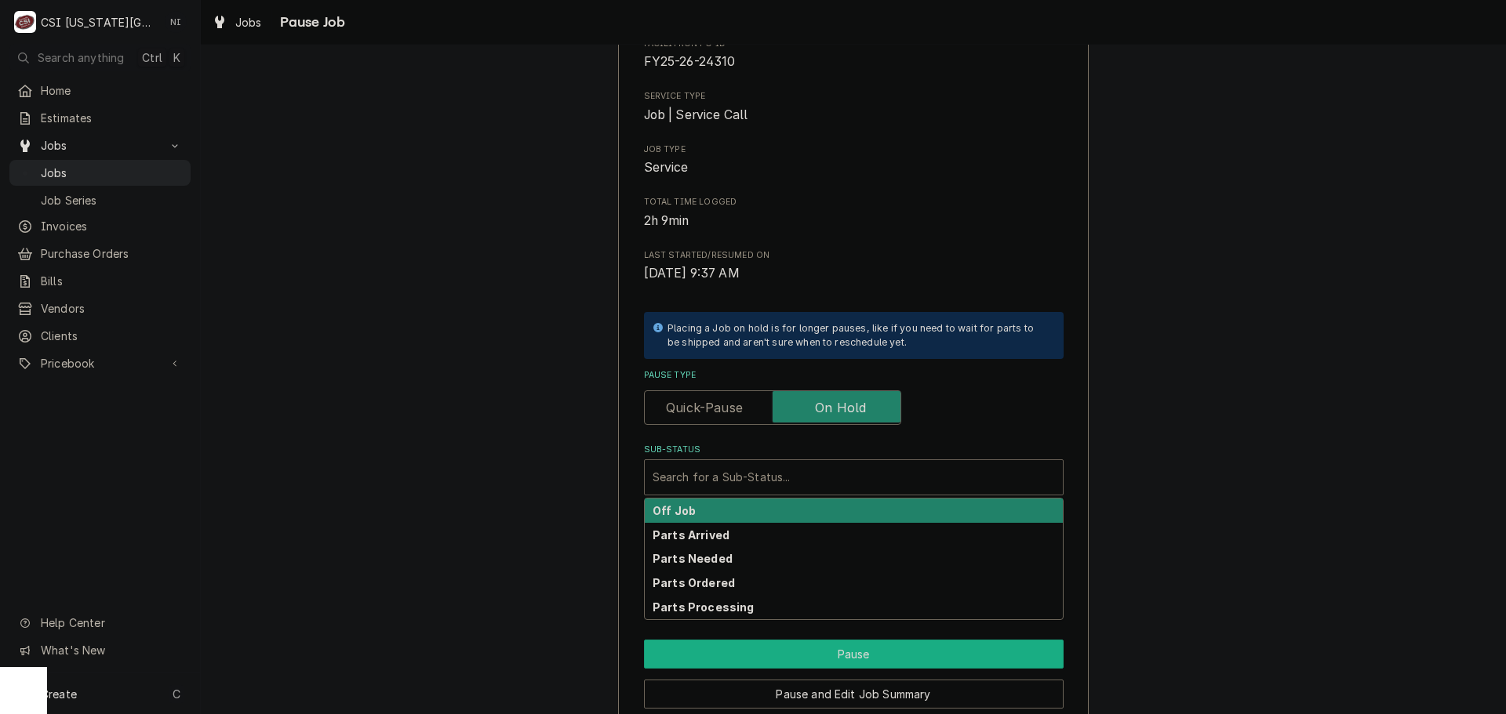
scroll to position [217, 0]
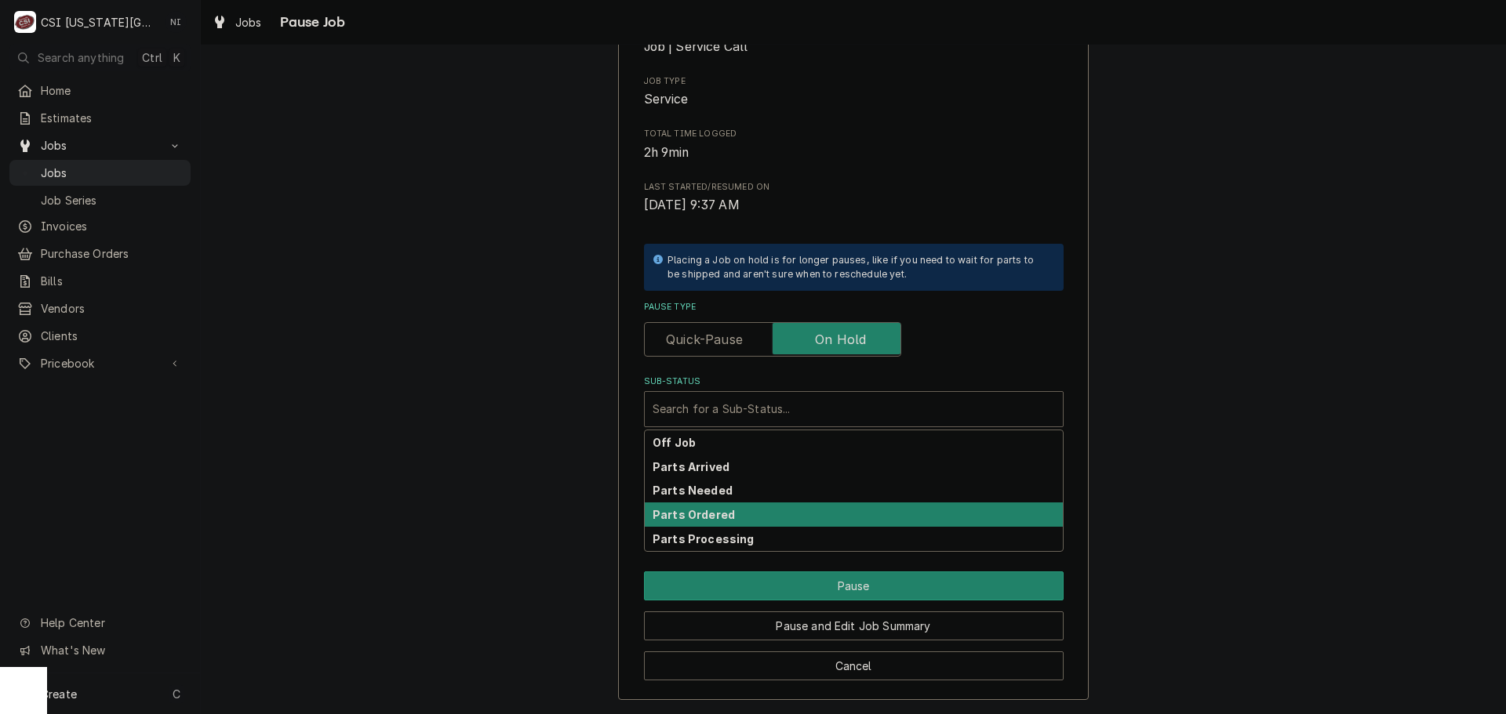
click at [732, 518] on div "Parts Ordered" at bounding box center [854, 515] width 418 height 24
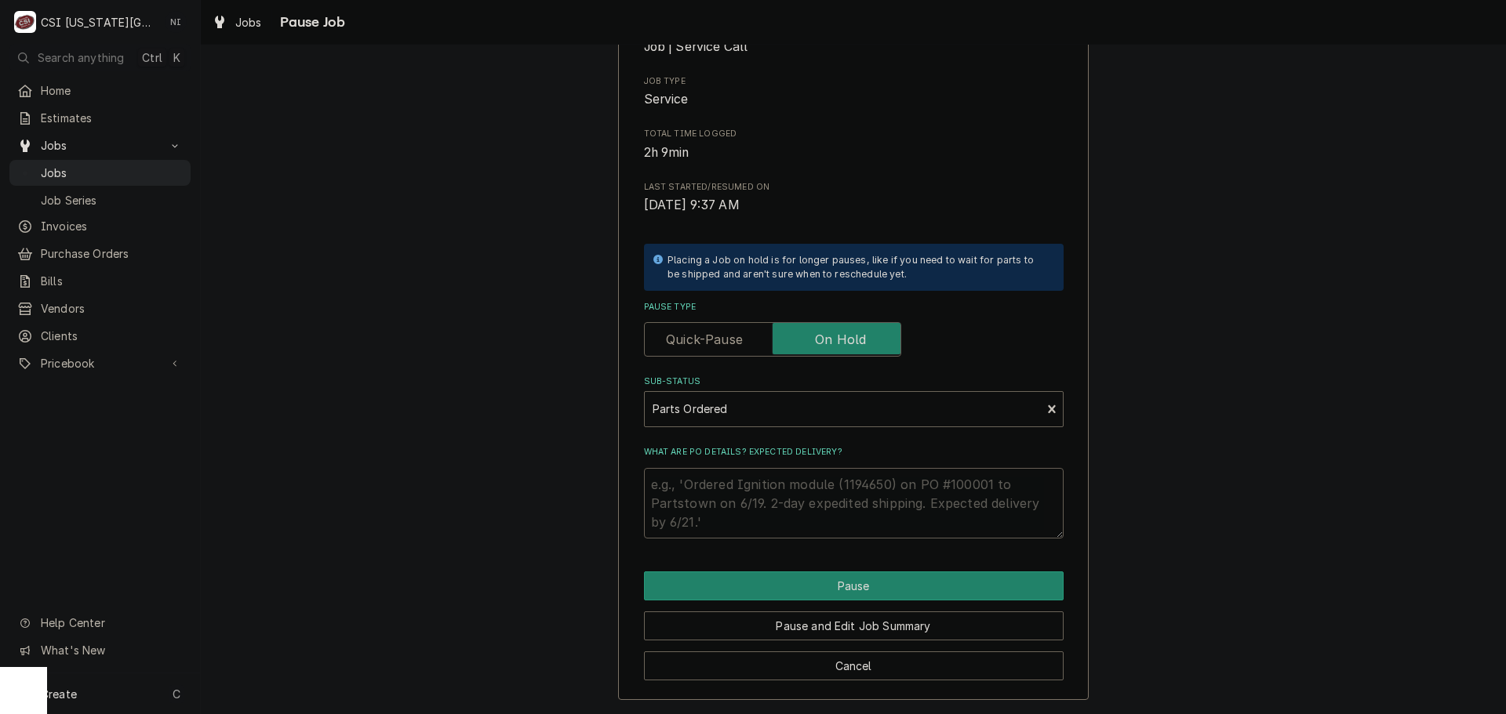
click at [735, 491] on textarea "What are PO details? Expected delivery?" at bounding box center [854, 503] width 420 height 71
type textarea "x"
type textarea "P"
type textarea "x"
type textarea "PA"
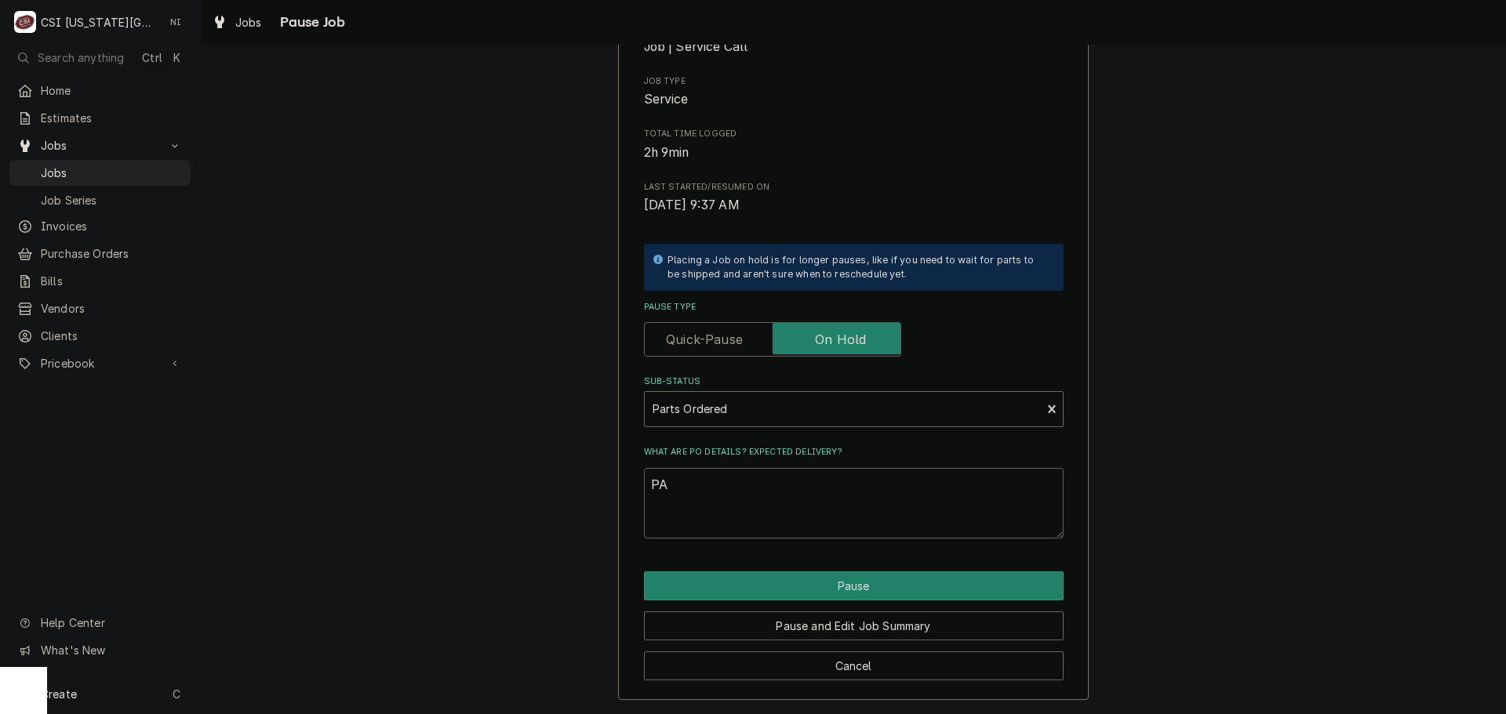
type textarea "x"
type textarea "PAR"
type textarea "x"
type textarea "PART"
type textarea "x"
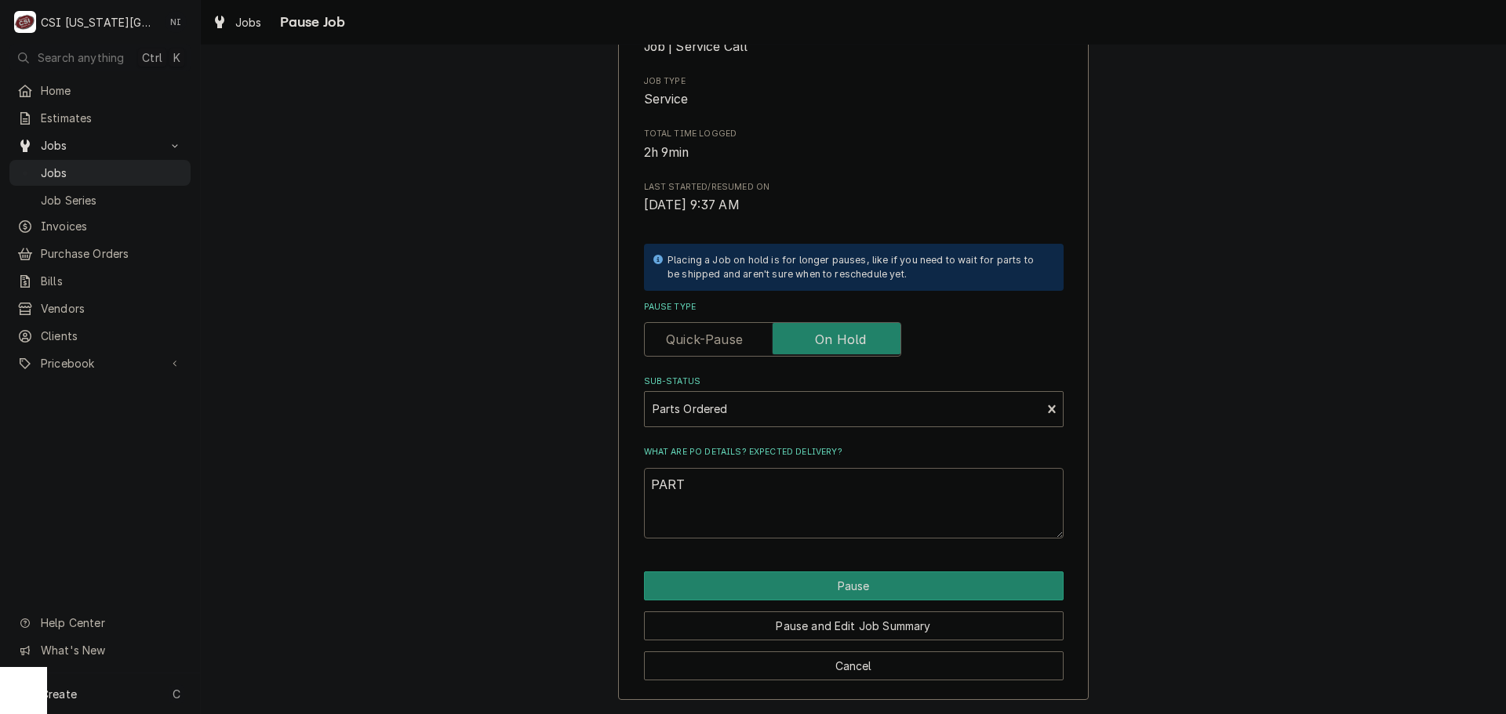
type textarea "PARTS"
type textarea "x"
type textarea "PARTS"
type textarea "x"
type textarea "PARTS"
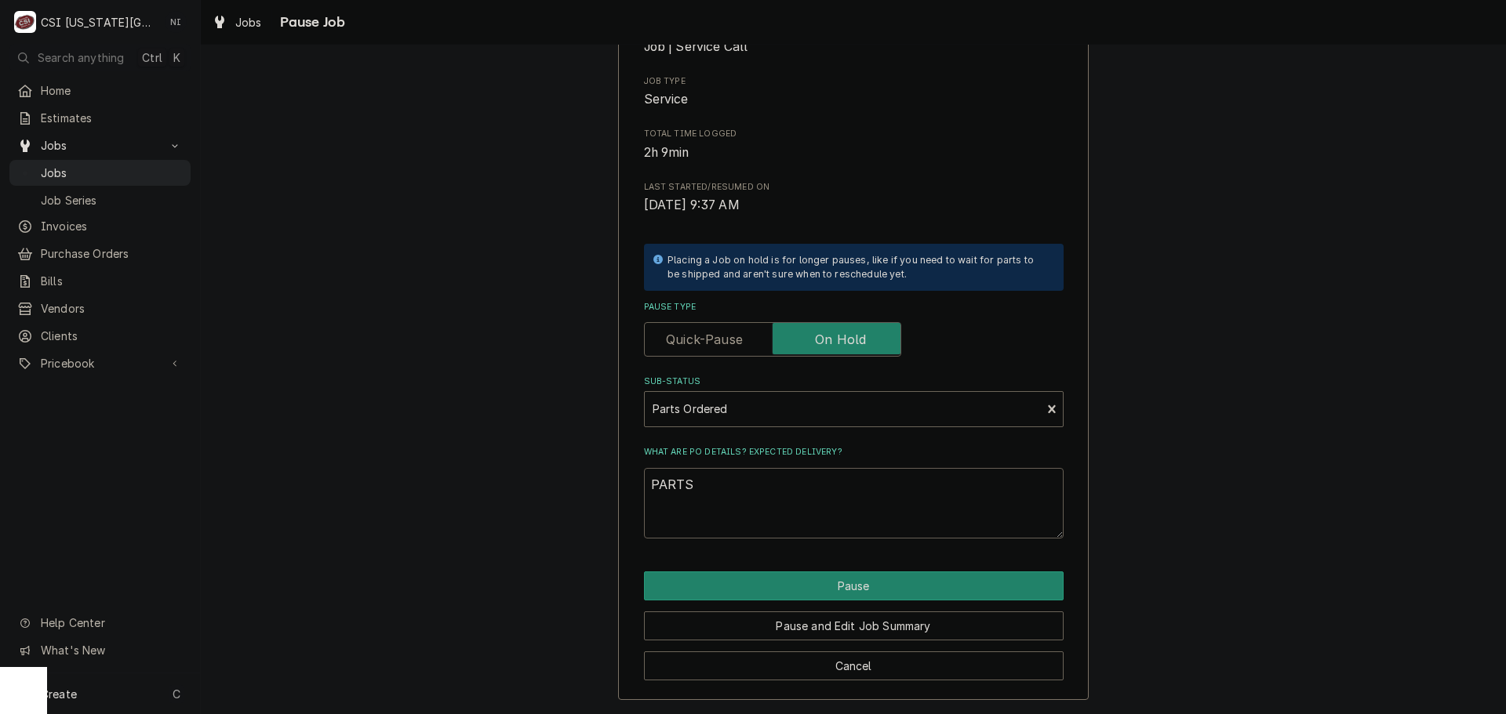
type textarea "x"
type textarea "PART"
type textarea "x"
type textarea "PAR"
type textarea "x"
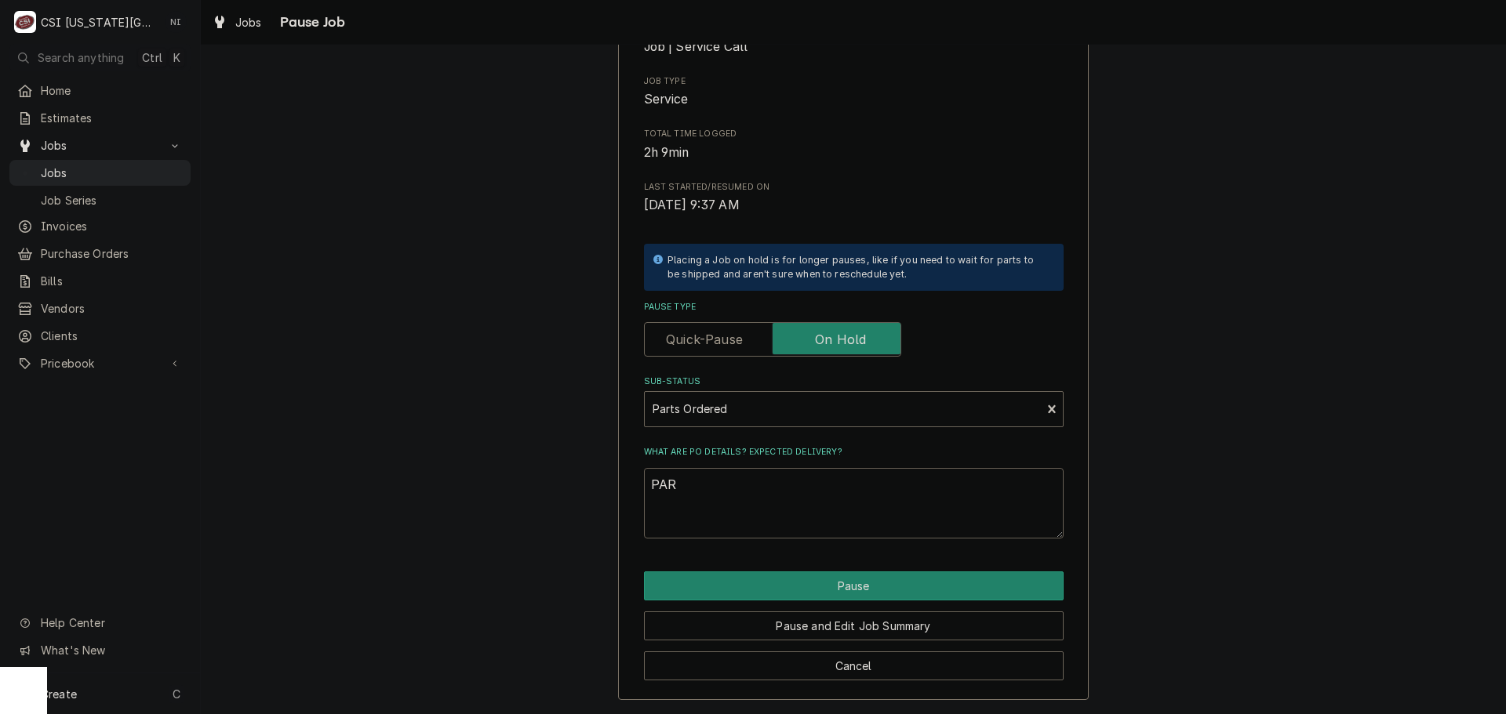
type textarea "PA"
type textarea "x"
type textarea "P"
type textarea "x"
type textarea "Pa"
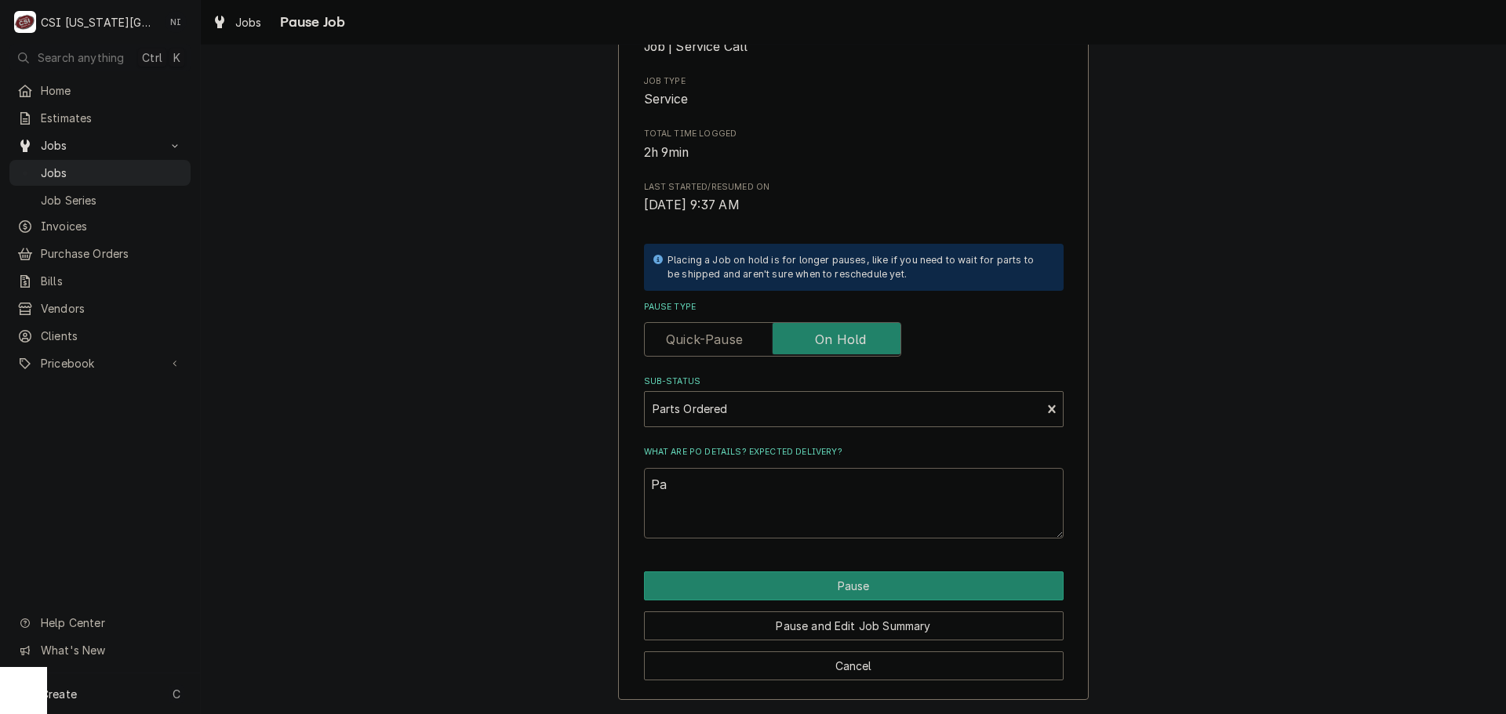
type textarea "x"
type textarea "Par"
type textarea "x"
type textarea "Part"
type textarea "x"
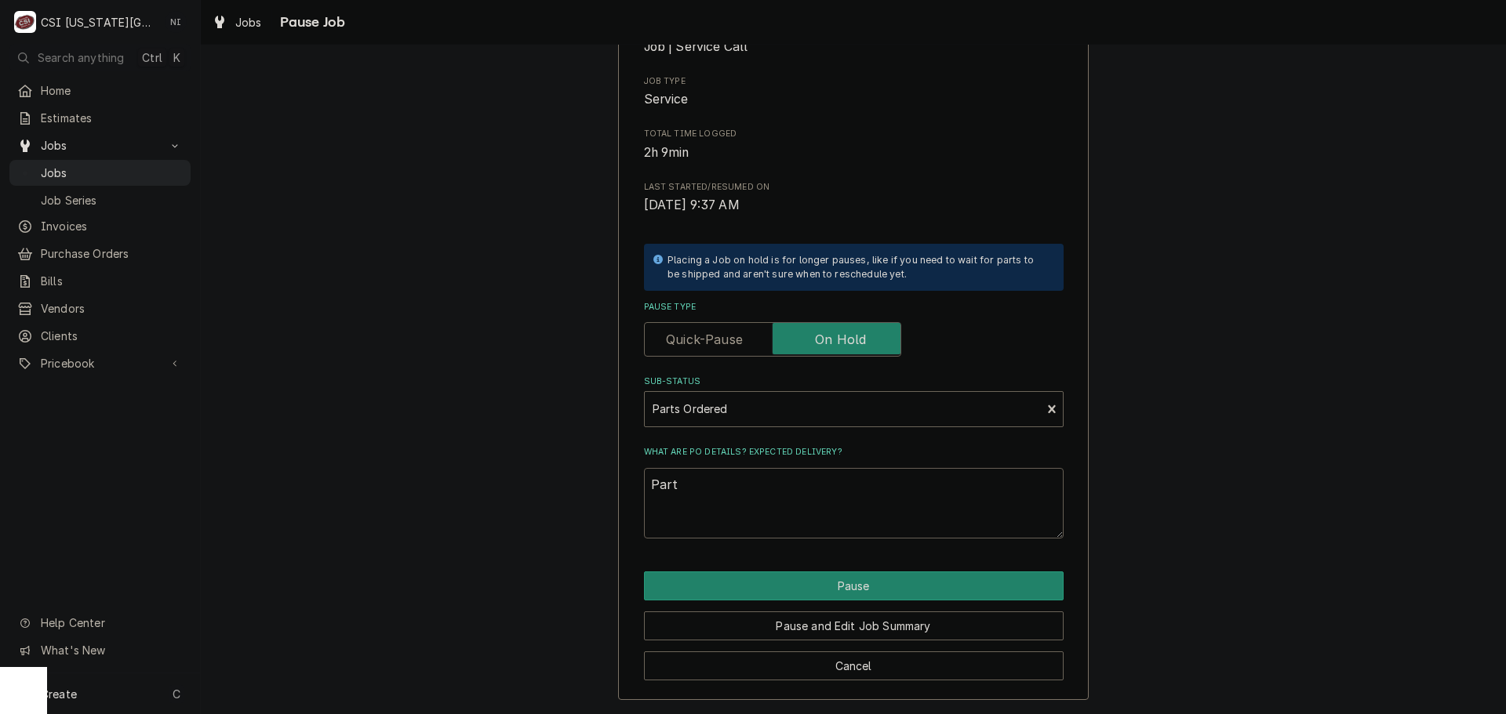
type textarea "Parts"
type textarea "x"
type textarea "Parts"
type textarea "x"
type textarea "Parts o"
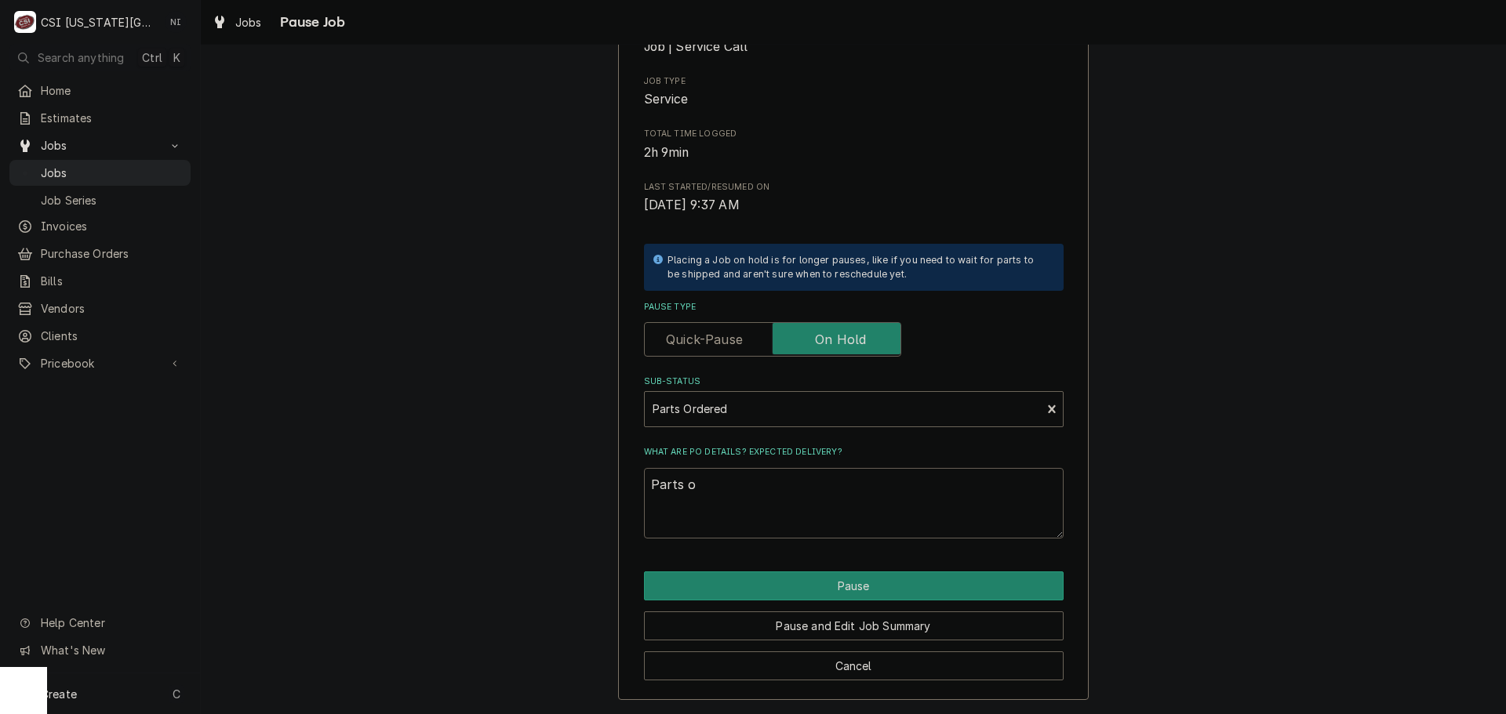
type textarea "x"
type textarea "Parts or"
type textarea "x"
type textarea "Parts ord"
type textarea "x"
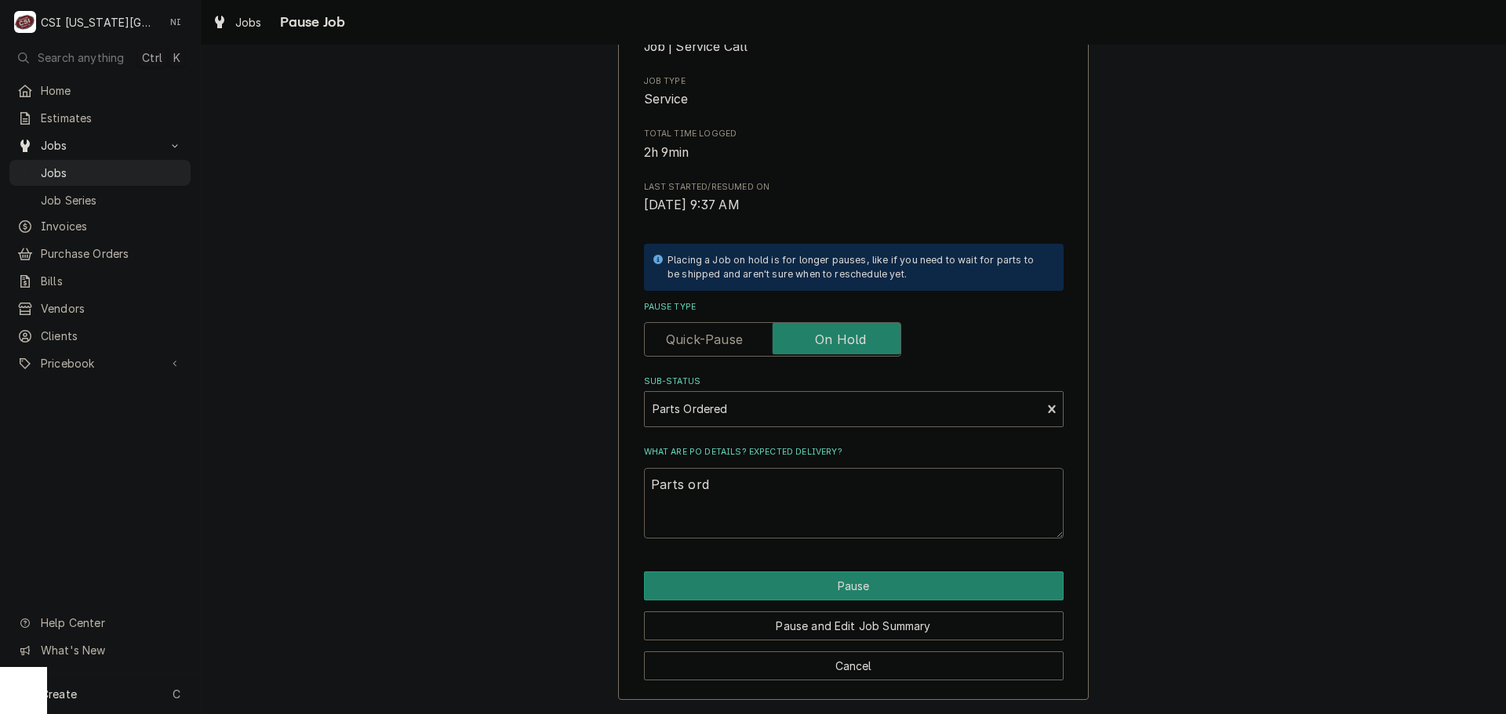
type textarea "Parts orde"
type textarea "x"
type textarea "Parts order"
type textarea "x"
type textarea "Parts ordere"
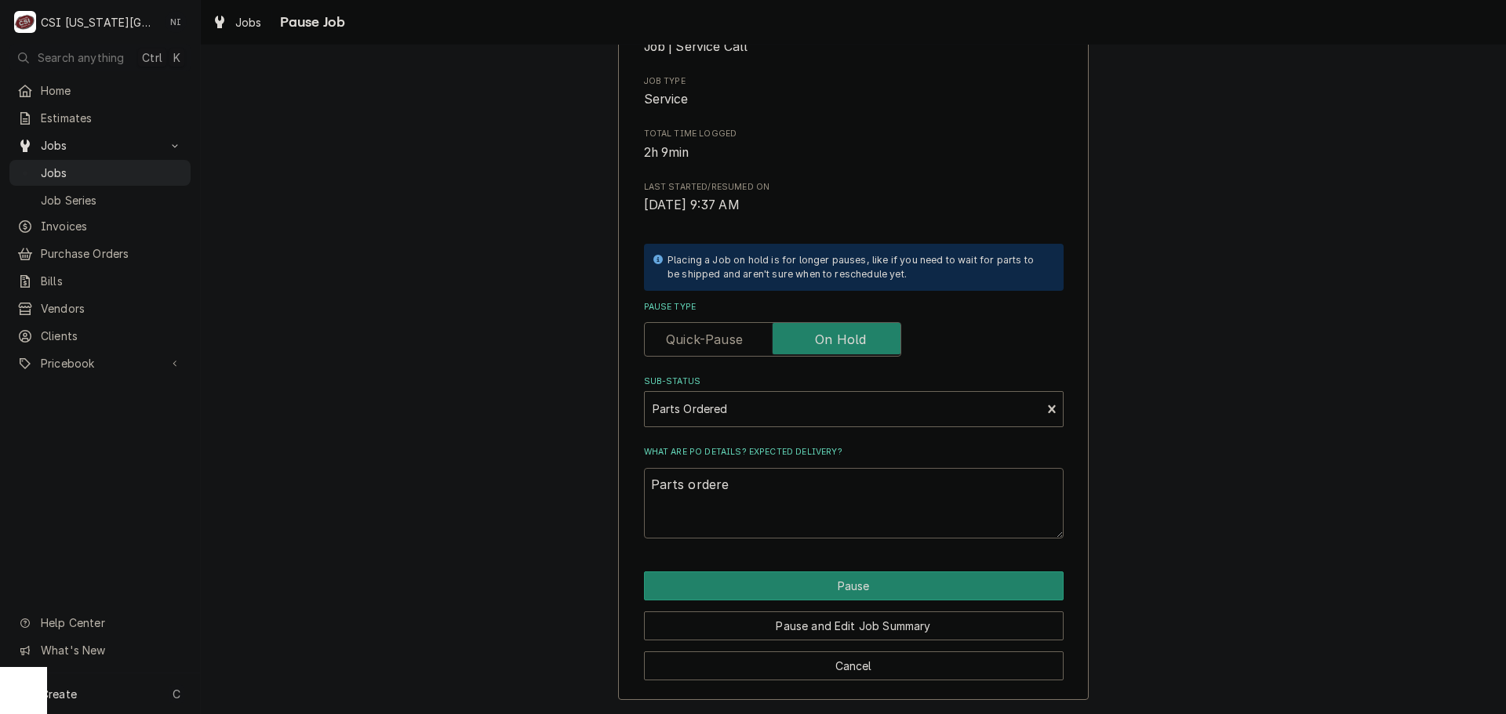
type textarea "x"
type textarea "Parts ordered"
type textarea "x"
type textarea "Parts ordered"
type textarea "x"
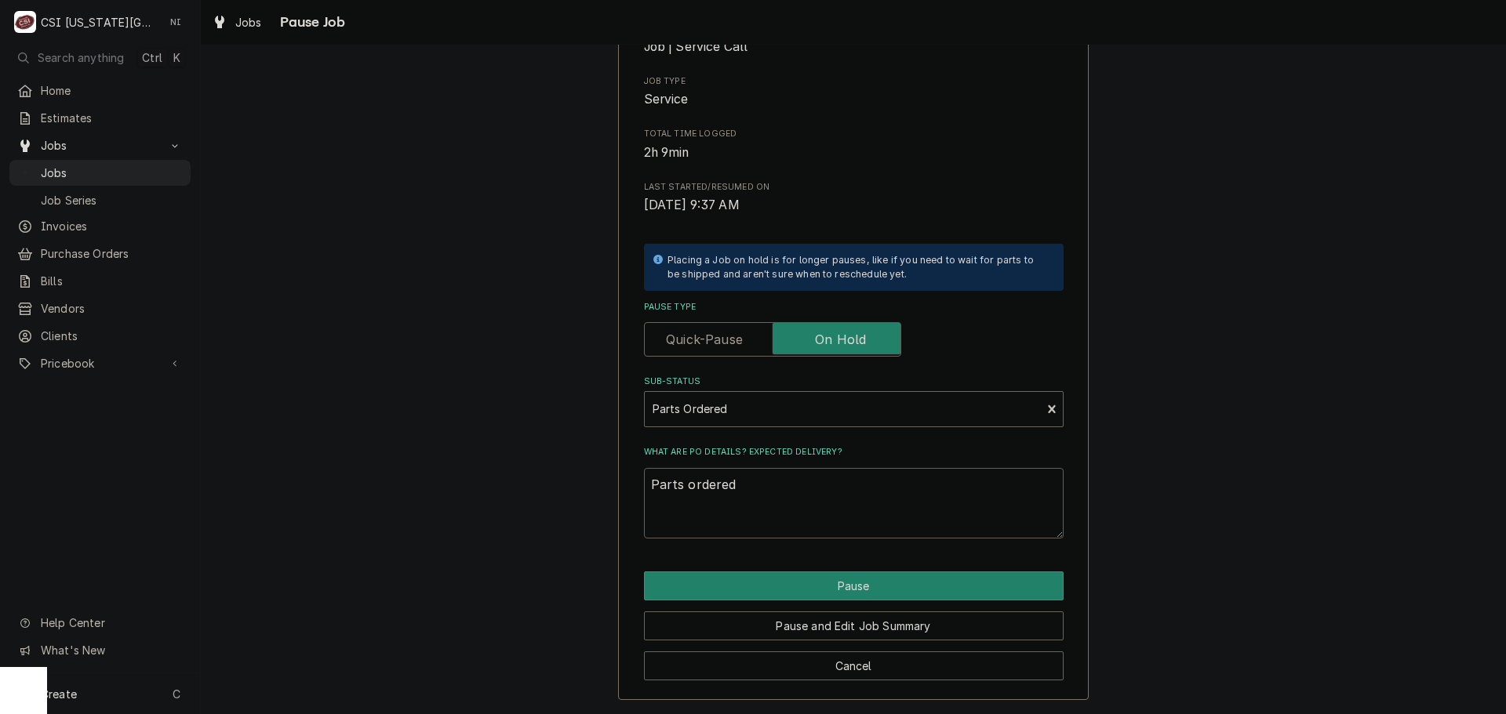
type textarea "Parts ordered o"
type textarea "x"
type textarea "Parts ordered on"
type textarea "x"
type textarea "Parts ordered on"
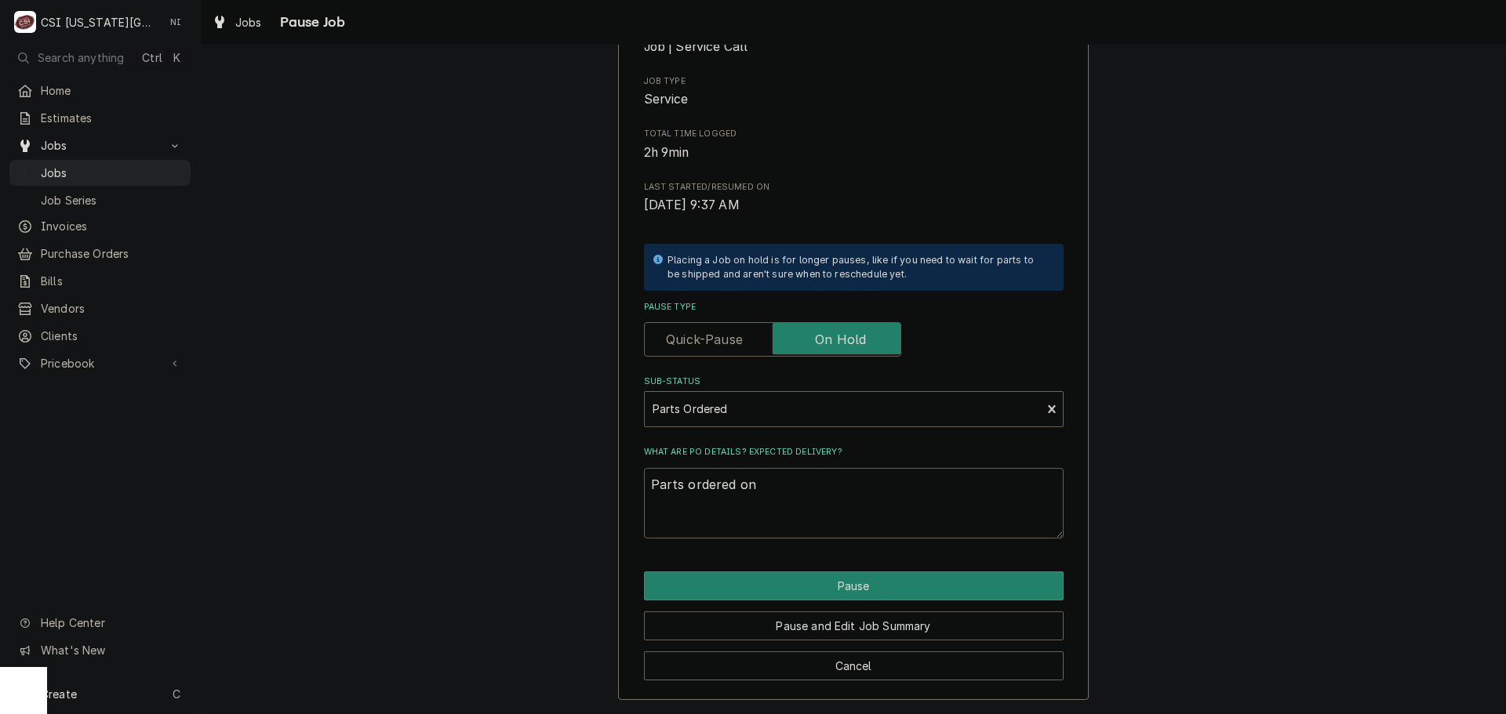
type textarea "x"
type textarea "Parts ordered on P"
type textarea "x"
type textarea "Parts ordered on PO"
type textarea "x"
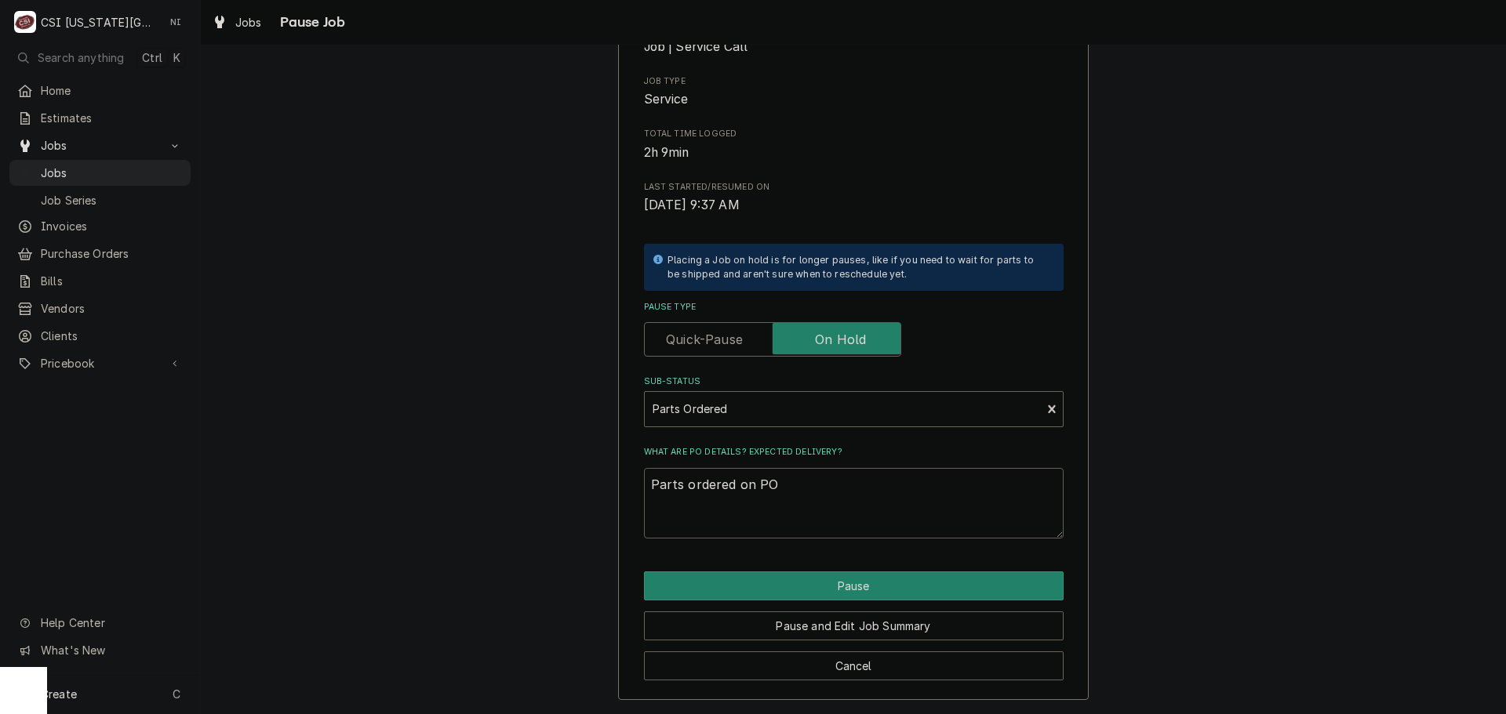
type textarea "Parts ordered on PO"
type textarea "x"
type textarea "Parts ordered on PO 3"
type textarea "x"
type textarea "Parts ordered on PO 30"
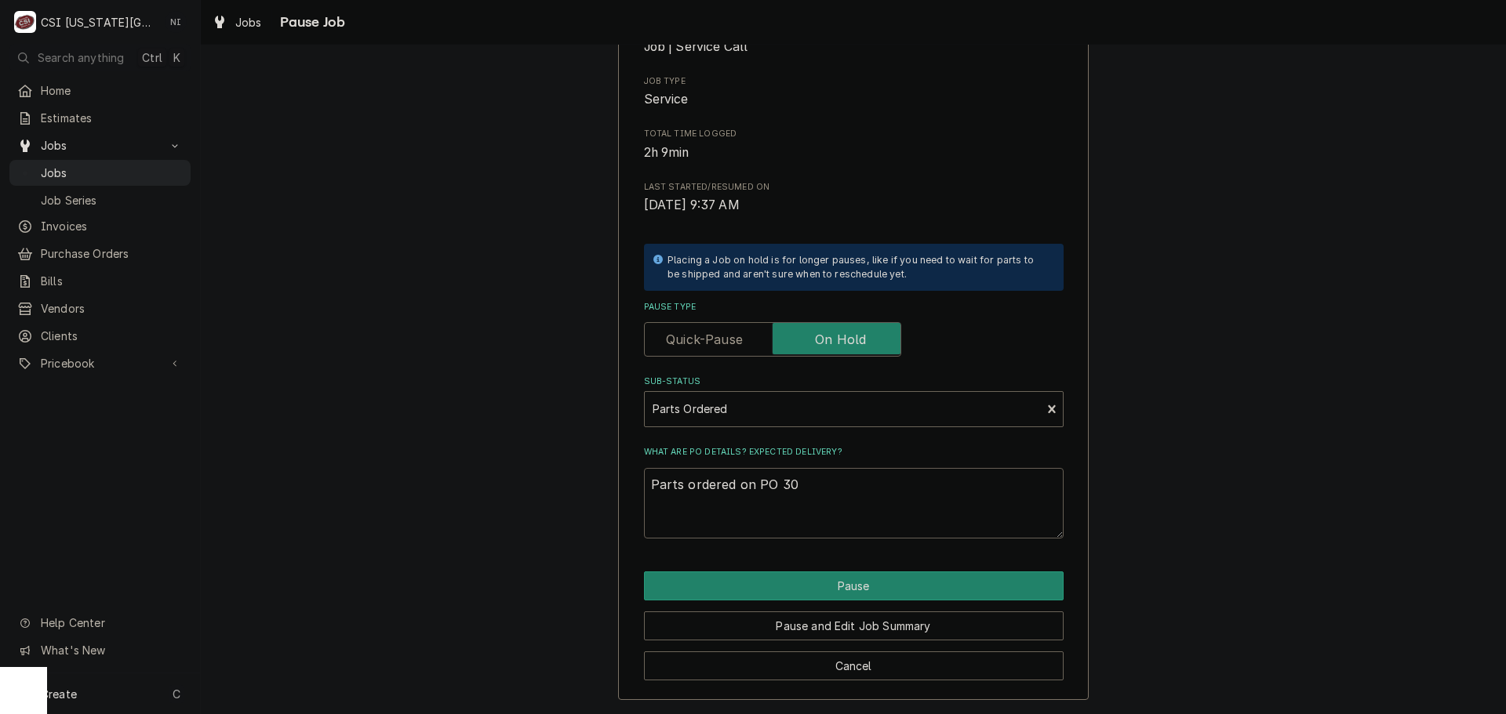
type textarea "x"
type textarea "Parts ordered on PO 301"
type textarea "x"
type textarea "Parts ordered on PO 3014"
type textarea "x"
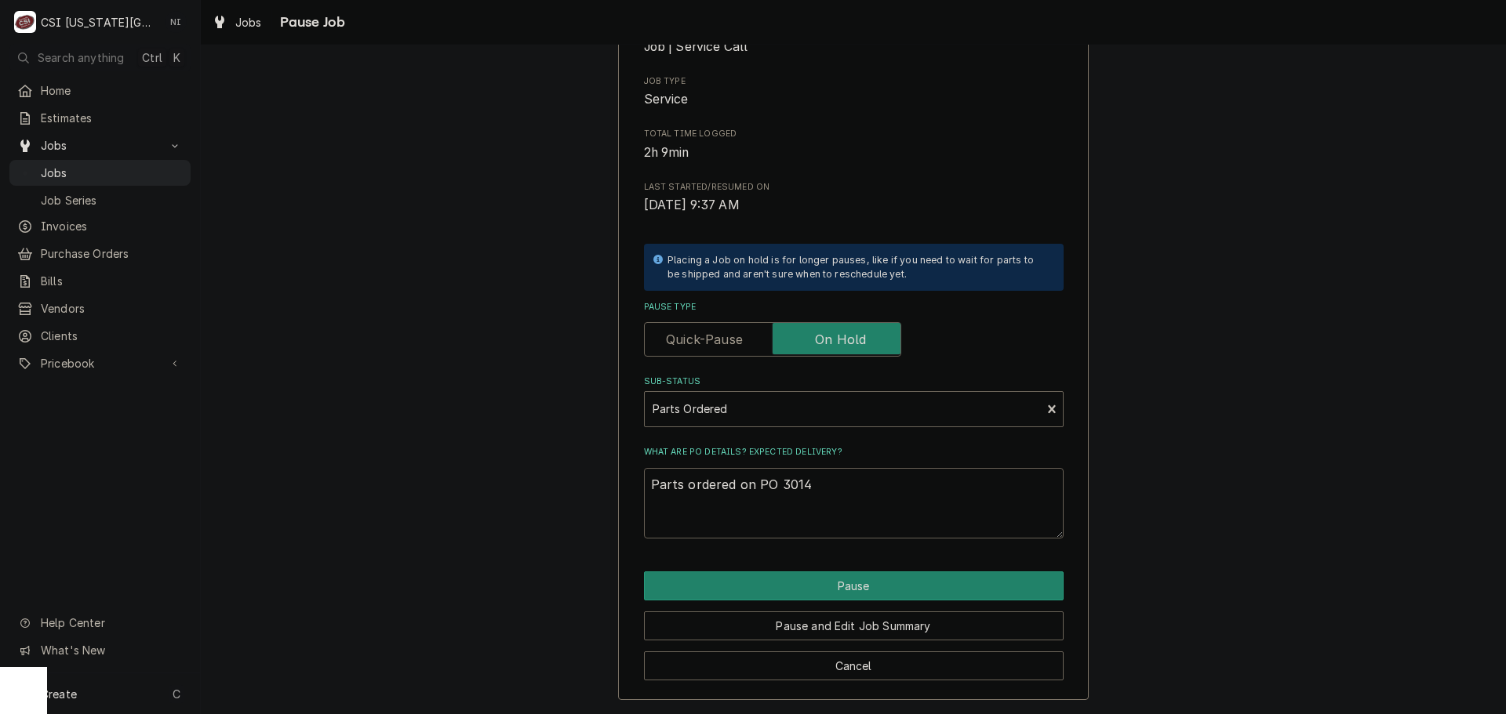
type textarea "Parts ordered on PO 30142"
type textarea "x"
type textarea "Parts ordered on PO 301422"
click at [826, 602] on div "Pause and Edit Job Summary" at bounding box center [854, 621] width 420 height 40
click at [824, 593] on button "Pause" at bounding box center [854, 586] width 420 height 29
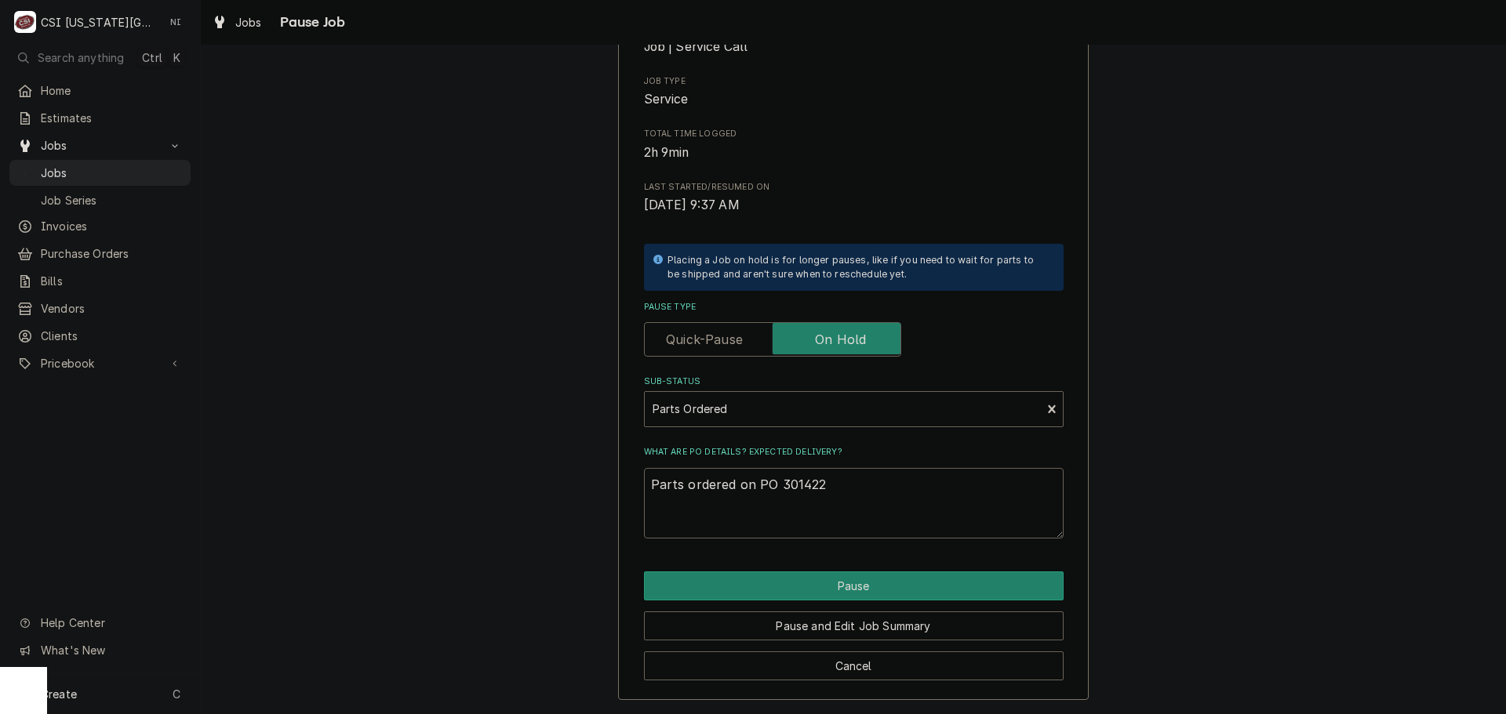
type textarea "x"
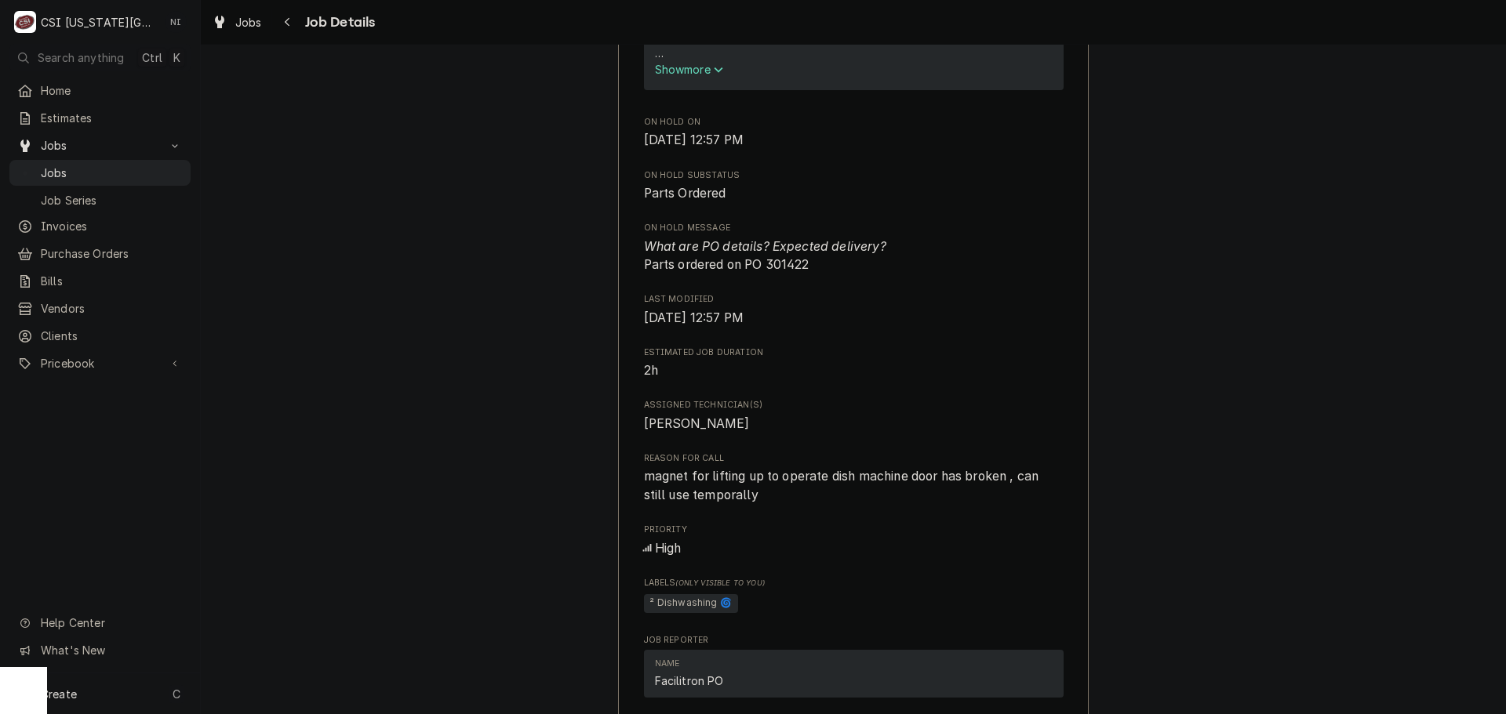
scroll to position [1490, 0]
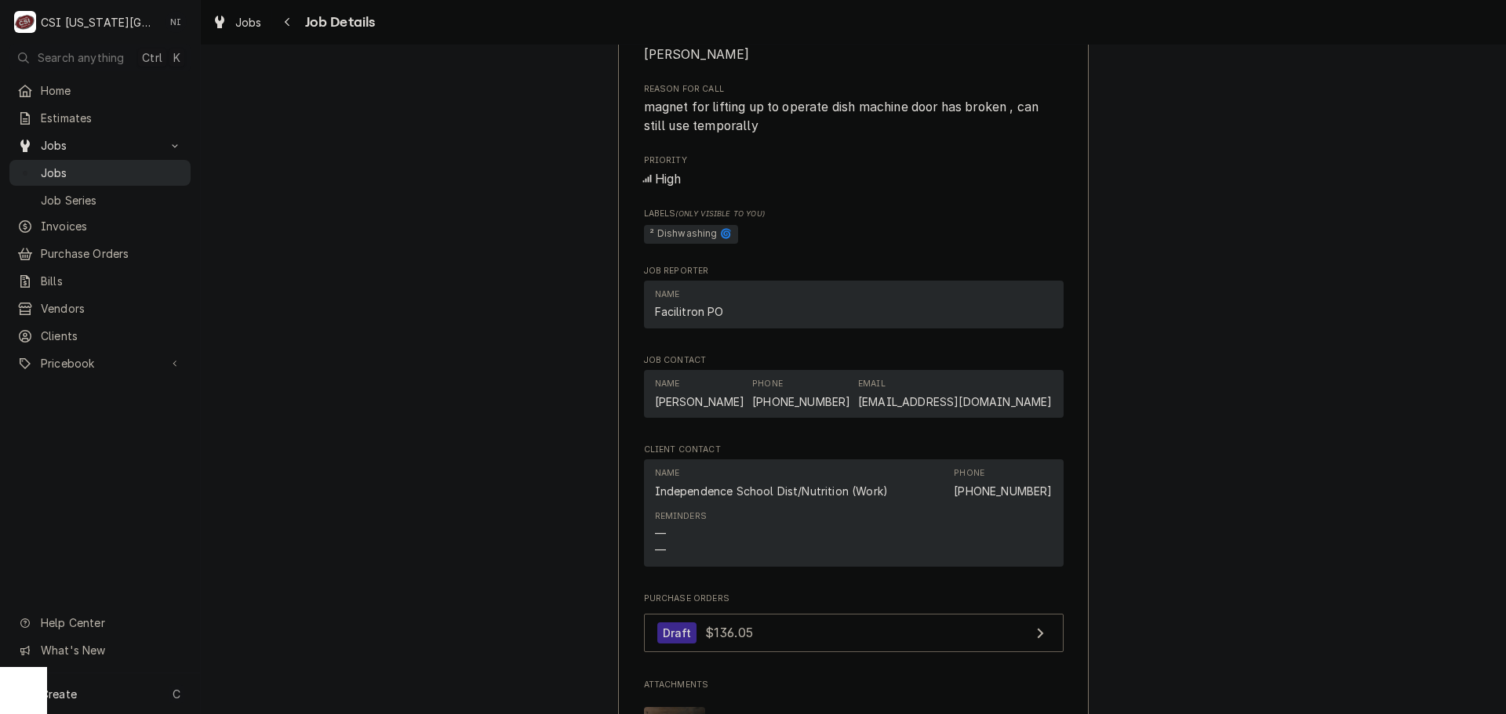
click at [141, 173] on span "Jobs" at bounding box center [112, 173] width 142 height 16
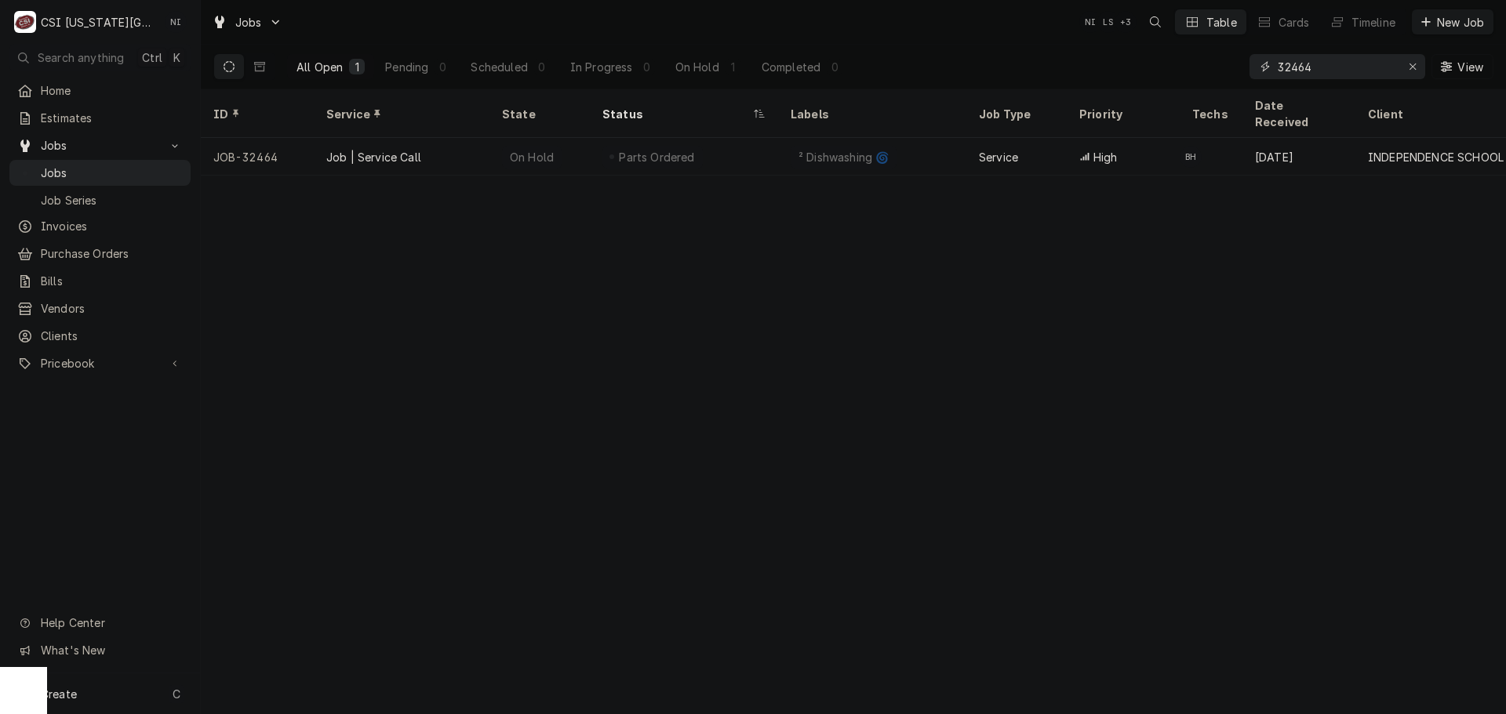
drag, startPoint x: 1318, startPoint y: 66, endPoint x: 1039, endPoint y: 66, distance: 279.2
click at [1040, 66] on div "All Open 1 Pending 0 Scheduled 0 In Progress 0 On Hold 1 Completed 0 32464 View" at bounding box center [853, 67] width 1280 height 44
click at [1409, 66] on icon "Erase input" at bounding box center [1413, 66] width 9 height 11
click at [1389, 67] on input "Dynamic Content Wrapper" at bounding box center [1351, 66] width 147 height 25
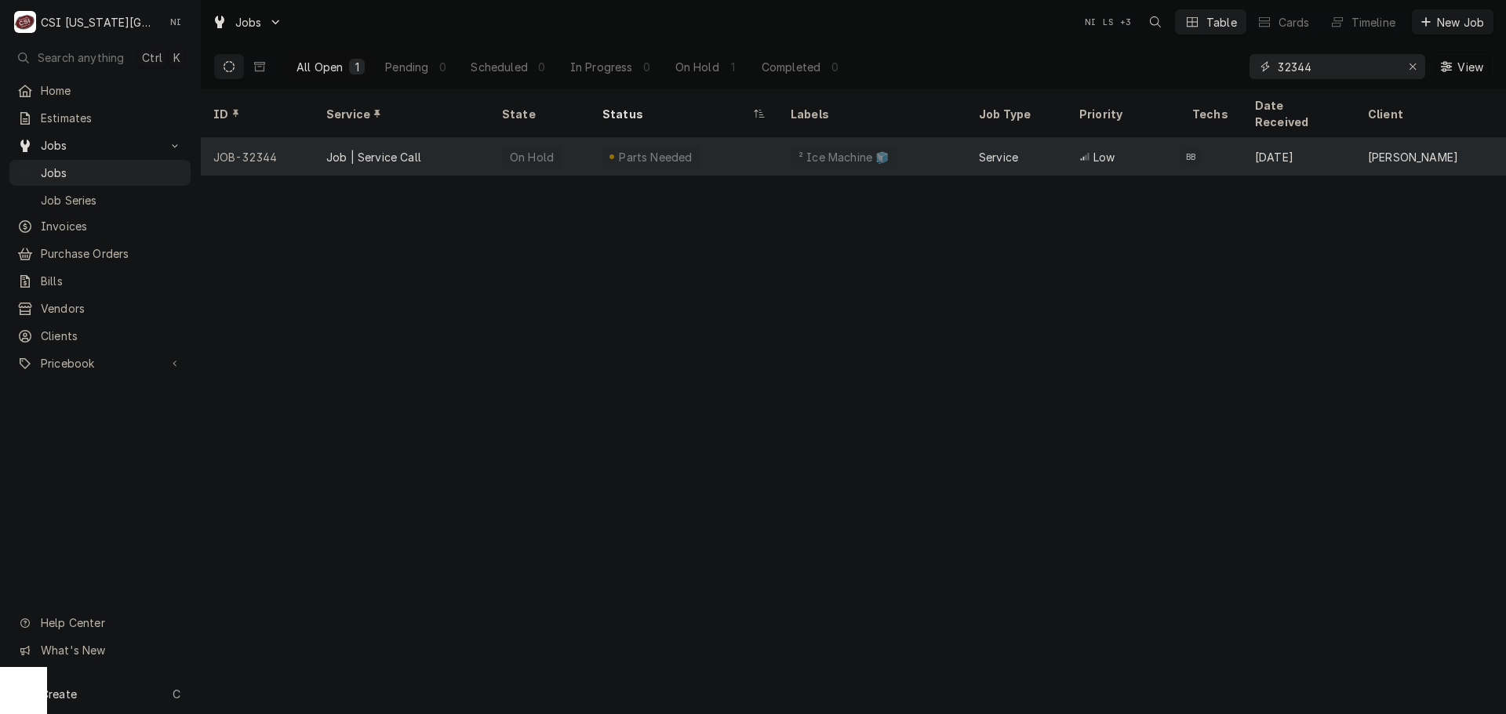
type input "32344"
click at [598, 138] on div "Parts Needed" at bounding box center [684, 157] width 188 height 38
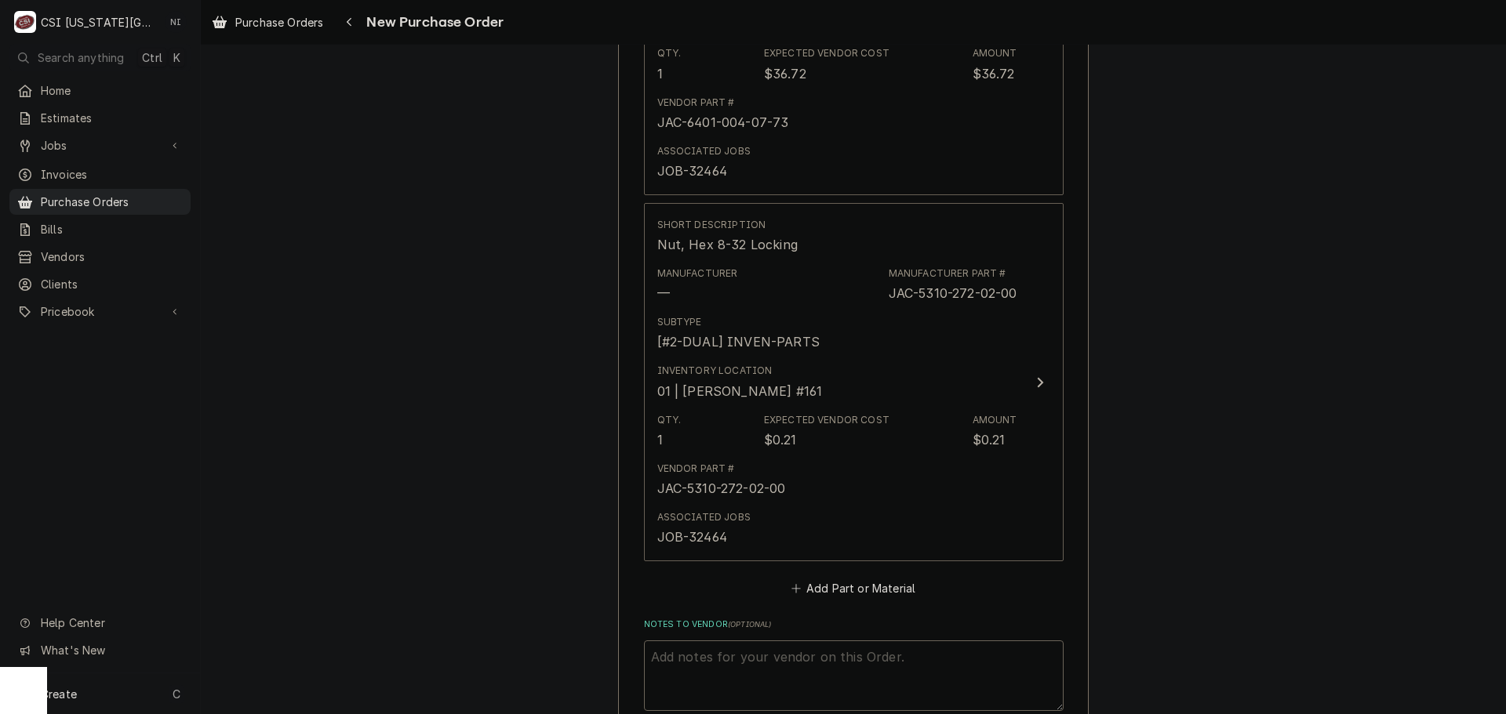
scroll to position [2274, 0]
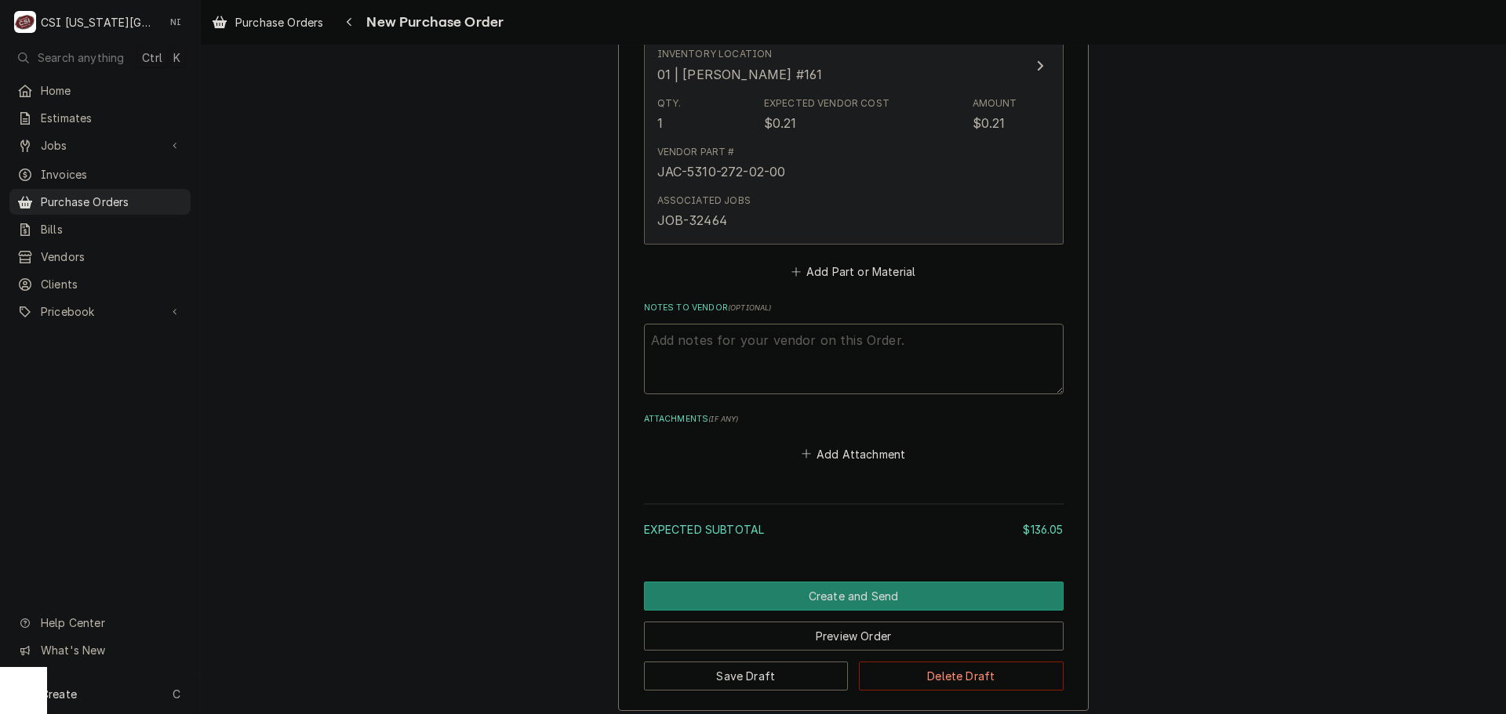
click at [867, 166] on div "Vendor Part # JAC-5310-272-02-00" at bounding box center [837, 163] width 360 height 49
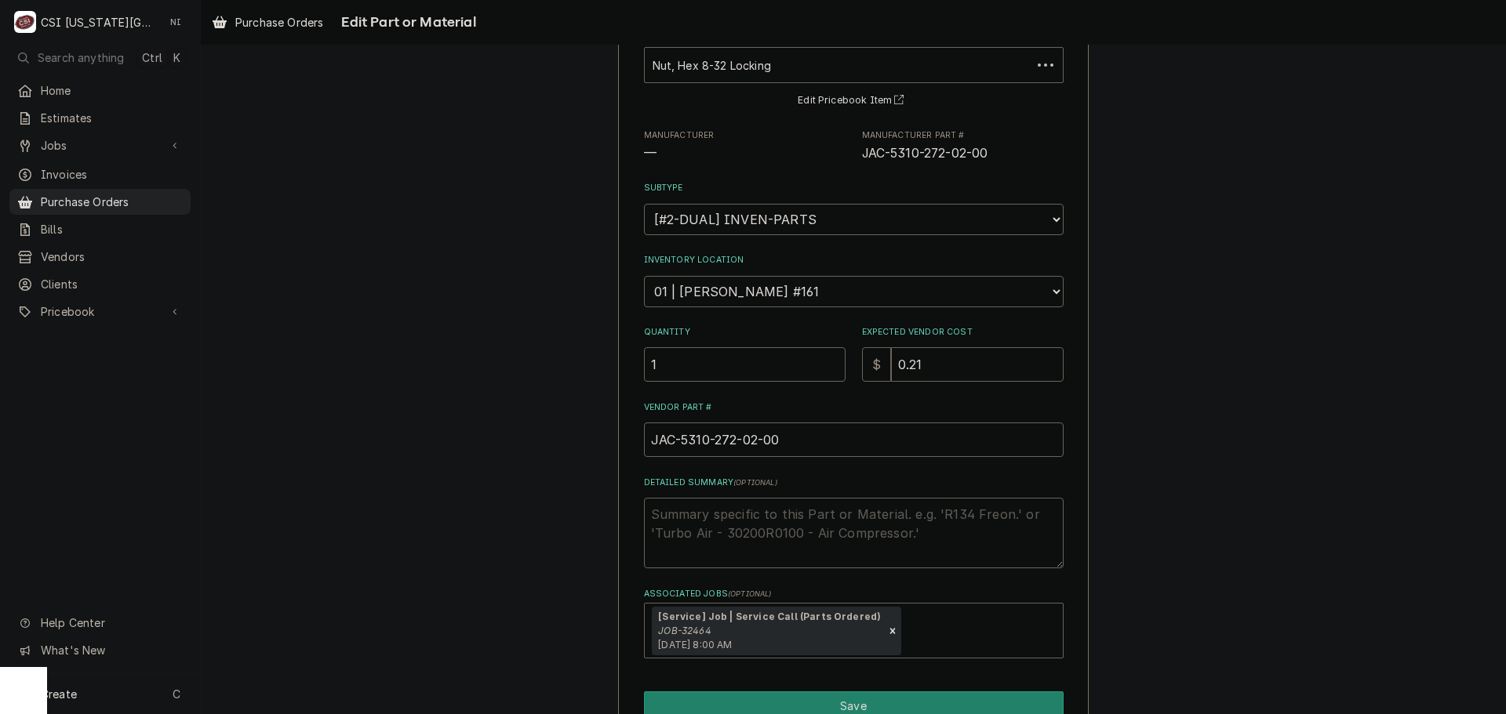
scroll to position [181, 0]
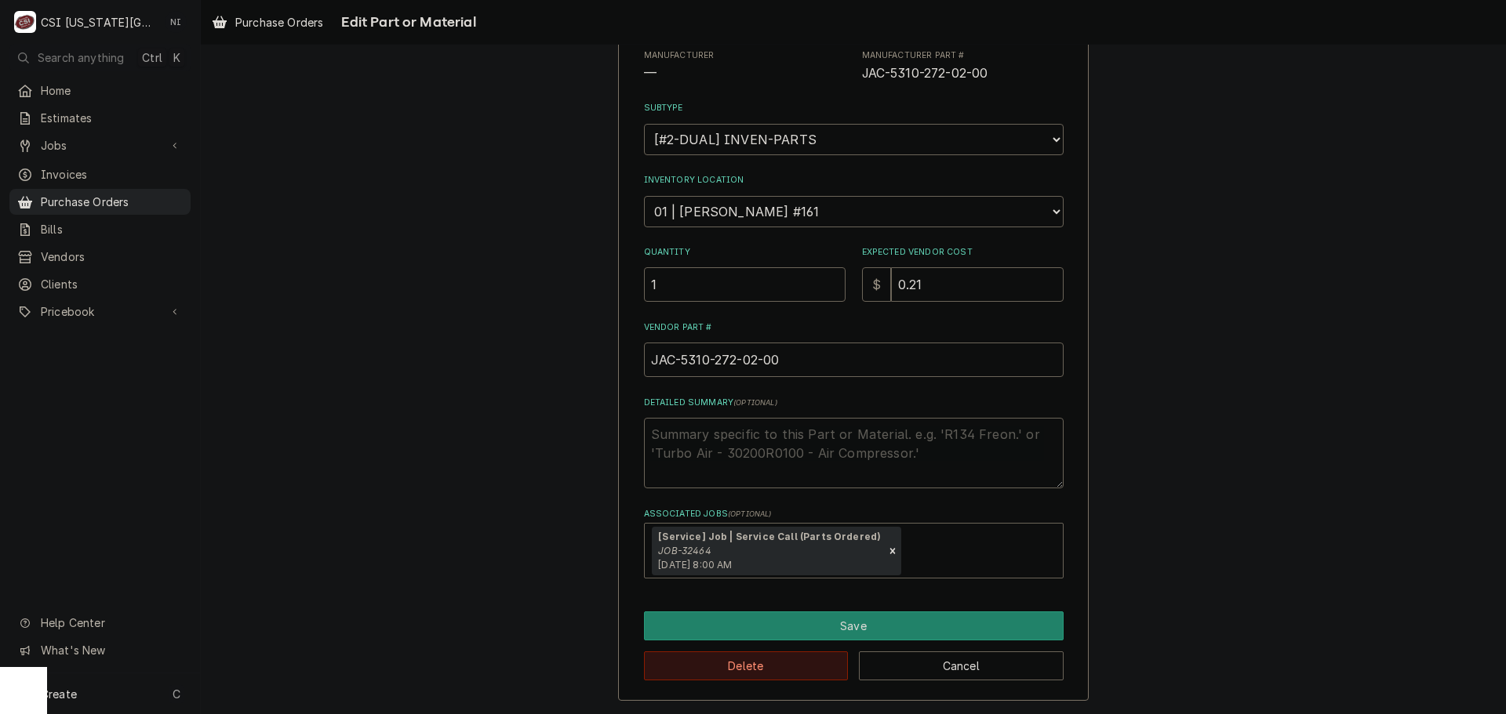
click at [754, 674] on button "Delete" at bounding box center [746, 666] width 205 height 29
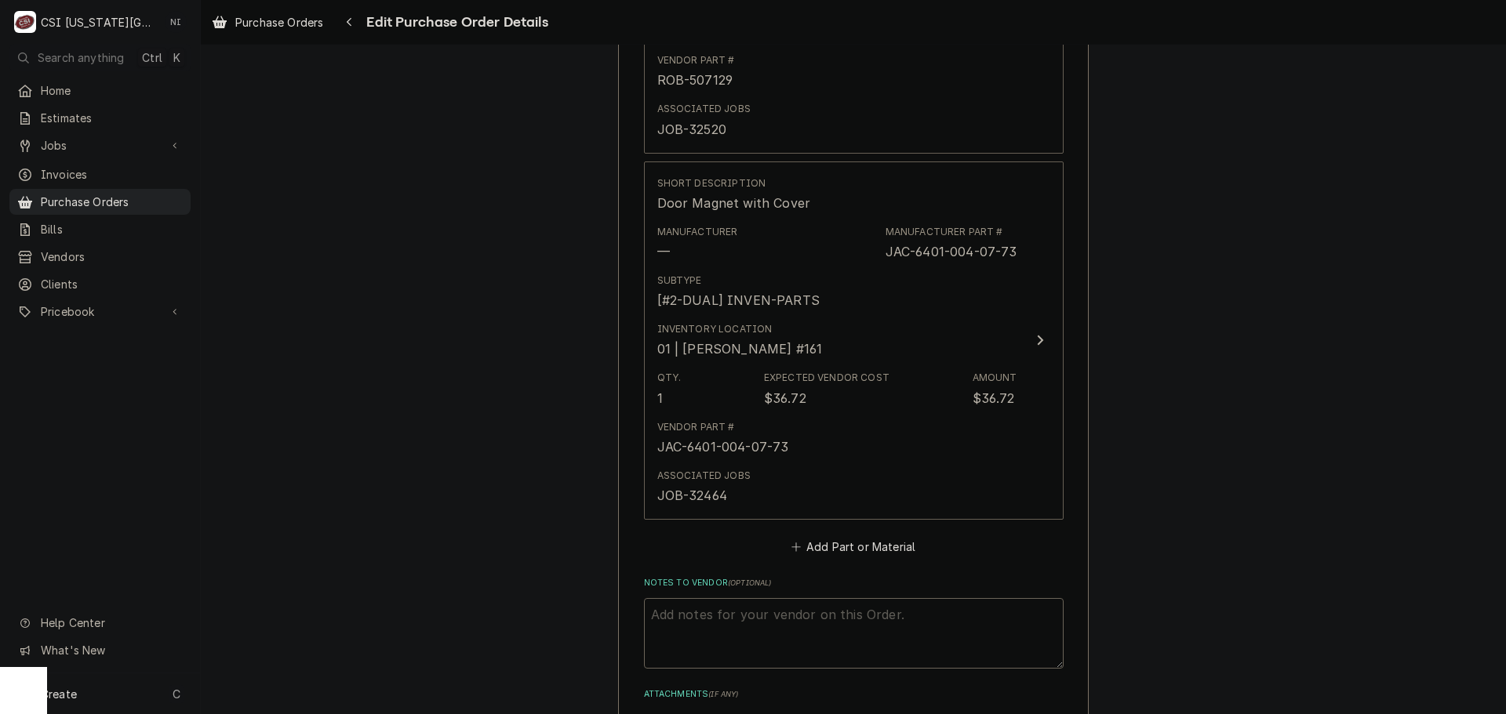
scroll to position [1992, 0]
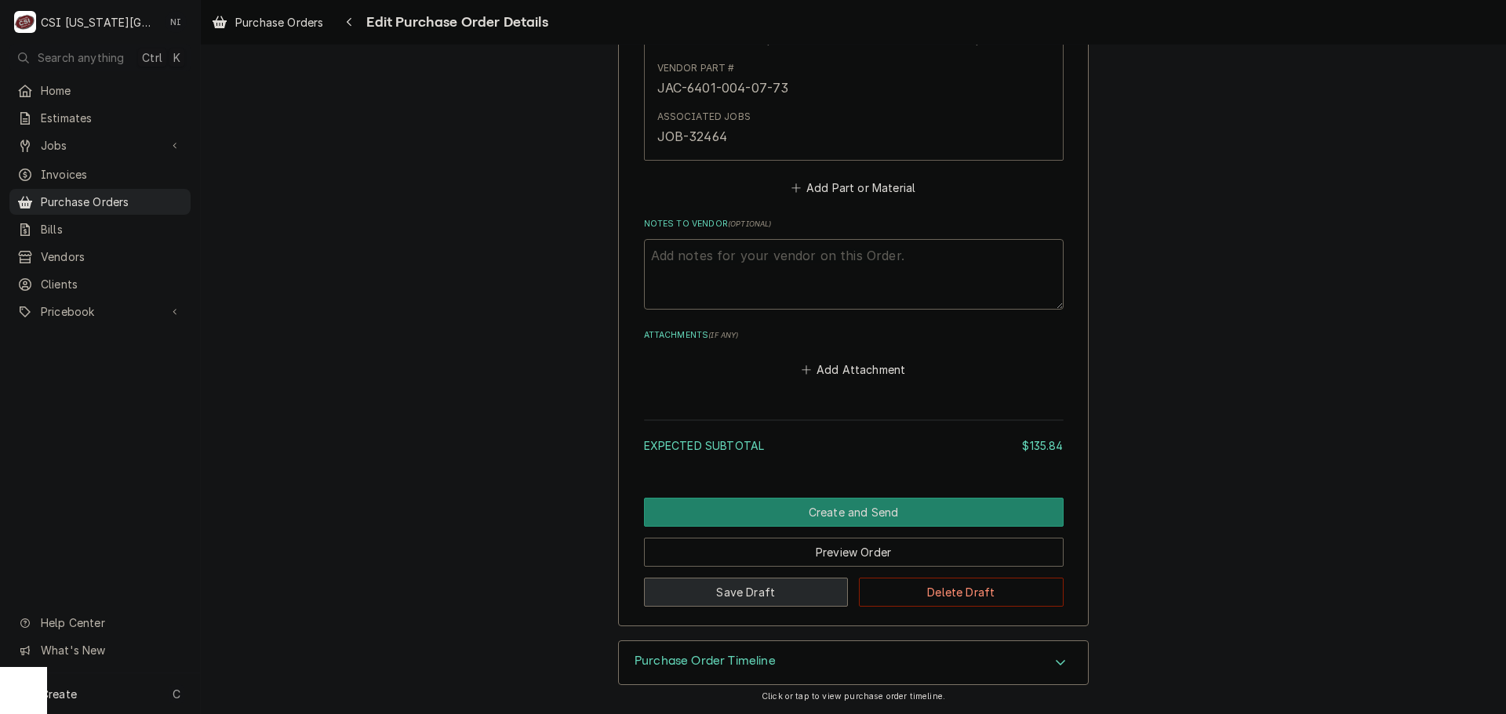
click at [728, 602] on button "Save Draft" at bounding box center [746, 592] width 205 height 29
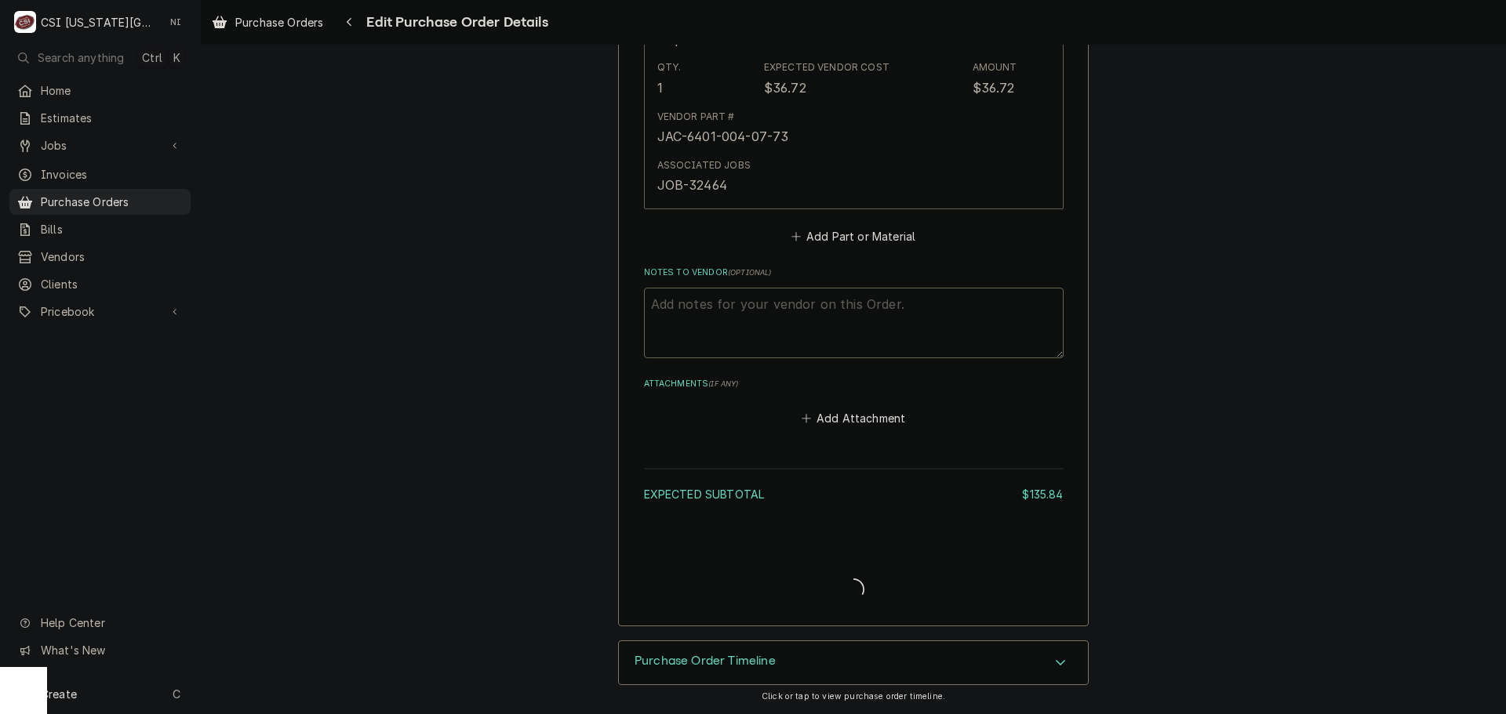
type textarea "x"
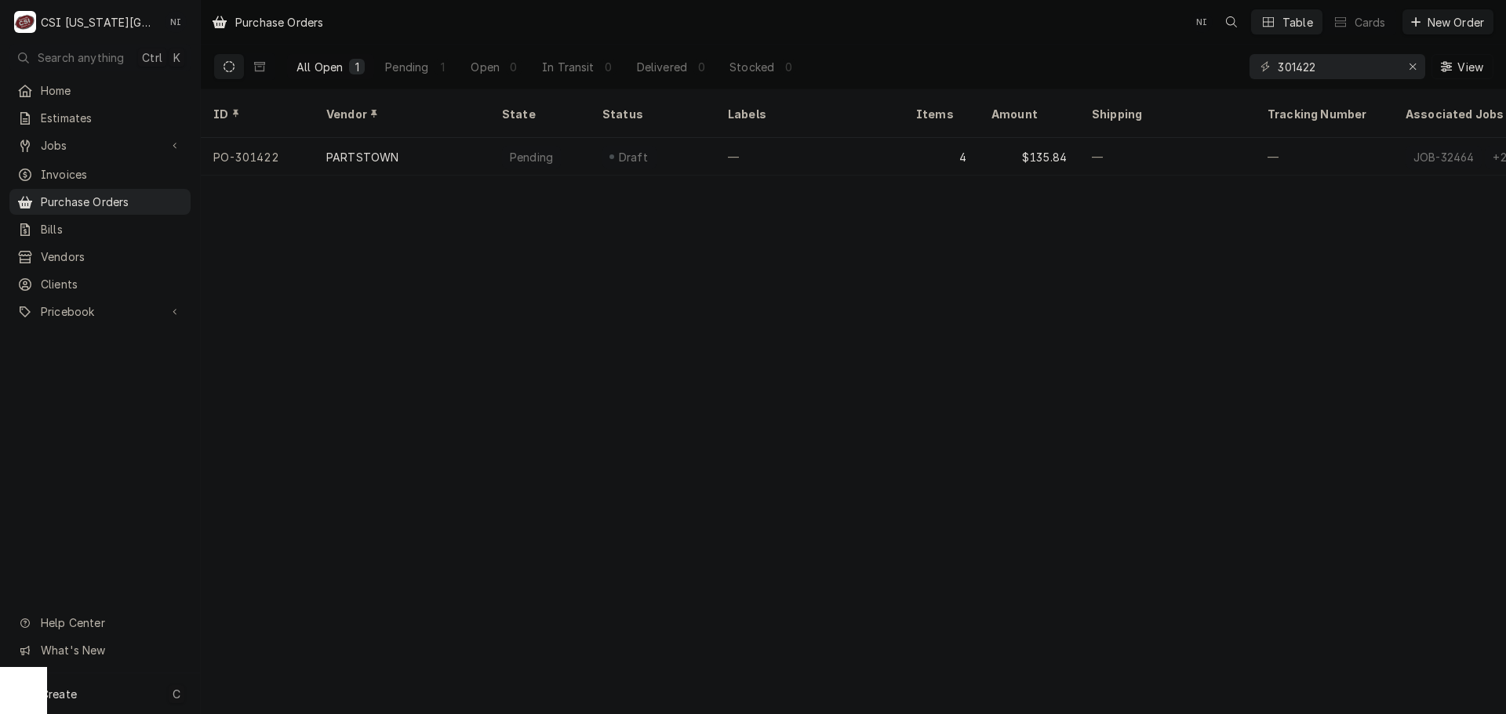
click at [138, 699] on div "Create C" at bounding box center [100, 694] width 200 height 41
click at [330, 589] on div "Purchase Order" at bounding box center [293, 586] width 105 height 16
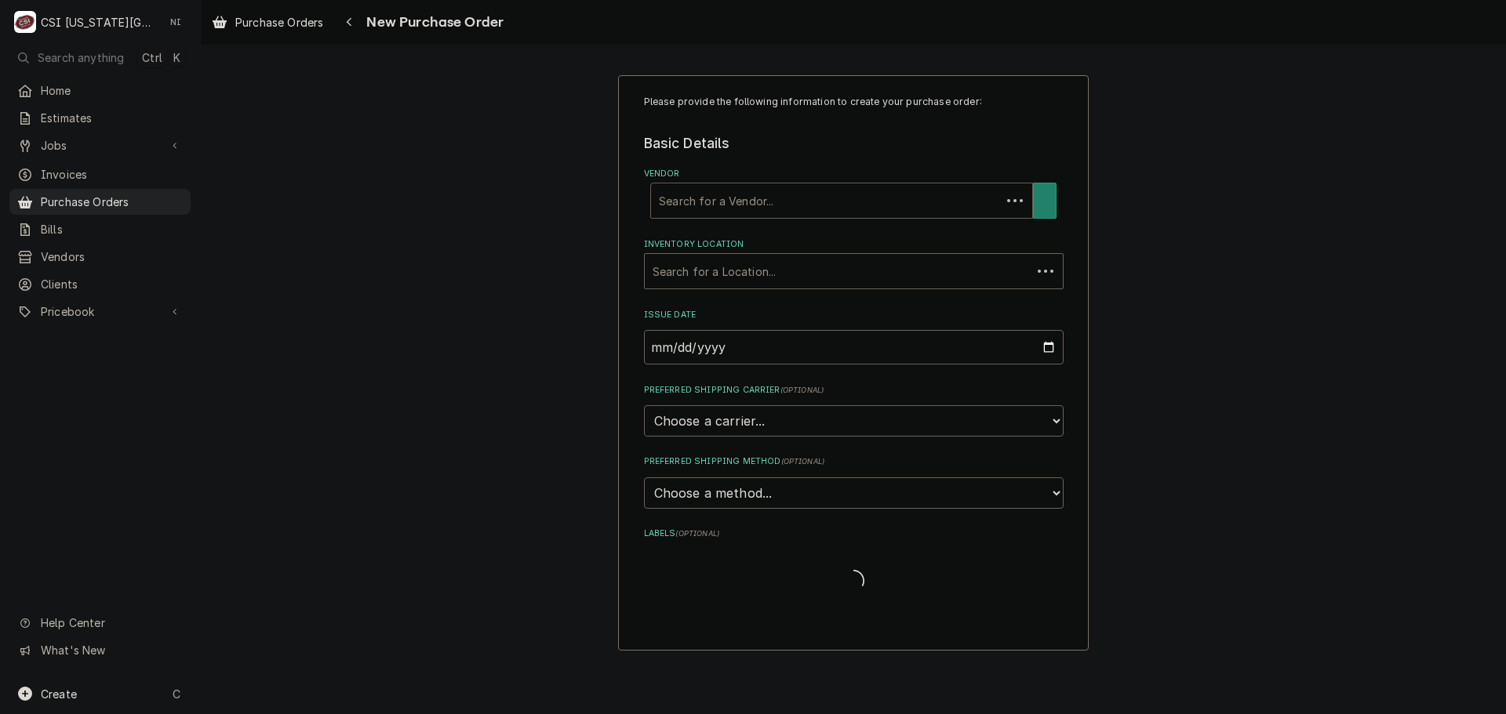
click at [765, 195] on div "Vendor" at bounding box center [826, 201] width 334 height 28
type input "hoshi"
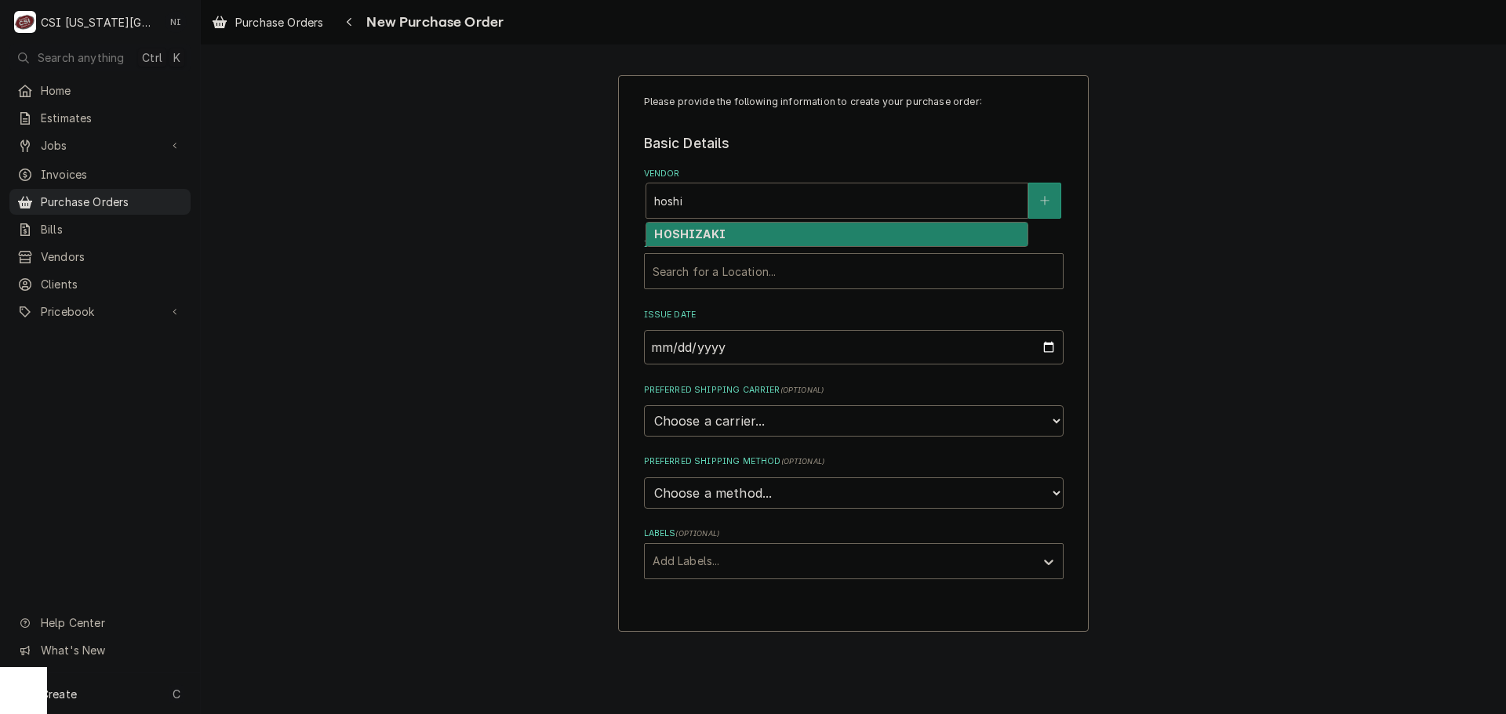
click at [778, 234] on div "HOSHIZAKI" at bounding box center [836, 235] width 381 height 24
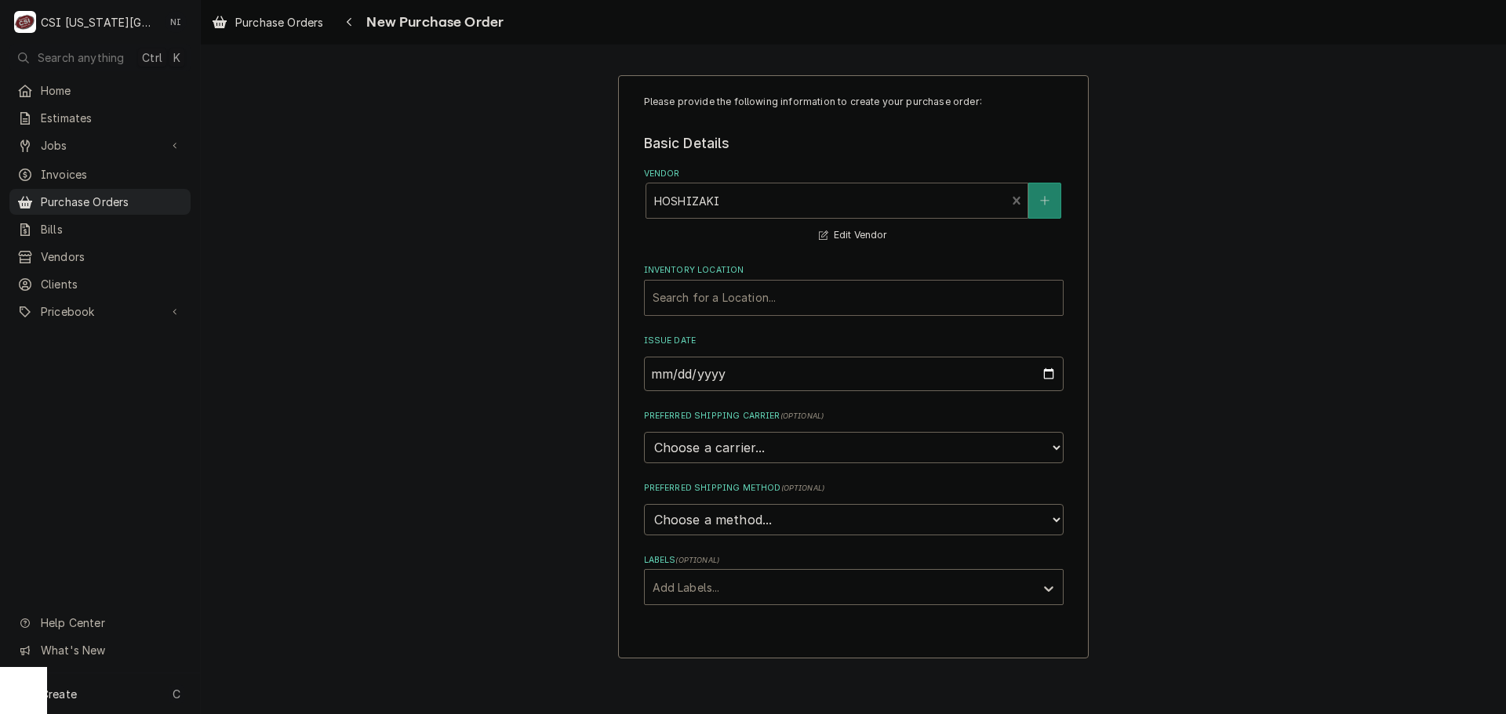
drag, startPoint x: 740, startPoint y: 271, endPoint x: 739, endPoint y: 289, distance: 18.1
click at [740, 271] on label "Inventory Location" at bounding box center [854, 270] width 420 height 13
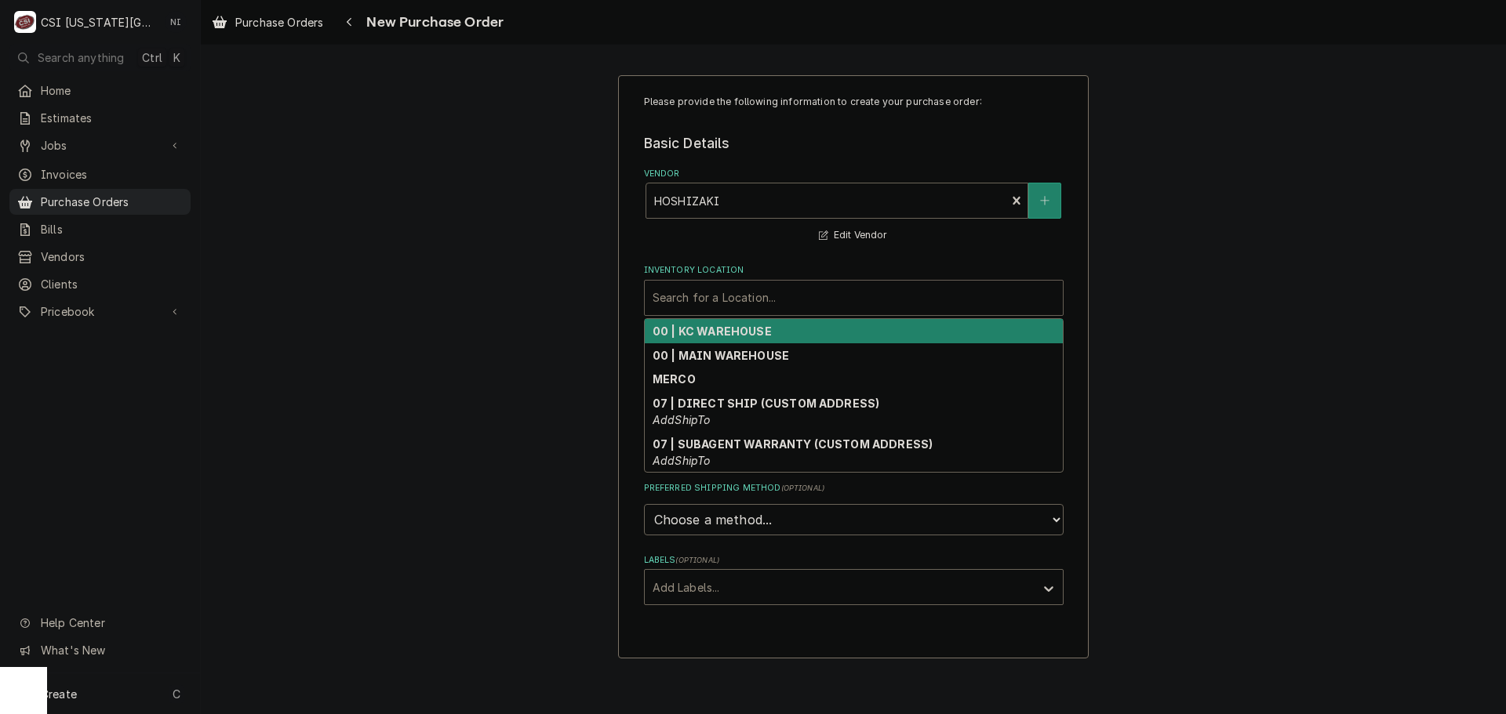
drag, startPoint x: 736, startPoint y: 289, endPoint x: 733, endPoint y: 301, distance: 12.2
click at [736, 290] on div "Inventory Location" at bounding box center [854, 298] width 402 height 28
drag, startPoint x: 717, startPoint y: 334, endPoint x: 714, endPoint y: 363, distance: 29.2
click at [717, 335] on strong "00 | KC WAREHOUSE" at bounding box center [712, 331] width 119 height 13
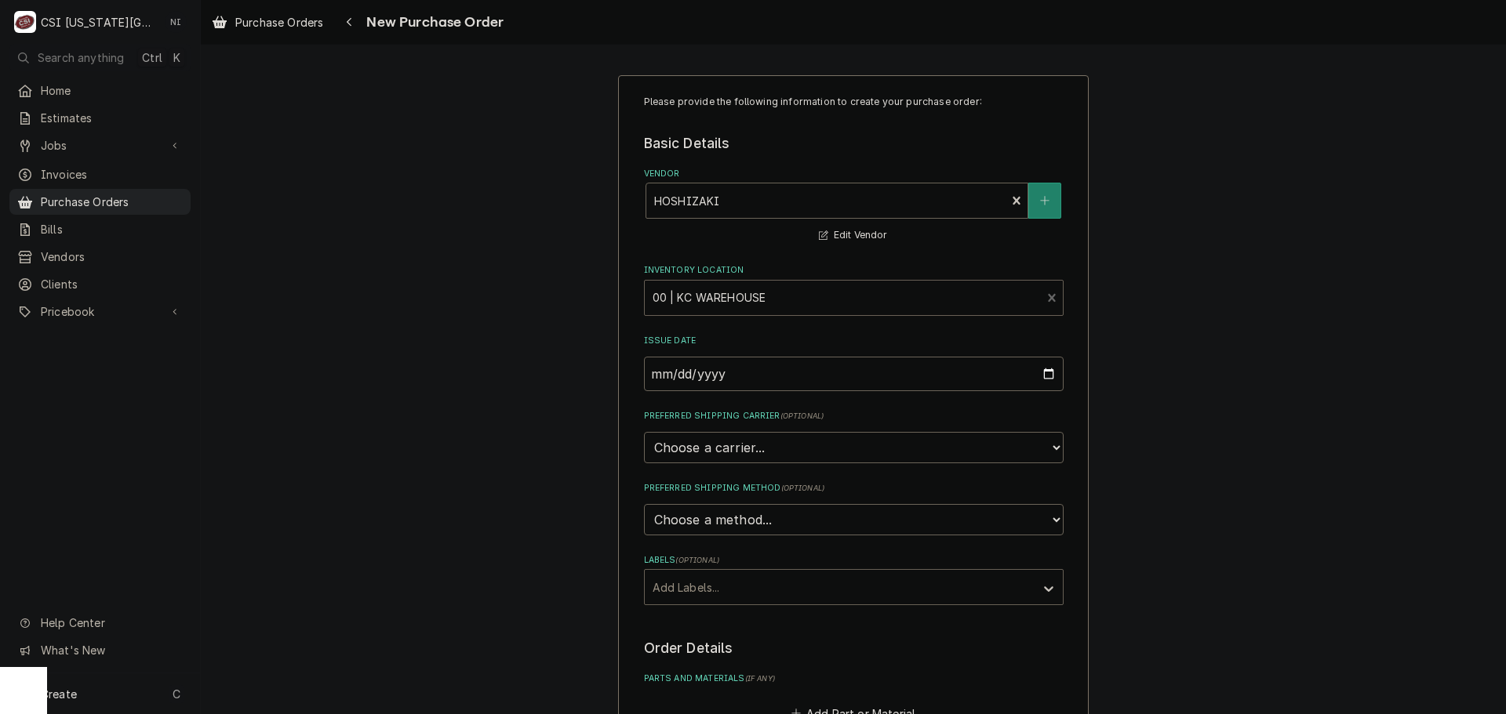
click at [711, 579] on div "Labels" at bounding box center [840, 587] width 374 height 28
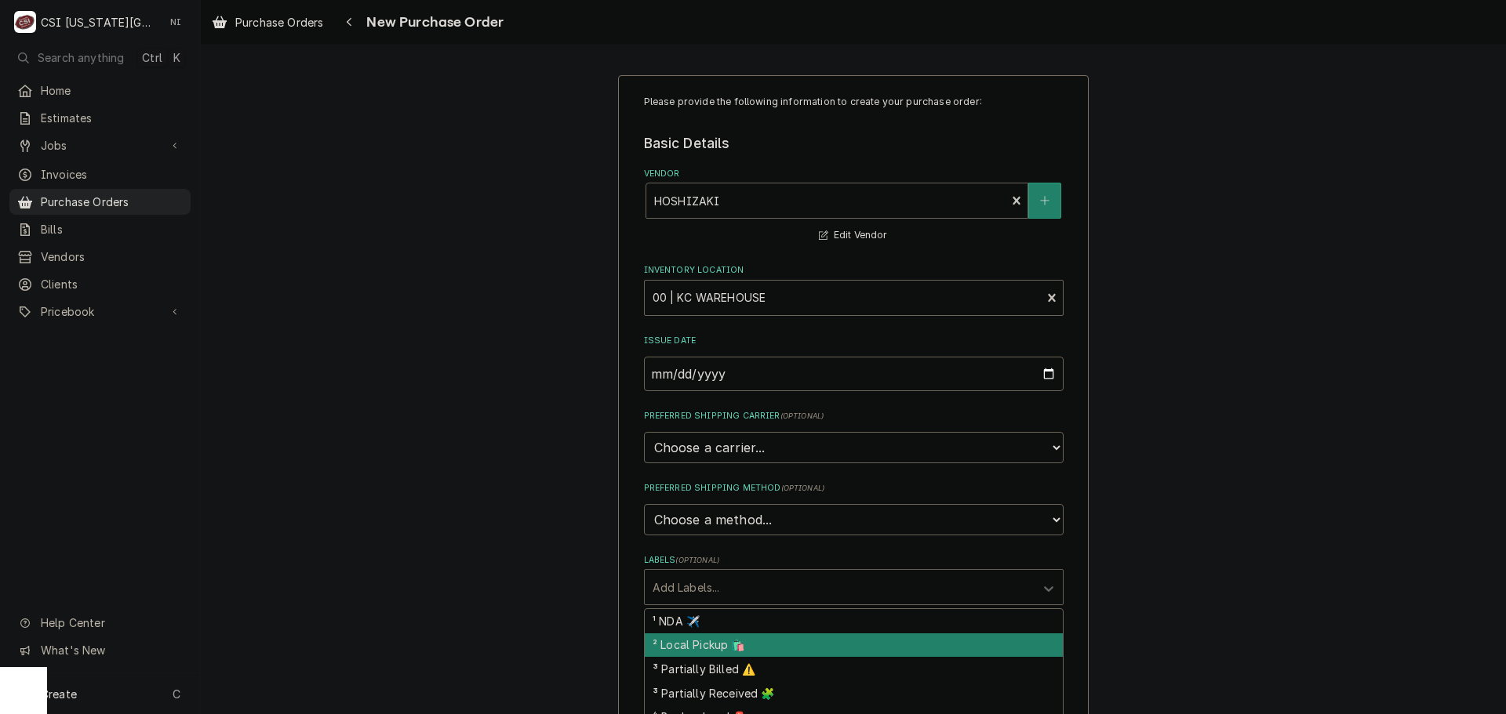
click at [703, 645] on div "² Local Pickup 🛍️" at bounding box center [854, 646] width 418 height 24
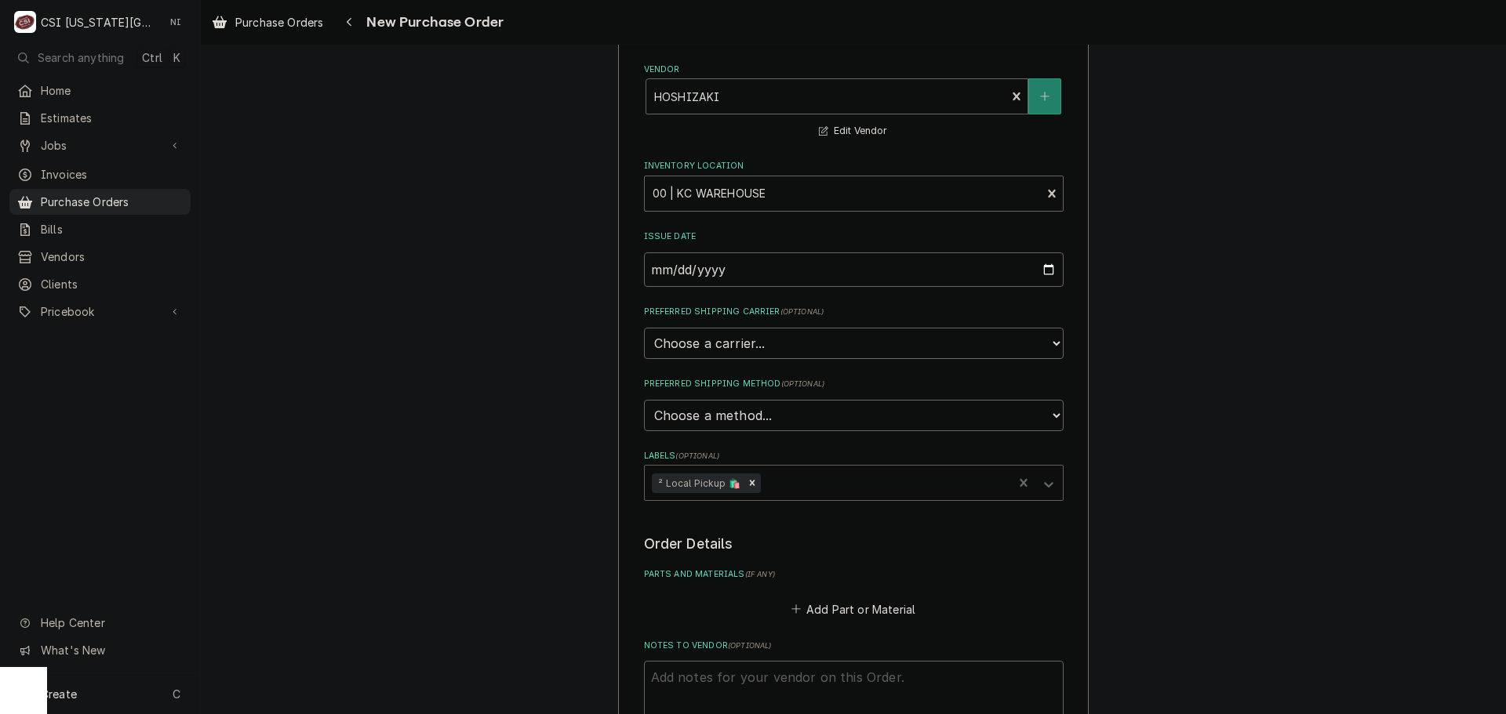
scroll to position [314, 0]
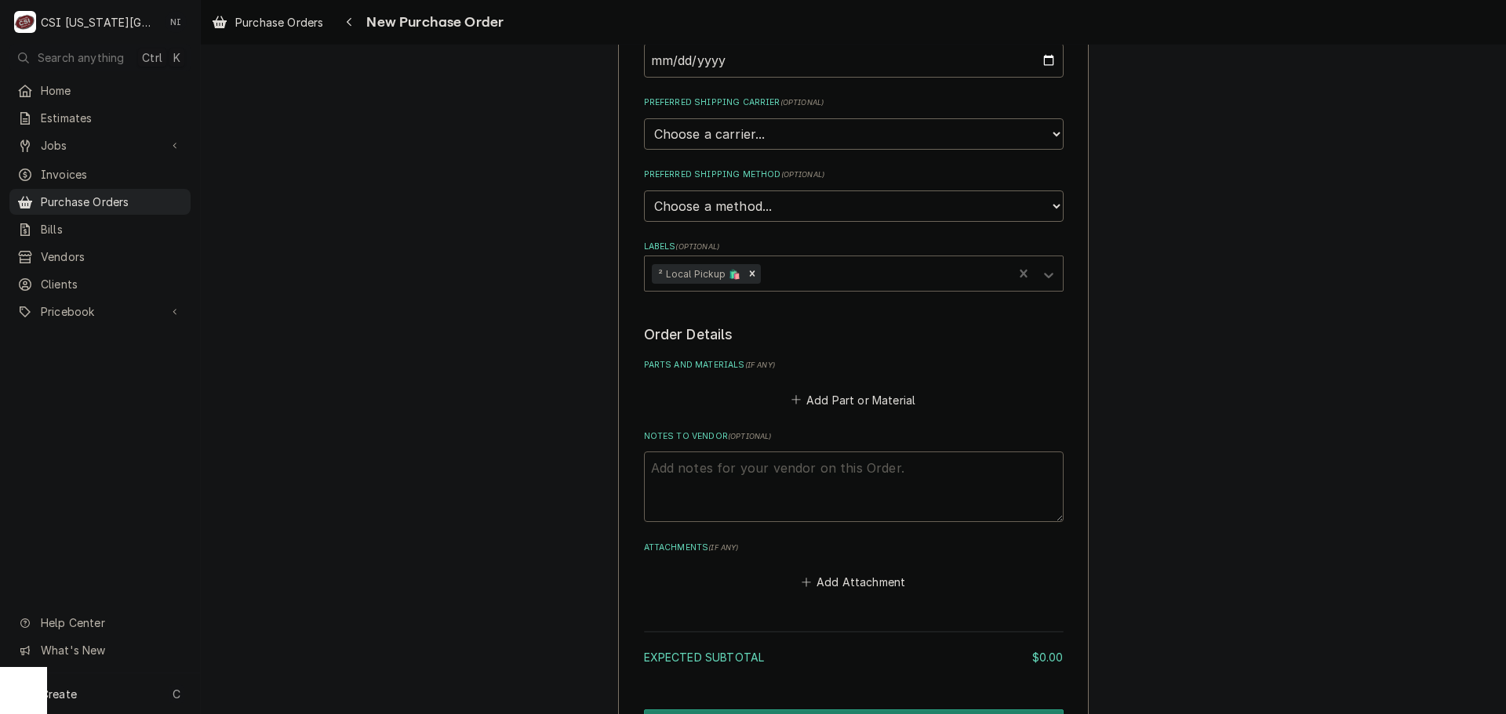
click at [723, 474] on textarea "Notes to Vendor ( optional )" at bounding box center [854, 487] width 420 height 71
type textarea "x"
type textarea "B"
type textarea "x"
type textarea "BB"
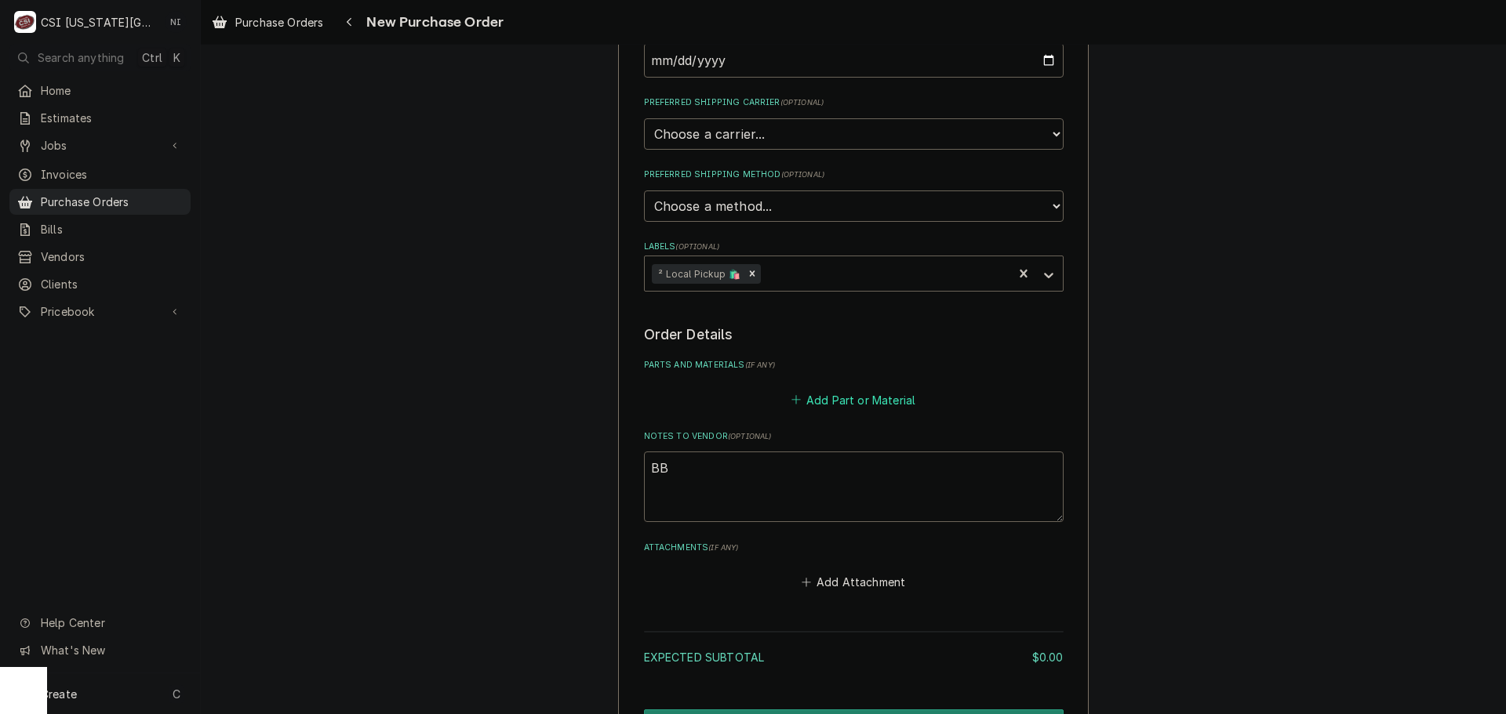
click at [804, 396] on button "Add Part or Material" at bounding box center [852, 400] width 129 height 22
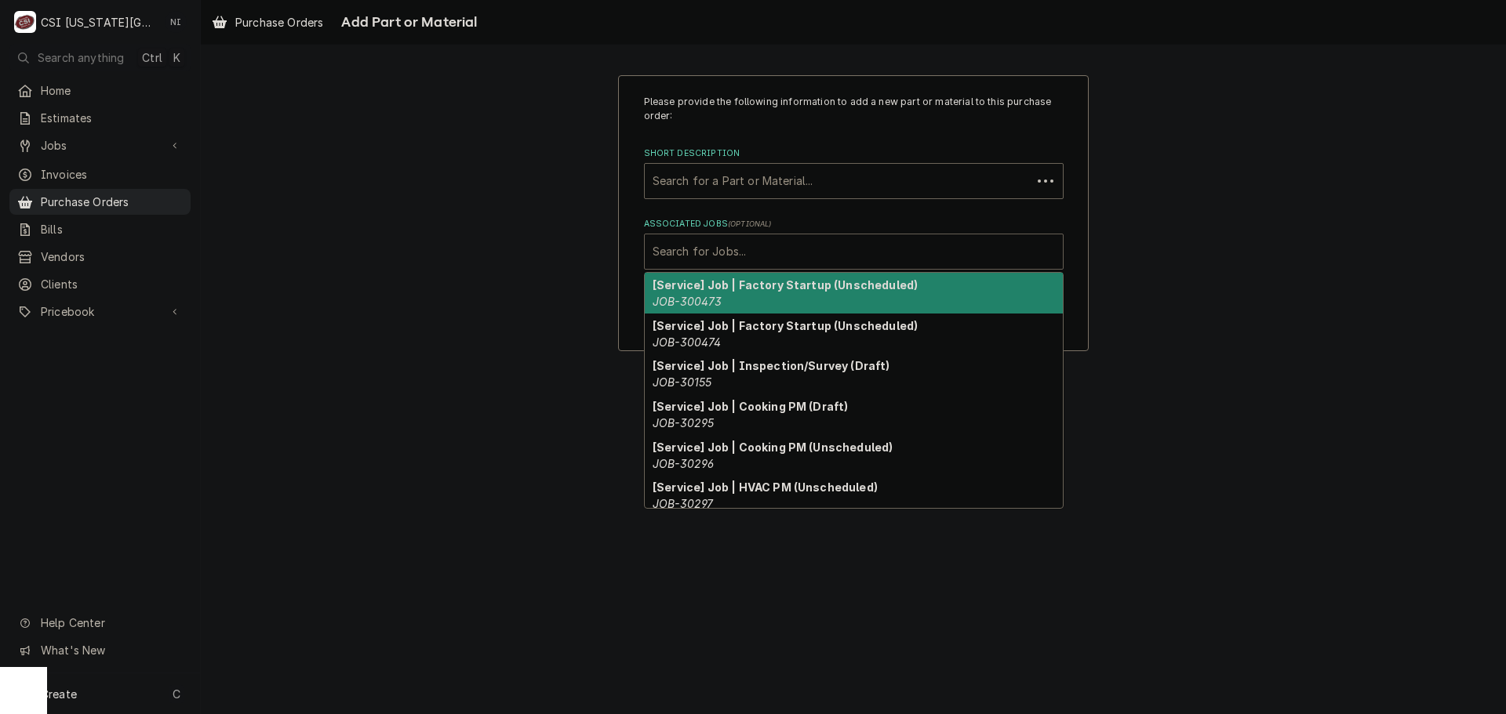
click at [734, 248] on div "Associated Jobs" at bounding box center [854, 252] width 402 height 28
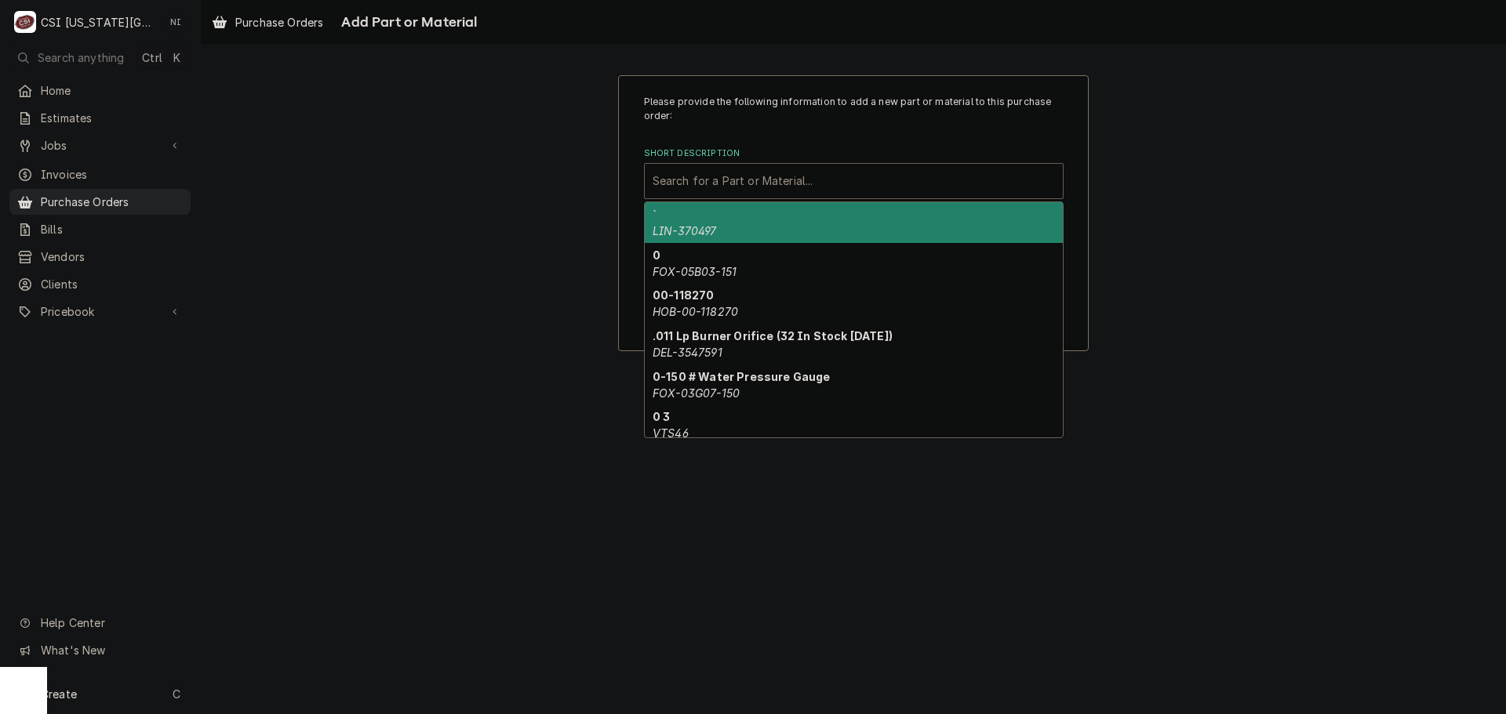
click at [714, 179] on div "Short Description" at bounding box center [854, 181] width 402 height 28
paste input "3A0172-01"
type input "3A0172-01"
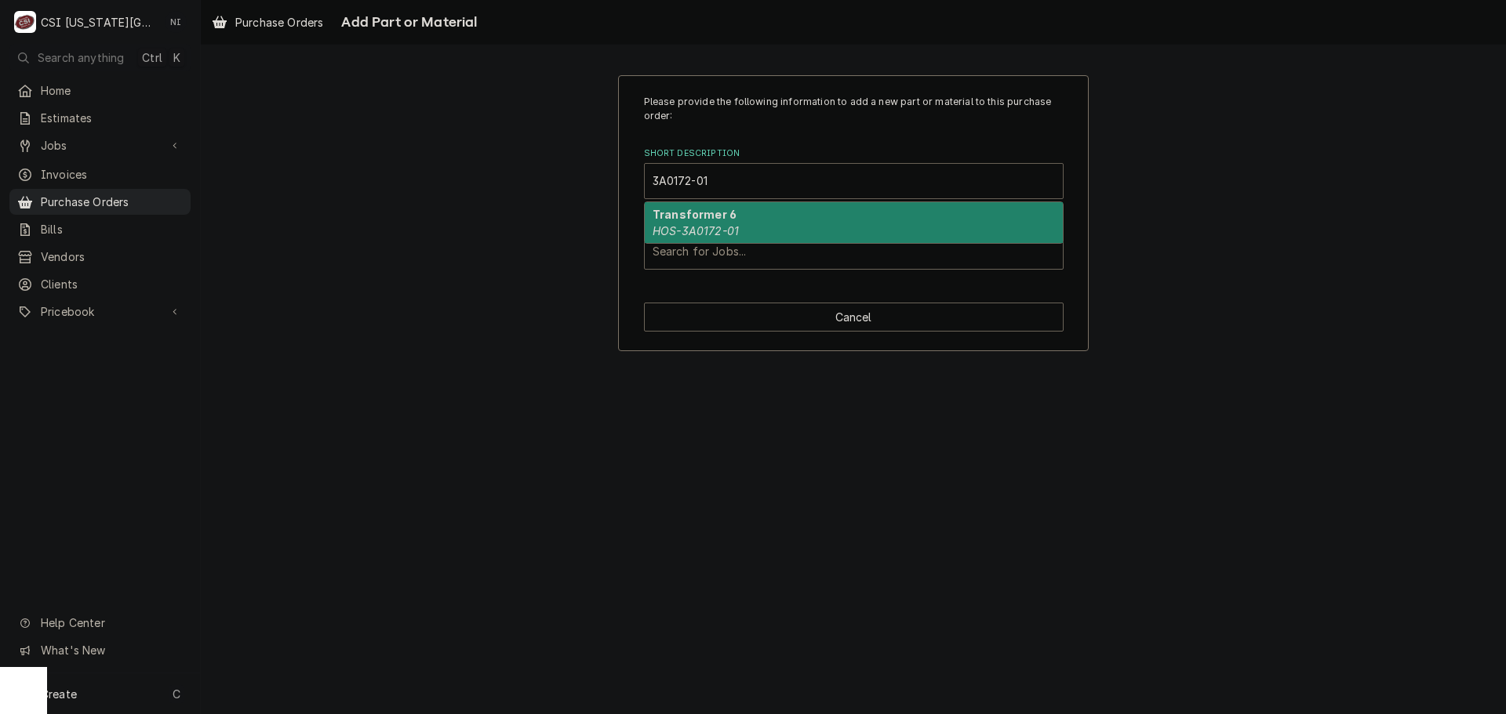
click at [727, 214] on strong "Transformer 6" at bounding box center [695, 214] width 84 height 13
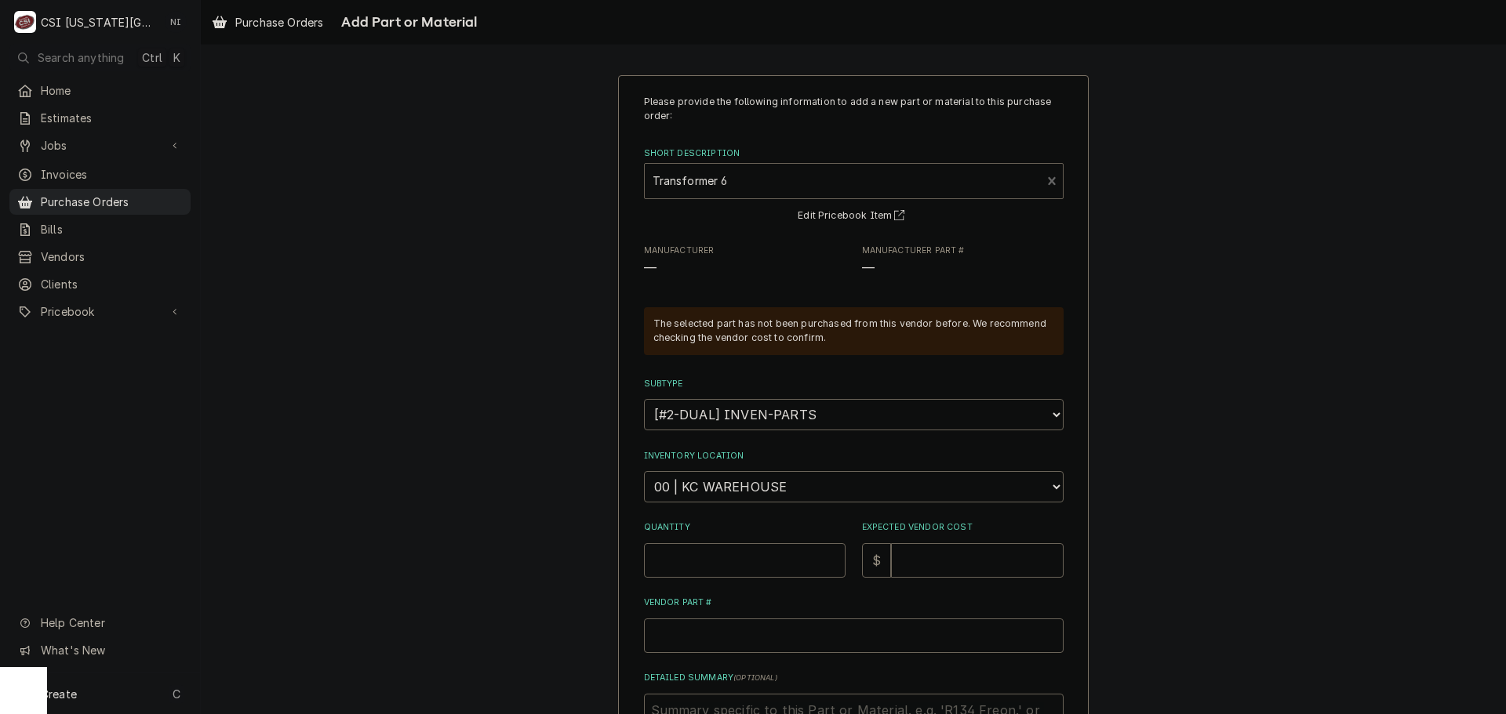
type textarea "x"
click at [743, 489] on select "Choose a location... 00 | KC WAREHOUSE 00 | MAIN WAREHOUSE 01 | BRIAN BREAZIER …" at bounding box center [854, 486] width 420 height 31
select select "2800"
click at [644, 471] on select "Choose a location... 00 | KC WAREHOUSE 00 | MAIN WAREHOUSE 01 | BRIAN BREAZIER …" at bounding box center [854, 486] width 420 height 31
click at [728, 562] on input "Quantity" at bounding box center [745, 561] width 202 height 35
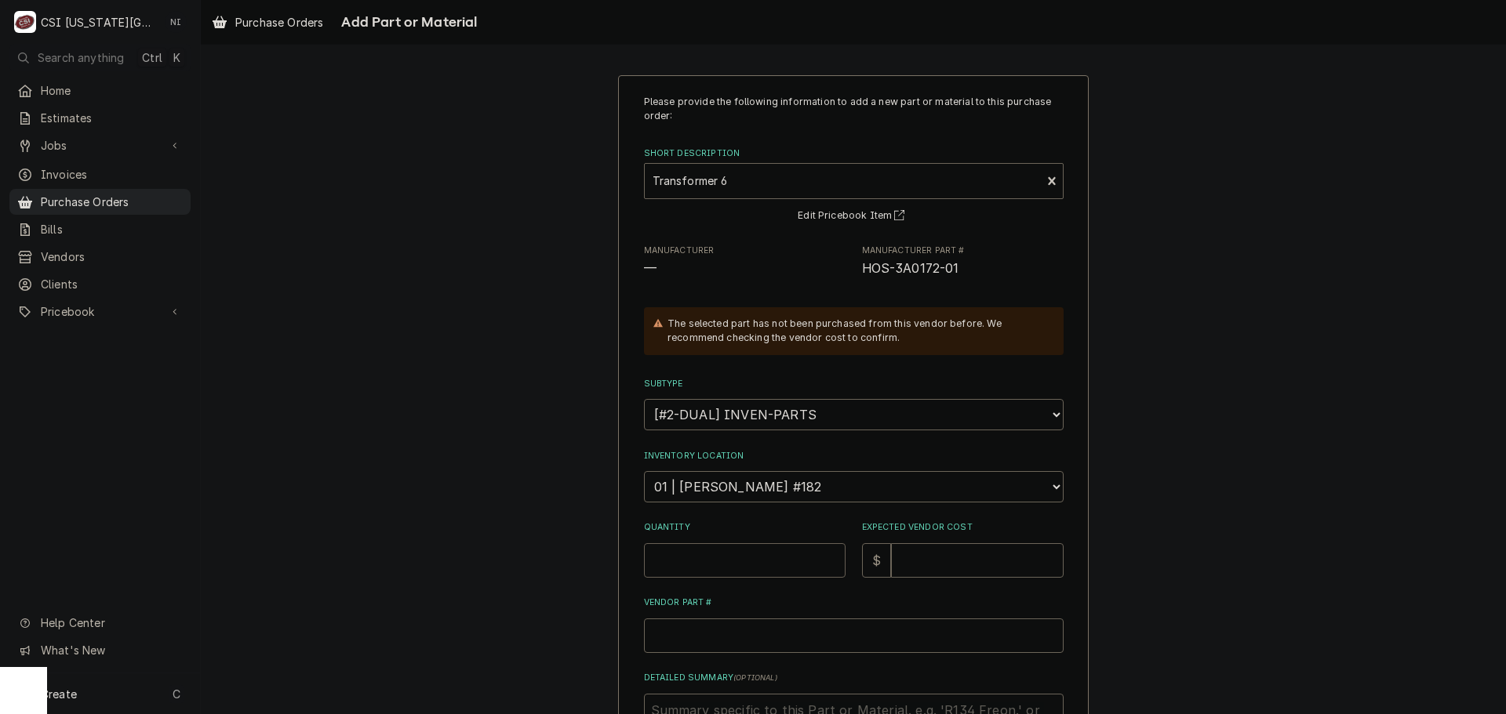
type textarea "x"
type input "1"
drag, startPoint x: 955, startPoint y: 267, endPoint x: 854, endPoint y: 273, distance: 101.4
click at [854, 273] on div "Manufacturer — Manufacturer Part # HOS-3A0172-01" at bounding box center [854, 262] width 420 height 34
copy span "HOS-3A0172-01"
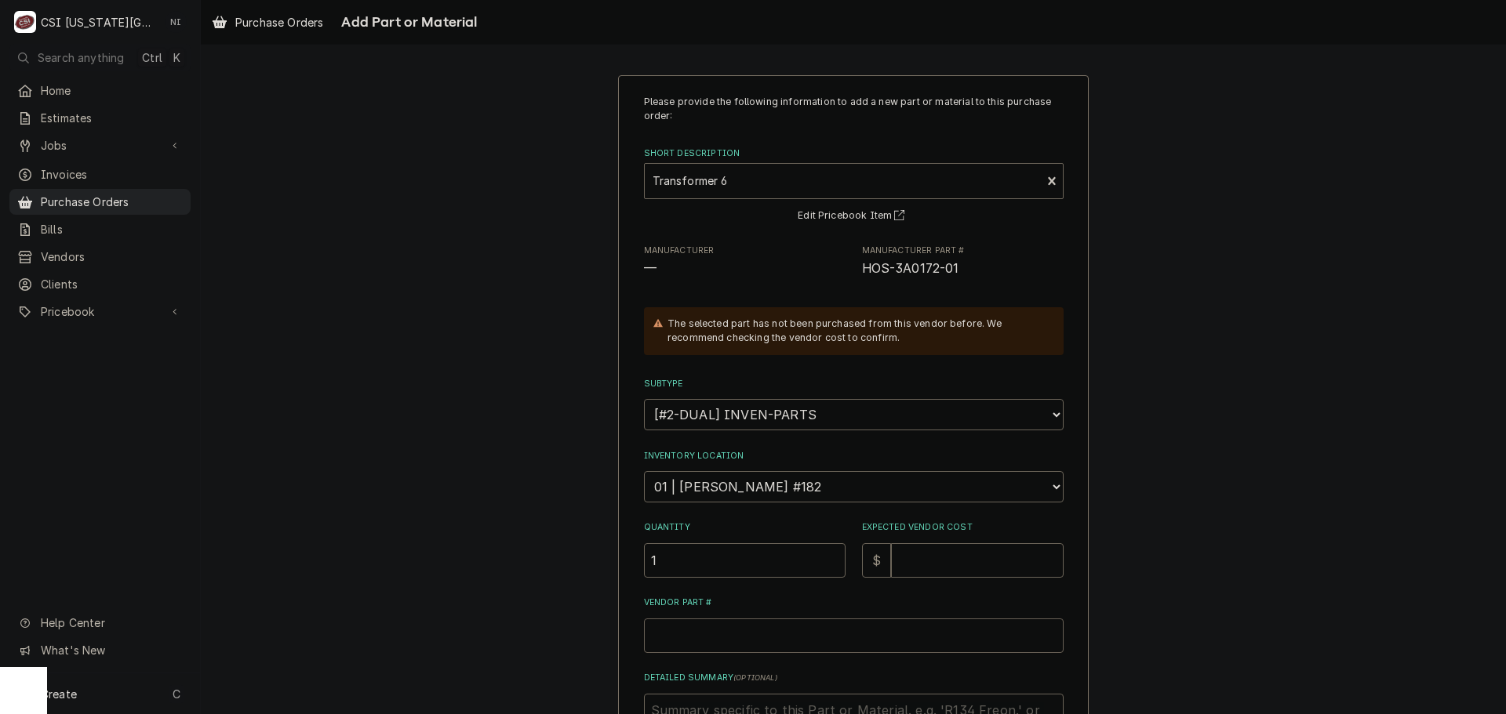
click at [794, 642] on input "Vendor Part #" at bounding box center [854, 636] width 420 height 35
paste input "HOS-3A0172-01"
type textarea "x"
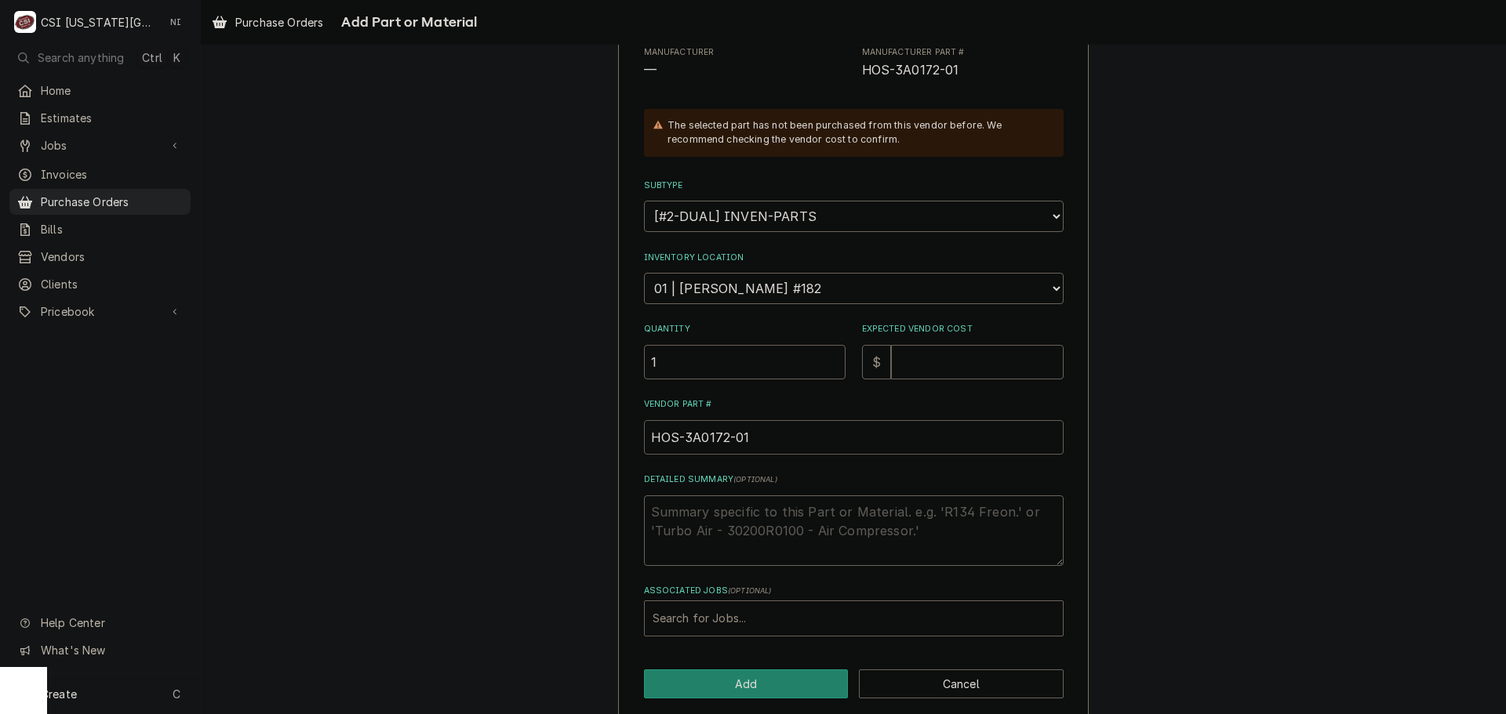
scroll to position [216, 0]
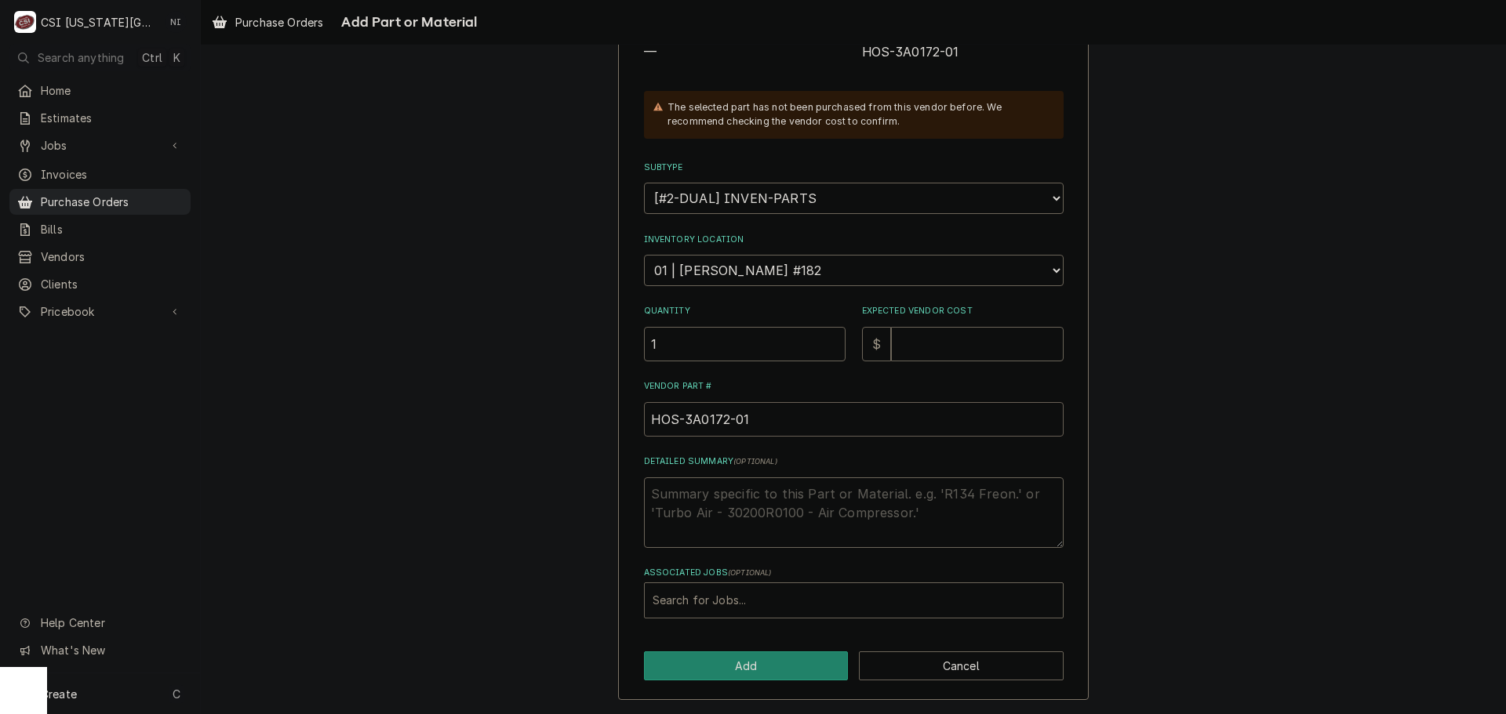
type input "HOS-3A0172-01"
click at [738, 605] on div "Associated Jobs" at bounding box center [854, 601] width 402 height 28
type input "32344"
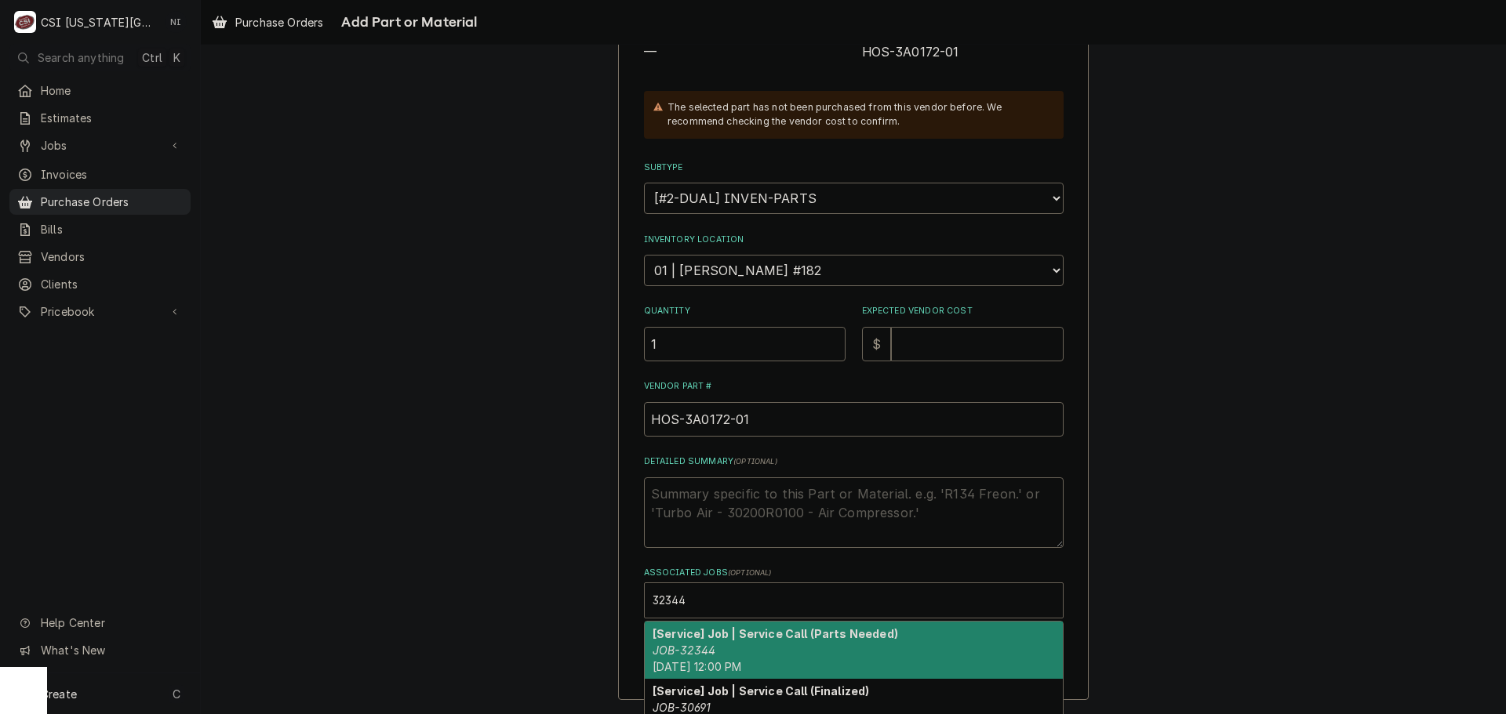
click at [722, 638] on strong "[Service] Job | Service Call (Parts Needed)" at bounding box center [775, 633] width 245 height 13
type textarea "x"
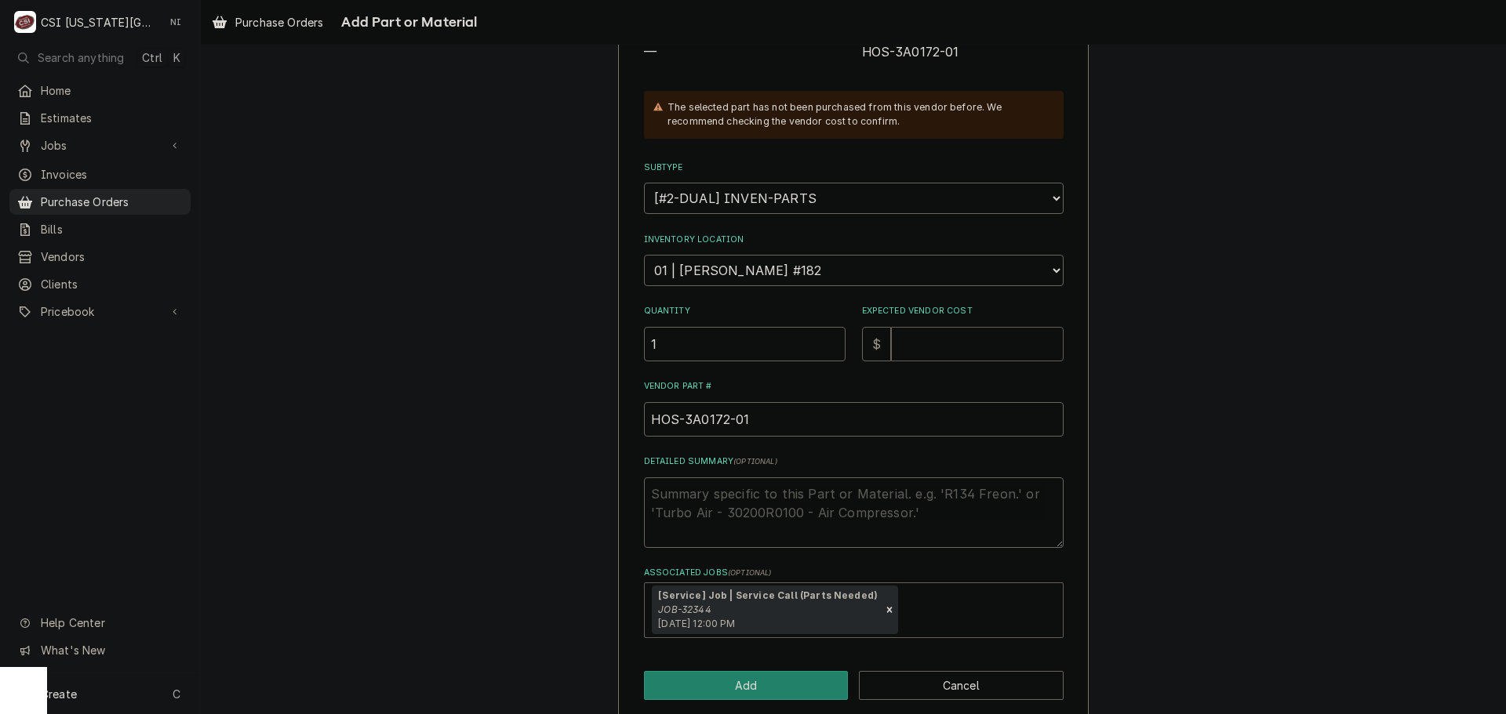
click at [910, 341] on input "Expected Vendor Cost" at bounding box center [977, 344] width 173 height 35
type textarea "x"
type input "5"
type textarea "x"
type input "50"
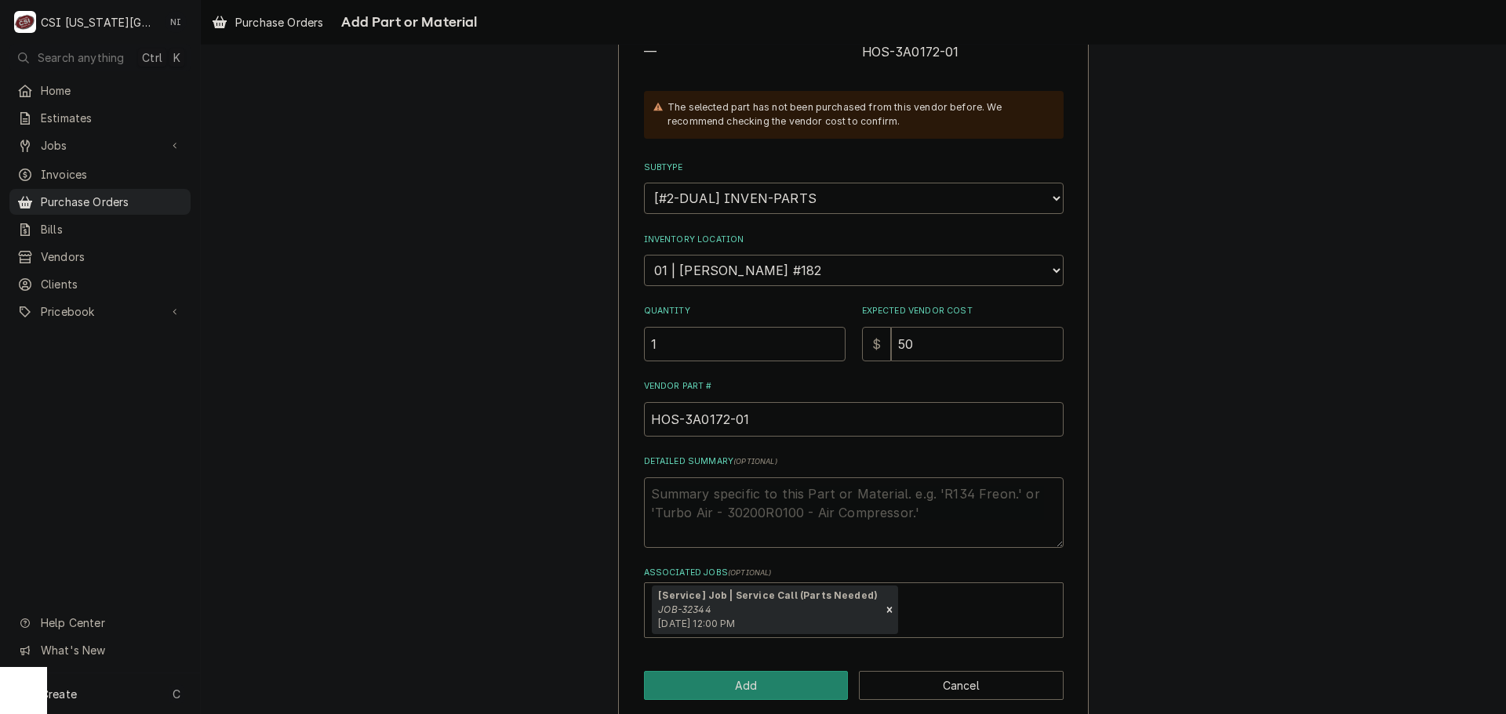
type textarea "x"
type input "50.0"
type textarea "x"
type input "50.09"
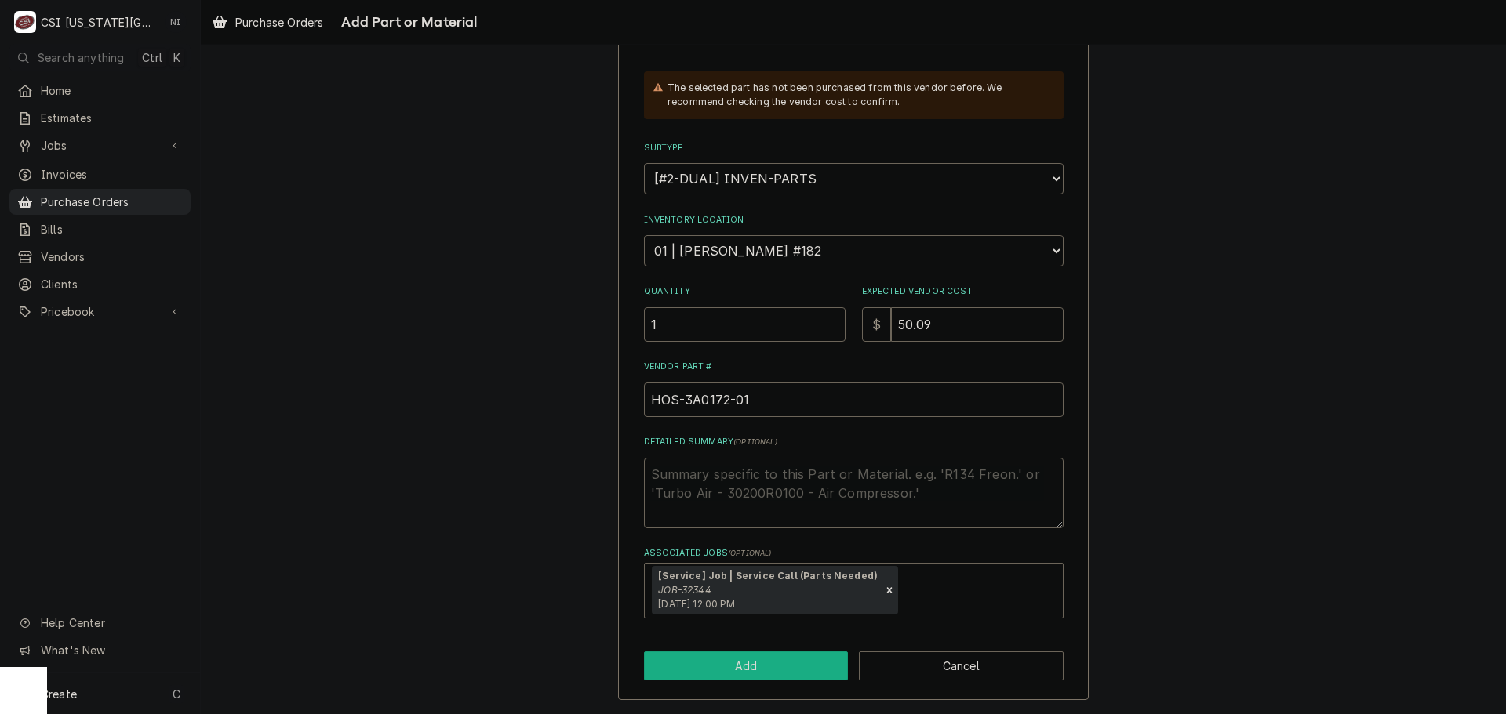
click at [800, 677] on button "Add" at bounding box center [746, 666] width 205 height 29
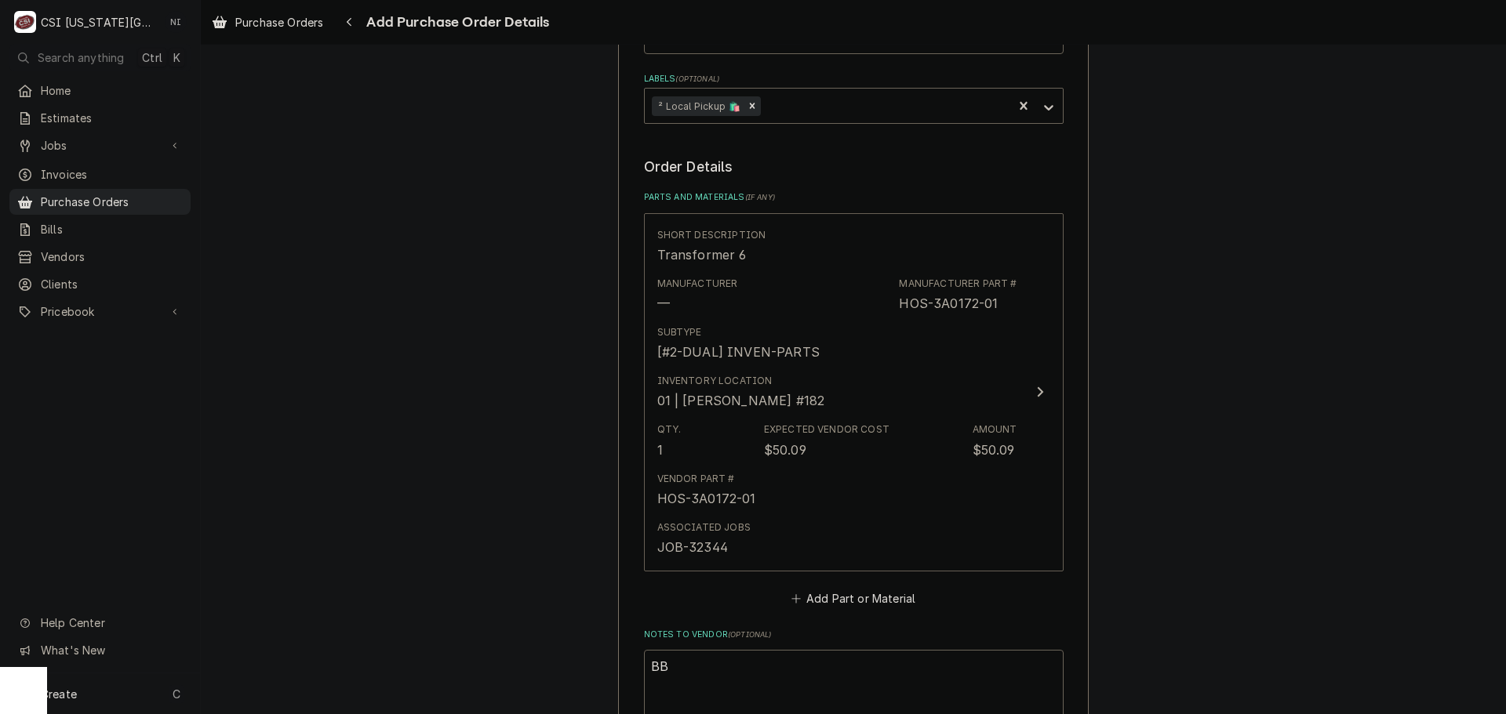
scroll to position [779, 0]
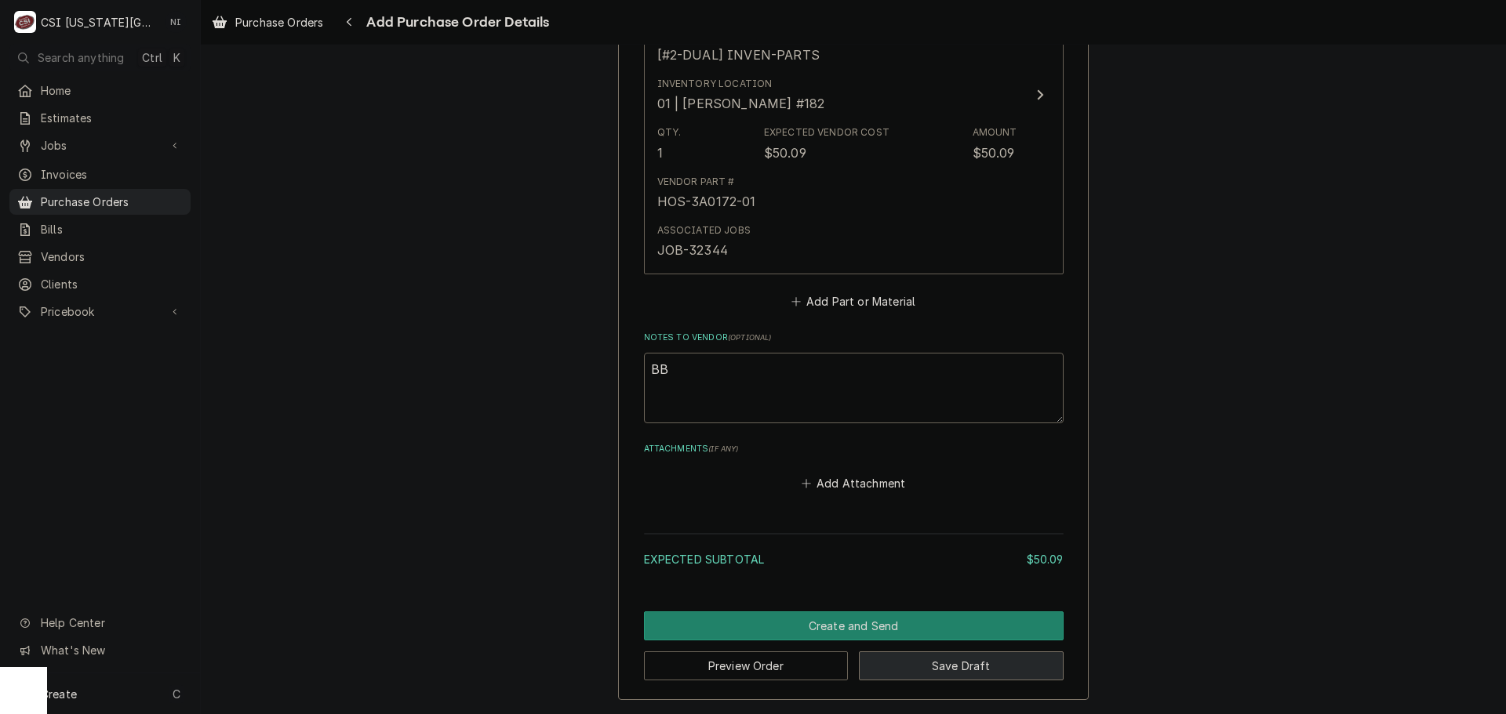
click at [933, 664] on button "Save Draft" at bounding box center [961, 666] width 205 height 29
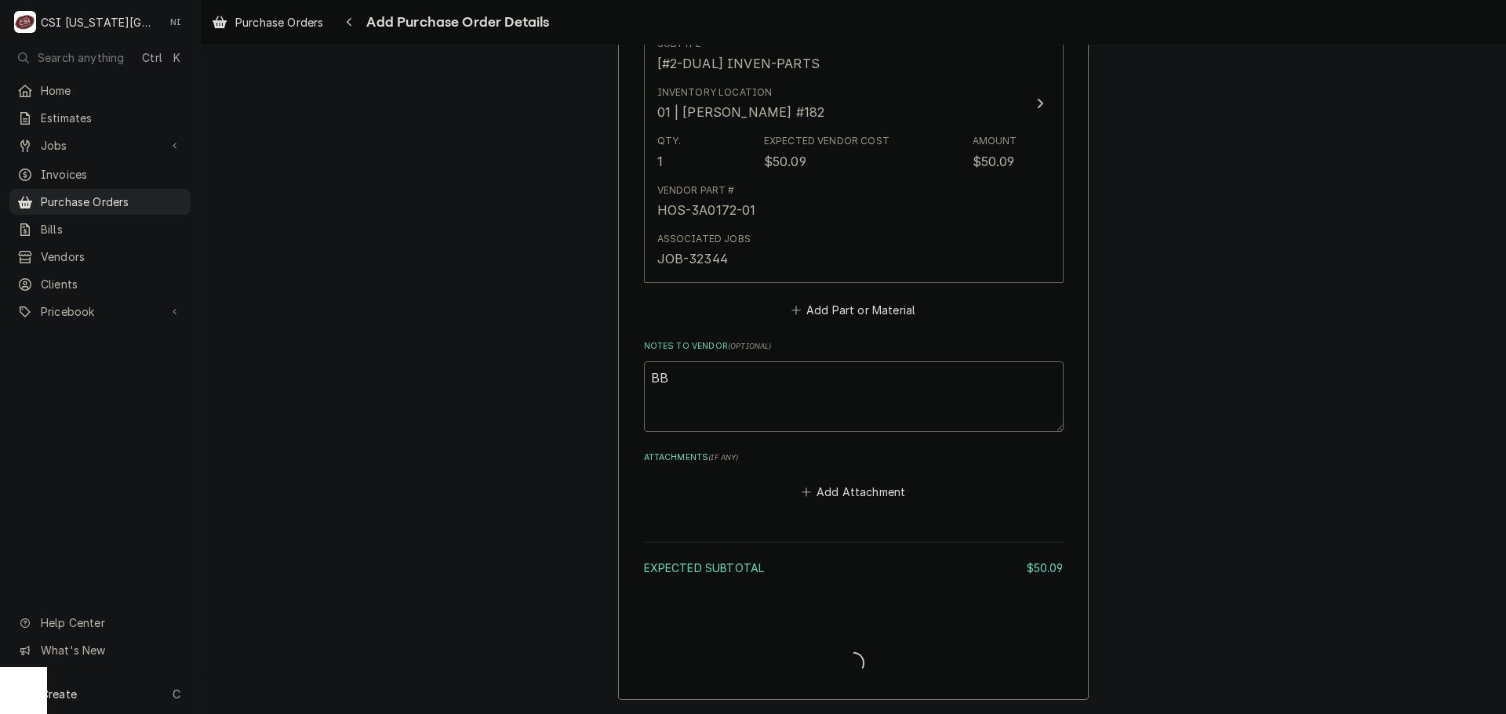
type textarea "x"
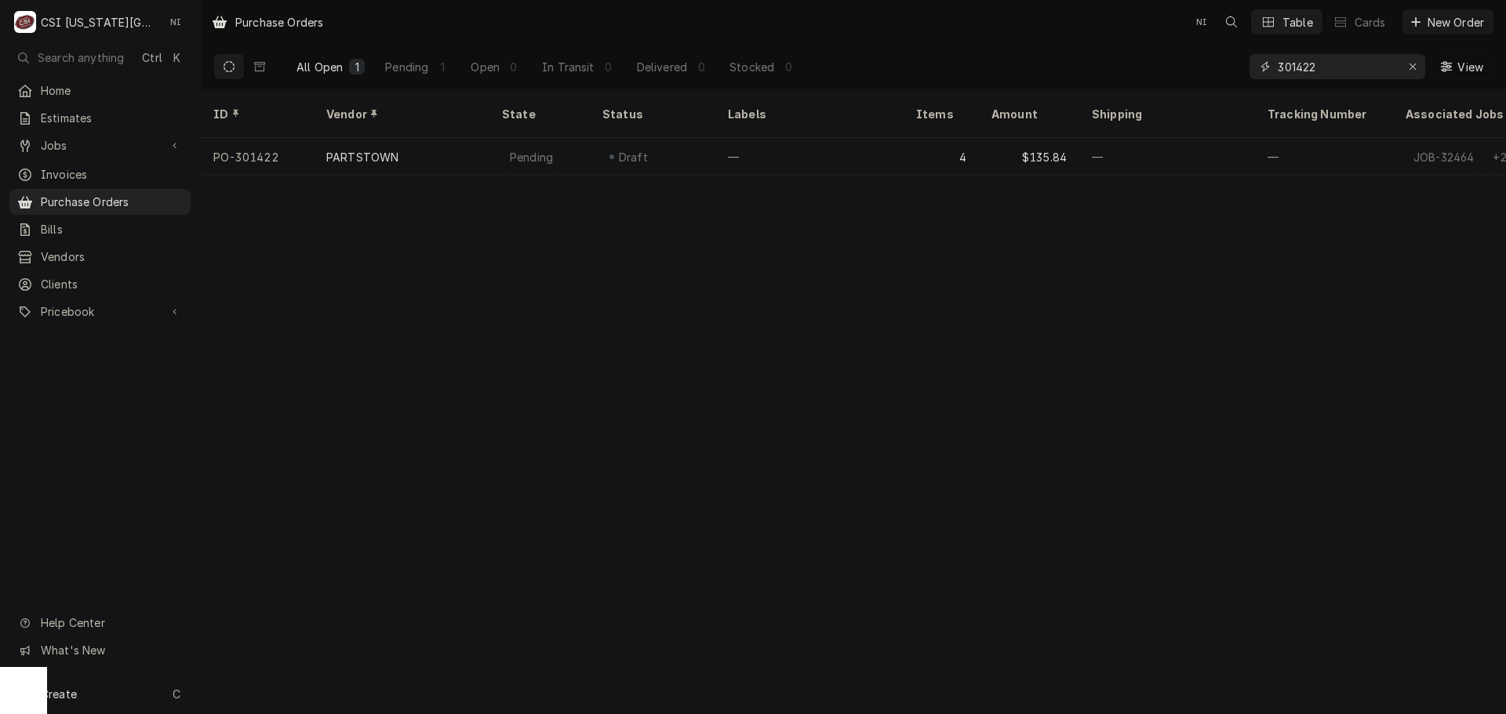
click at [1326, 74] on input "301422" at bounding box center [1337, 66] width 118 height 25
drag, startPoint x: 1332, startPoint y: 64, endPoint x: 1302, endPoint y: 71, distance: 30.5
click at [1302, 71] on input "301433" at bounding box center [1337, 66] width 118 height 25
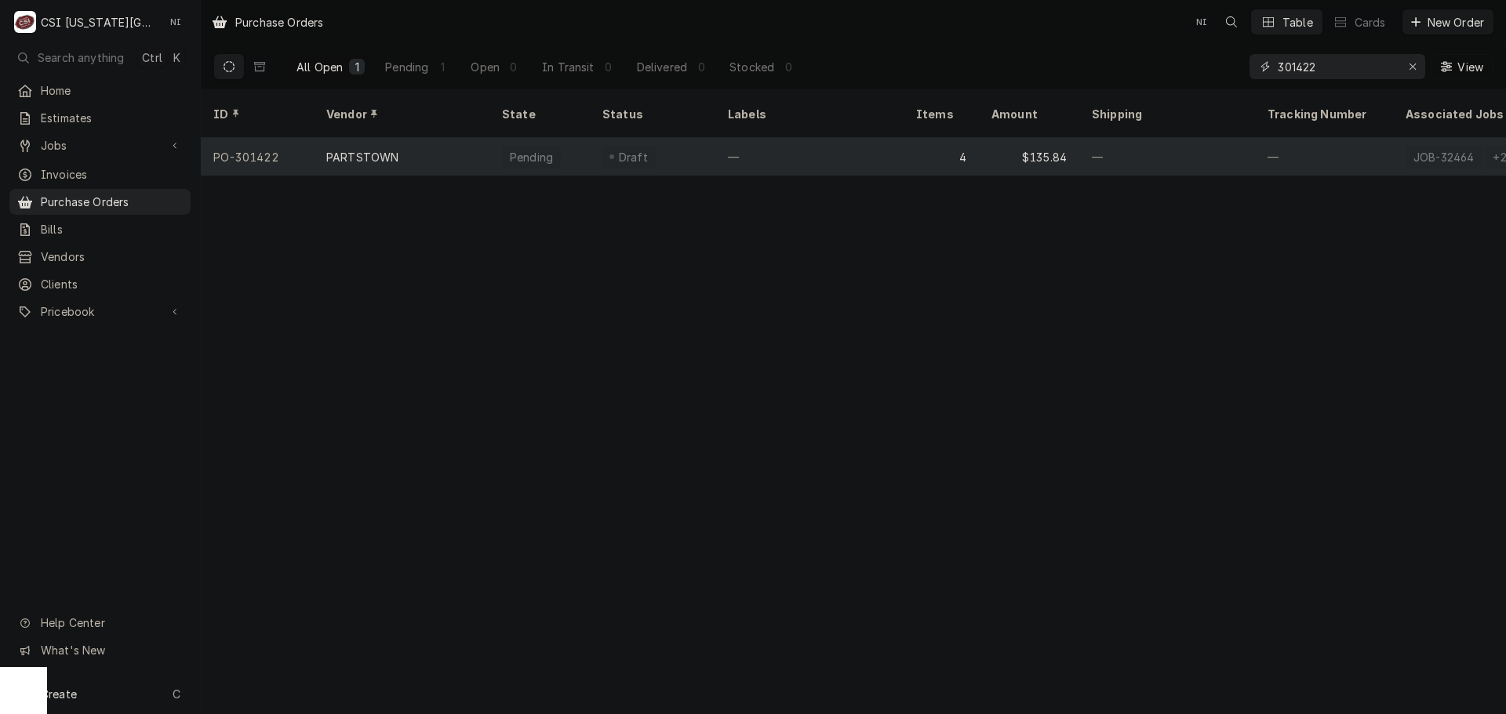
type input "301422"
click at [800, 140] on div "—" at bounding box center [809, 157] width 188 height 38
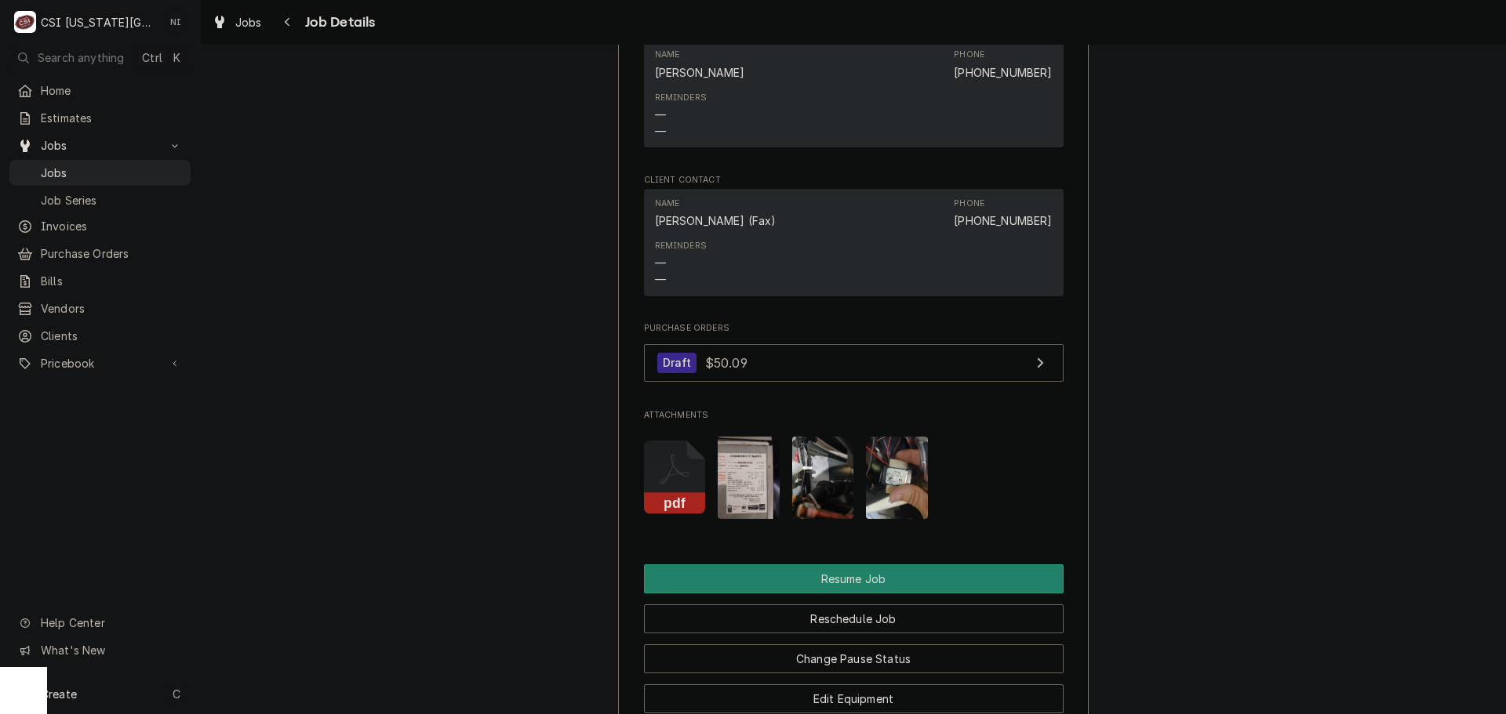
scroll to position [1918, 0]
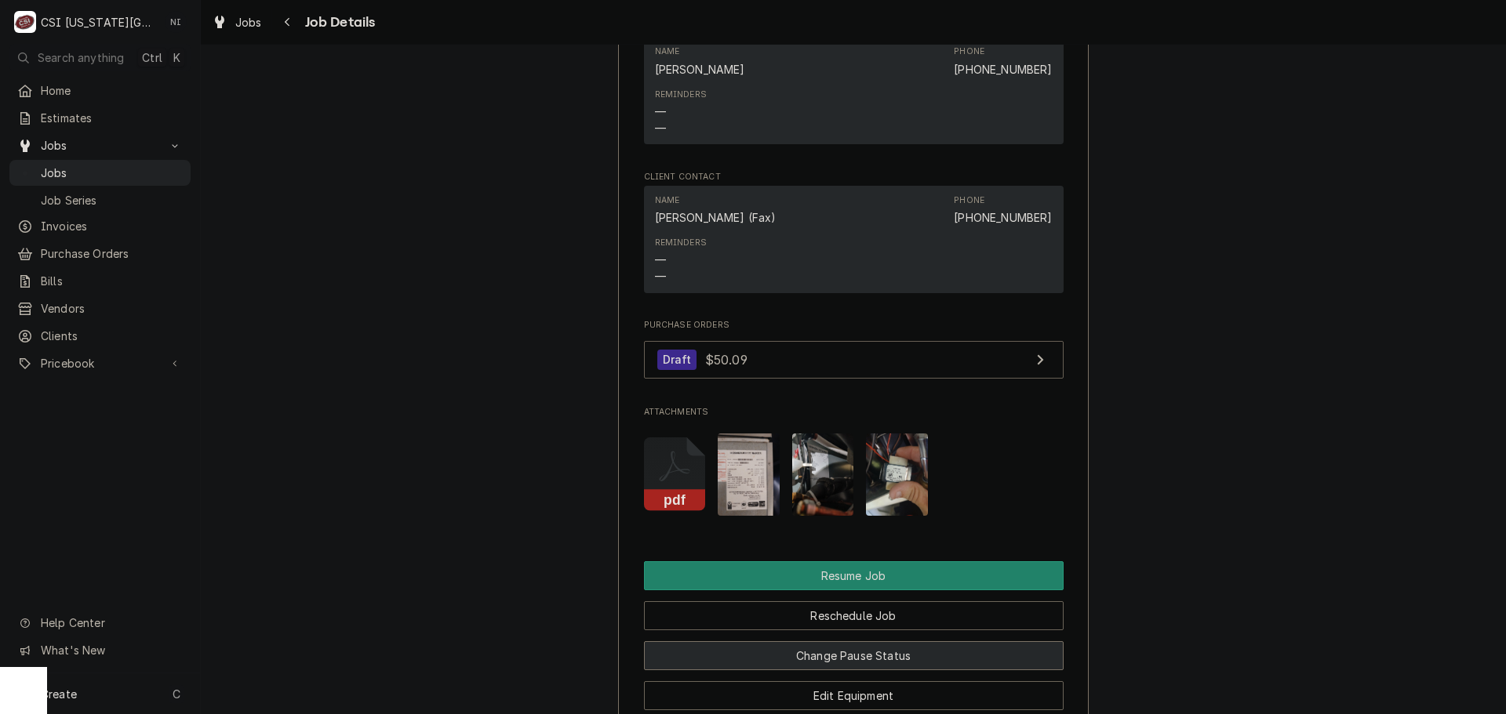
click at [899, 642] on button "Change Pause Status" at bounding box center [854, 656] width 420 height 29
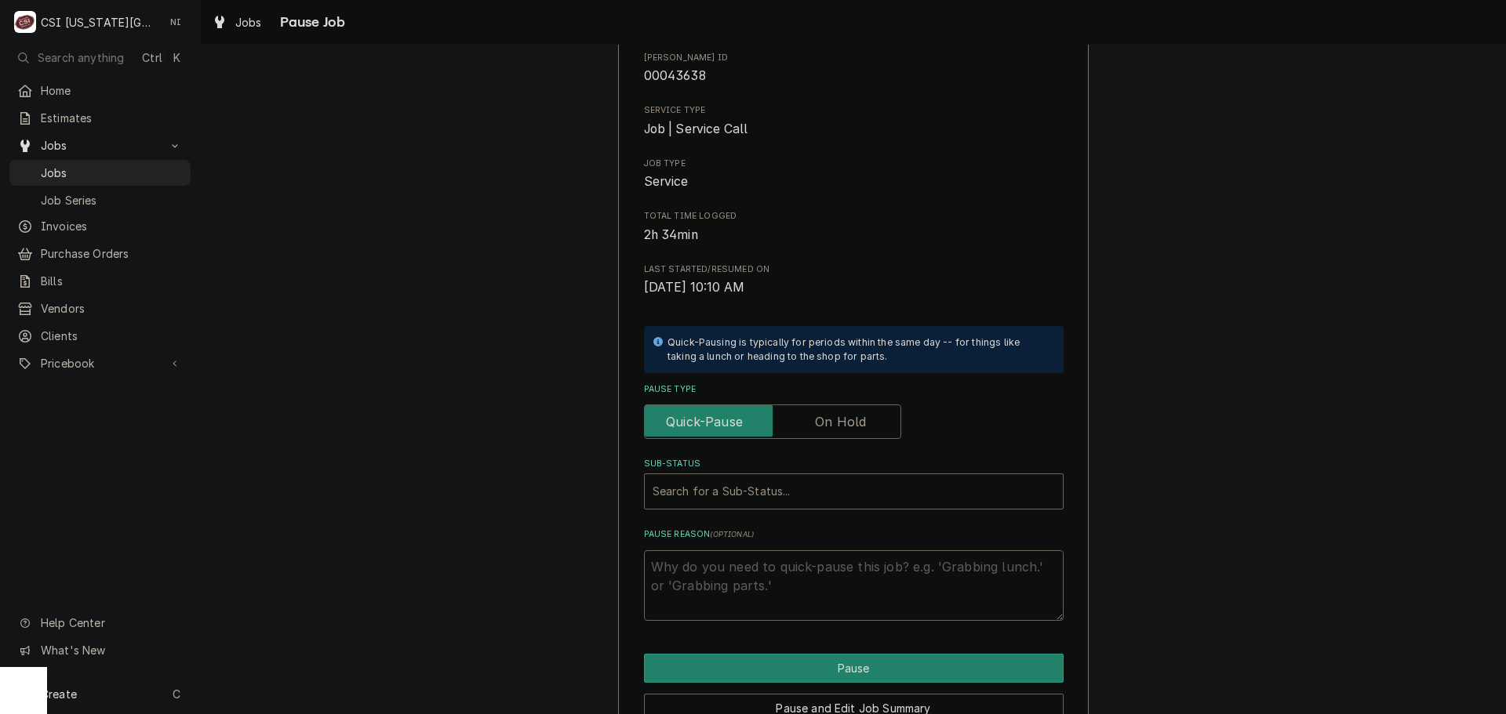
scroll to position [217, 0]
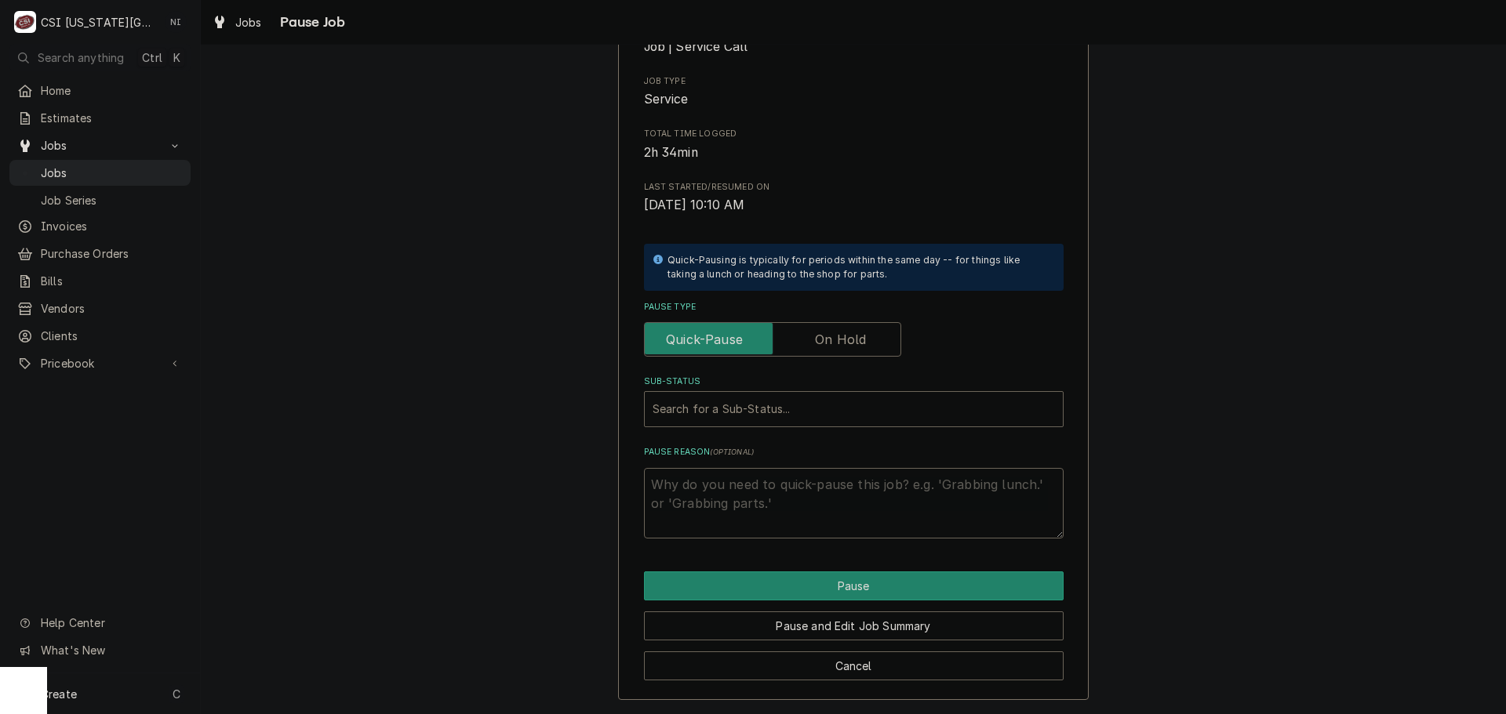
click at [838, 340] on label "Pause Type" at bounding box center [772, 339] width 257 height 35
click at [838, 340] on input "Pause Type" at bounding box center [772, 339] width 243 height 35
checkbox input "true"
click at [817, 418] on div "Sub-Status" at bounding box center [838, 409] width 371 height 28
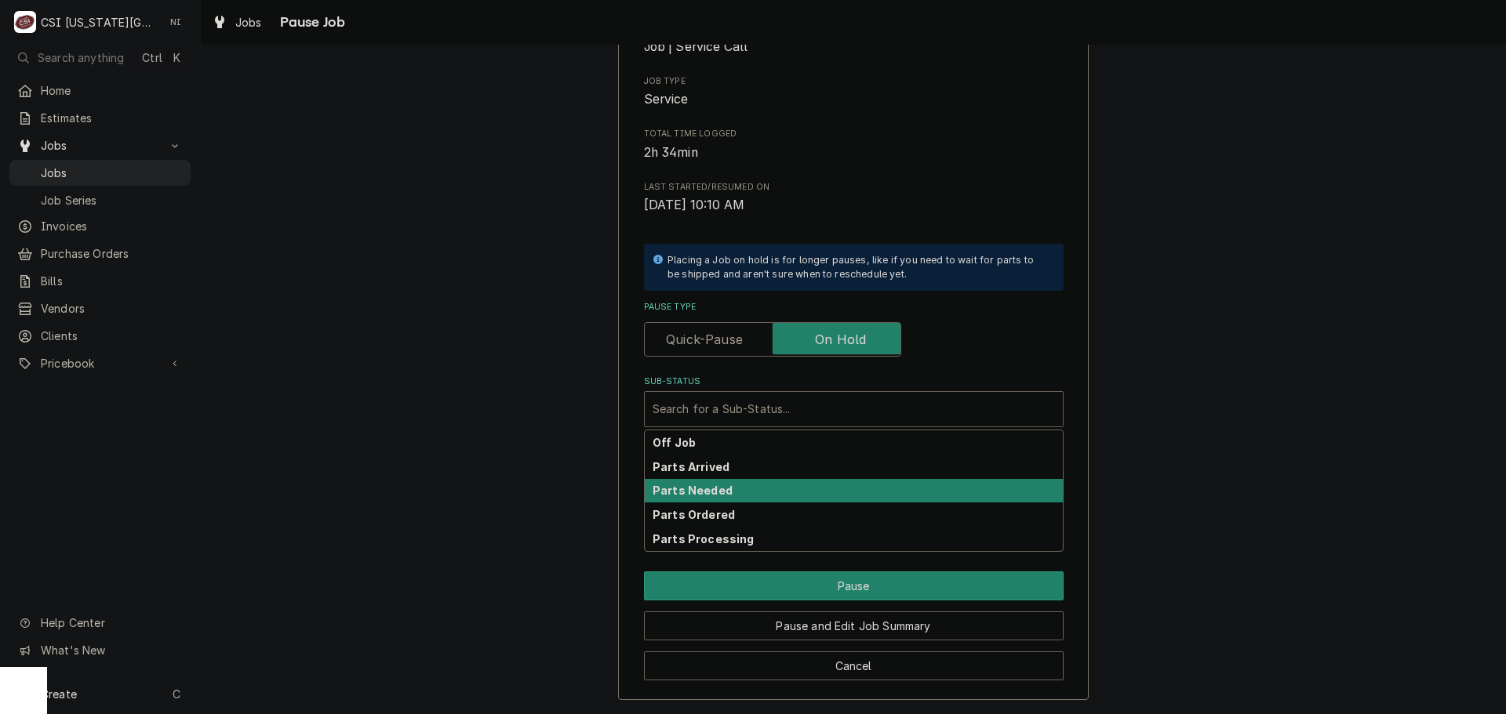
click at [717, 466] on strong "Parts Arrived" at bounding box center [691, 466] width 77 height 13
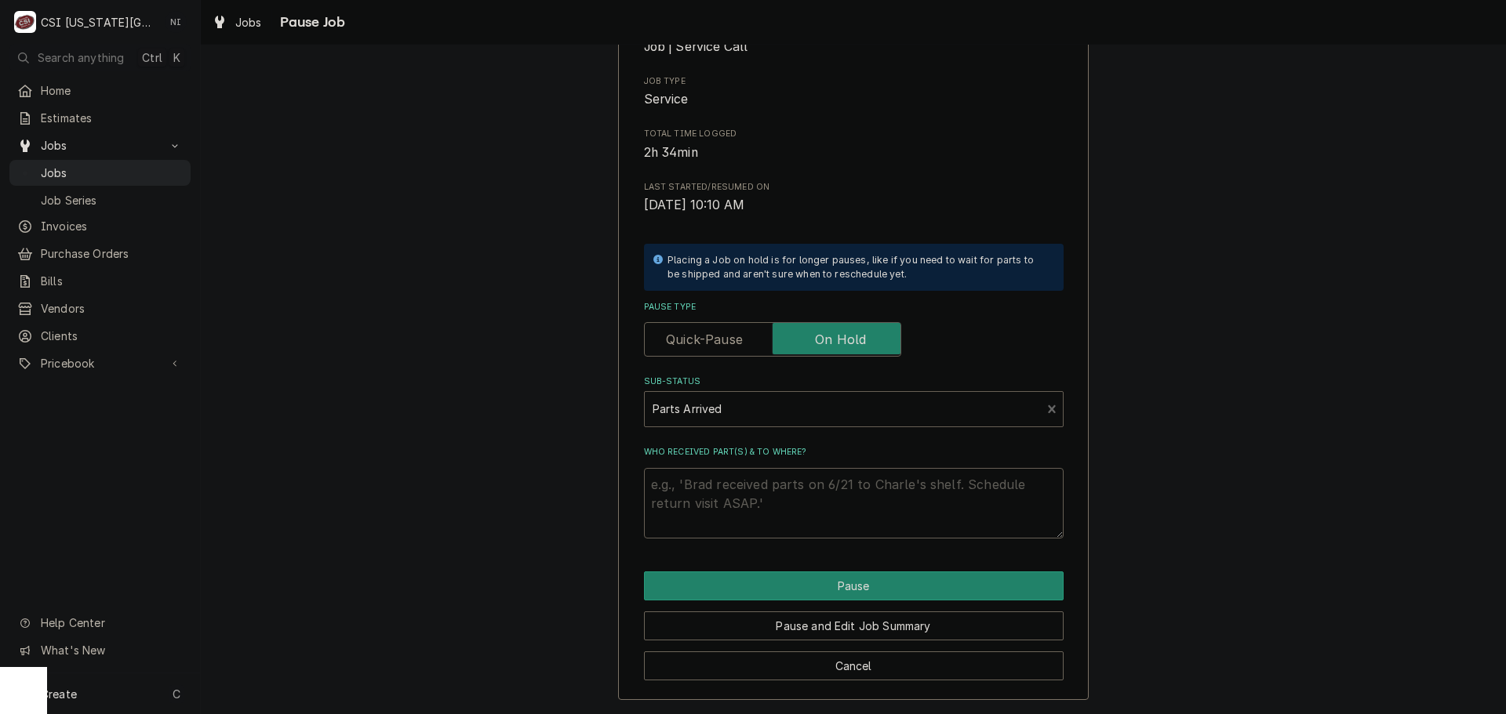
drag, startPoint x: 714, startPoint y: 491, endPoint x: 721, endPoint y: 496, distance: 8.5
click at [714, 494] on textarea "Who received part(s) & to where?" at bounding box center [854, 503] width 420 height 71
type textarea "x"
type textarea "p"
type textarea "x"
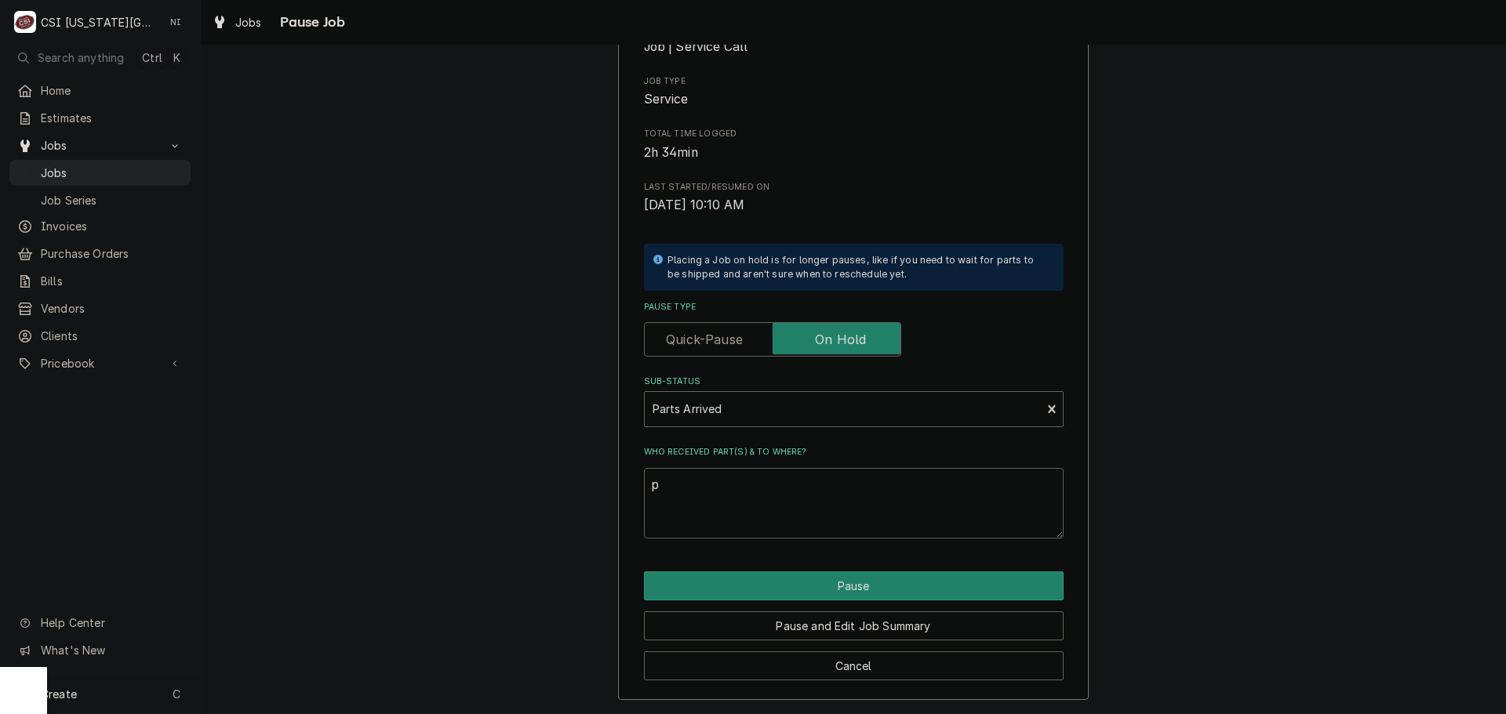
type textarea "pr"
type textarea "x"
type textarea "prs"
type textarea "x"
type textarea "prsa"
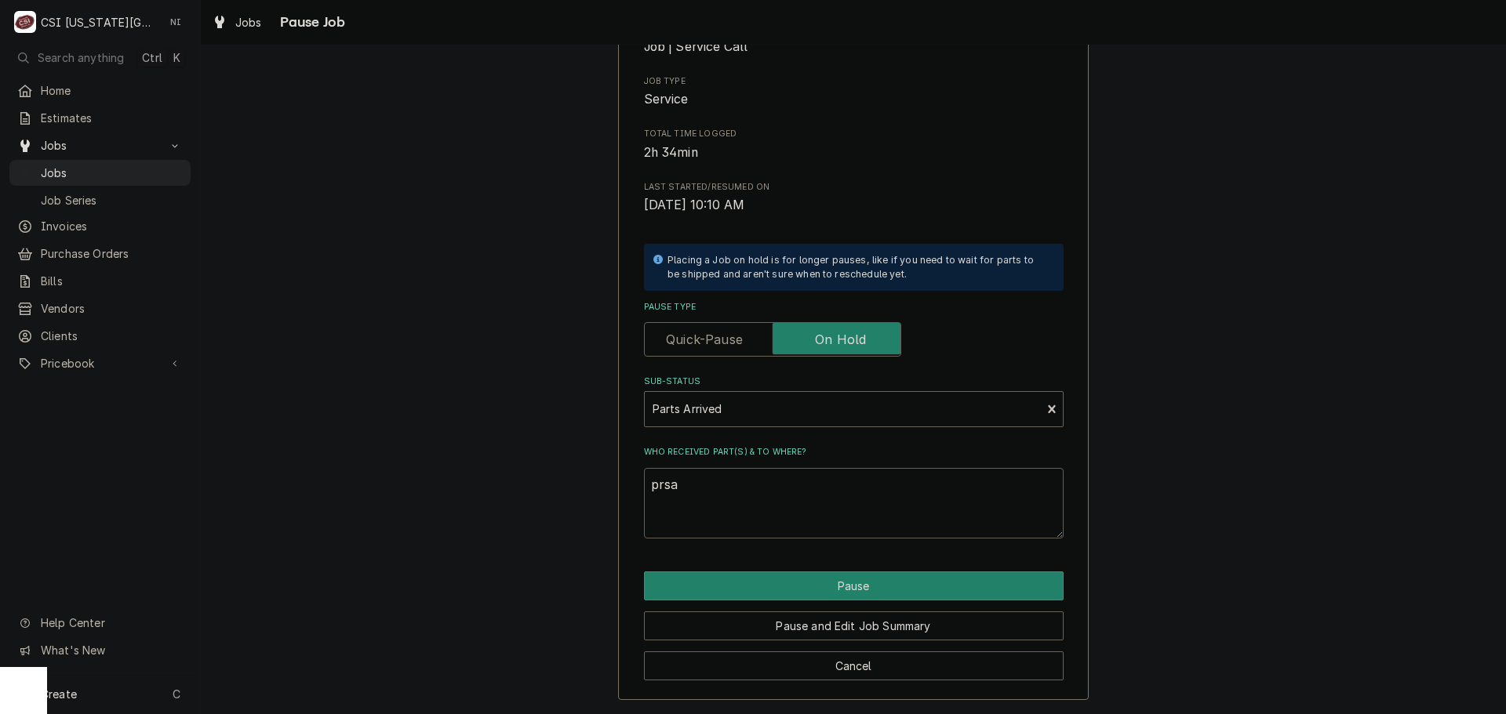
type textarea "x"
type textarea "prs"
type textarea "x"
type textarea "pr"
type textarea "x"
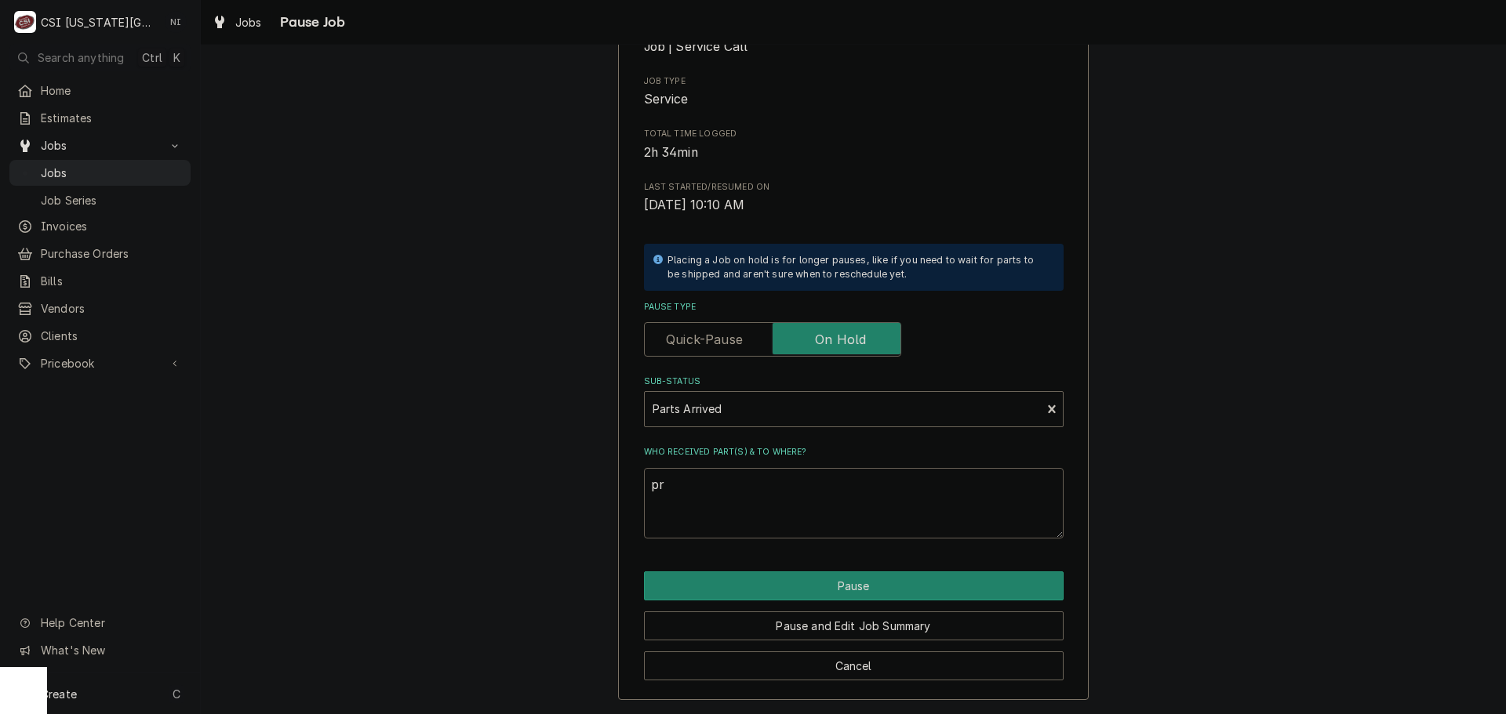
type textarea "p"
type textarea "x"
type textarea "P"
type textarea "x"
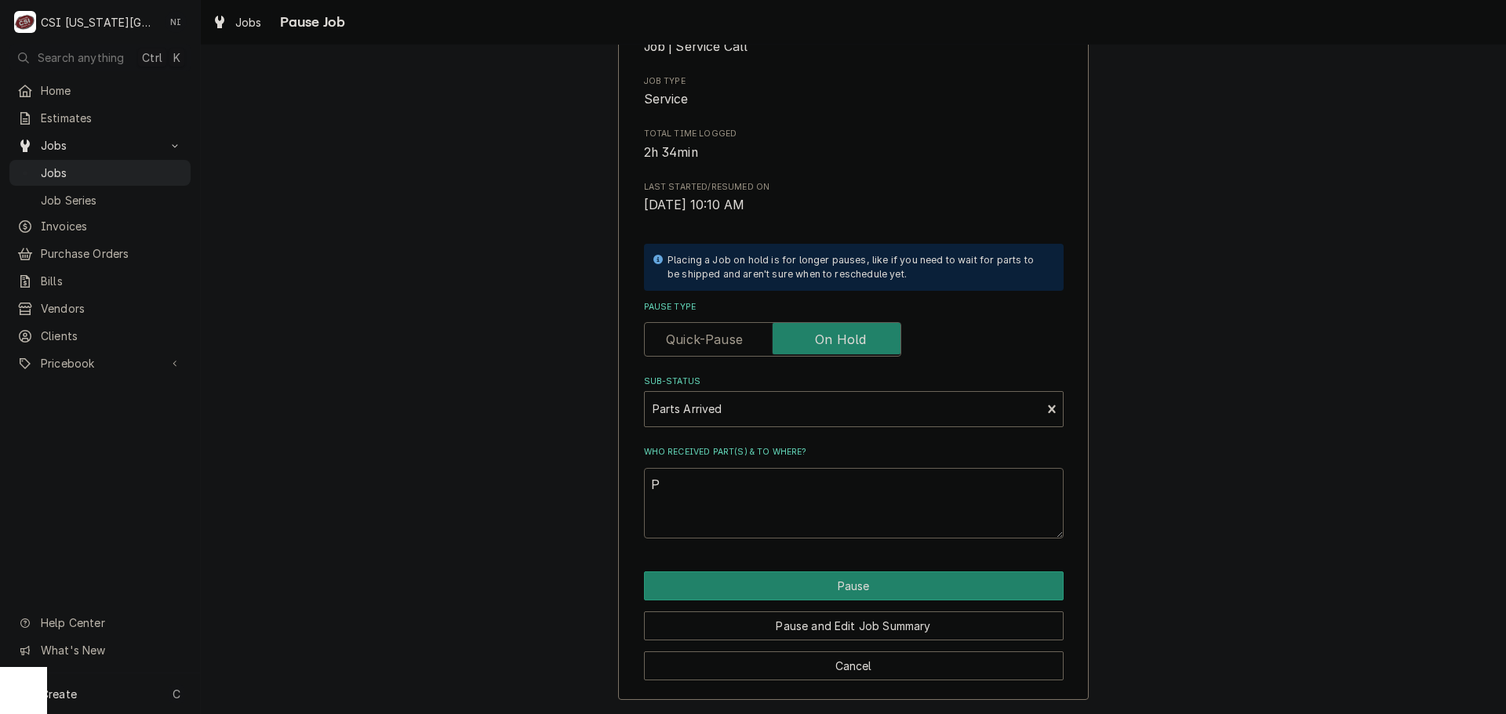
type textarea "Pa"
type textarea "x"
type textarea "Par"
type textarea "x"
type textarea "Part"
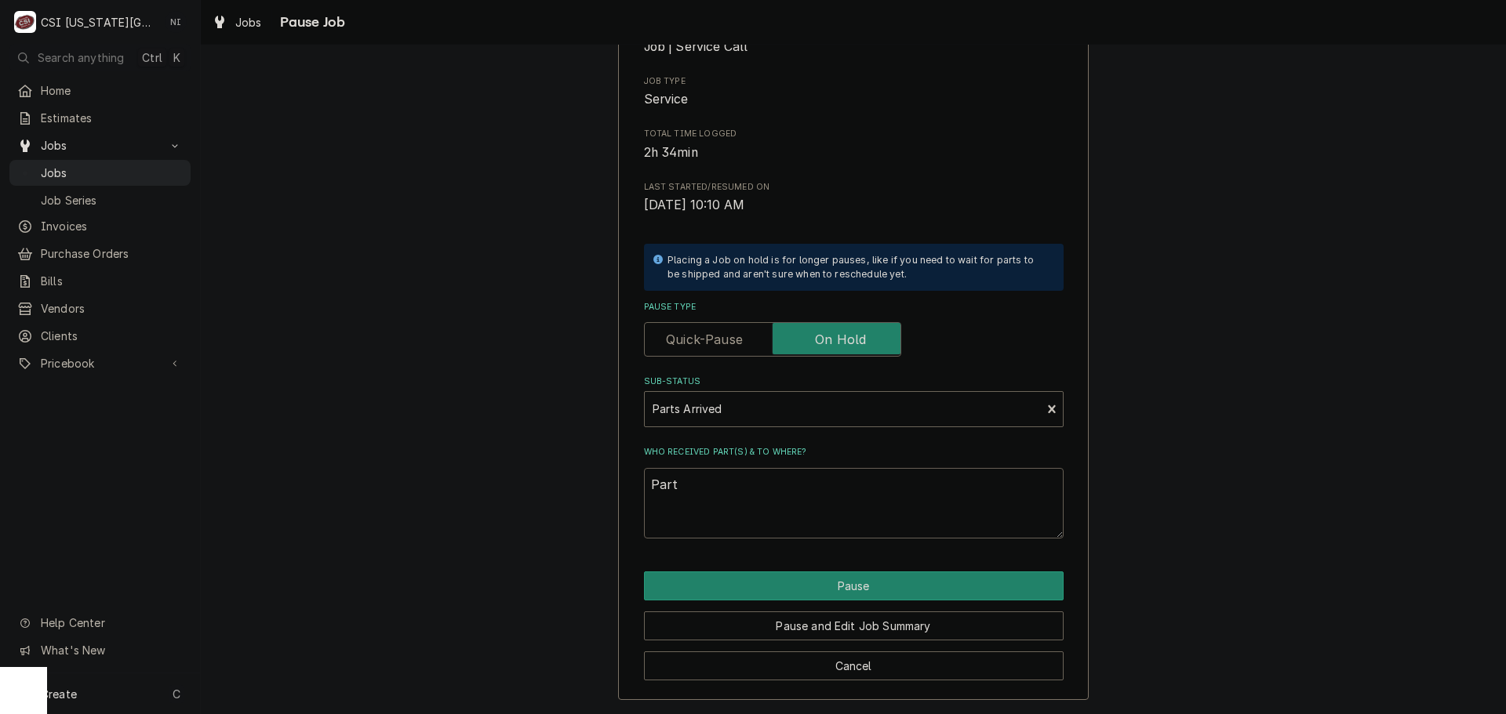
type textarea "x"
type textarea "Parts"
type textarea "x"
type textarea "Parts"
type textarea "x"
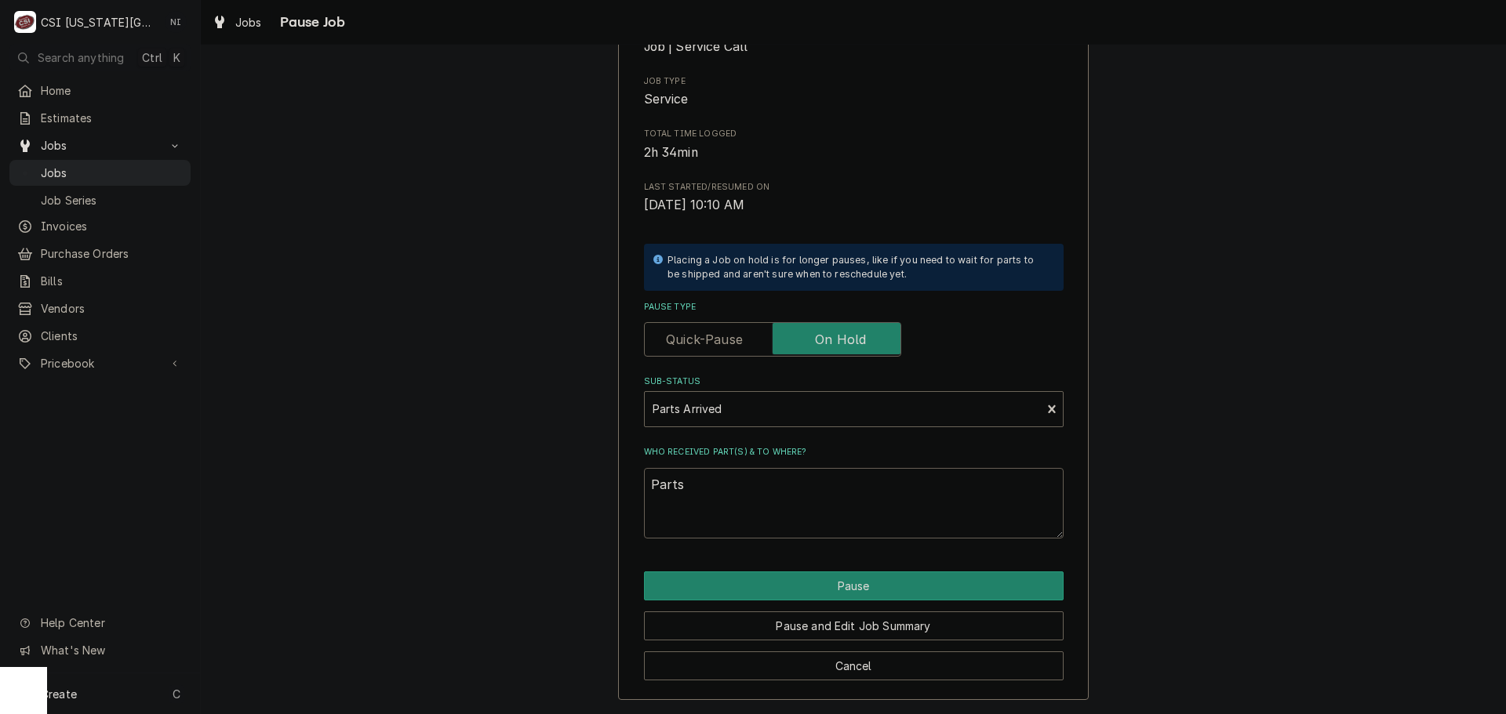
type textarea "Parts r"
type textarea "x"
type textarea "Parts re"
type textarea "x"
type textarea "Parts rea"
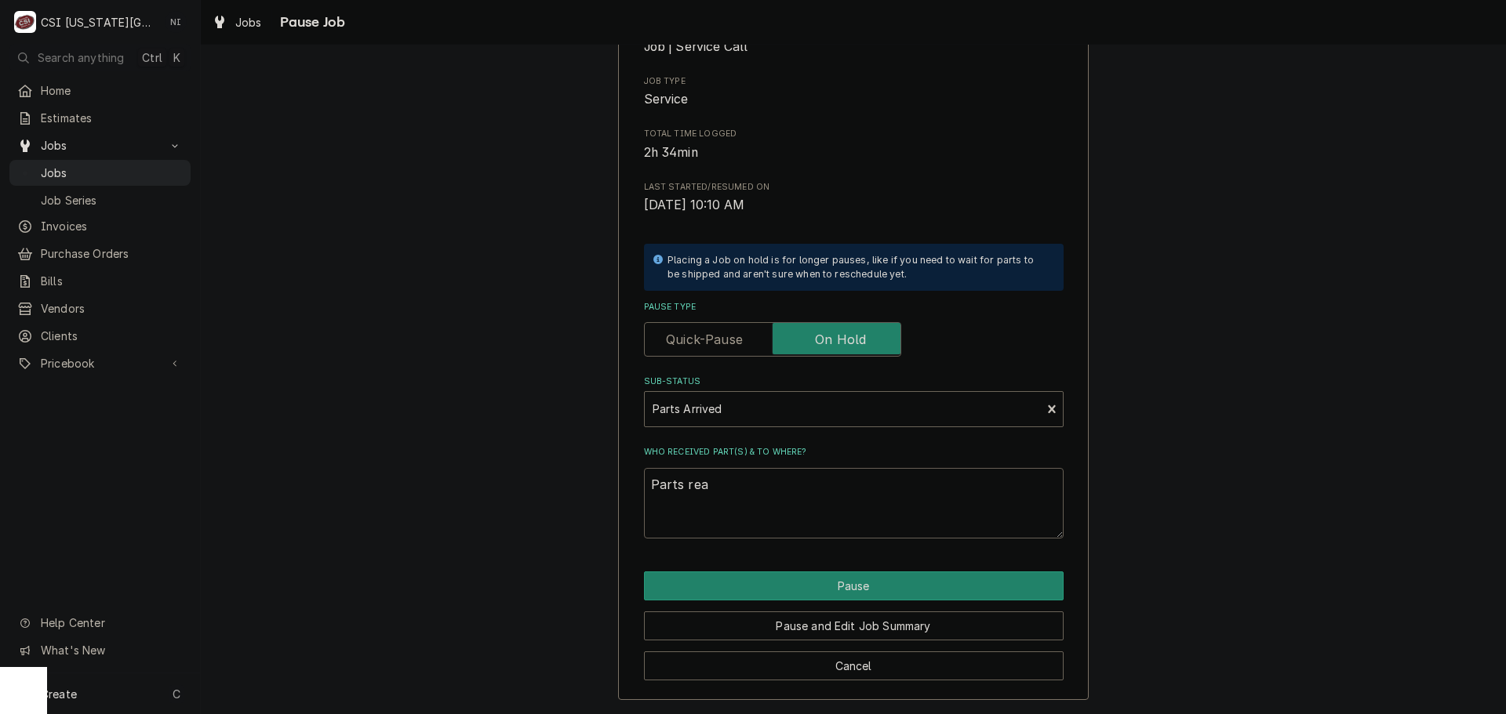
type textarea "x"
type textarea "Parts read"
type textarea "x"
type textarea "Parts ready"
type textarea "x"
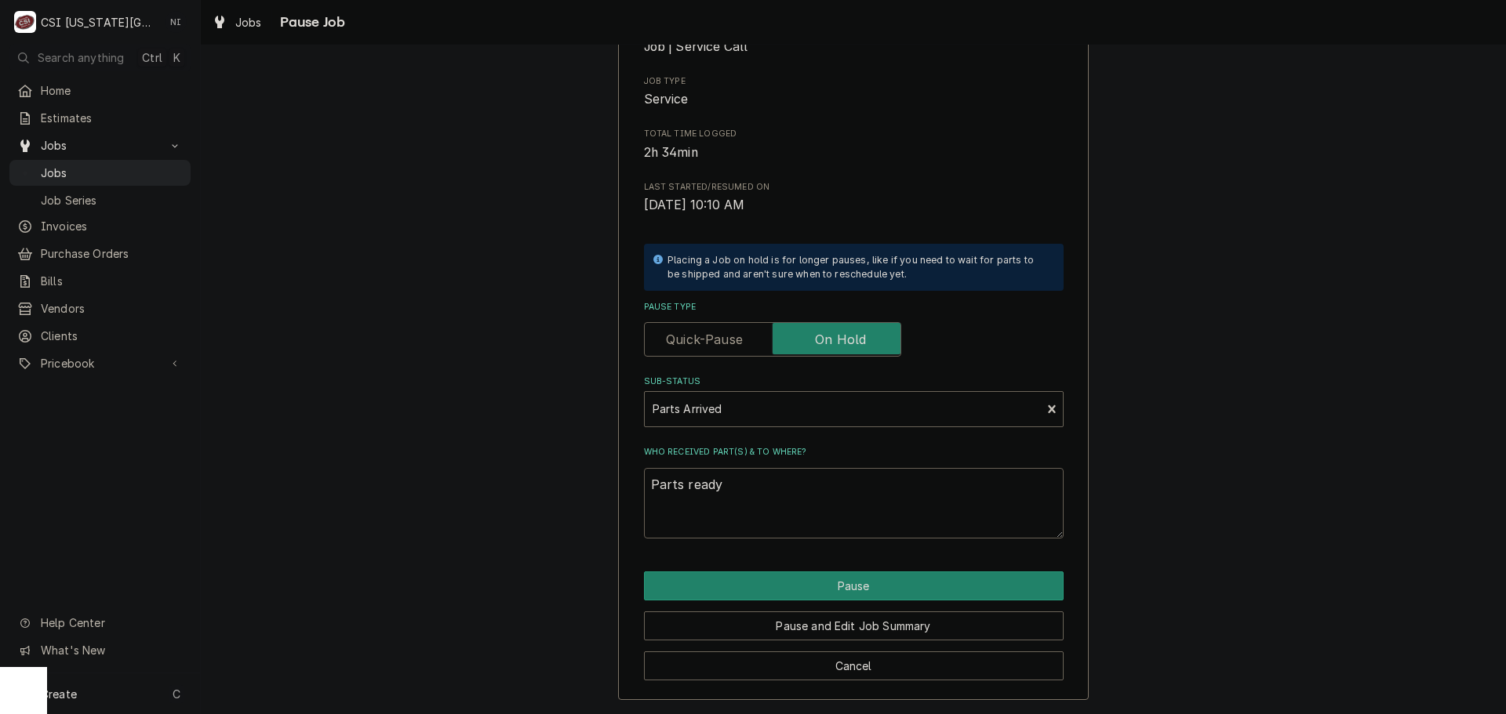
type textarea "Parts ready"
type textarea "x"
type textarea "Parts ready f"
type textarea "x"
type textarea "Parts ready fo"
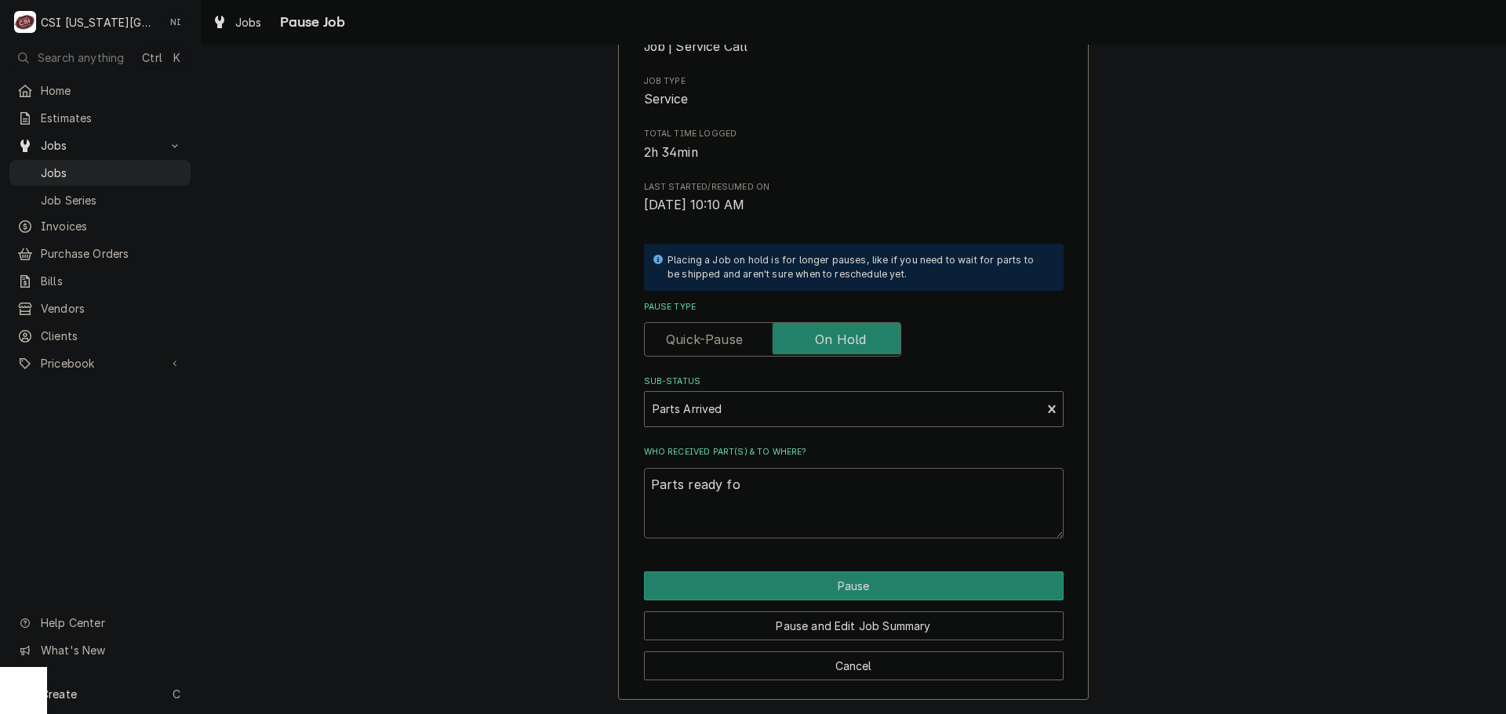
type textarea "x"
type textarea "Parts ready for"
type textarea "x"
type textarea "Parts ready for"
type textarea "x"
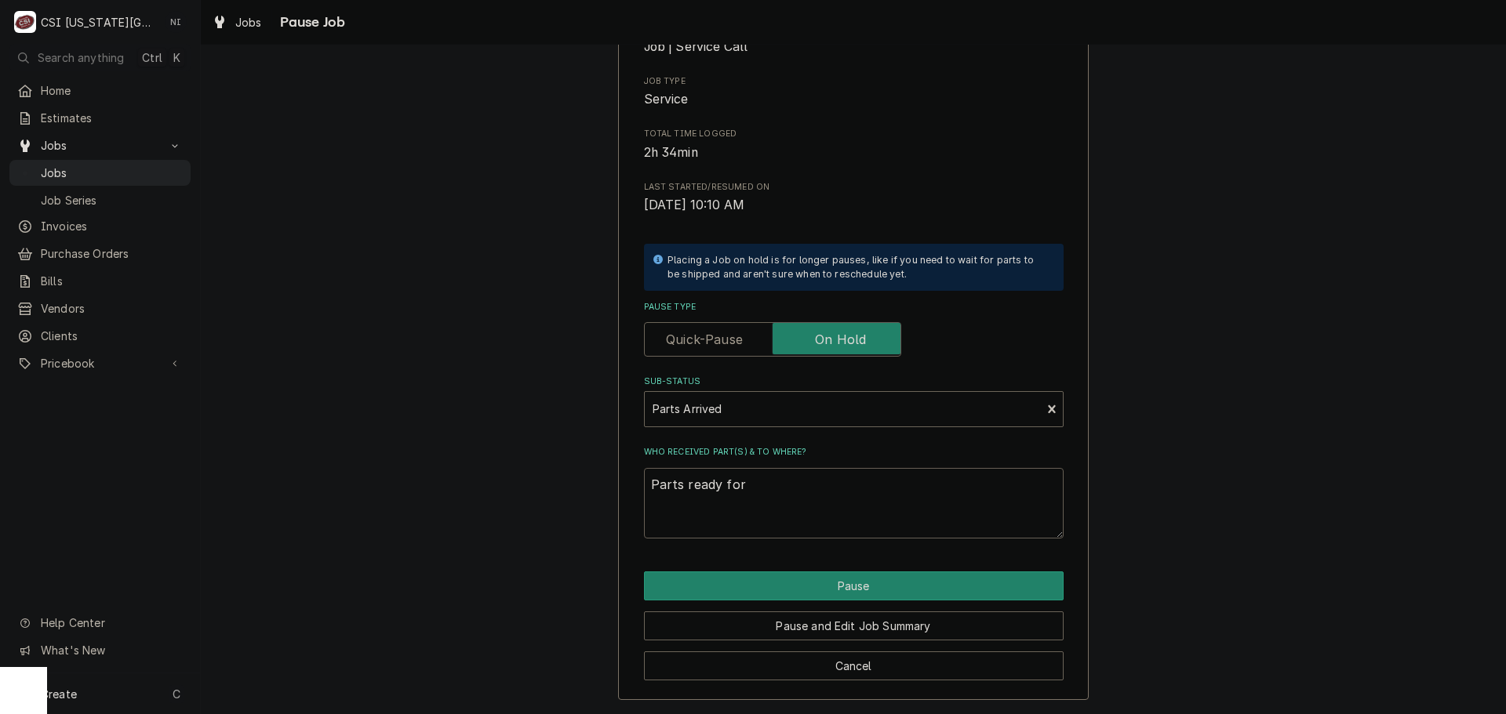
type textarea "Parts ready for p"
type textarea "x"
type textarea "Parts ready for pi"
type textarea "x"
type textarea "Parts ready for pic"
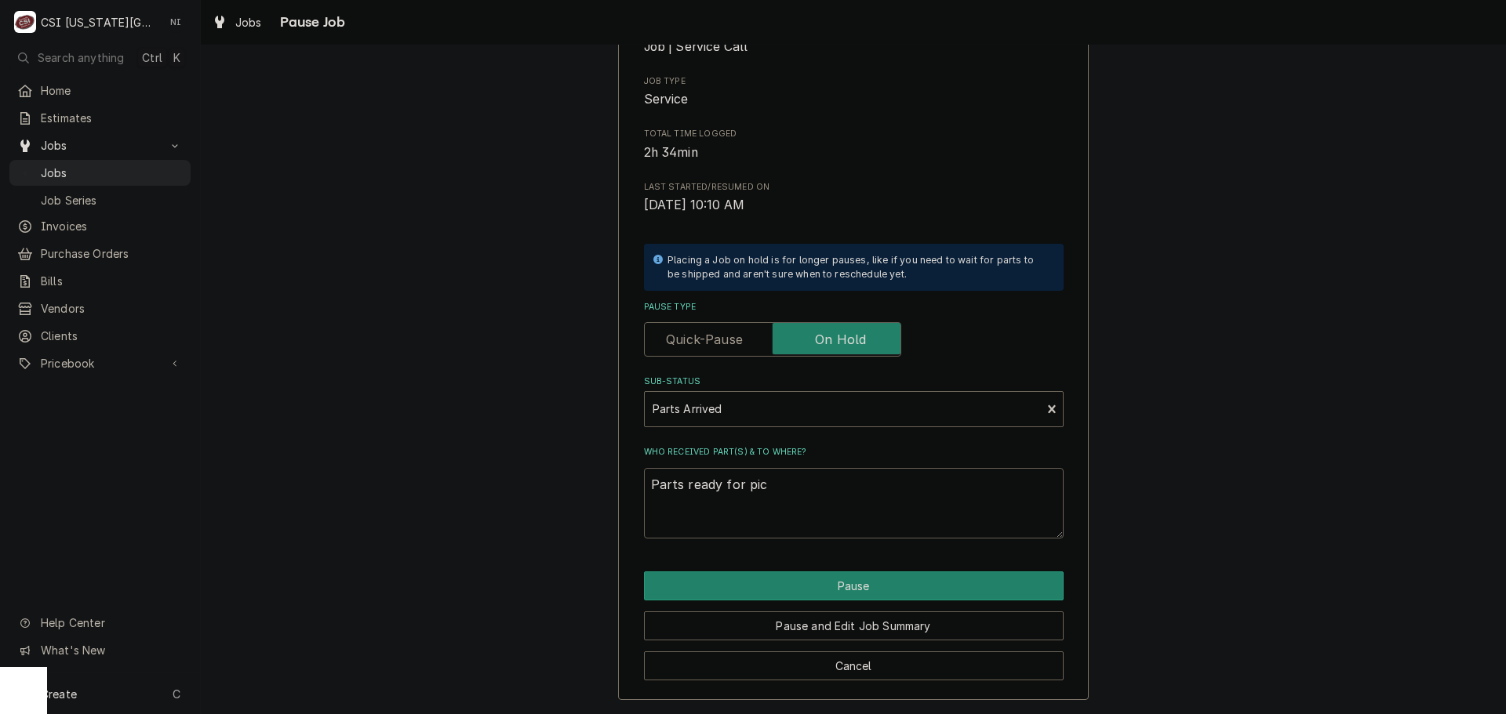
type textarea "x"
type textarea "Parts ready for pick"
type textarea "x"
type textarea "Parts ready for pick"
type textarea "x"
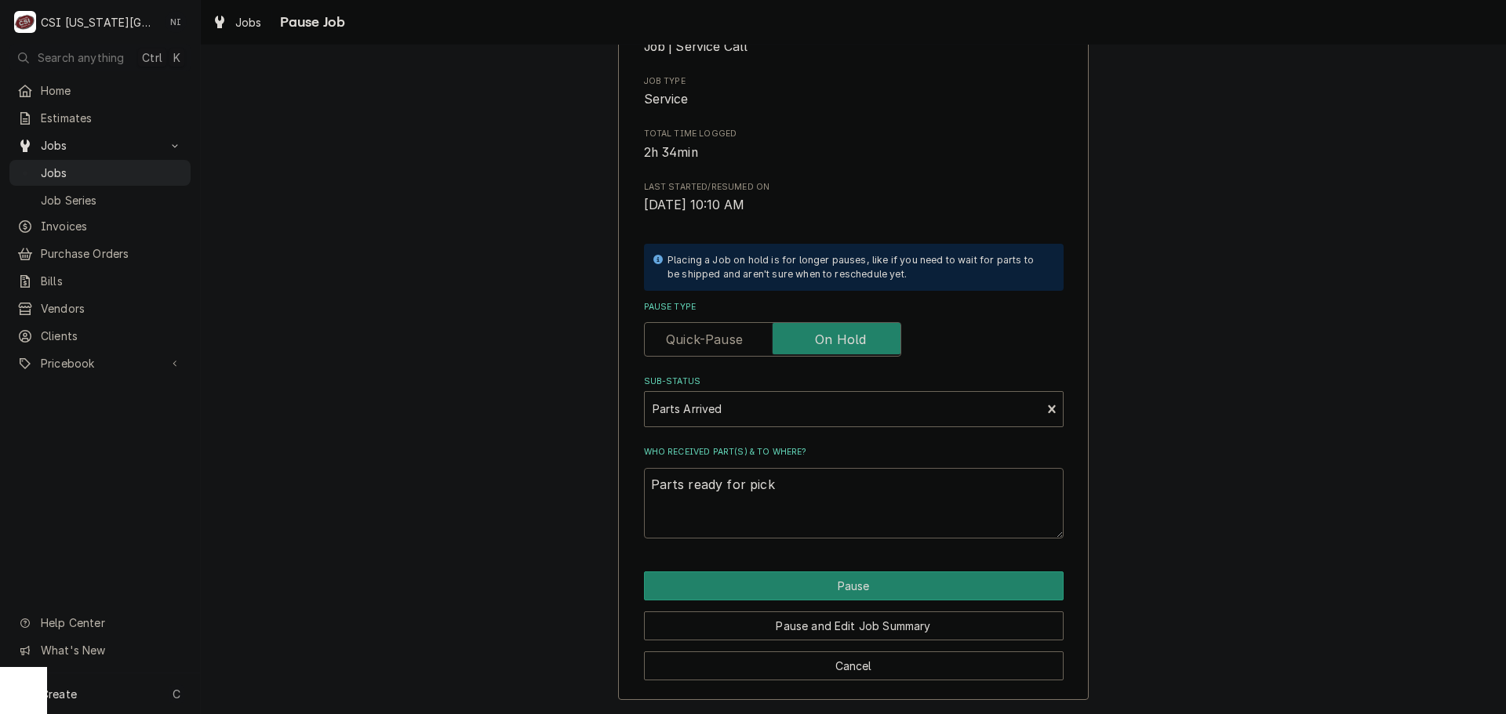
type textarea "Parts ready for pick u"
type textarea "x"
type textarea "Parts ready for pick up"
type textarea "x"
type textarea "Parts ready for pick up"
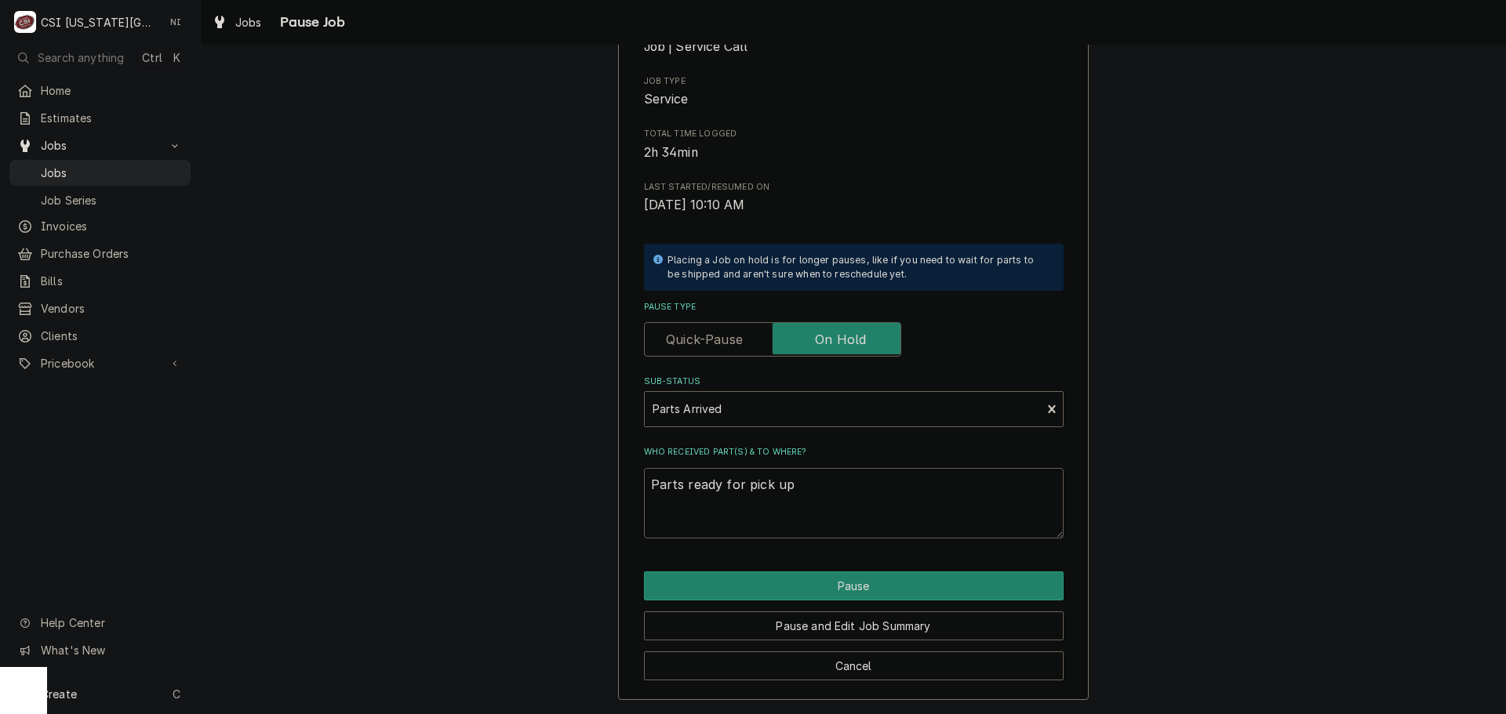
type textarea "x"
type textarea "Parts ready for pick up a"
type textarea "x"
type textarea "Parts ready for pick up at"
type textarea "x"
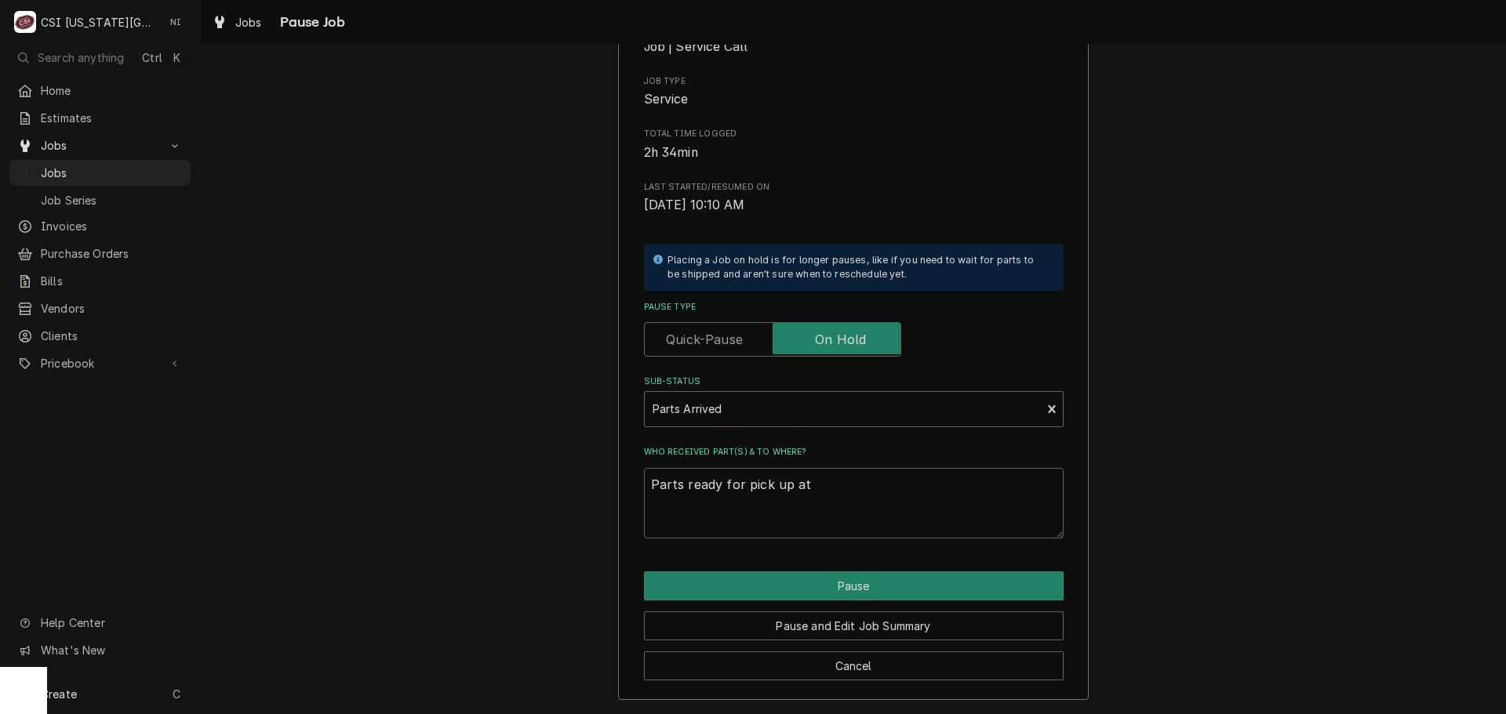
type textarea "Parts ready for pick up at"
type textarea "x"
type textarea "Parts ready for pick up at P"
type textarea "x"
type textarea "Parts ready for pick up at PO"
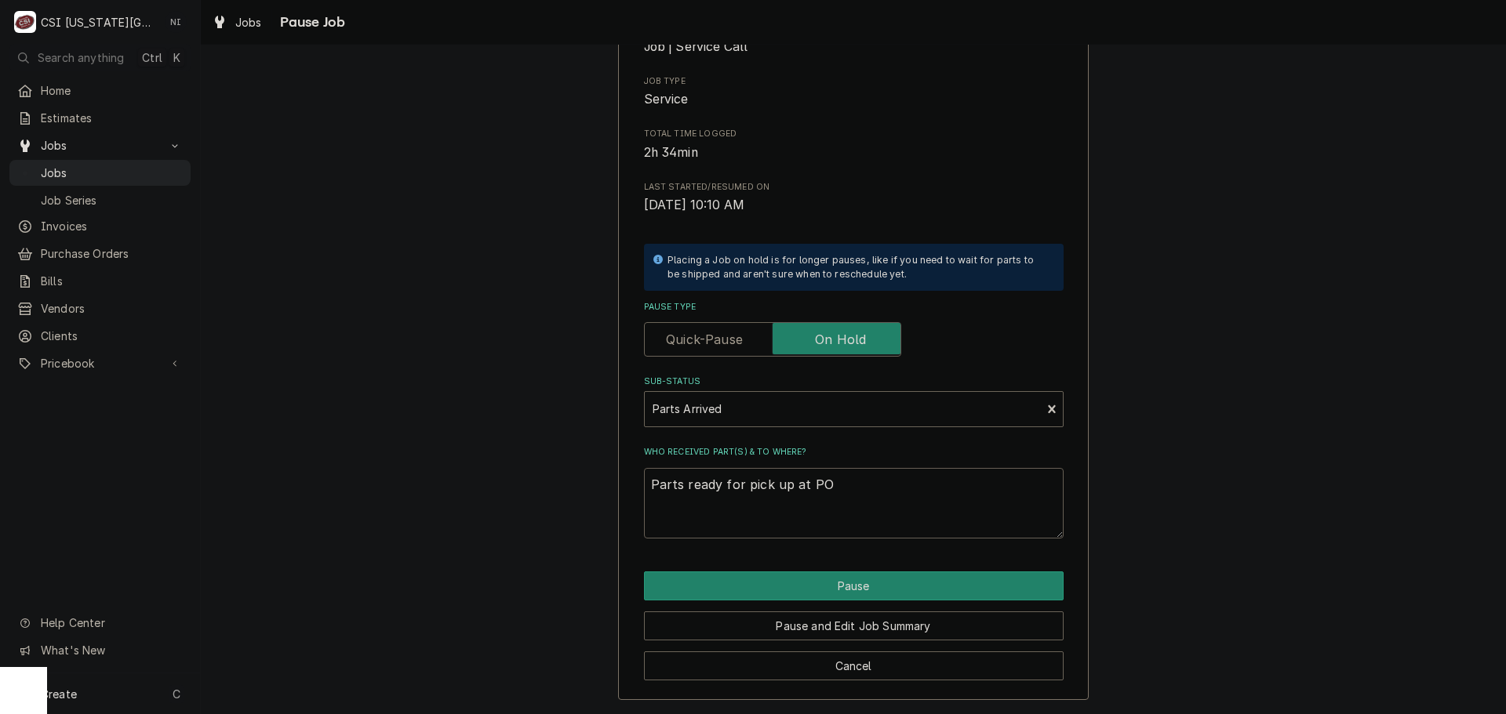
type textarea "x"
type textarea "Parts ready for pick up at PO"
type textarea "x"
type textarea "Parts ready for pick up at PO 3"
type textarea "x"
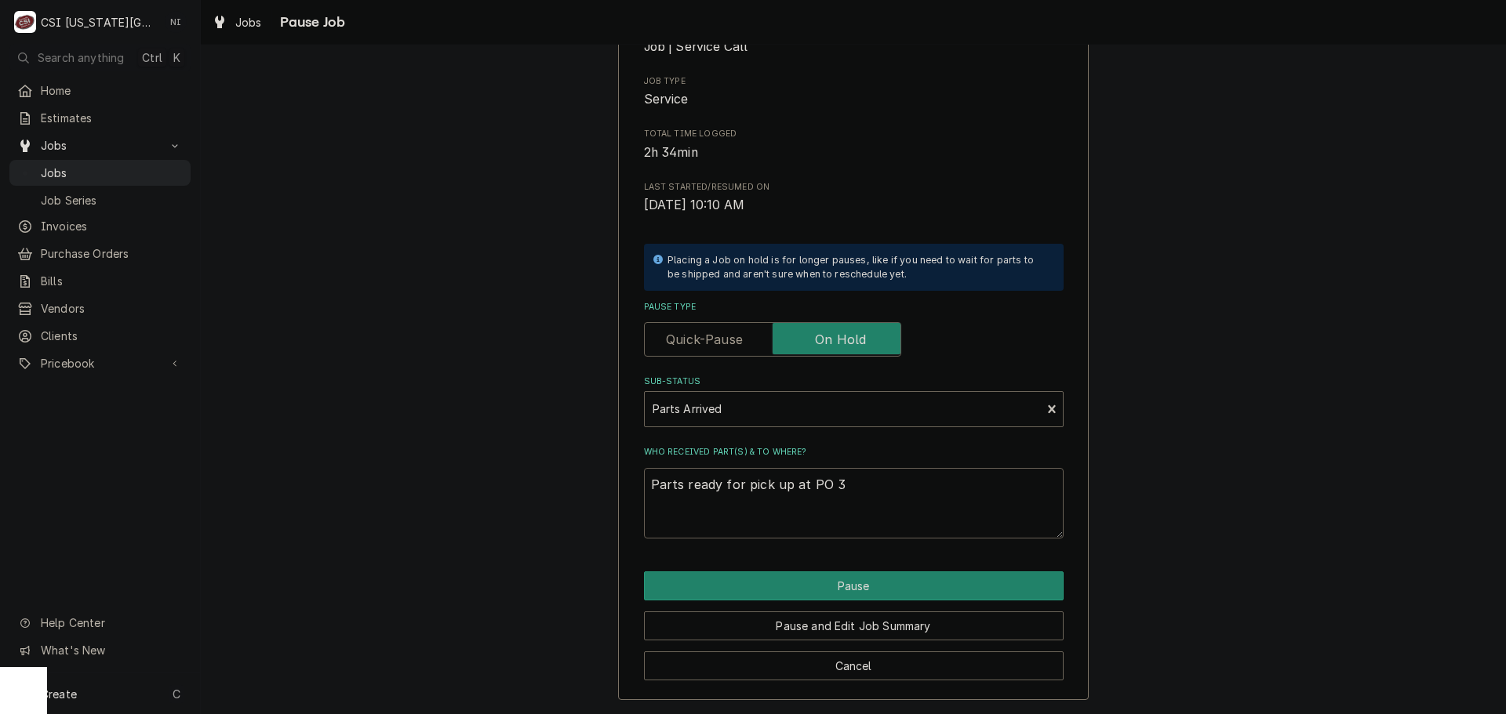
type textarea "Parts ready for pick up at PO 30"
type textarea "x"
type textarea "Parts ready for pick up at PO 301"
type textarea "x"
type textarea "Parts ready for pick up at PO 3014"
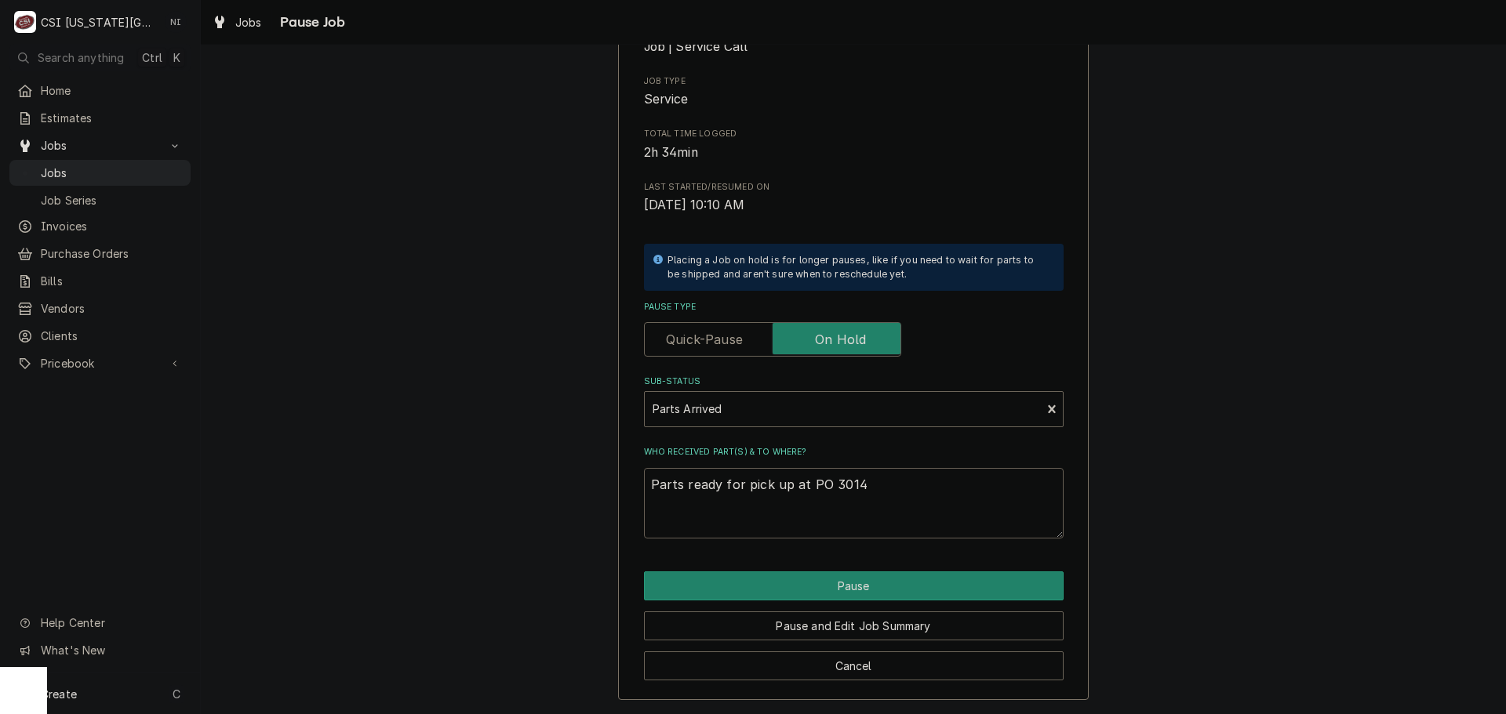
type textarea "x"
type textarea "Parts ready for pick up at PO 30143"
type textarea "x"
type textarea "Parts ready for pick up at PO 301433"
click at [794, 484] on textarea "Parts ready for pick up at PO 301433" at bounding box center [854, 503] width 420 height 71
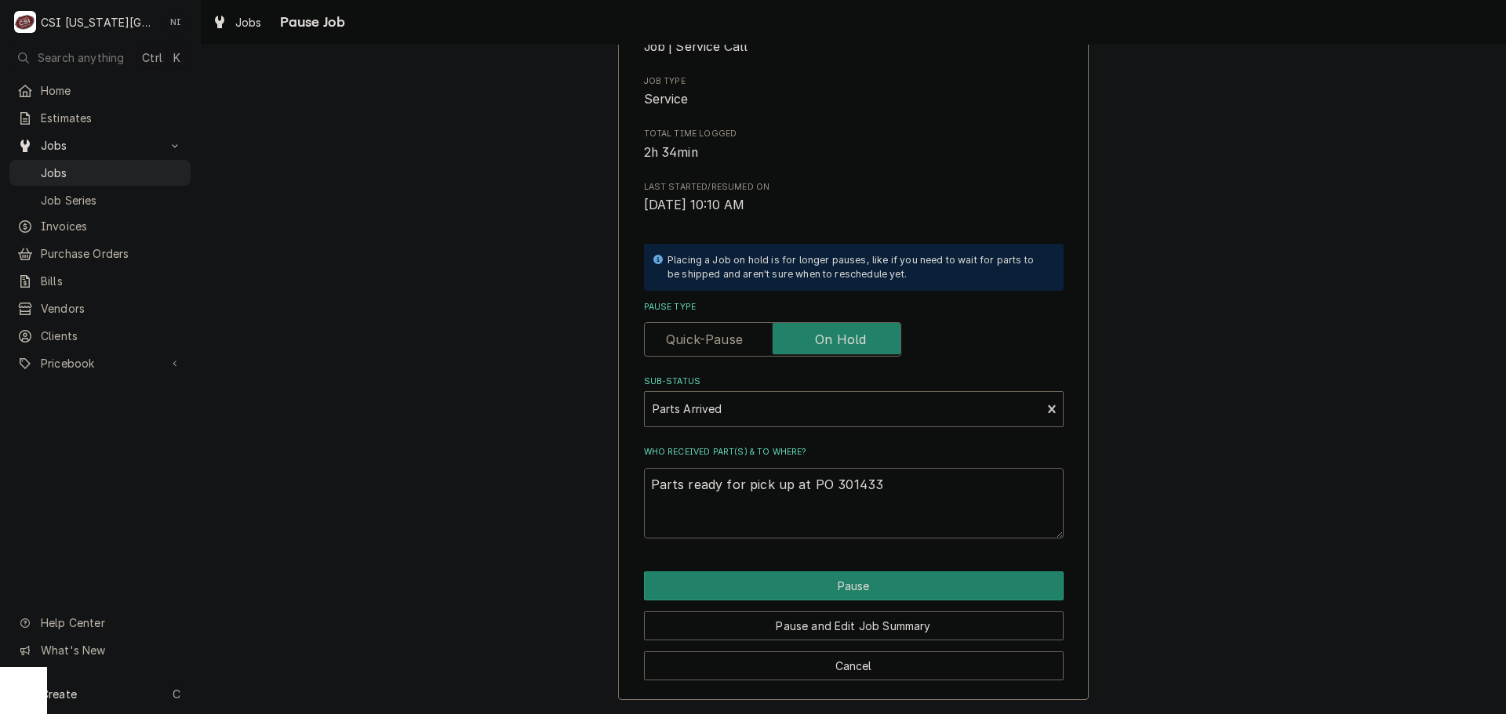
type textarea "x"
type textarea "Parts ready for pick up at PO 301433"
type textarea "x"
type textarea "Parts ready for pick up at H PO 301433"
type textarea "x"
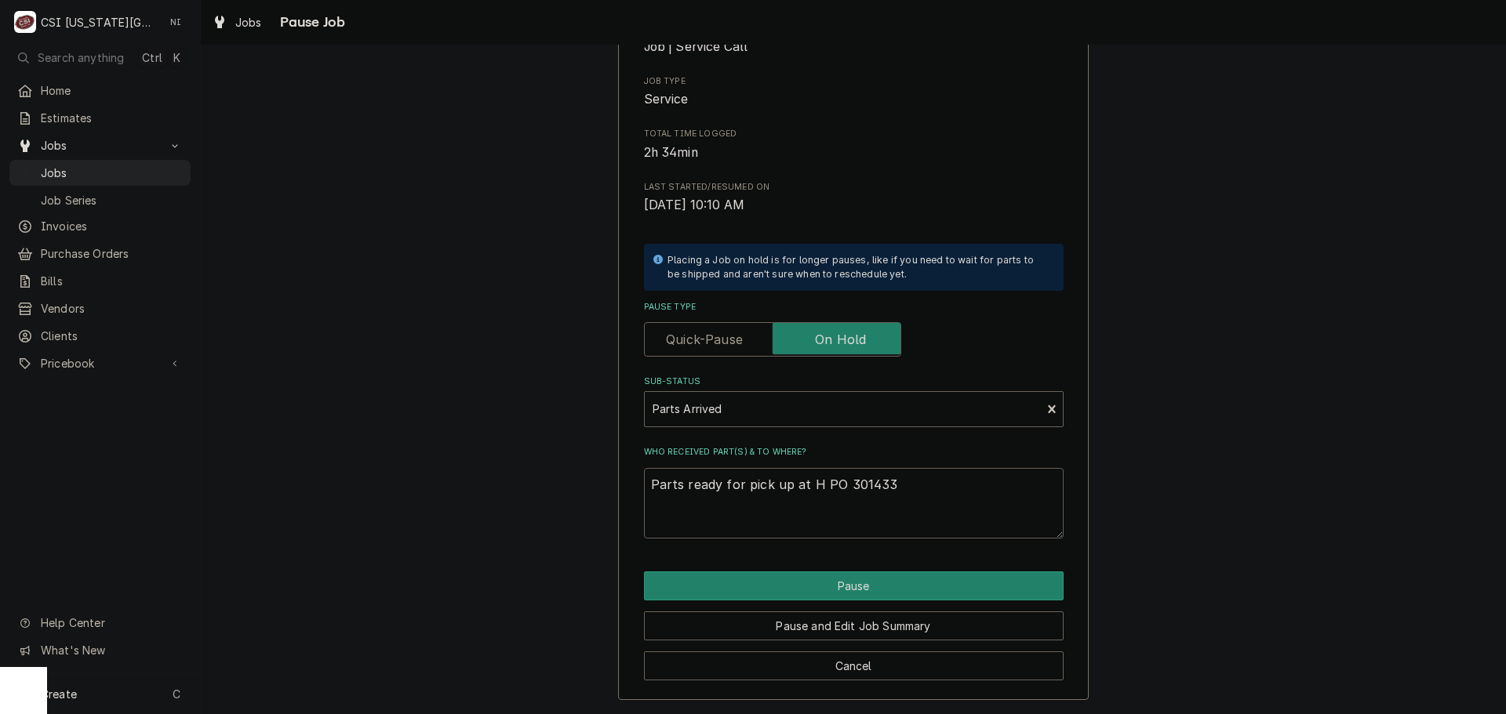
type textarea "Parts ready for pick up at Ho PO 301433"
type textarea "x"
type textarea "Parts ready for pick up at Hos PO 301433"
type textarea "x"
type textarea "Parts ready for pick up at Hosh PO 301433"
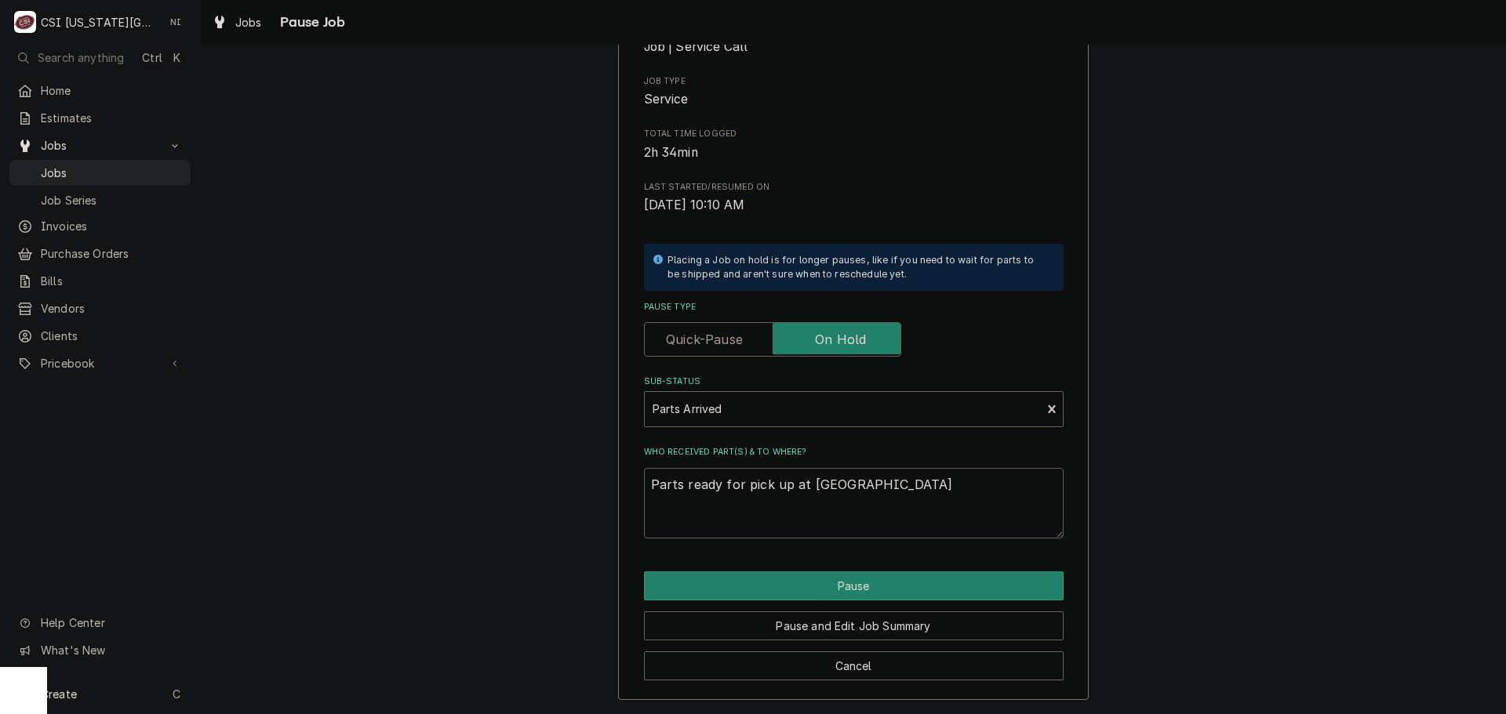
type textarea "x"
type textarea "Parts ready for pick up at Hoshi PO 301433"
click at [812, 587] on button "Pause" at bounding box center [854, 586] width 420 height 29
type textarea "x"
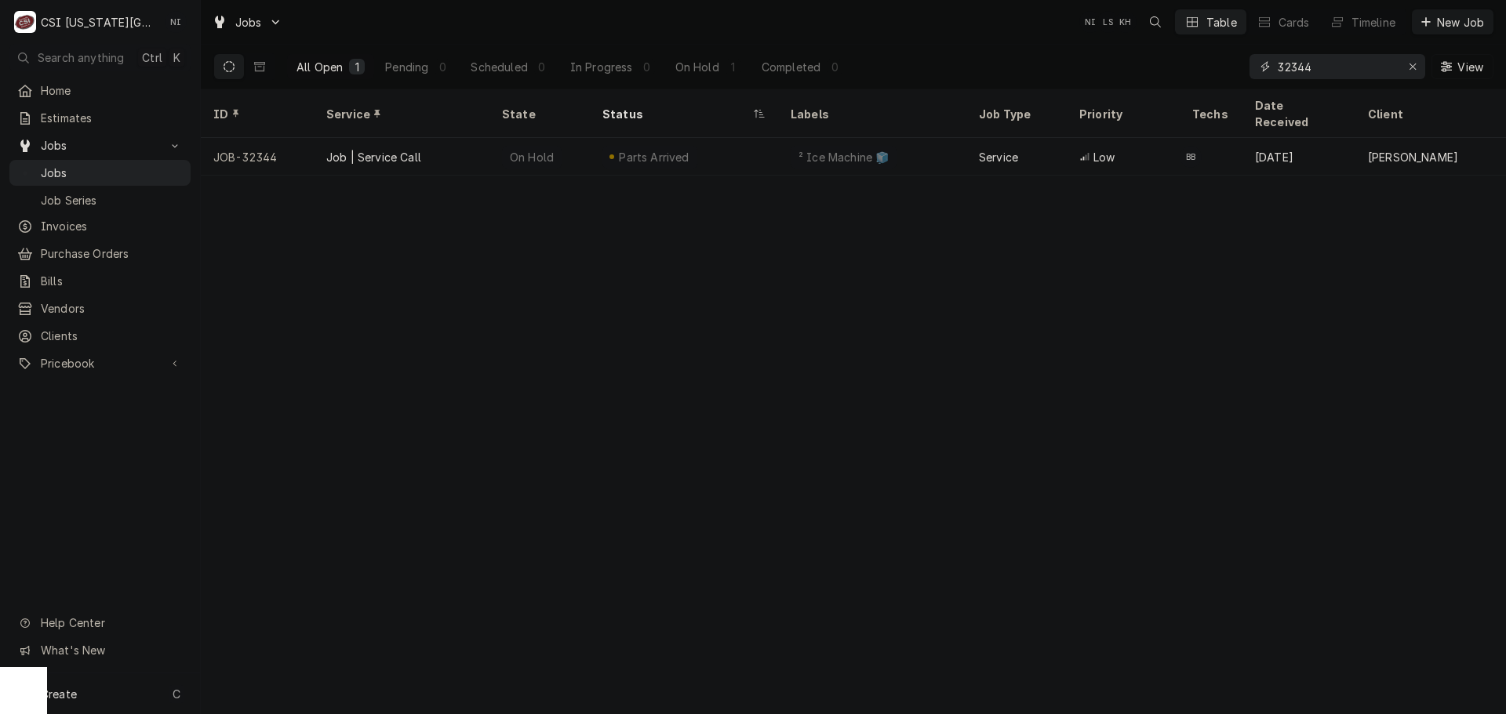
drag, startPoint x: 1318, startPoint y: 67, endPoint x: 1121, endPoint y: 72, distance: 197.7
click at [1121, 72] on div "All Open 1 Pending 0 Scheduled 0 In Progress 0 On Hold 1 Completed 0 32344 View" at bounding box center [853, 67] width 1280 height 44
type input "32365"
click at [933, 138] on div "² Hold & Warm ♨️" at bounding box center [872, 157] width 188 height 38
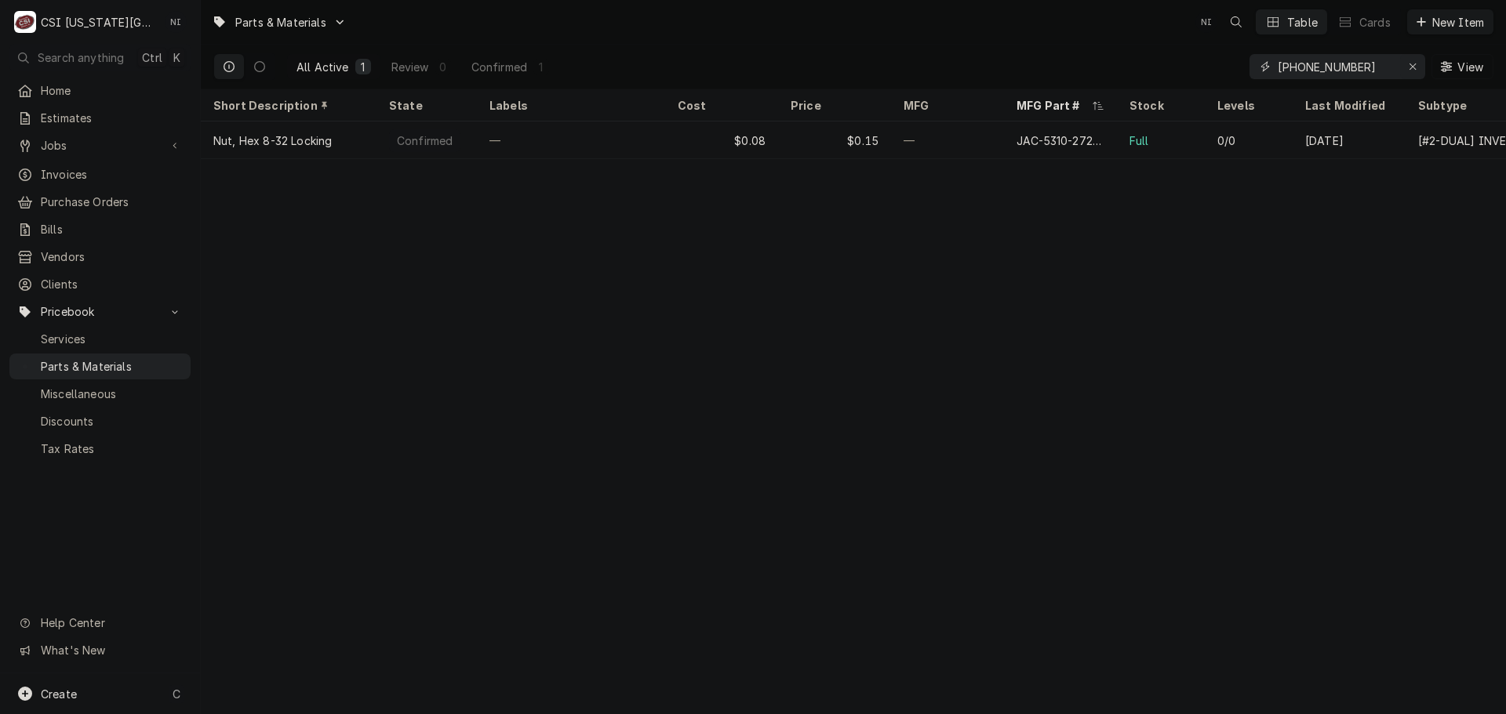
click at [1410, 67] on icon "Erase input" at bounding box center [1413, 66] width 9 height 11
paste input "RPC13-237"
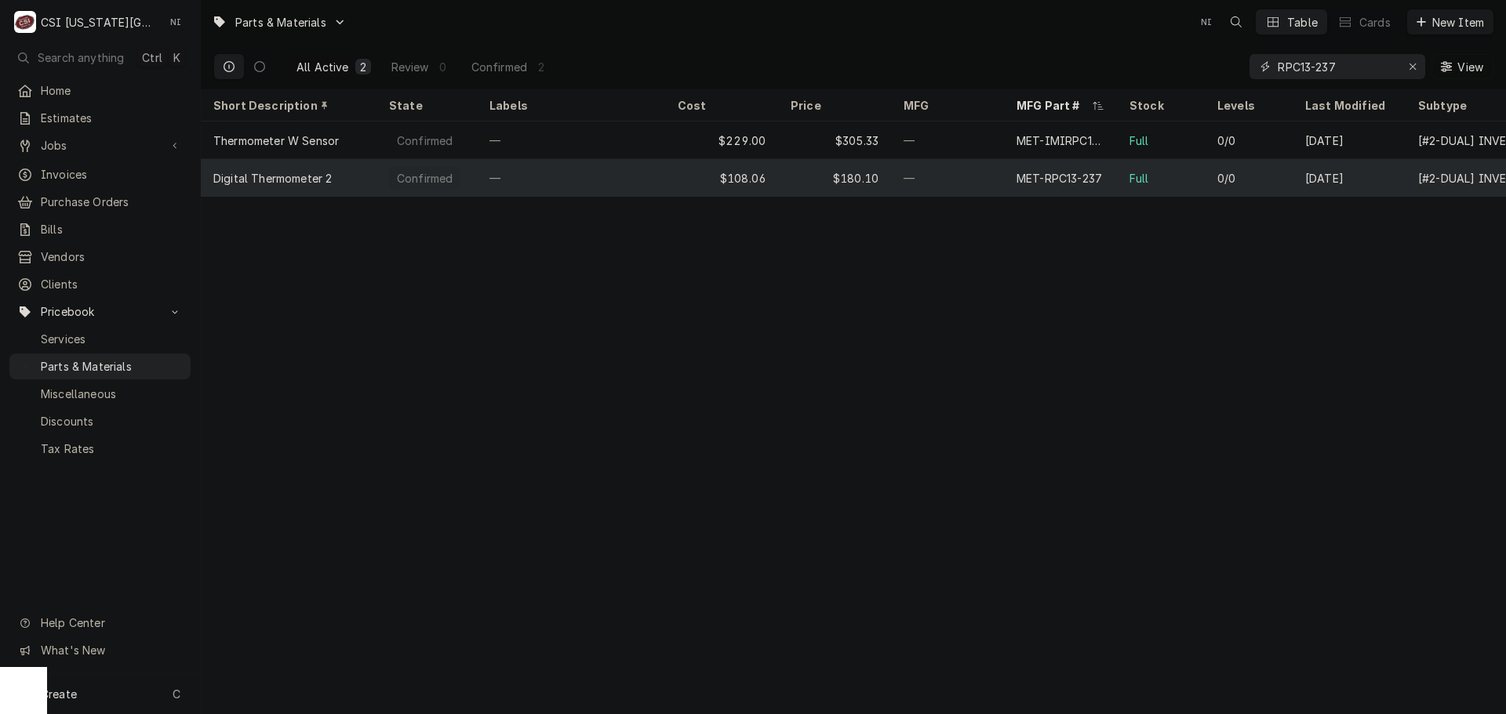
type input "RPC13-237"
click at [864, 184] on div "$180.10" at bounding box center [834, 178] width 113 height 38
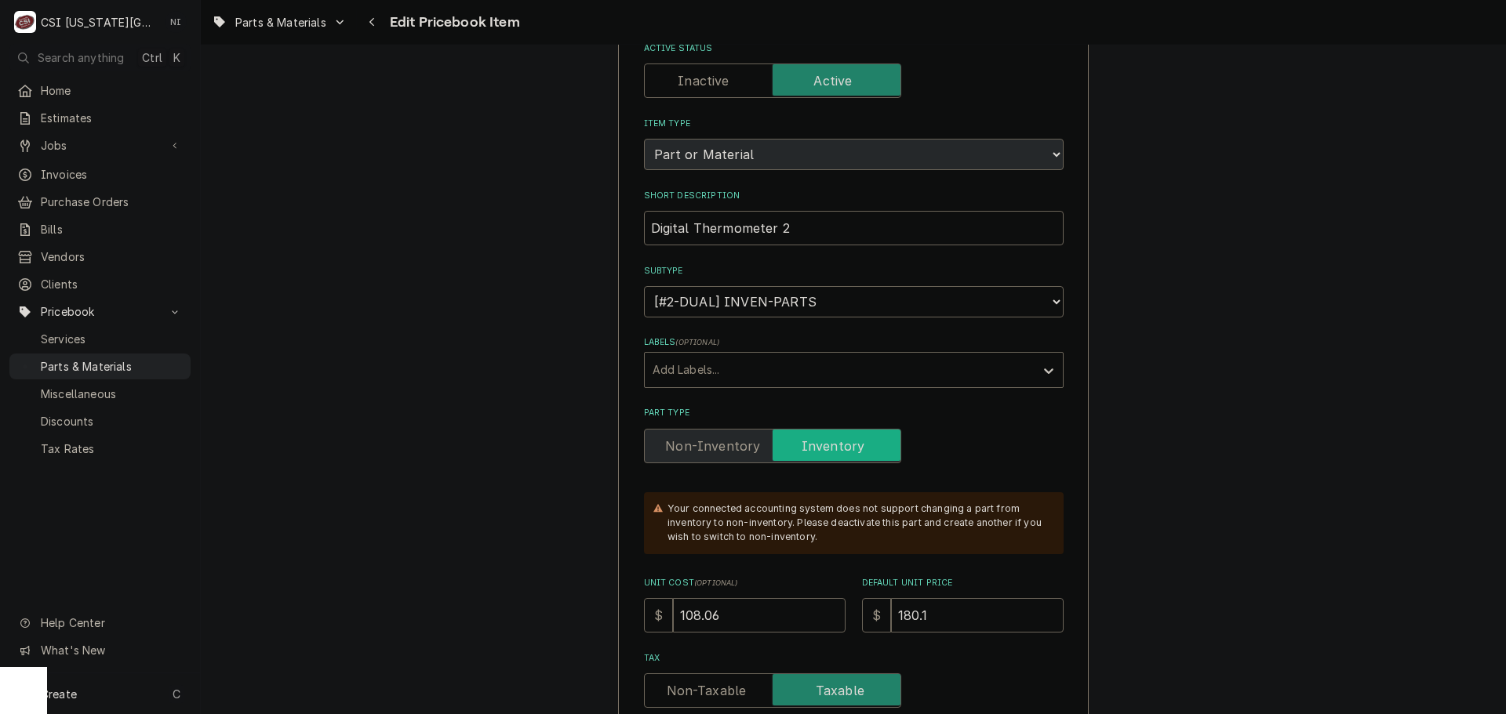
scroll to position [314, 0]
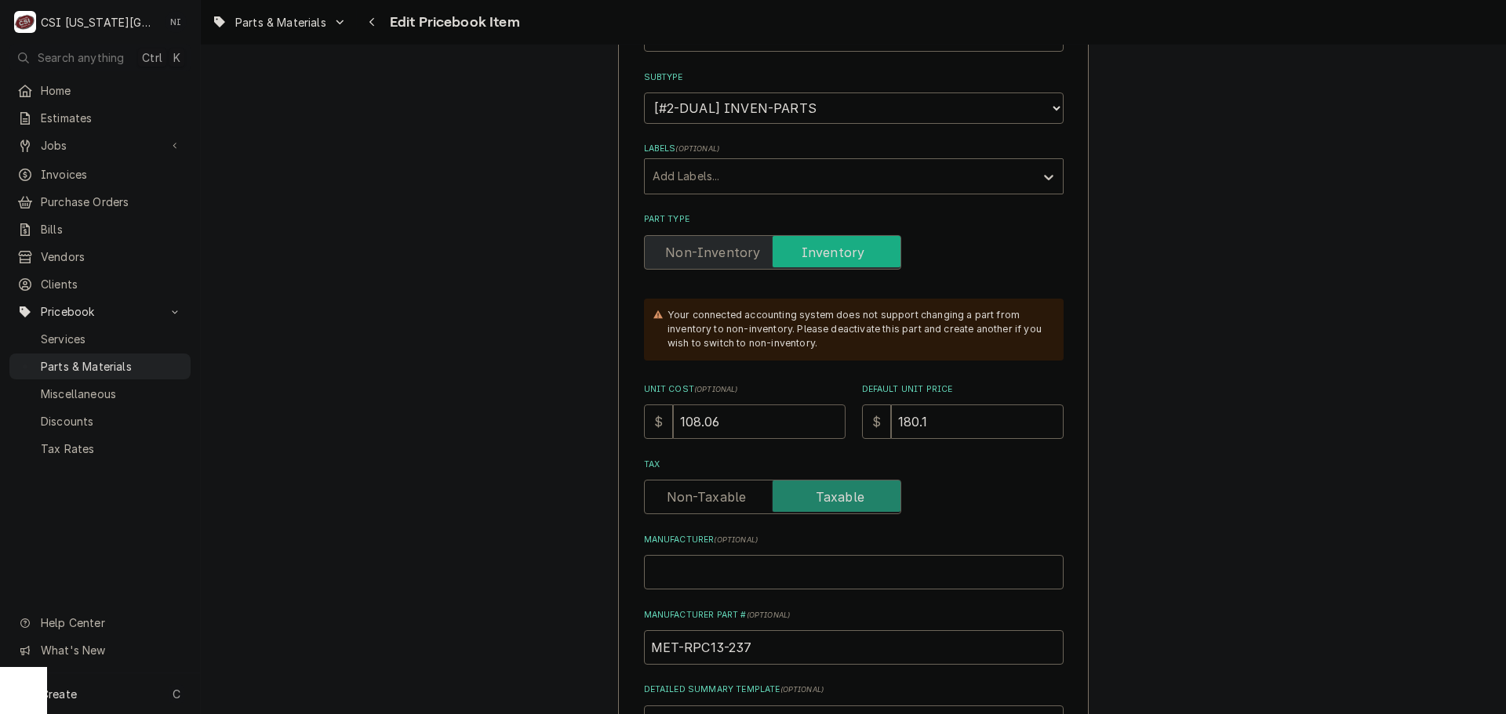
drag, startPoint x: 732, startPoint y: 424, endPoint x: 454, endPoint y: 414, distance: 277.8
type textarea "x"
type input "15"
type textarea "x"
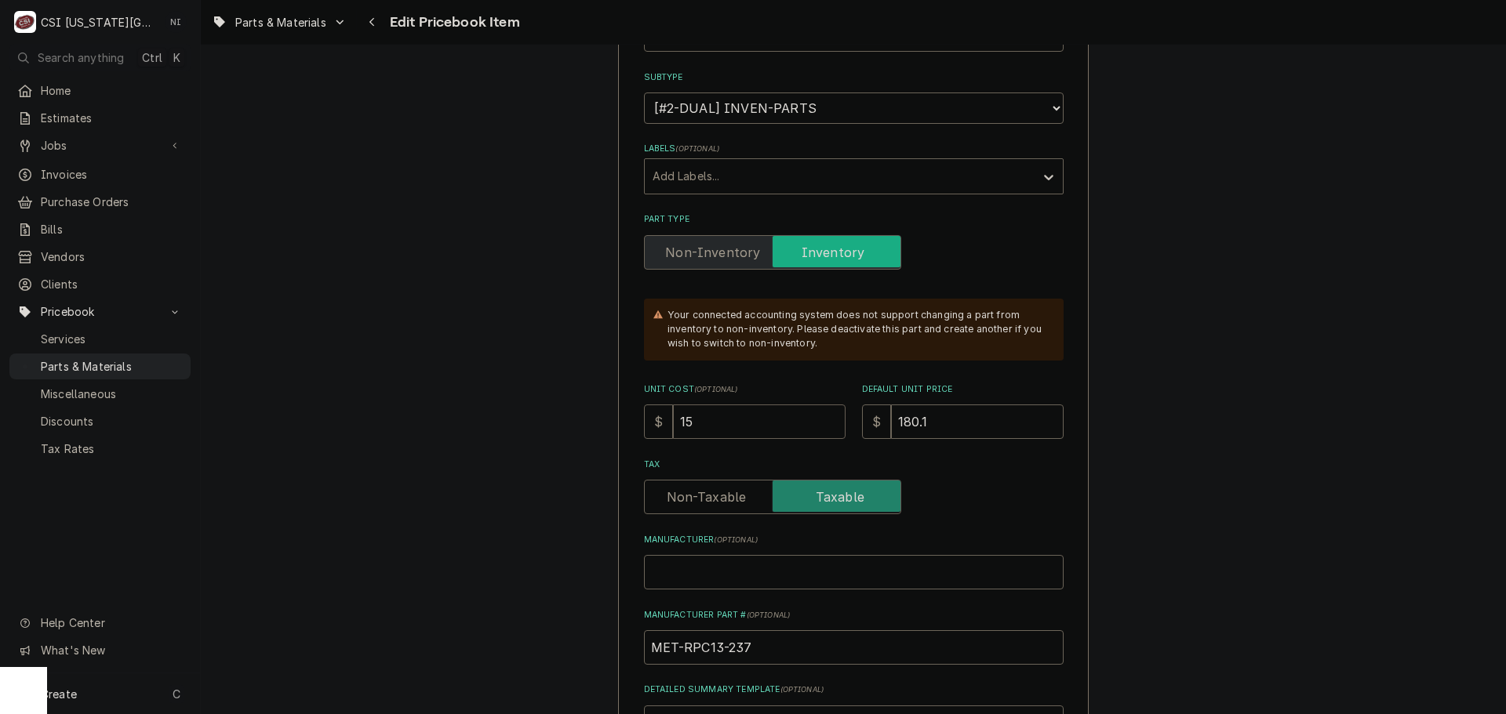
type input "154"
type textarea "x"
type input "154.9"
type textarea "x"
type input "154.98"
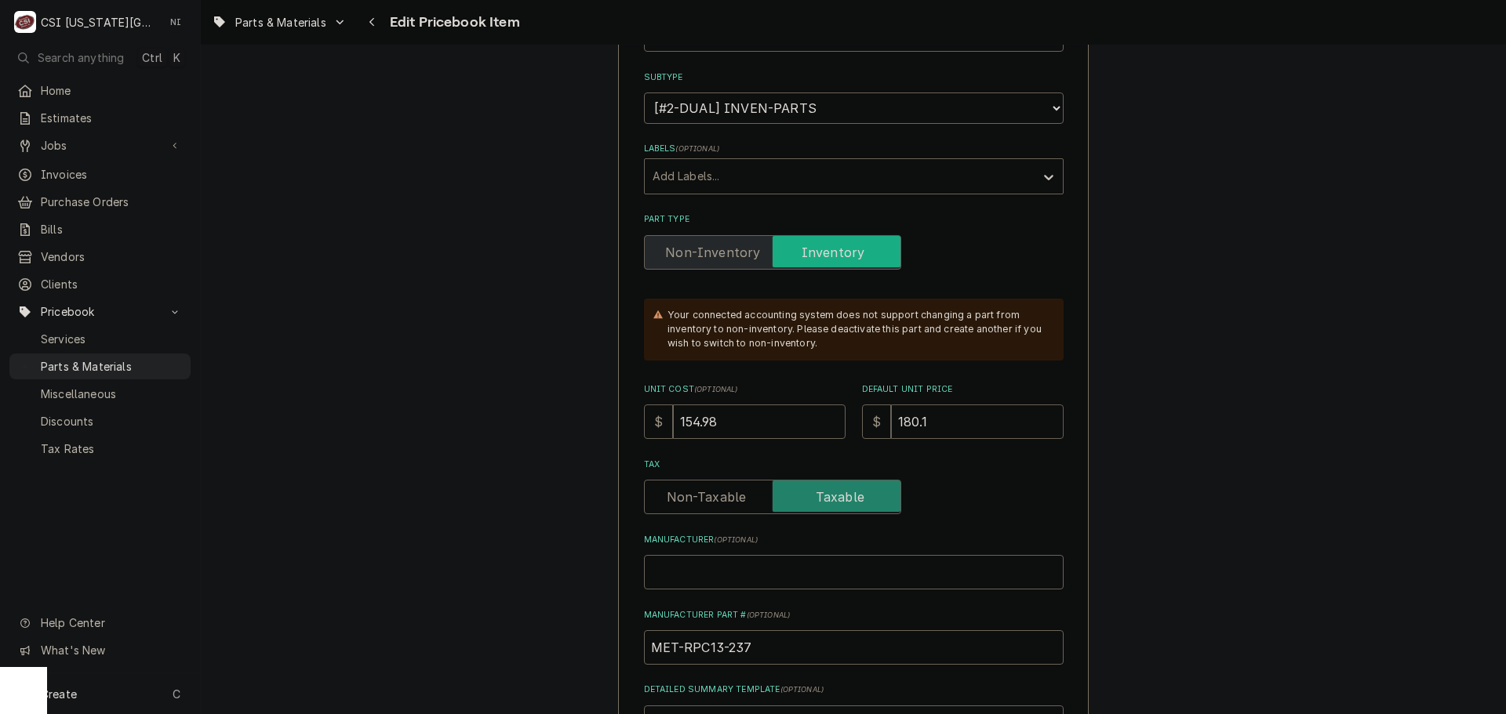
type textarea "x"
type input "2"
type textarea "x"
type input "24"
type textarea "x"
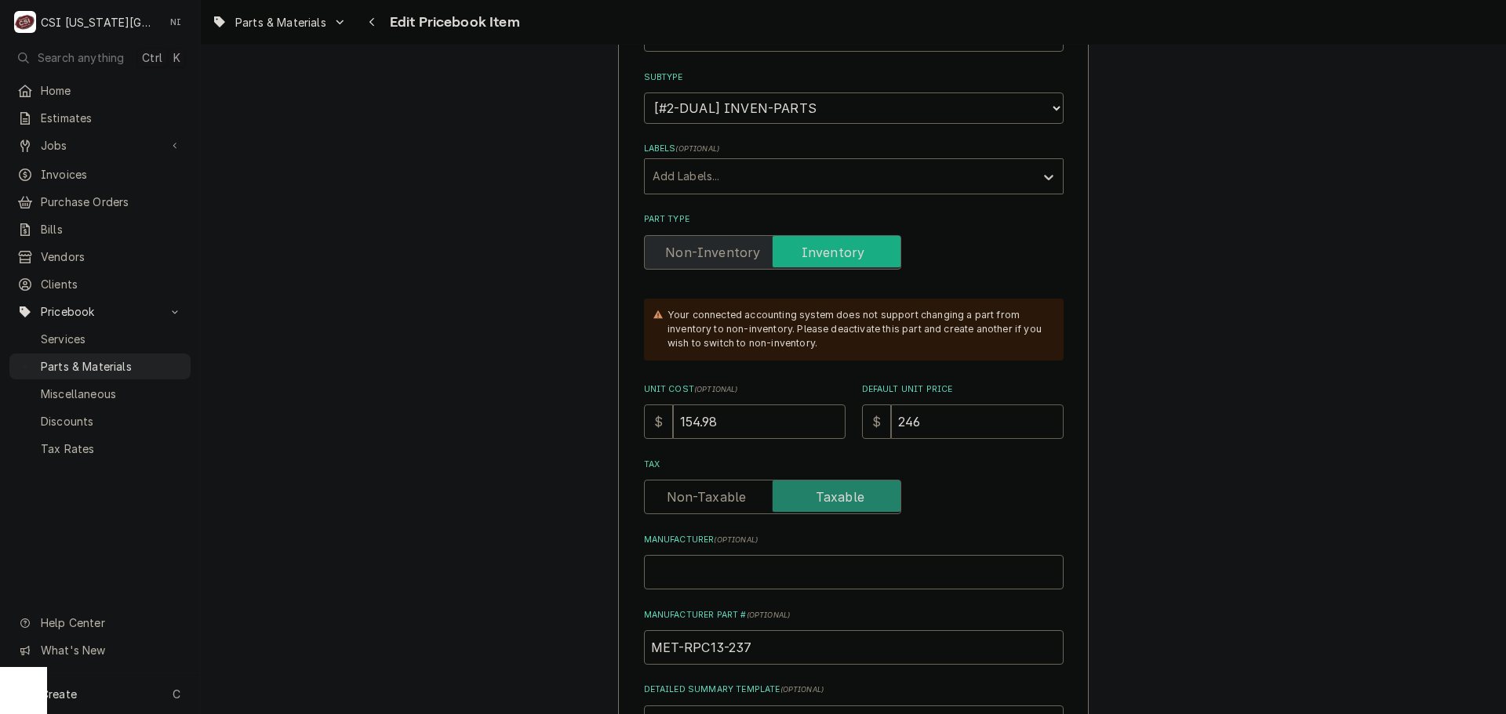
type input "246.0"
type textarea "x"
type input "246.00"
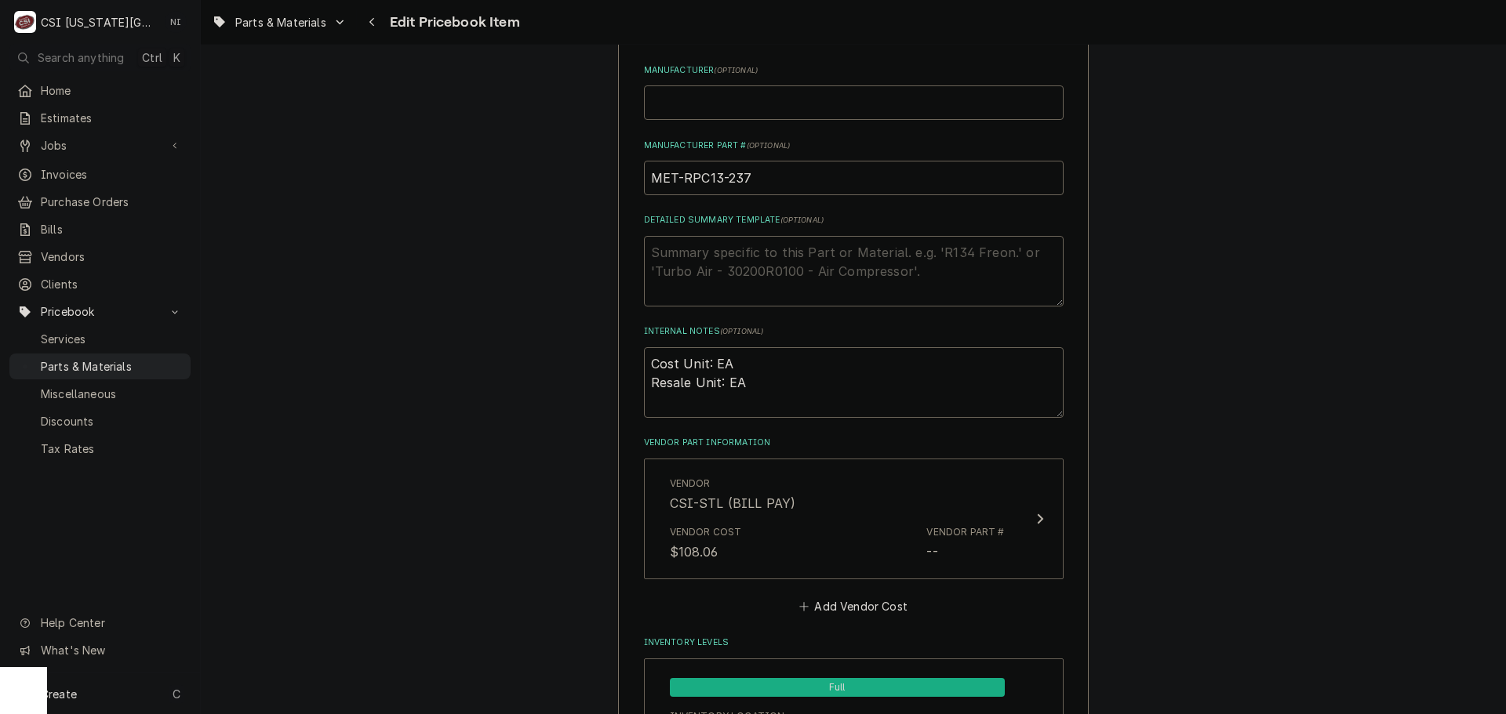
scroll to position [784, 0]
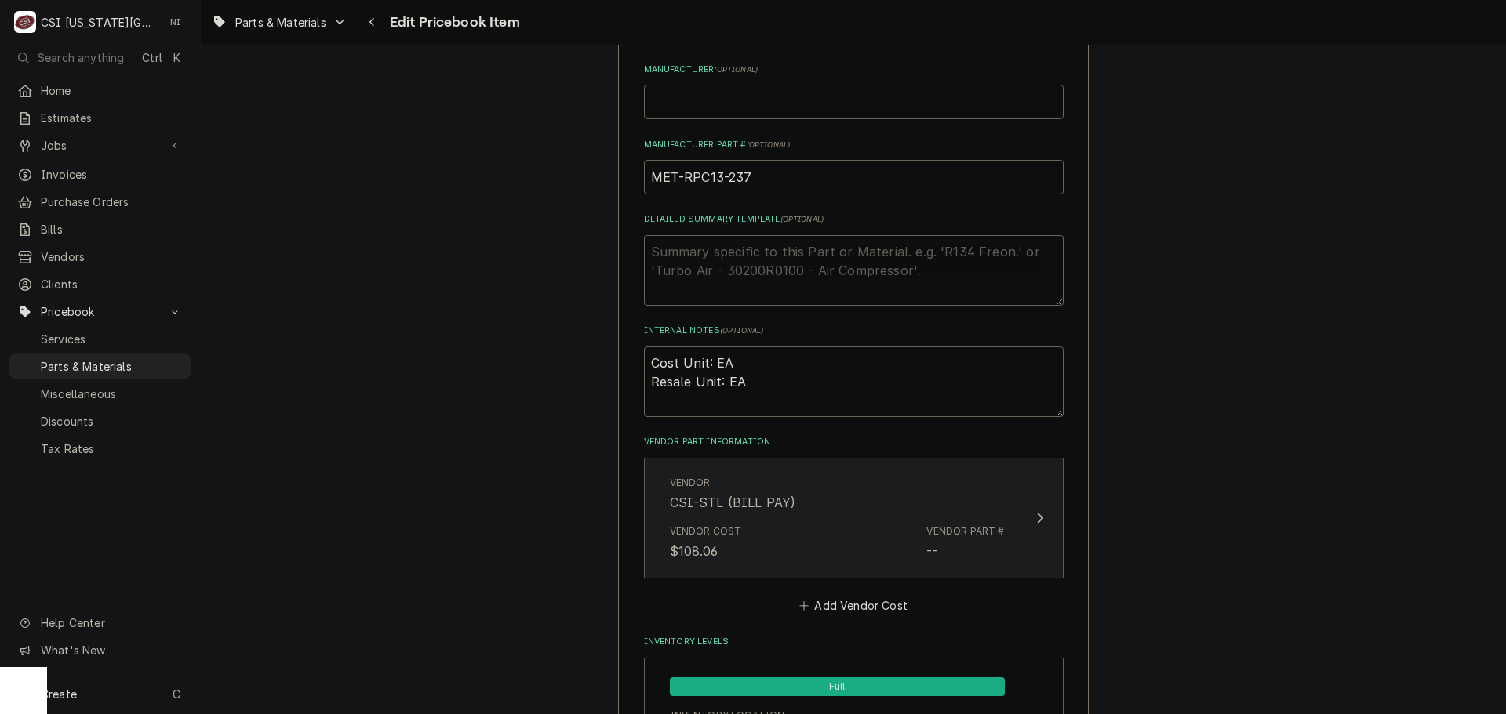
click at [835, 550] on div "Vendor Cost $108.06 Vendor Part # --" at bounding box center [837, 542] width 335 height 49
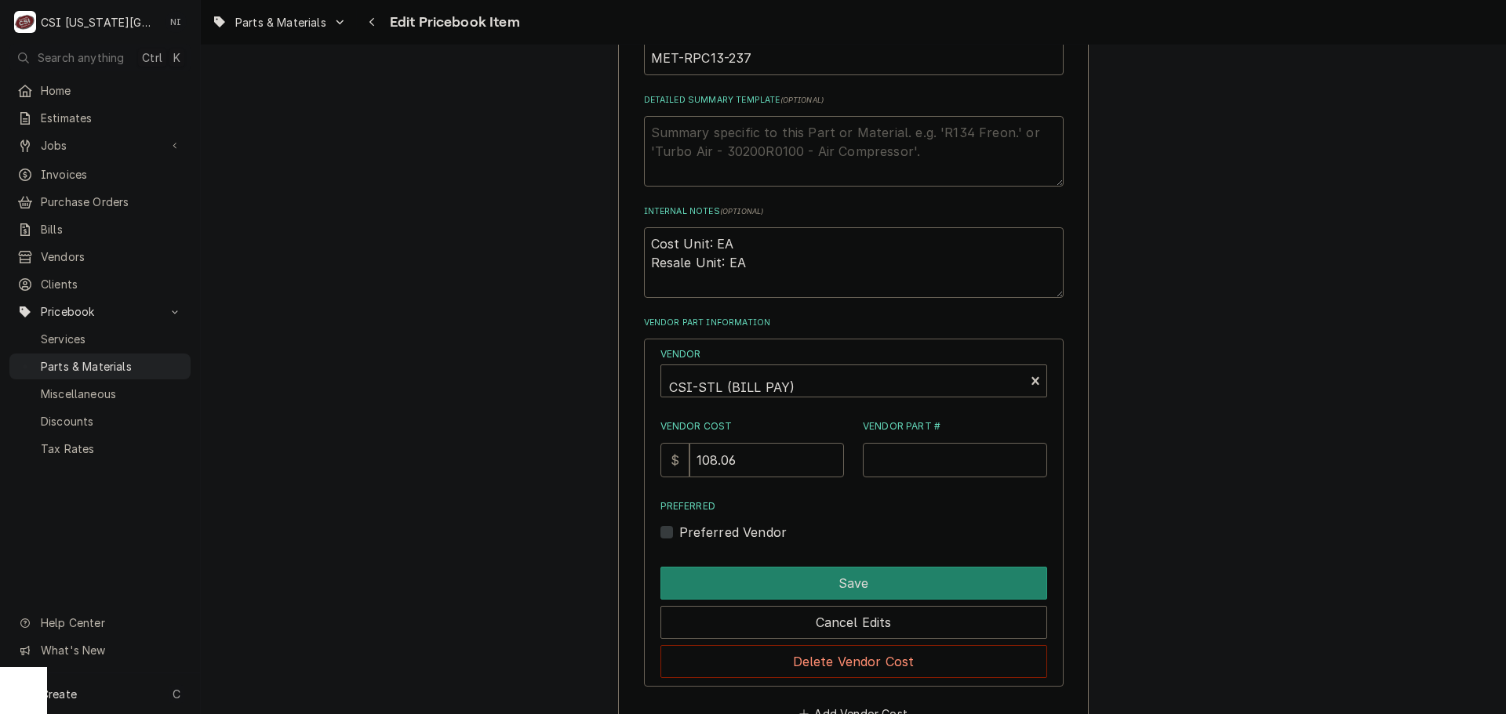
scroll to position [1098, 0]
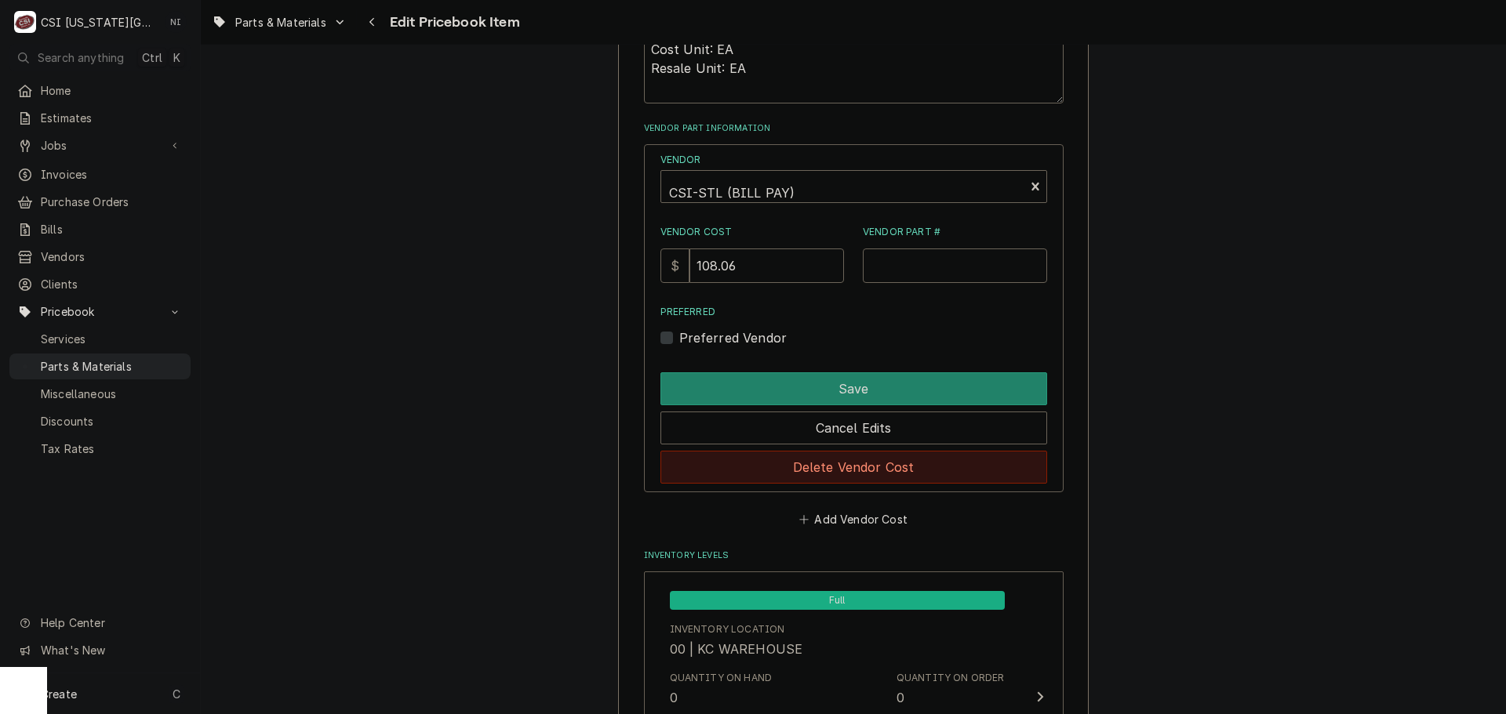
click at [881, 455] on button "Delete Vendor Cost" at bounding box center [853, 467] width 387 height 33
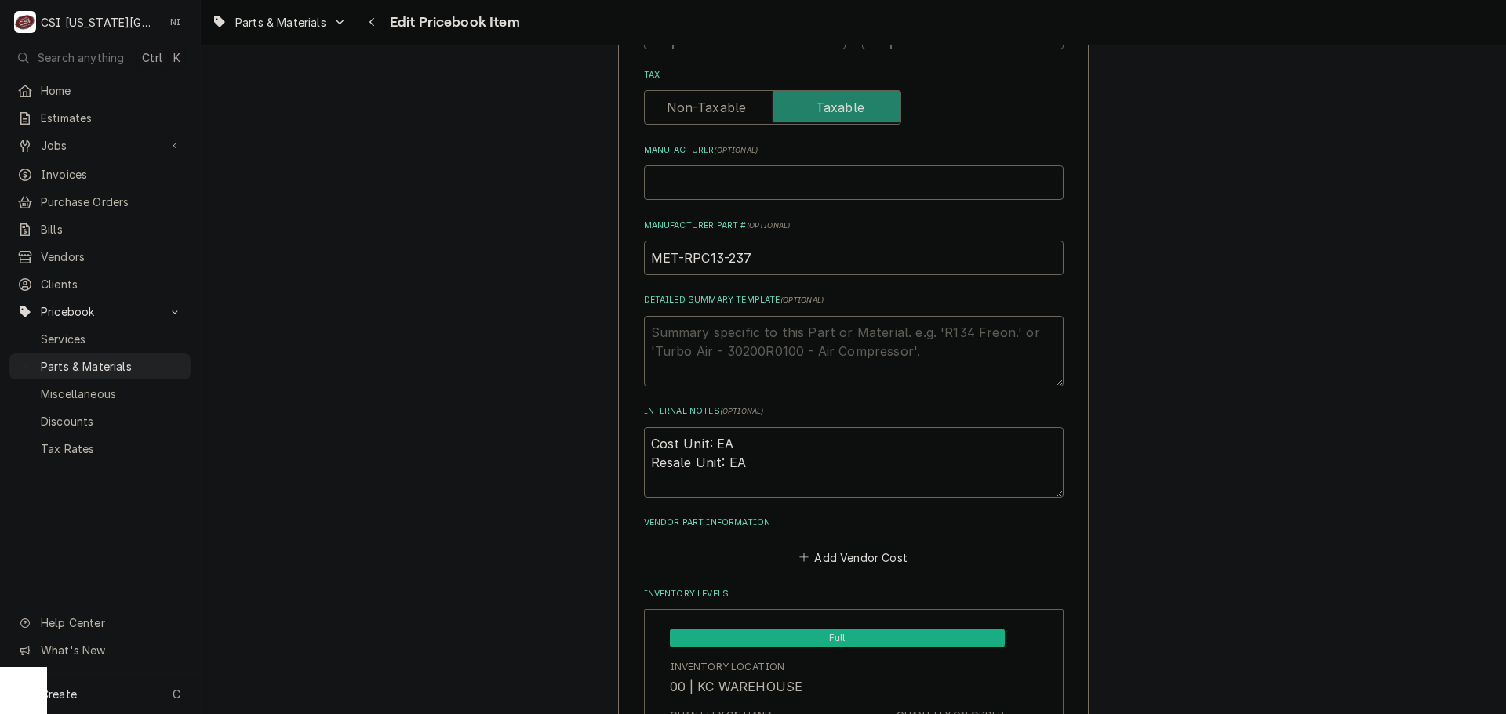
scroll to position [546, 0]
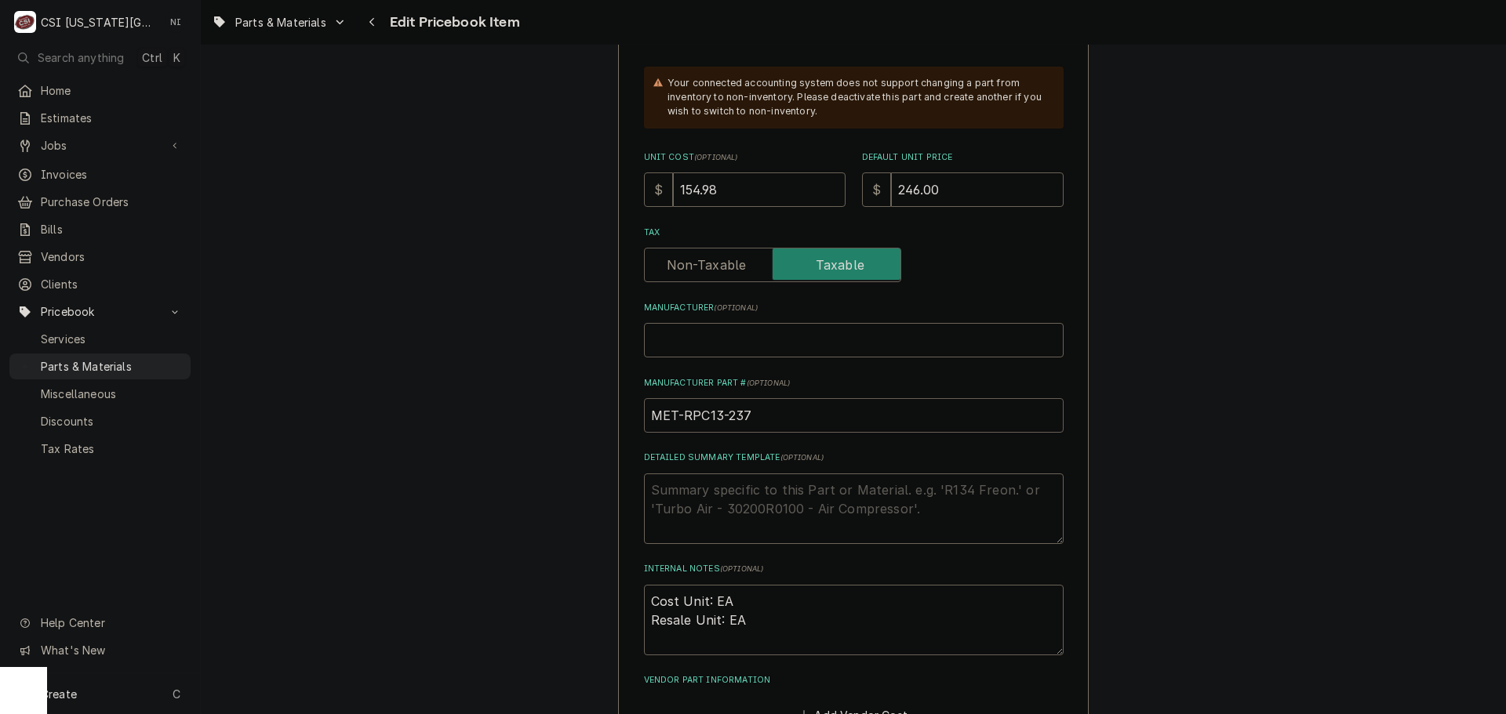
drag, startPoint x: 602, startPoint y: 435, endPoint x: 489, endPoint y: 442, distance: 113.9
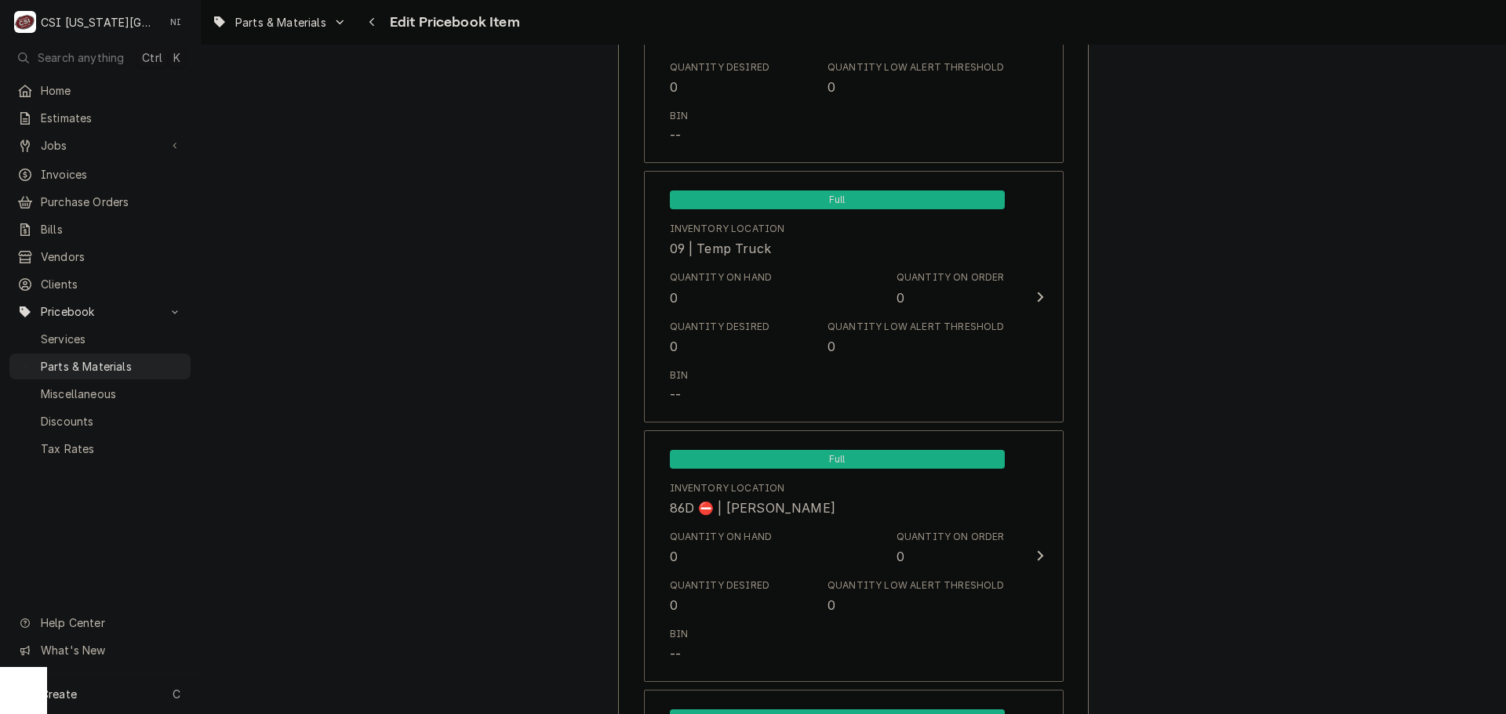
scroll to position [15461, 0]
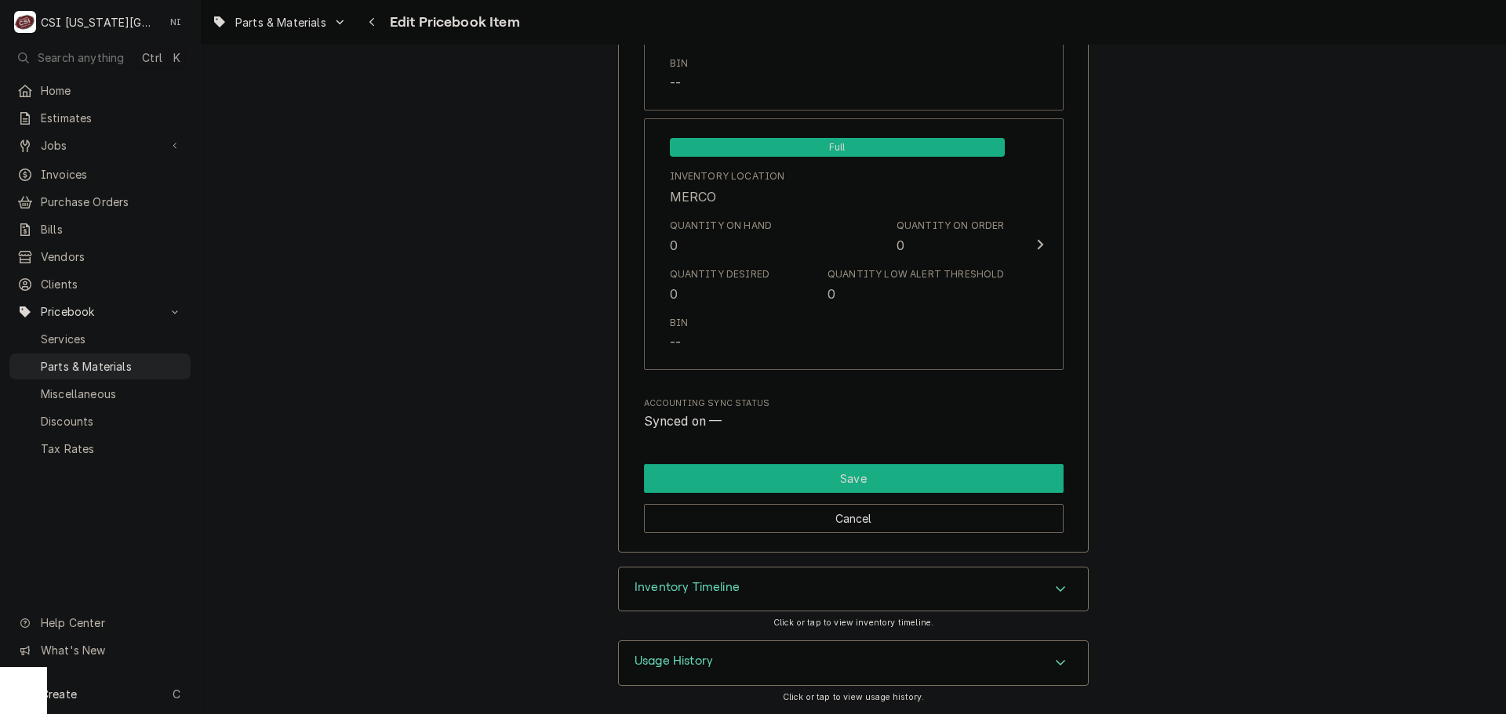
click at [993, 489] on button "Save" at bounding box center [854, 478] width 420 height 29
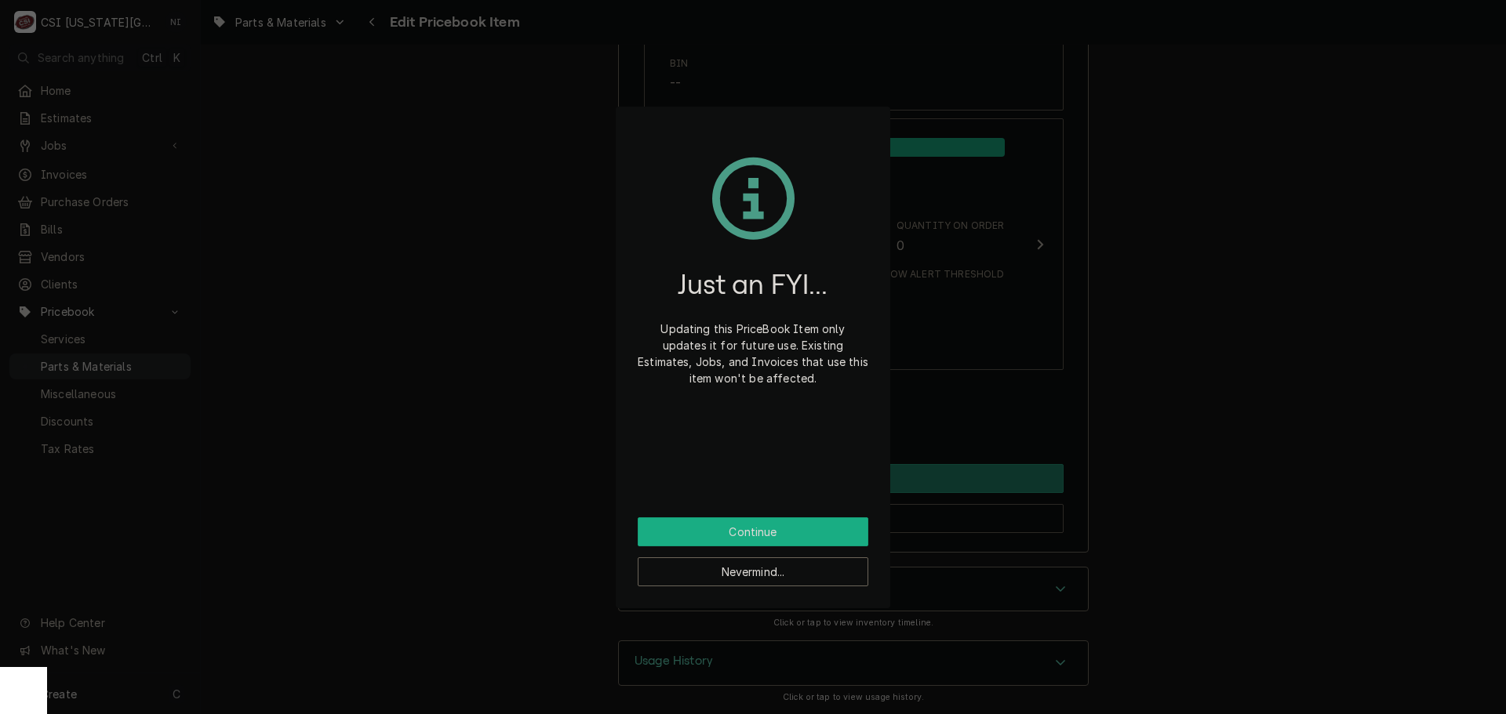
click at [740, 536] on button "Continue" at bounding box center [753, 532] width 231 height 29
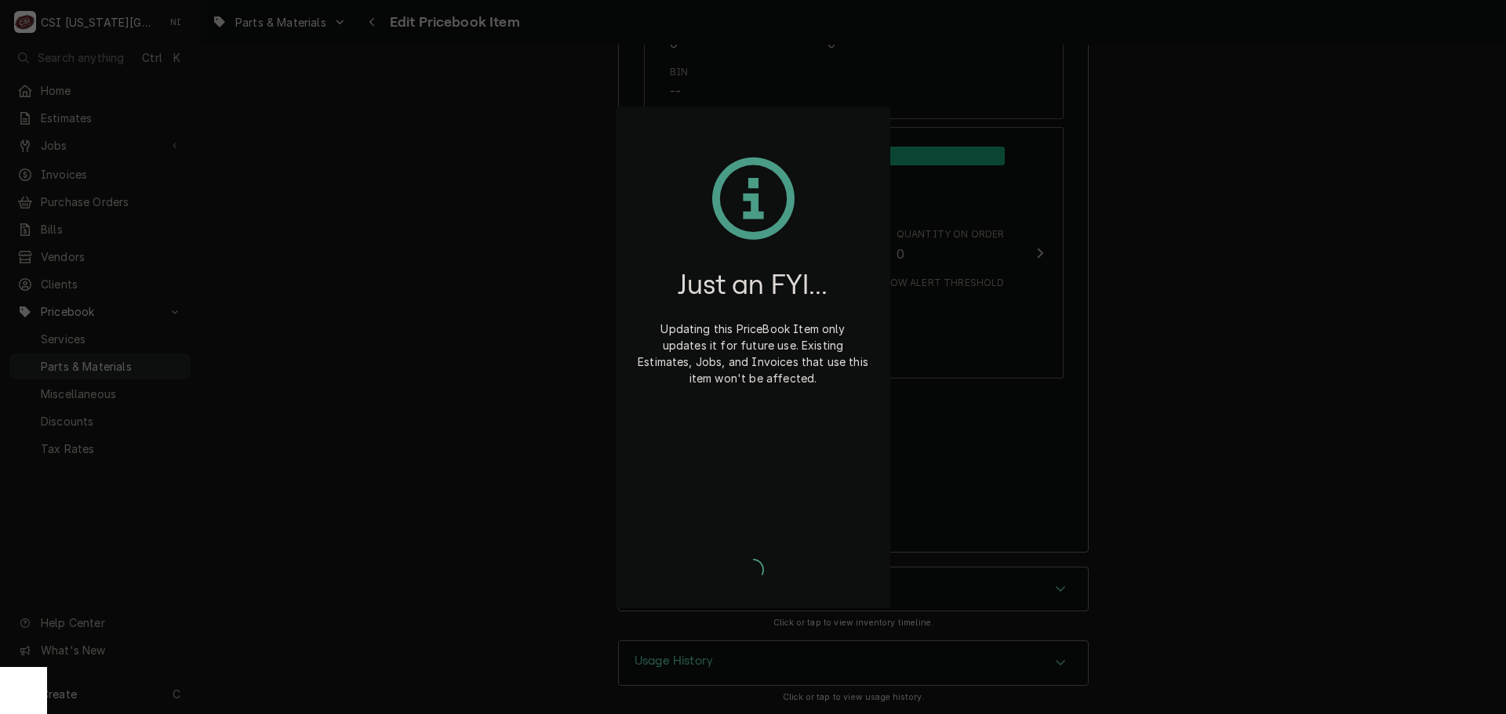
type textarea "x"
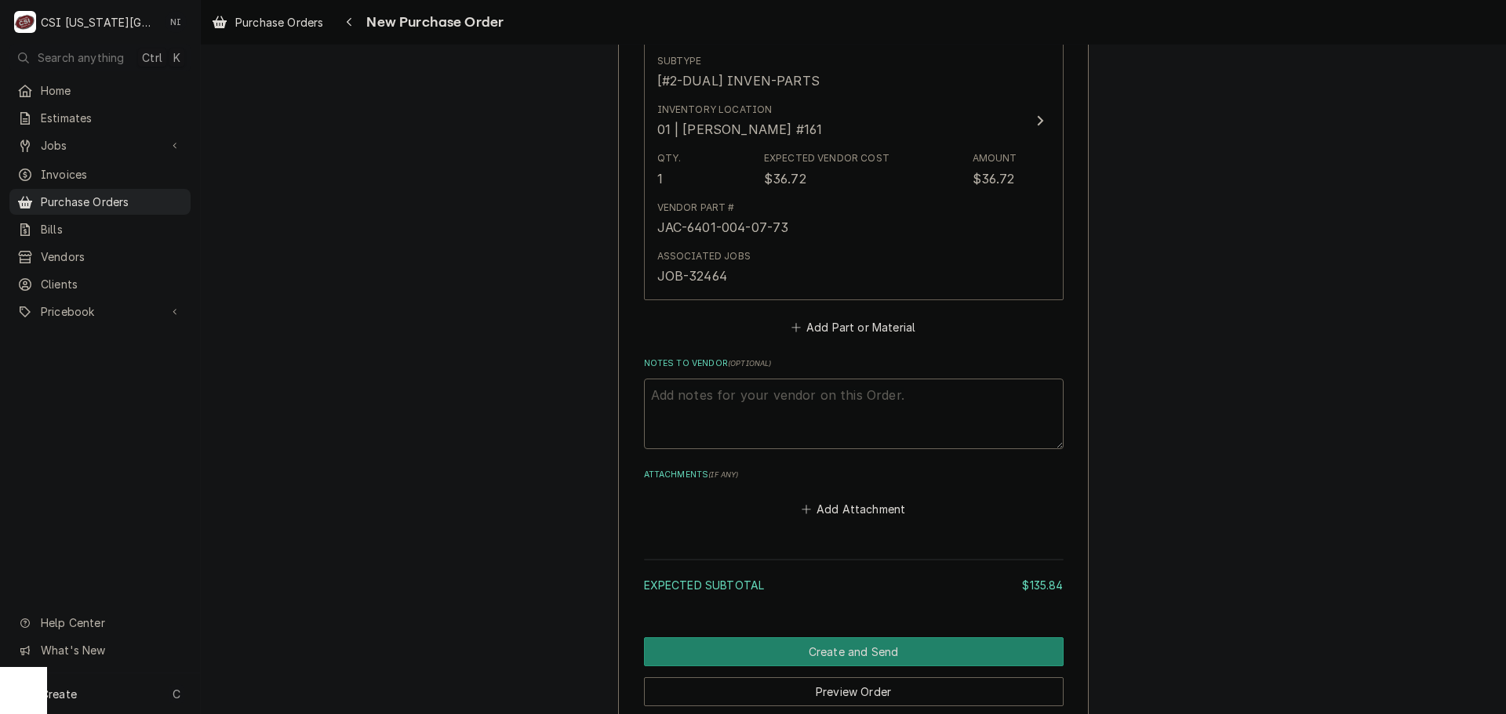
scroll to position [1992, 0]
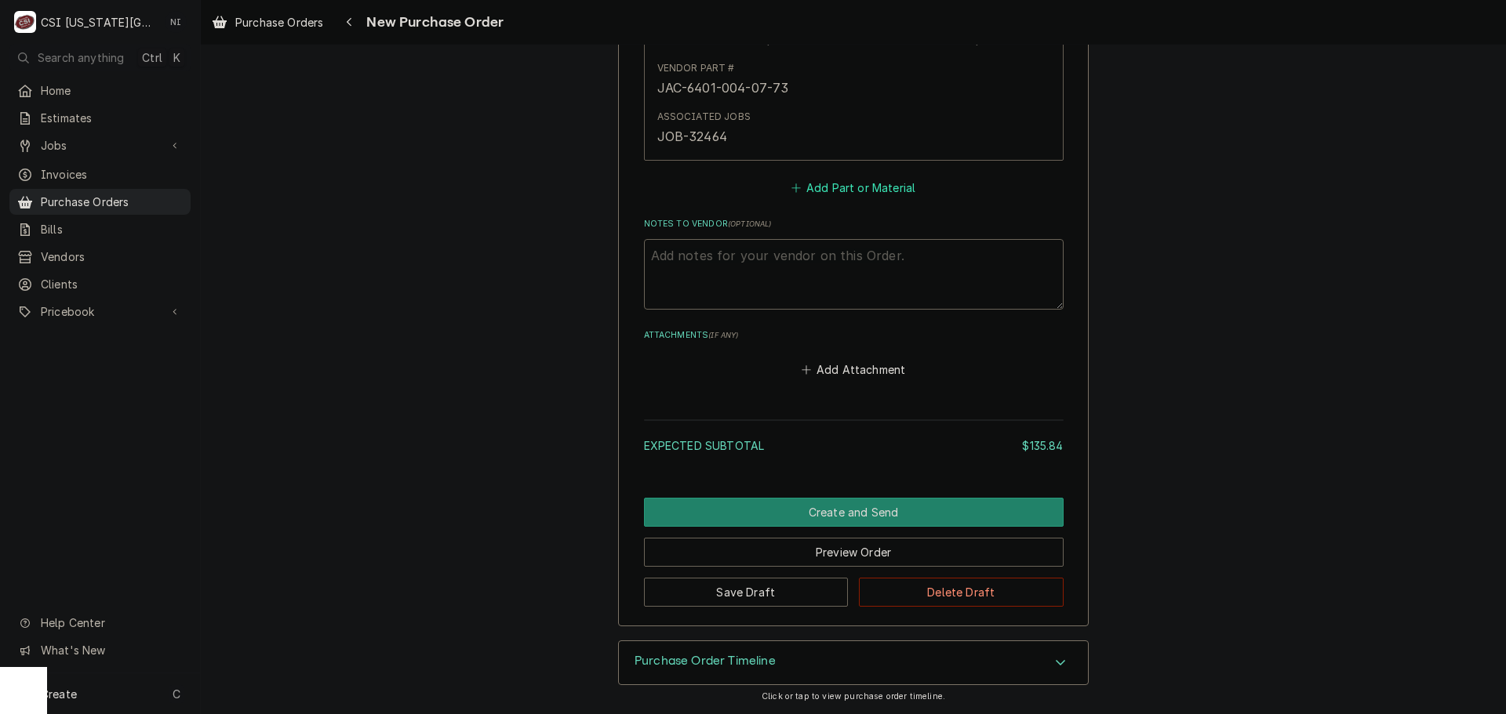
click at [835, 187] on button "Add Part or Material" at bounding box center [852, 187] width 129 height 22
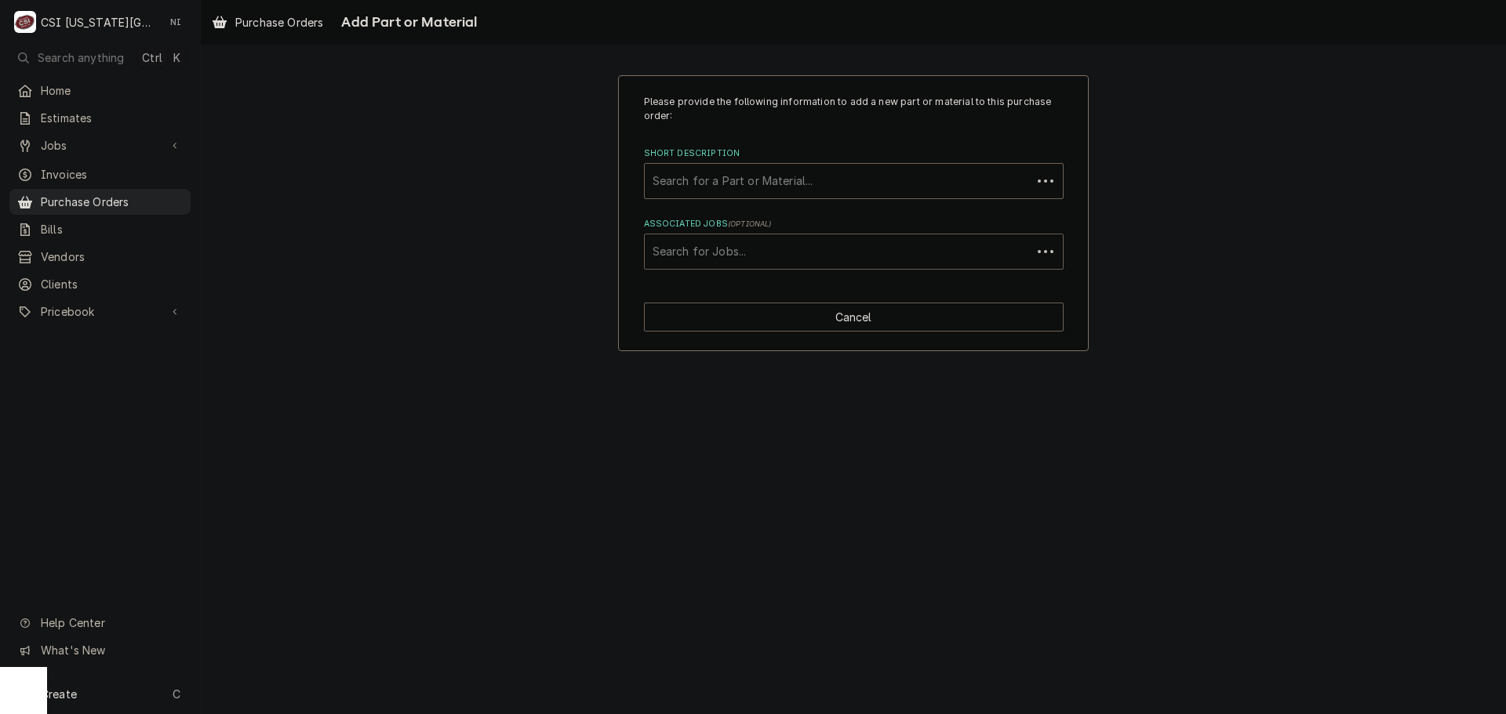
click at [760, 248] on div "Associated Jobs" at bounding box center [838, 252] width 371 height 28
type input "32365"
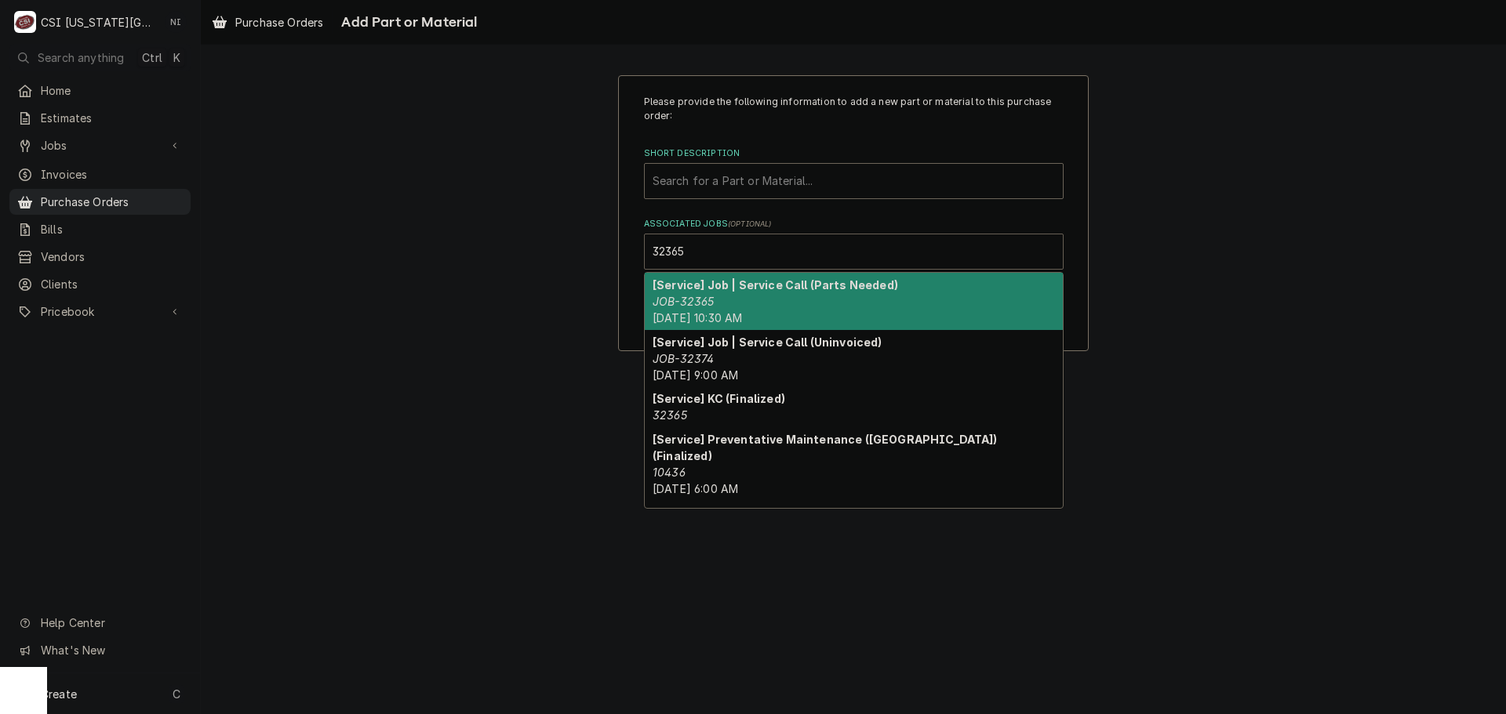
click at [750, 297] on div "[Service] Job | Service Call (Parts Needed) JOB-32365 Thu, Sep 4th, 2025 - 10:3…" at bounding box center [854, 301] width 418 height 57
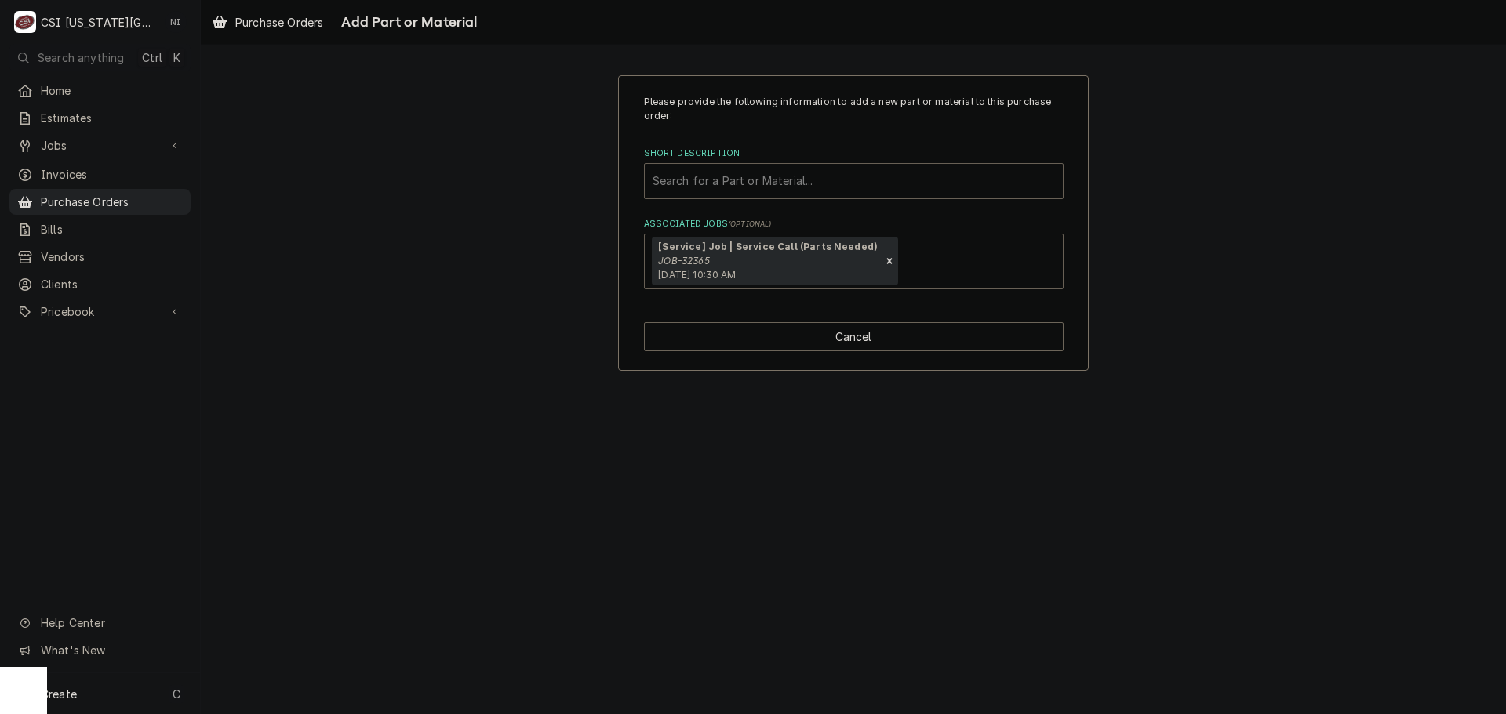
click at [764, 171] on div "Short Description" at bounding box center [854, 181] width 402 height 28
paste input "MET-RPC13-237"
type input "MET-RPC13-237"
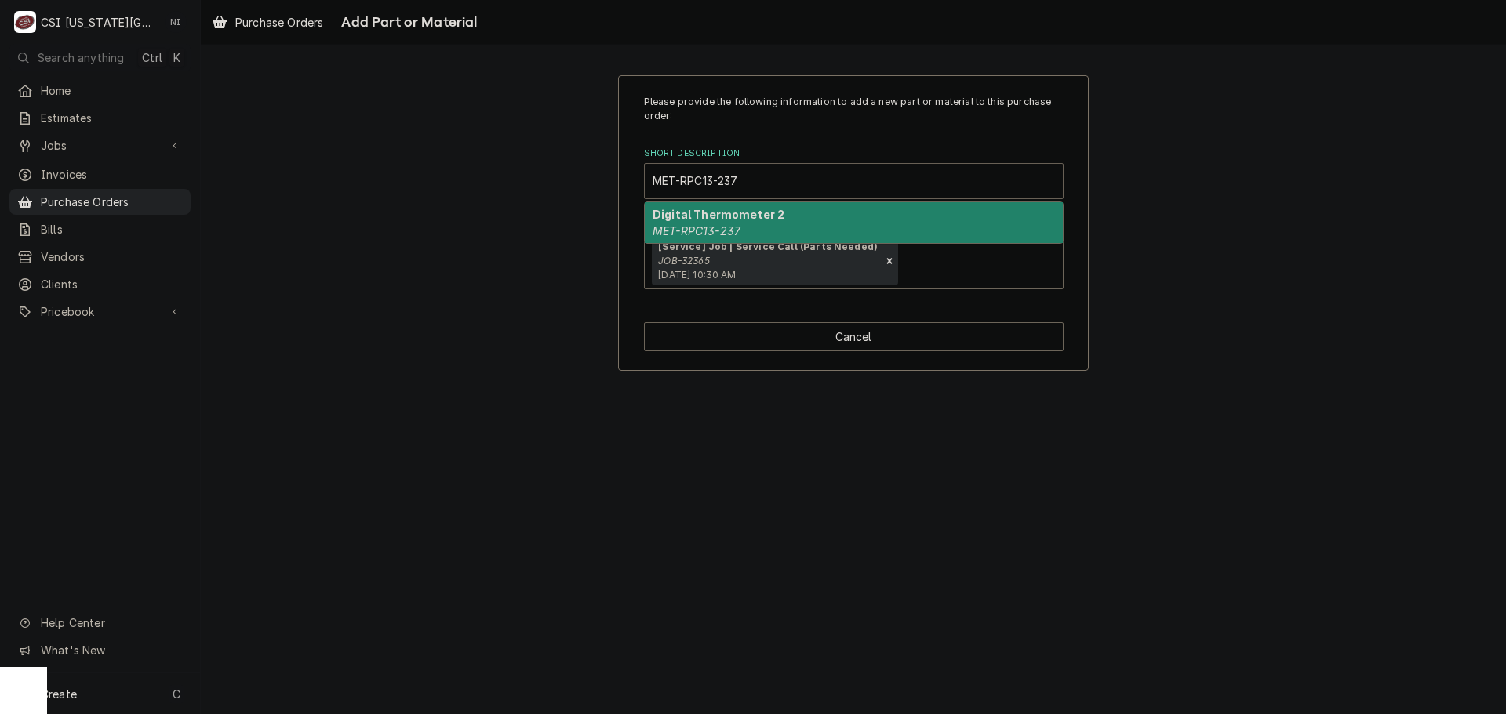
click at [713, 231] on em "MET-RPC13-237" at bounding box center [697, 230] width 88 height 13
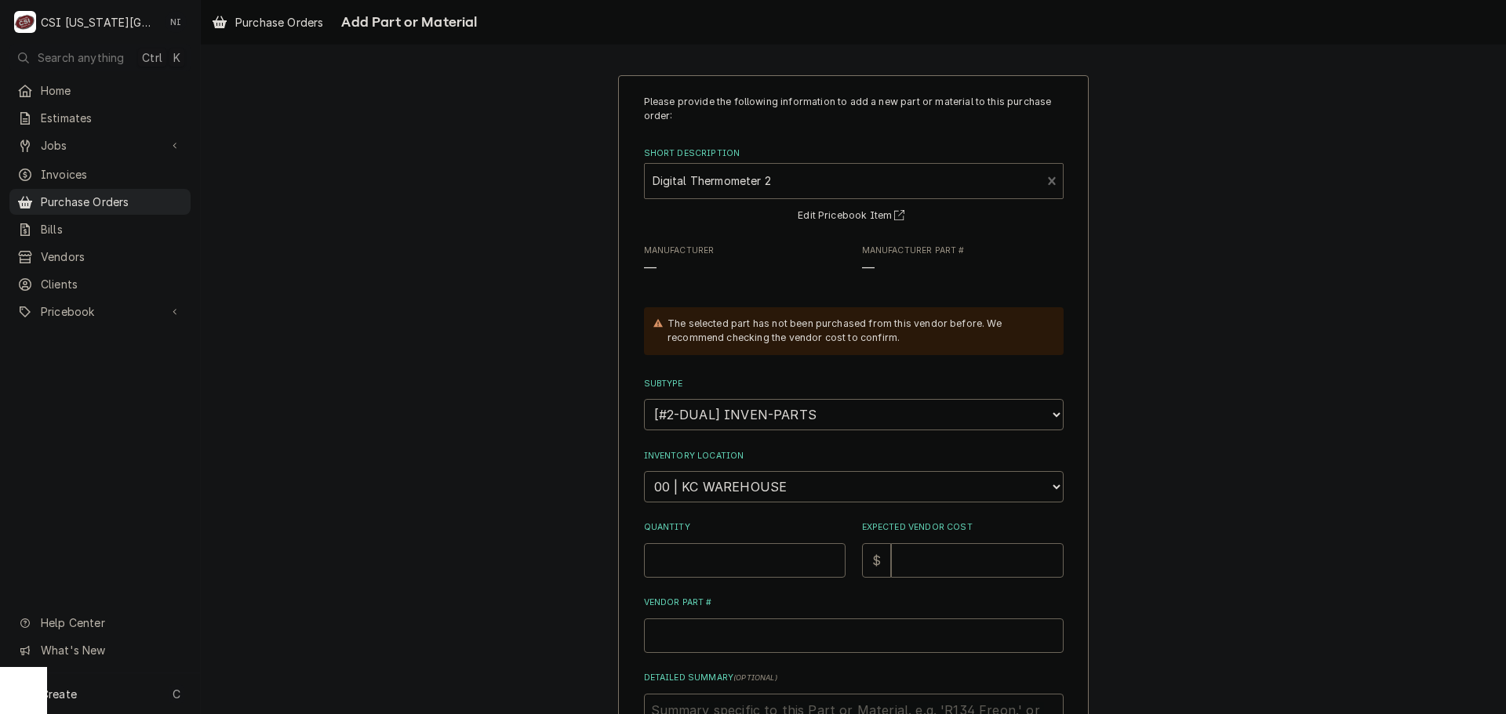
type textarea "x"
click at [734, 493] on select "Choose a location... 00 | KC WAREHOUSE 00 | MAIN WAREHOUSE 01 | BRIAN BREAZIER …" at bounding box center [854, 486] width 420 height 31
select select "2760"
click at [644, 471] on select "Choose a location... 00 | KC WAREHOUSE 00 | MAIN WAREHOUSE 01 | BRIAN BREAZIER …" at bounding box center [854, 486] width 420 height 31
drag, startPoint x: 716, startPoint y: 558, endPoint x: 740, endPoint y: 540, distance: 30.3
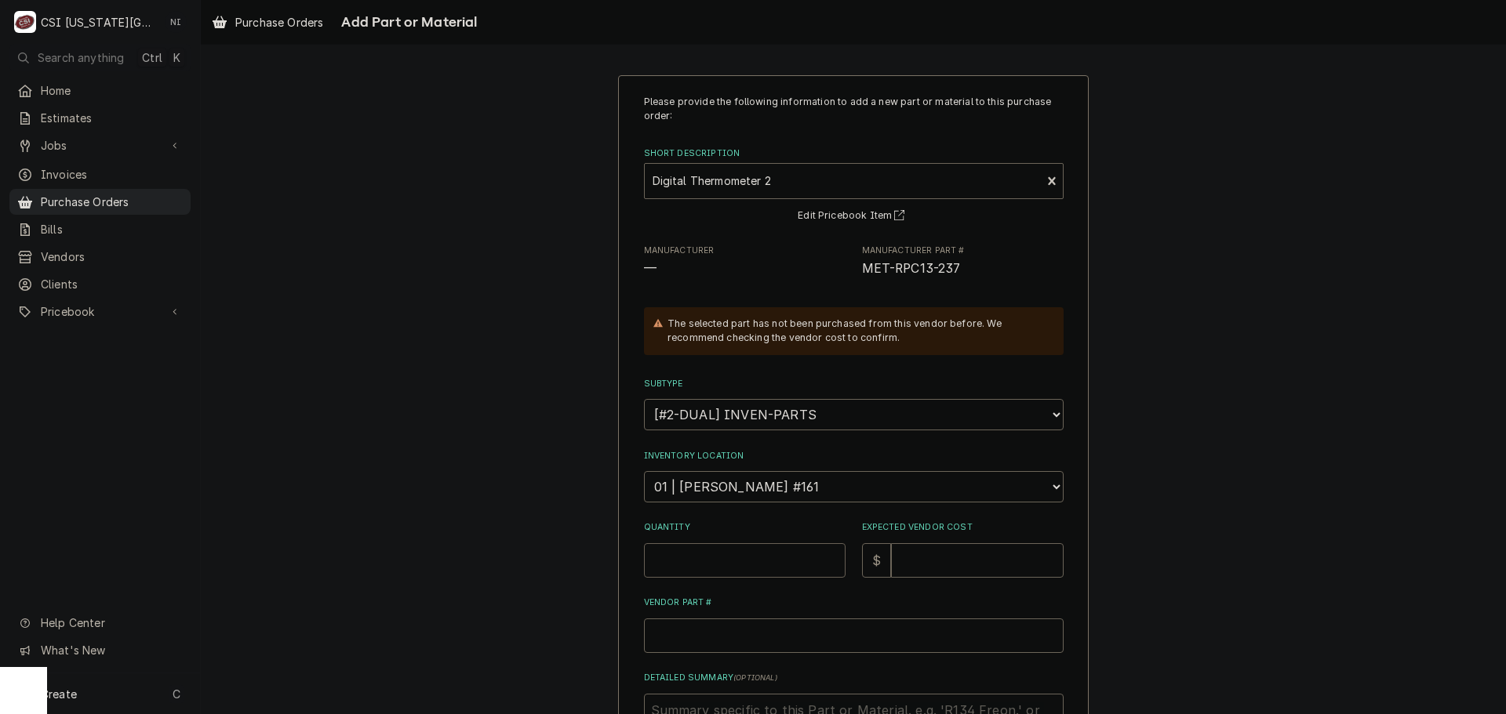
click at [718, 558] on input "Quantity" at bounding box center [745, 561] width 202 height 35
type textarea "x"
type input "1"
type textarea "x"
type input "1"
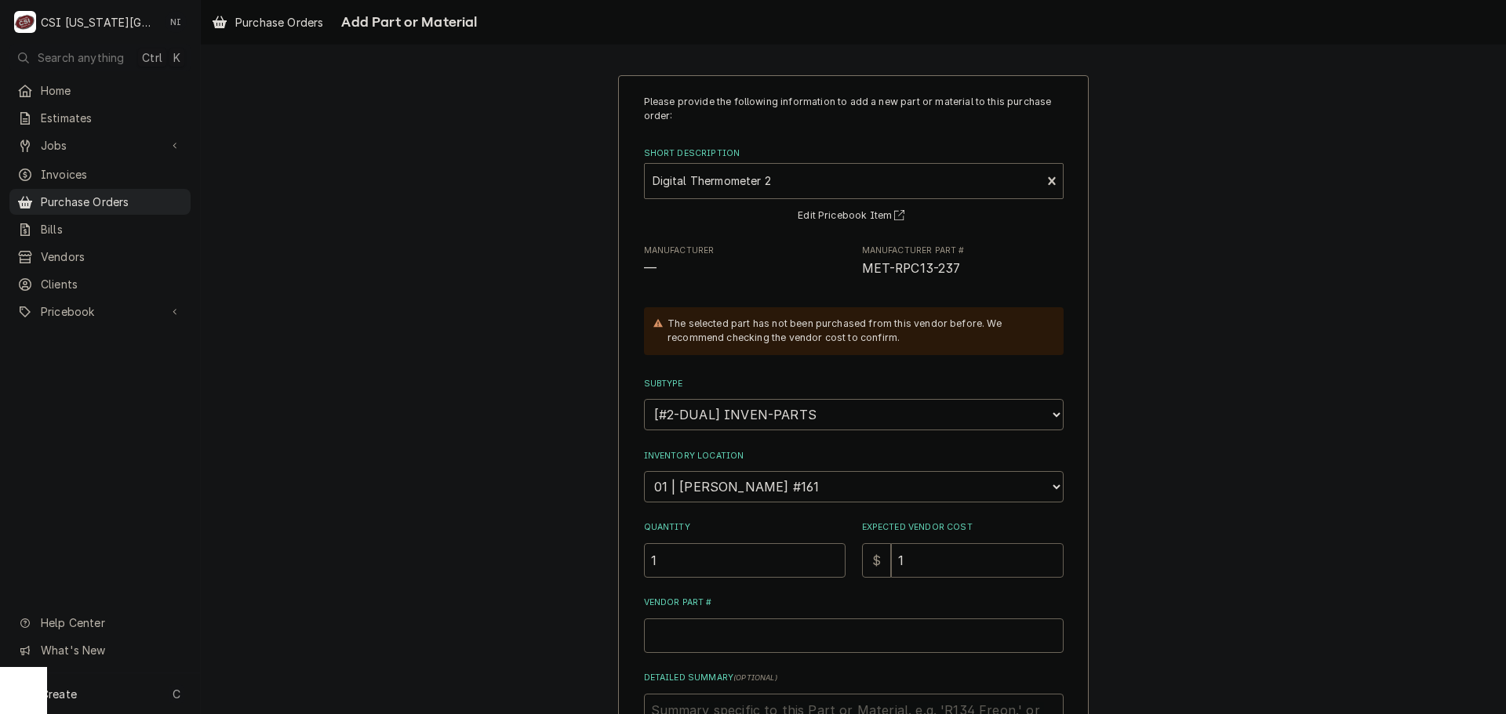
type textarea "x"
type input "15"
type textarea "x"
type input "154"
type textarea "x"
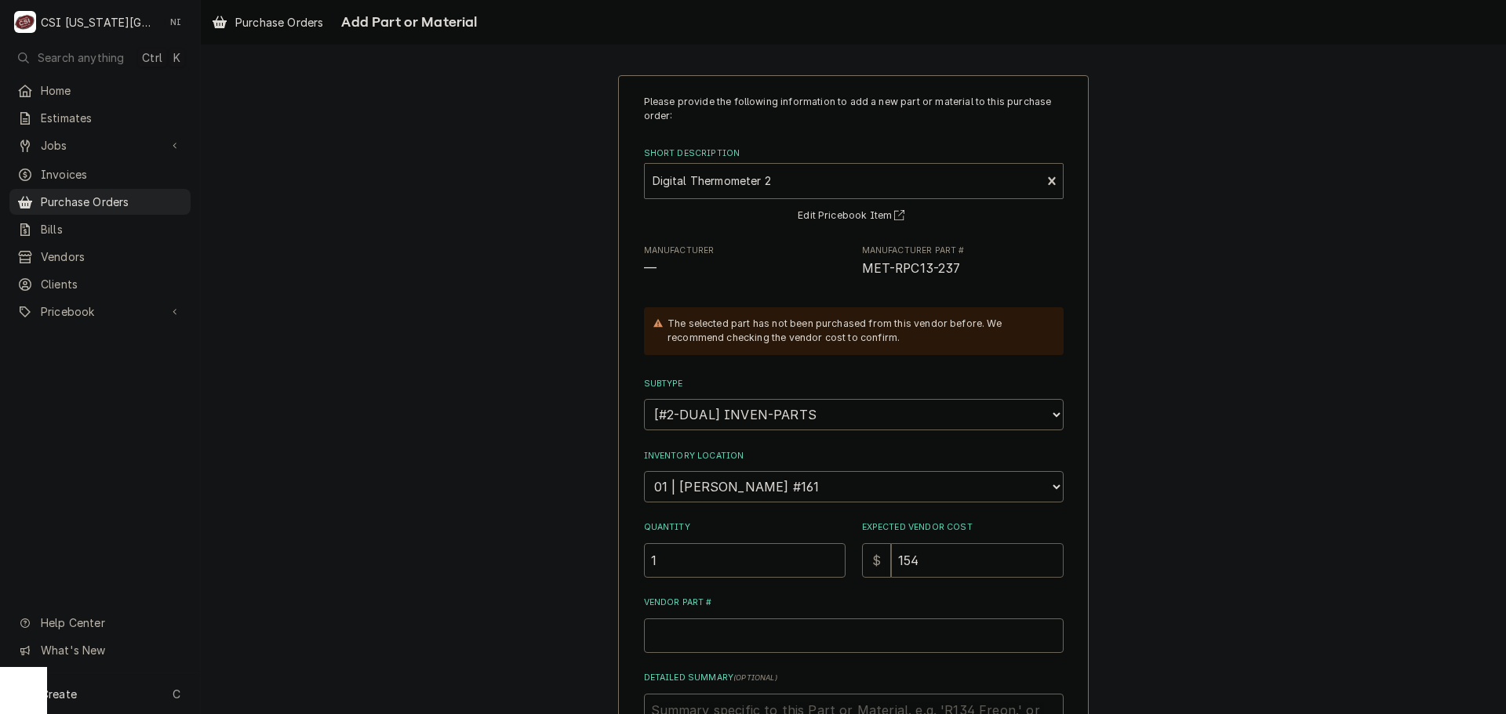
type input "154.9"
type textarea "x"
type input "154.98"
click at [794, 642] on input "Vendor Part #" at bounding box center [854, 636] width 420 height 35
paste input "MET-RPC13-237"
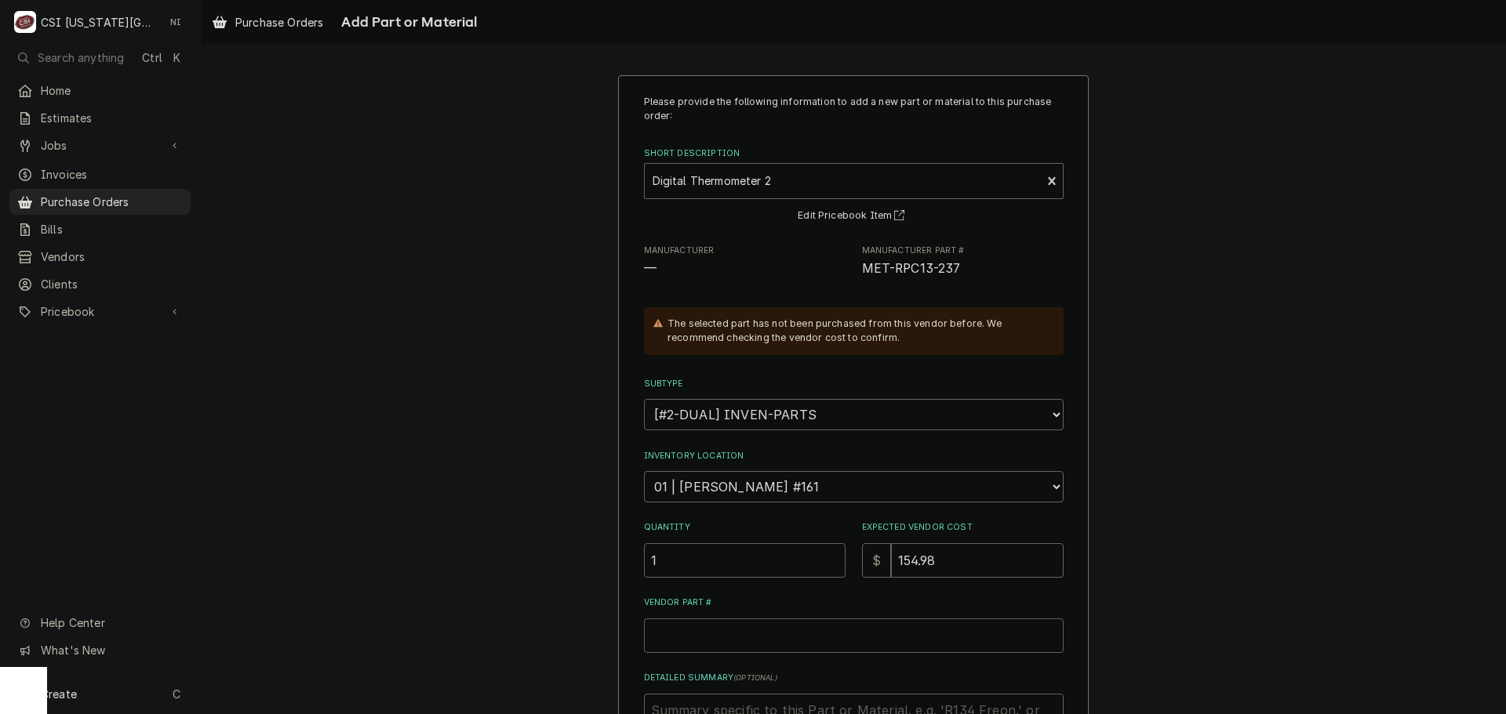
type textarea "x"
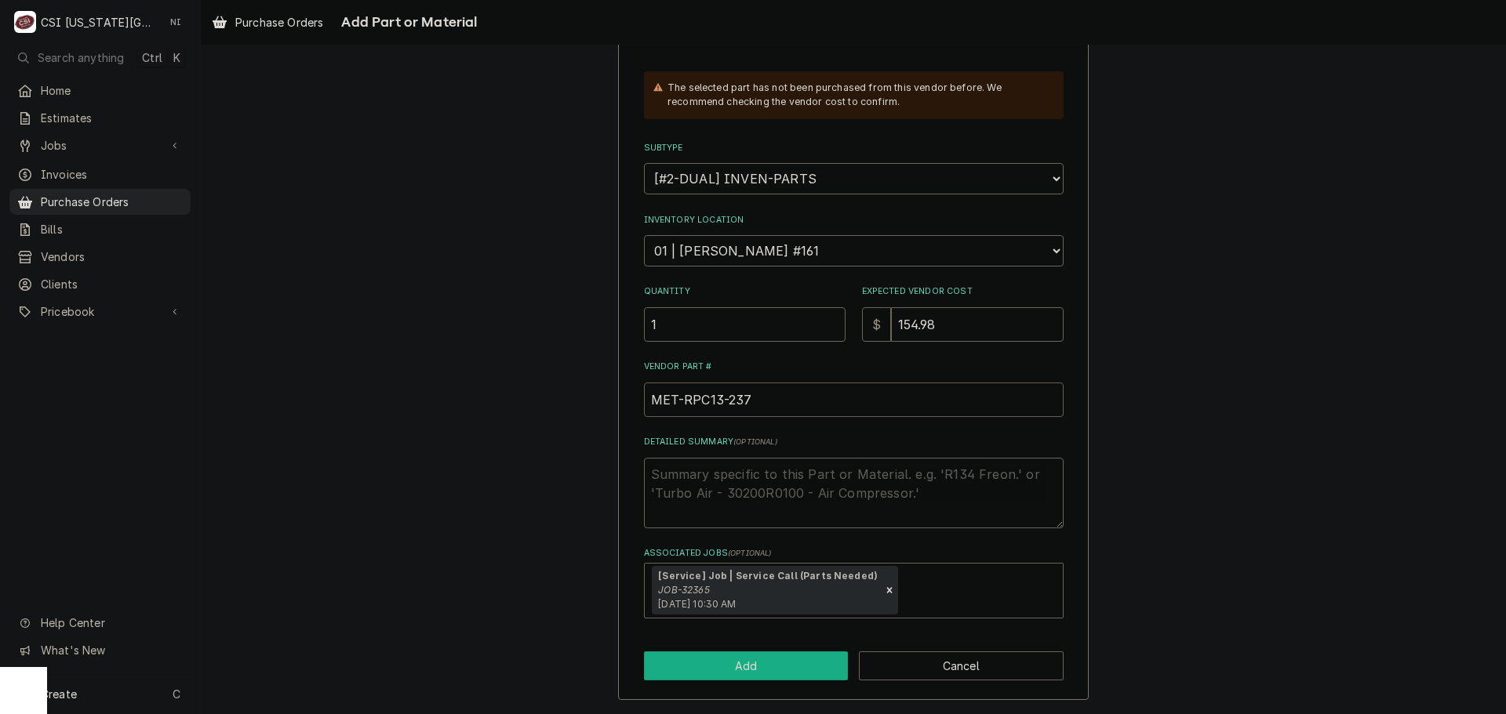
type input "MET-RPC13-237"
click at [782, 664] on button "Add" at bounding box center [746, 666] width 205 height 29
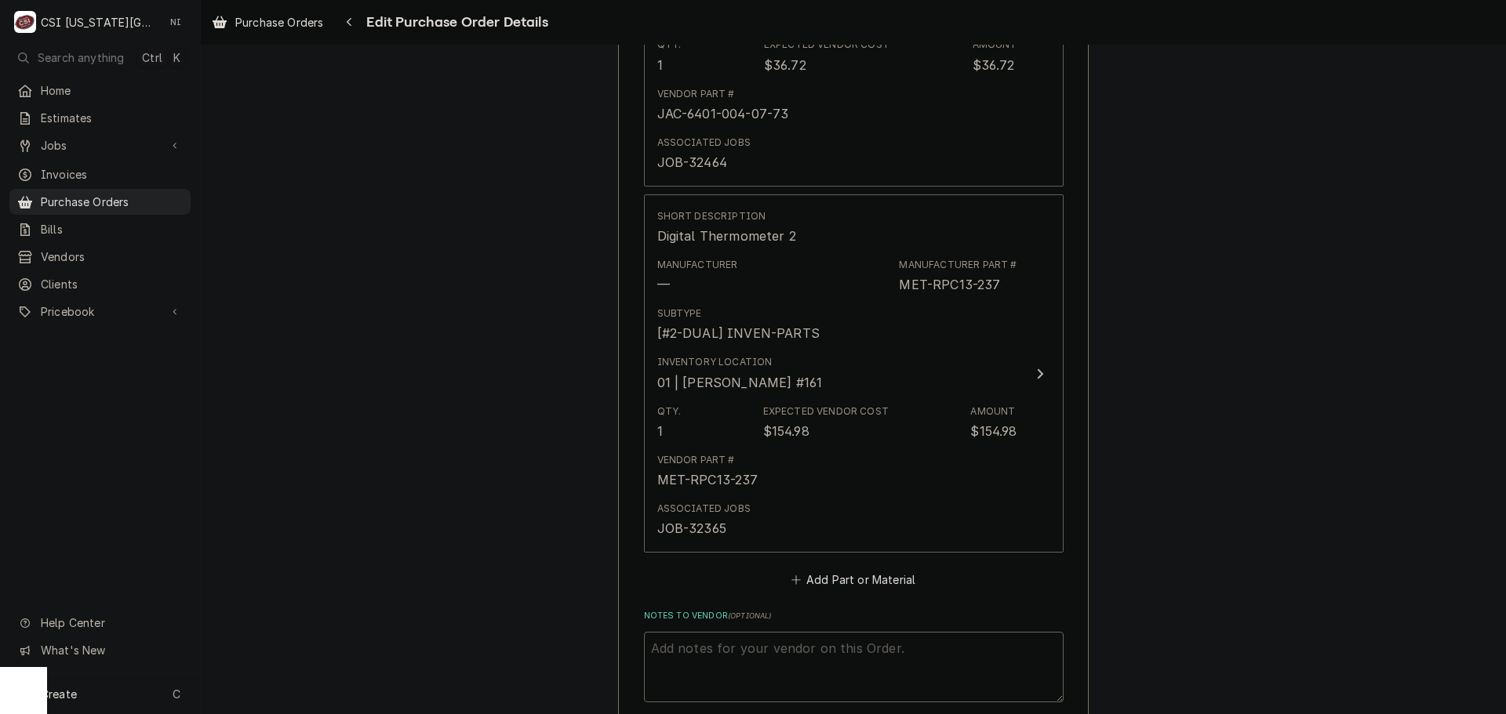
scroll to position [2358, 0]
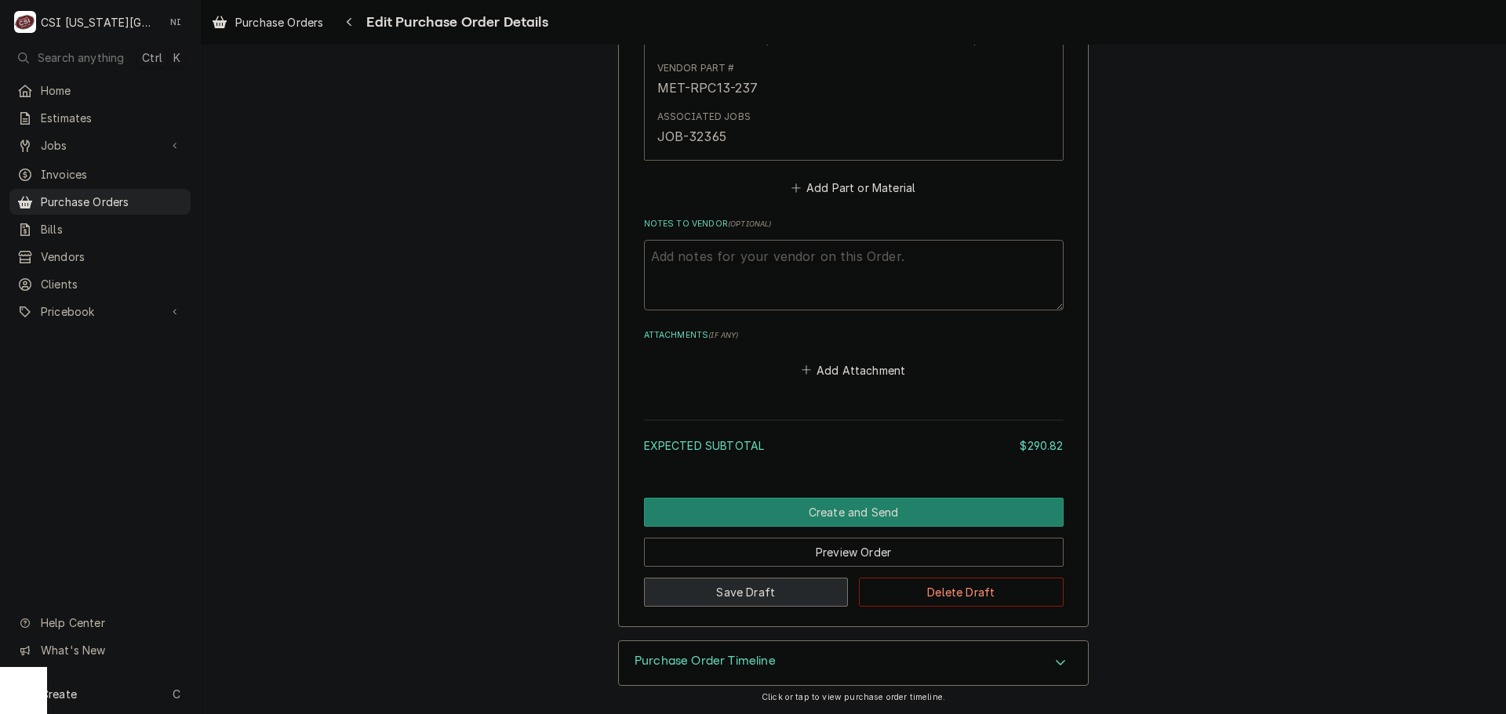
click at [729, 592] on button "Save Draft" at bounding box center [746, 592] width 205 height 29
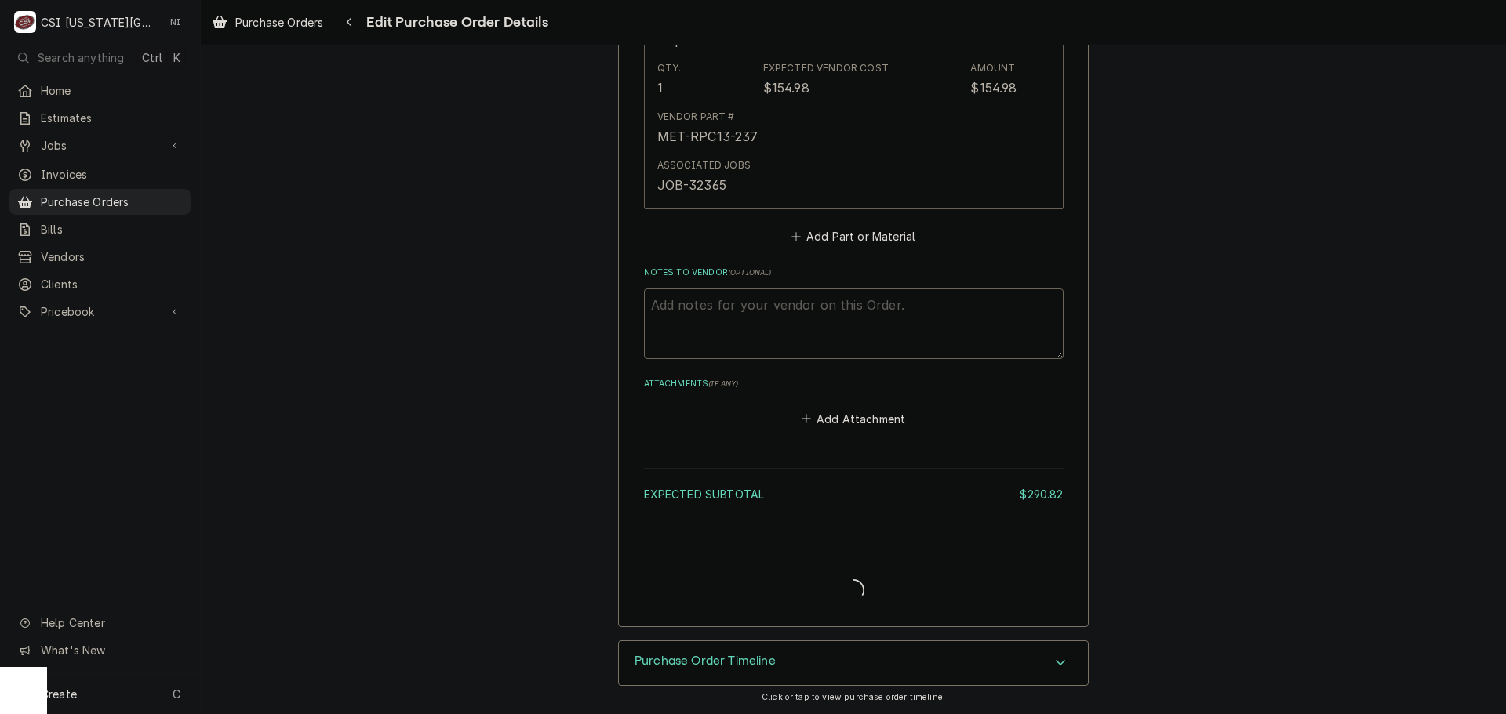
type textarea "x"
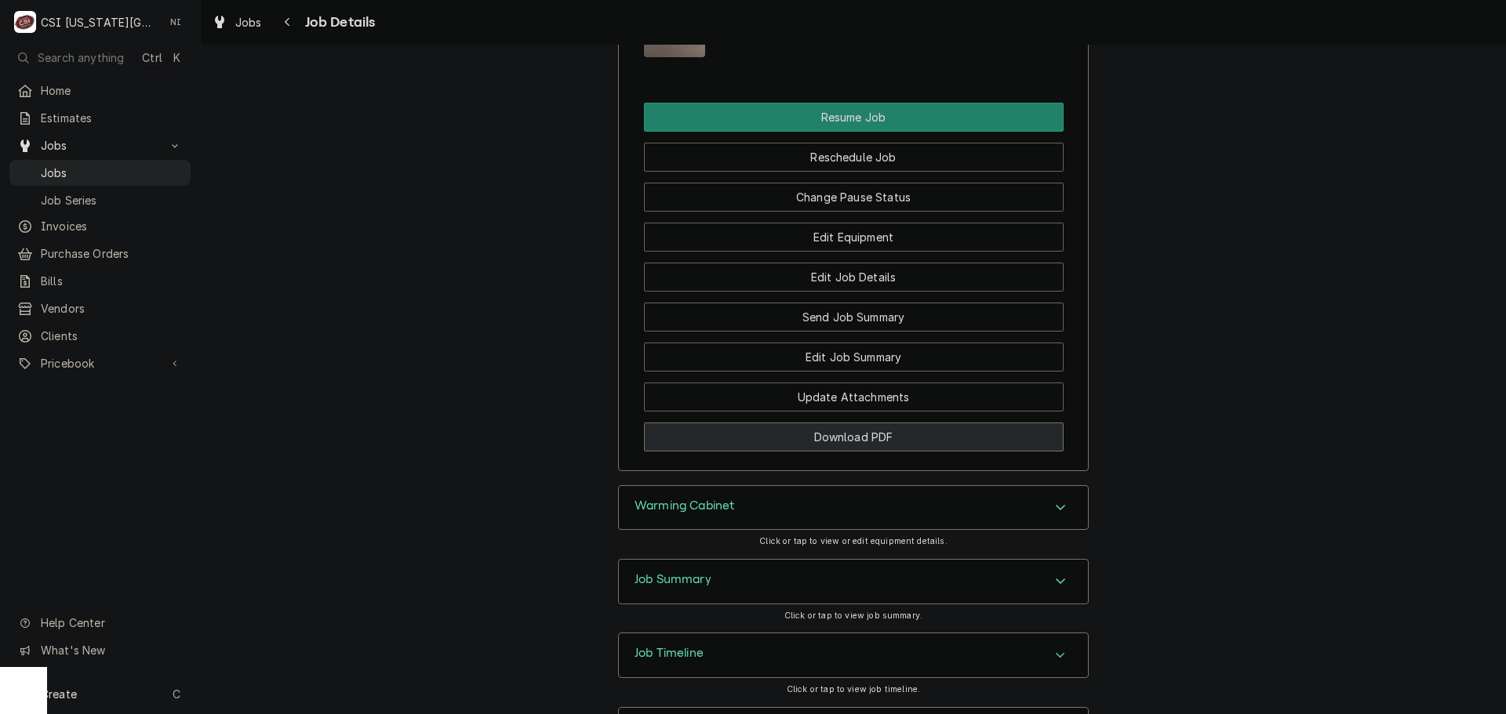
scroll to position [2431, 0]
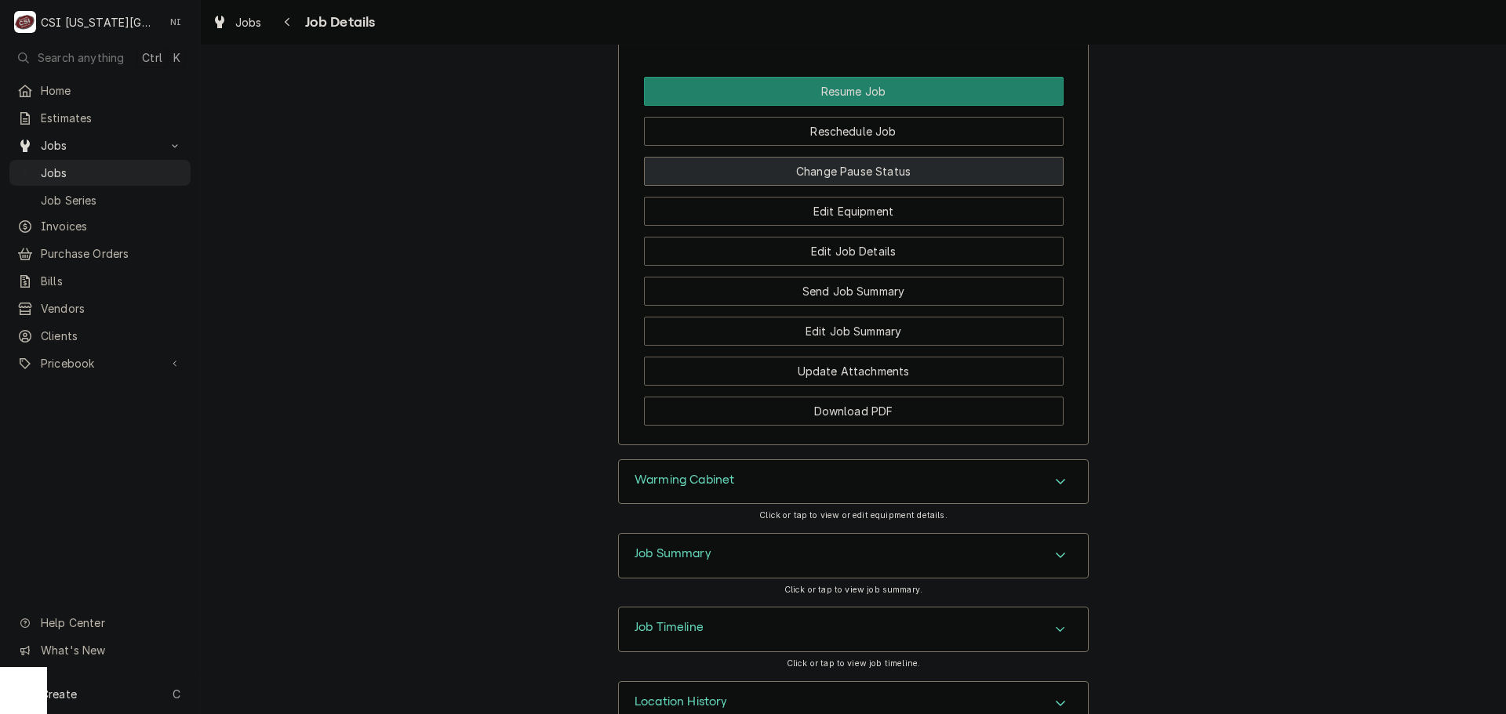
click at [872, 182] on button "Change Pause Status" at bounding box center [854, 171] width 420 height 29
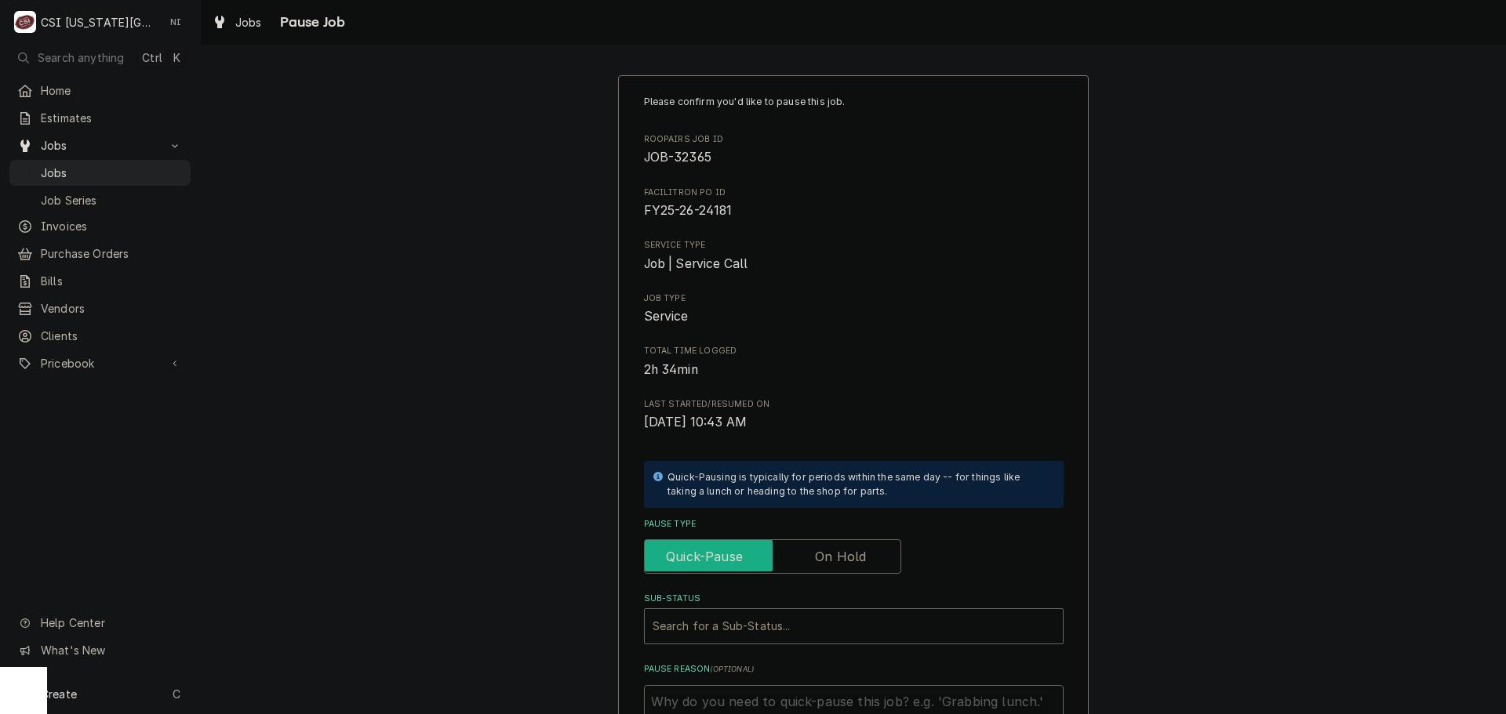
click at [809, 554] on input "Pause Type" at bounding box center [772, 557] width 243 height 35
checkbox input "true"
drag, startPoint x: 791, startPoint y: 603, endPoint x: 784, endPoint y: 630, distance: 27.4
click at [789, 618] on div "Sub-Status" at bounding box center [854, 627] width 402 height 28
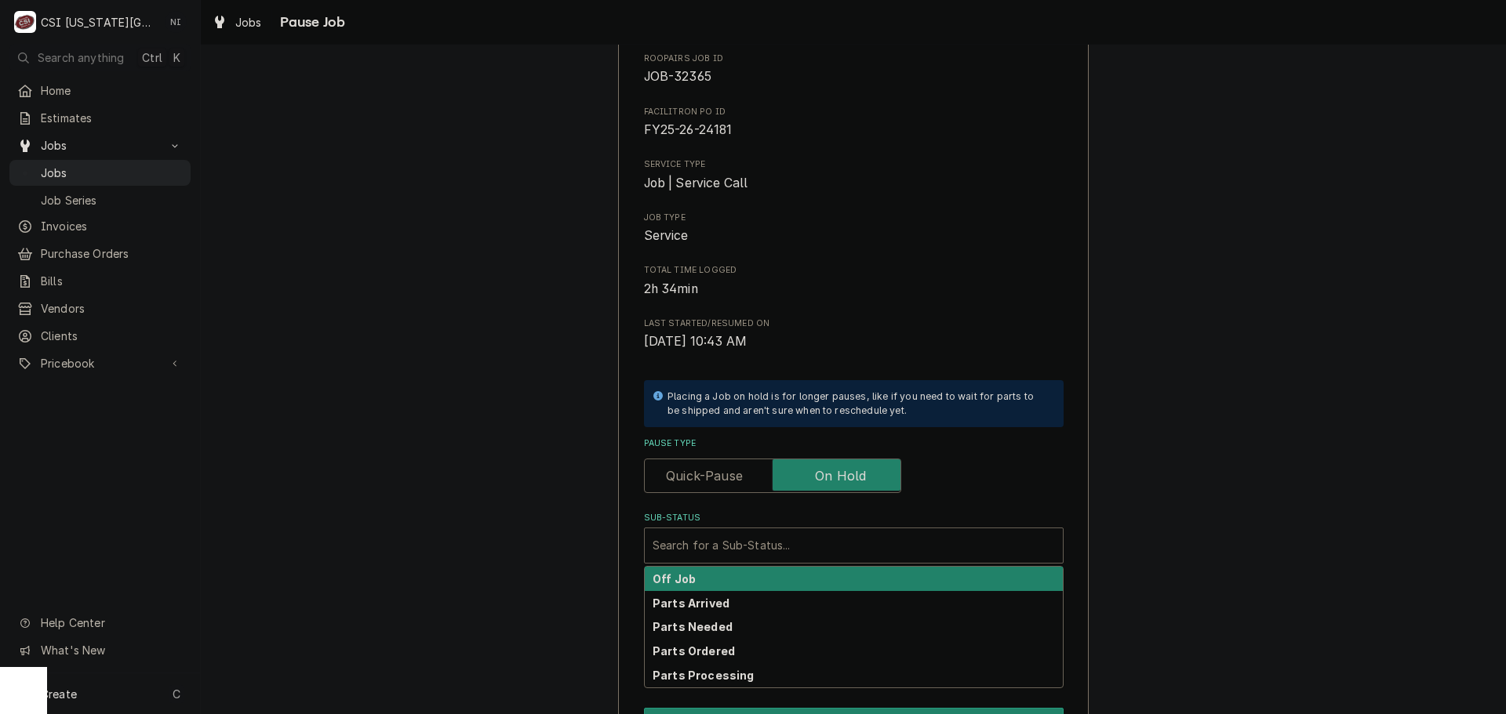
scroll to position [217, 0]
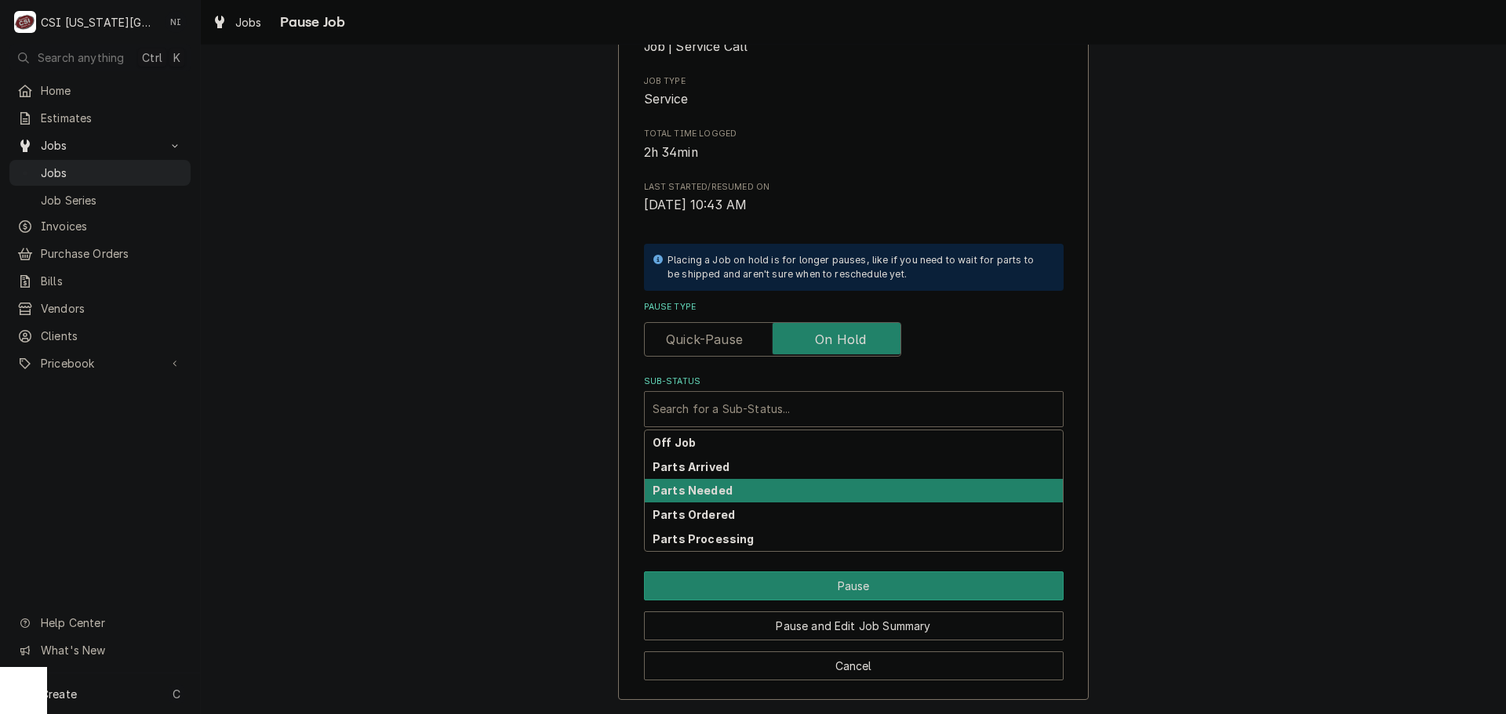
click at [696, 524] on div "Parts Ordered" at bounding box center [854, 515] width 418 height 24
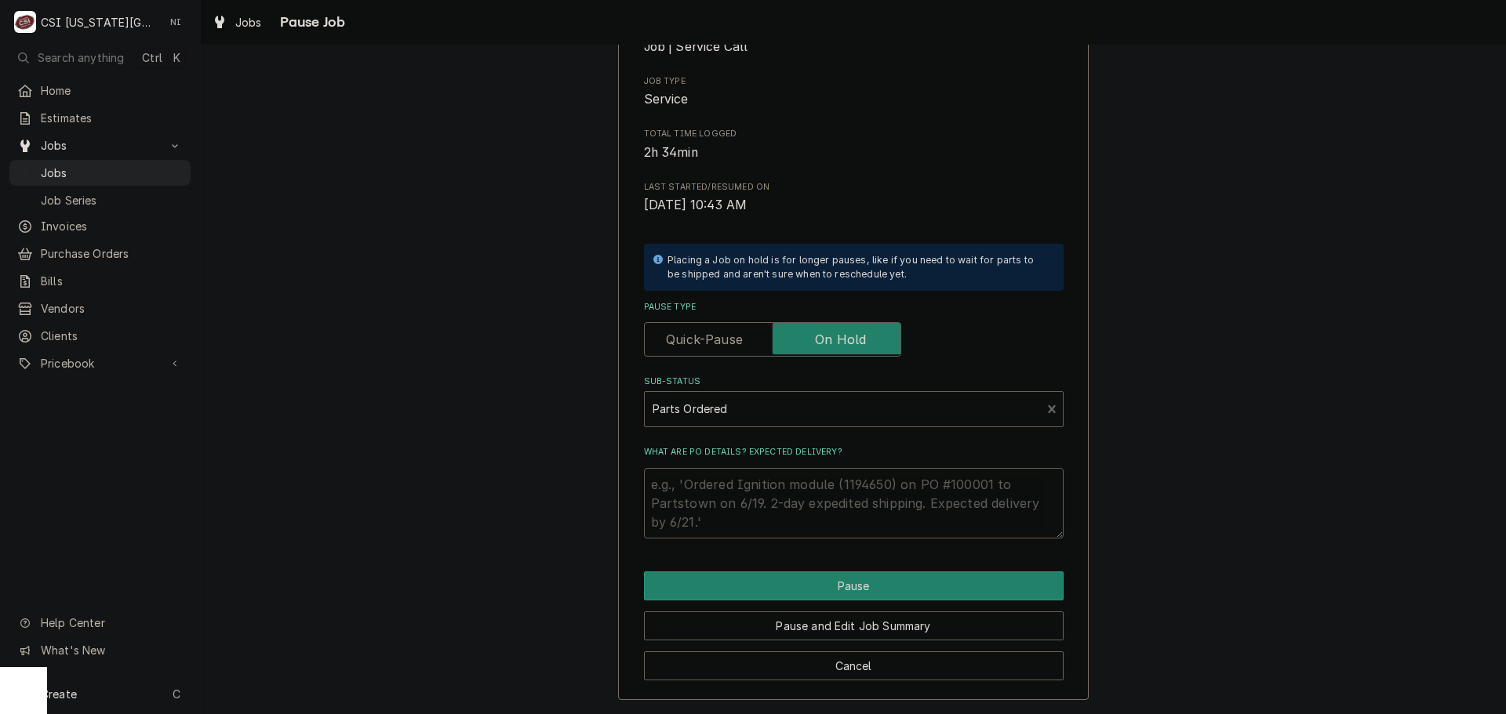
click at [692, 477] on textarea "What are PO details? Expected delivery?" at bounding box center [854, 503] width 420 height 71
type textarea "x"
type textarea "P"
type textarea "x"
type textarea "Pa"
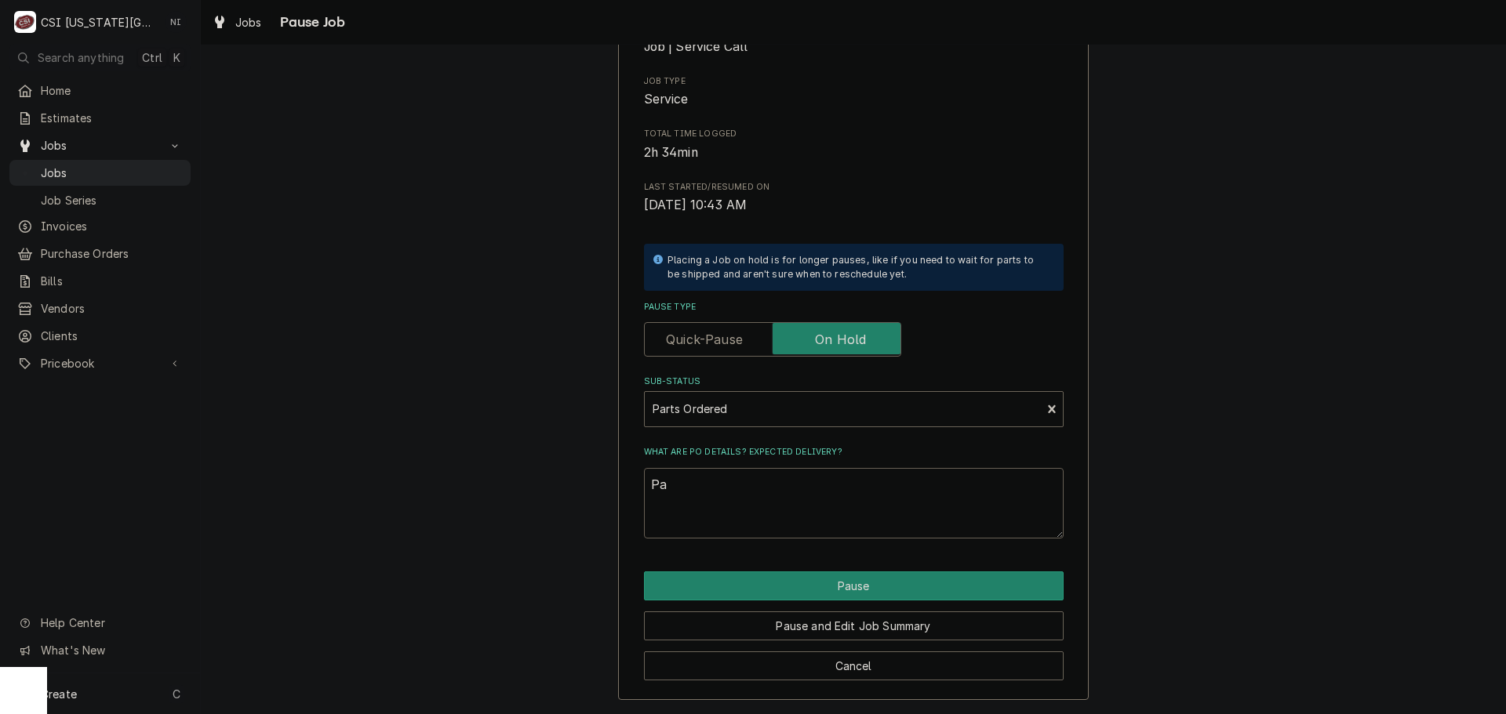
type textarea "x"
type textarea "Par"
type textarea "x"
type textarea "Part"
type textarea "x"
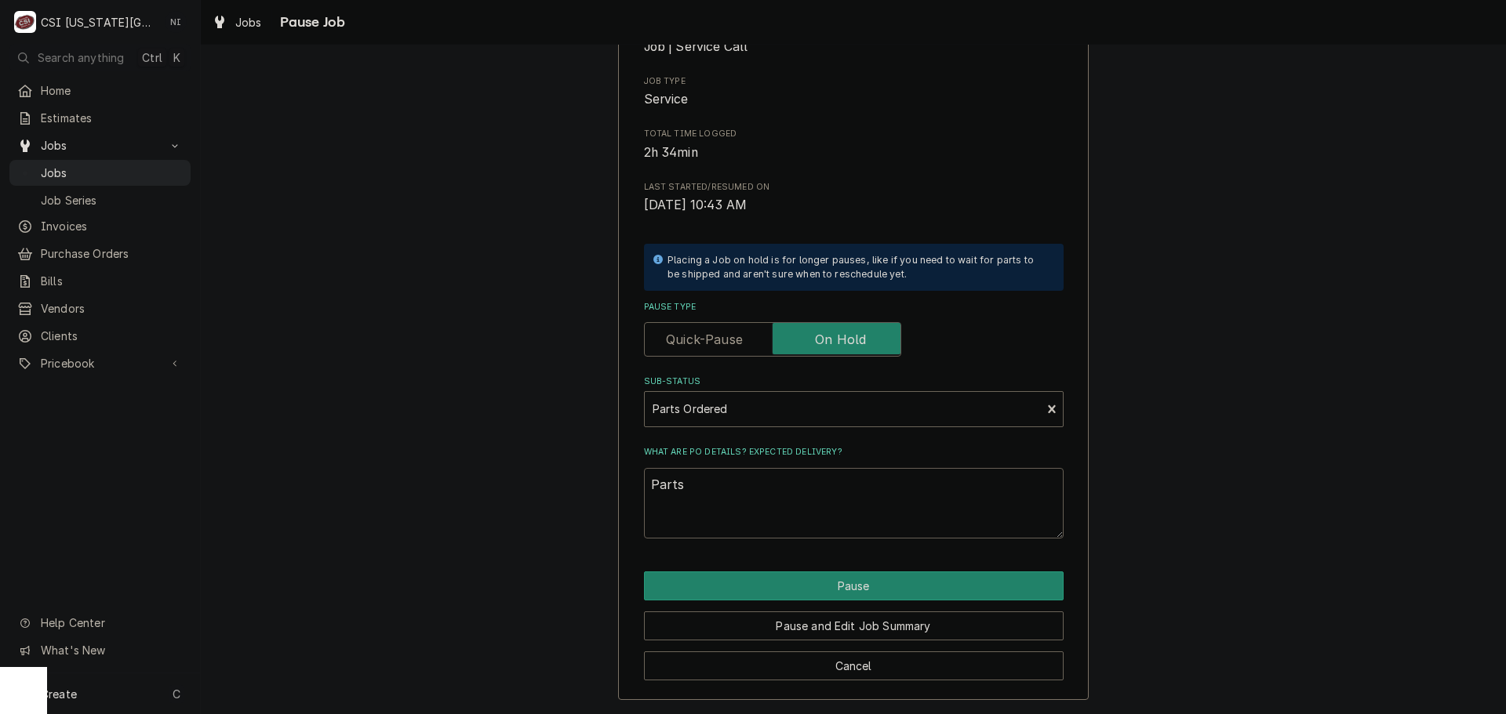
type textarea "Parts"
type textarea "x"
type textarea "Parts o"
type textarea "x"
type textarea "Parts or"
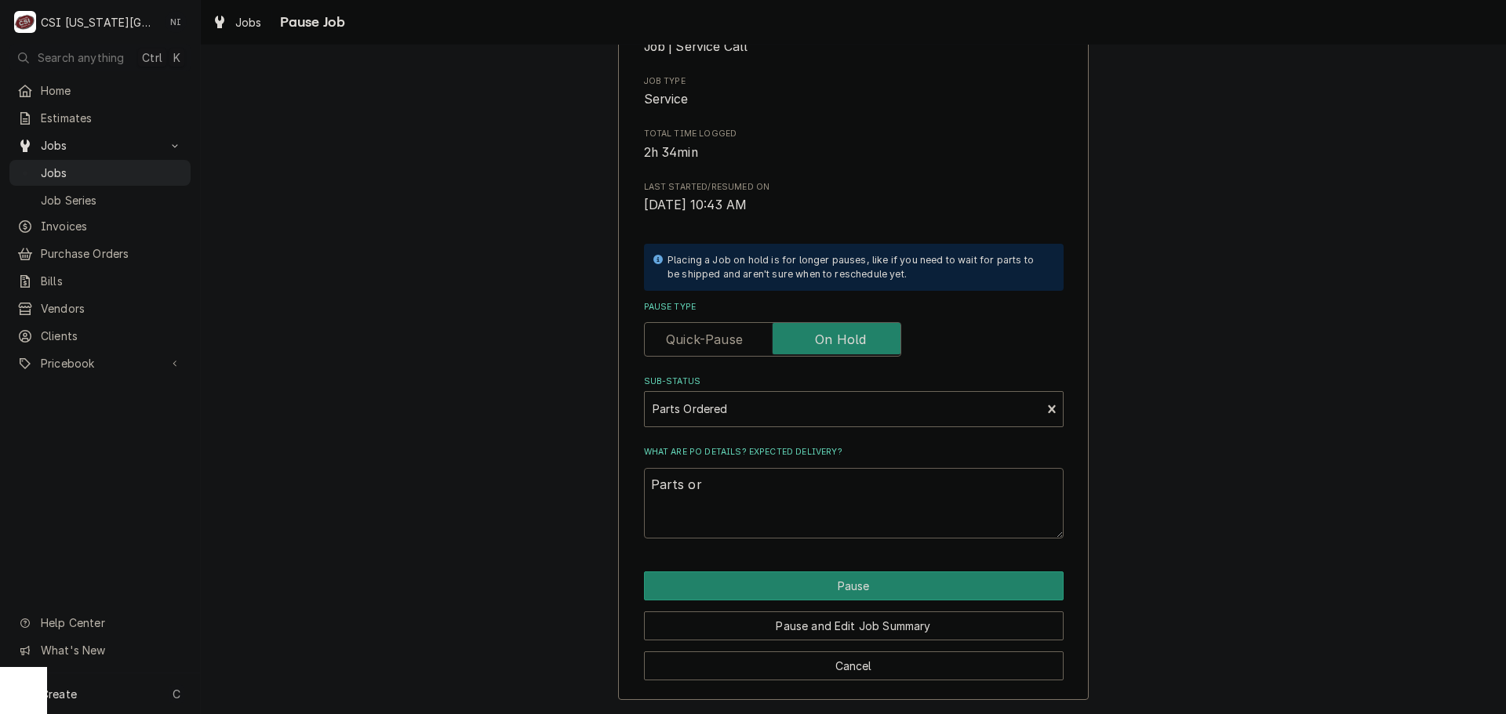
type textarea "x"
type textarea "Parts ord"
type textarea "x"
type textarea "Parts orde"
type textarea "x"
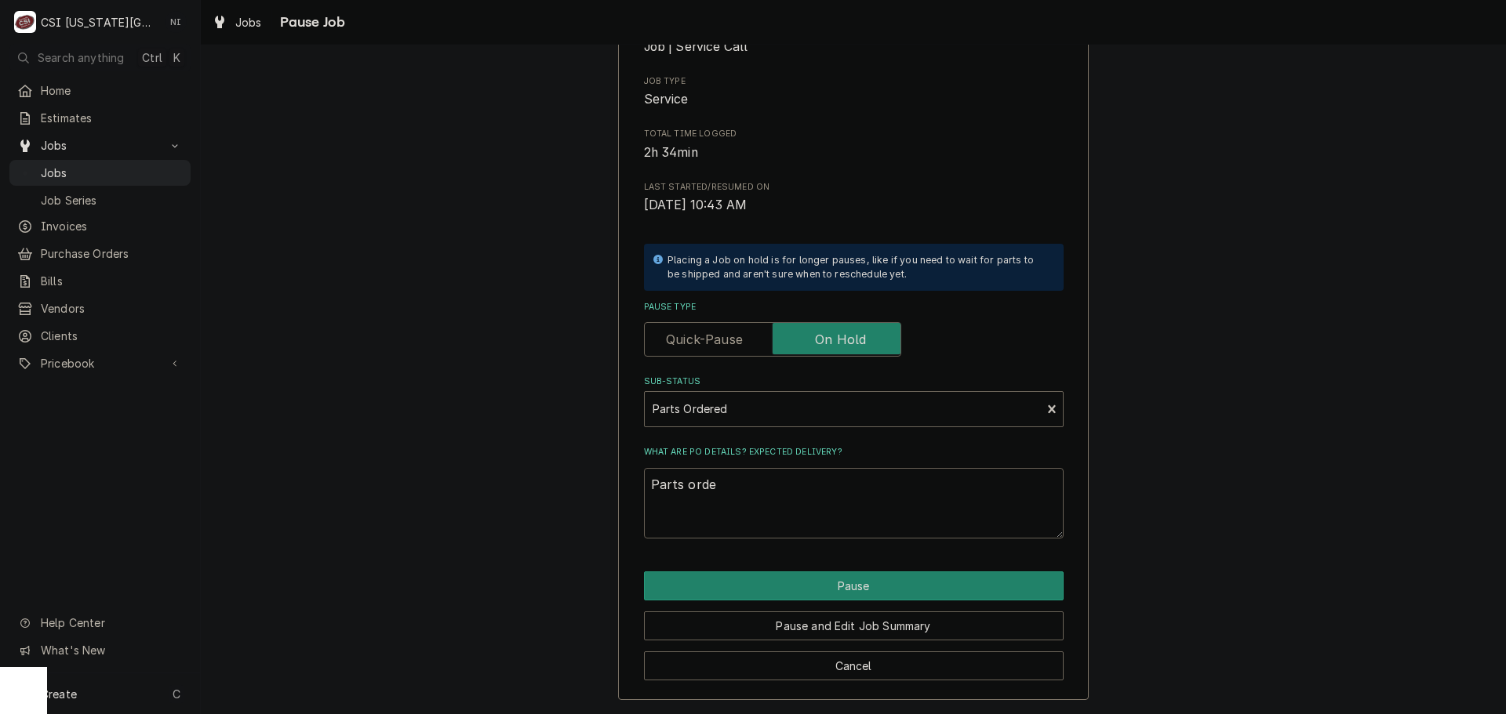
type textarea "Parts order"
type textarea "x"
type textarea "Parts ordere"
type textarea "x"
type textarea "Parts ordered"
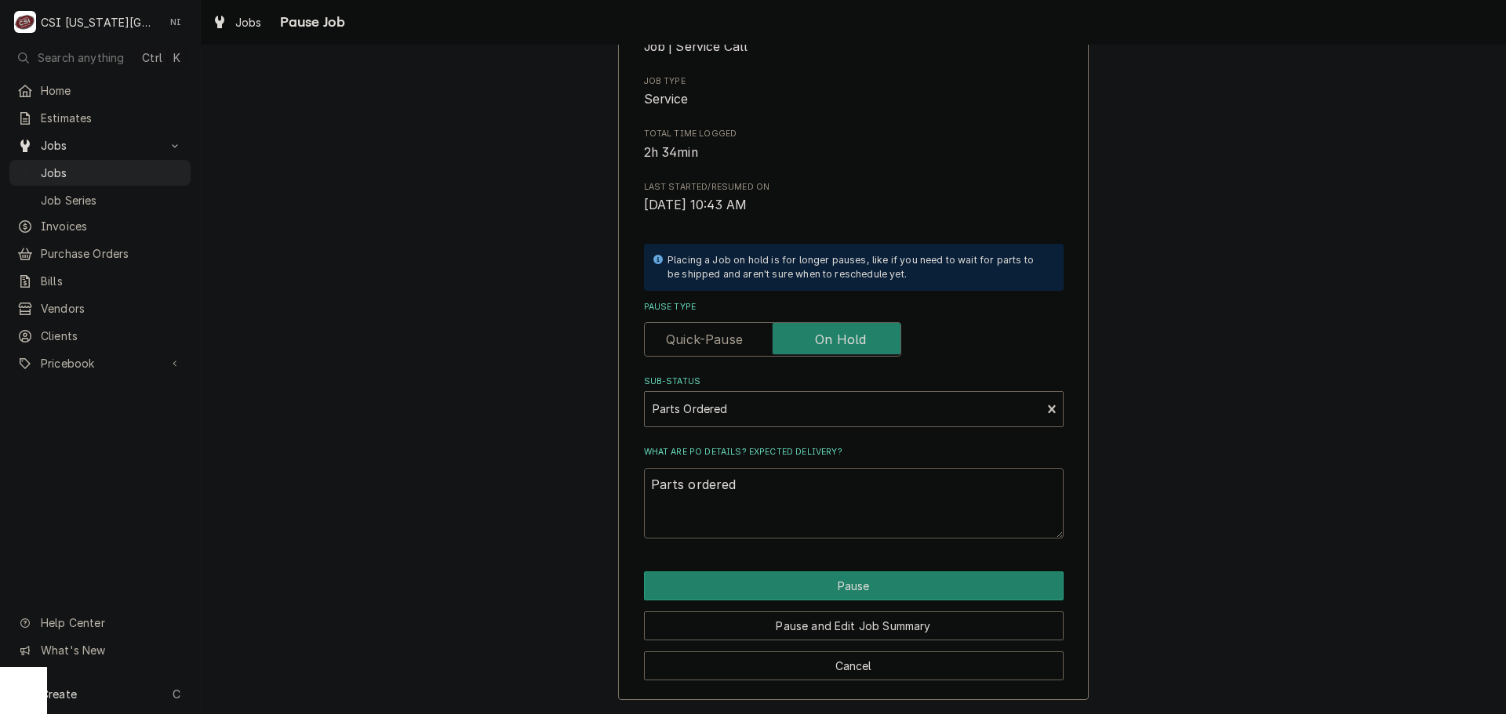
type textarea "x"
type textarea "Parts ordered"
type textarea "x"
type textarea "Parts ordered o"
type textarea "x"
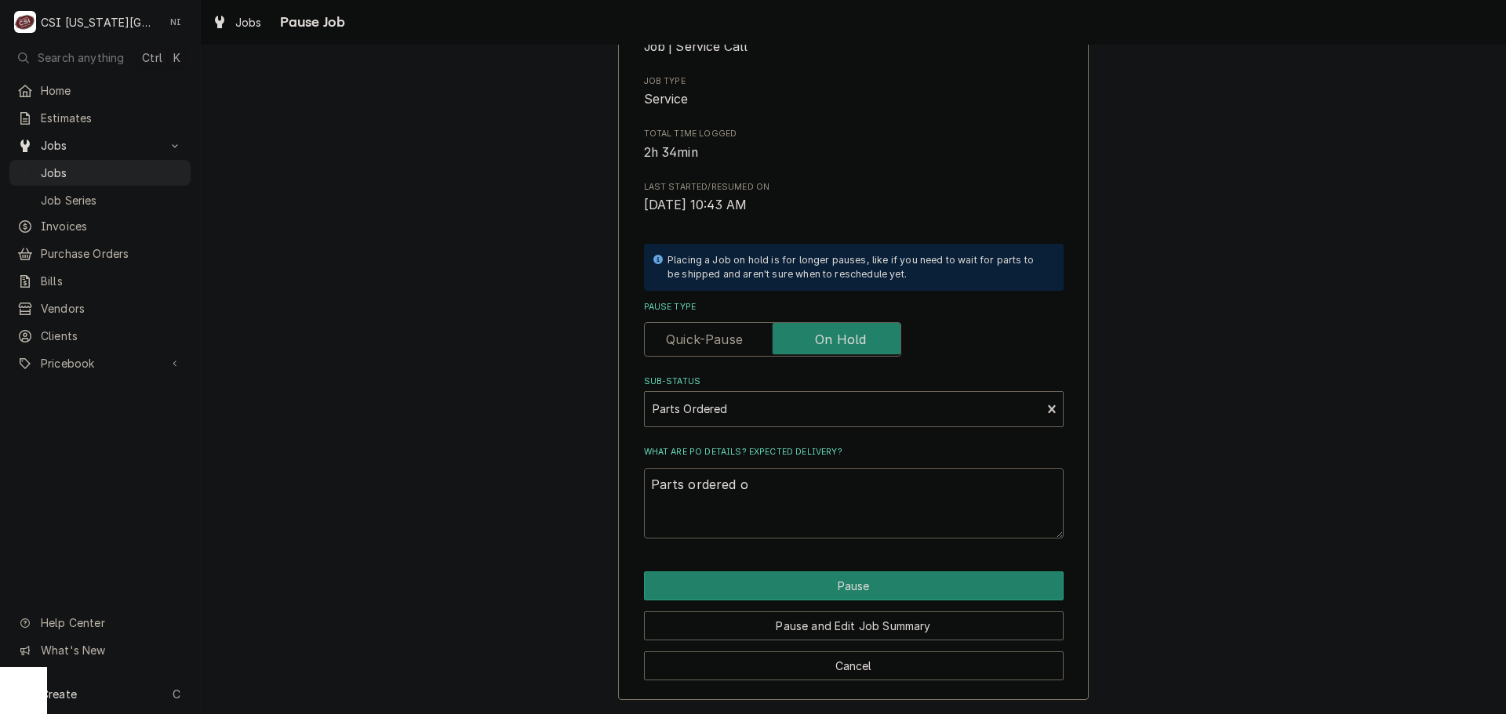
type textarea "Parts ordered on"
type textarea "x"
type textarea "Parts ordered on"
type textarea "x"
type textarea "Parts ordered on P"
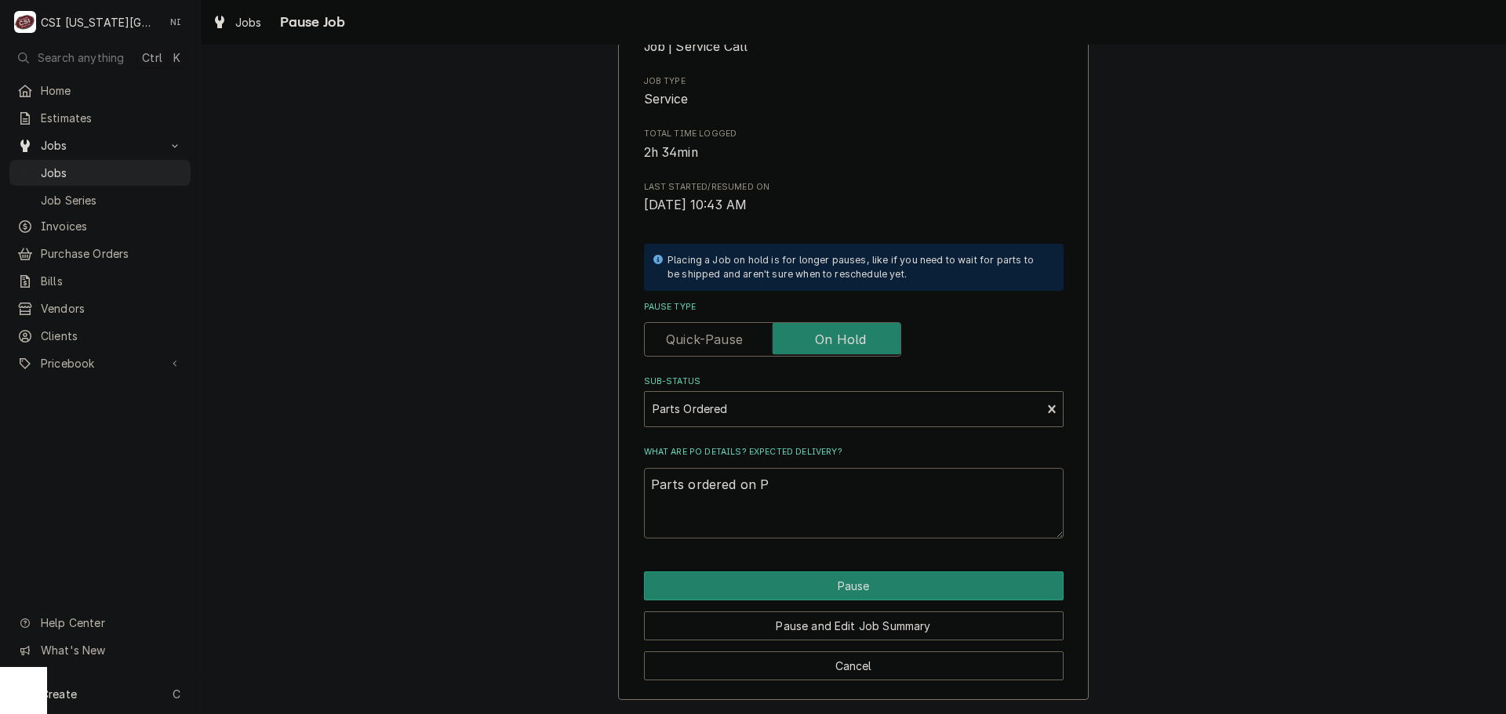
type textarea "x"
type textarea "Parts ordered on PO"
type textarea "x"
type textarea "Parts ordered on PO"
type textarea "x"
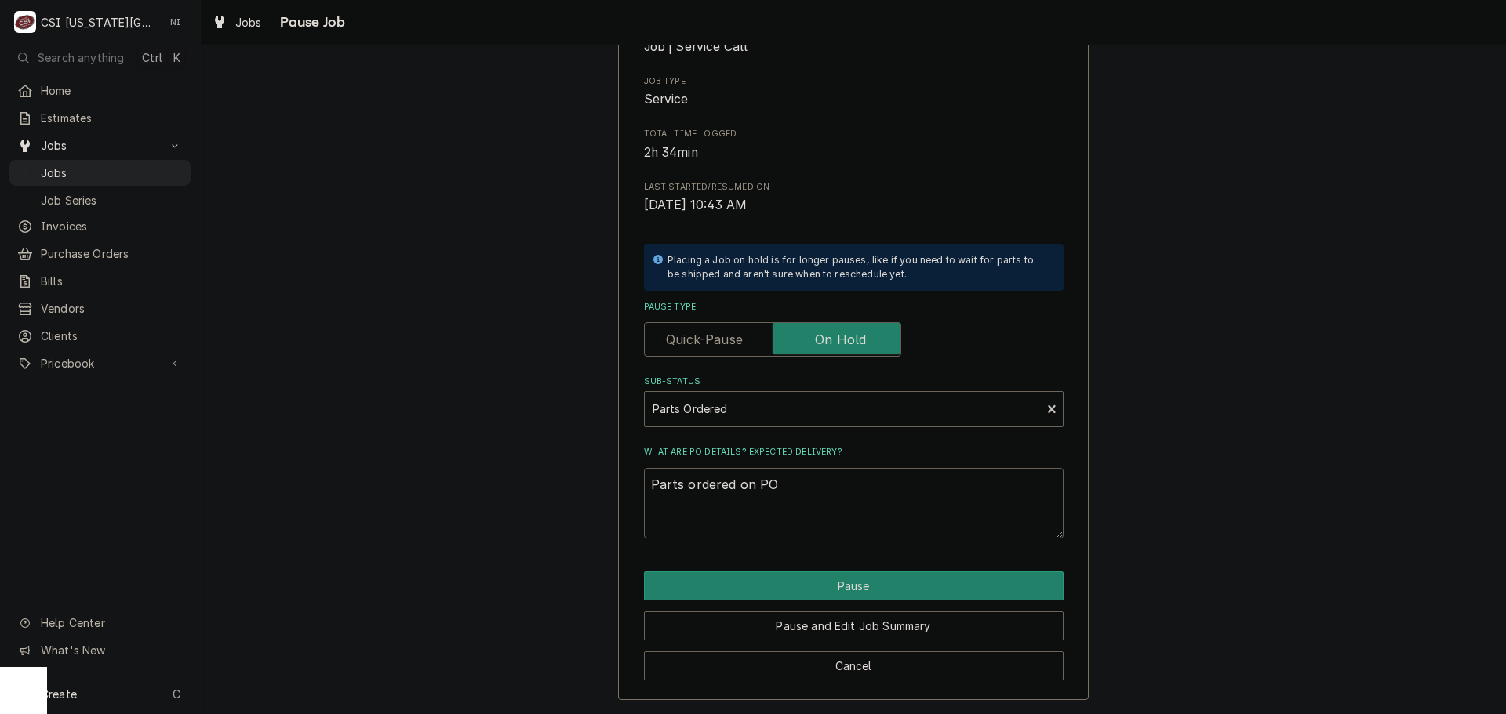
type textarea "Parts ordered on PO 3"
type textarea "x"
type textarea "Parts ordered on PO 30"
type textarea "x"
type textarea "Parts ordered on PO 301"
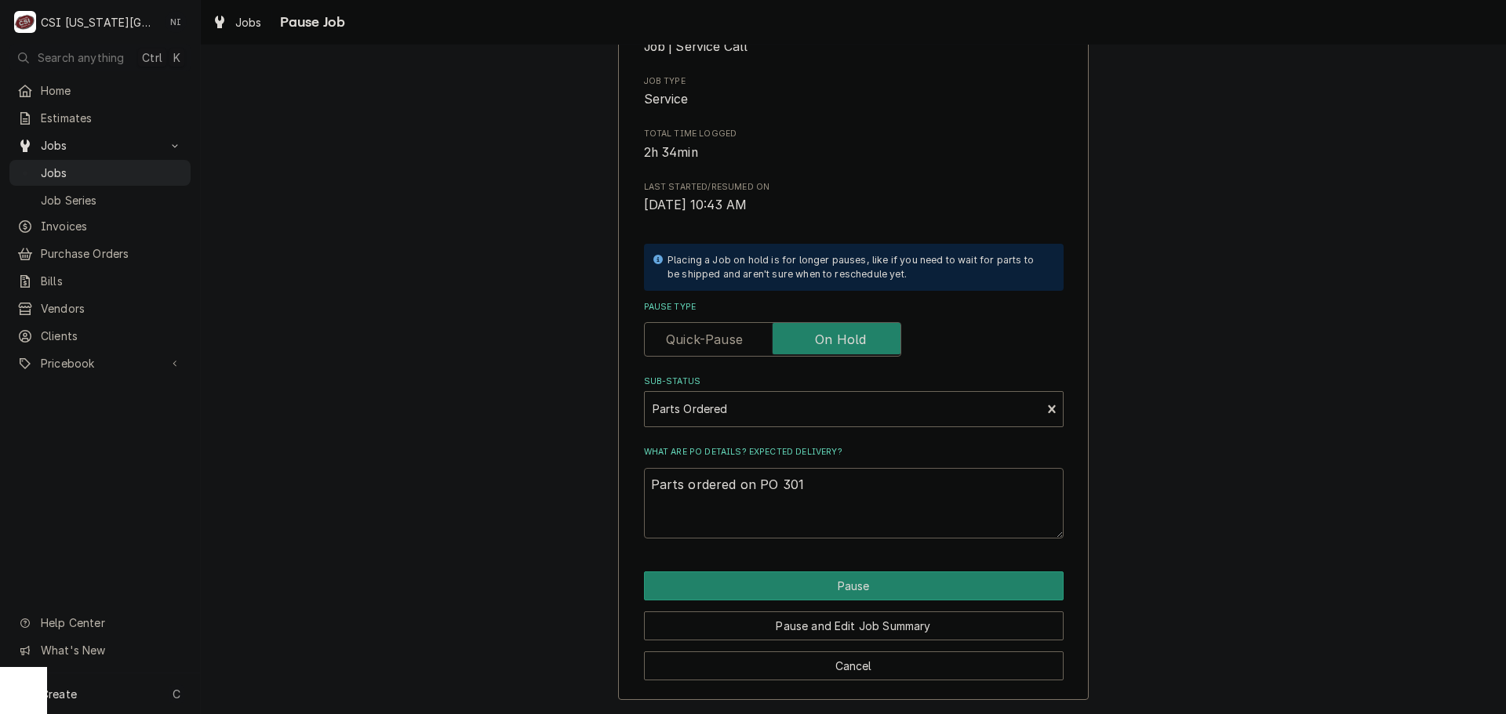
type textarea "x"
type textarea "Parts ordered on PO 3014"
type textarea "x"
type textarea "Parts ordered on PO 30142"
type textarea "x"
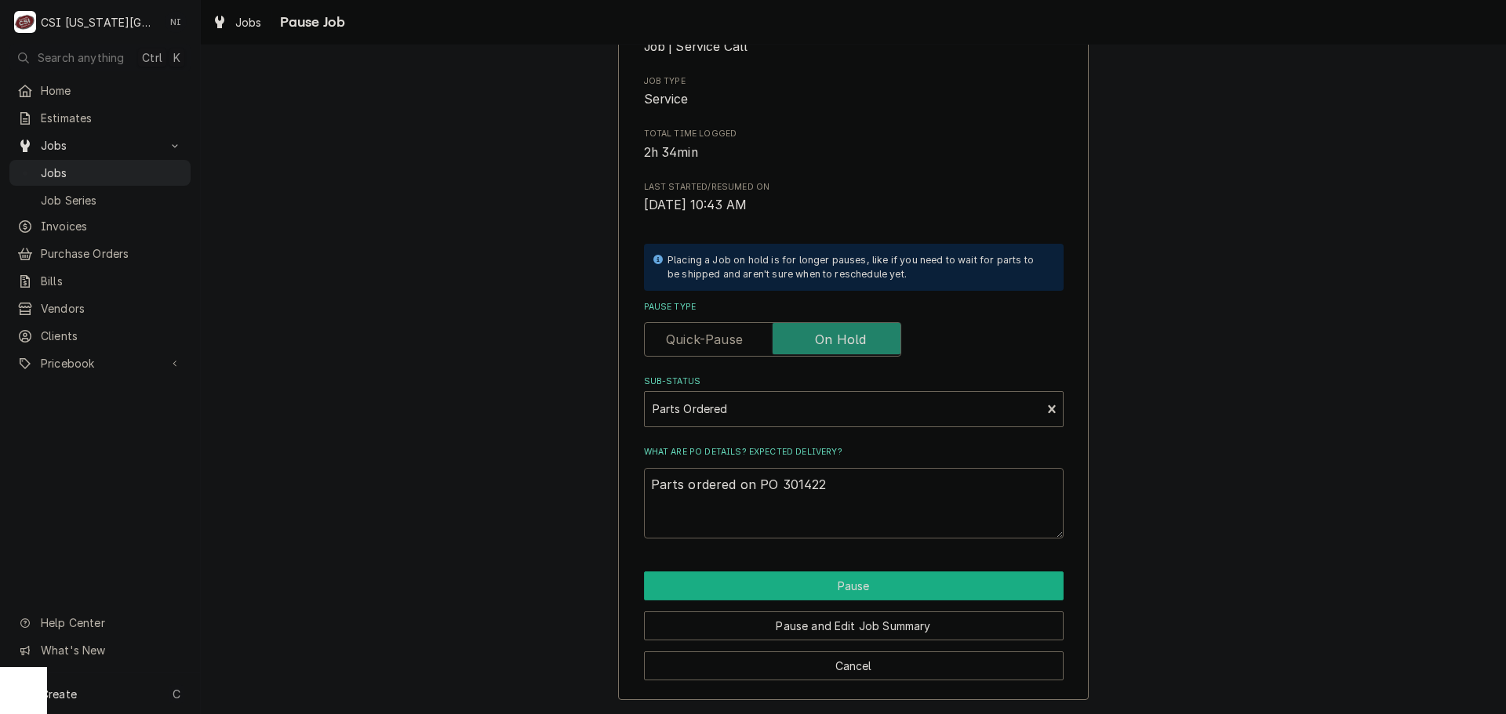
type textarea "Parts ordered on PO 301422"
click at [929, 584] on button "Pause" at bounding box center [854, 586] width 420 height 29
type textarea "x"
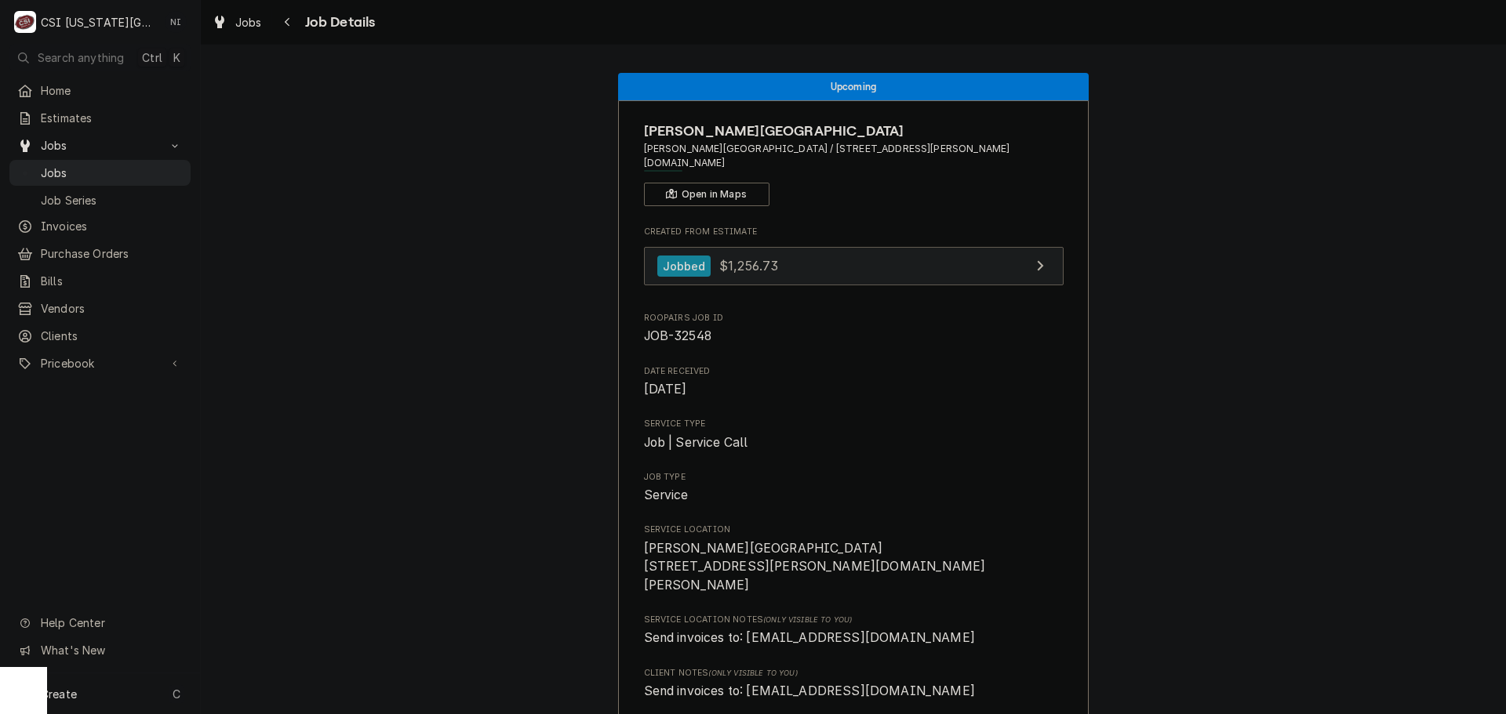
click at [900, 258] on link "Jobbed $1,256.73" at bounding box center [854, 266] width 420 height 38
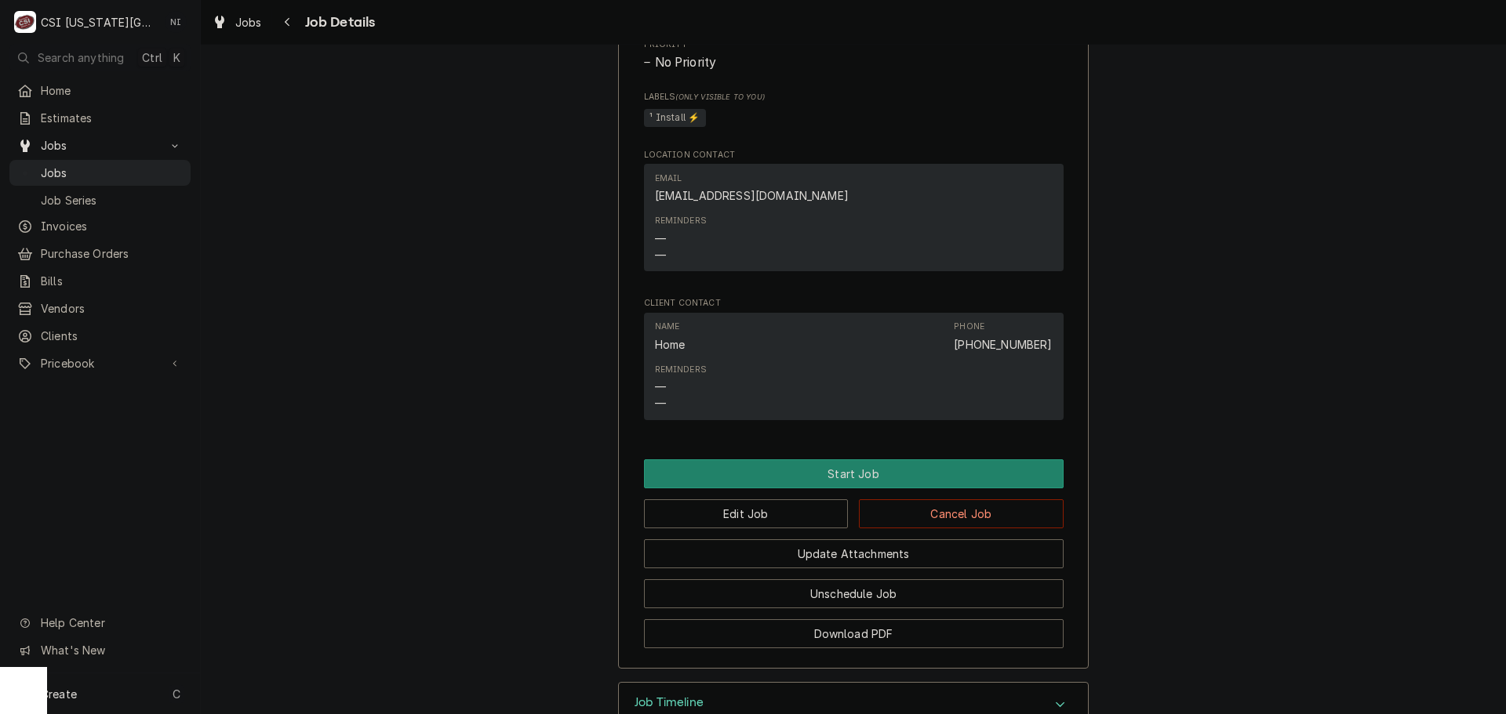
scroll to position [1049, 0]
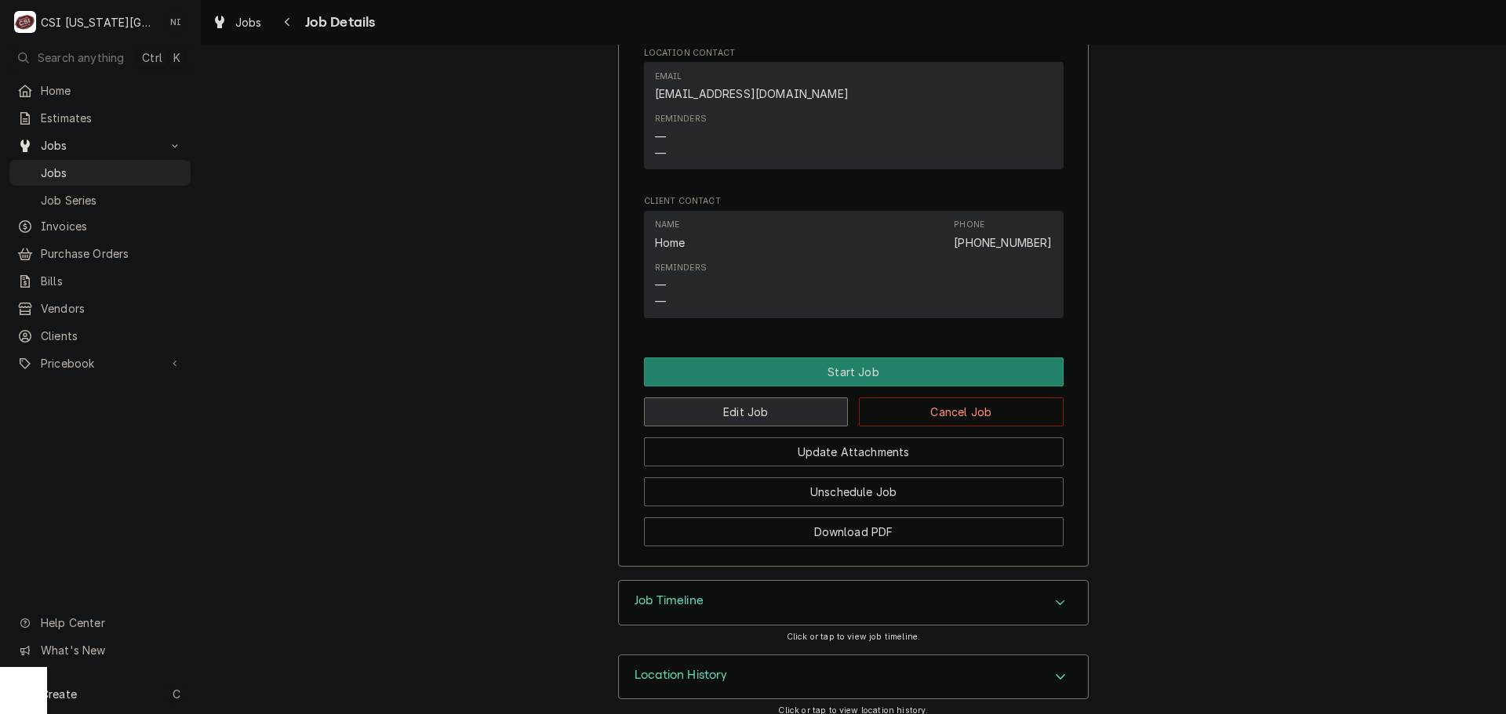
click at [798, 398] on button "Edit Job" at bounding box center [746, 412] width 205 height 29
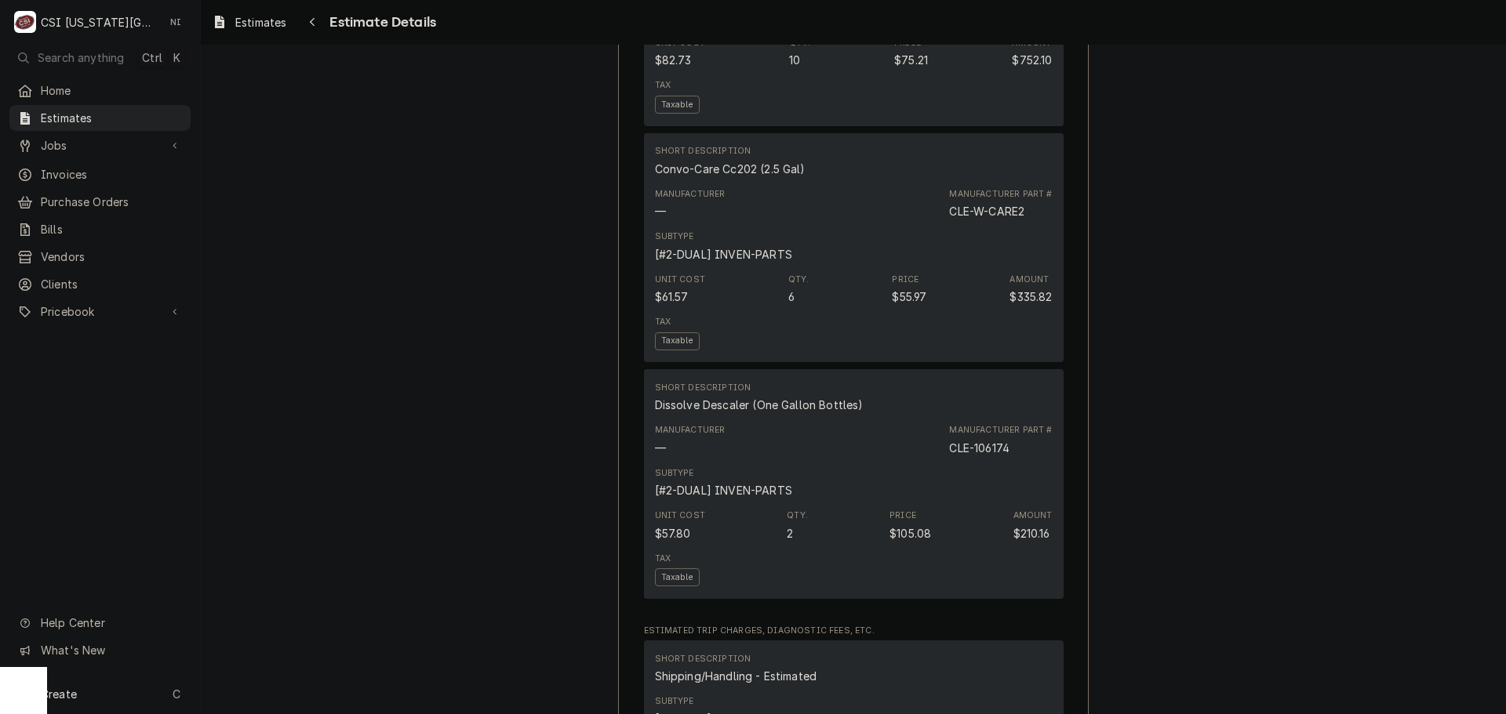
scroll to position [1412, 0]
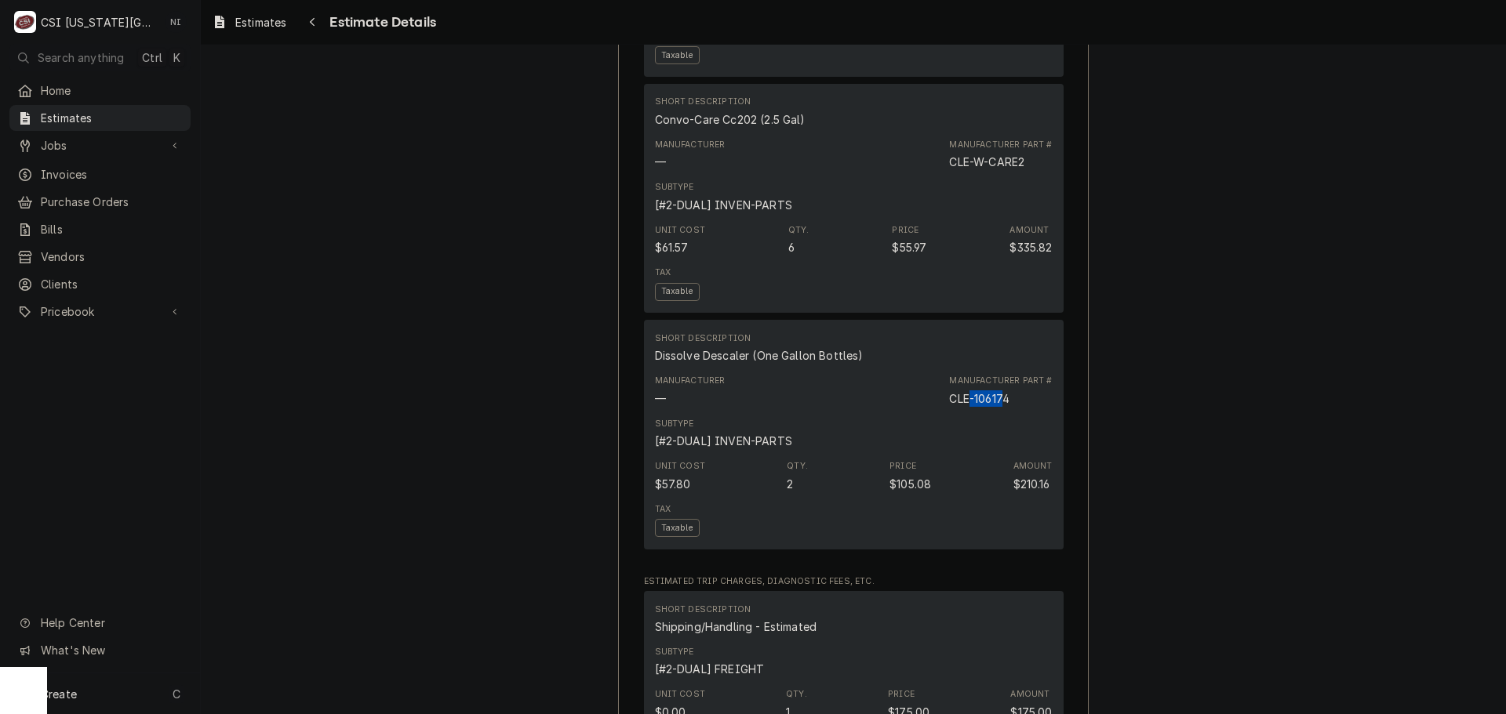
drag, startPoint x: 1003, startPoint y: 413, endPoint x: 965, endPoint y: 414, distance: 37.7
click at [965, 407] on div "CLE-106174" at bounding box center [979, 399] width 60 height 16
drag, startPoint x: 1016, startPoint y: 415, endPoint x: 975, endPoint y: 413, distance: 41.6
click at [976, 406] on div "Manufacturer Part # CLE-106174" at bounding box center [1000, 390] width 103 height 31
click at [998, 438] on div "Subtype [#2-DUAL] INVEN-PARTS" at bounding box center [854, 434] width 398 height 42
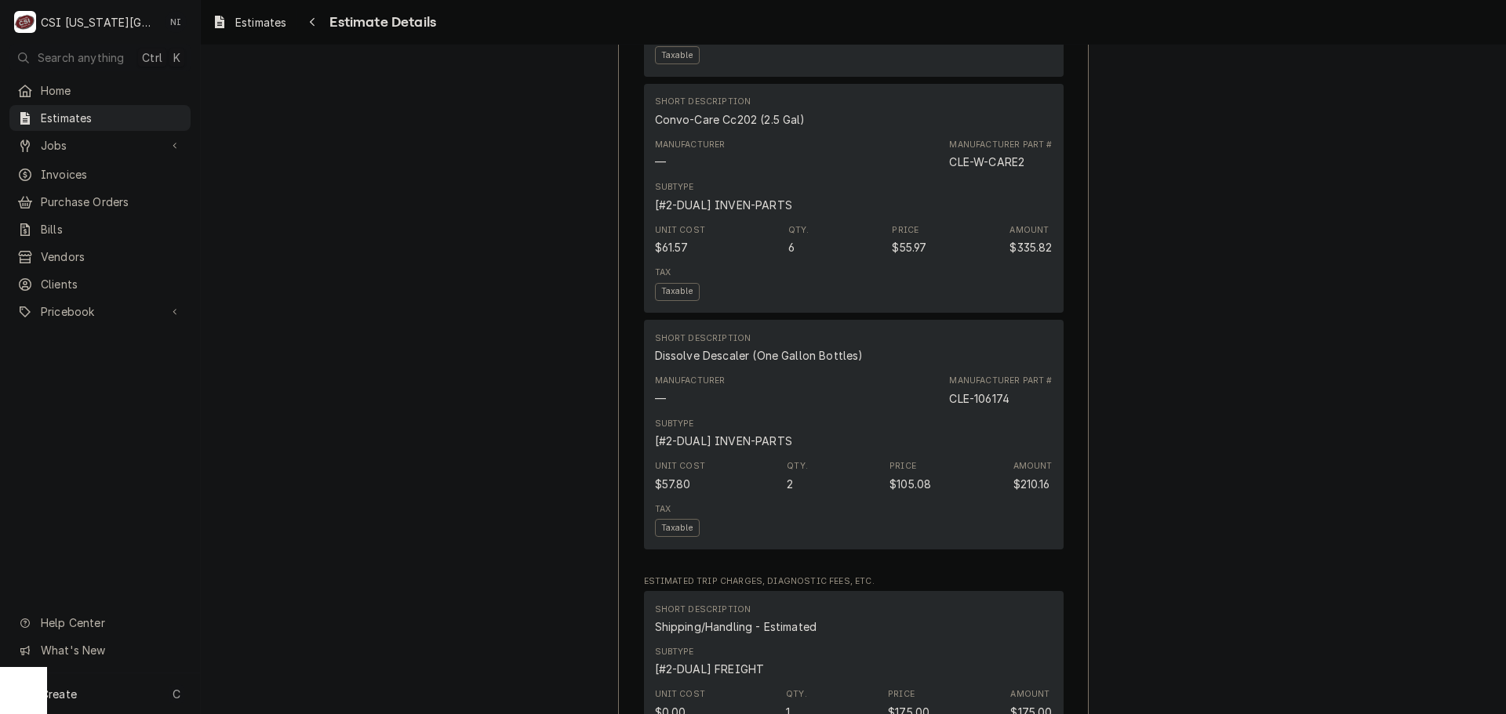
click at [994, 407] on div "CLE-106174" at bounding box center [979, 399] width 60 height 16
copy div "106174"
click at [994, 307] on div "Tax Taxable" at bounding box center [854, 283] width 398 height 45
drag, startPoint x: 1025, startPoint y: 180, endPoint x: 971, endPoint y: 181, distance: 54.1
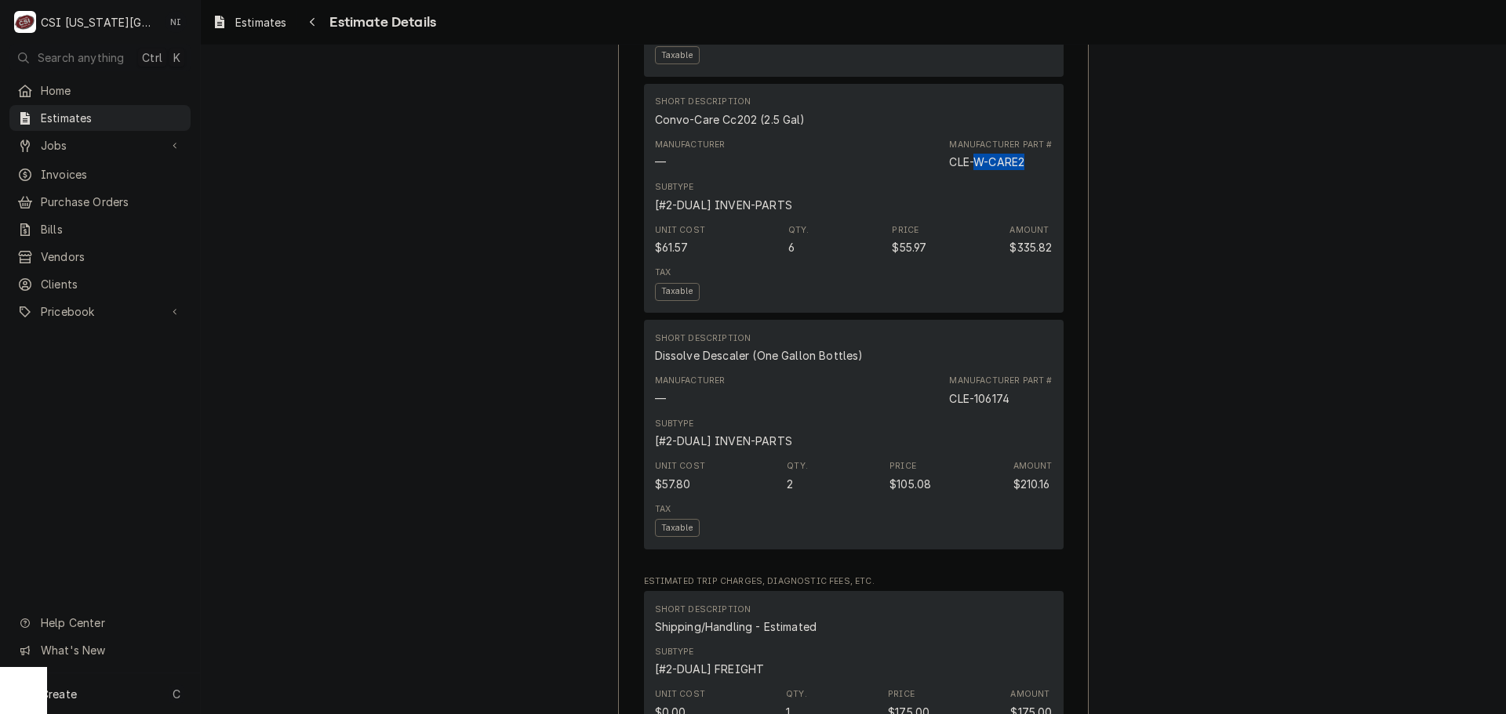
click at [971, 170] on div "Manufacturer Part # CLE-W-CARE2" at bounding box center [1000, 154] width 103 height 31
copy div "W-CARE2"
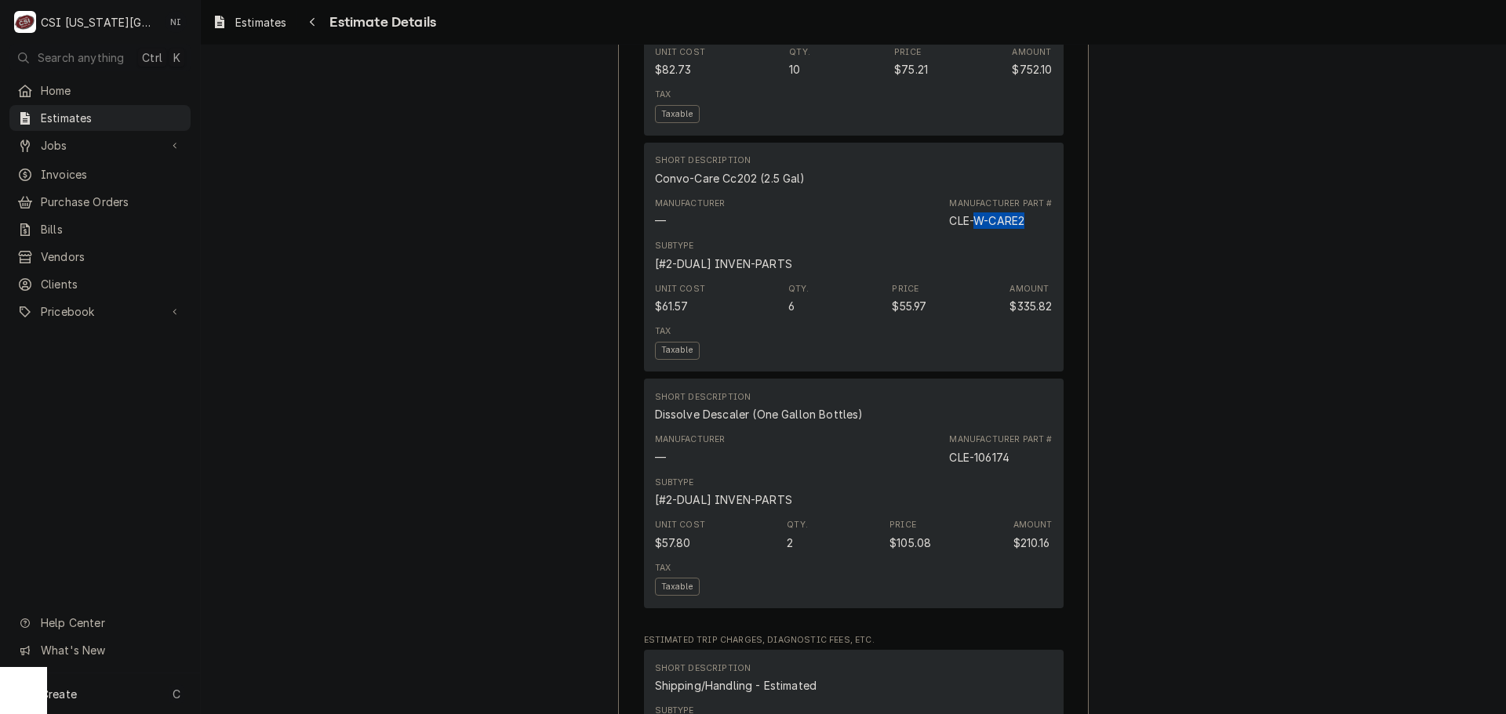
scroll to position [1176, 0]
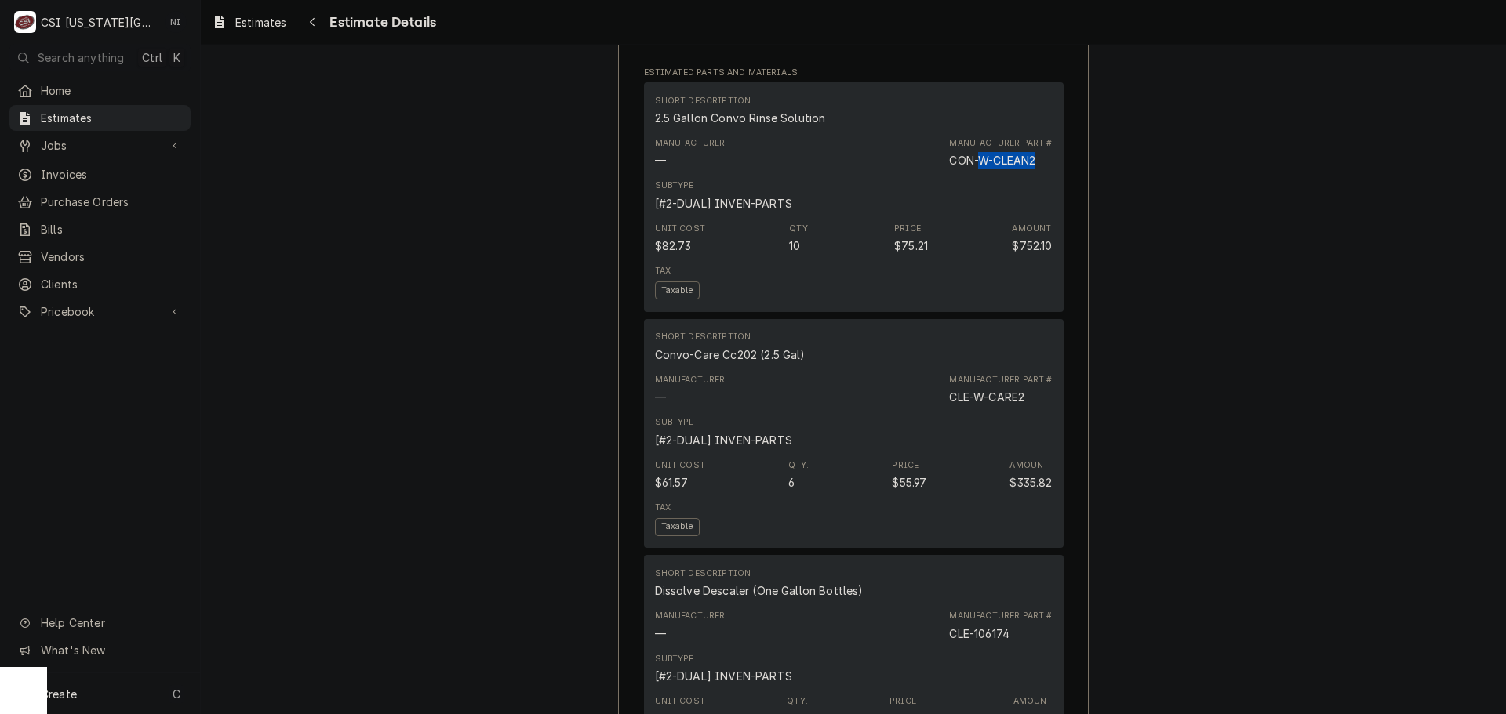
drag, startPoint x: 1025, startPoint y: 176, endPoint x: 977, endPoint y: 176, distance: 47.8
click at [977, 169] on div "Manufacturer Part # CON-W-CLEAN2" at bounding box center [1000, 152] width 103 height 31
copy div "W-CLEAN2"
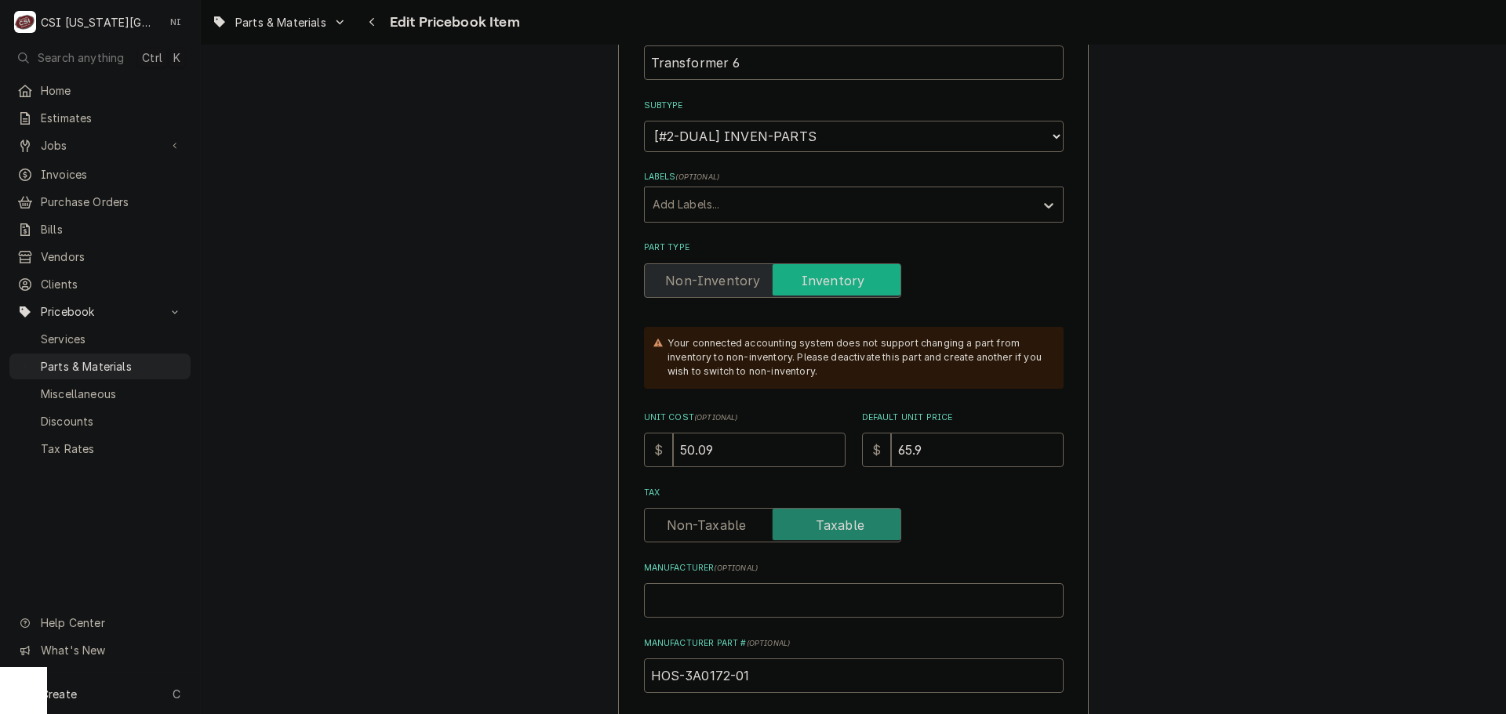
scroll to position [314, 0]
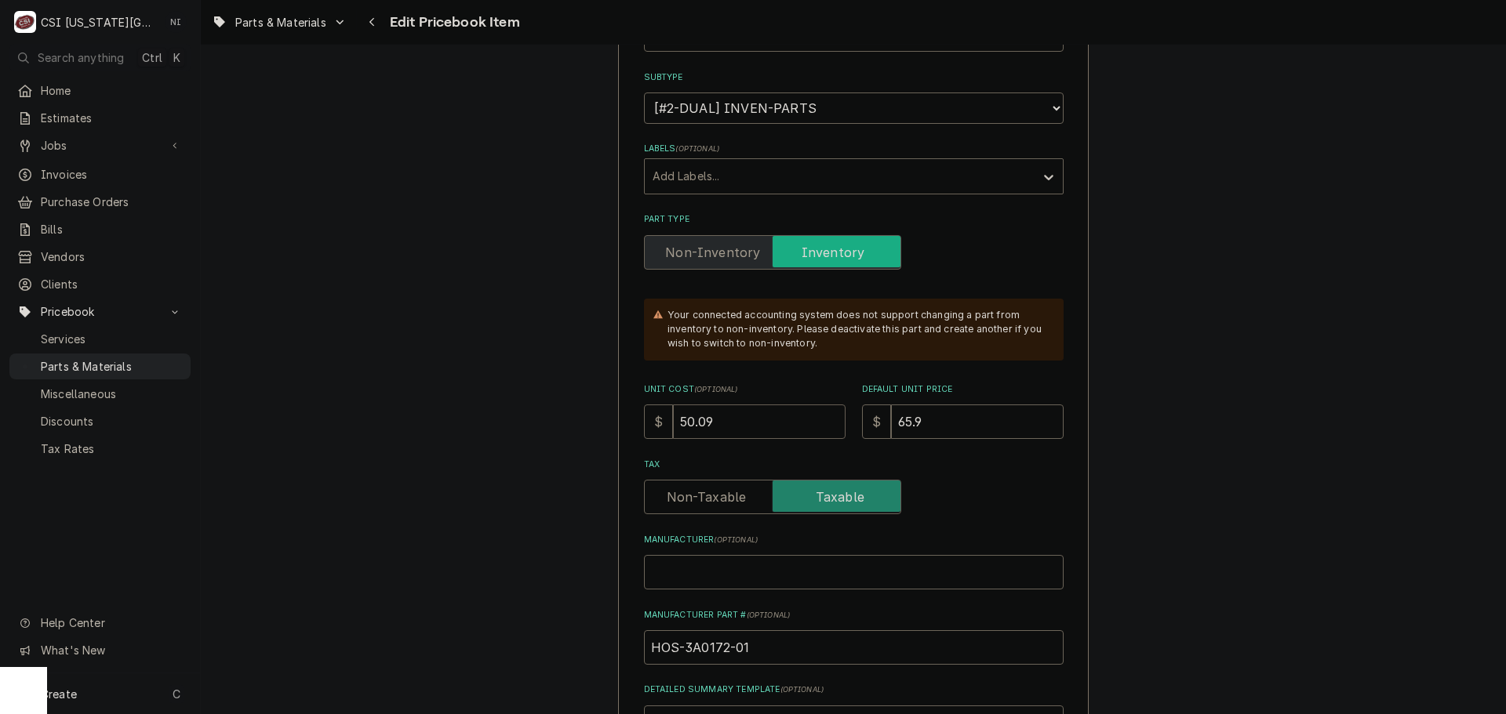
drag, startPoint x: 660, startPoint y: 419, endPoint x: 573, endPoint y: 416, distance: 87.1
type textarea "x"
type input "5"
type textarea "x"
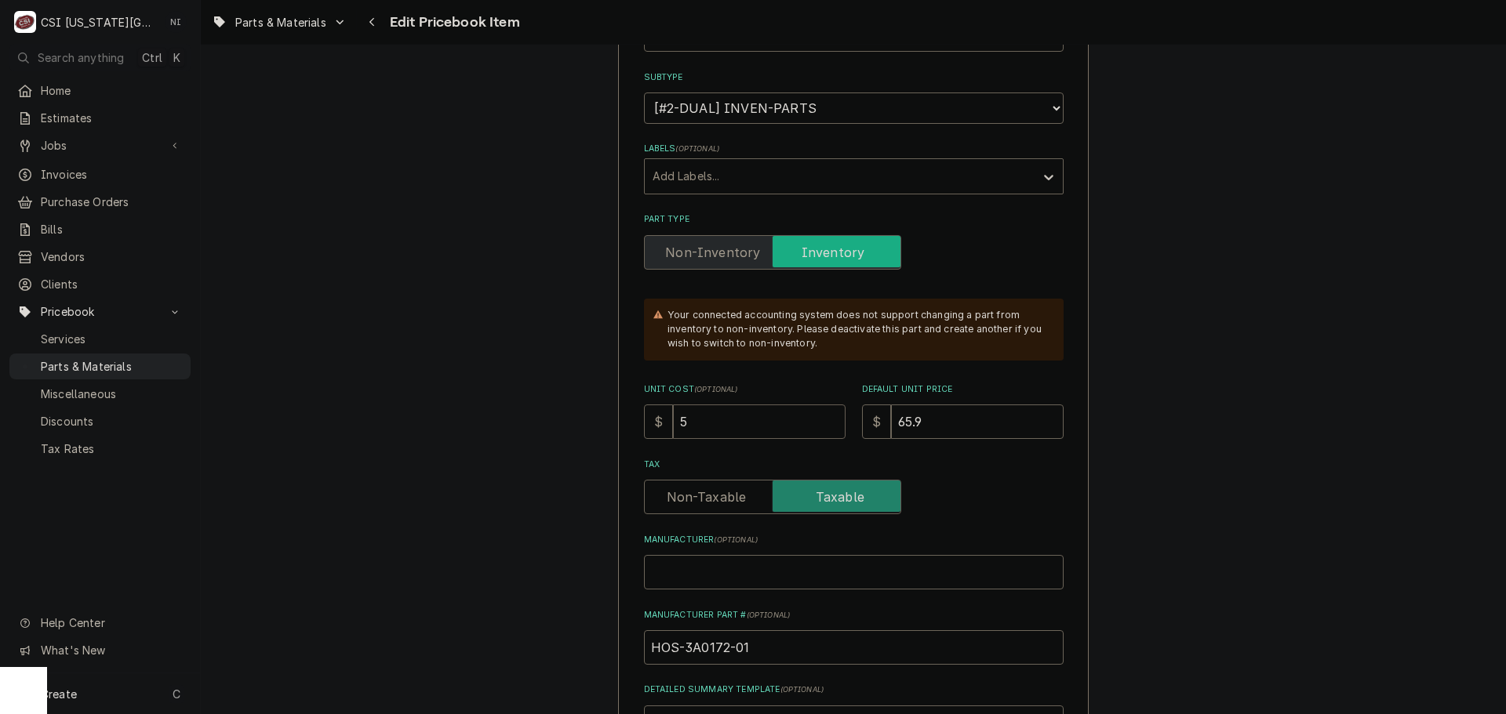
type input "56"
type textarea "x"
type input "56.0"
type textarea "x"
type input "56.02"
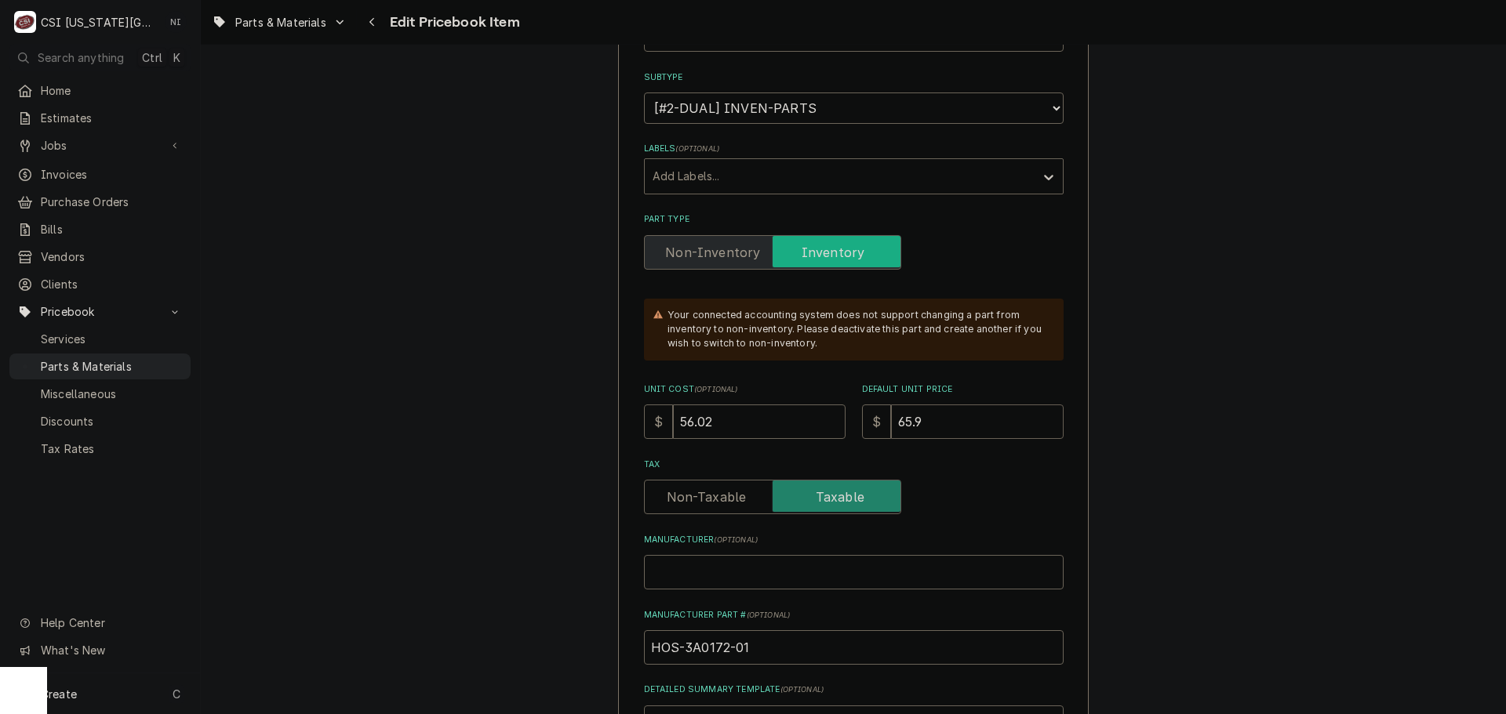
type textarea "x"
type input "6"
type textarea "x"
type input "65"
type textarea "x"
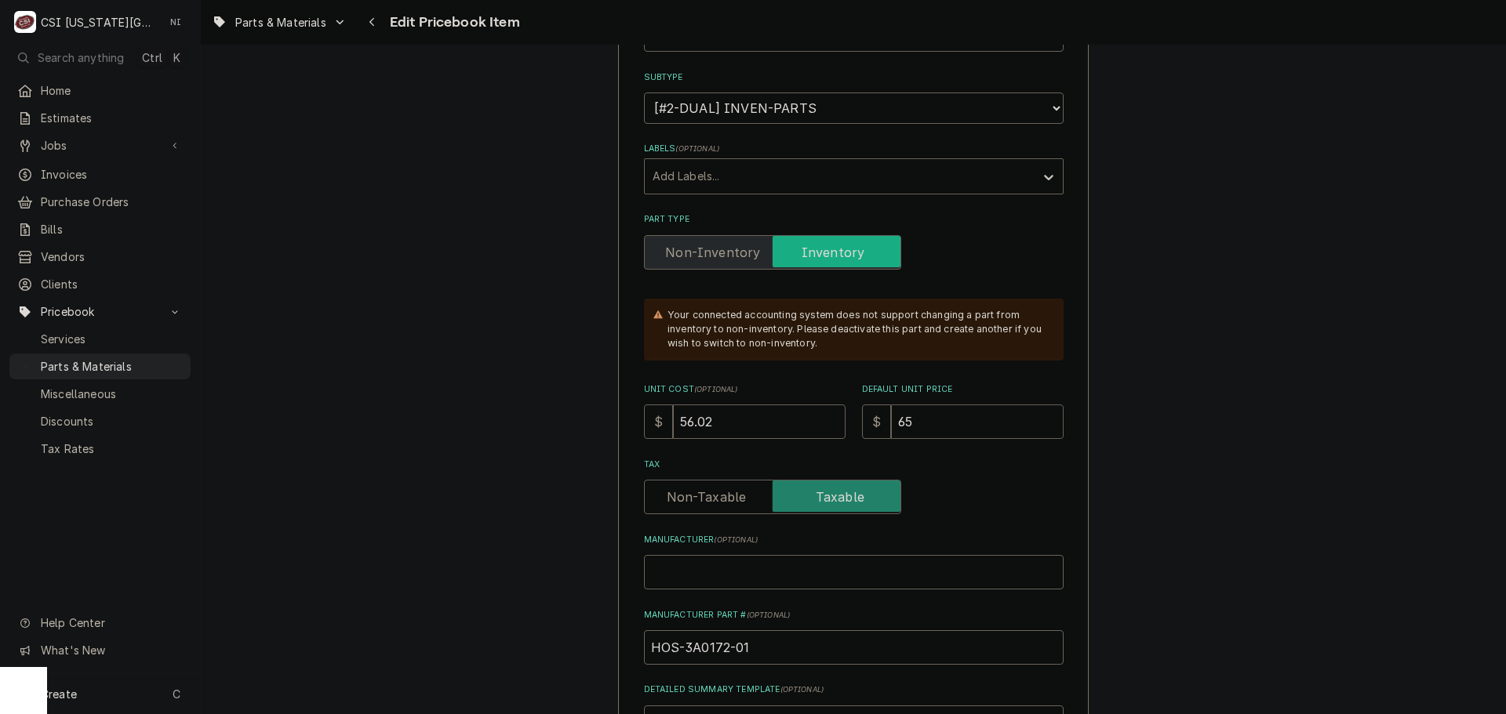
type input "65.9"
type textarea "x"
type input "65.90"
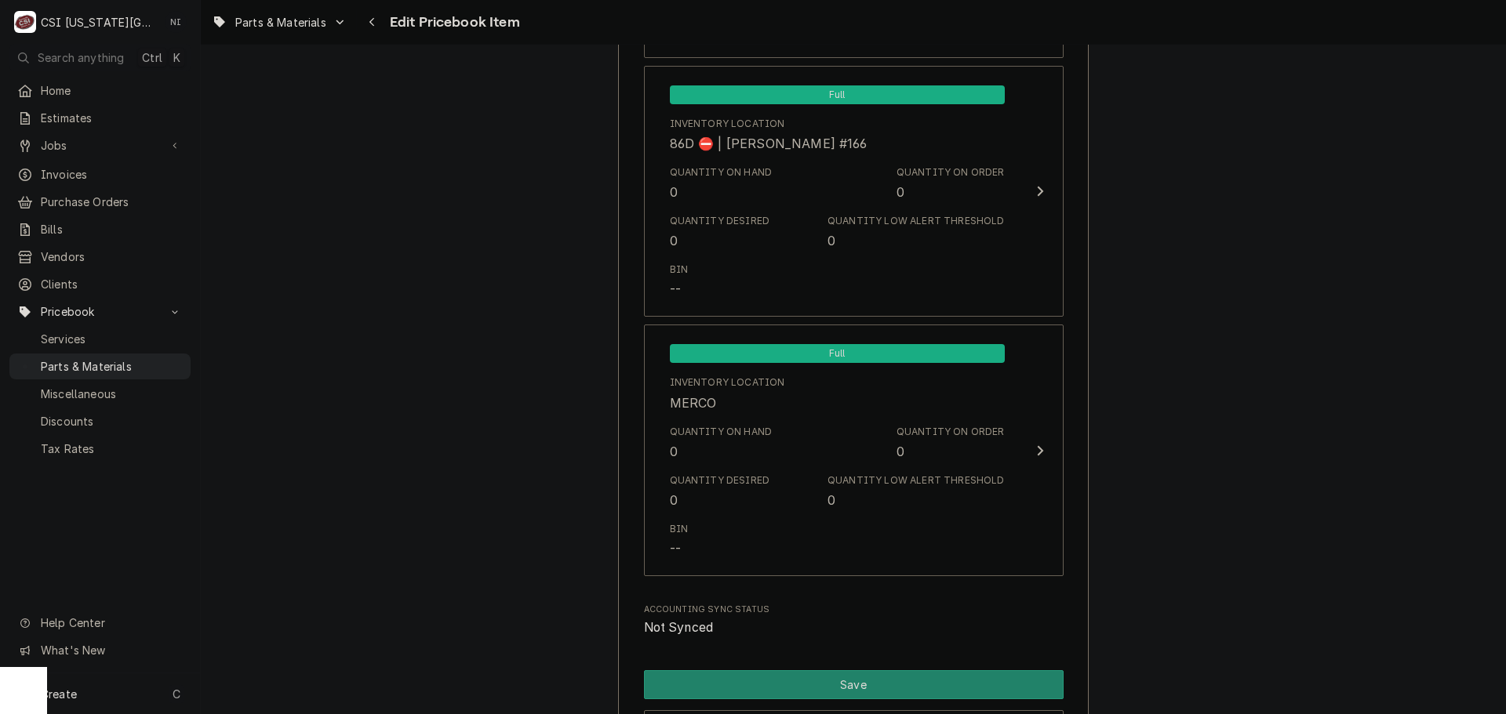
scroll to position [15461, 0]
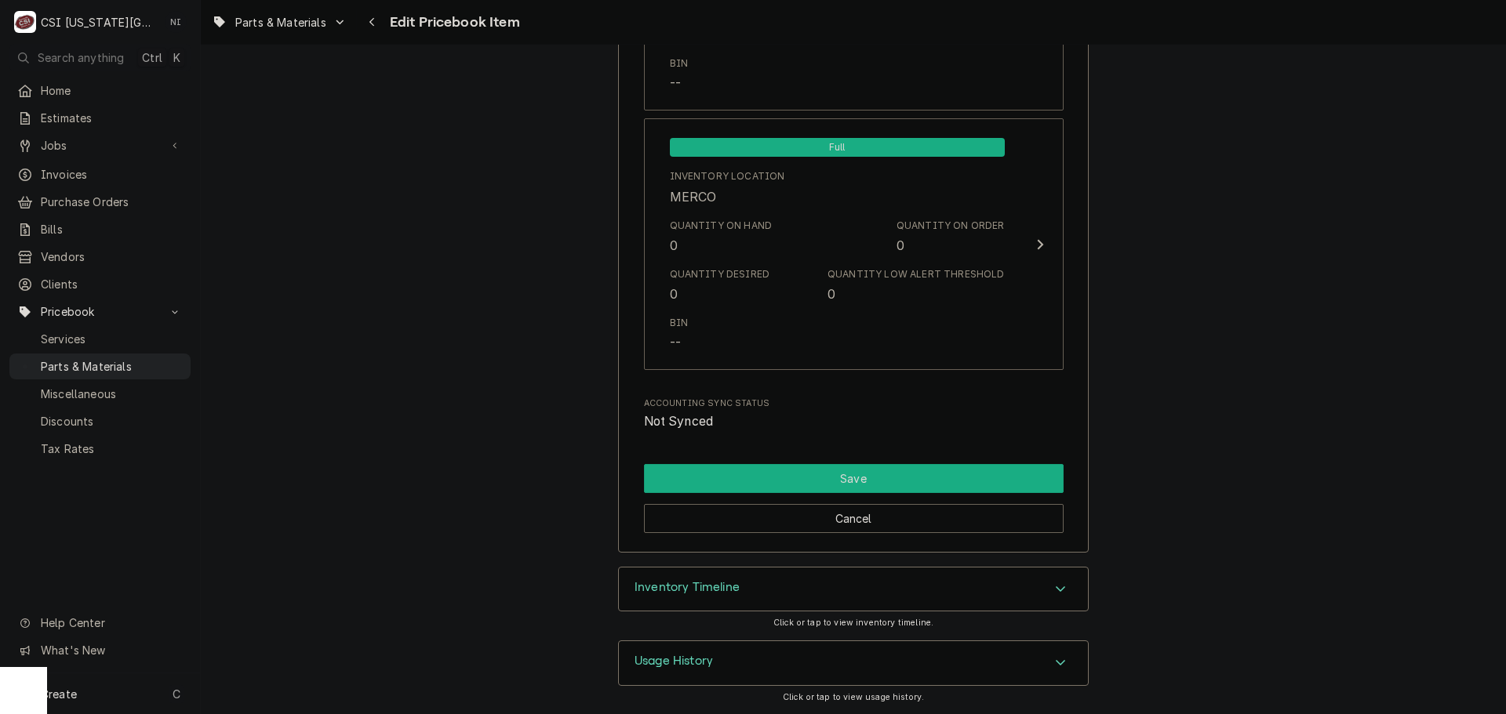
click at [926, 484] on button "Save" at bounding box center [854, 478] width 420 height 29
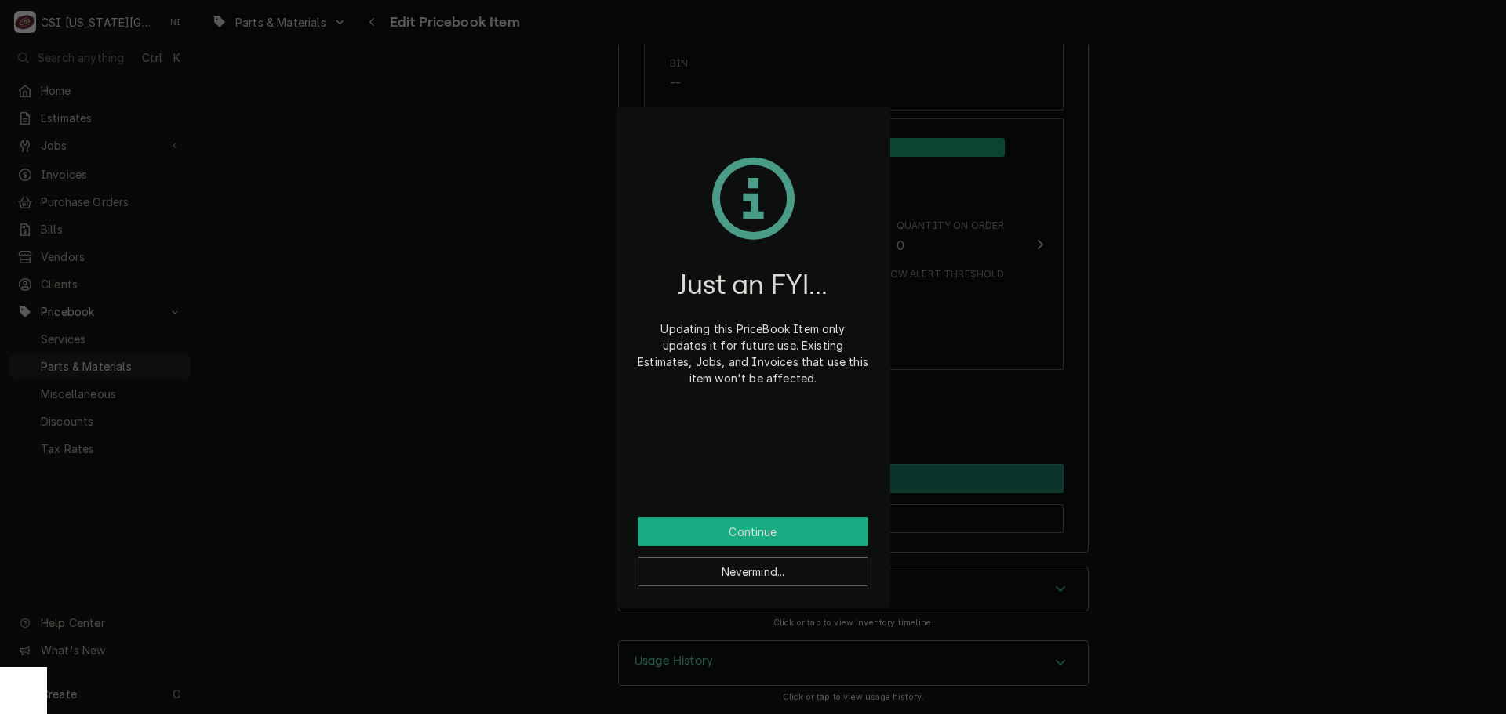
click at [811, 534] on button "Continue" at bounding box center [753, 532] width 231 height 29
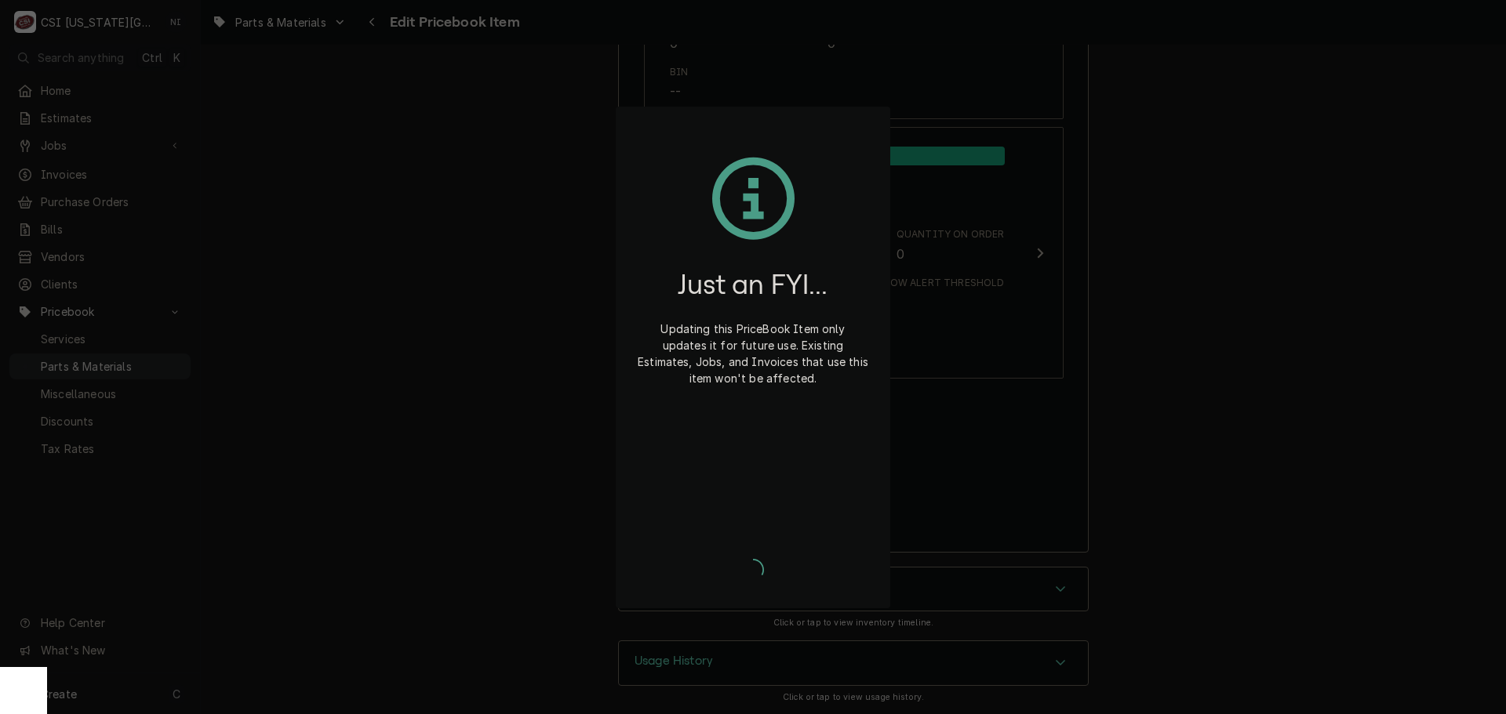
type textarea "x"
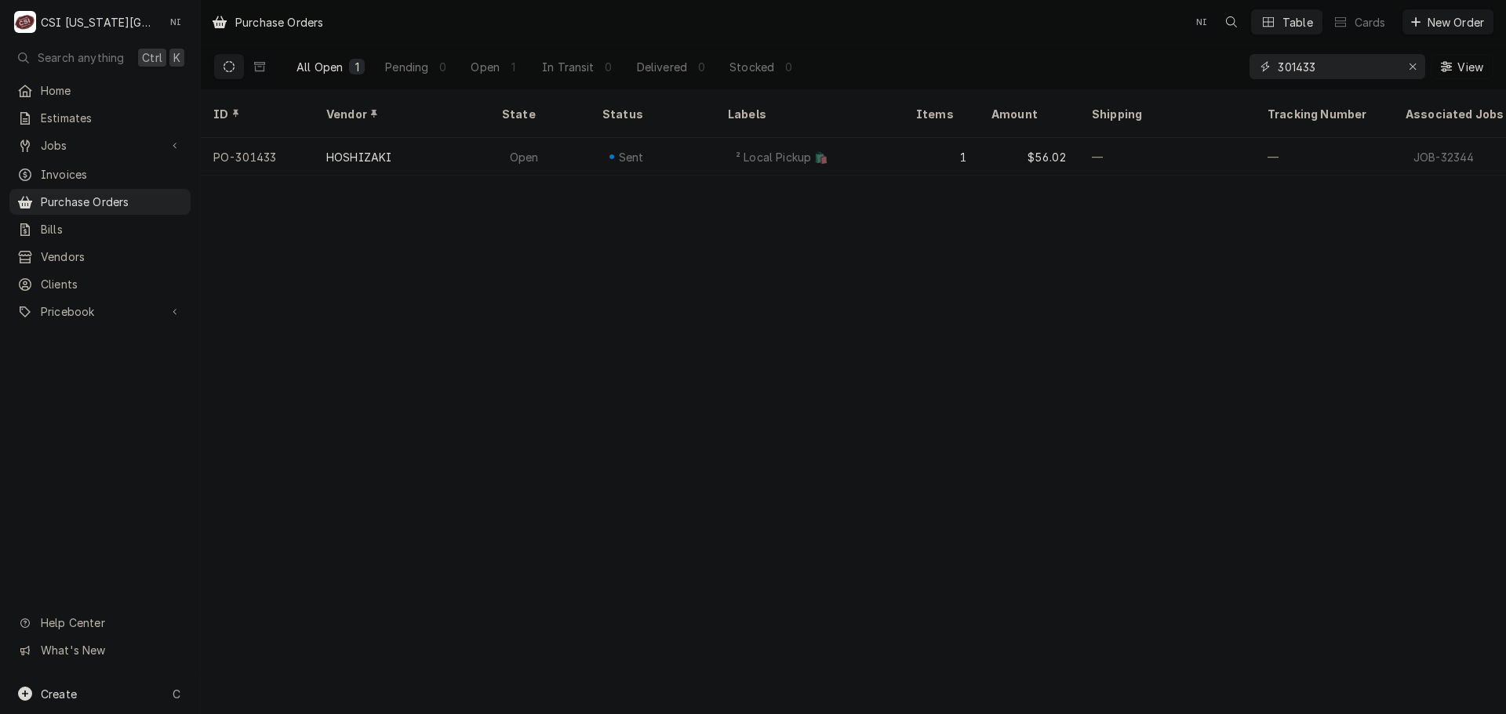
click at [1332, 67] on input "301433" at bounding box center [1337, 66] width 118 height 25
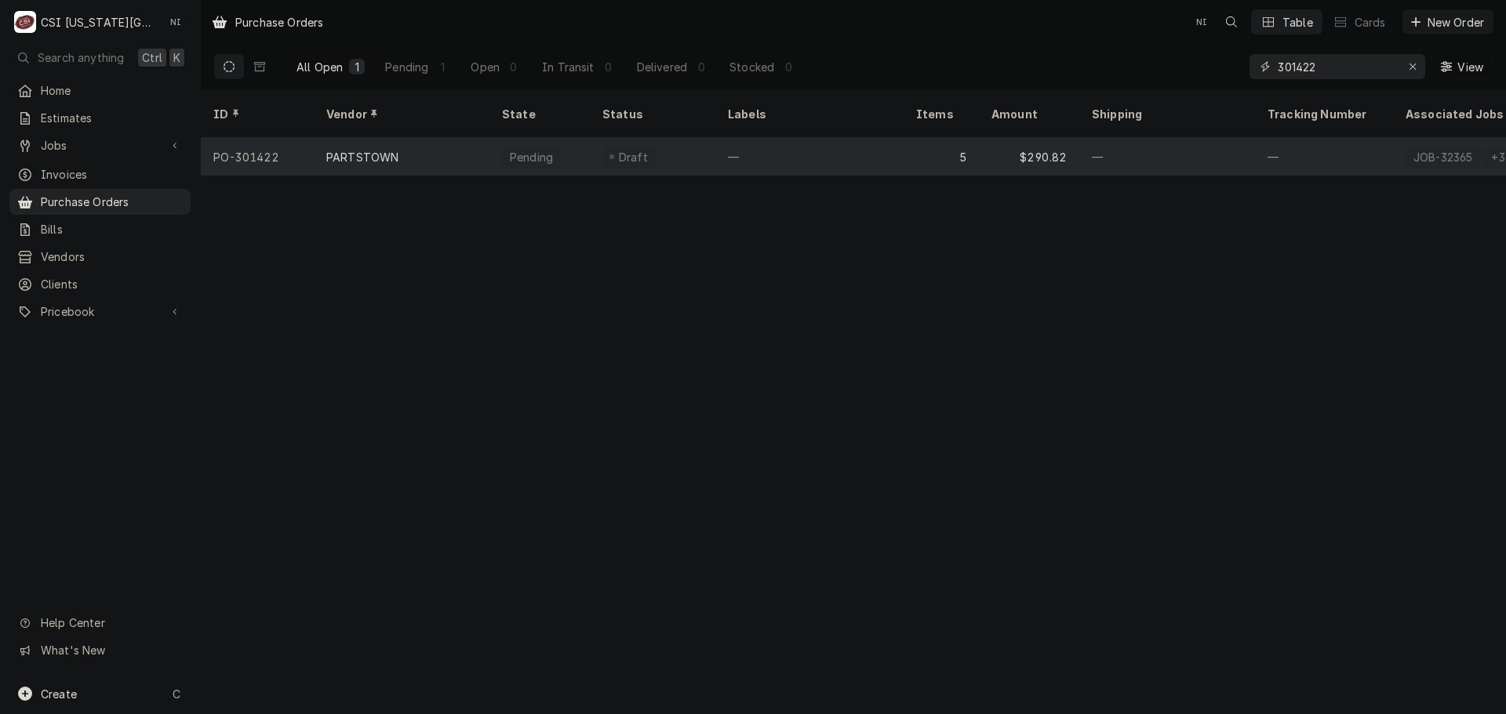
type input "301422"
click at [907, 147] on div "5" at bounding box center [941, 157] width 75 height 38
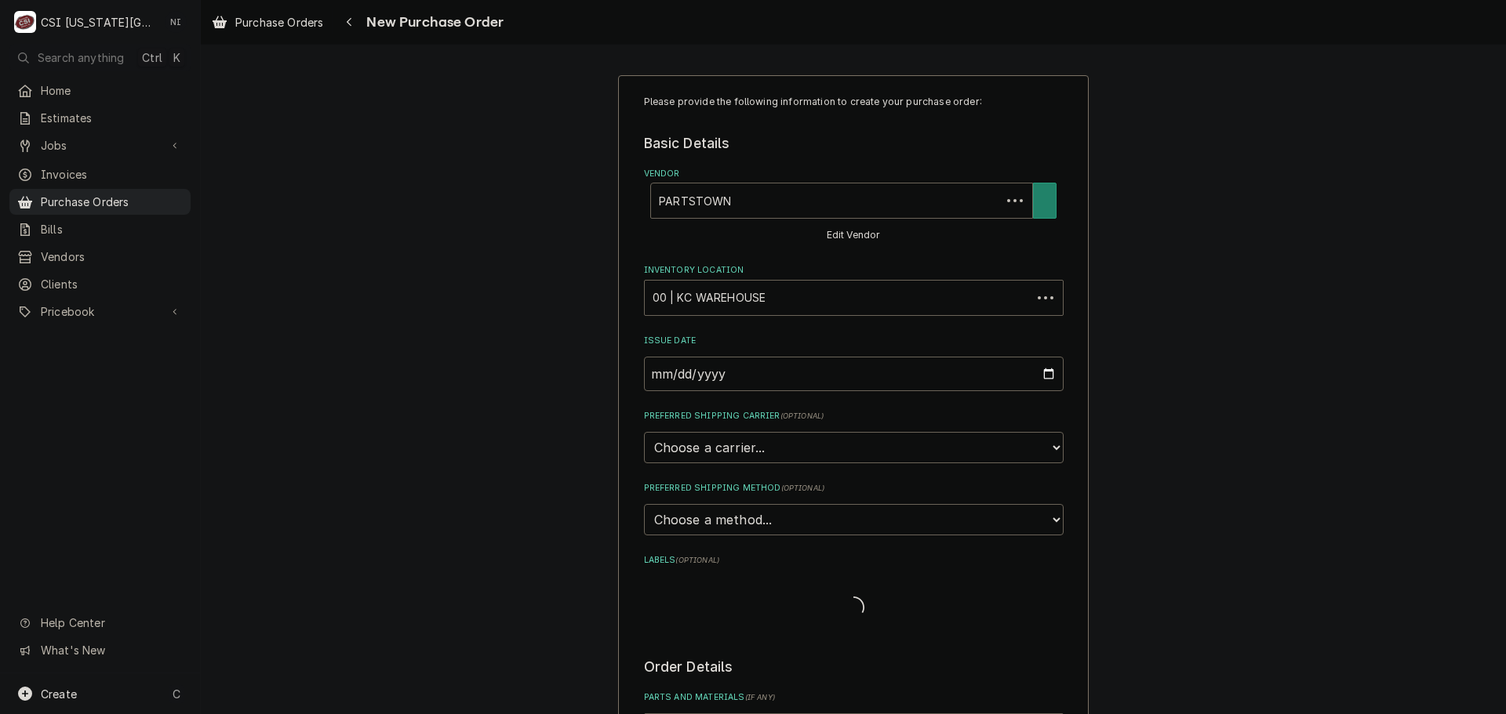
type textarea "x"
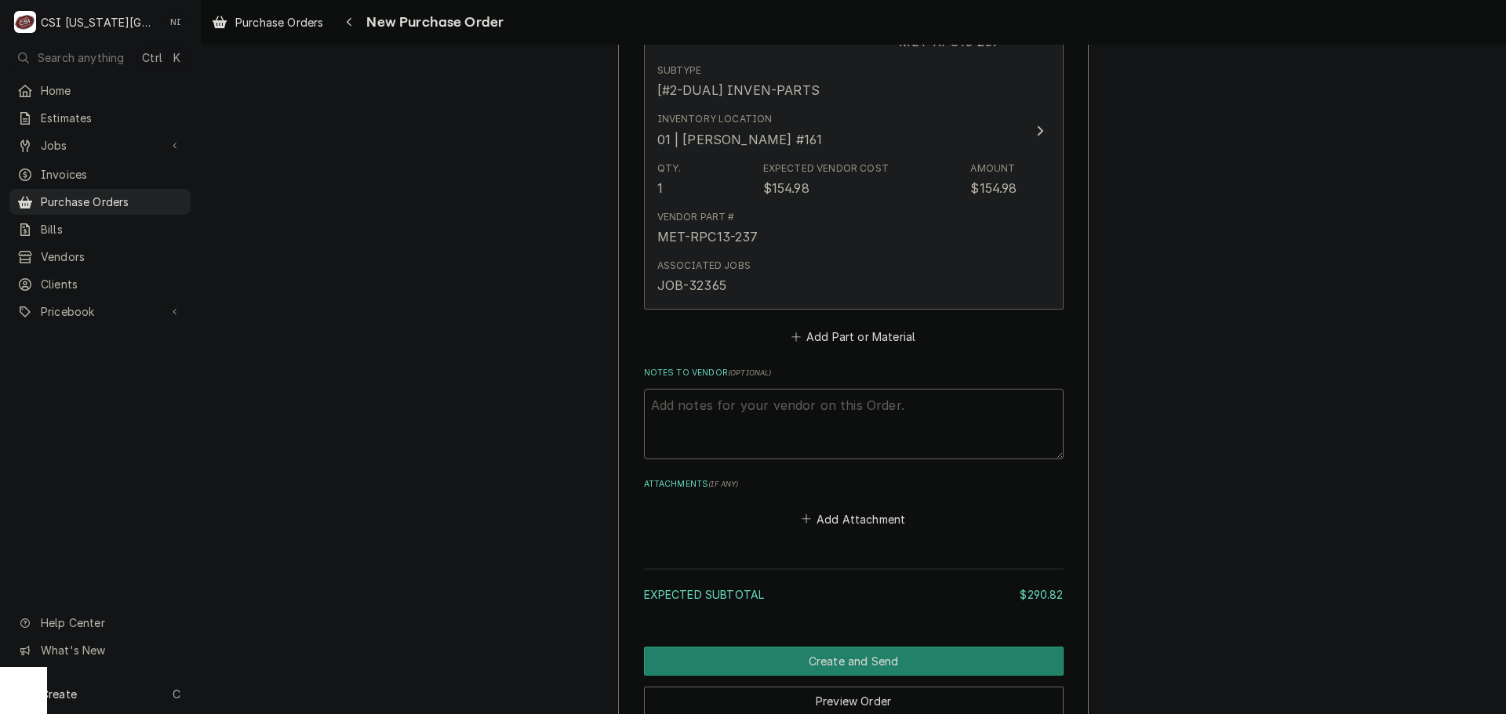
scroll to position [2358, 0]
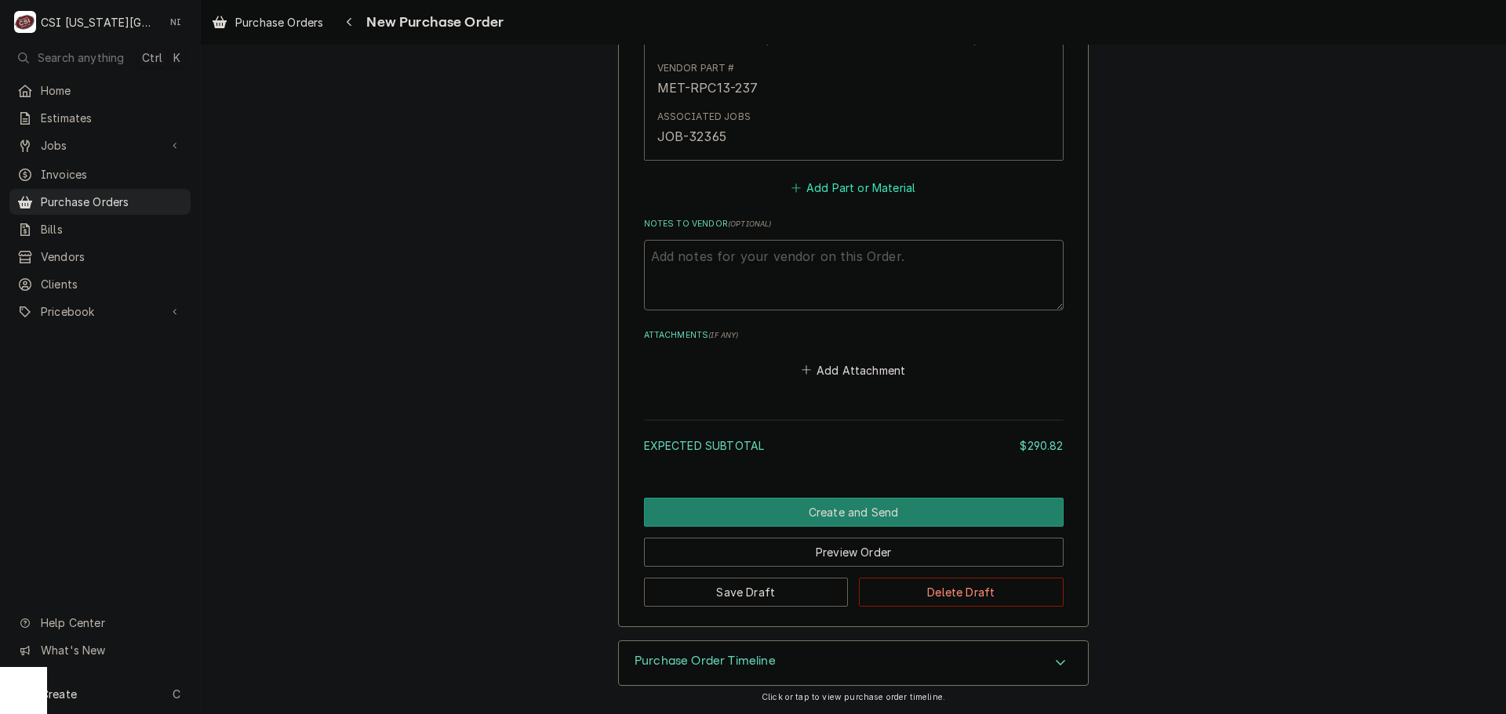
click at [844, 182] on button "Add Part or Material" at bounding box center [852, 188] width 129 height 22
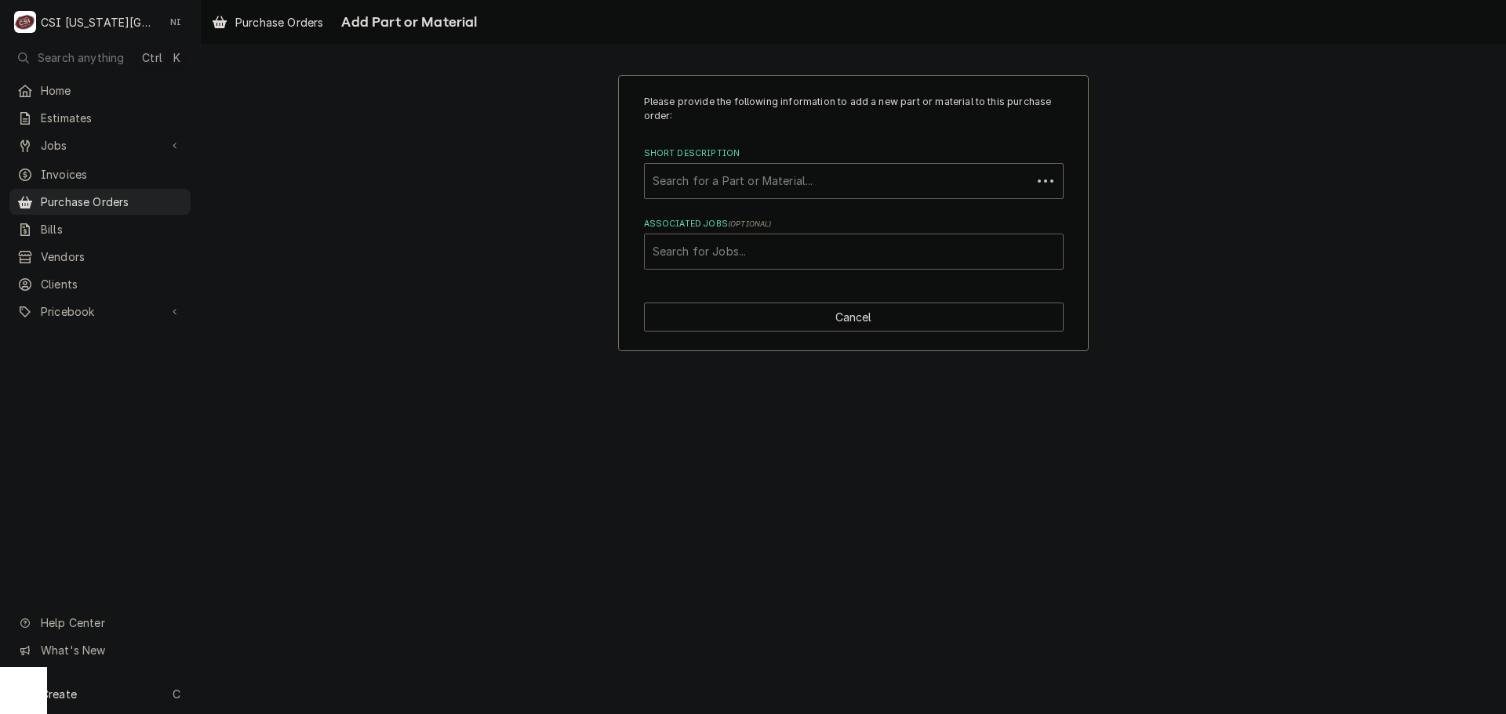
click at [779, 254] on div "Associated Jobs" at bounding box center [854, 252] width 402 height 28
click at [1367, 172] on div "Please provide the following information to add a new part or material to this …" at bounding box center [853, 213] width 1305 height 304
click at [718, 180] on div "Short Description" at bounding box center [854, 181] width 402 height 28
paste input "106174"
type input "106174"
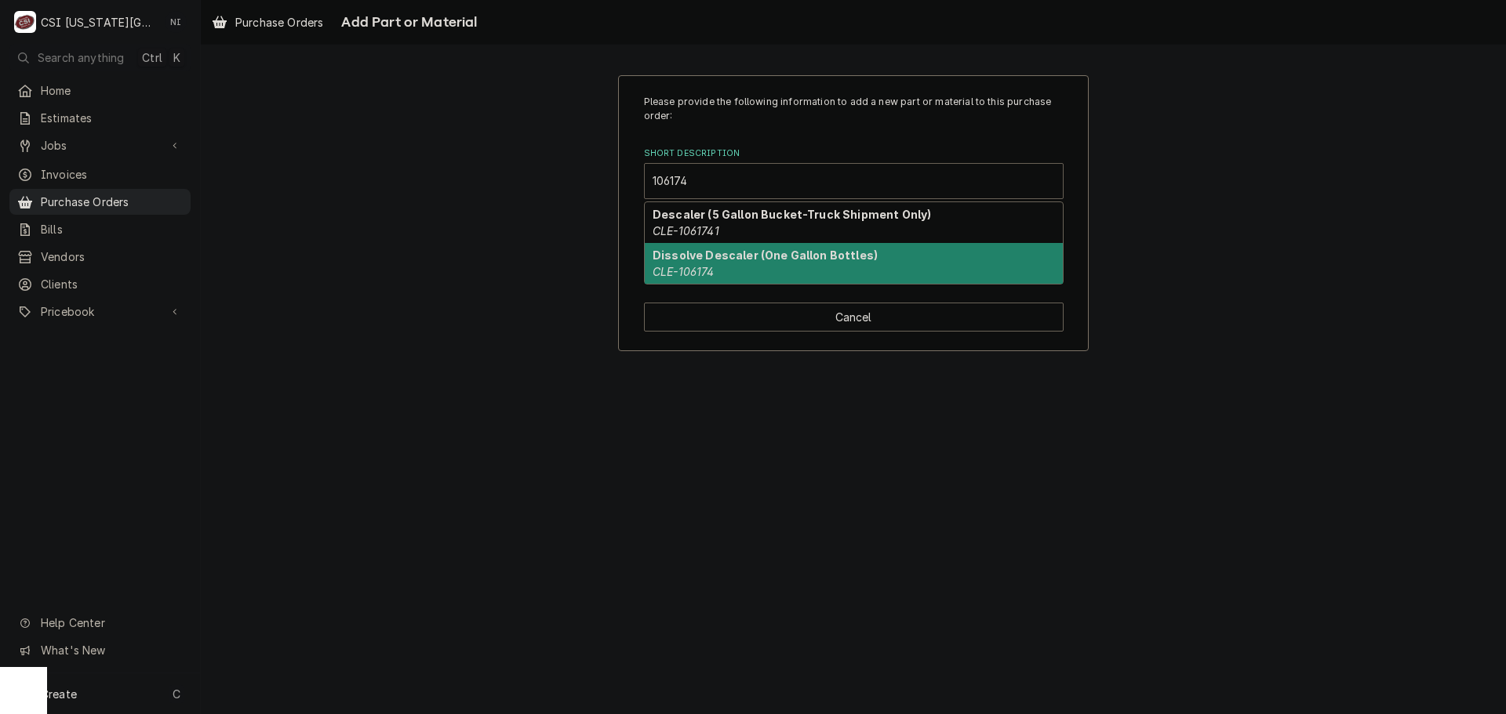
click at [797, 268] on div "Dissolve Descaler (One Gallon Bottles) CLE-106174" at bounding box center [854, 263] width 418 height 41
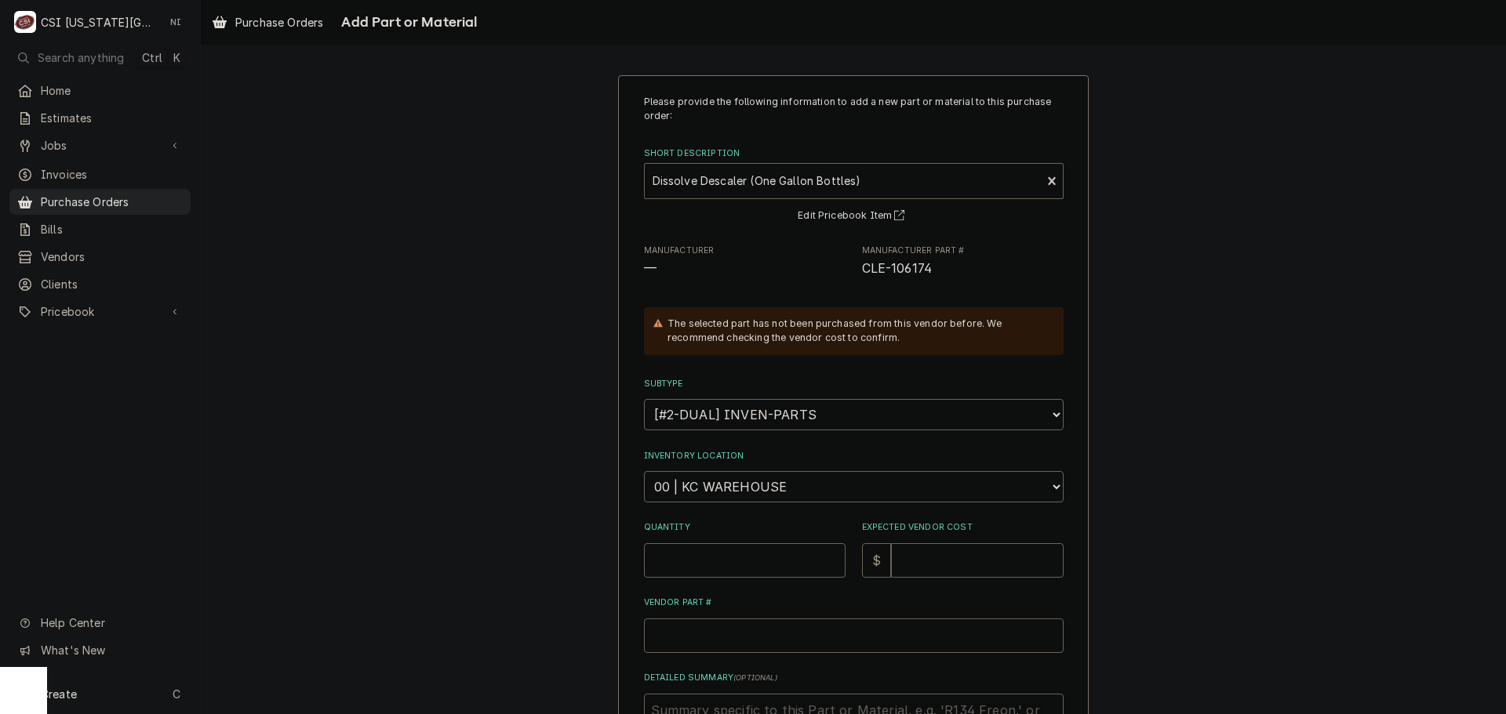
drag, startPoint x: 728, startPoint y: 581, endPoint x: 727, endPoint y: 572, distance: 9.4
click at [728, 580] on div "Please provide the following information to add a new part or material to this …" at bounding box center [854, 465] width 420 height 740
click at [726, 568] on input "Quantity" at bounding box center [745, 561] width 202 height 35
type textarea "x"
type input "2"
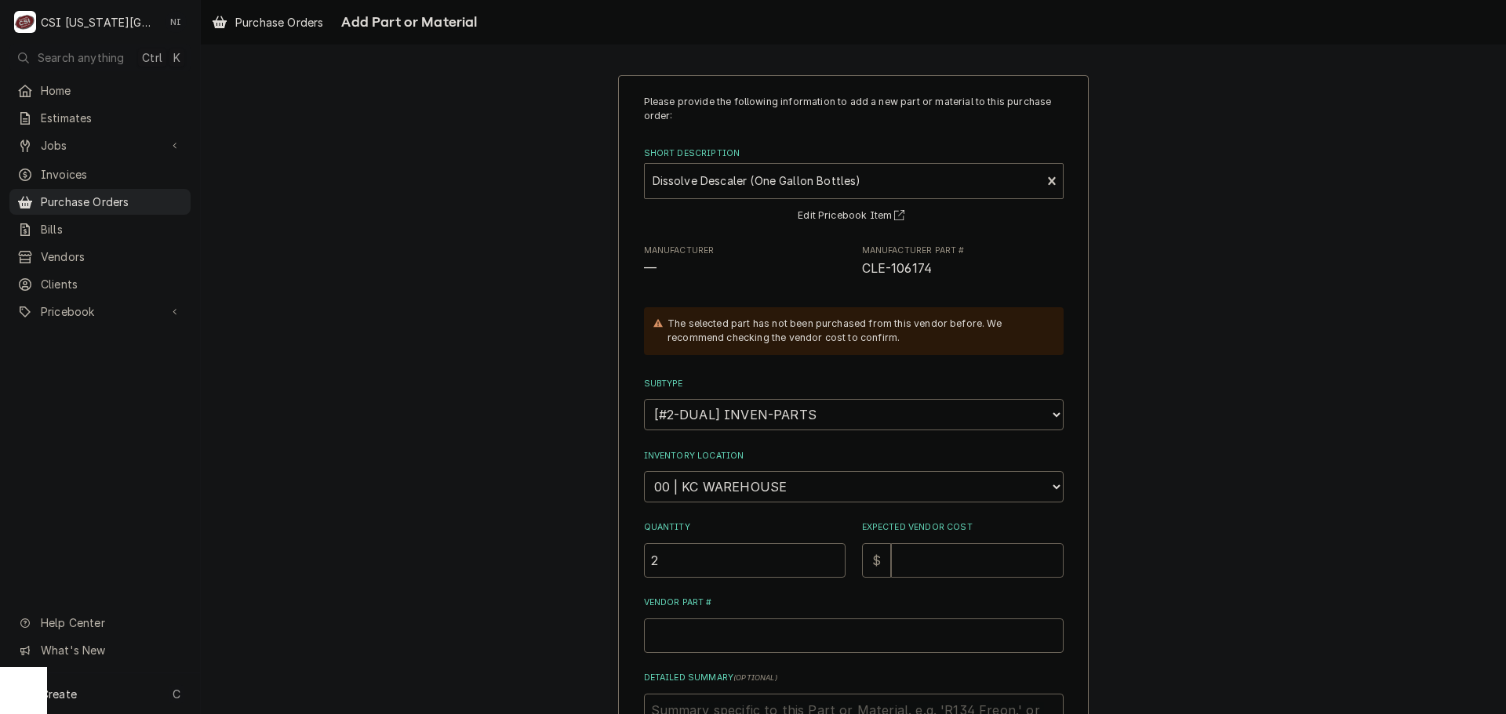
type textarea "x"
type input "5"
type textarea "x"
type input "57"
type textarea "x"
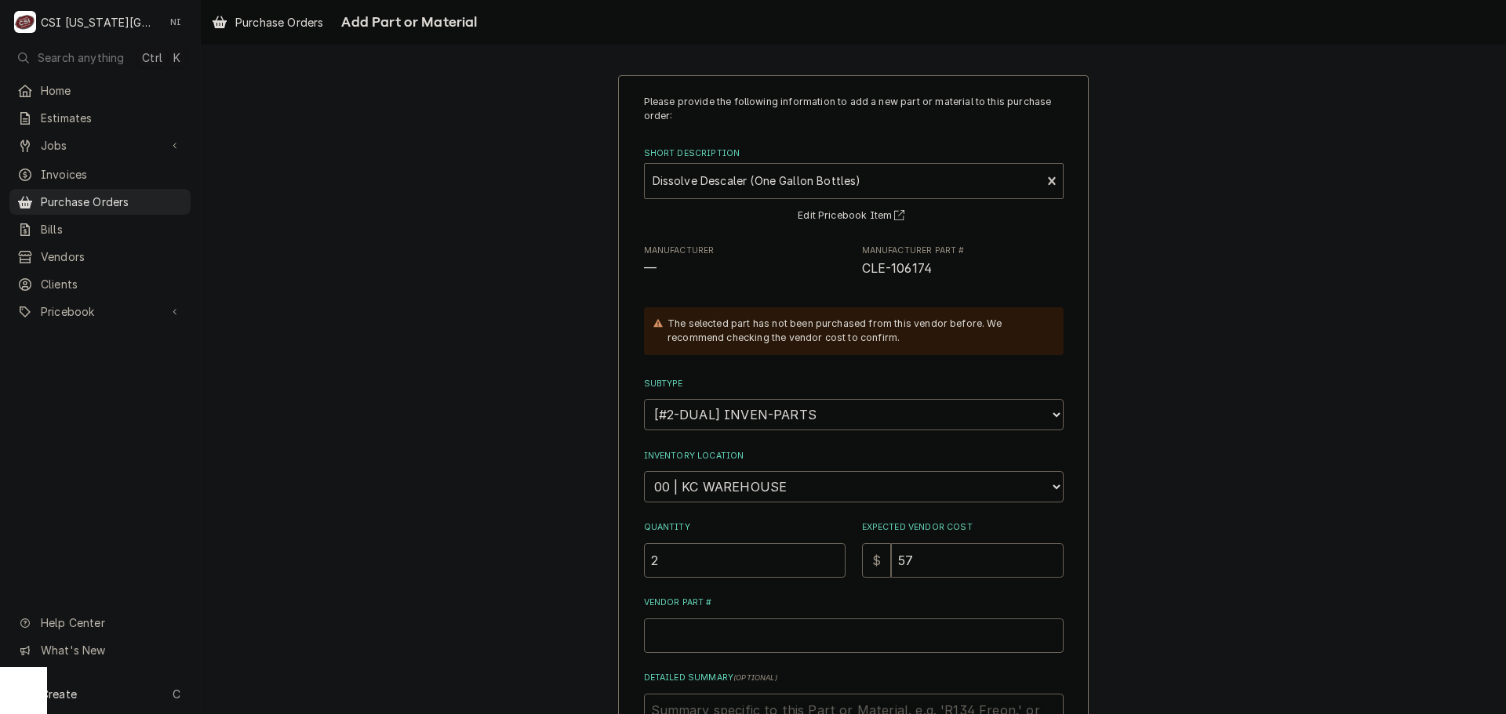
type input "57.8"
type textarea "x"
type input "57.80"
drag, startPoint x: 929, startPoint y: 267, endPoint x: 857, endPoint y: 271, distance: 72.2
click at [862, 271] on span "CLE-106174" at bounding box center [963, 269] width 202 height 19
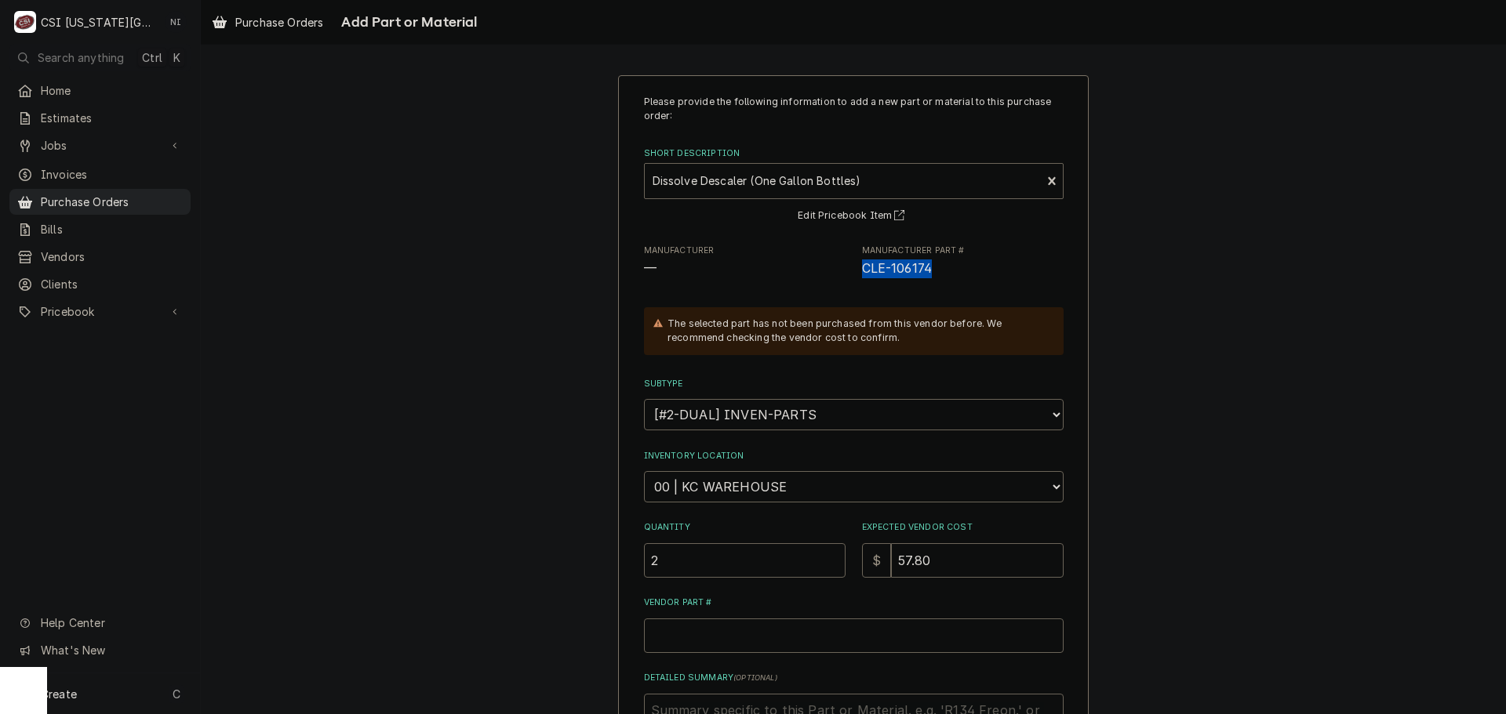
copy span "CLE-106174"
click at [767, 662] on div "Please provide the following information to add a new part or material to this …" at bounding box center [854, 465] width 420 height 740
click at [770, 645] on input "Vendor Part #" at bounding box center [854, 636] width 420 height 35
paste input "CLE-106174"
type textarea "x"
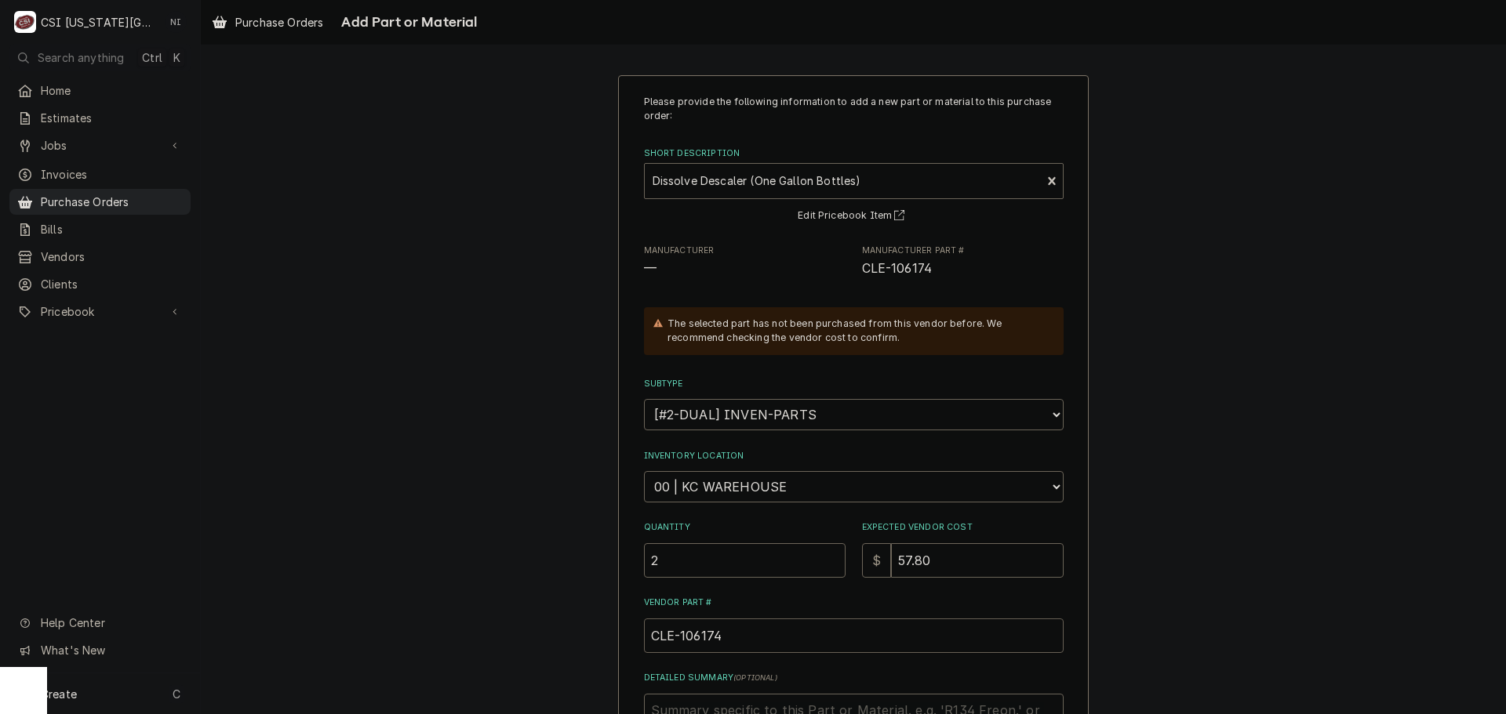
scroll to position [216, 0]
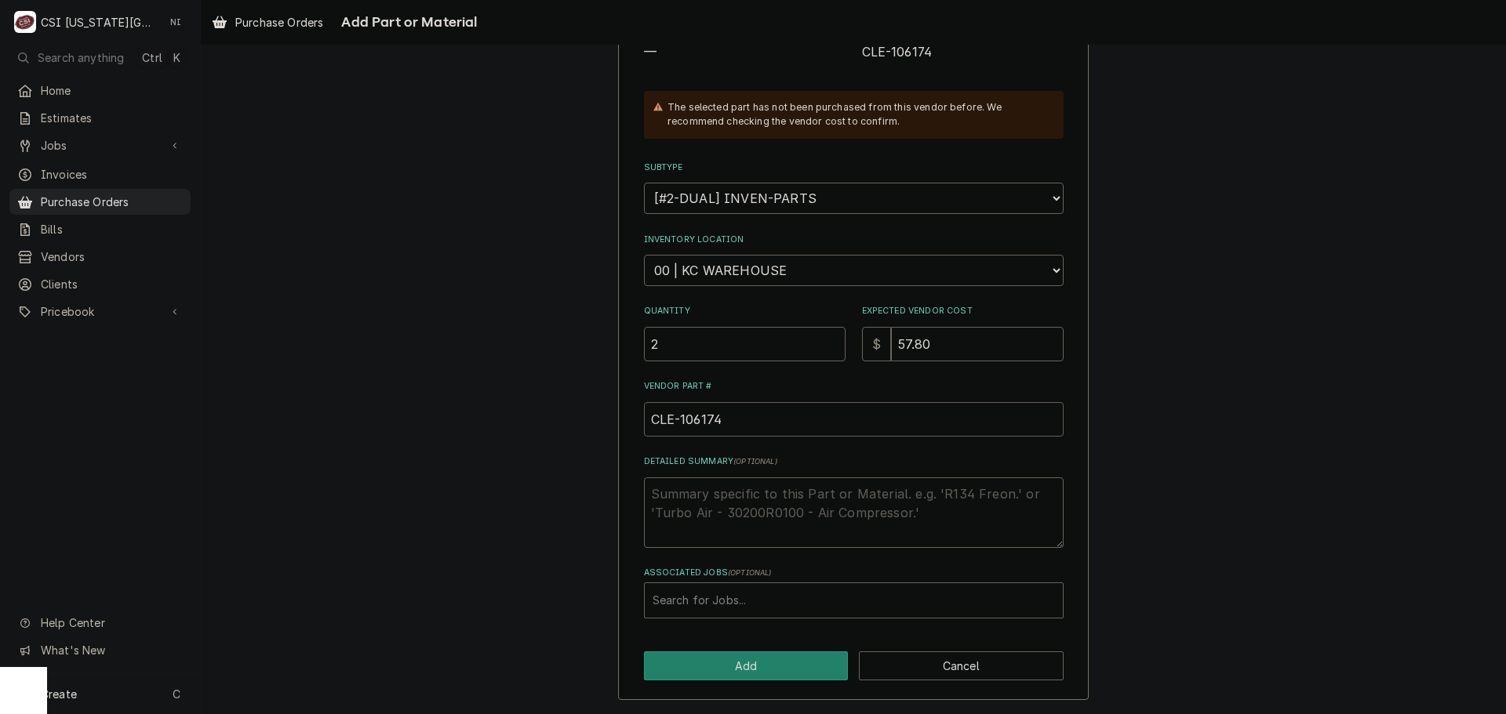
type input "CLE-106174"
click at [701, 598] on div "Associated Jobs" at bounding box center [854, 601] width 402 height 28
type input "32548"
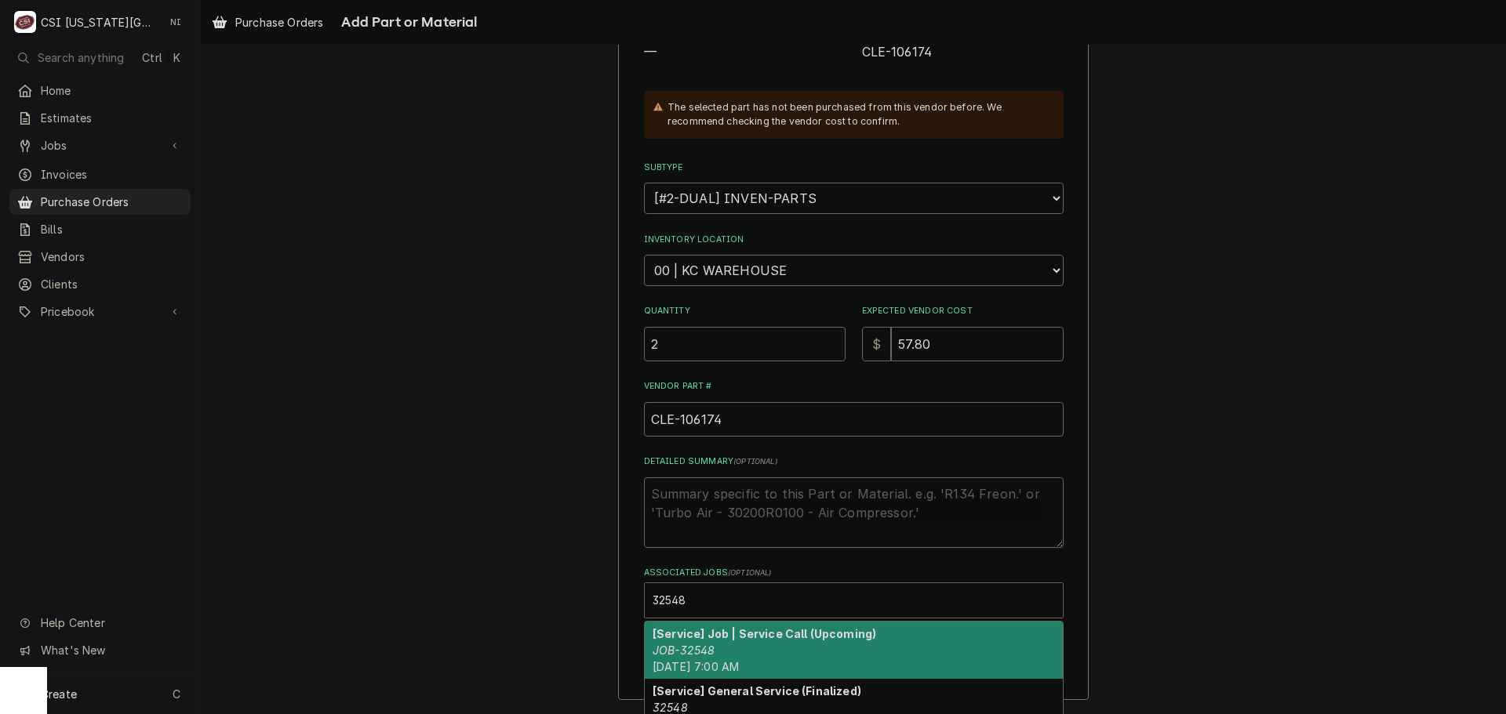
click at [765, 642] on div "[Service] Job | Service Call (Upcoming) JOB-32548 Mon, Sep 15th, 2025 - 7:00 AM" at bounding box center [854, 650] width 418 height 57
type textarea "x"
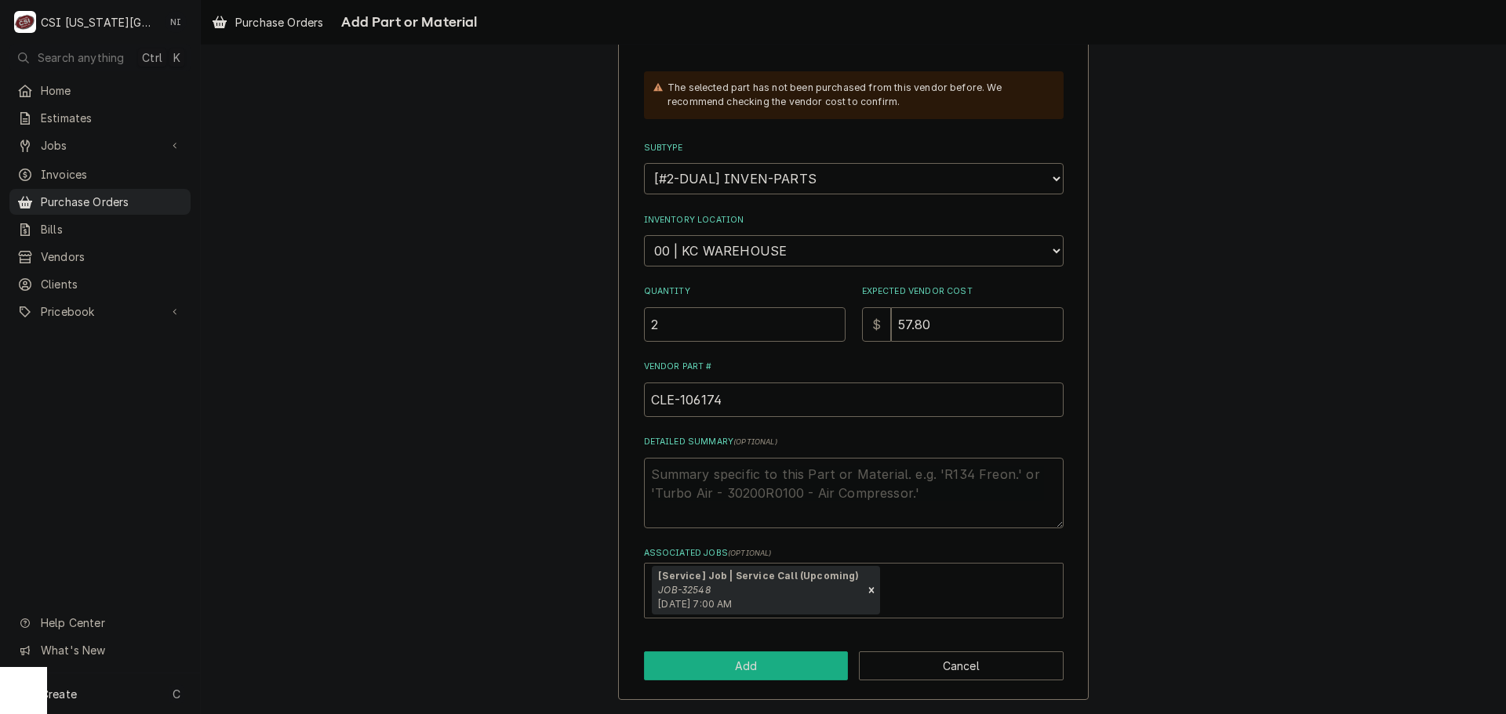
click at [794, 673] on button "Add" at bounding box center [746, 666] width 205 height 29
type textarea "x"
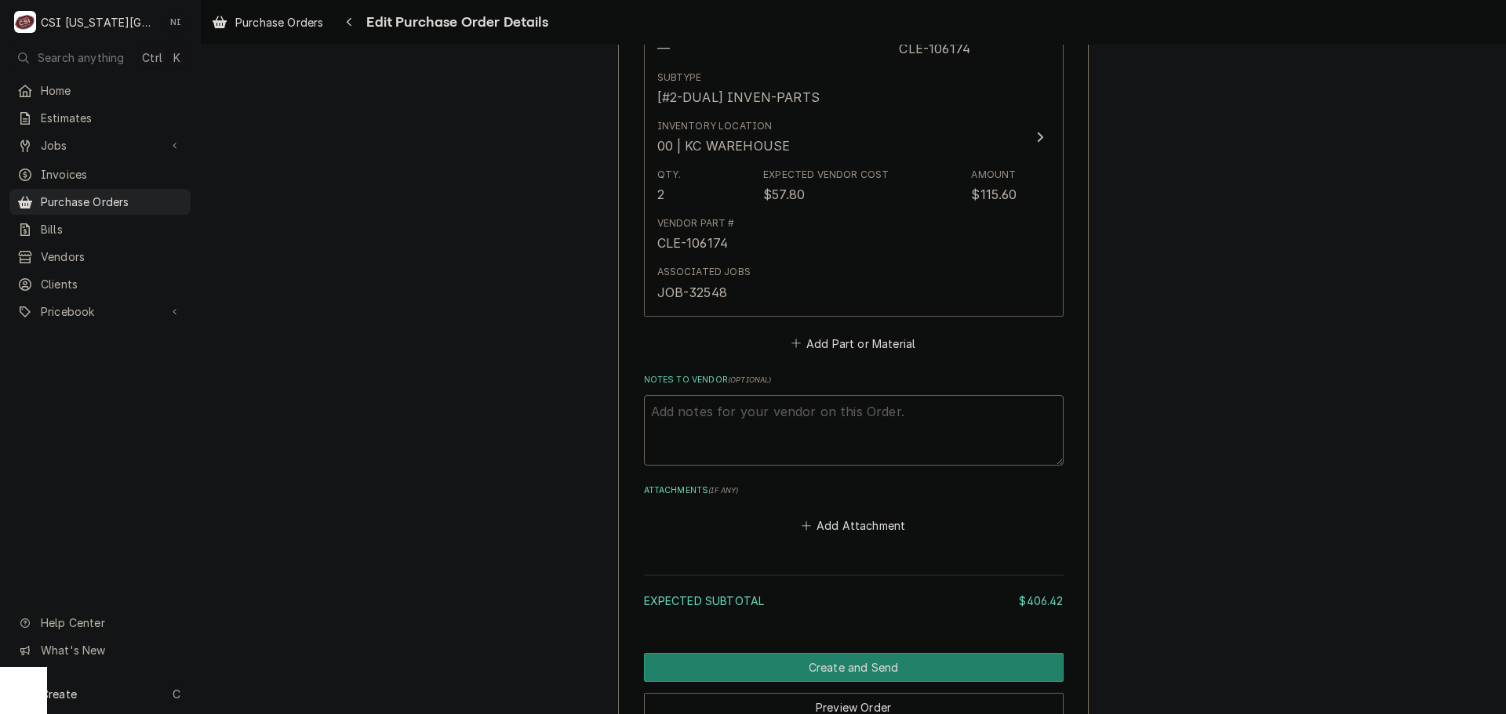
scroll to position [2569, 0]
click at [869, 349] on button "Add Part or Material" at bounding box center [852, 344] width 129 height 22
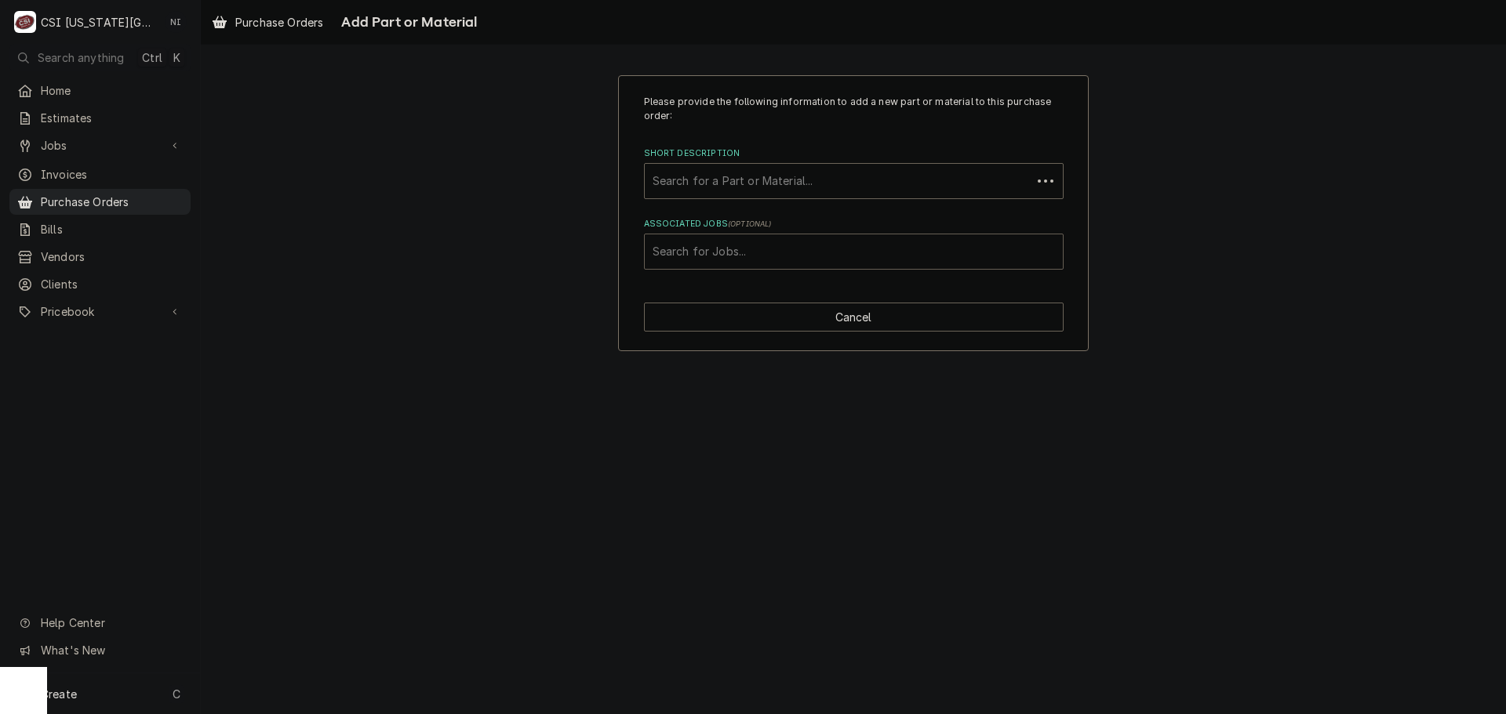
click at [843, 257] on div "Associated Jobs" at bounding box center [854, 252] width 402 height 28
type input "32548"
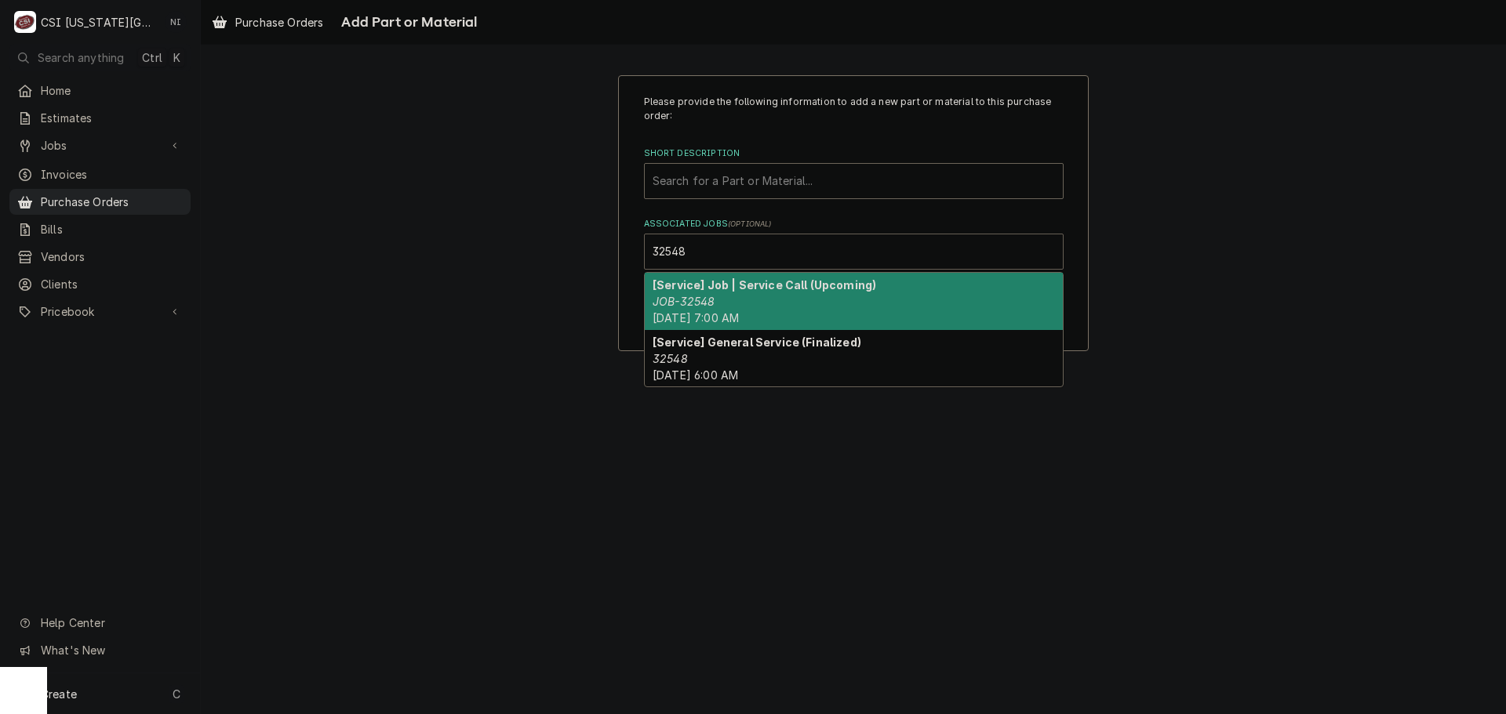
click at [727, 305] on div "[Service] Job | Service Call (Upcoming) JOB-32548 Mon, Sep 15th, 2025 - 7:00 AM" at bounding box center [854, 301] width 418 height 57
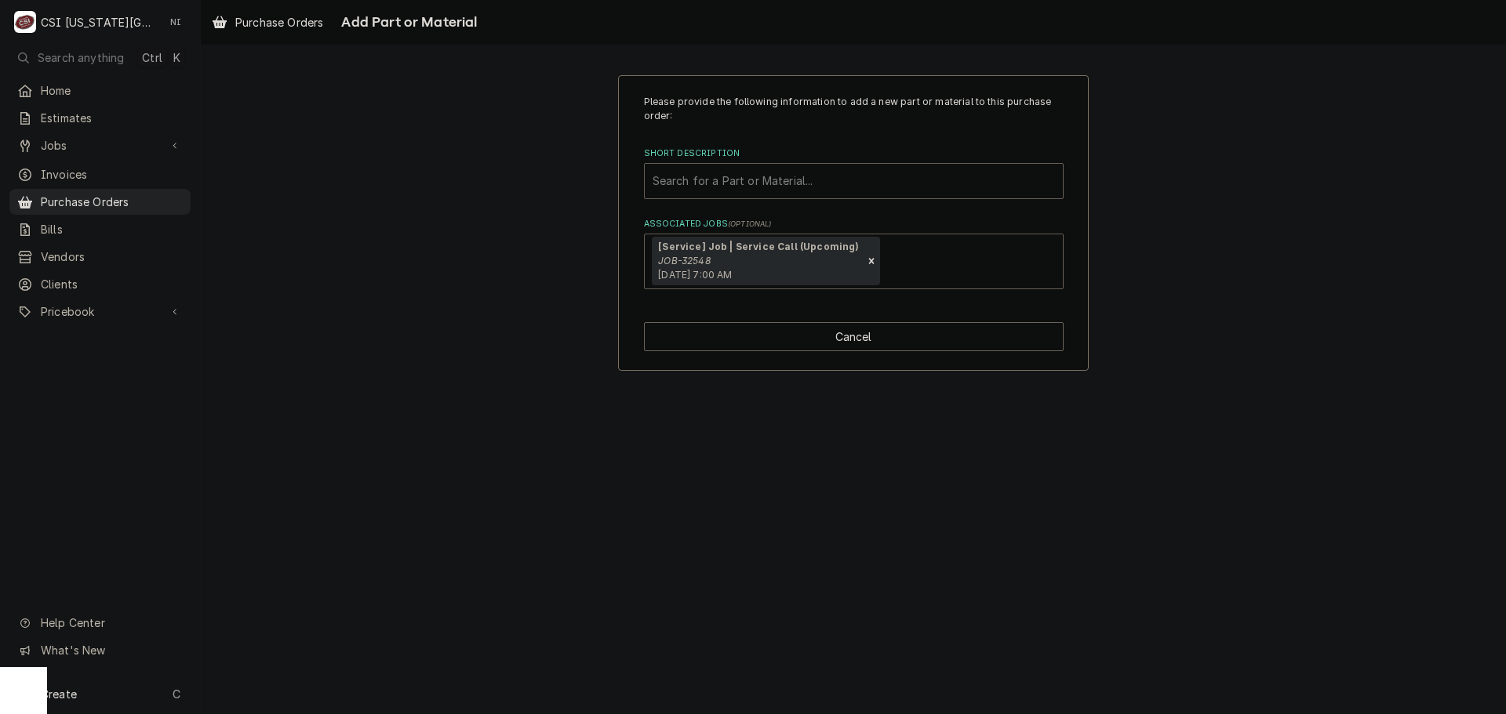
paste input "W-CARE2"
type input "W-CARE2"
click at [724, 181] on div "W-CARE2" at bounding box center [854, 181] width 402 height 28
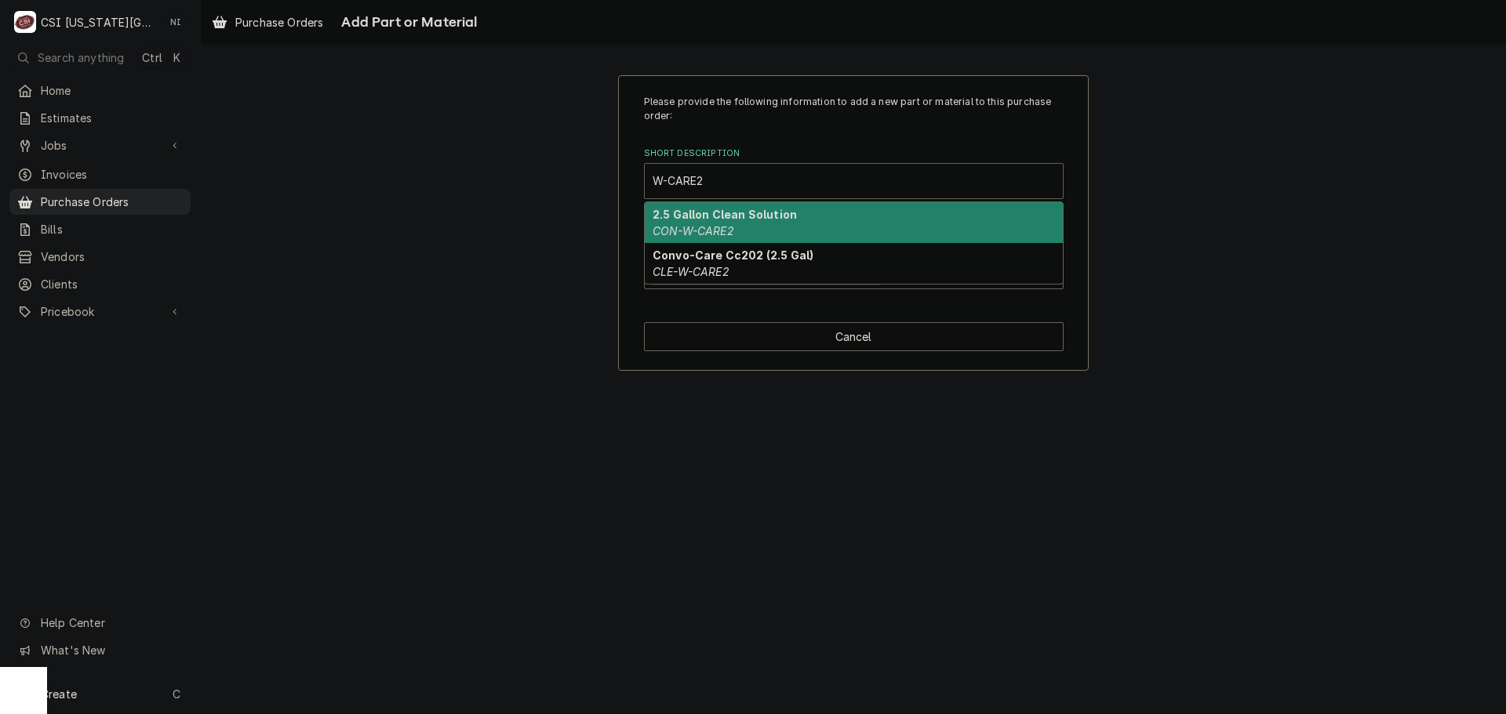
click at [708, 217] on strong "2.5 Gallon Clean Solution" at bounding box center [725, 214] width 144 height 13
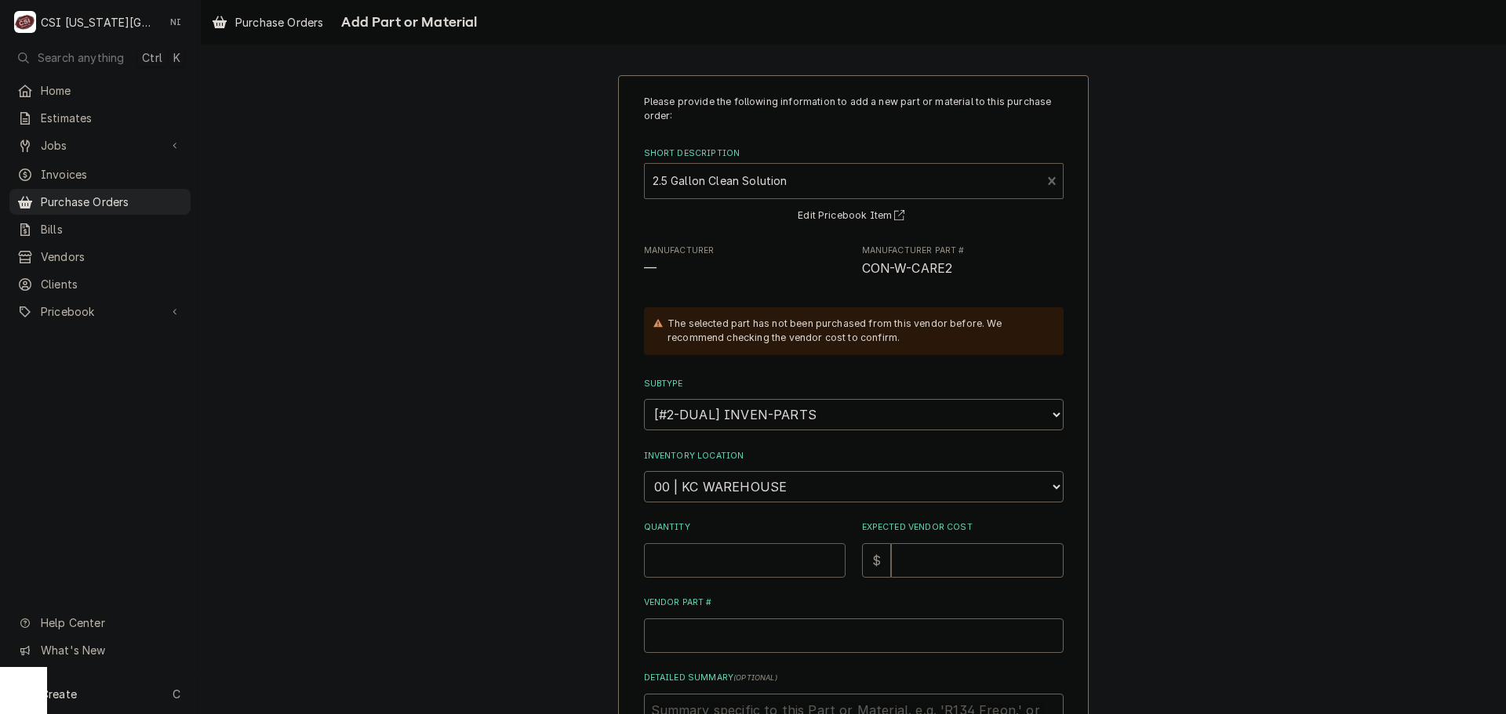
click at [743, 558] on input "Quantity" at bounding box center [745, 561] width 202 height 35
type textarea "x"
type input "6"
type textarea "x"
type input "6"
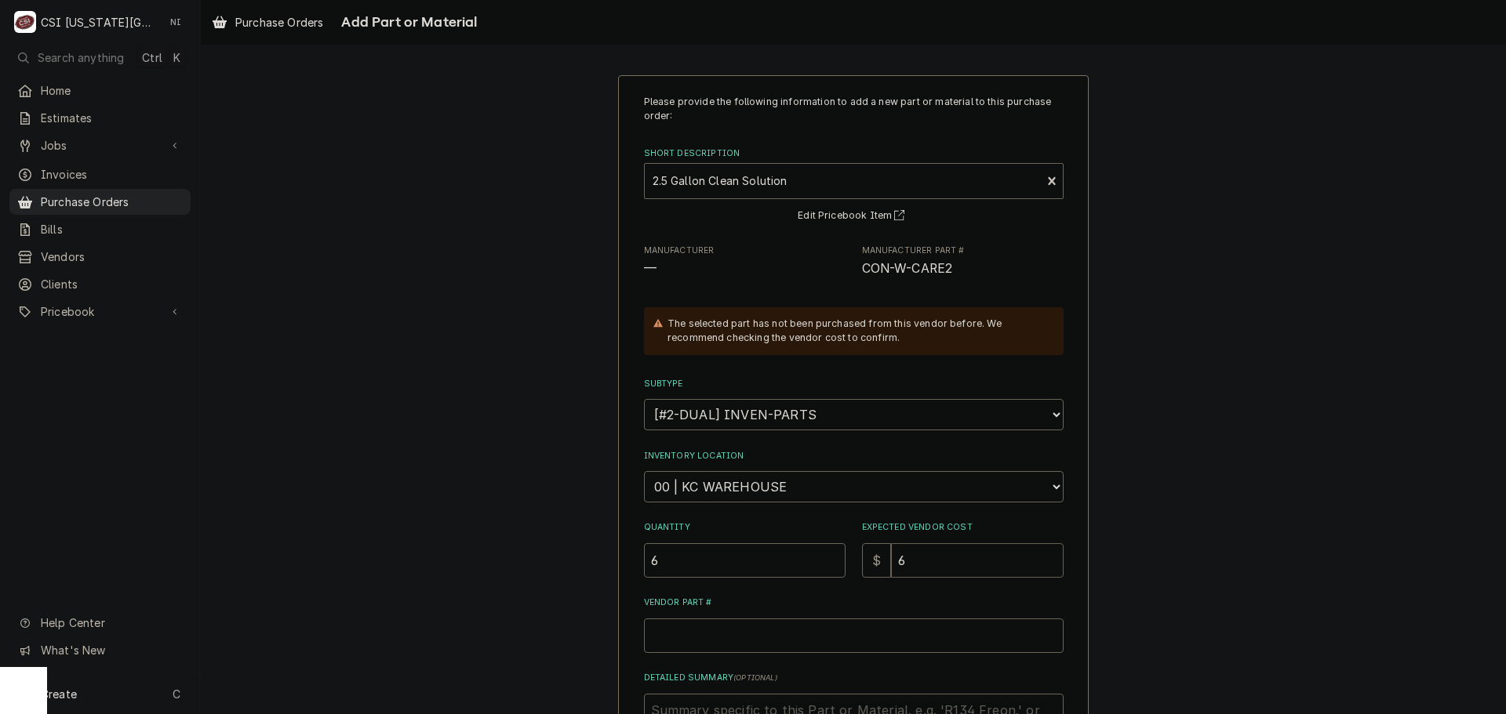
type textarea "x"
type input "61"
type textarea "x"
type input "61.5"
type textarea "x"
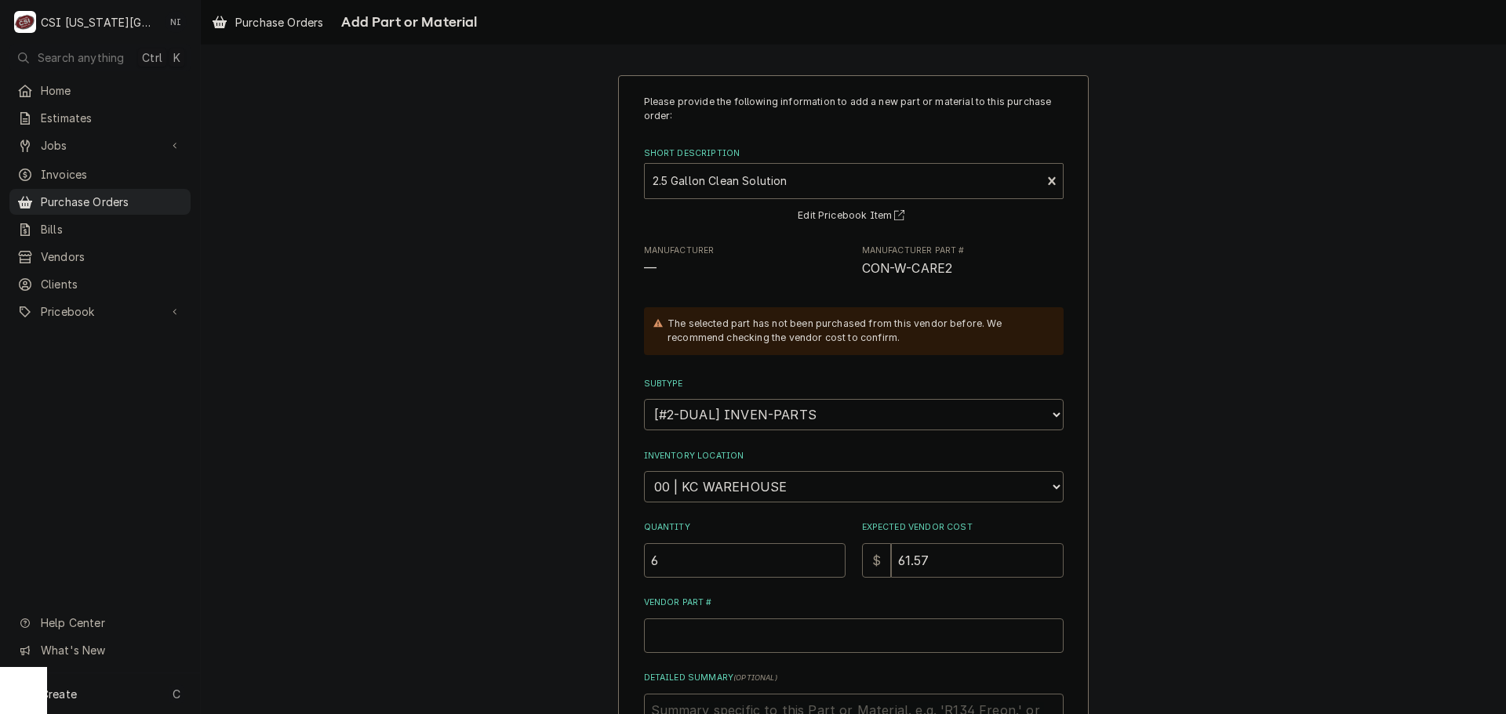
type input "61.57"
drag, startPoint x: 904, startPoint y: 267, endPoint x: 858, endPoint y: 271, distance: 46.4
click at [862, 271] on span "CON-W-CARE2" at bounding box center [963, 269] width 202 height 19
copy span "CON-W-CARE2"
click at [771, 631] on input "Vendor Part #" at bounding box center [854, 636] width 420 height 35
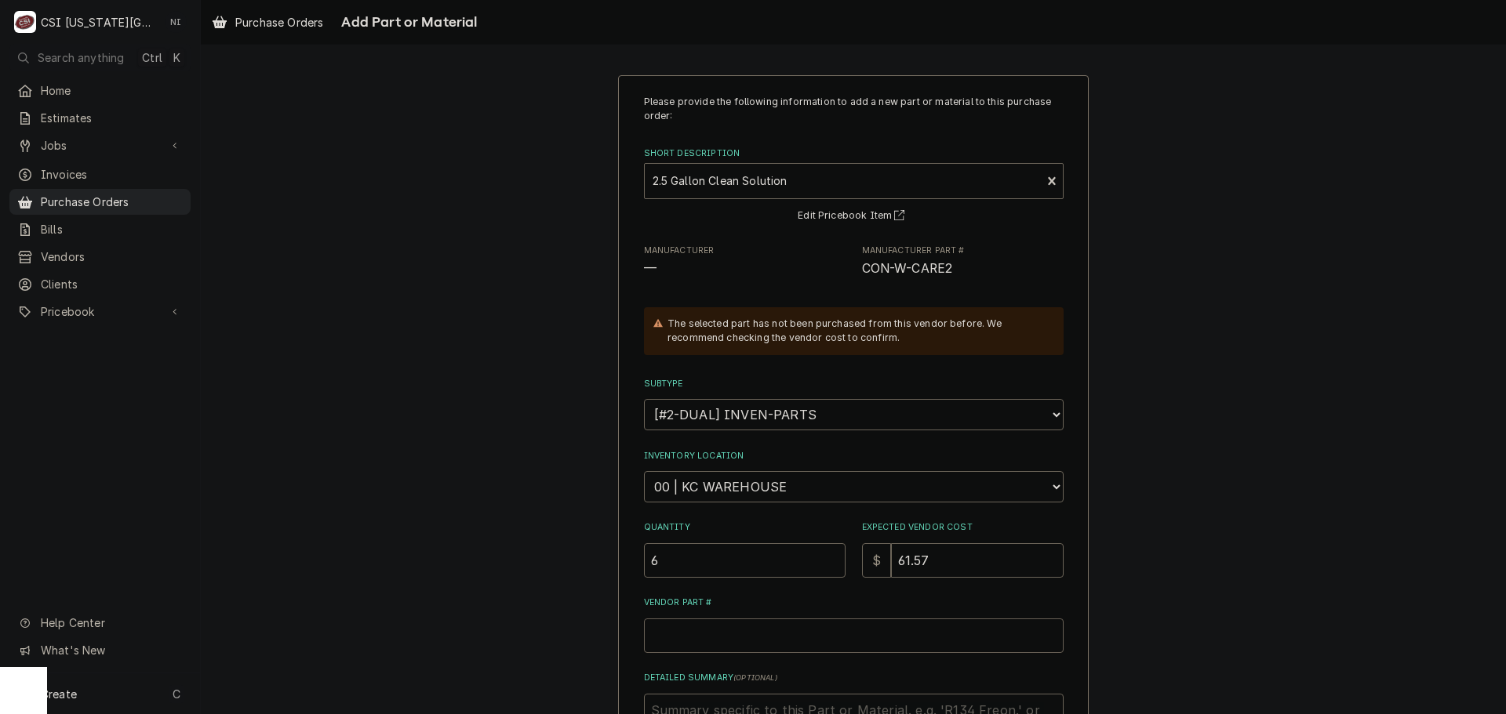
paste input "CON-W-CARE2"
type textarea "x"
type input "CON-W-CARE2"
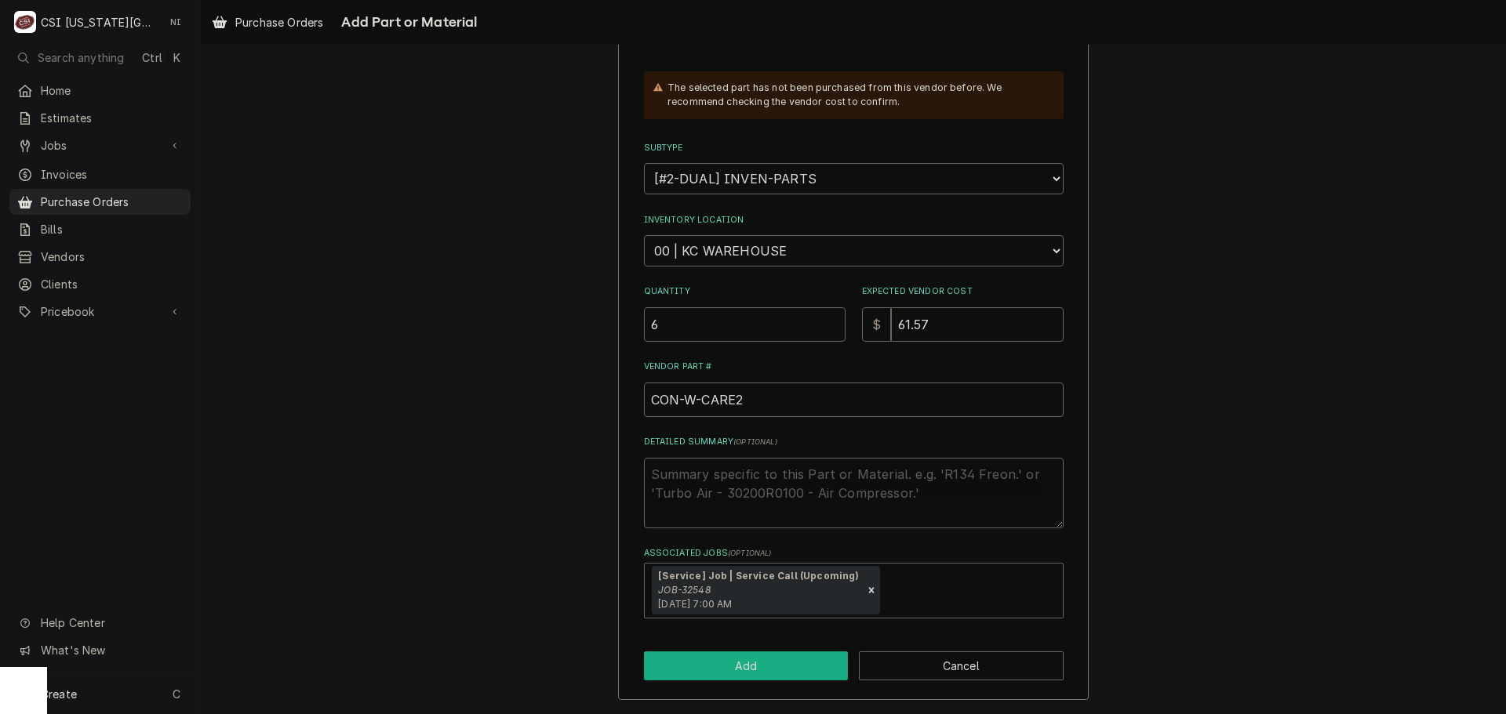
click at [787, 662] on button "Add" at bounding box center [746, 666] width 205 height 29
type textarea "x"
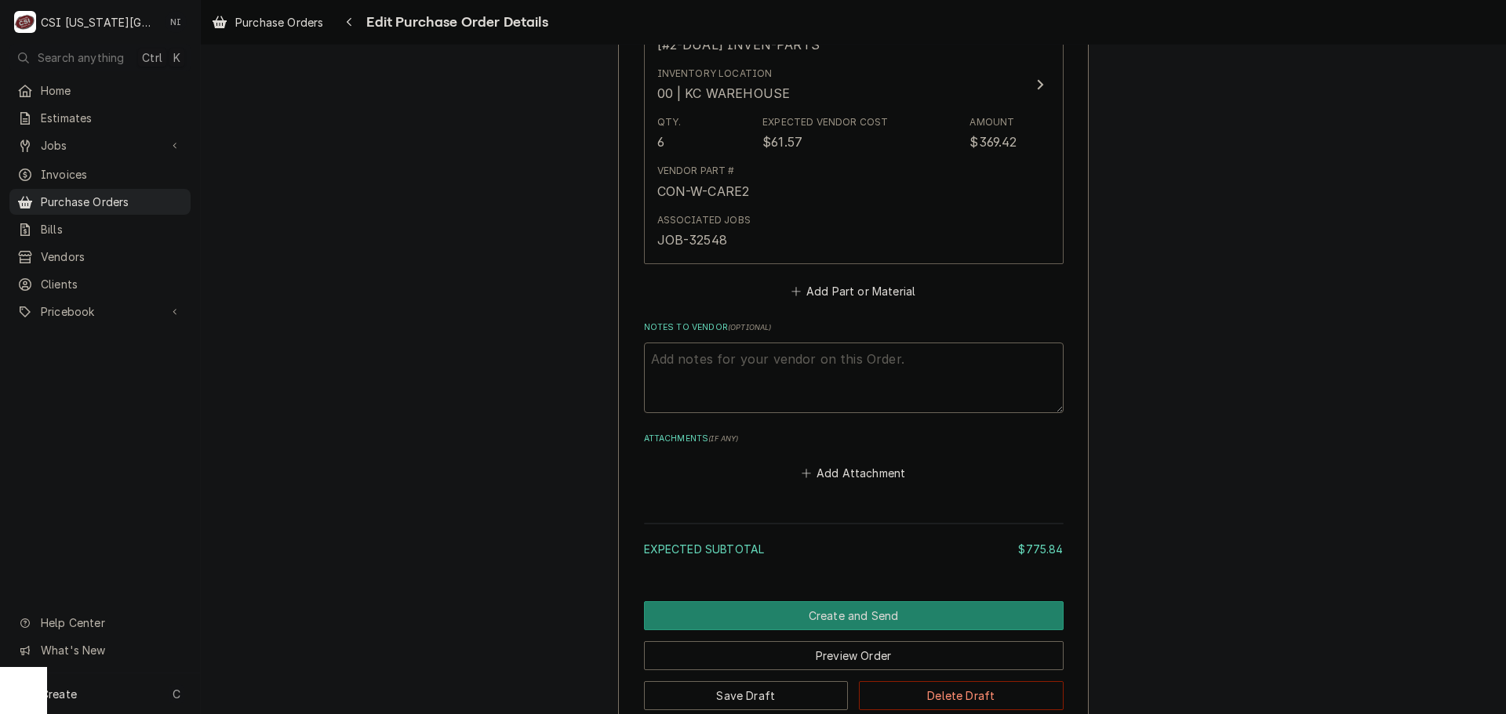
scroll to position [3043, 0]
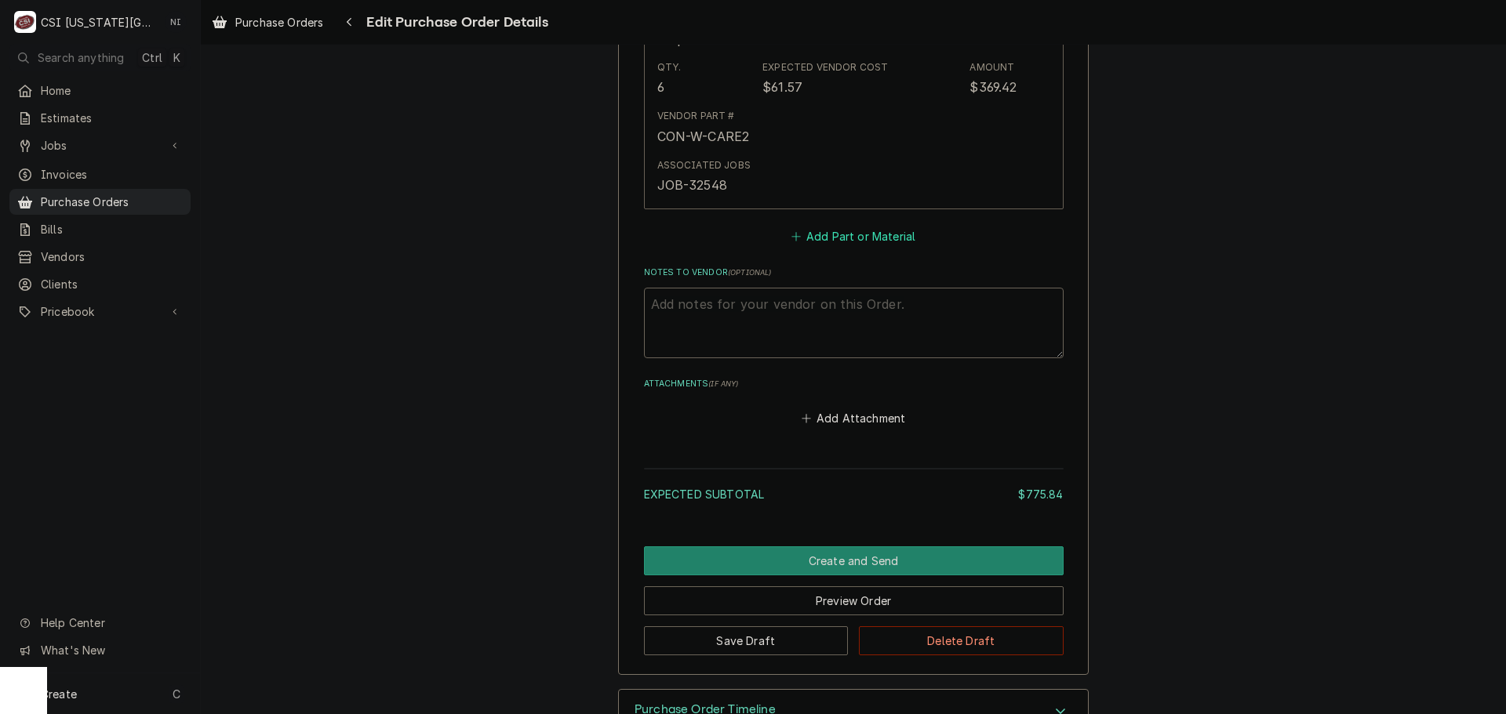
click at [825, 233] on button "Add Part or Material" at bounding box center [852, 236] width 129 height 22
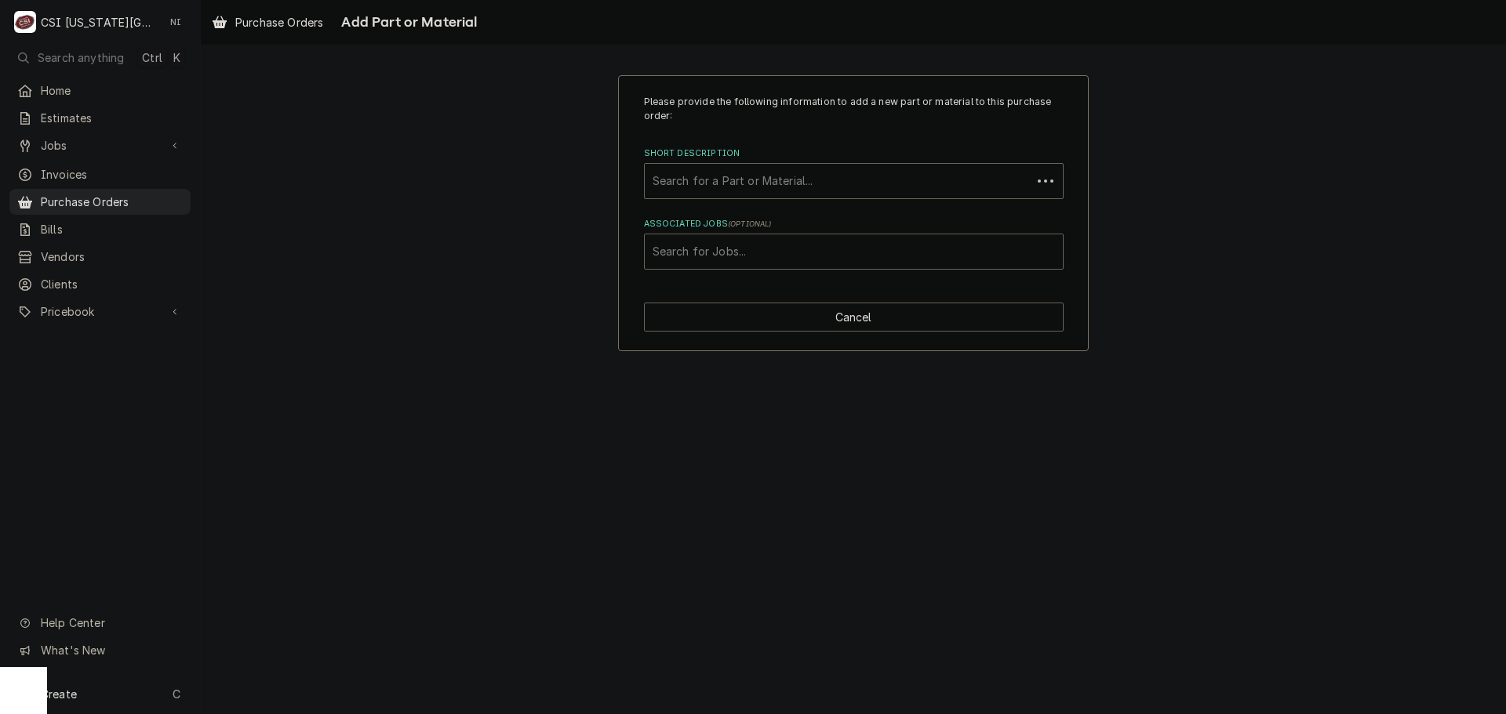
click at [804, 252] on div "Associated Jobs" at bounding box center [854, 252] width 402 height 28
type input "32548"
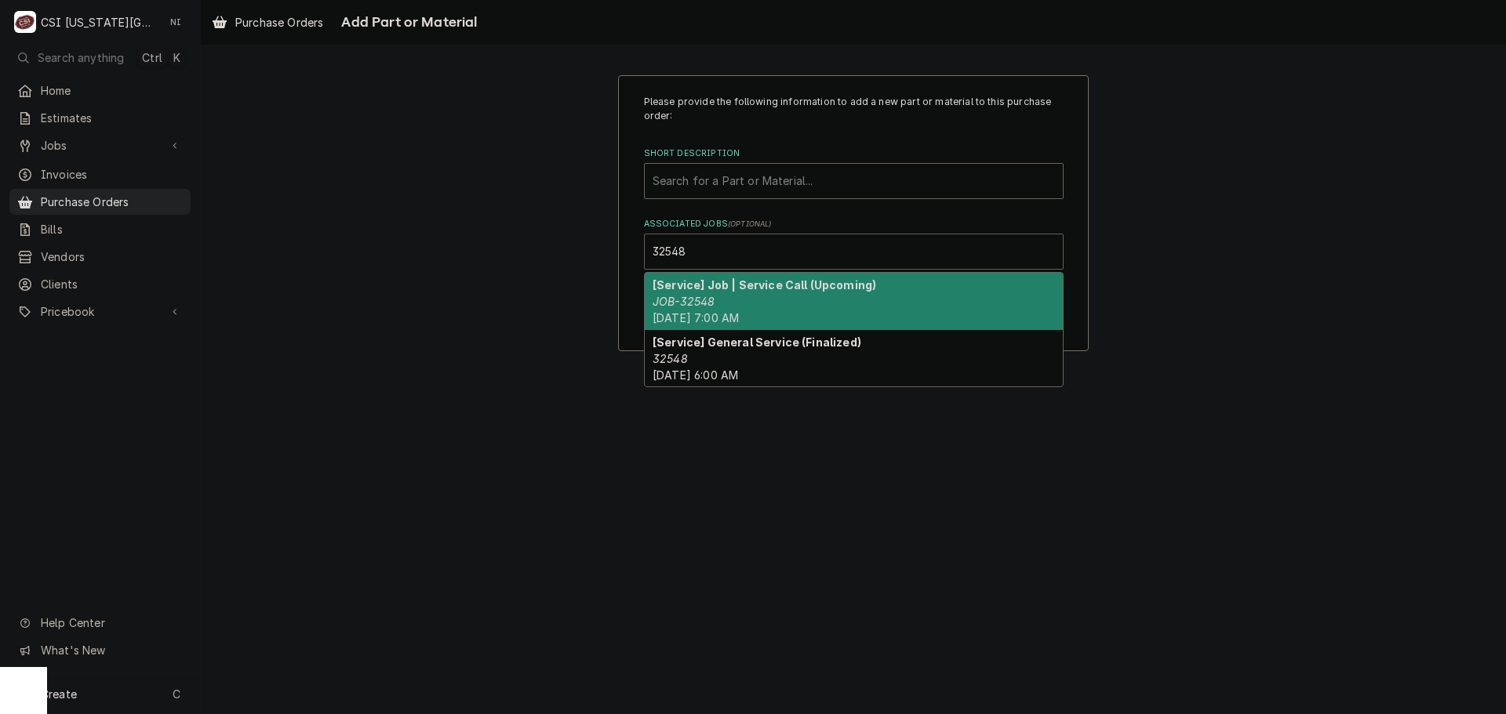
drag, startPoint x: 693, startPoint y: 300, endPoint x: 696, endPoint y: 293, distance: 8.4
click at [696, 293] on div "[Service] Job | Service Call (Upcoming) JOB-32548 Mon, Sep 15th, 2025 - 7:00 AM" at bounding box center [854, 301] width 418 height 57
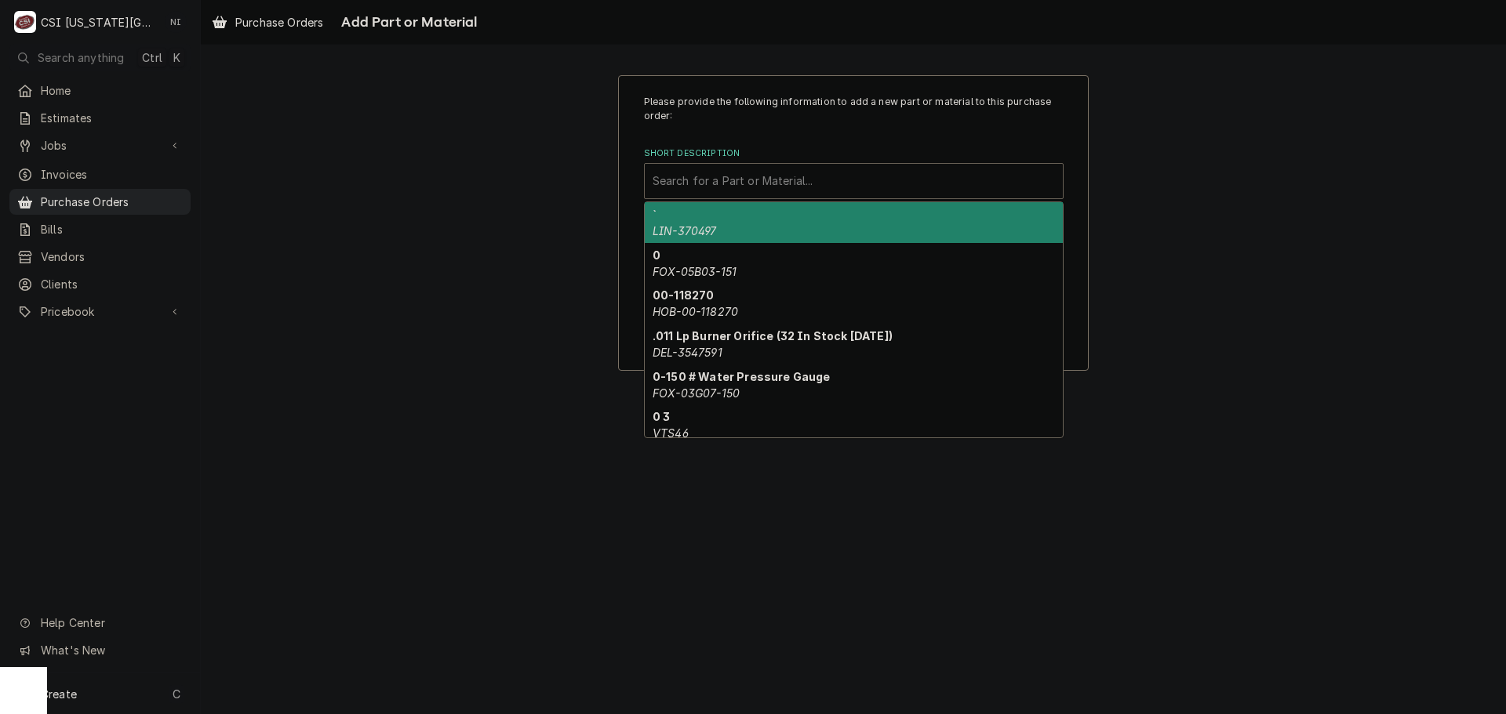
click at [704, 171] on div "Short Description" at bounding box center [854, 181] width 402 height 28
paste input "W-CLEAN2"
type input "W-CLEAN2"
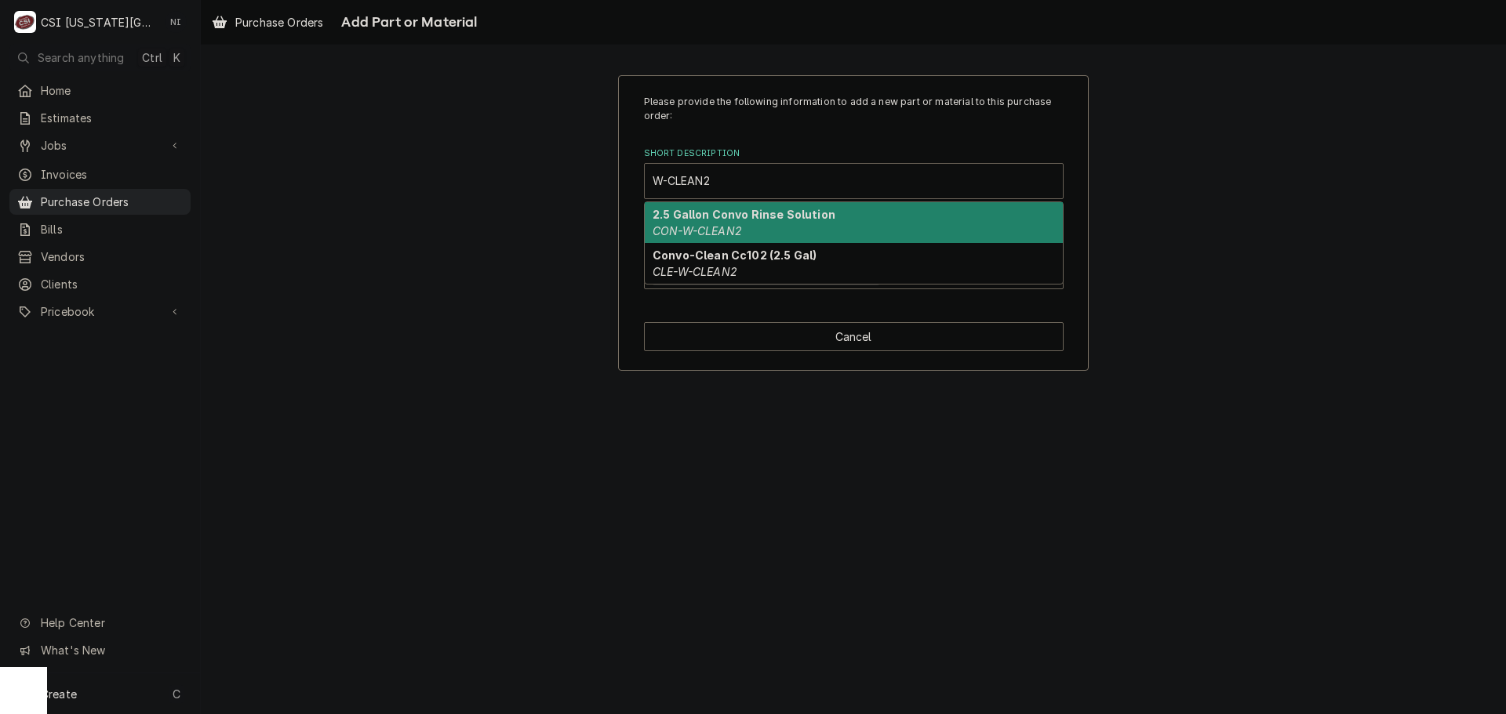
click at [707, 226] on em "CON-W-CLEAN2" at bounding box center [697, 230] width 89 height 13
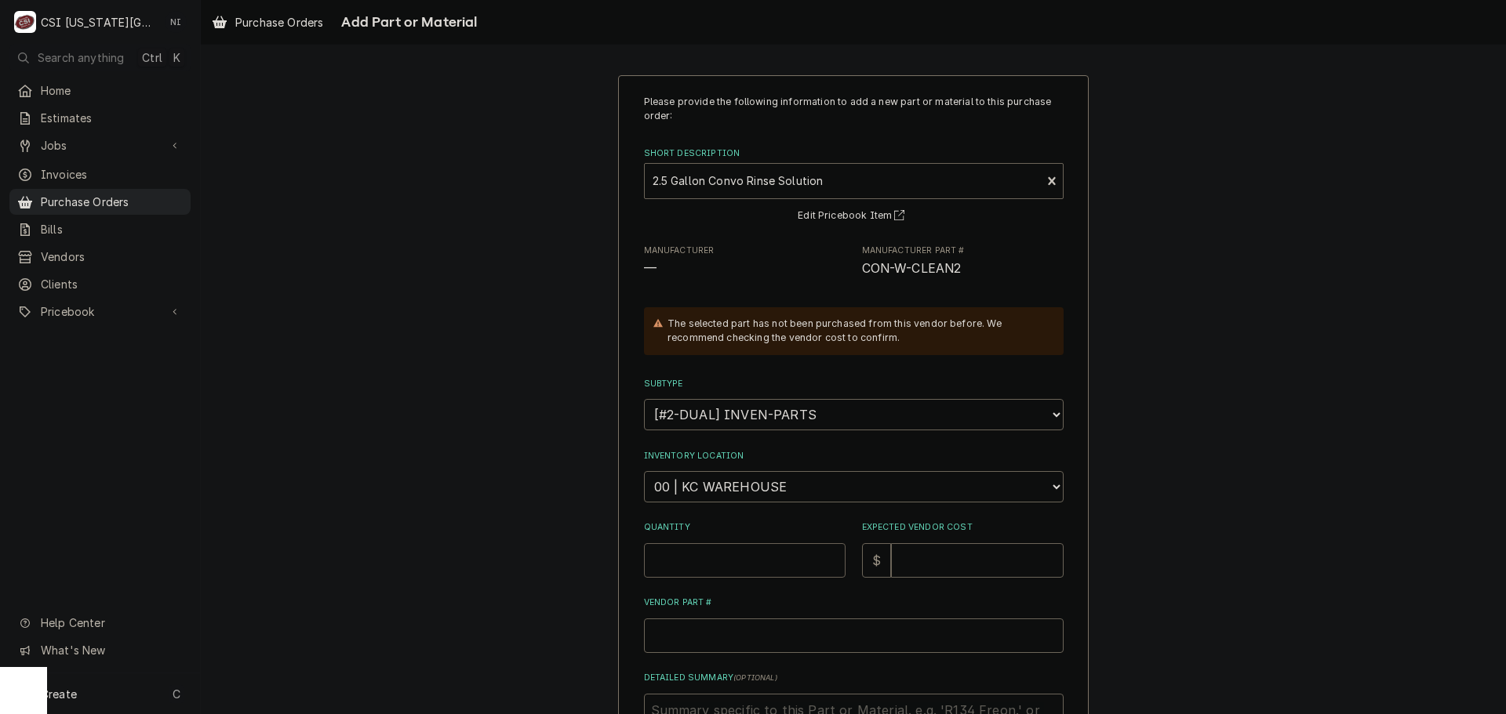
drag, startPoint x: 751, startPoint y: 558, endPoint x: 740, endPoint y: 552, distance: 12.6
click at [753, 558] on input "Quantity" at bounding box center [745, 561] width 202 height 35
type textarea "x"
type input "5"
type textarea "x"
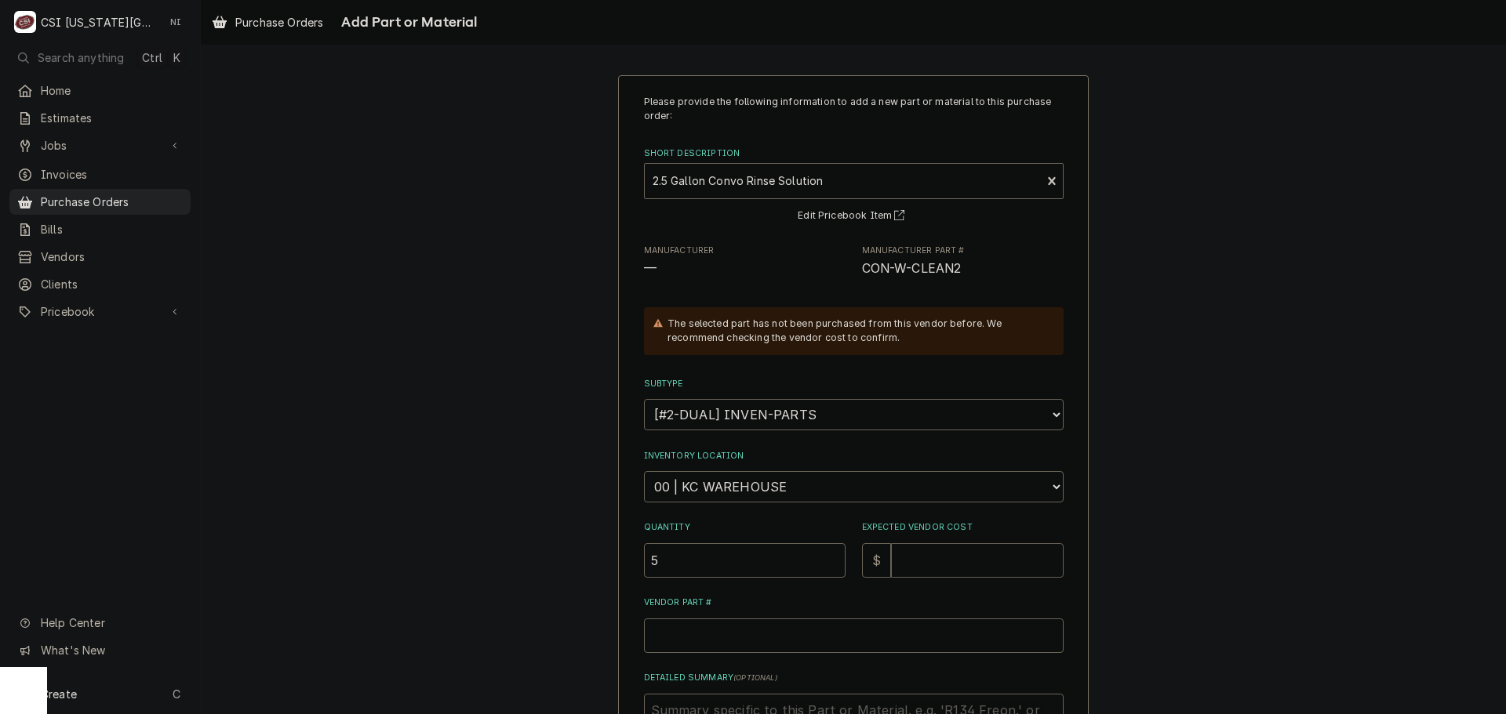
type input "8"
type textarea "x"
type input "82"
type textarea "x"
type input "82.7"
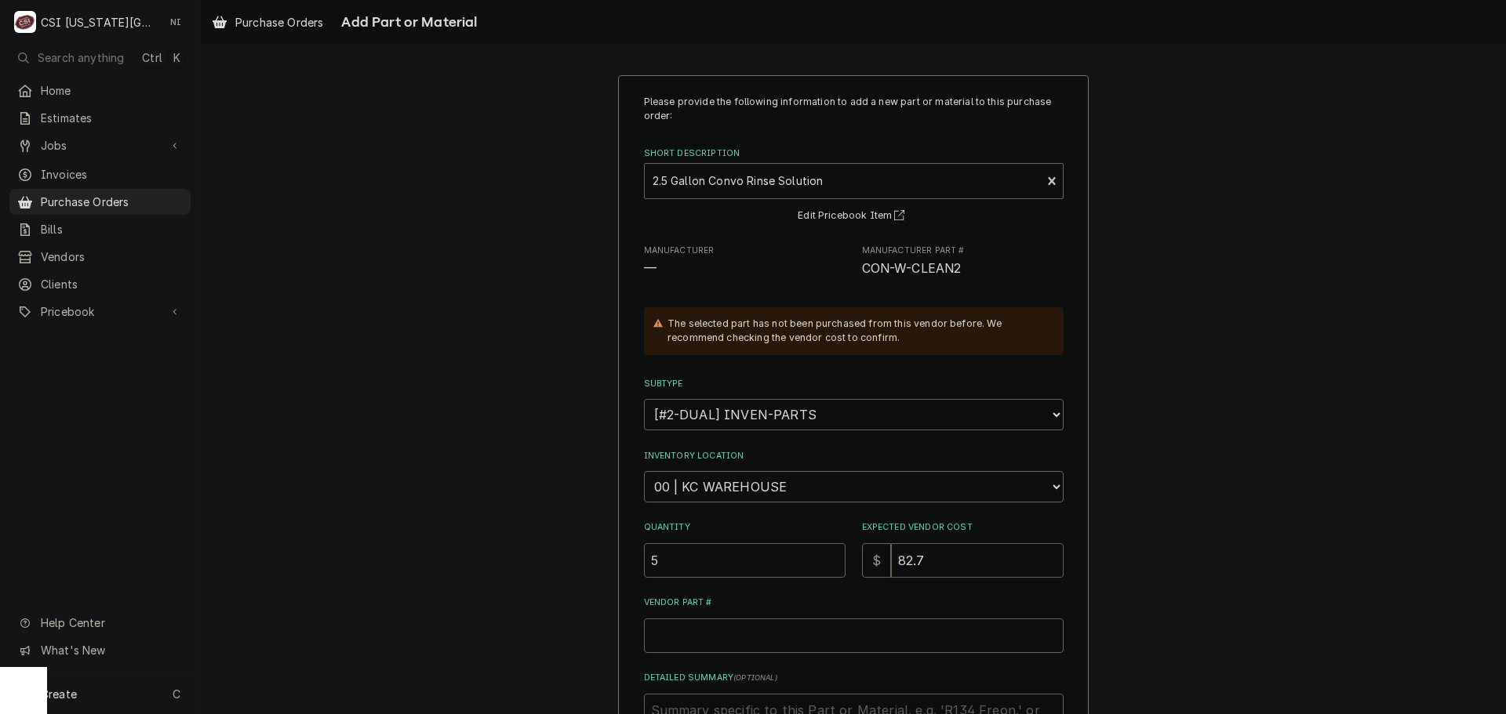
type textarea "x"
type input "82.73"
drag, startPoint x: 936, startPoint y: 278, endPoint x: 858, endPoint y: 278, distance: 77.6
click at [862, 278] on span "CON-W-CLEAN2" at bounding box center [963, 269] width 202 height 19
copy span "CON-W-CLEAN2"
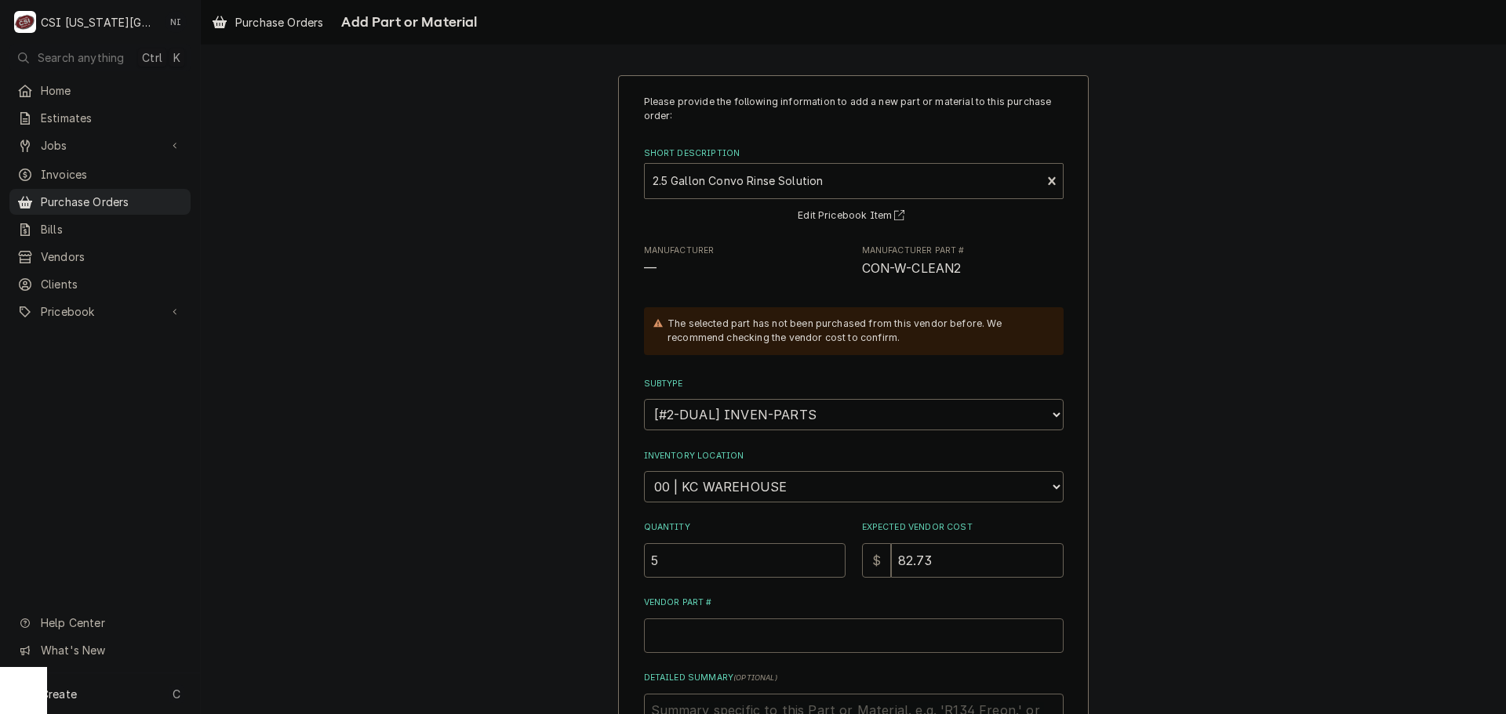
click at [769, 640] on input "Vendor Part #" at bounding box center [854, 636] width 420 height 35
paste input "CON-W-CLEAN2"
type textarea "x"
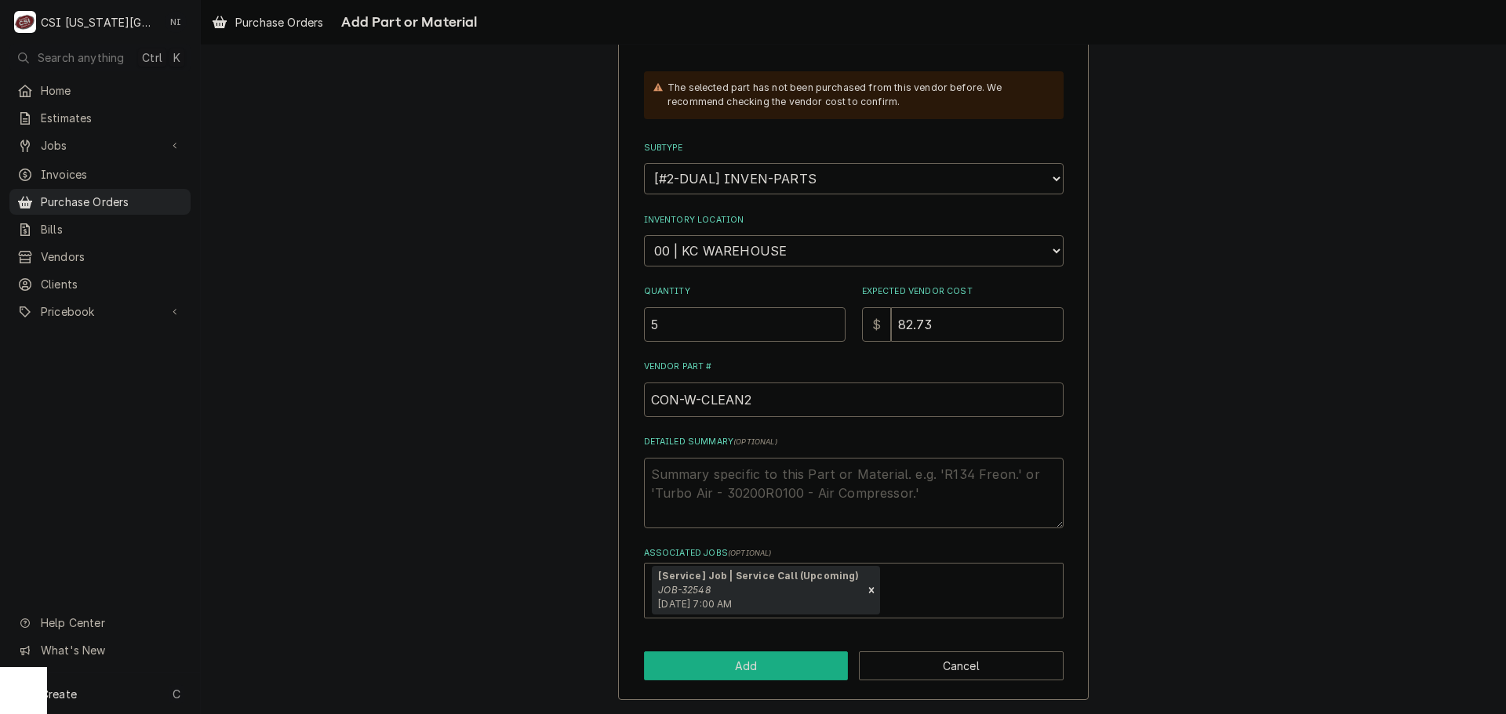
type input "CON-W-CLEAN2"
click at [767, 672] on button "Add" at bounding box center [746, 666] width 205 height 29
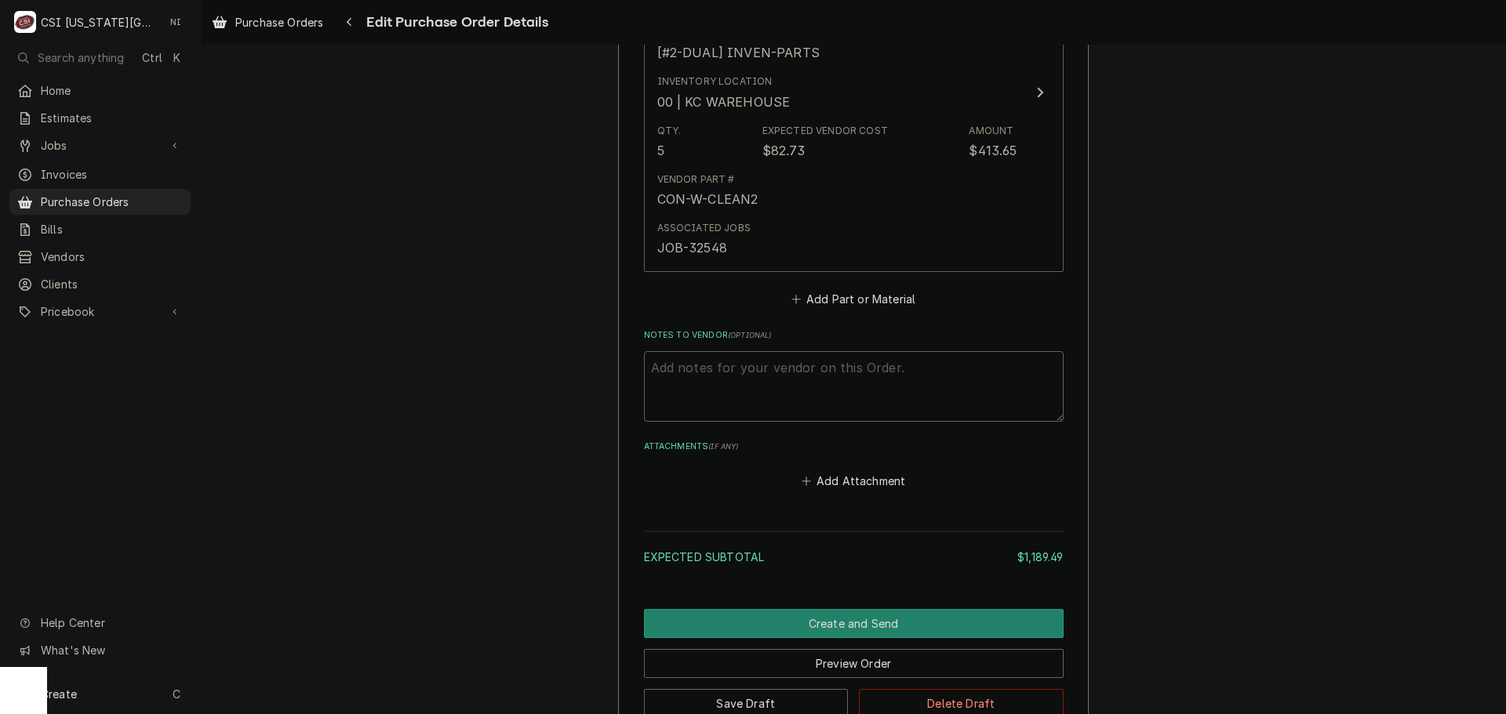
scroll to position [3458, 0]
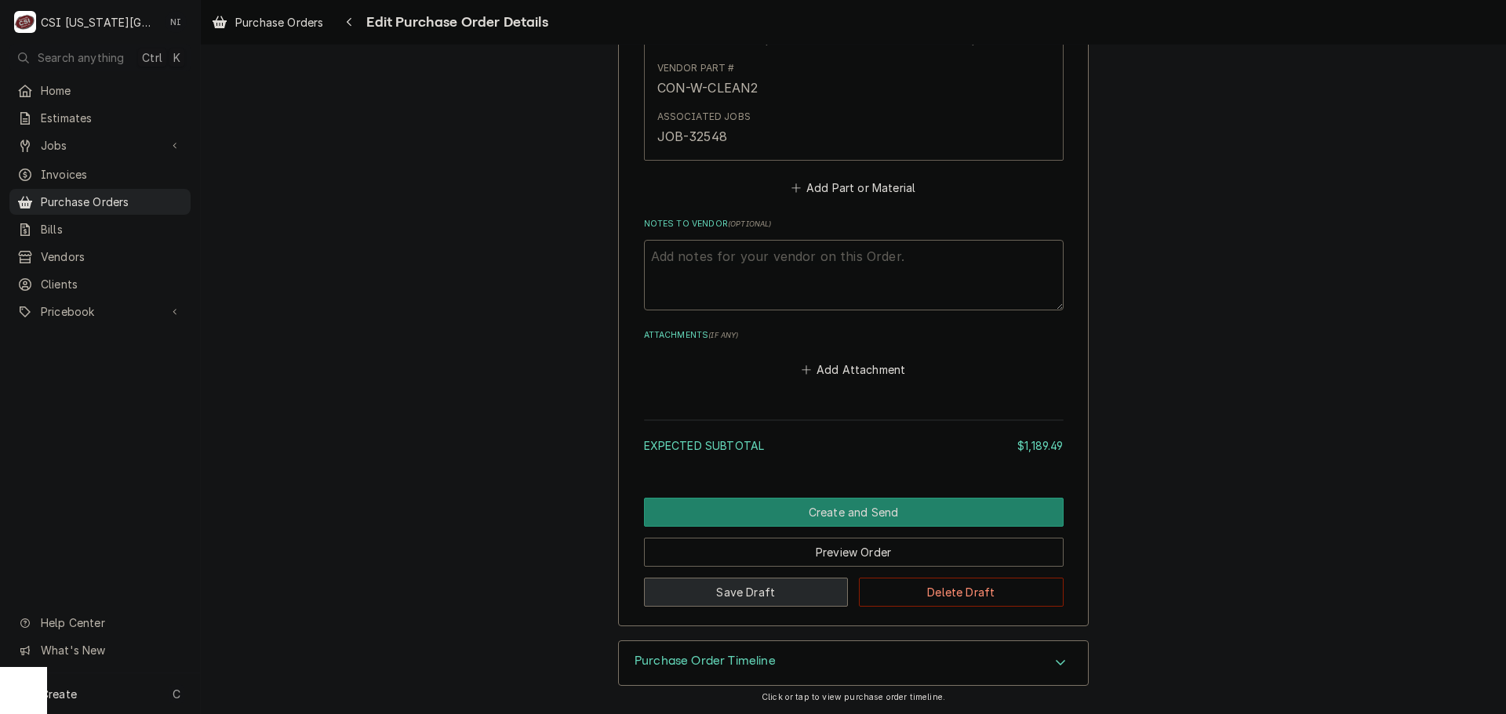
click at [739, 600] on button "Save Draft" at bounding box center [746, 592] width 205 height 29
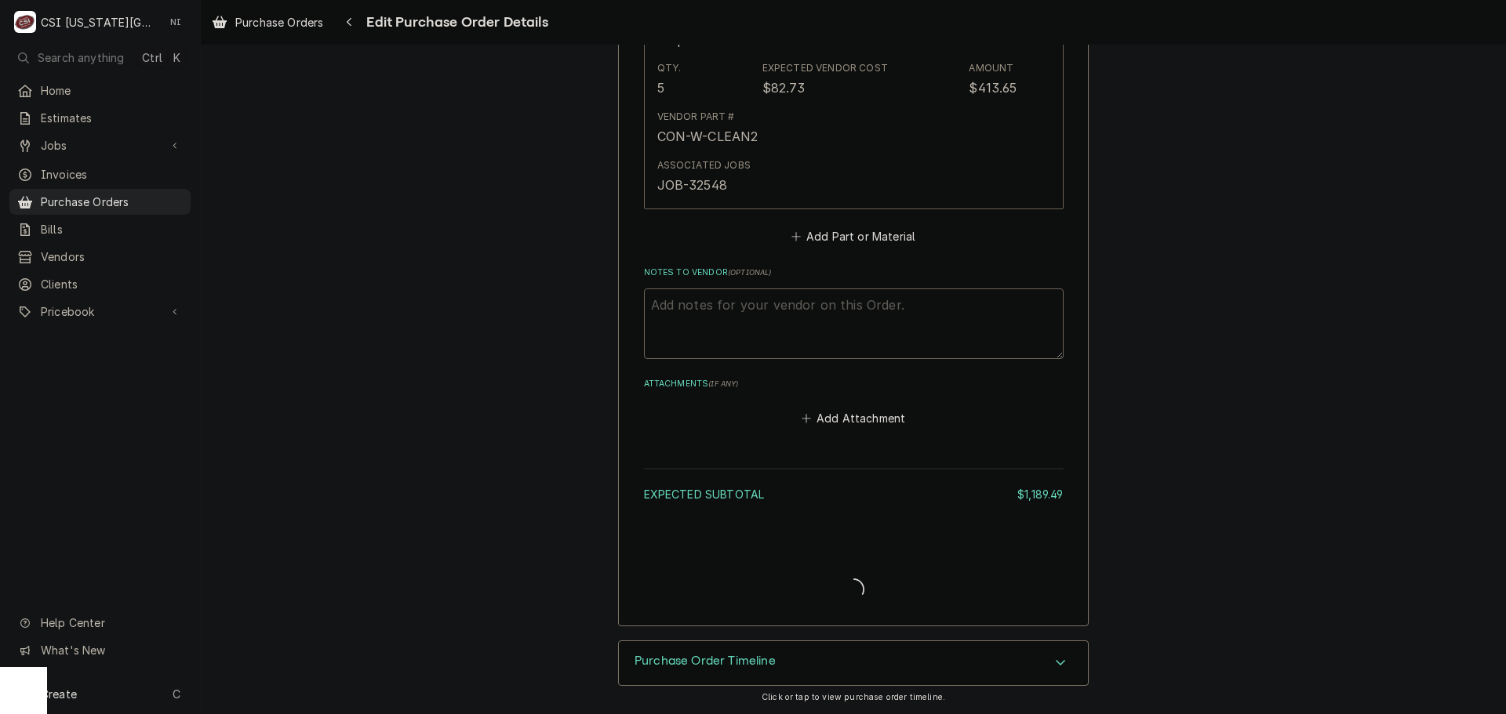
scroll to position [3409, 0]
type textarea "x"
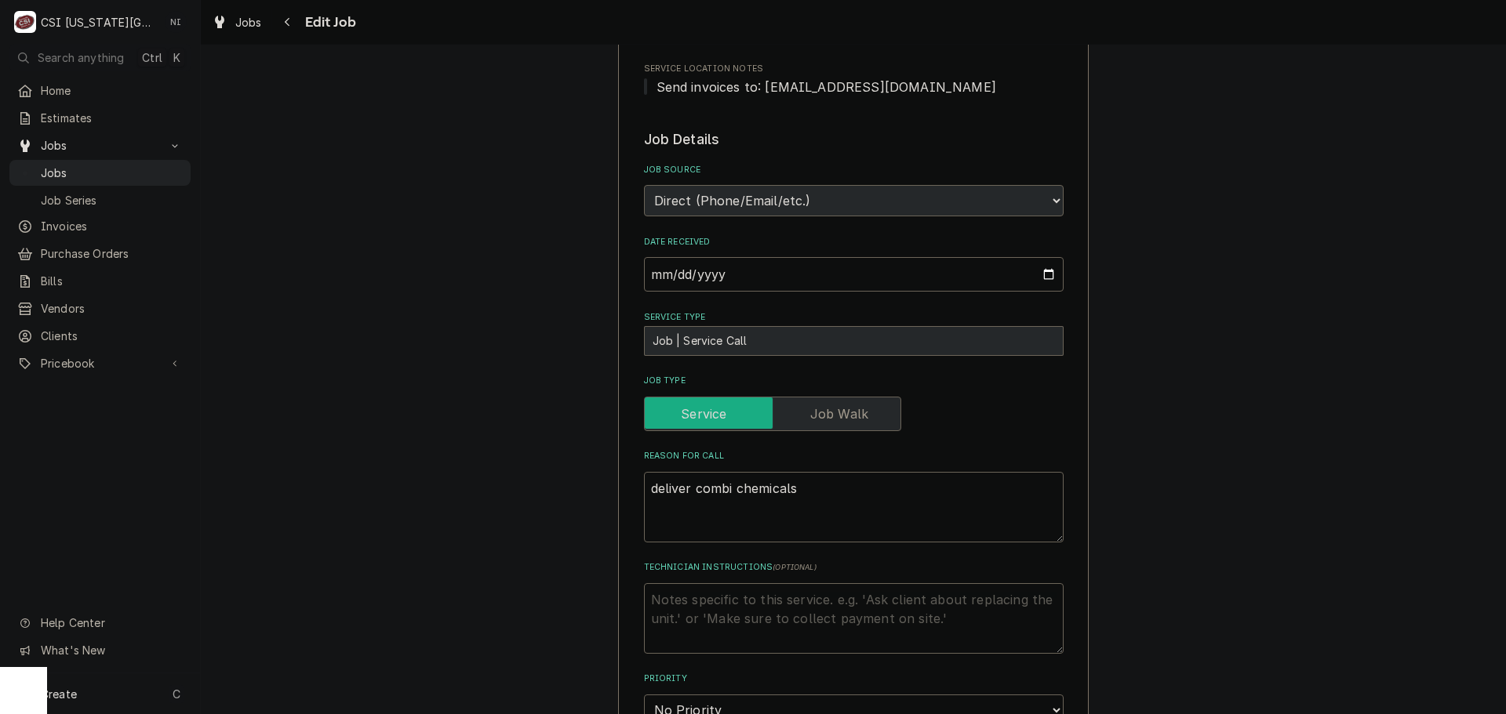
scroll to position [314, 0]
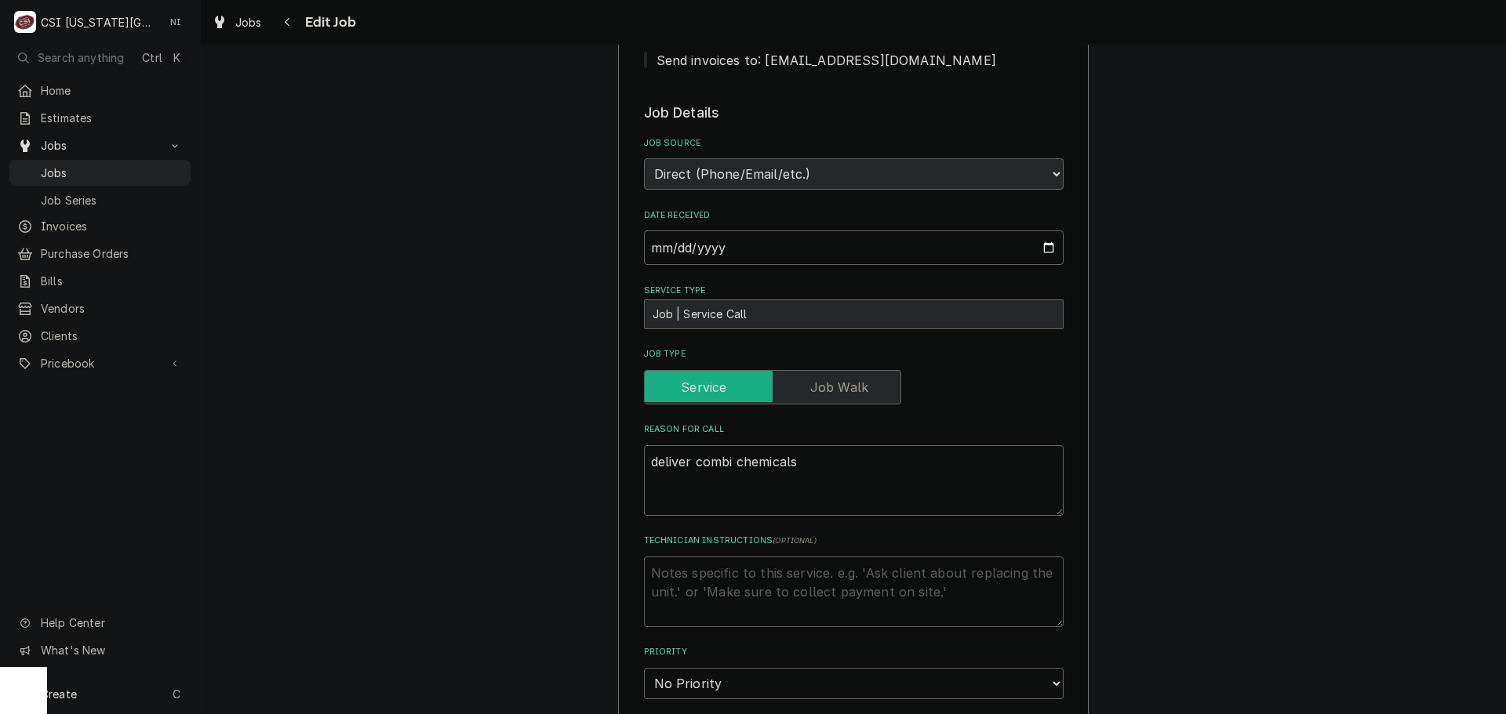
click at [848, 573] on textarea "Technician Instructions ( optional )" at bounding box center [854, 592] width 420 height 71
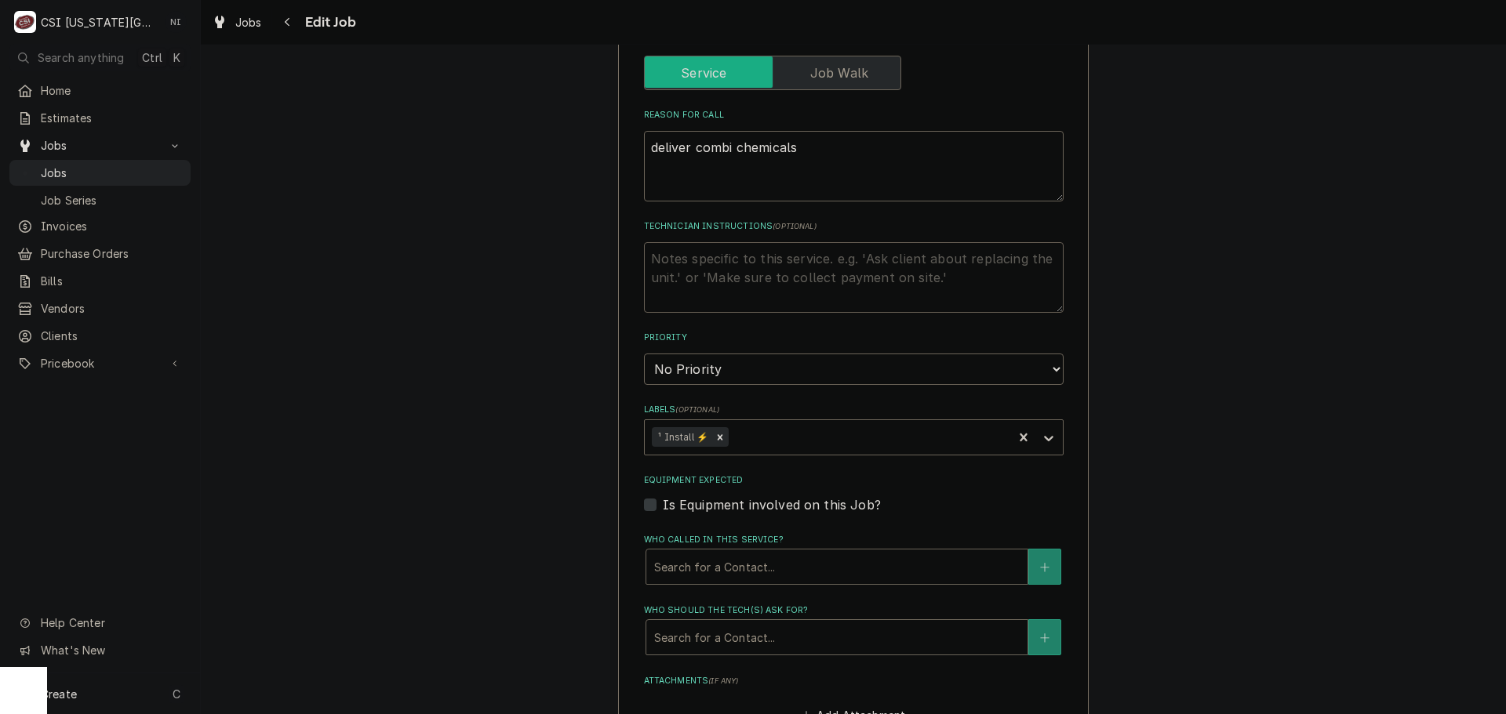
scroll to position [627, 0]
type textarea "x"
type textarea "p"
type textarea "x"
type textarea "pa"
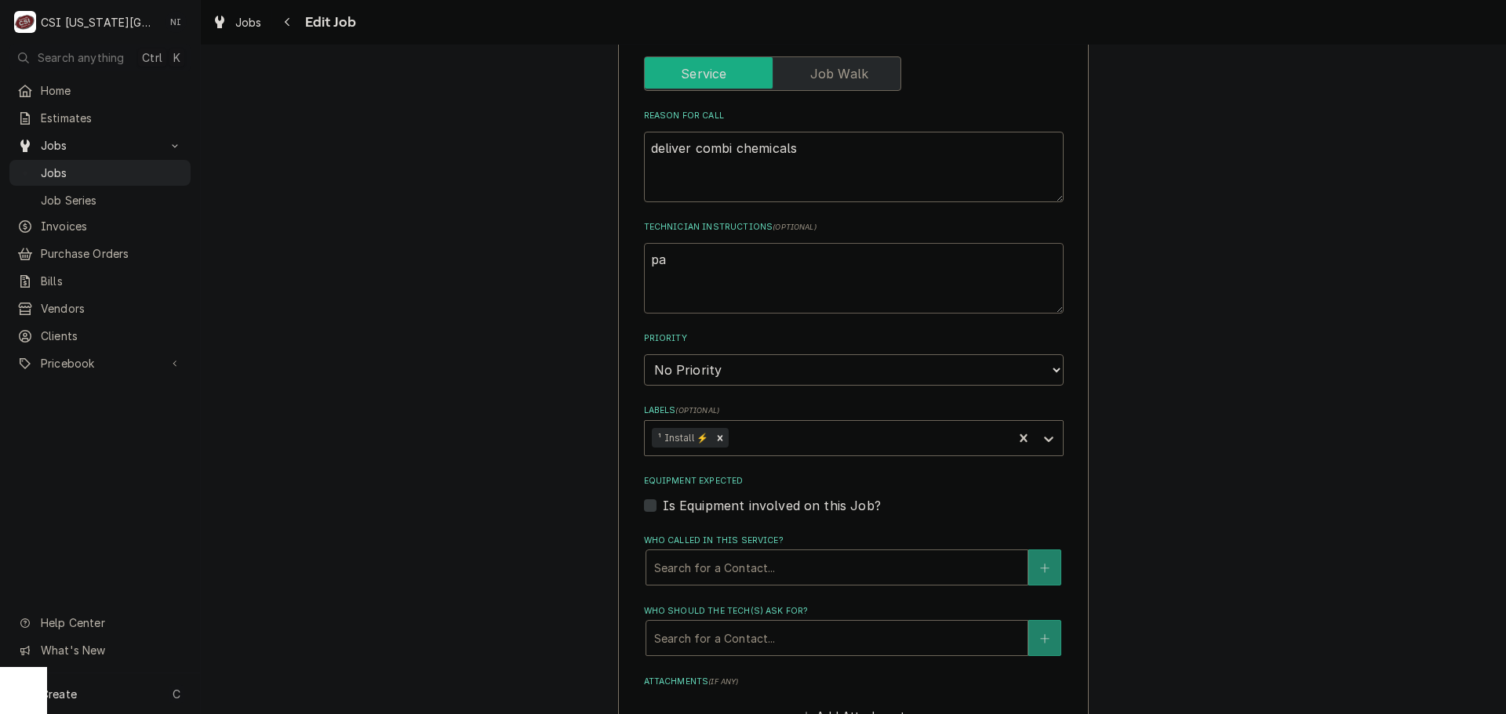
type textarea "x"
type textarea "par"
type textarea "x"
type textarea "pa"
type textarea "x"
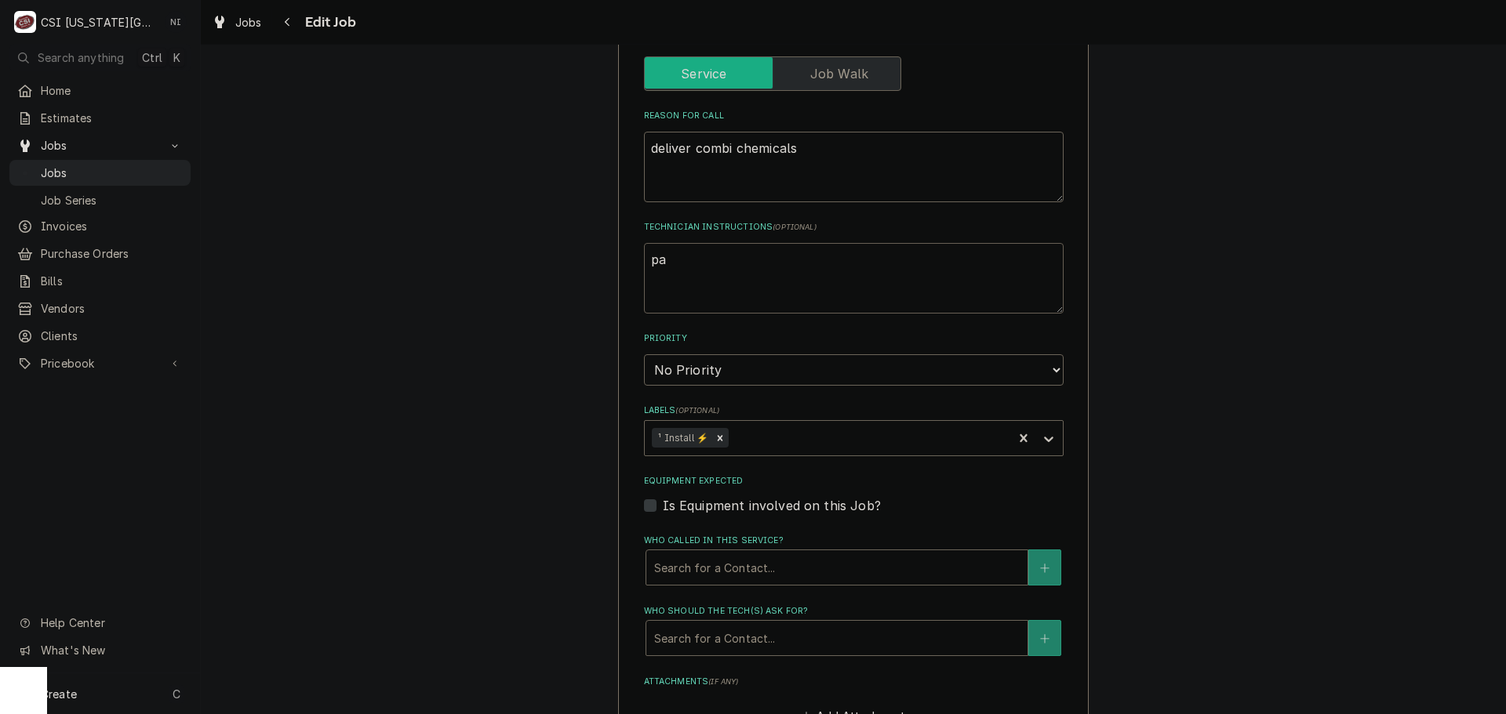
type textarea "p"
type textarea "x"
type textarea "c"
type textarea "x"
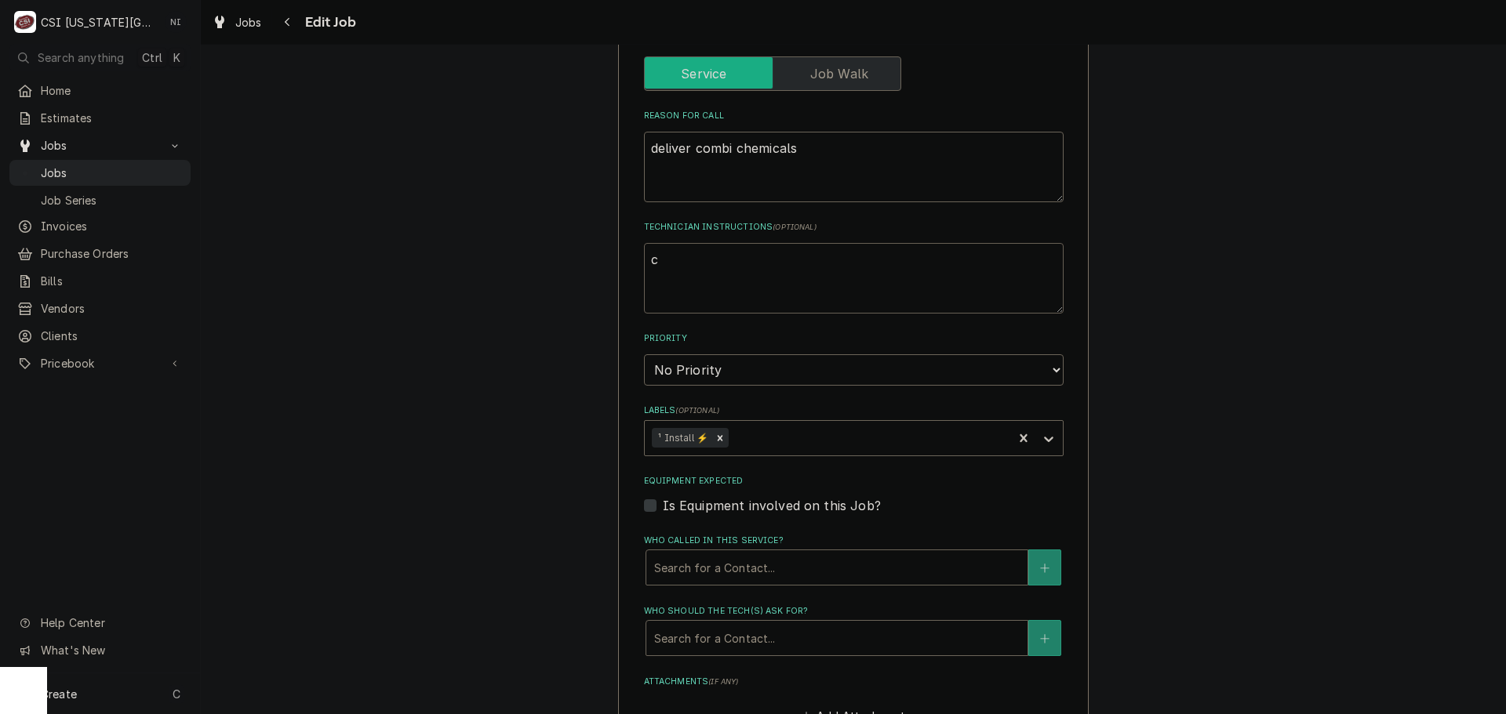
type textarea "ch"
type textarea "x"
type textarea "che"
type textarea "x"
type textarea "chem"
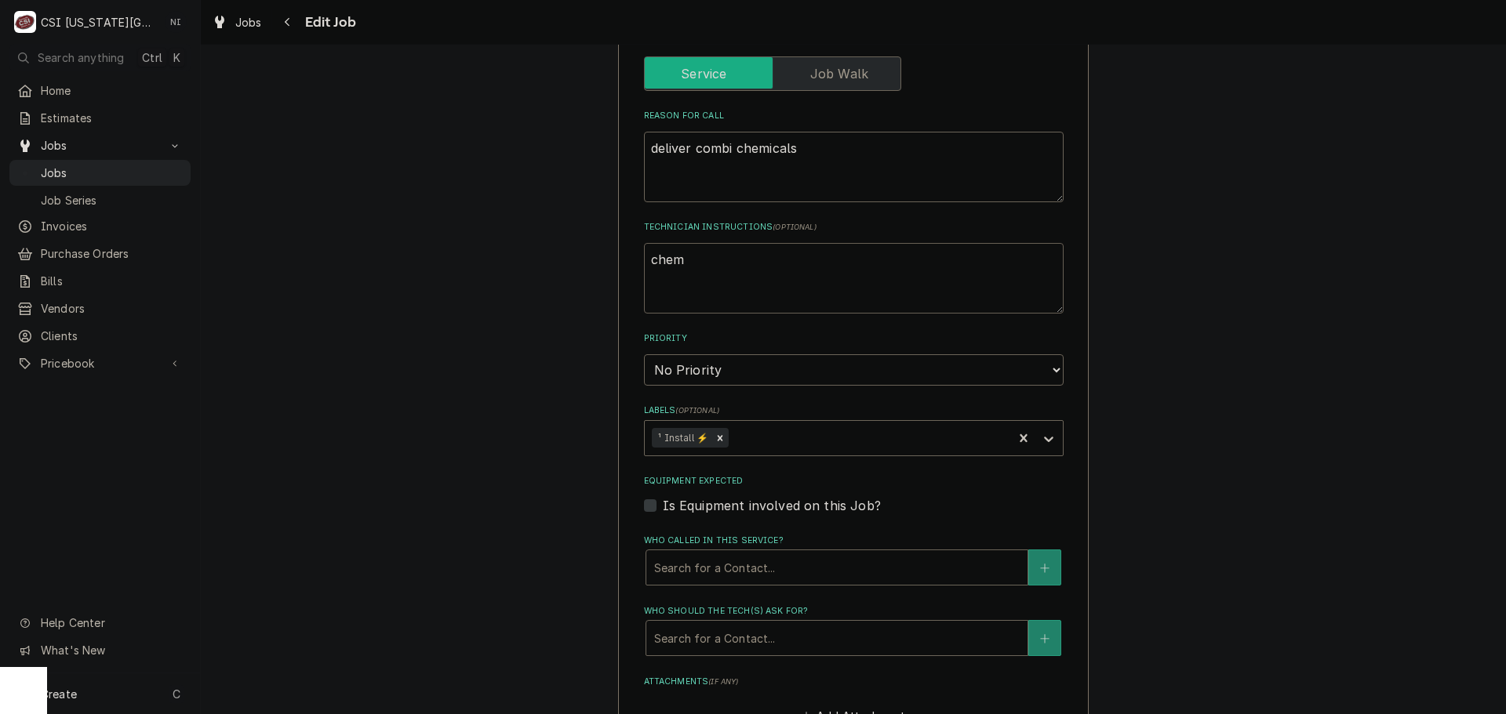
type textarea "x"
type textarea "chemi"
type textarea "x"
type textarea "chemic"
type textarea "x"
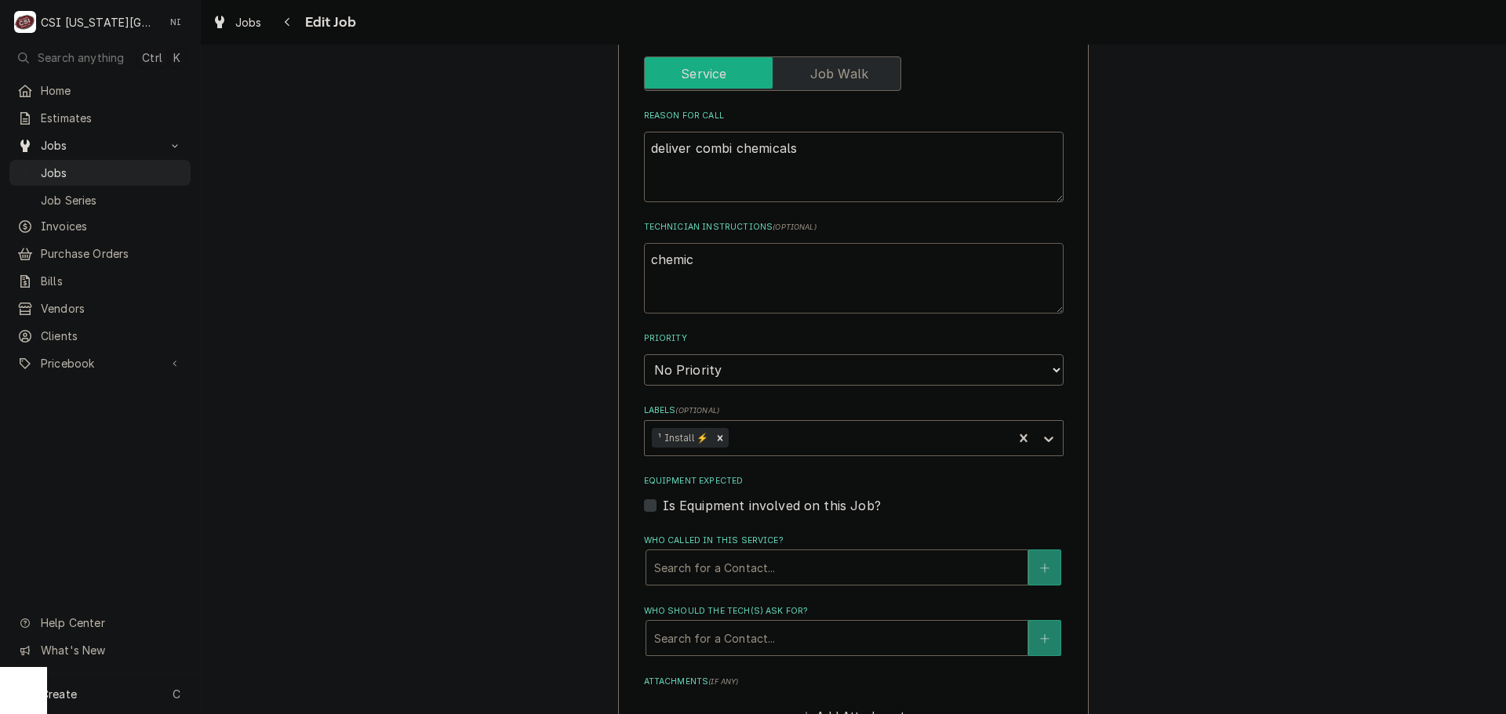
type textarea "chemica"
type textarea "x"
type textarea "chemical"
type textarea "x"
type textarea "chemicals"
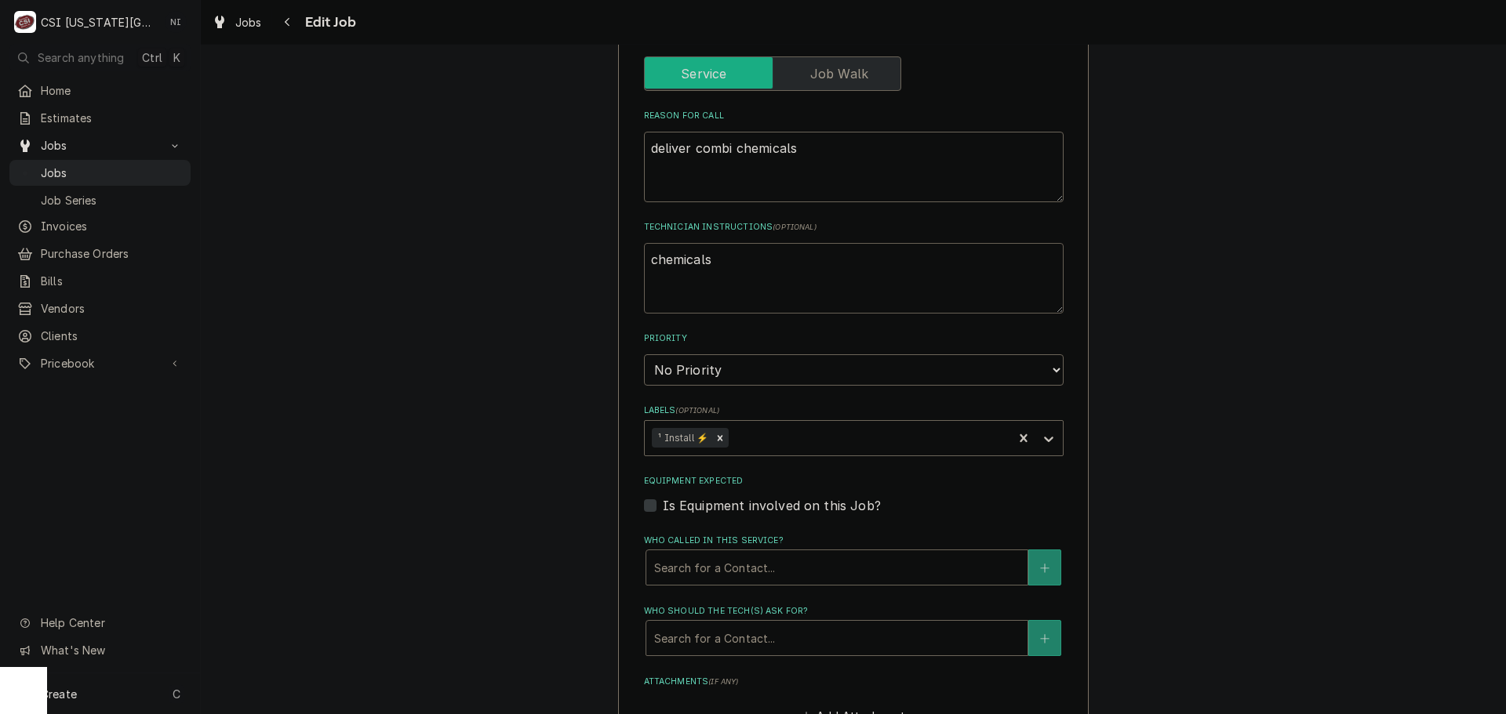
type textarea "x"
type textarea "chemicals"
type textarea "x"
type textarea "chemicals or"
type textarea "x"
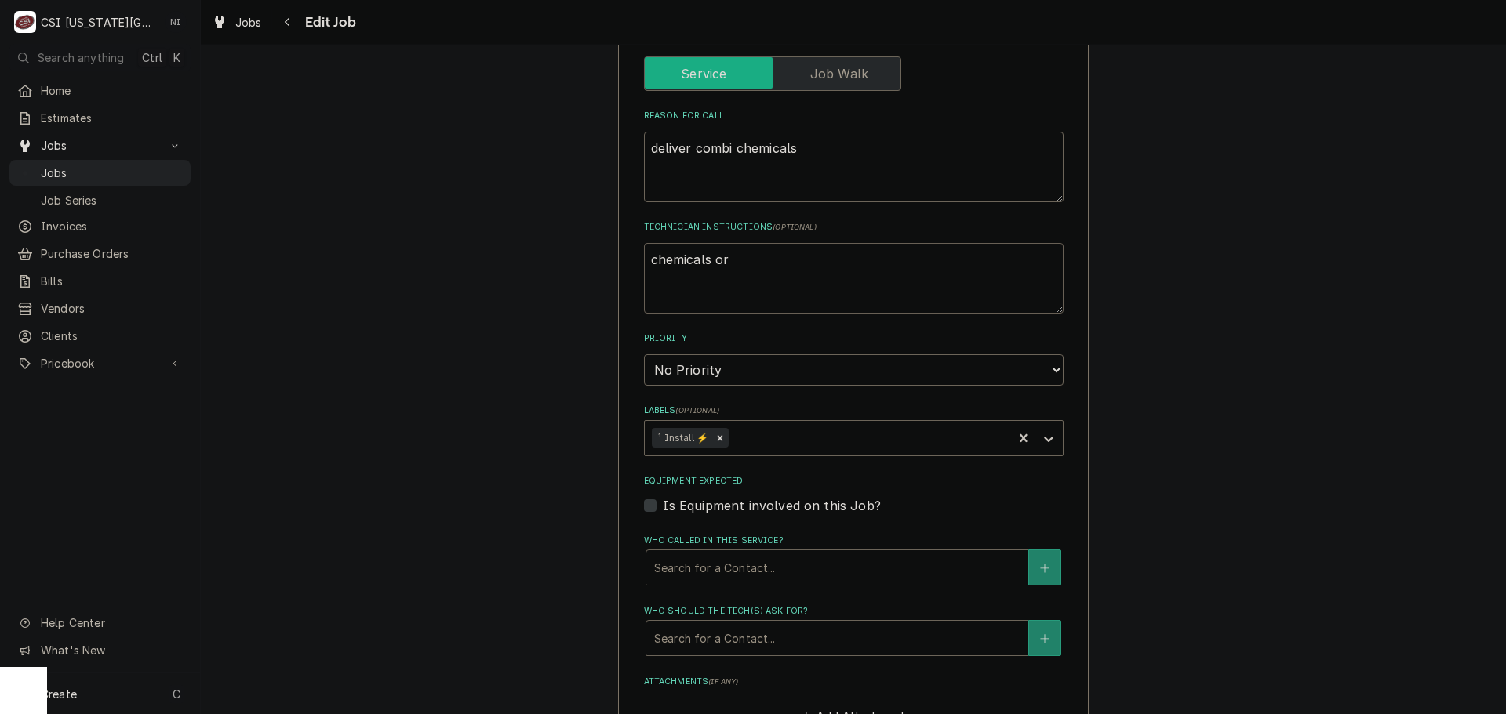
type textarea "chemicals ord"
type textarea "x"
type textarea "chemicals orde"
type textarea "x"
type textarea "chemicals order"
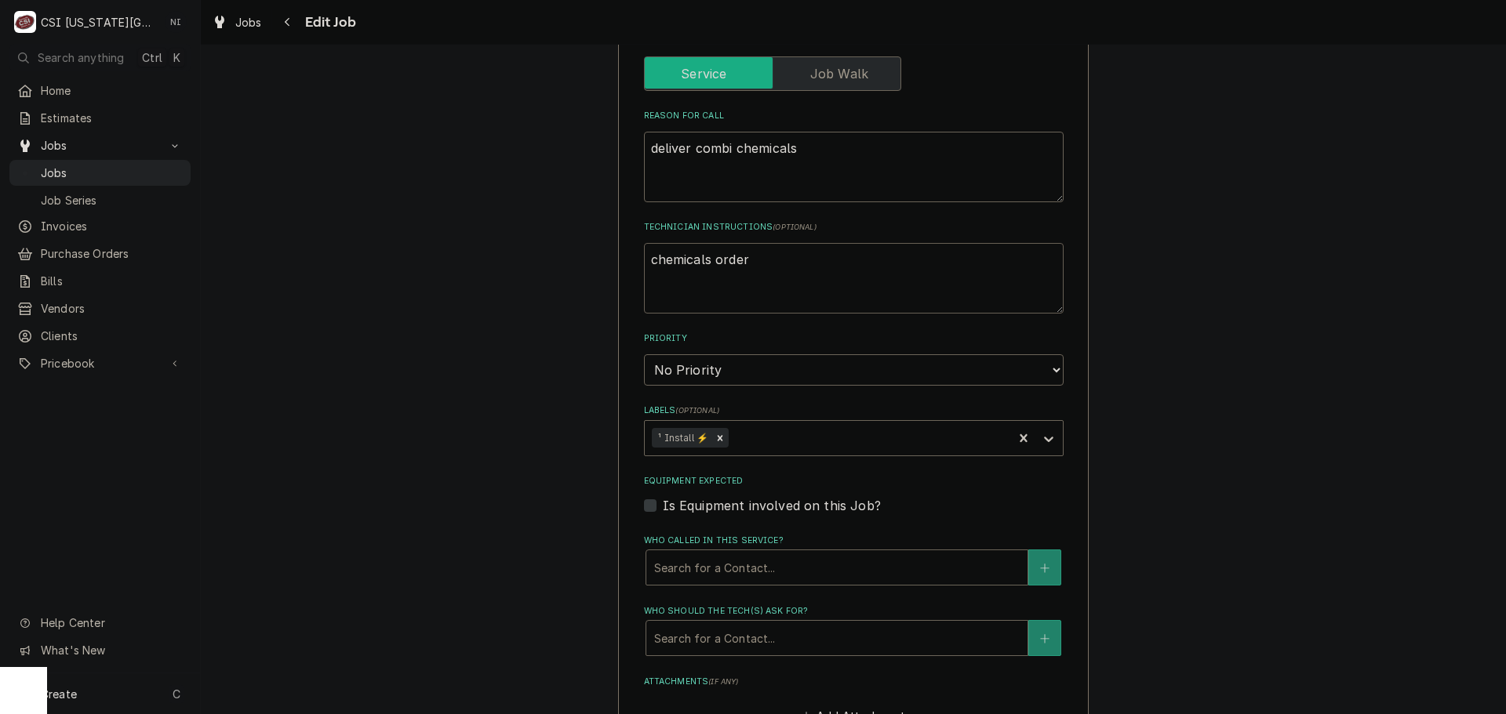
type textarea "x"
type textarea "chemicals orderd"
type textarea "x"
type textarea "chemicals orderd"
type textarea "x"
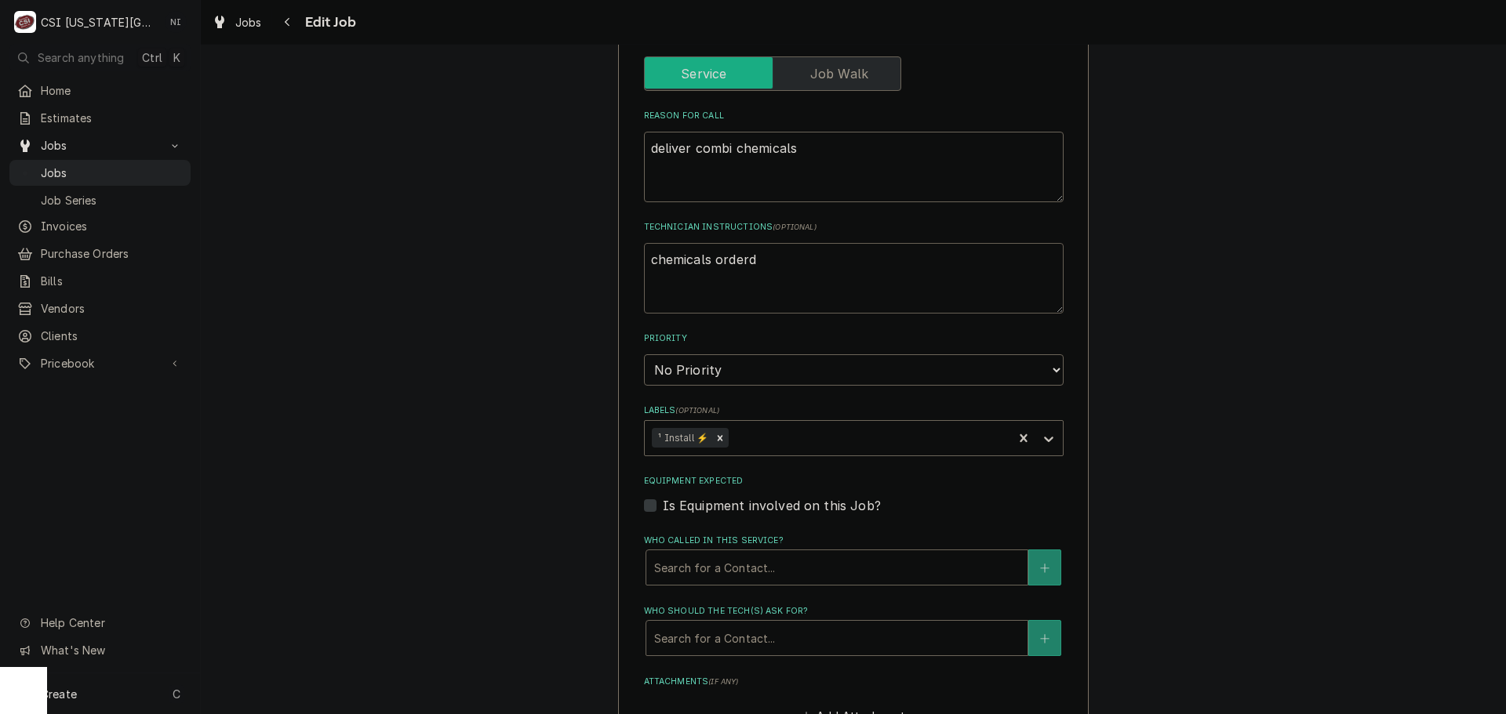
type textarea "chemicals orderd o"
type textarea "x"
type textarea "chemicals orderd on"
type textarea "x"
type textarea "chemicals orderd on"
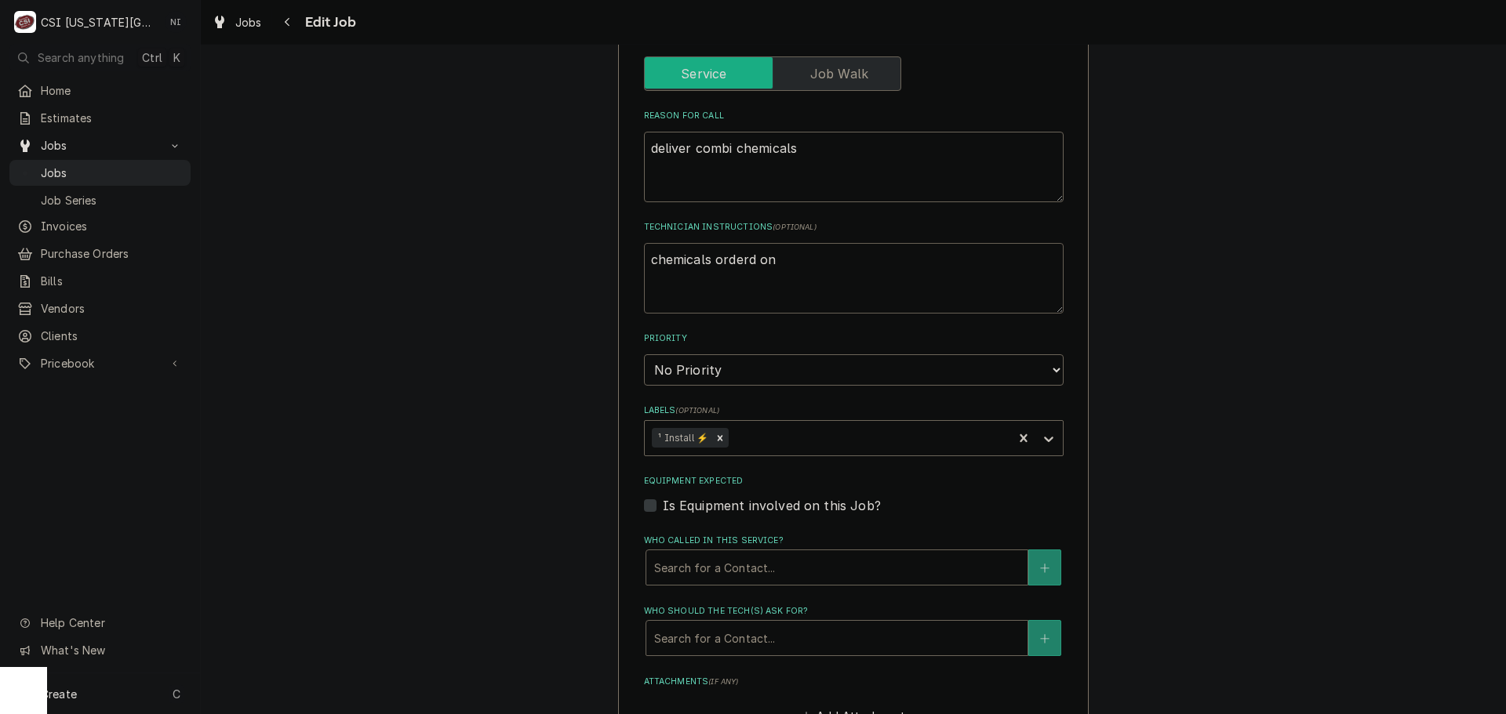
type textarea "x"
type textarea "chemicals orderd on"
type textarea "x"
type textarea "chemicals orderd o"
type textarea "x"
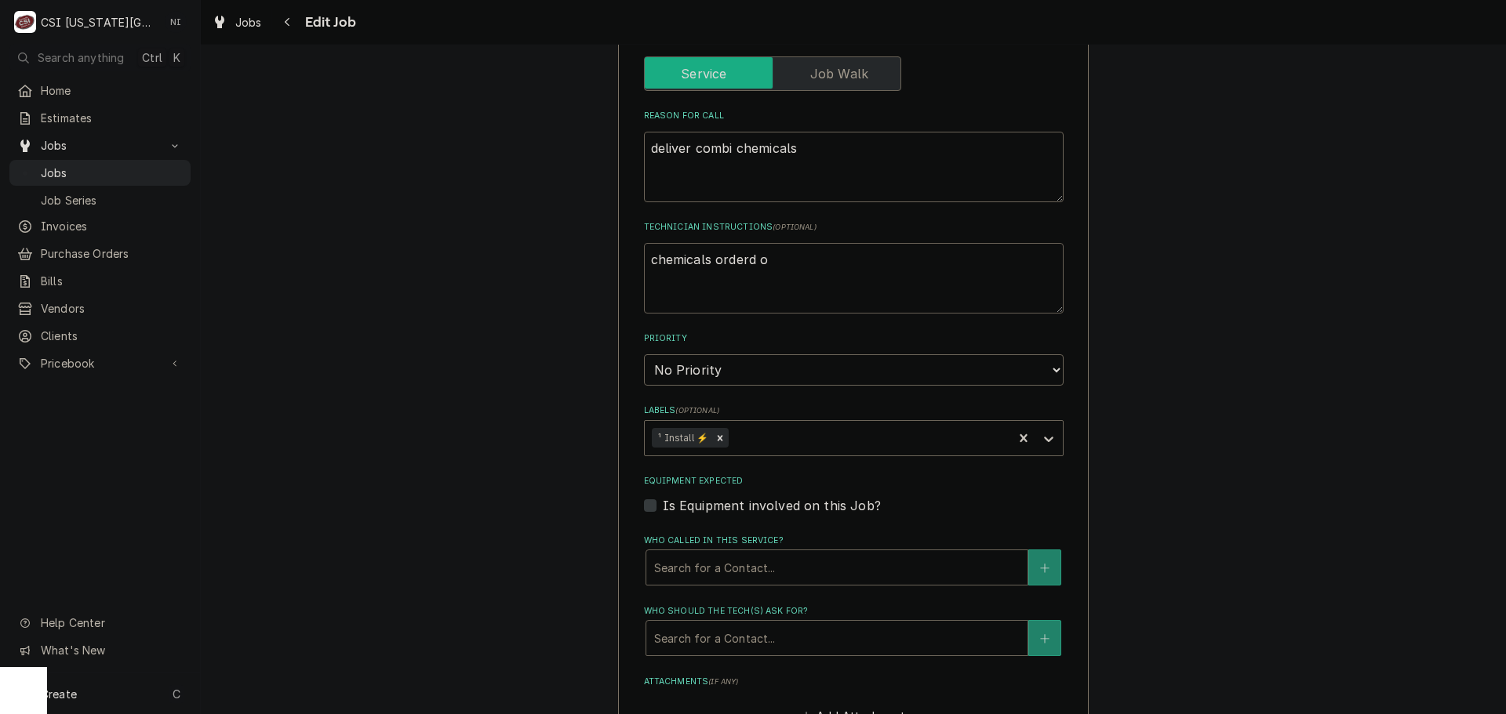
type textarea "chemicals orderd"
type textarea "x"
type textarea "chemicals orderd"
type textarea "x"
type textarea "chemicals order"
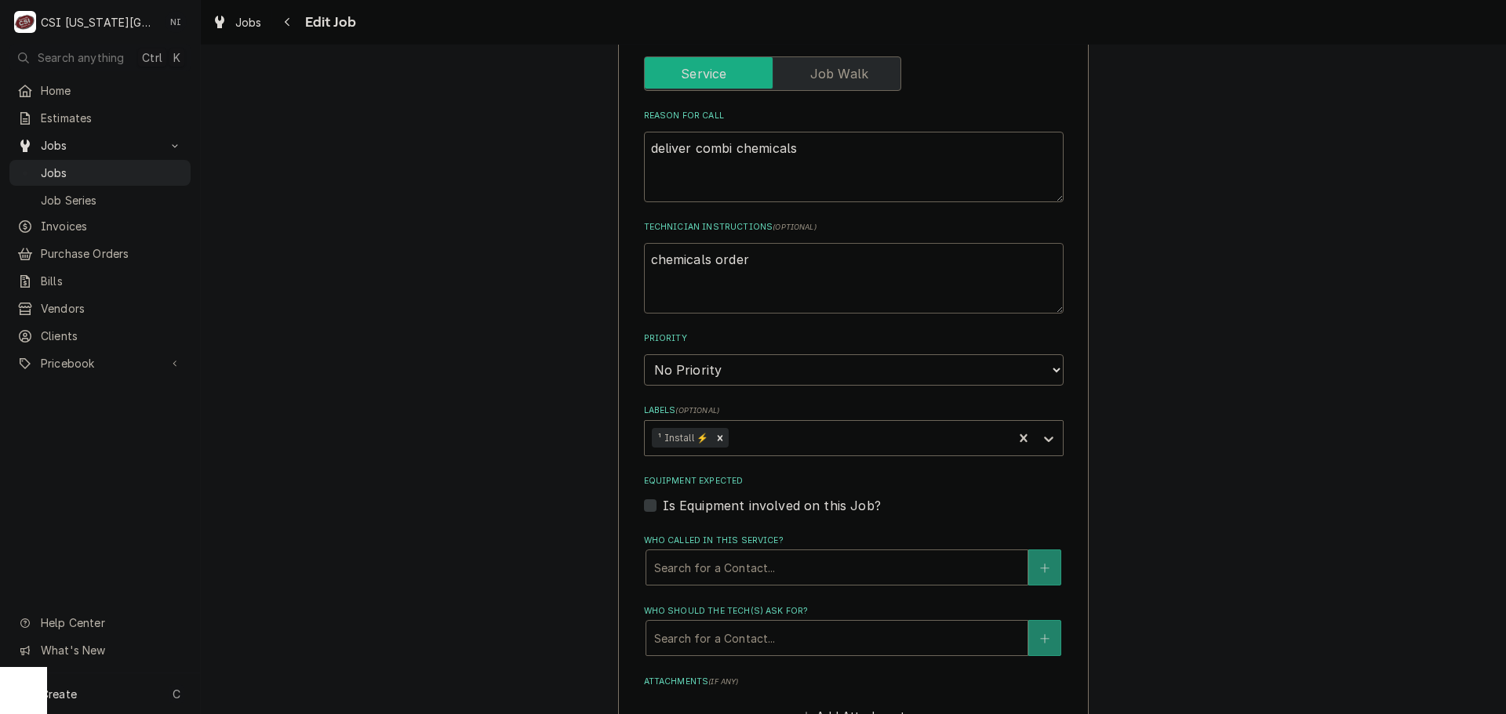
type textarea "x"
type textarea "chemicals ordere"
type textarea "x"
type textarea "chemicals ordered"
type textarea "x"
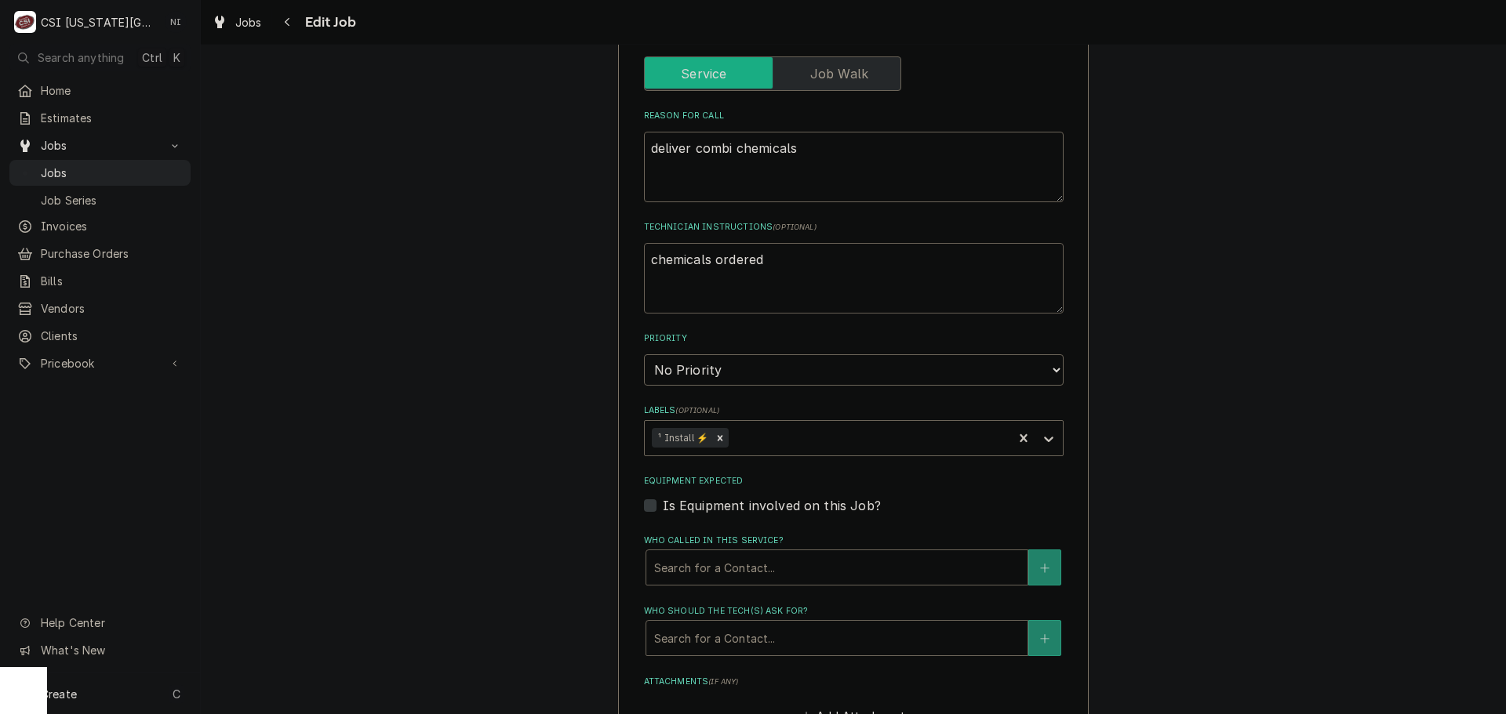
type textarea "chemicals ordered"
type textarea "x"
type textarea "chemicals ordered o"
type textarea "x"
type textarea "chemicals ordered on"
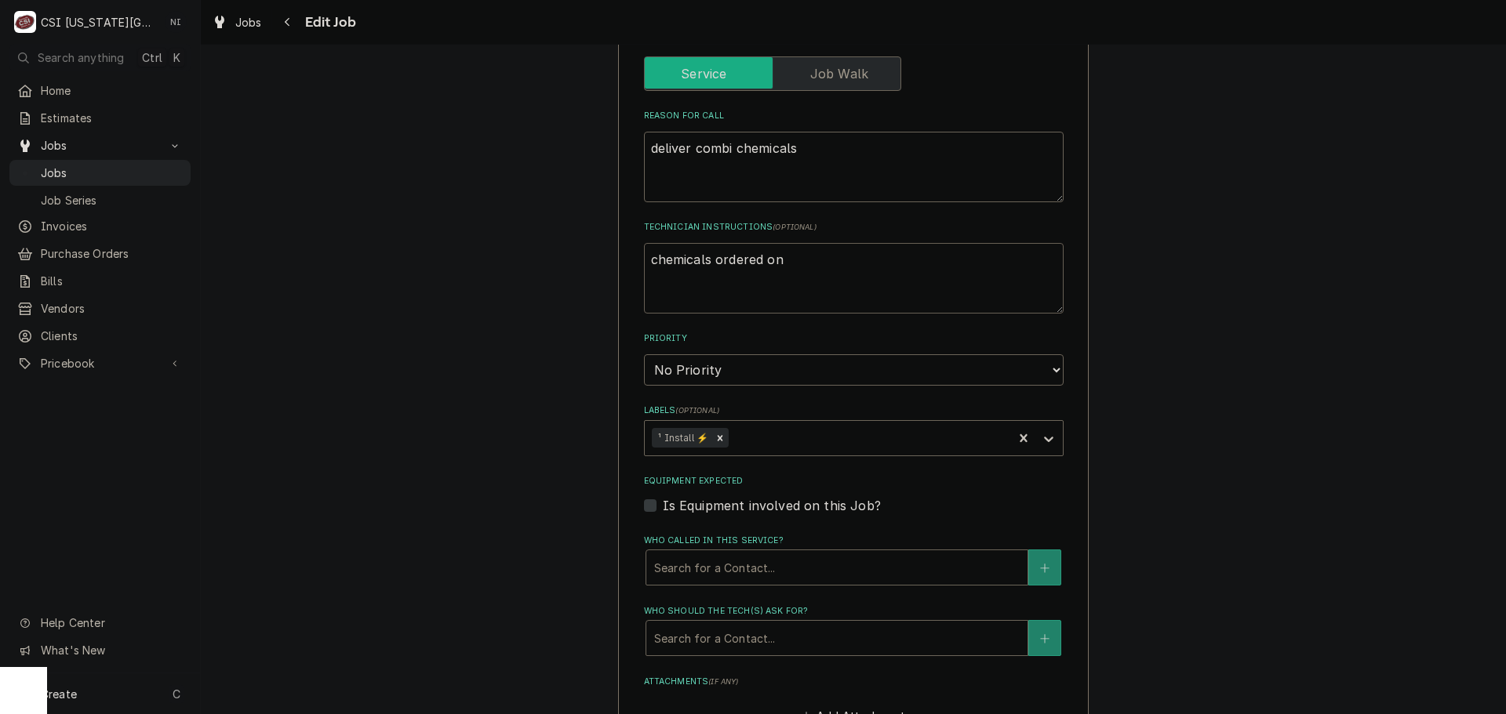
type textarea "x"
type textarea "chemicals ordered on"
type textarea "x"
type textarea "chemicals ordered on P"
type textarea "x"
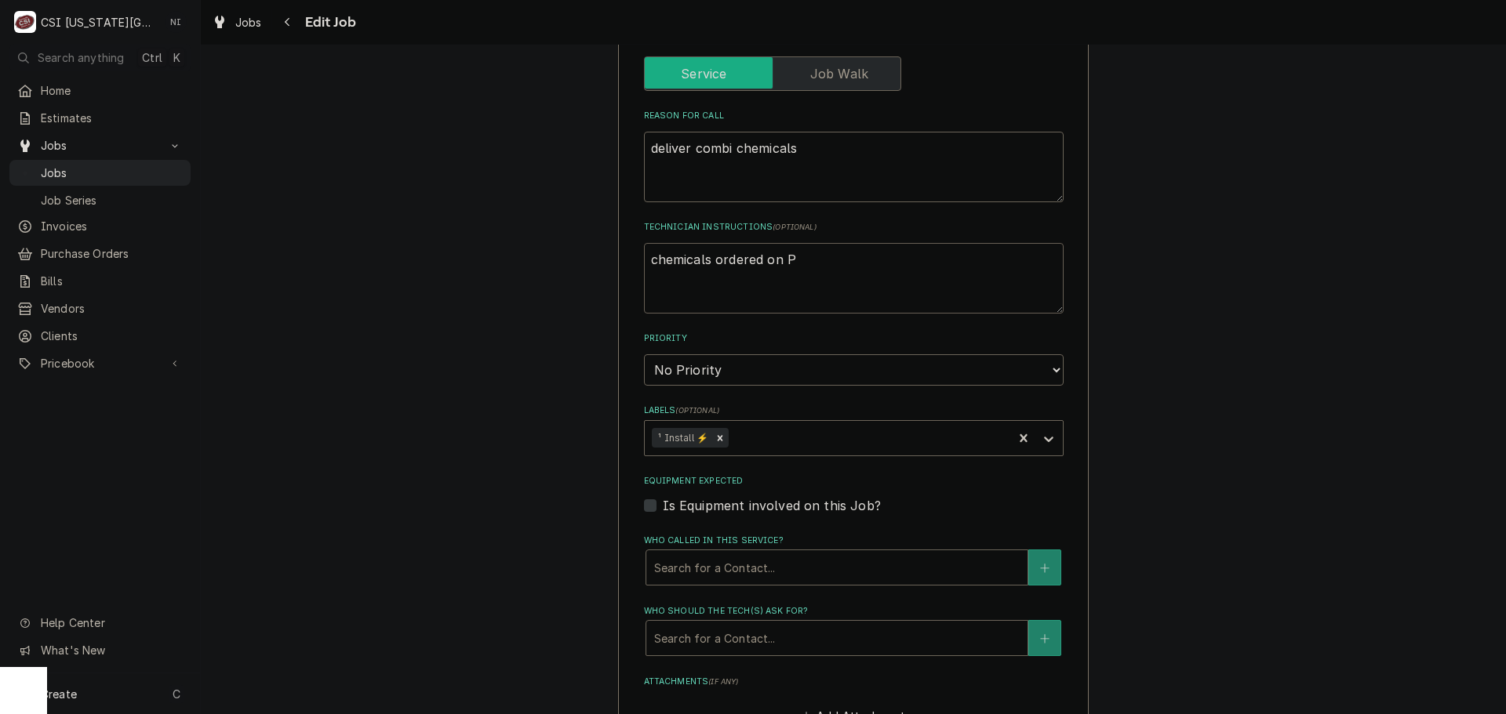
type textarea "chemicals ordered on PO"
type textarea "x"
type textarea "chemicals ordered on PO"
type textarea "x"
type textarea "chemicals ordered on PO 3"
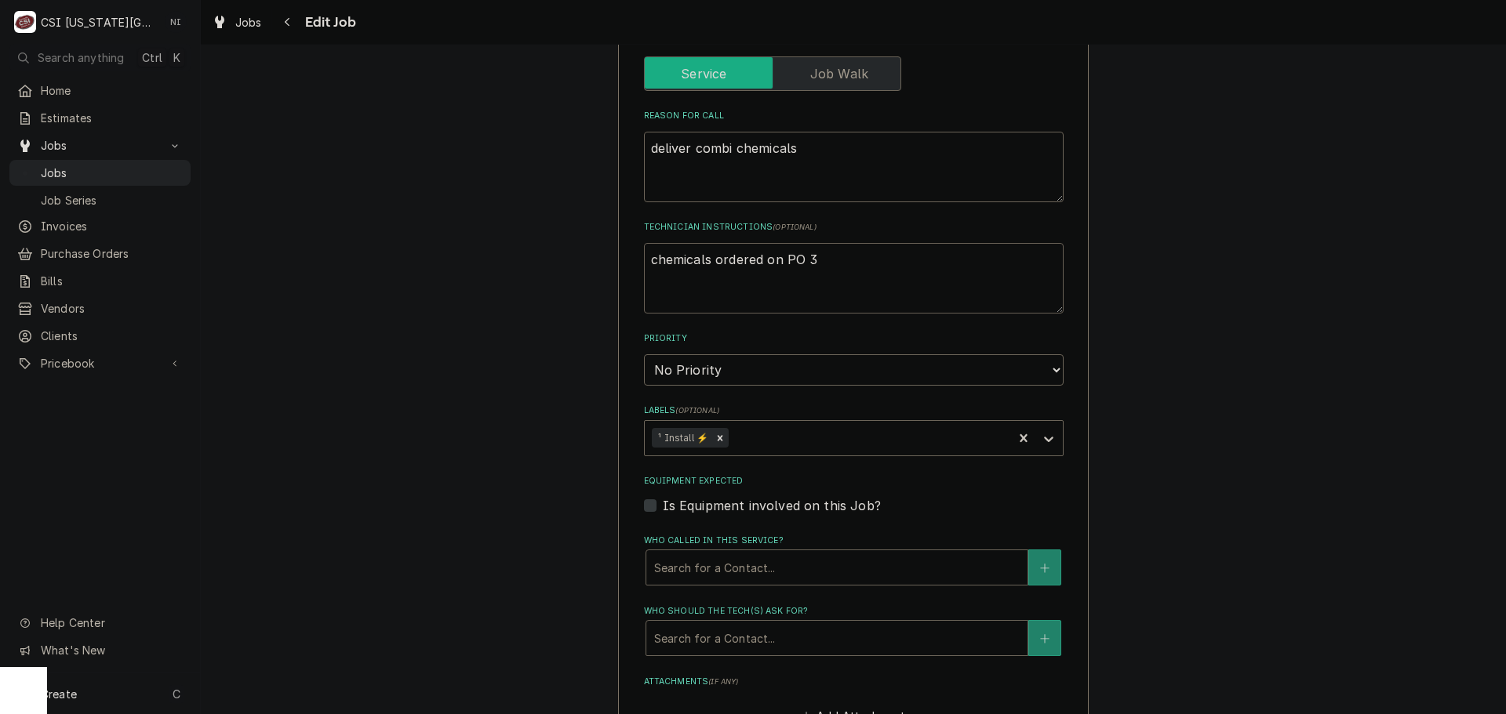
type textarea "x"
type textarea "chemicals ordered on PO 30"
type textarea "x"
type textarea "chemicals ordered on PO 301"
type textarea "x"
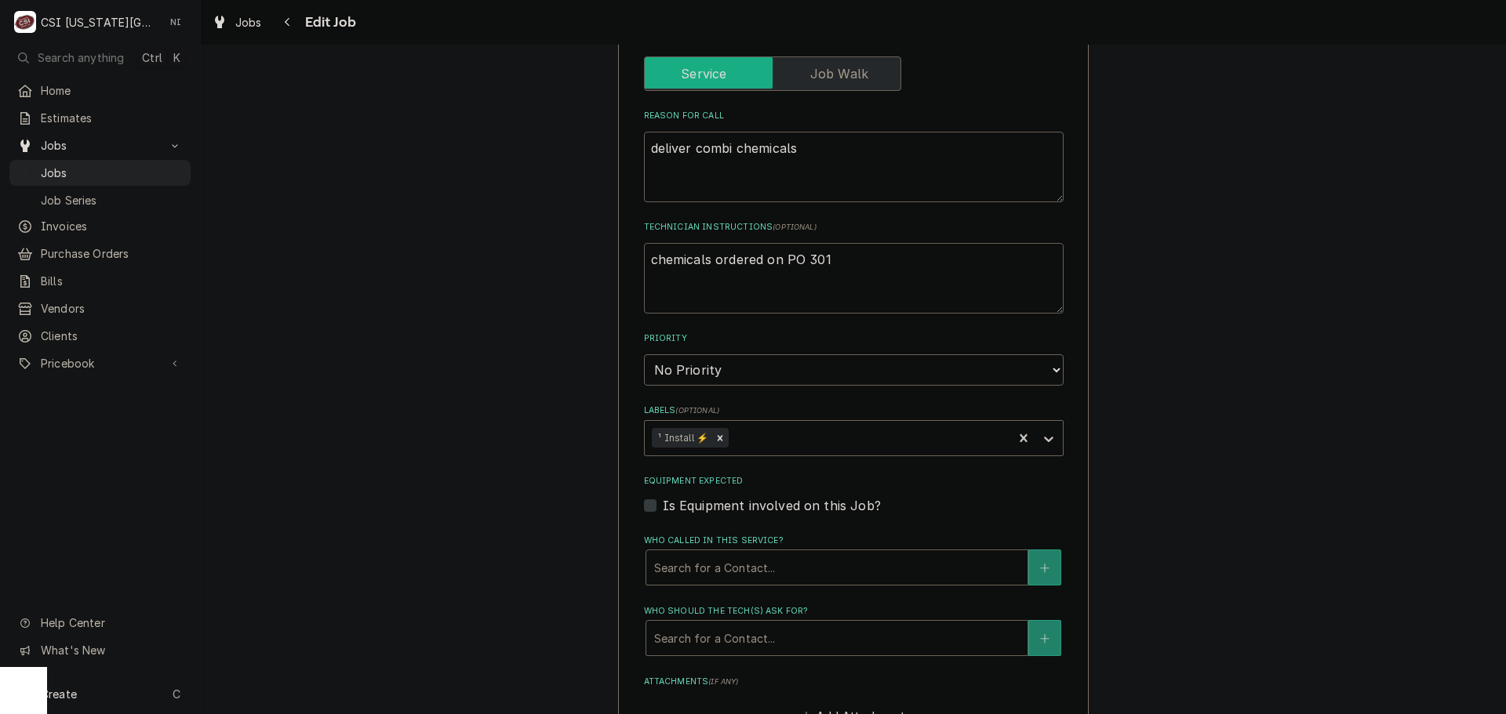
type textarea "chemicals ordered on PO 3011"
type textarea "x"
type textarea "chemicals ordered on PO 301"
type textarea "x"
type textarea "chemicals ordered on PO 3014"
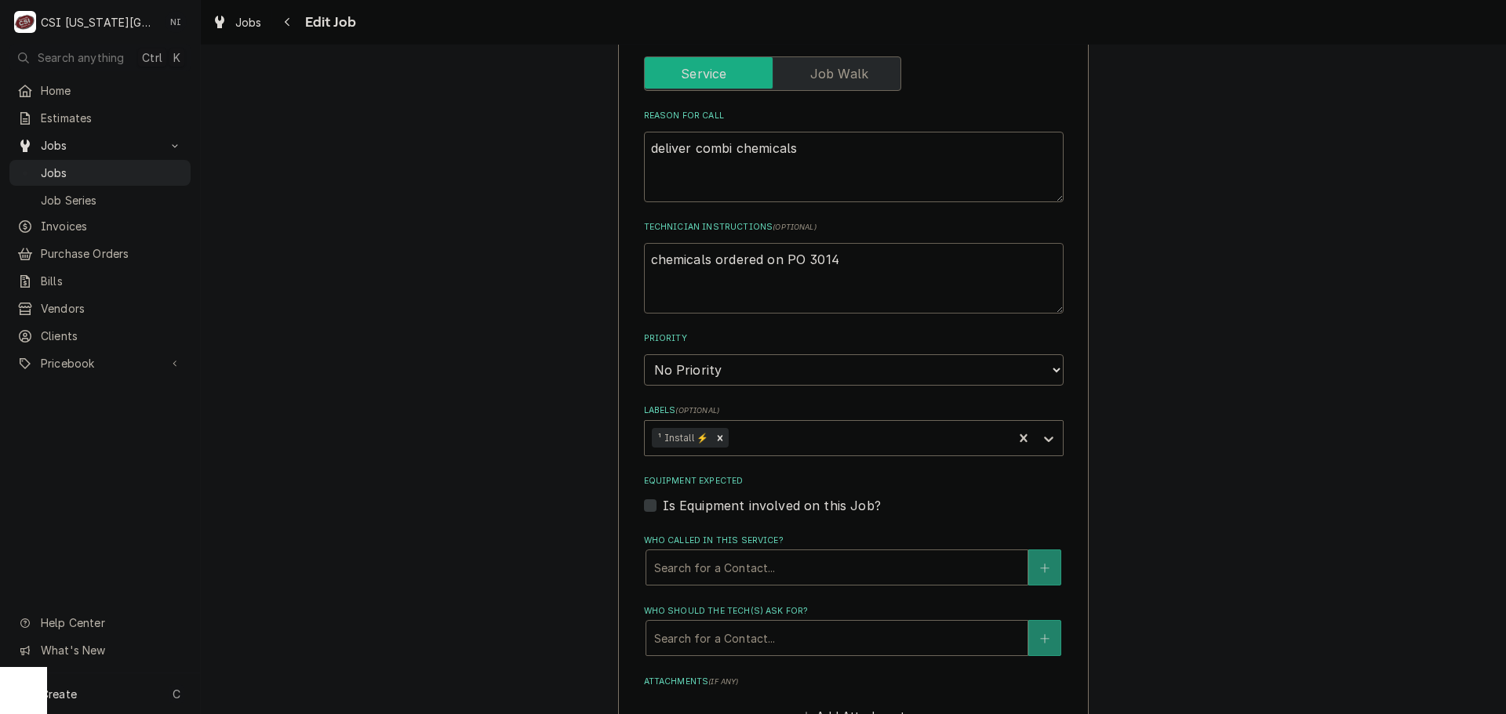
type textarea "x"
type textarea "chemicals ordered on PO 30142"
type textarea "x"
type textarea "chemicals ordered on PO 301422"
type textarea "x"
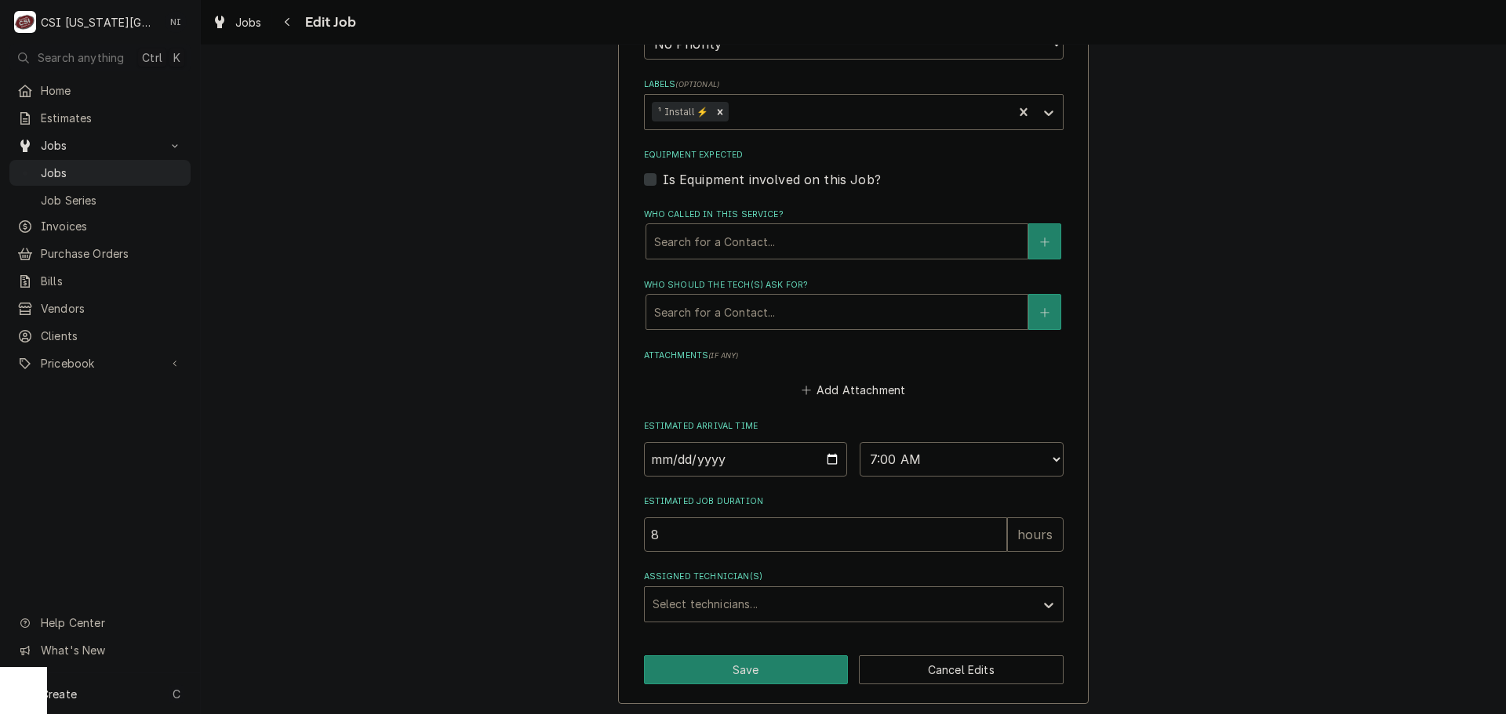
scroll to position [958, 0]
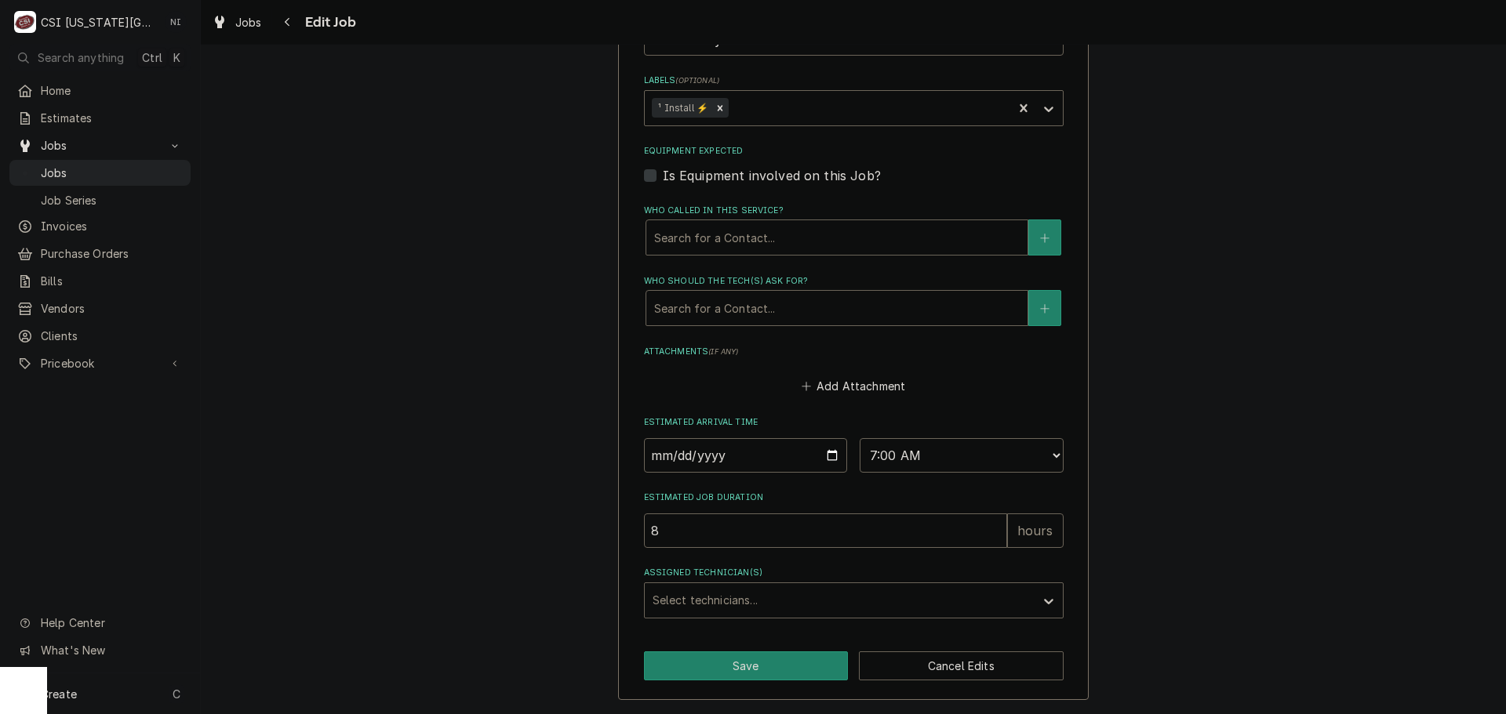
type textarea "chemicals ordered on PO 301422"
click at [786, 660] on button "Save" at bounding box center [746, 666] width 205 height 29
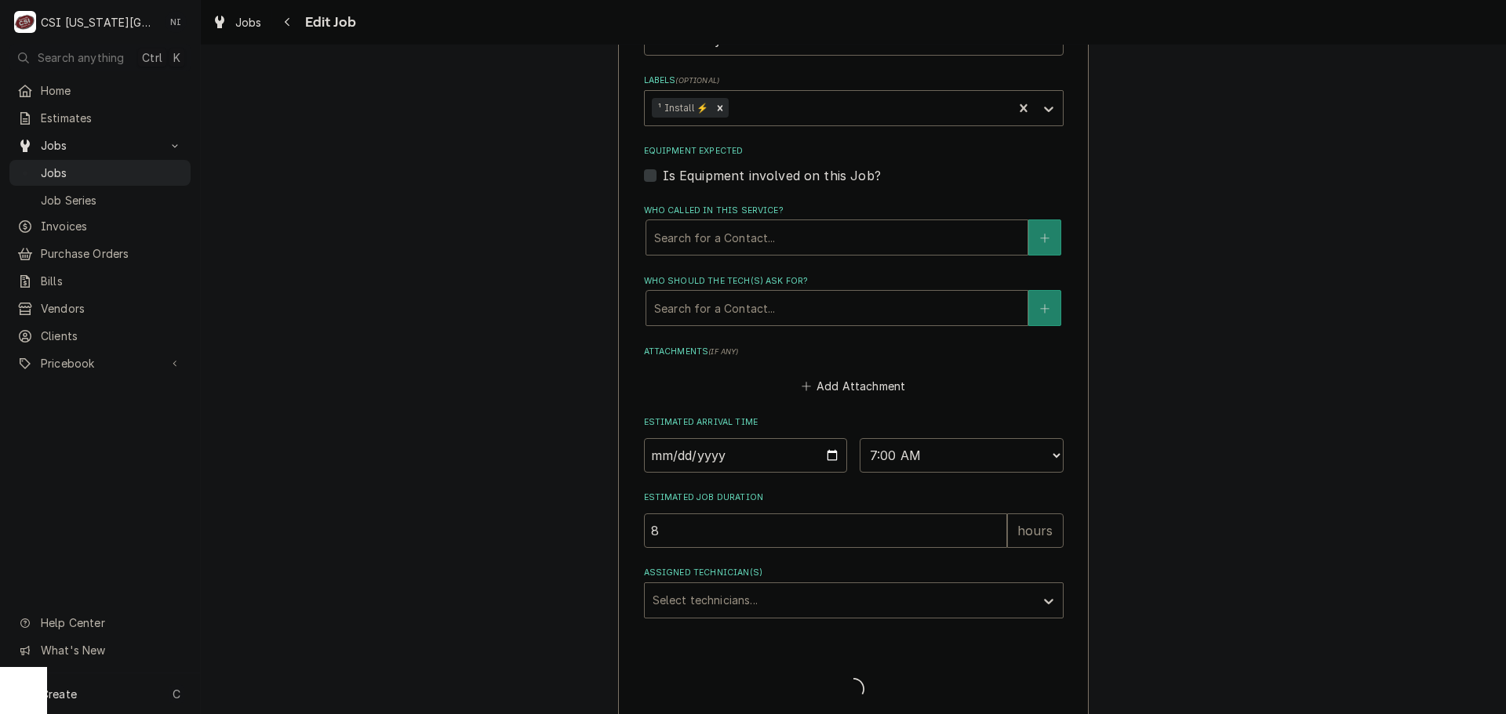
type textarea "x"
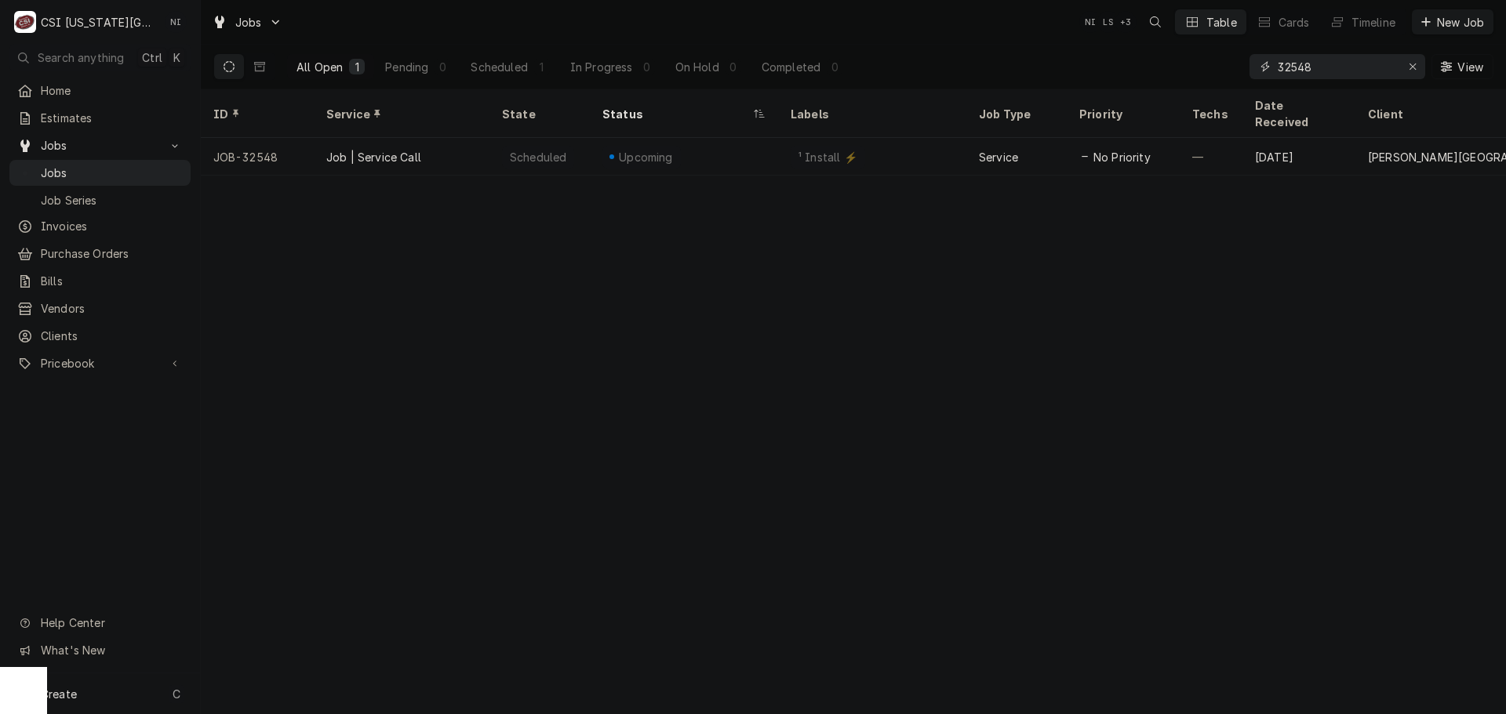
drag, startPoint x: 1324, startPoint y: 64, endPoint x: 1155, endPoint y: 72, distance: 168.8
click at [1156, 72] on div "All Open 1 Pending 0 Scheduled 1 In Progress 0 On Hold 0 Completed 0 32548 View" at bounding box center [853, 67] width 1280 height 44
type input "32462"
click at [642, 149] on div "Parts Ordered" at bounding box center [656, 157] width 79 height 16
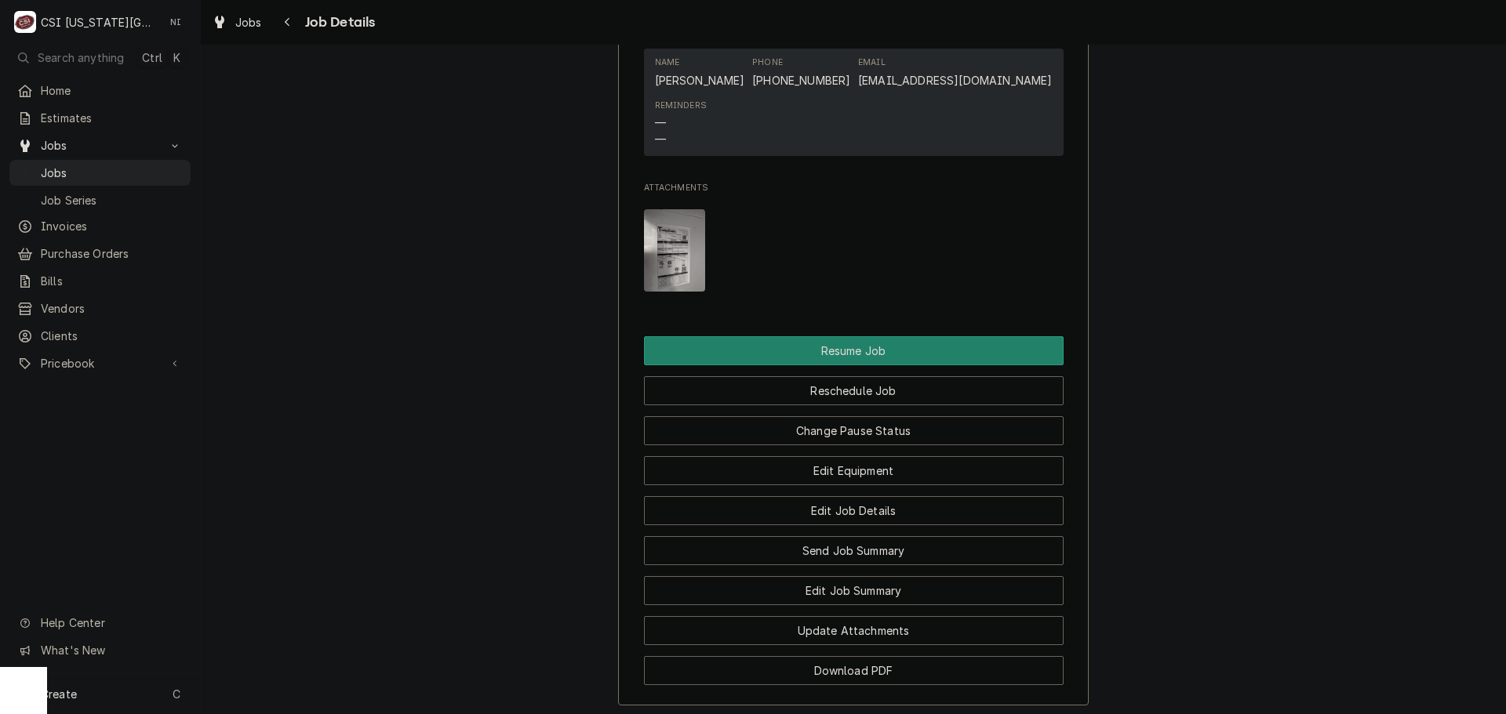
scroll to position [2118, 0]
click at [935, 416] on button "Change Pause Status" at bounding box center [854, 430] width 420 height 29
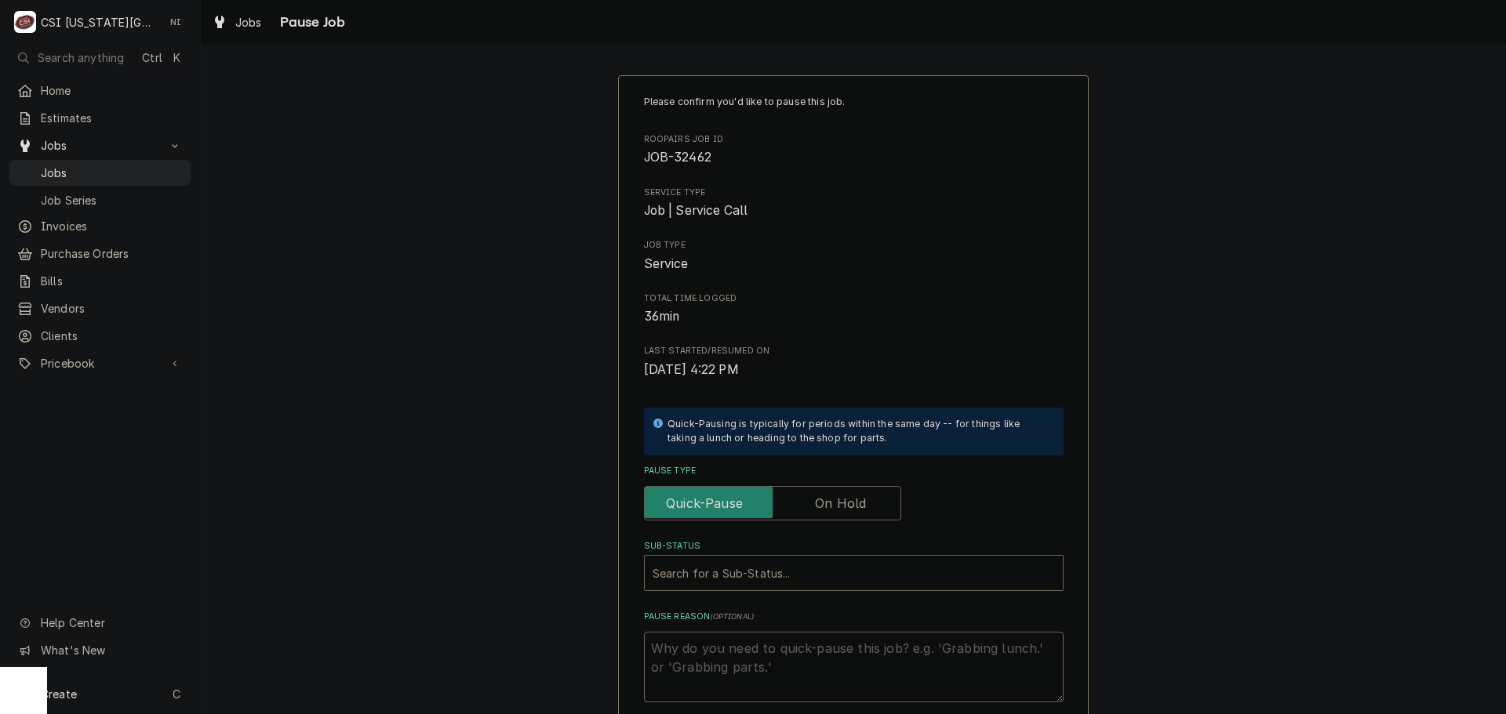
click at [841, 509] on label "Pause Type" at bounding box center [772, 503] width 257 height 35
click at [841, 509] on input "Pause Type" at bounding box center [772, 503] width 243 height 35
checkbox input "true"
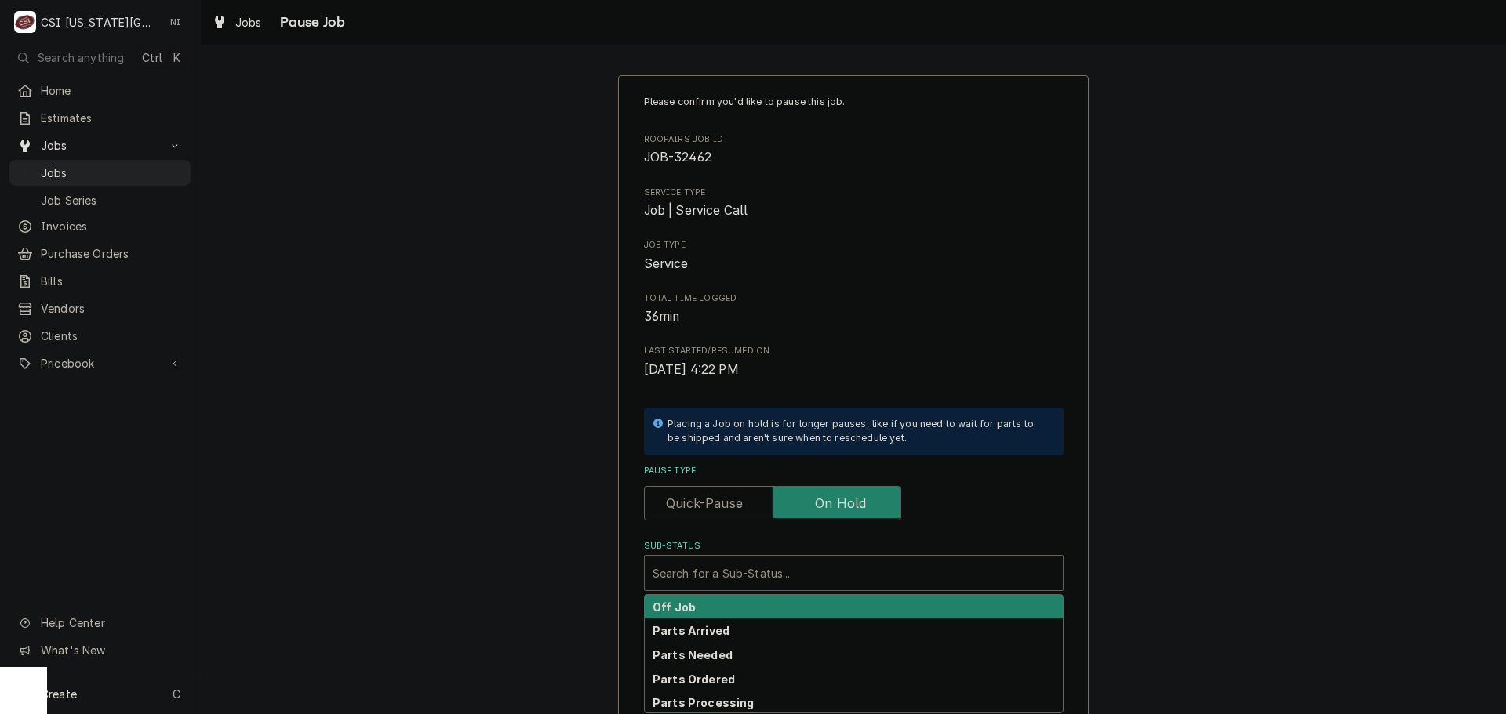
click at [812, 580] on div "Sub-Status" at bounding box center [854, 573] width 402 height 28
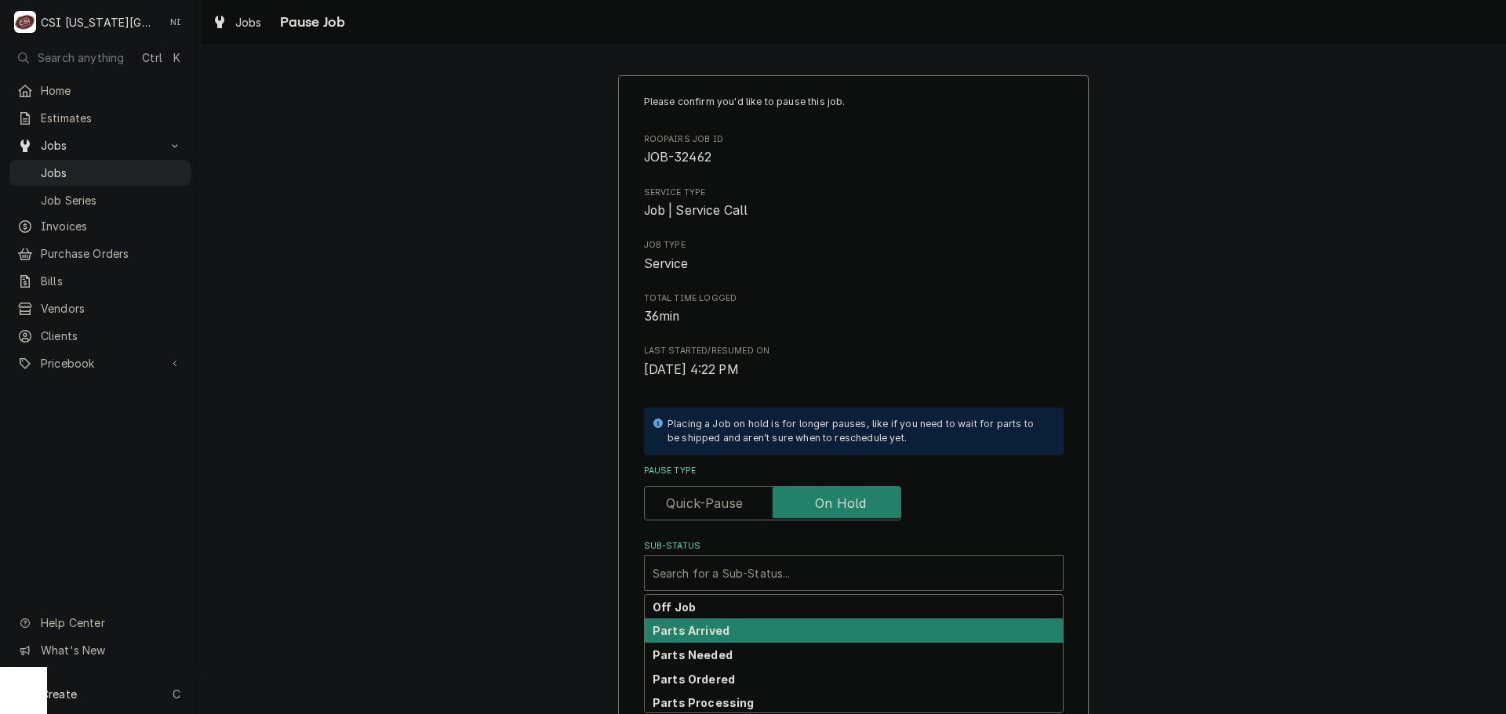
click at [711, 641] on div "Parts Arrived" at bounding box center [854, 631] width 418 height 24
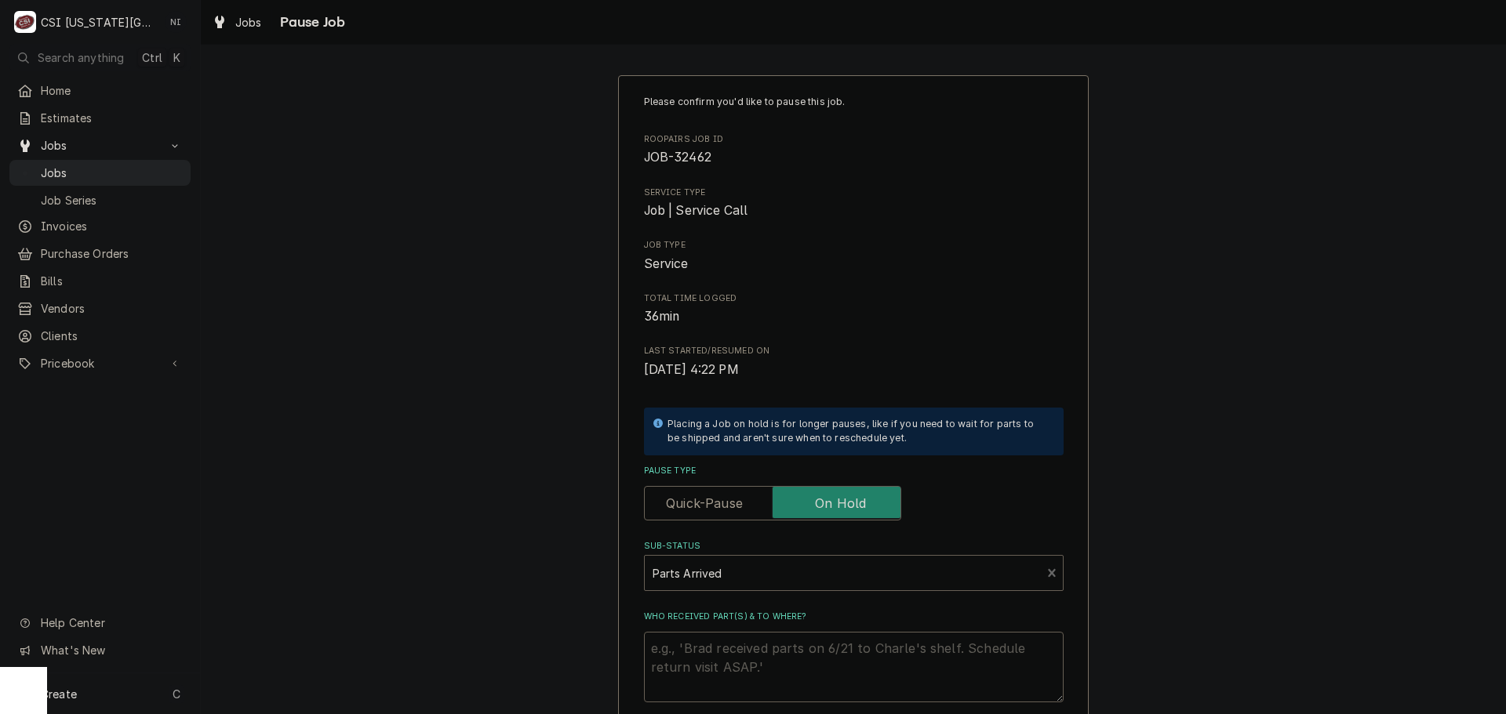
drag, startPoint x: 717, startPoint y: 651, endPoint x: 731, endPoint y: 662, distance: 17.9
click at [718, 652] on textarea "Who received part(s) & to where?" at bounding box center [854, 667] width 420 height 71
type textarea "x"
type textarea "s"
type textarea "x"
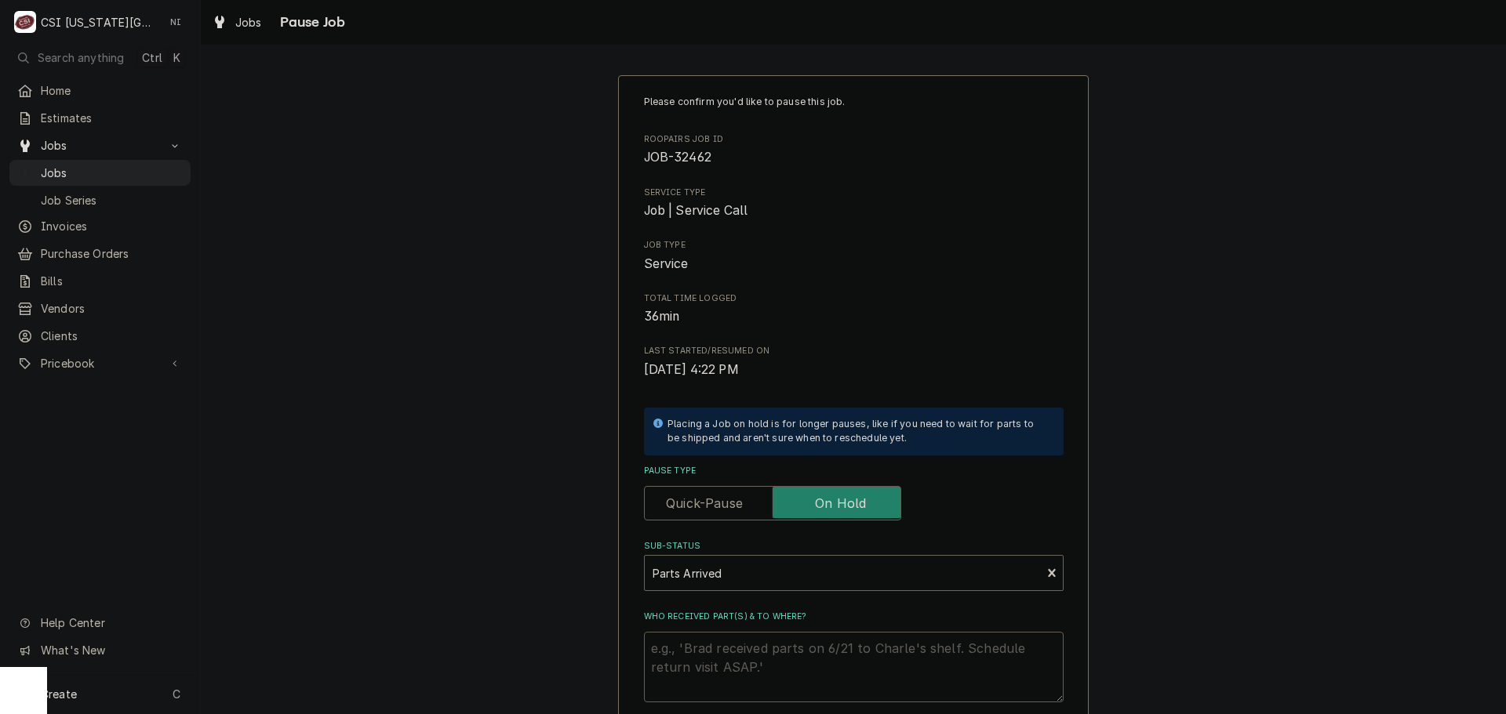
type textarea "x"
type textarea "p"
type textarea "x"
type textarea "pa"
type textarea "x"
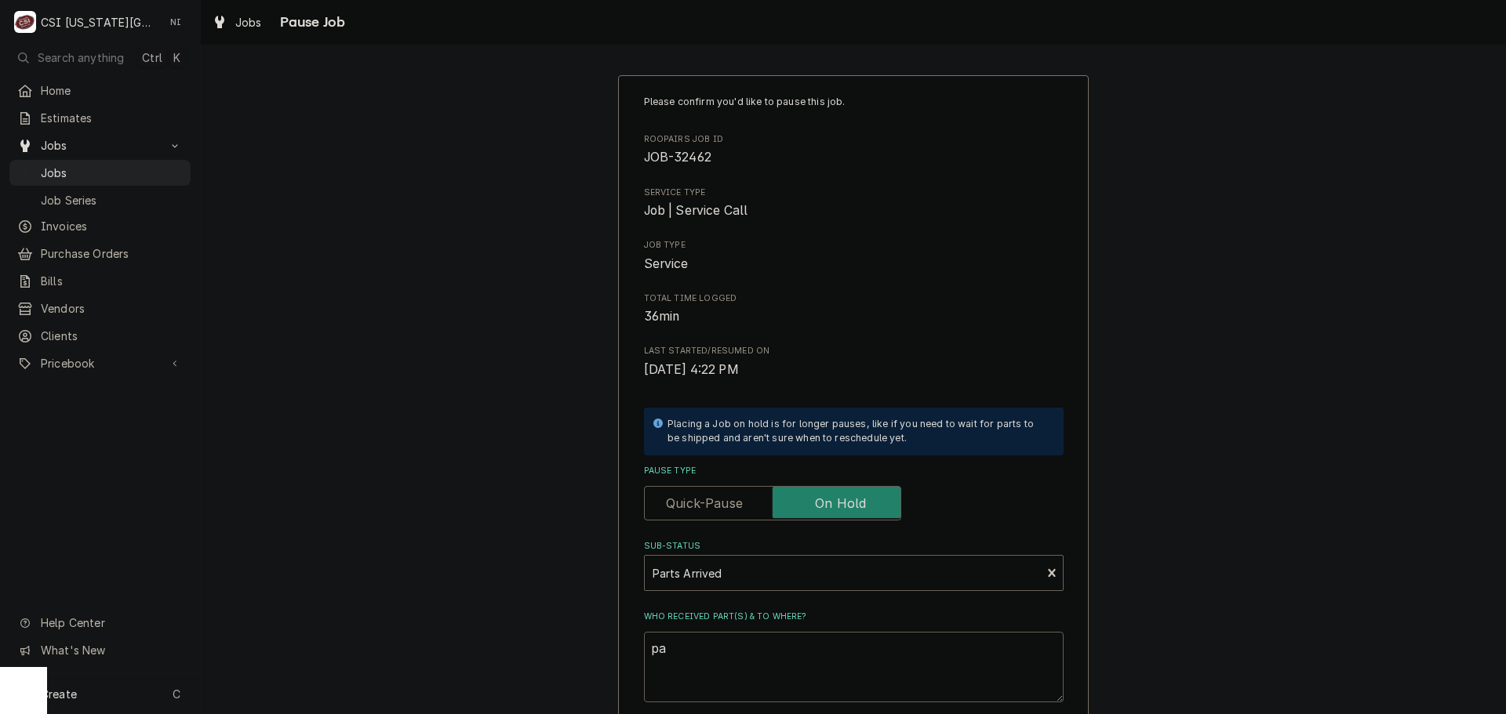
type textarea "par"
type textarea "x"
type textarea "part"
type textarea "x"
type textarea "parts"
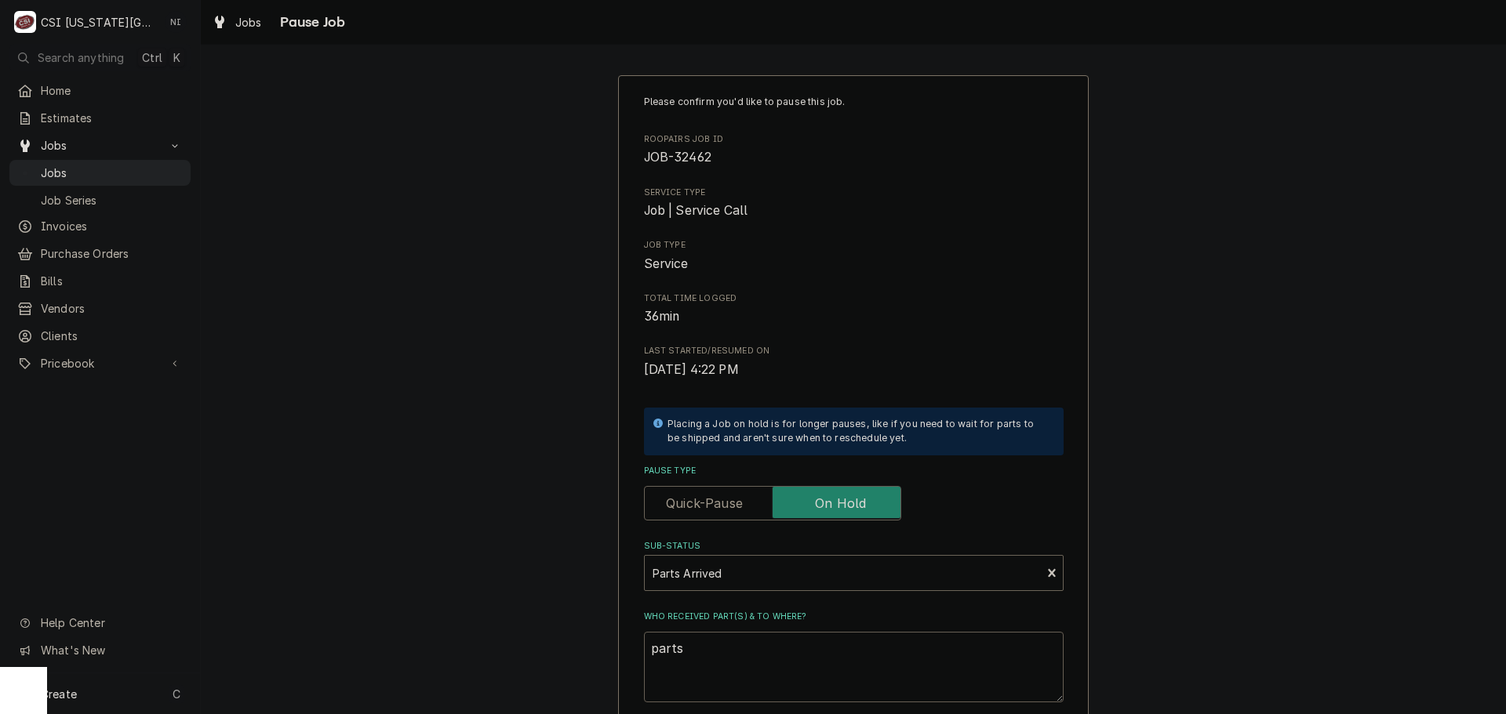
type textarea "x"
type textarea "parts"
type textarea "x"
type textarea "parts o"
type textarea "x"
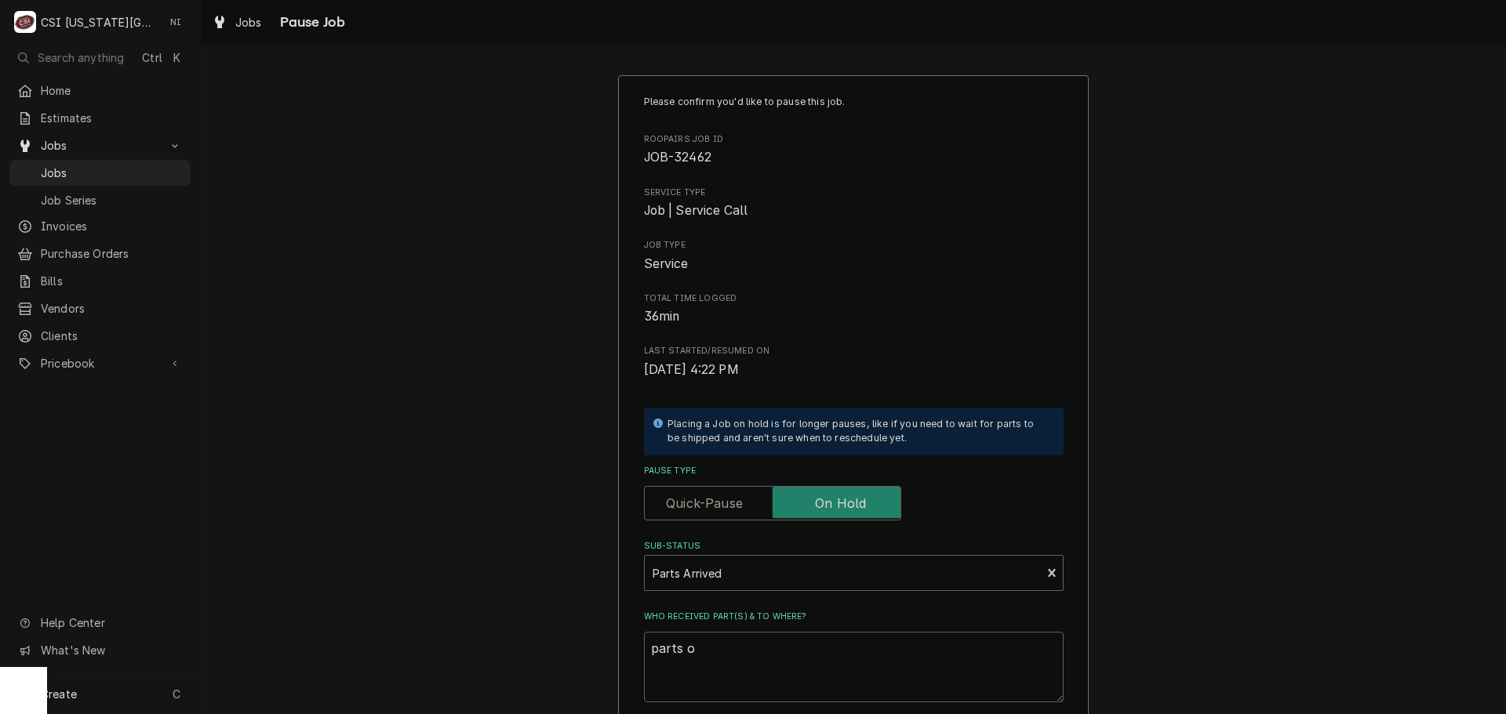
type textarea "parts on"
type textarea "x"
type textarea "parts on"
type textarea "x"
type textarea "parts on B"
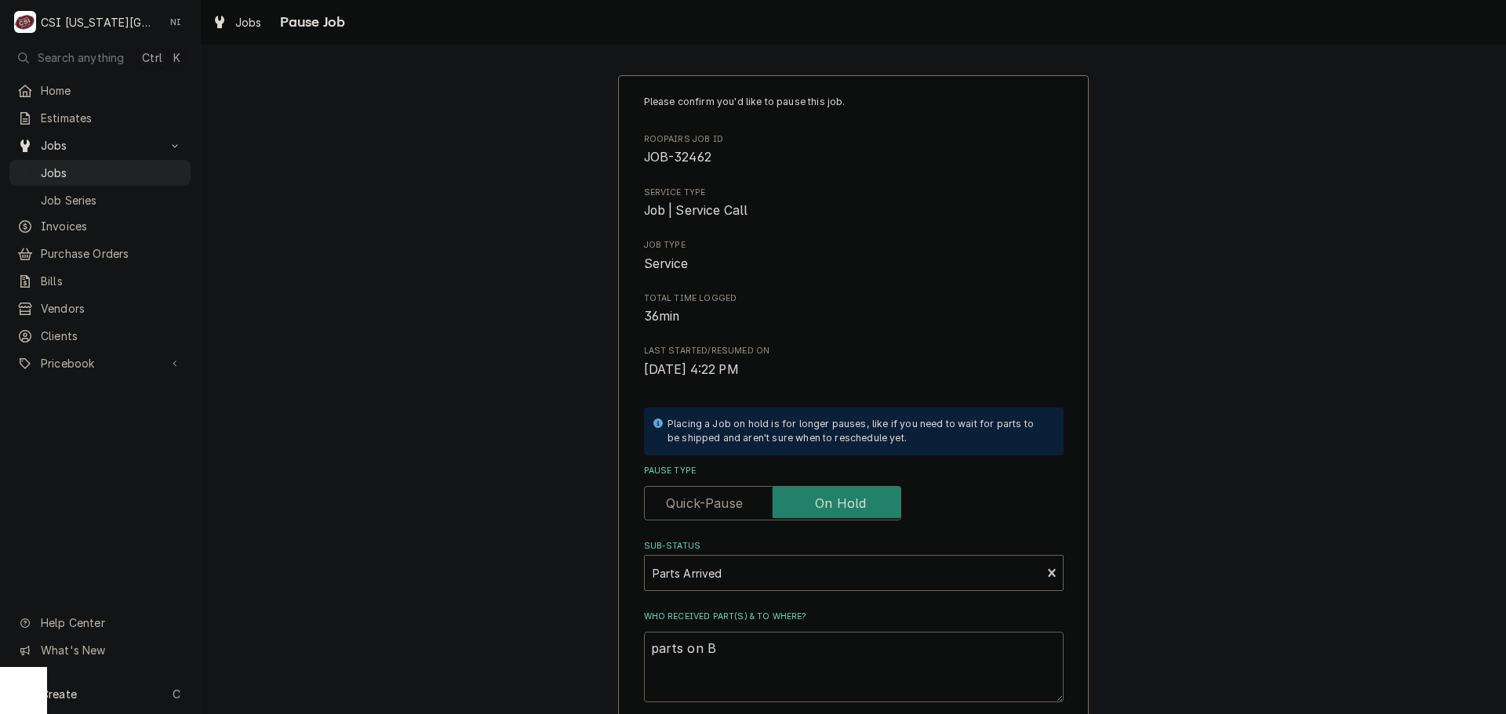
type textarea "x"
type textarea "parts on Bu"
type textarea "x"
type textarea "parts on Bus"
type textarea "x"
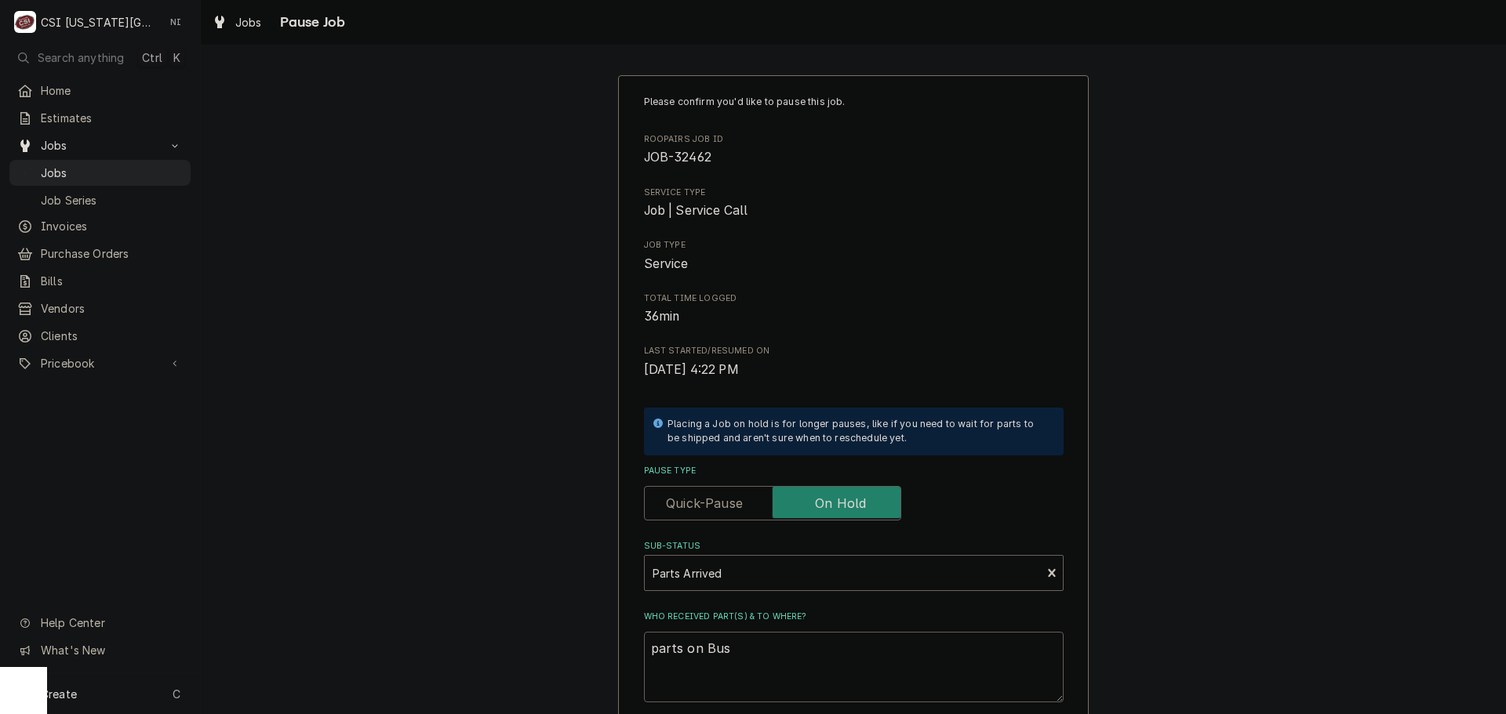
type textarea "parts on Bust"
type textarea "x"
type textarea "parts on Busta"
type textarea "x"
type textarea "parts on Bustam"
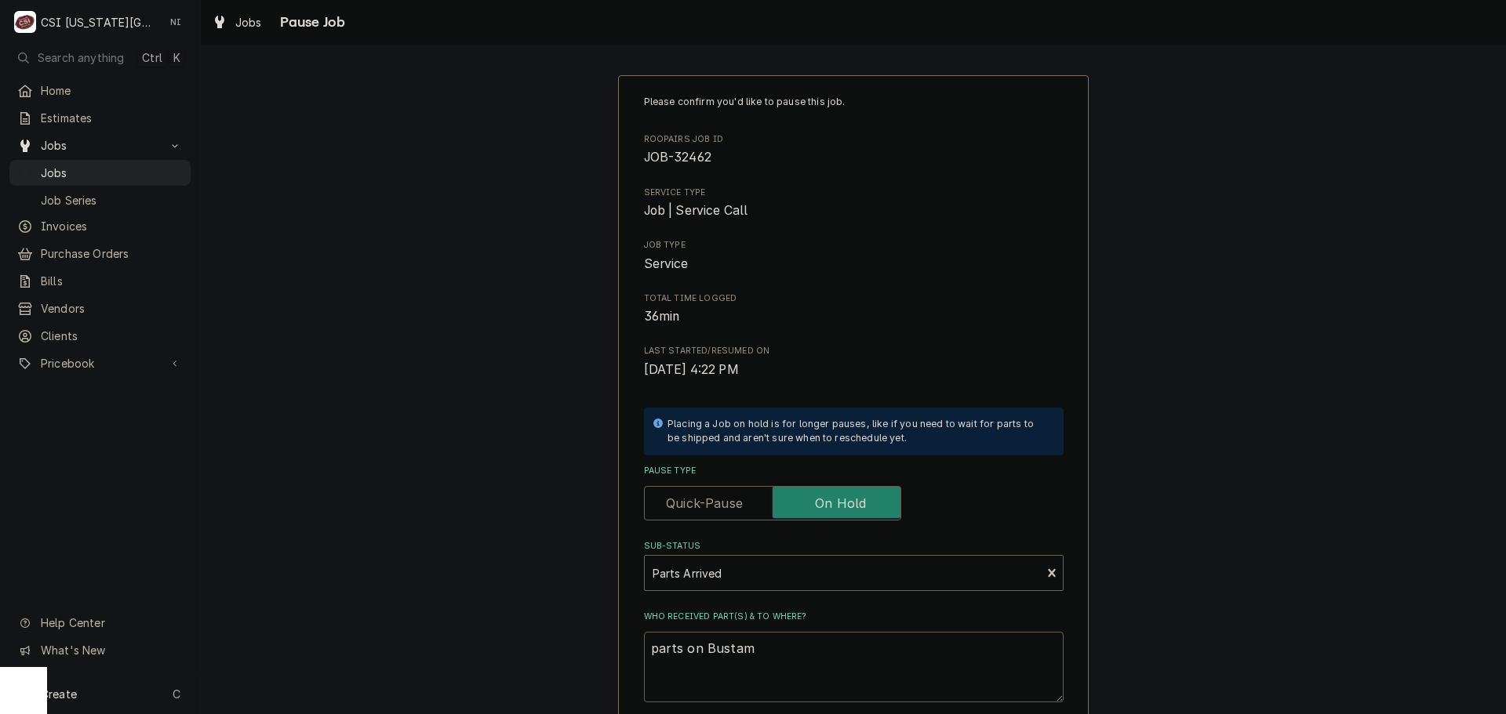
type textarea "x"
type textarea "parts on Bustama"
type textarea "x"
type textarea "parts on Bustaman"
type textarea "x"
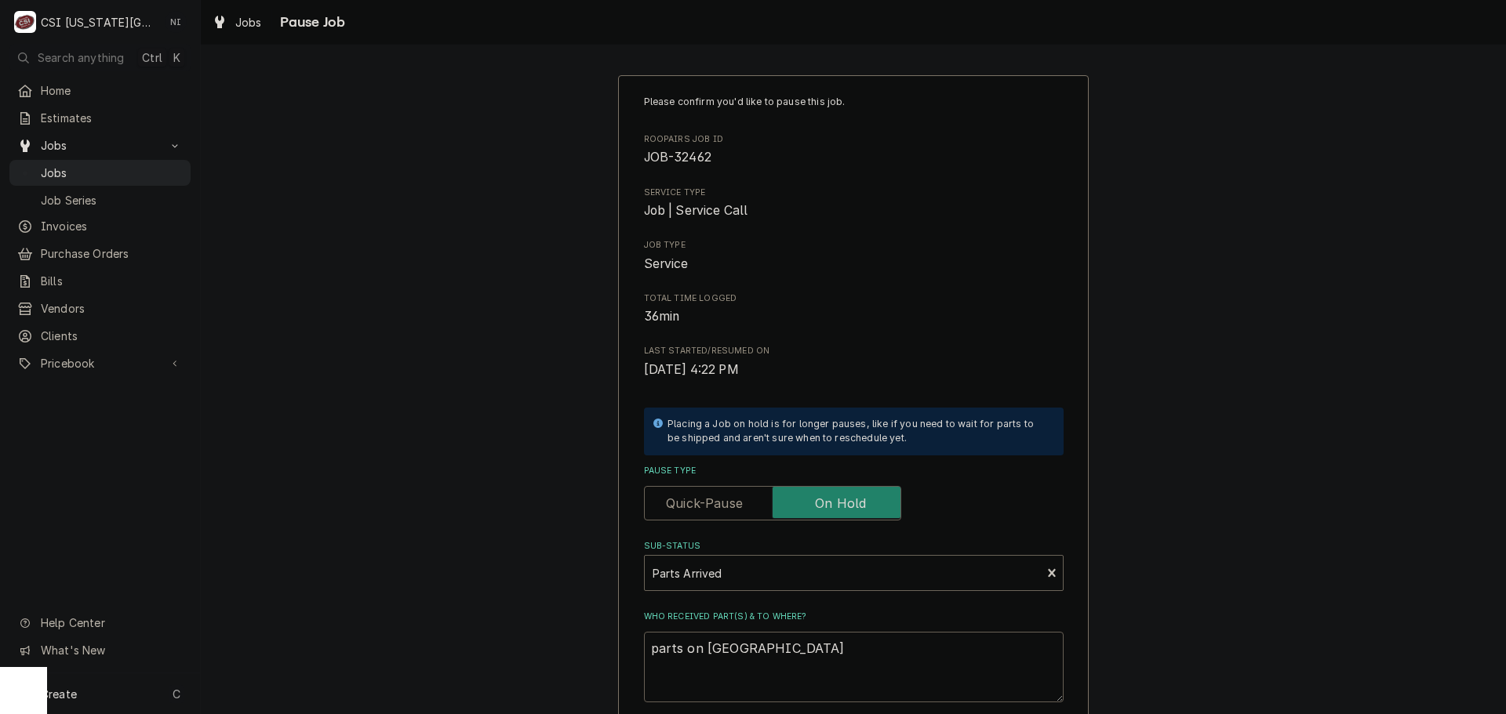
type textarea "parts on Bustamant"
type textarea "x"
type textarea "parts on Bustamante"
type textarea "x"
type textarea "parts on Bustamante"
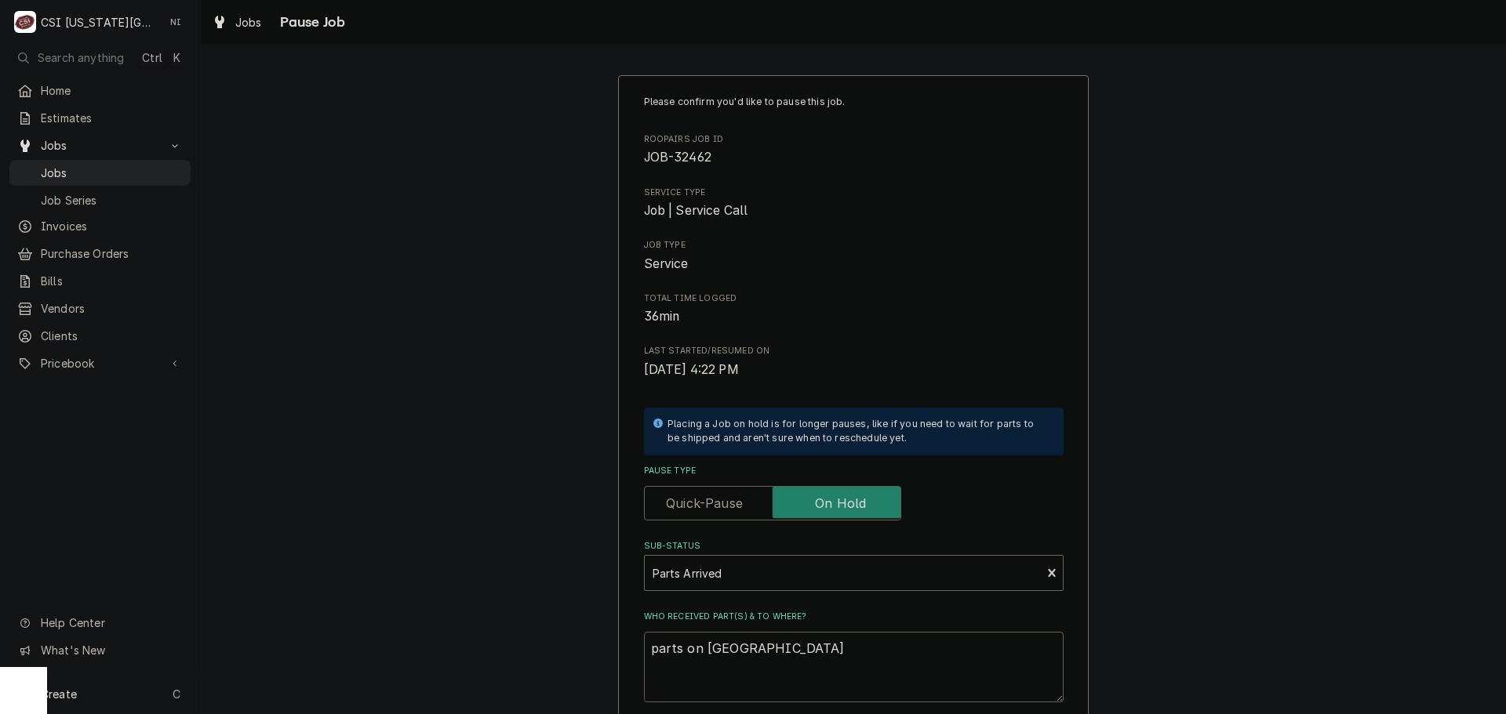
type textarea "x"
type textarea "parts on Bustamante s"
type textarea "x"
type textarea "parts on Bustamante sh"
type textarea "x"
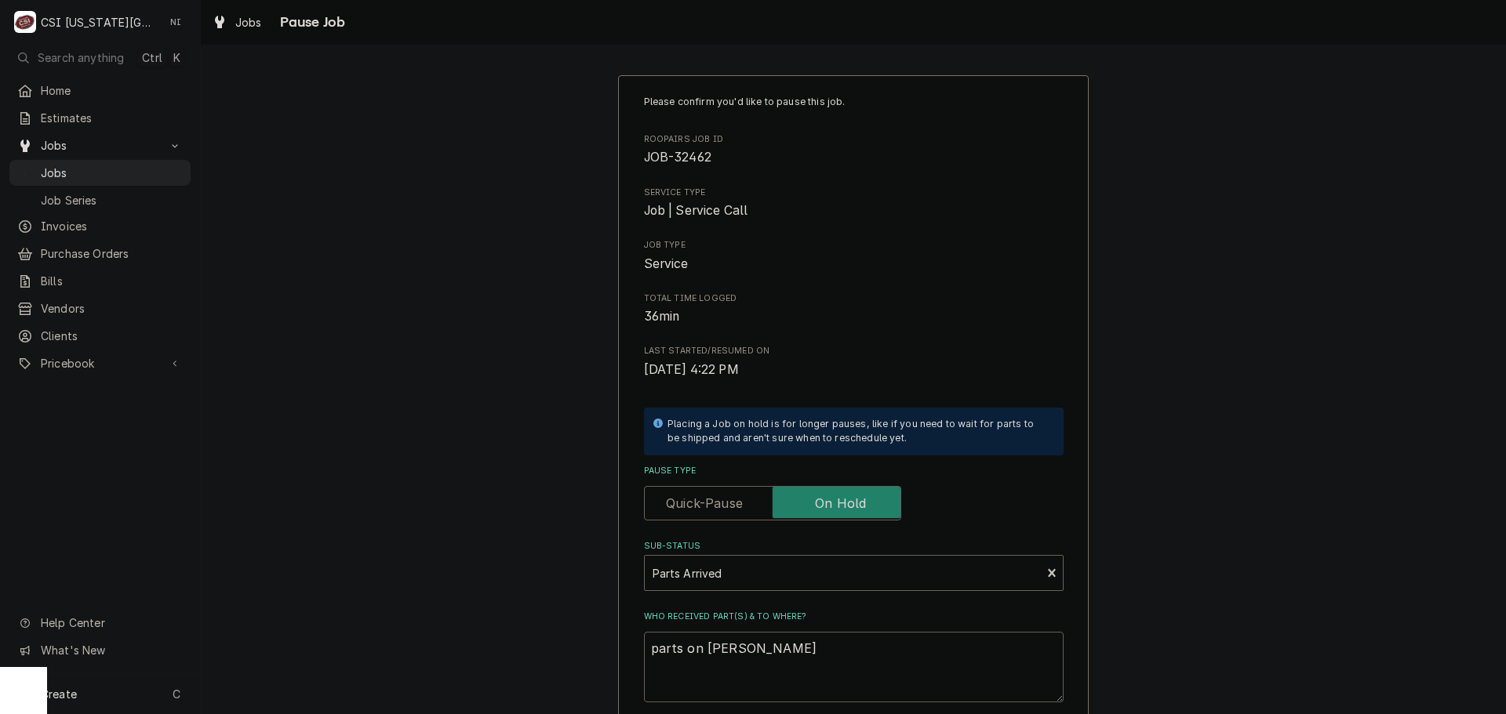
type textarea "parts on Bustamante she"
type textarea "x"
type textarea "parts on Bustamante shel"
type textarea "x"
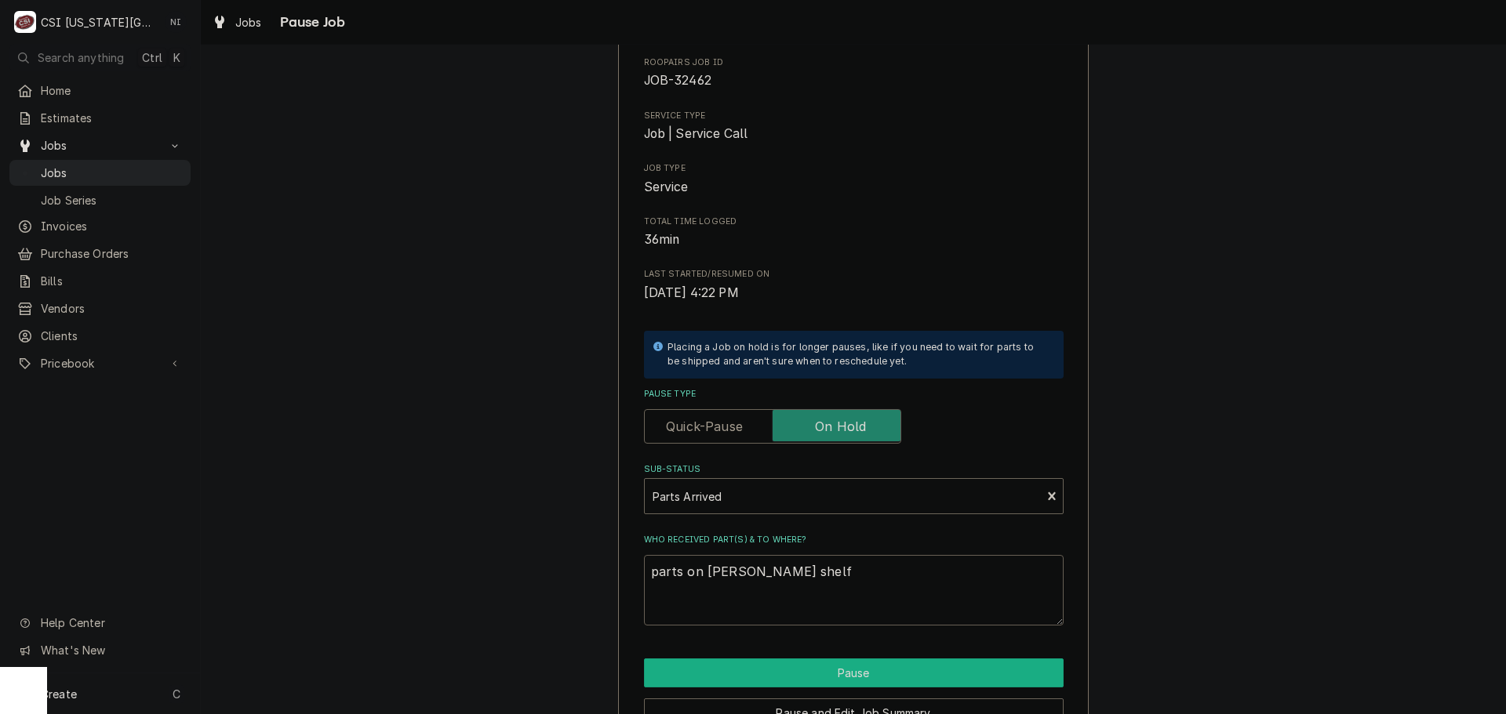
scroll to position [164, 0]
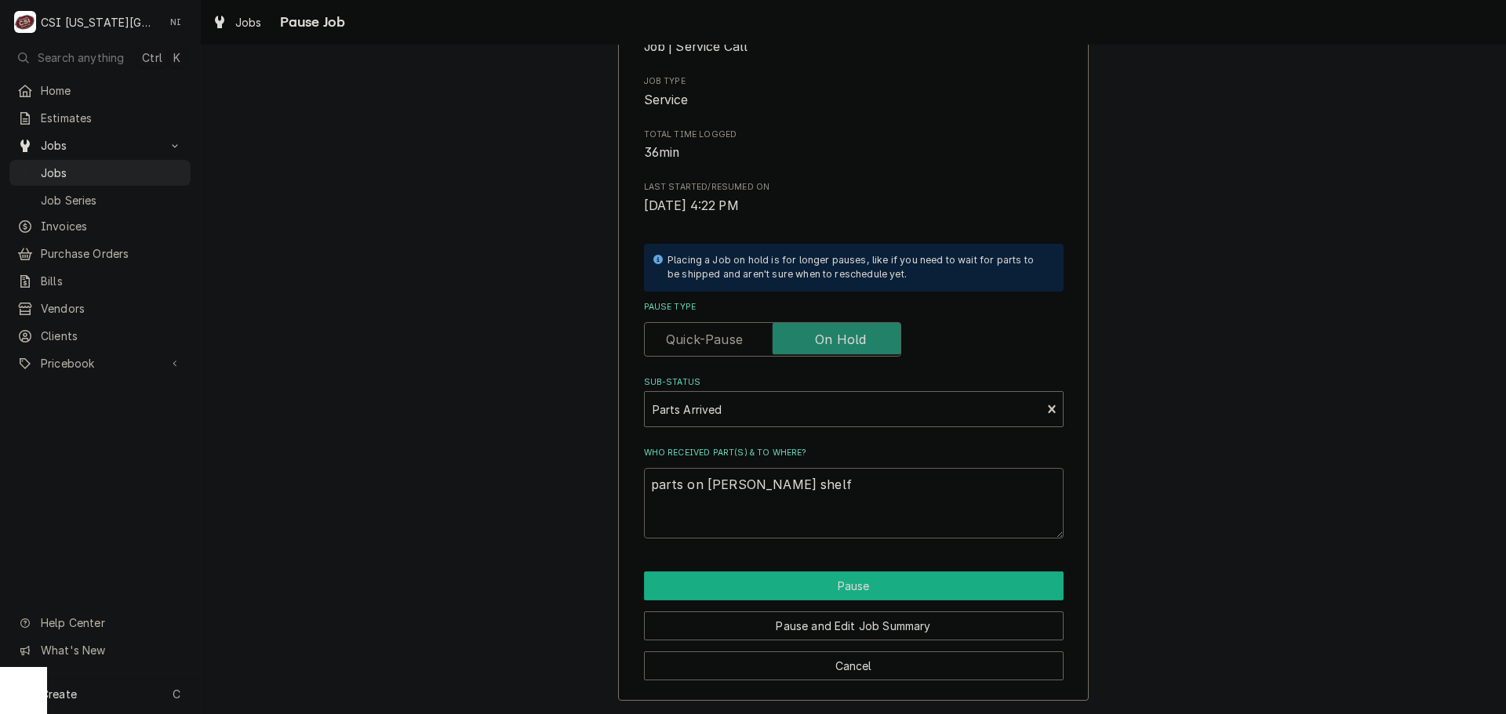
type textarea "parts on Bustamante shelf"
click at [849, 580] on button "Pause" at bounding box center [854, 586] width 420 height 29
type textarea "x"
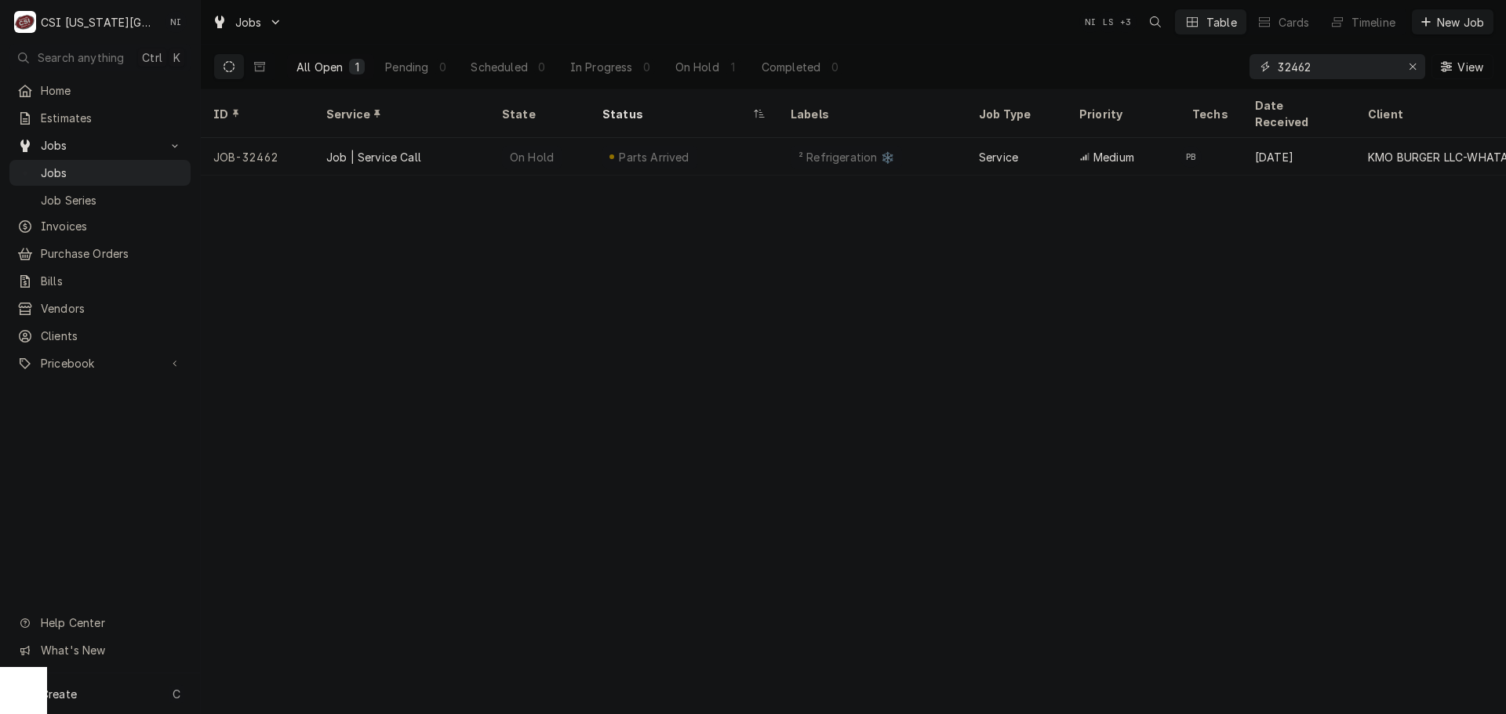
drag, startPoint x: 1412, startPoint y: 66, endPoint x: 1257, endPoint y: 64, distance: 154.5
click at [1412, 66] on icon "Erase input" at bounding box center [1413, 66] width 9 height 11
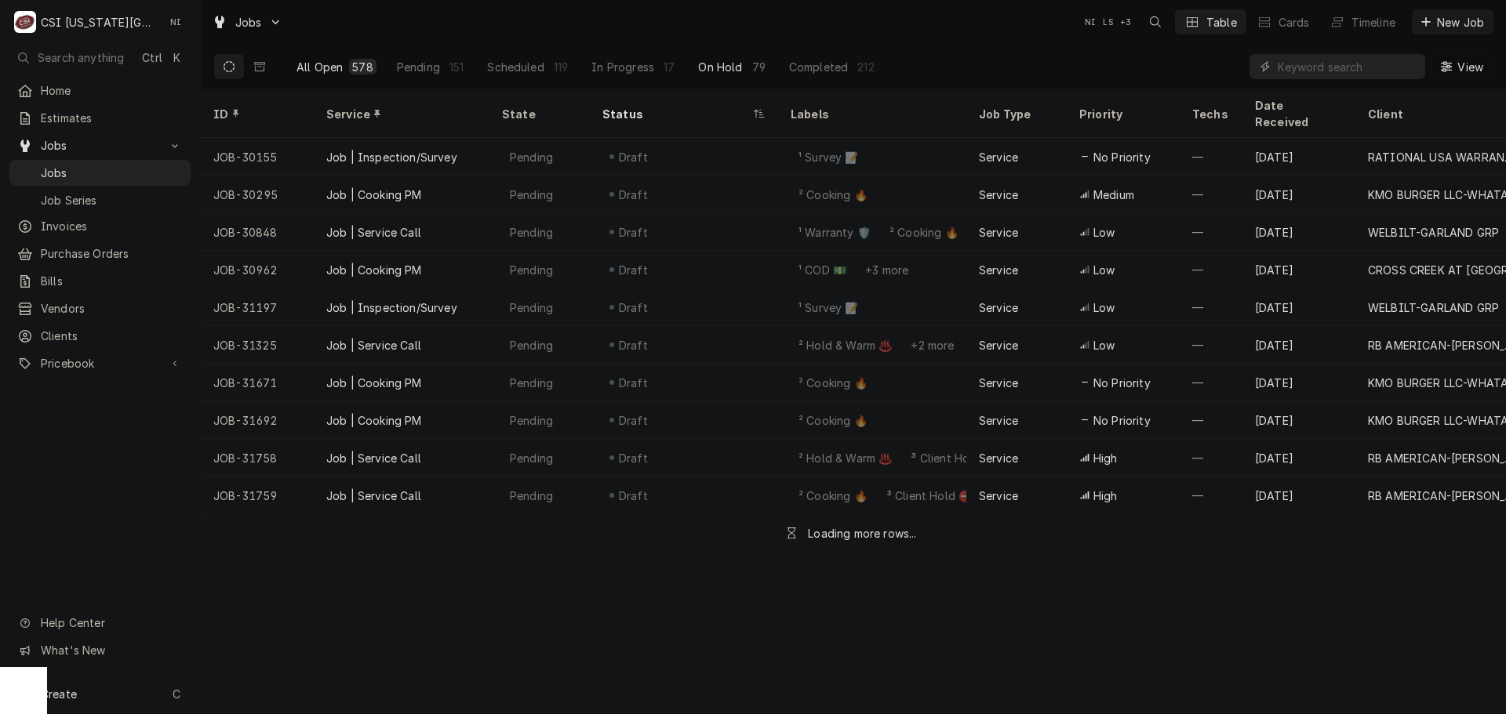
click at [715, 67] on div "On Hold" at bounding box center [720, 67] width 44 height 16
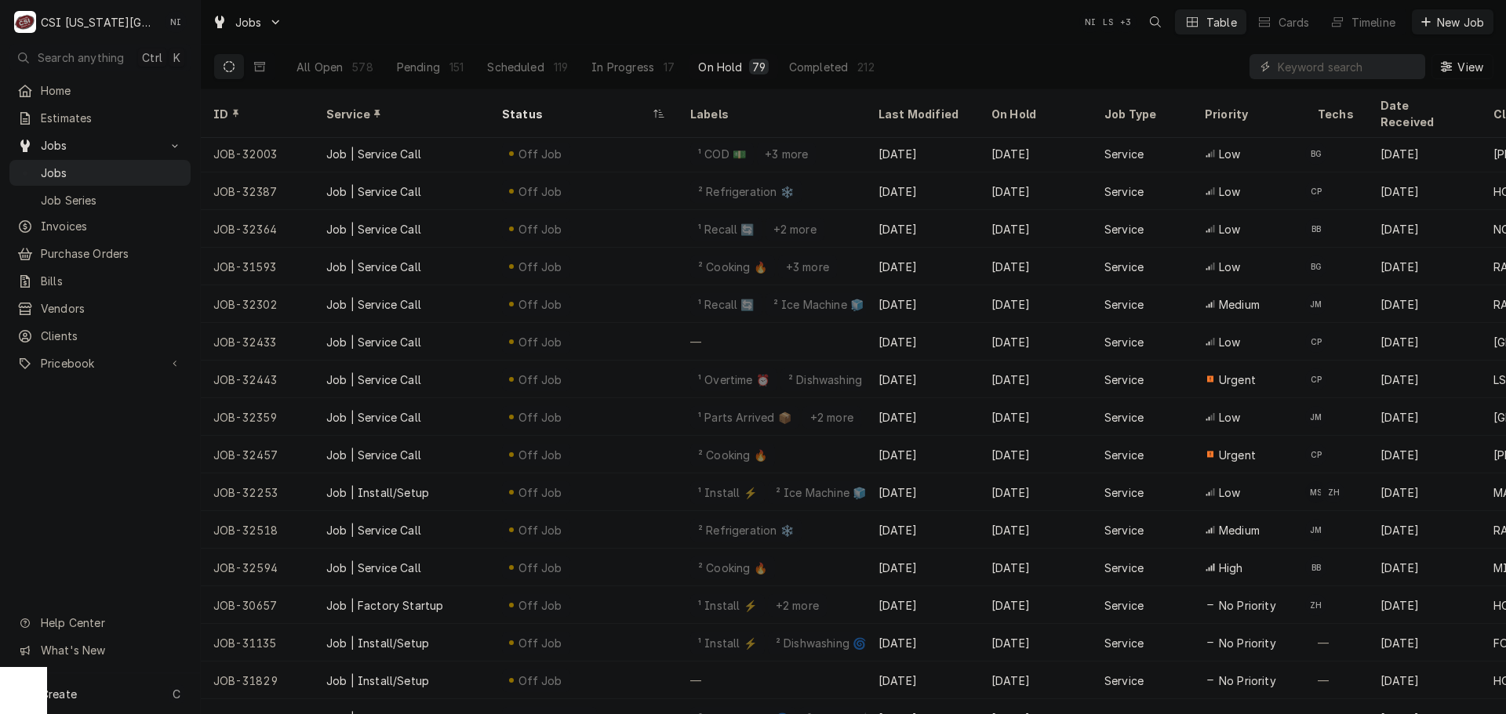
scroll to position [282, 0]
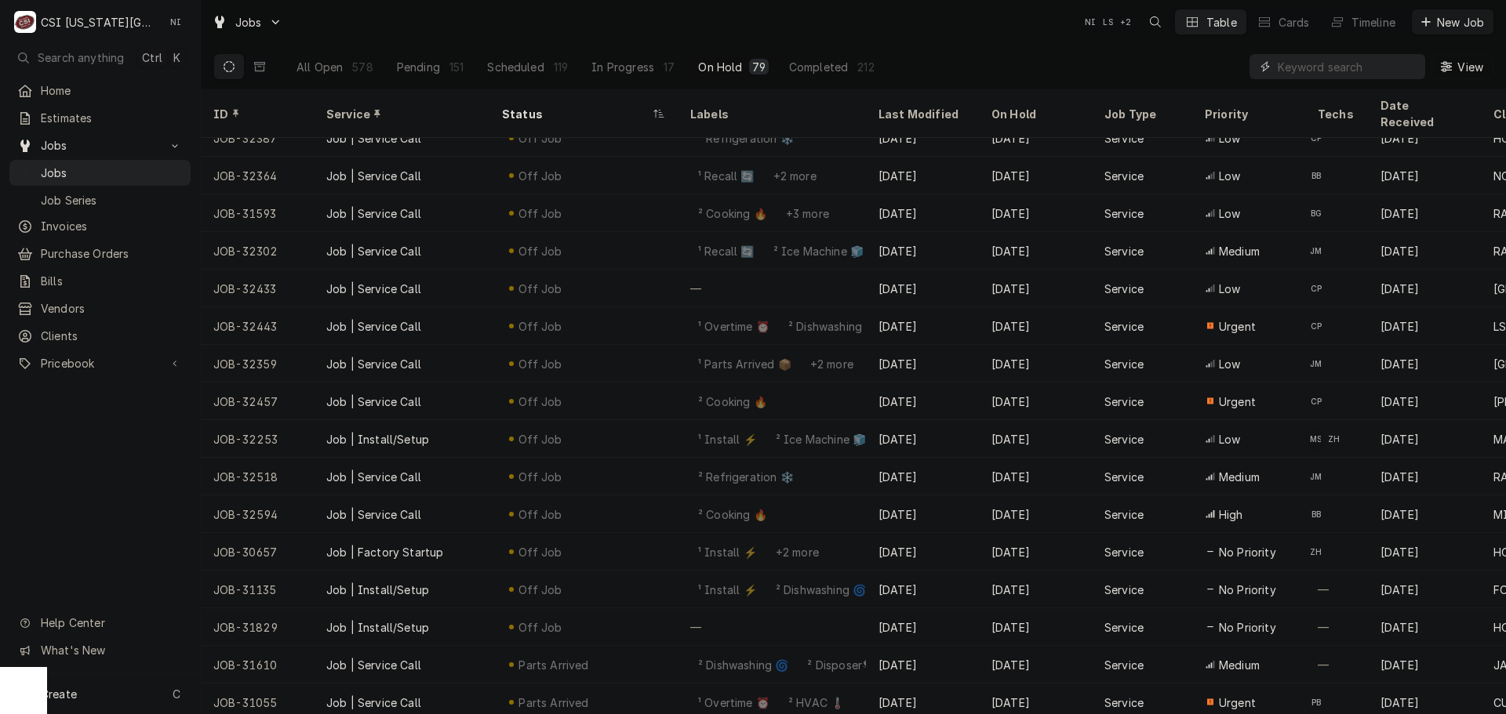
click at [1309, 67] on input "Dynamic Content Wrapper" at bounding box center [1348, 66] width 140 height 25
type input "0"
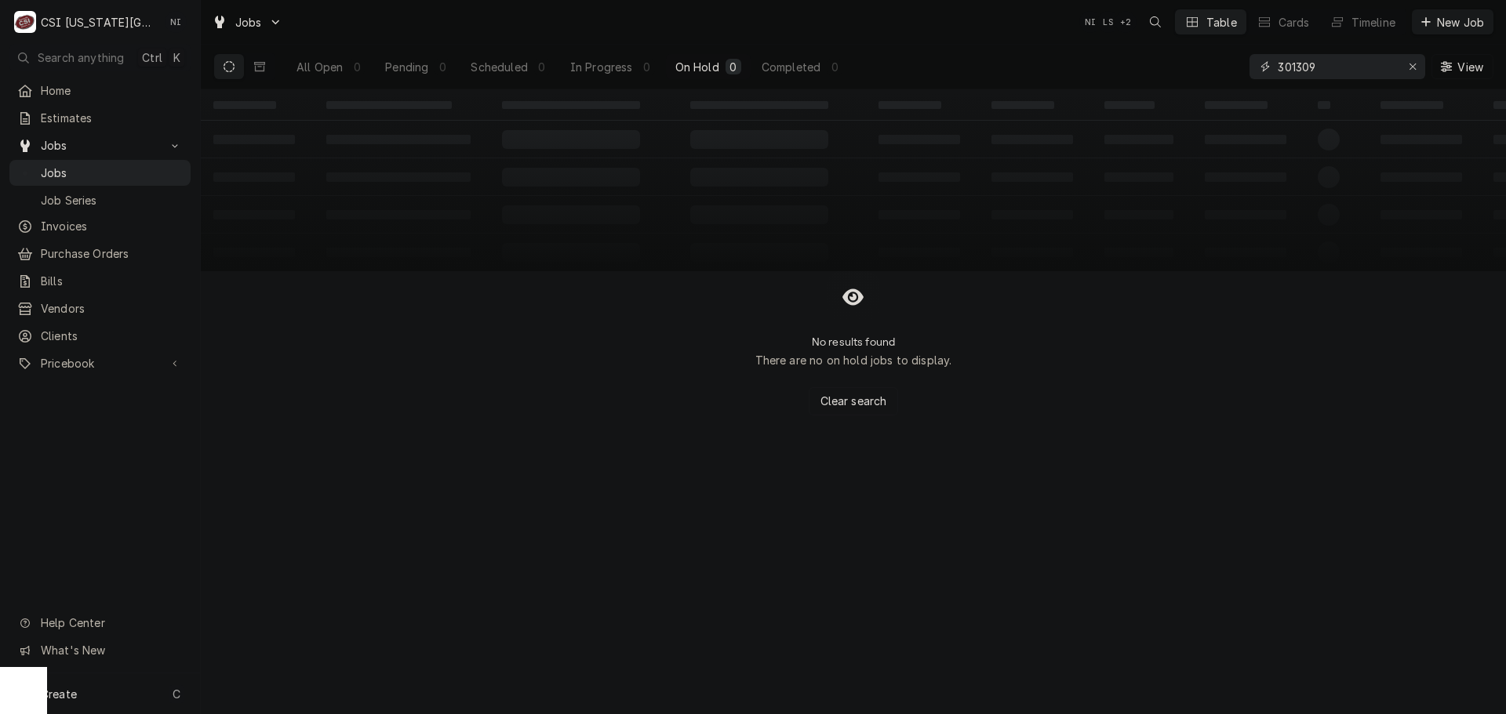
drag, startPoint x: 1325, startPoint y: 70, endPoint x: 1238, endPoint y: 70, distance: 87.1
click at [1241, 68] on div "All Open 0 Pending 0 Scheduled 0 In Progress 0 On Hold 0 Completed 0 301309 View" at bounding box center [853, 67] width 1280 height 44
drag, startPoint x: 1314, startPoint y: 64, endPoint x: 914, endPoint y: 60, distance: 400.0
click at [1002, 64] on div "All Open 0 Pending 0 Scheduled 0 In Progress 0 On Hold 0 Completed 0 301382 View" at bounding box center [853, 67] width 1280 height 44
type input "32391"
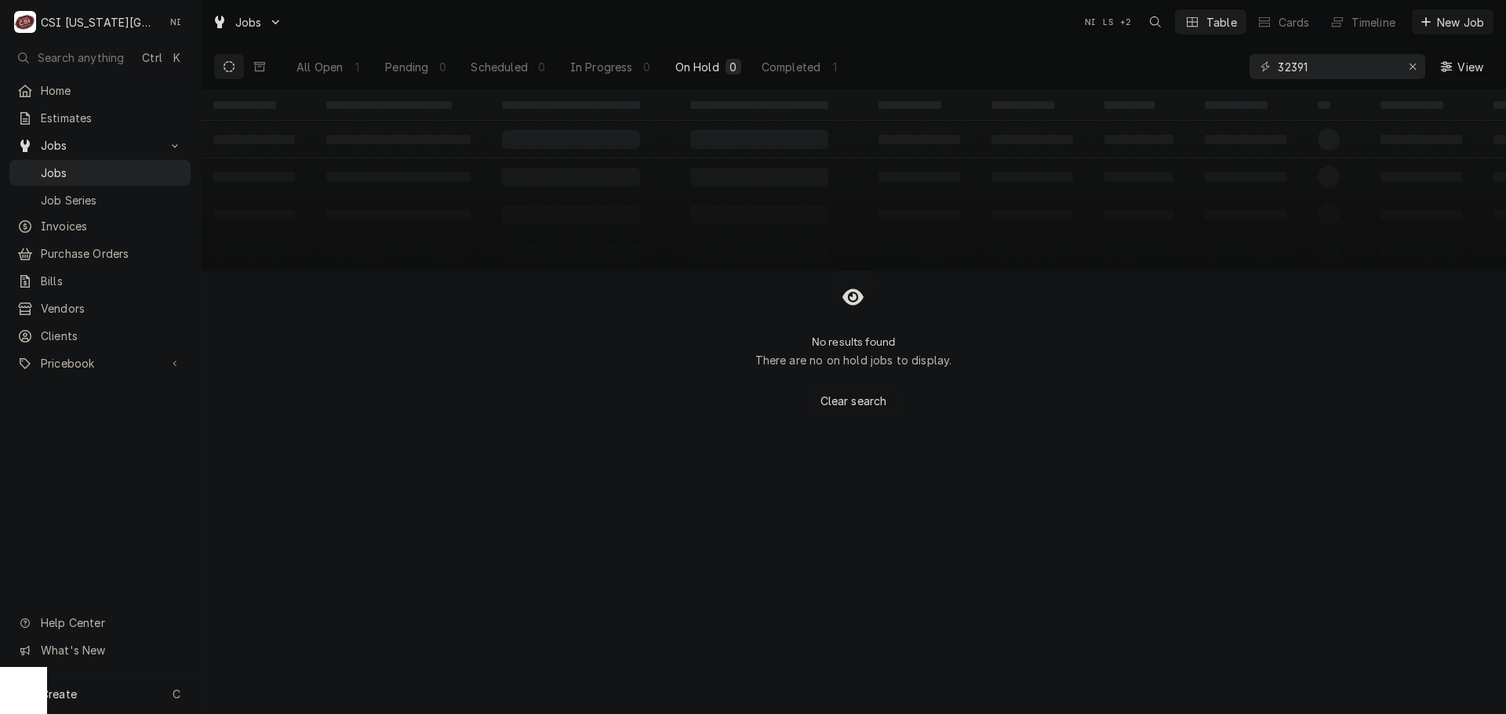
drag, startPoint x: 324, startPoint y: 65, endPoint x: 505, endPoint y: 53, distance: 181.6
click at [324, 65] on div "All Open" at bounding box center [319, 67] width 46 height 16
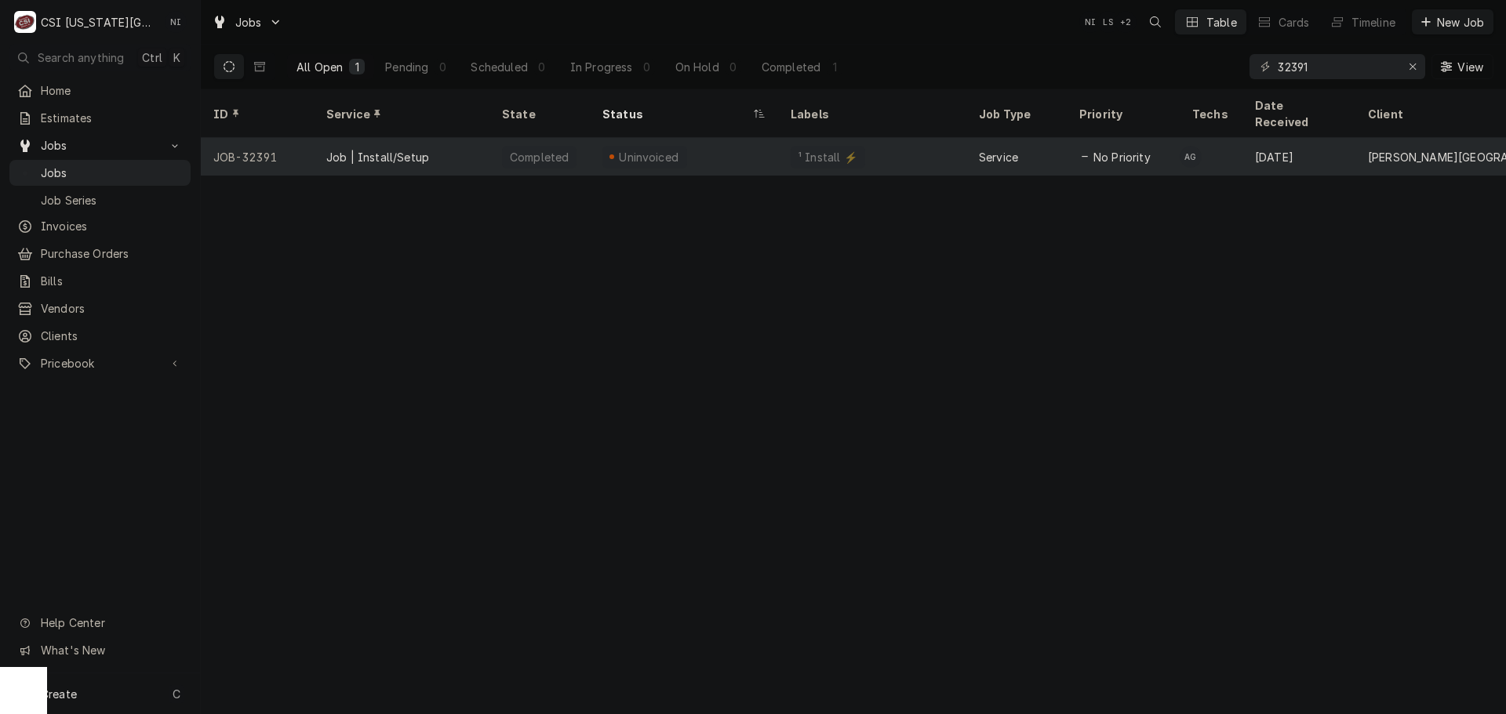
click at [507, 151] on div "Completed" at bounding box center [539, 157] width 100 height 38
